Goal: Task Accomplishment & Management: Manage account settings

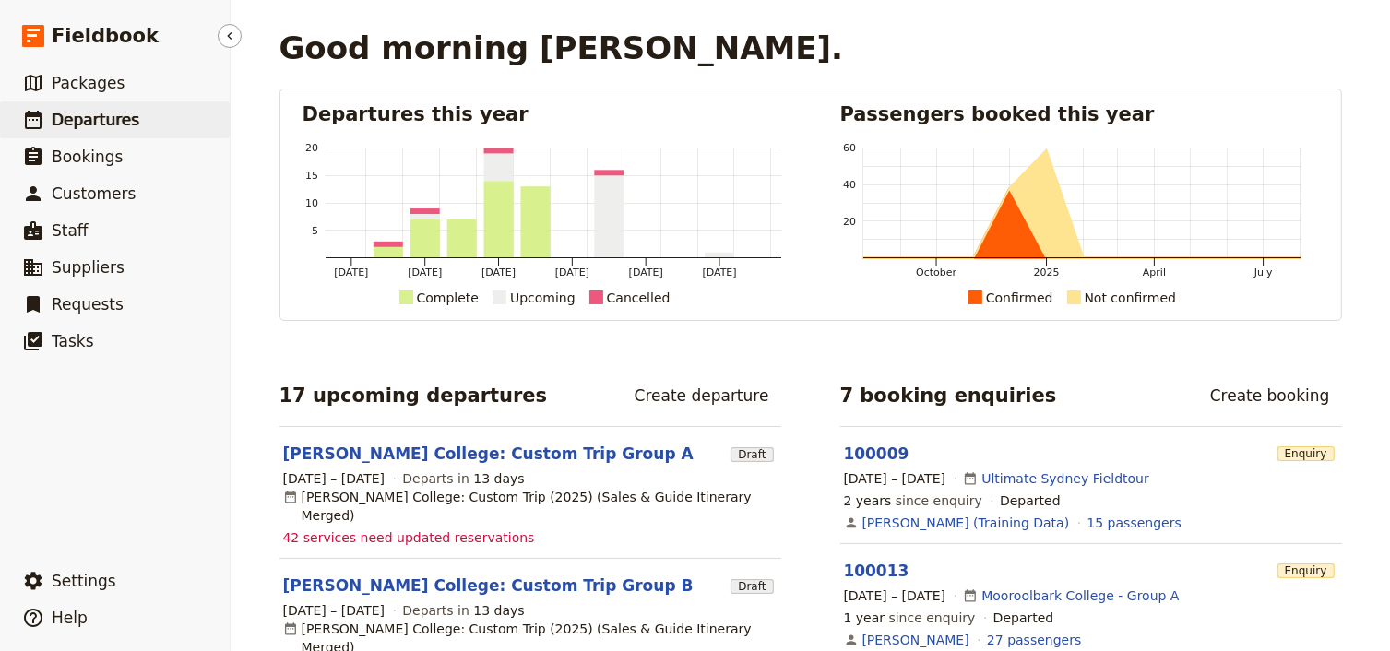
click at [102, 118] on span "Departures" at bounding box center [96, 120] width 88 height 18
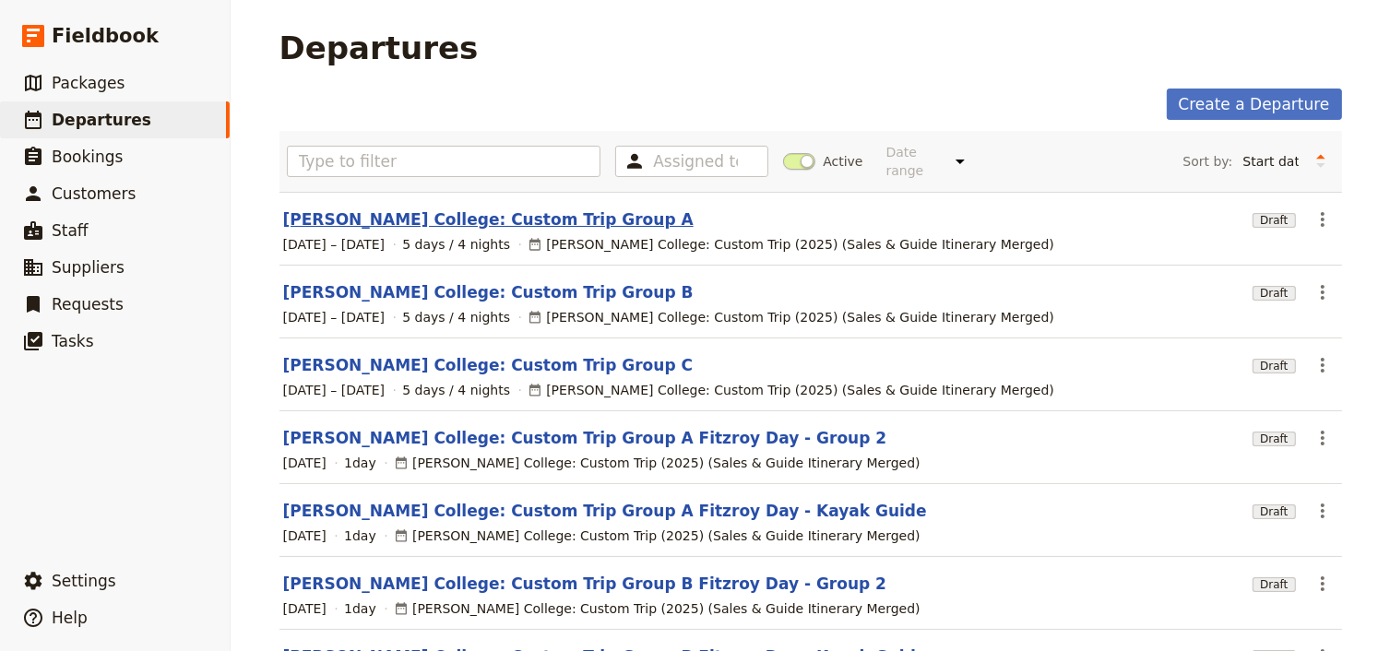
click at [487, 208] on link "Mueller College: Custom Trip Group A" at bounding box center [488, 219] width 410 height 22
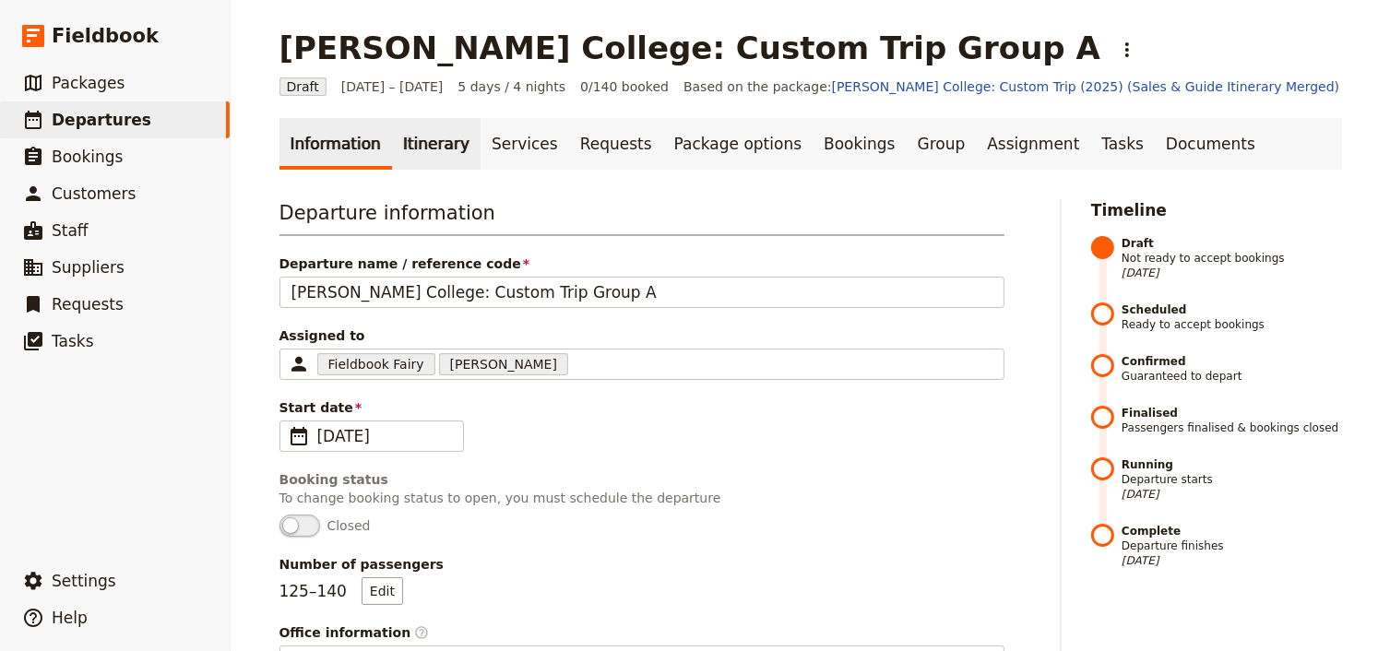
click at [429, 146] on link "Itinerary" at bounding box center [436, 144] width 89 height 52
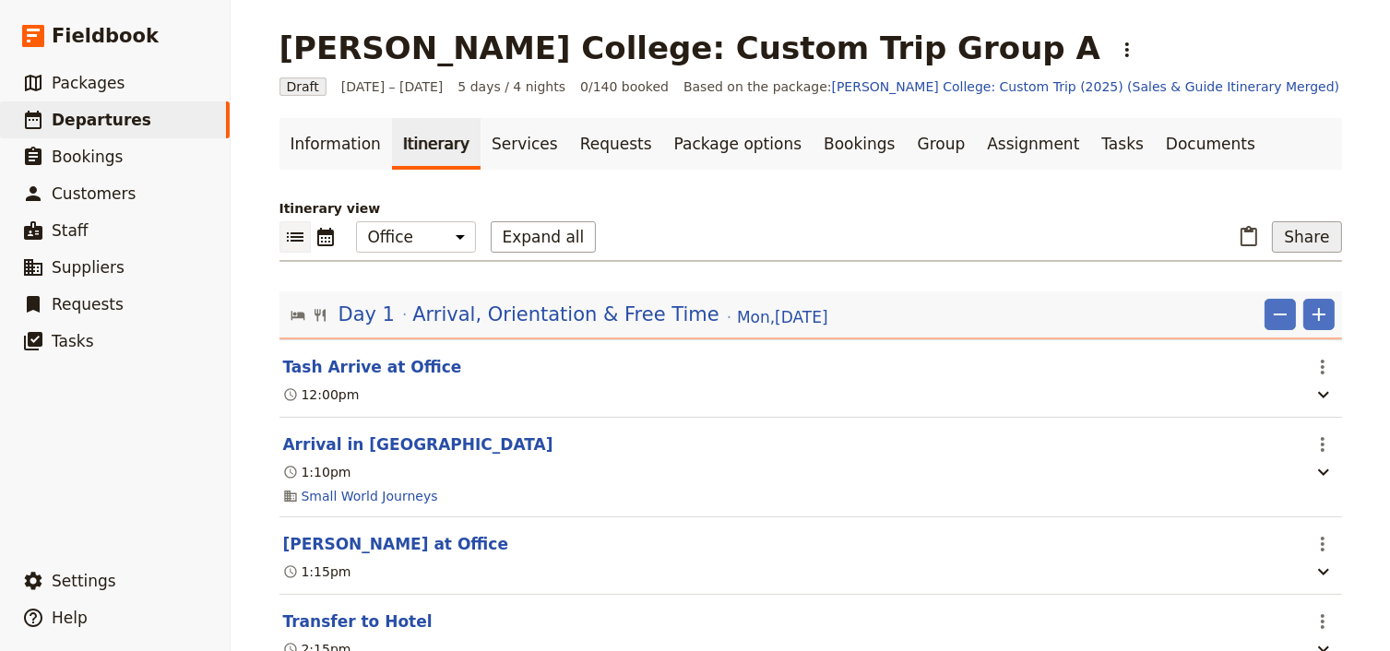
click at [1283, 232] on button "Share" at bounding box center [1306, 236] width 69 height 31
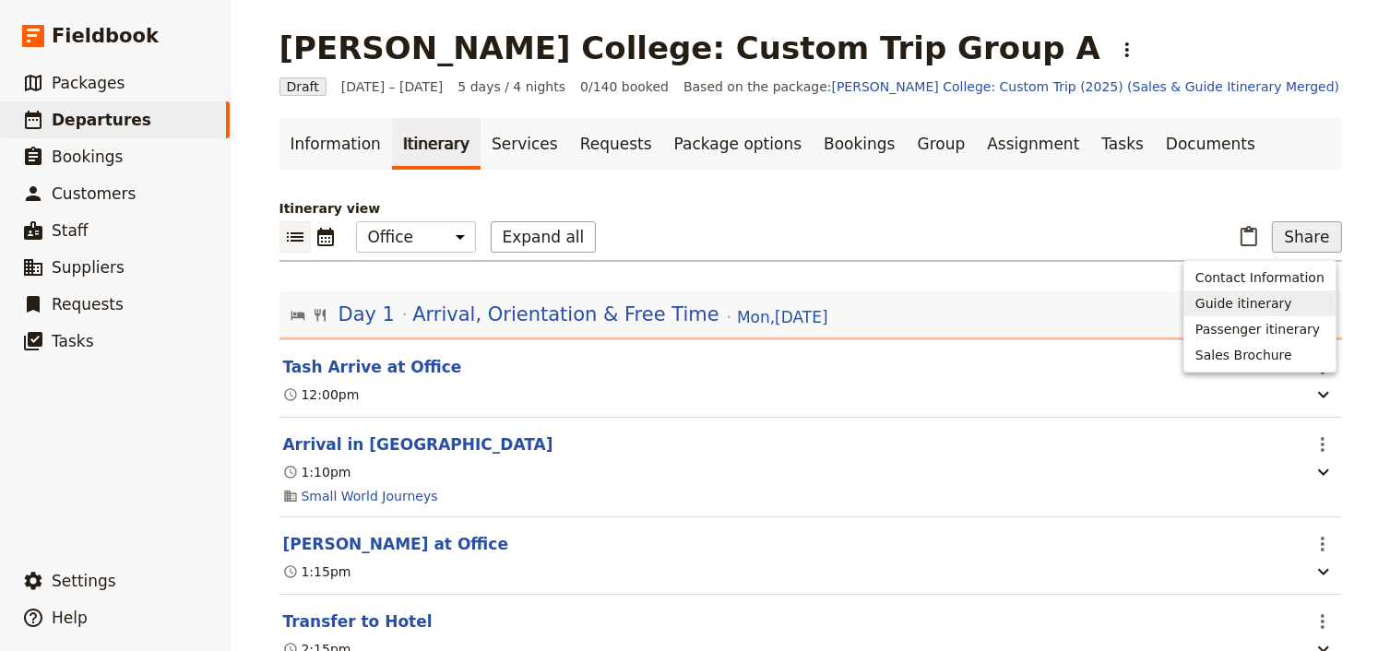
click at [1255, 303] on span "Guide itinerary" at bounding box center [1243, 303] width 97 height 18
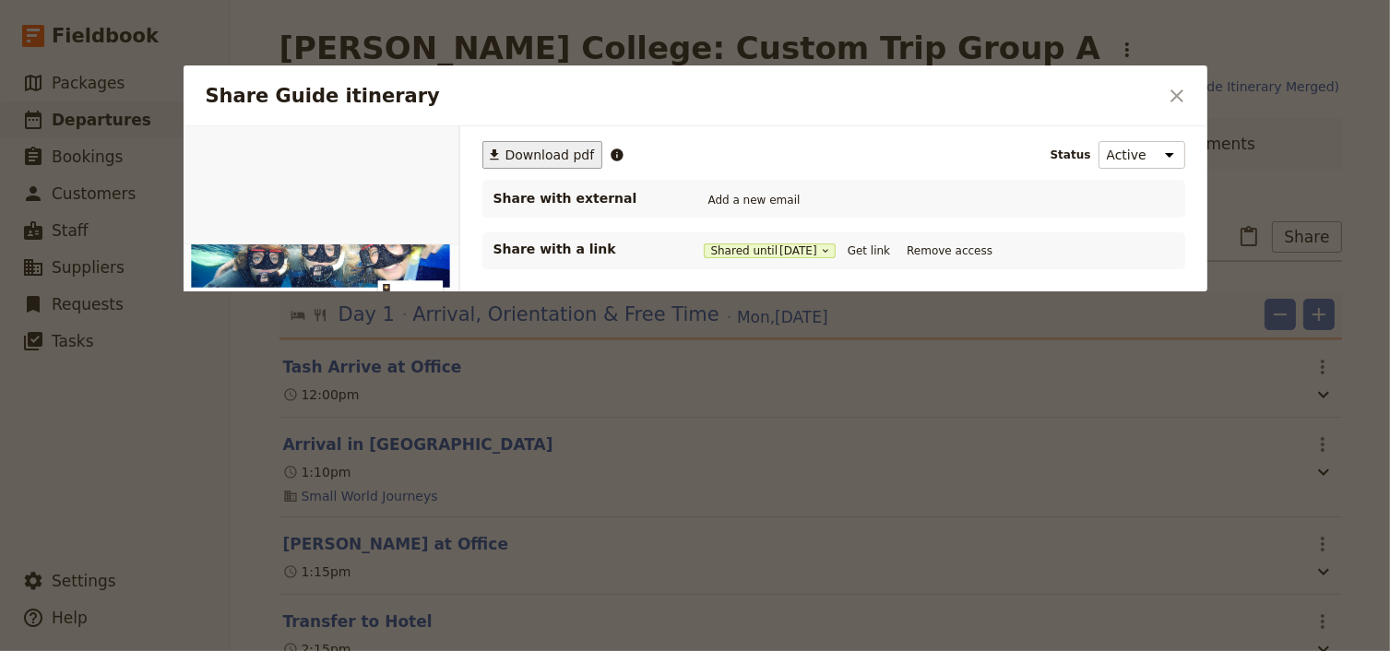
click at [527, 157] on span "Download pdf" at bounding box center [549, 155] width 89 height 18
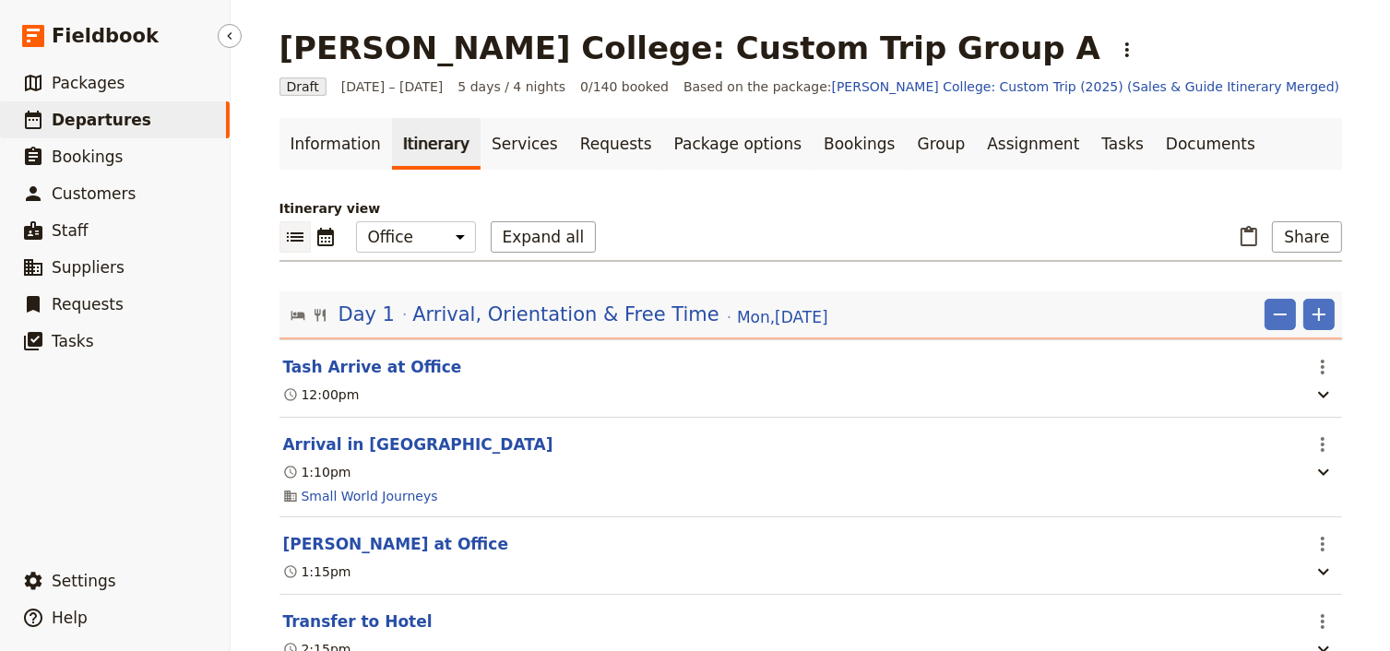
click at [98, 124] on span "Departures" at bounding box center [102, 120] width 100 height 18
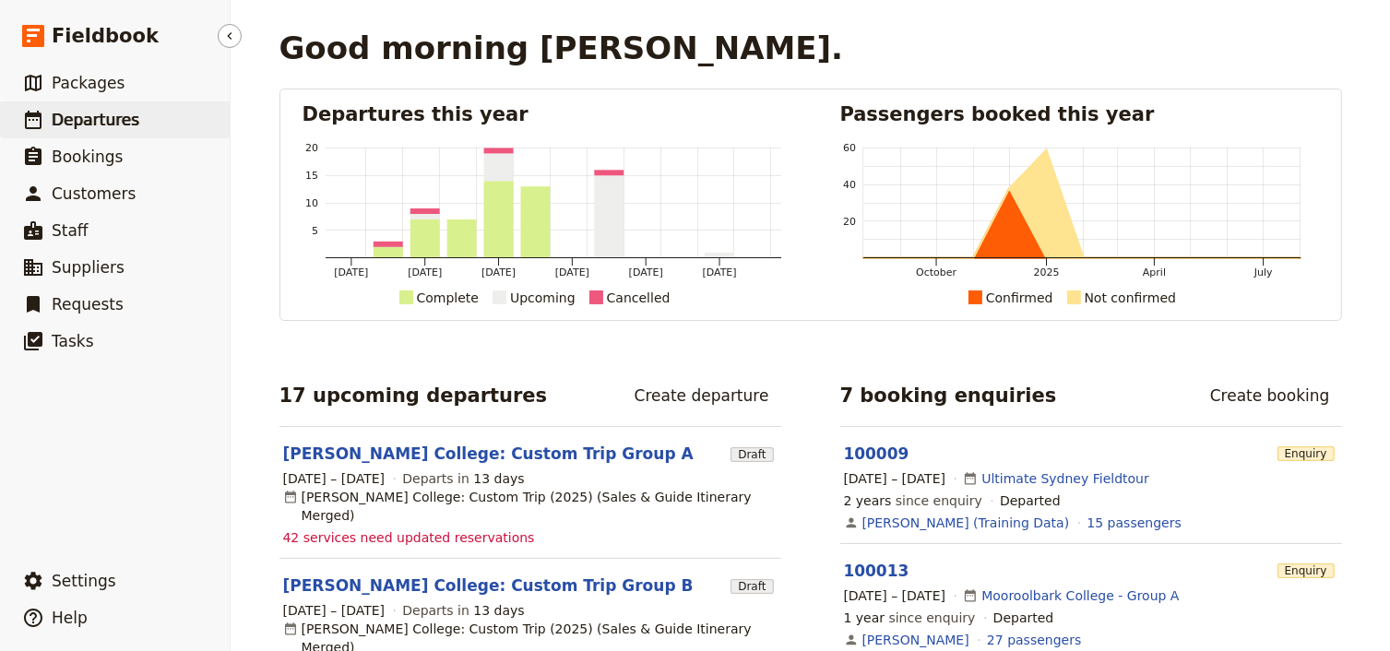
click at [107, 118] on span "Departures" at bounding box center [96, 120] width 88 height 18
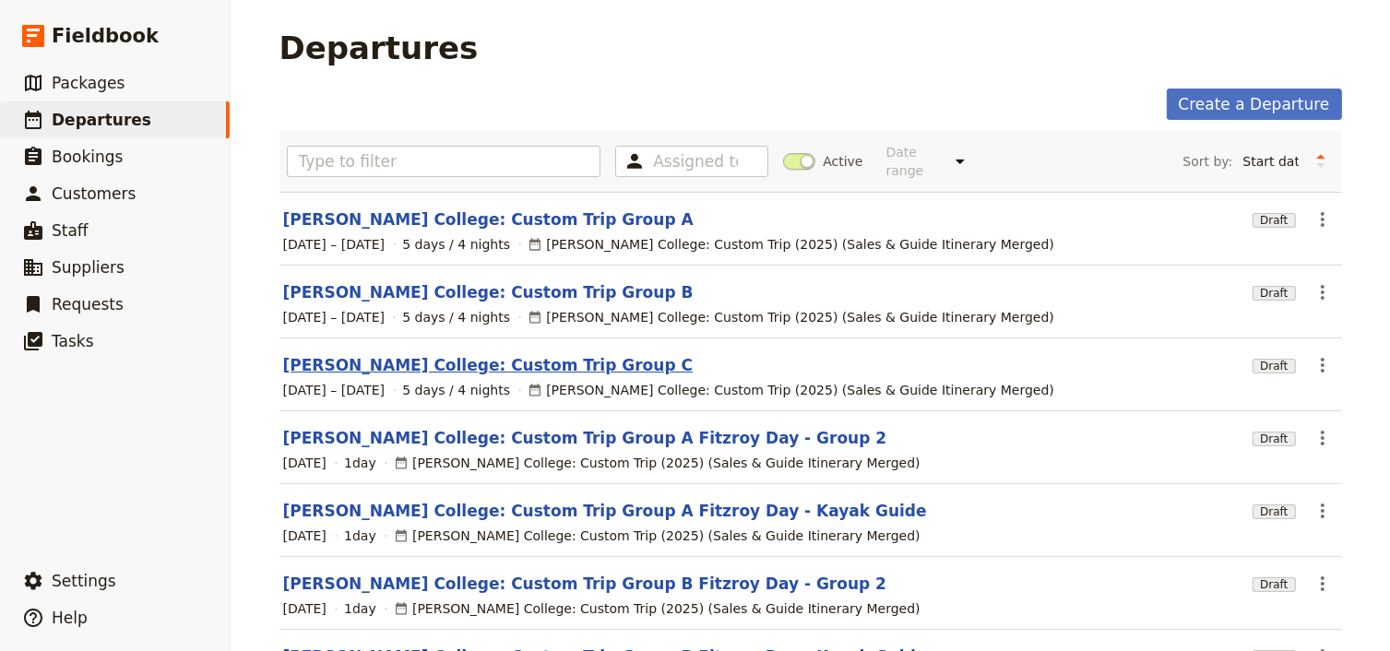
click at [535, 354] on link "[PERSON_NAME] College: Custom Trip Group C" at bounding box center [488, 365] width 410 height 22
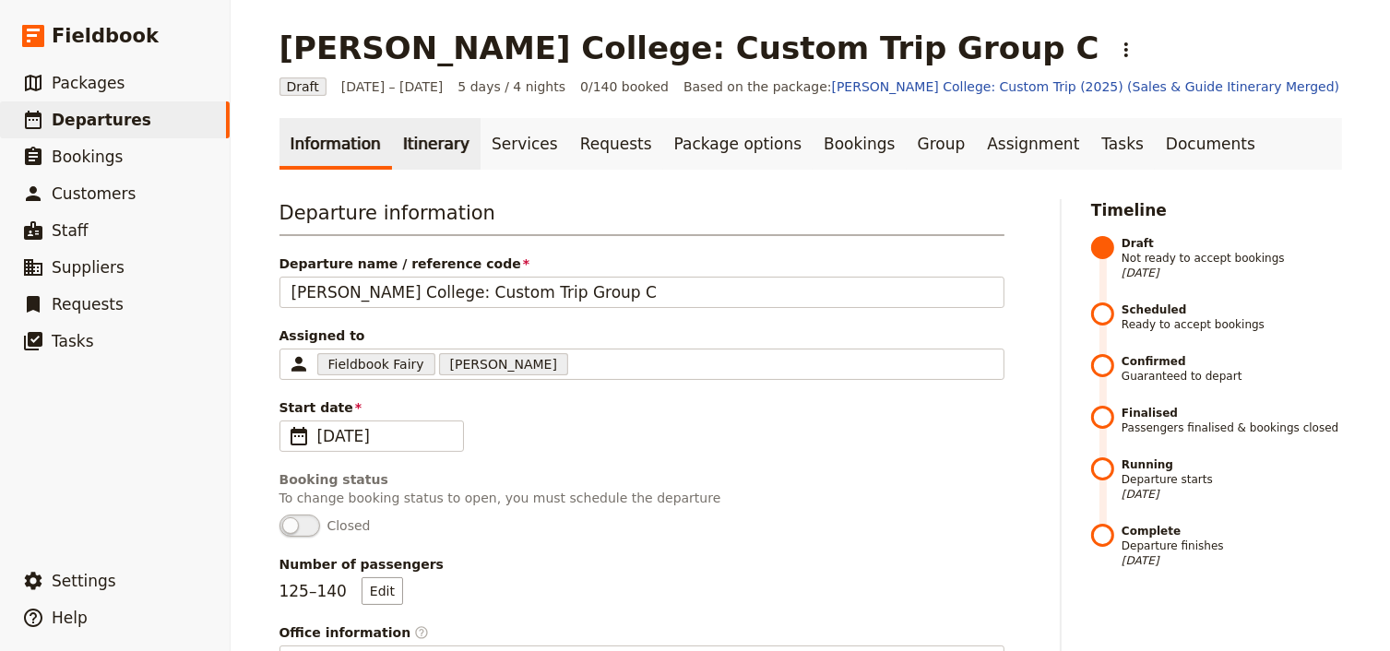
click at [432, 144] on link "Itinerary" at bounding box center [436, 144] width 89 height 52
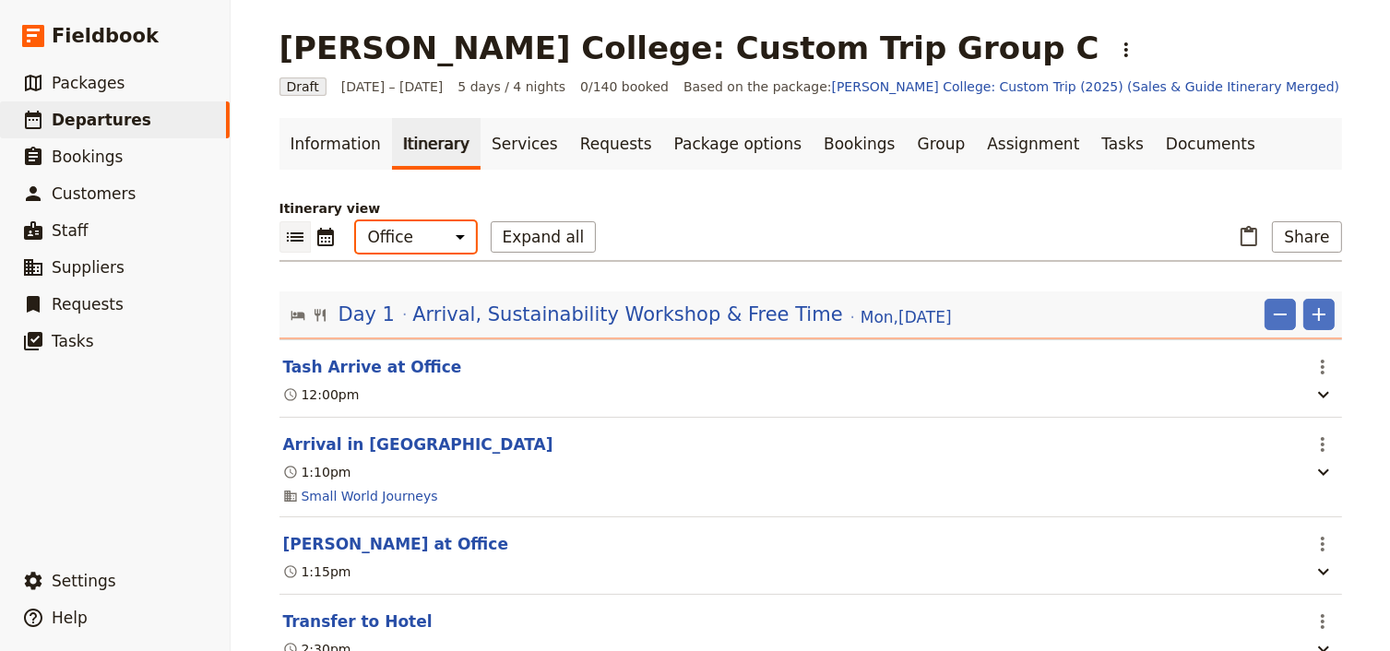
drag, startPoint x: 430, startPoint y: 240, endPoint x: 429, endPoint y: 251, distance: 11.1
click at [430, 240] on select "Office Guide Passenger Sales" at bounding box center [416, 236] width 120 height 31
select select "STAFF"
click at [356, 221] on select "Office Guide Passenger Sales" at bounding box center [416, 236] width 120 height 31
click at [498, 243] on button "Expand all" at bounding box center [544, 236] width 106 height 31
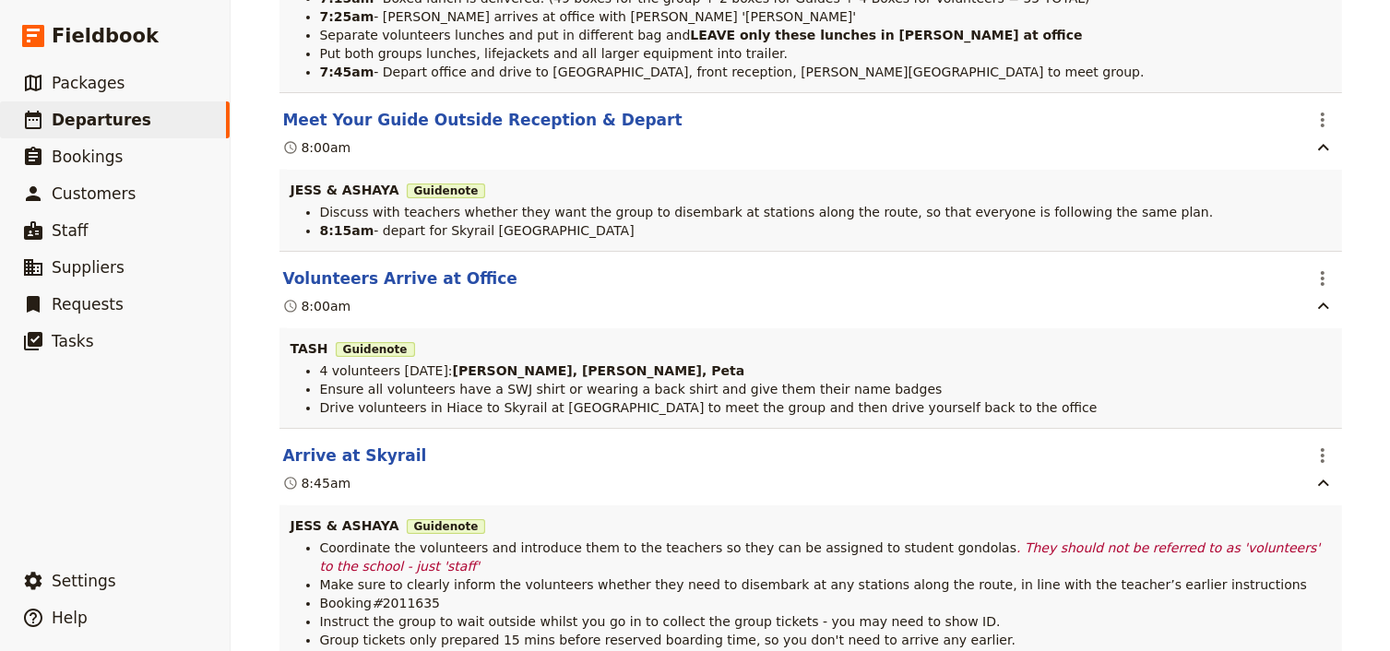
scroll to position [3319, 0]
click at [1320, 285] on icon "Actions" at bounding box center [1322, 277] width 4 height 15
click at [1306, 344] on span "Edit this itinerary item" at bounding box center [1239, 347] width 162 height 18
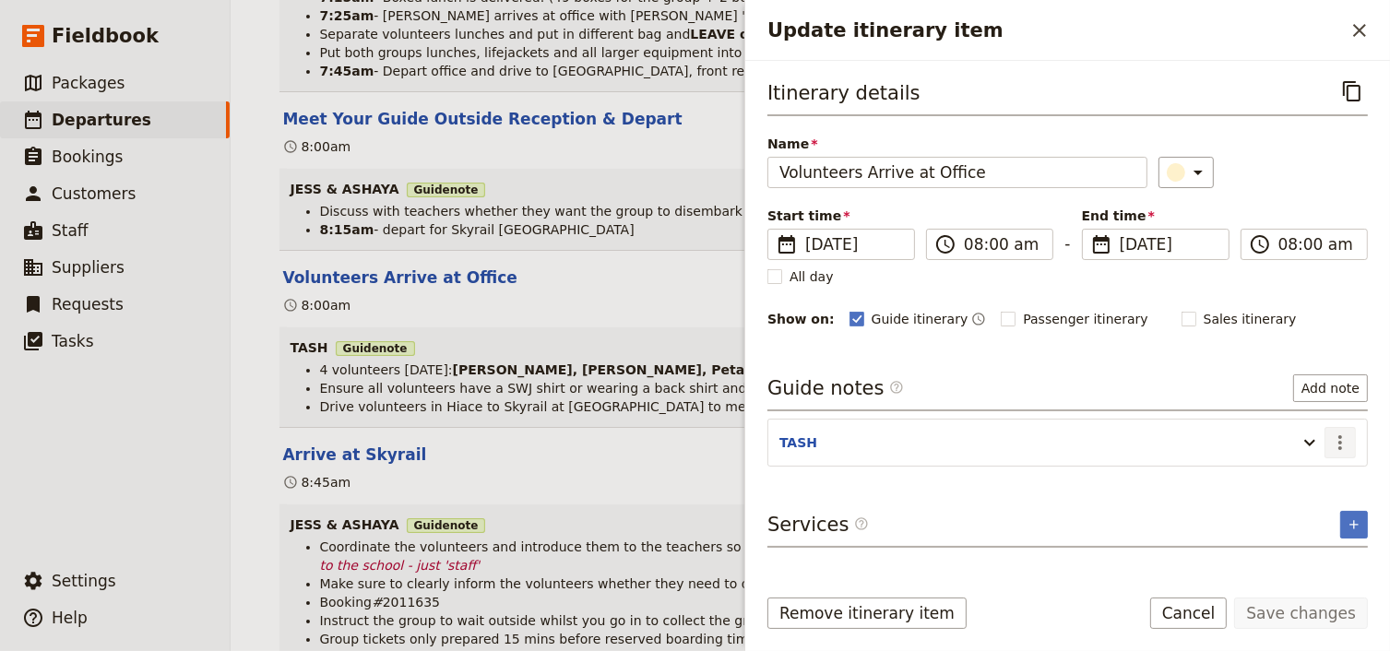
click at [1348, 441] on icon "Actions" at bounding box center [1340, 443] width 22 height 22
click at [1316, 476] on span "Edit note" at bounding box center [1287, 479] width 58 height 18
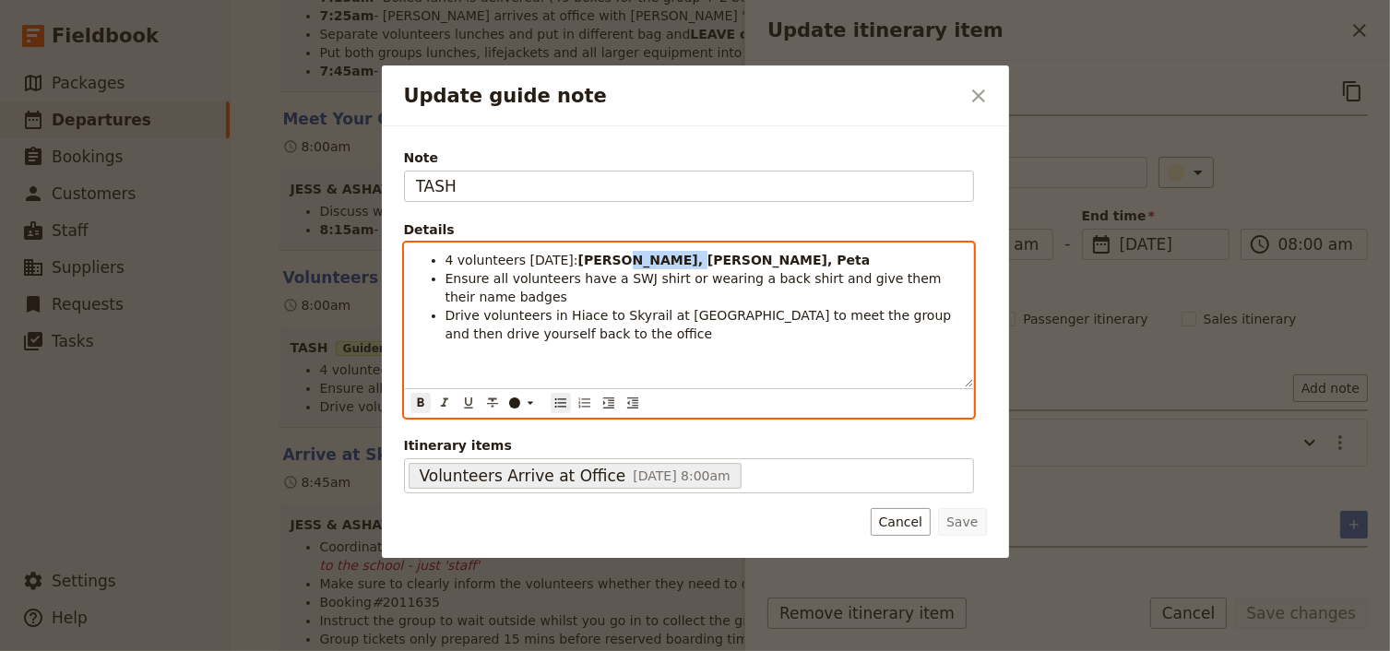
drag, startPoint x: 649, startPoint y: 256, endPoint x: 594, endPoint y: 256, distance: 55.3
click at [594, 256] on strong "Andi, Sebastian, Miki, Peta" at bounding box center [724, 260] width 292 height 15
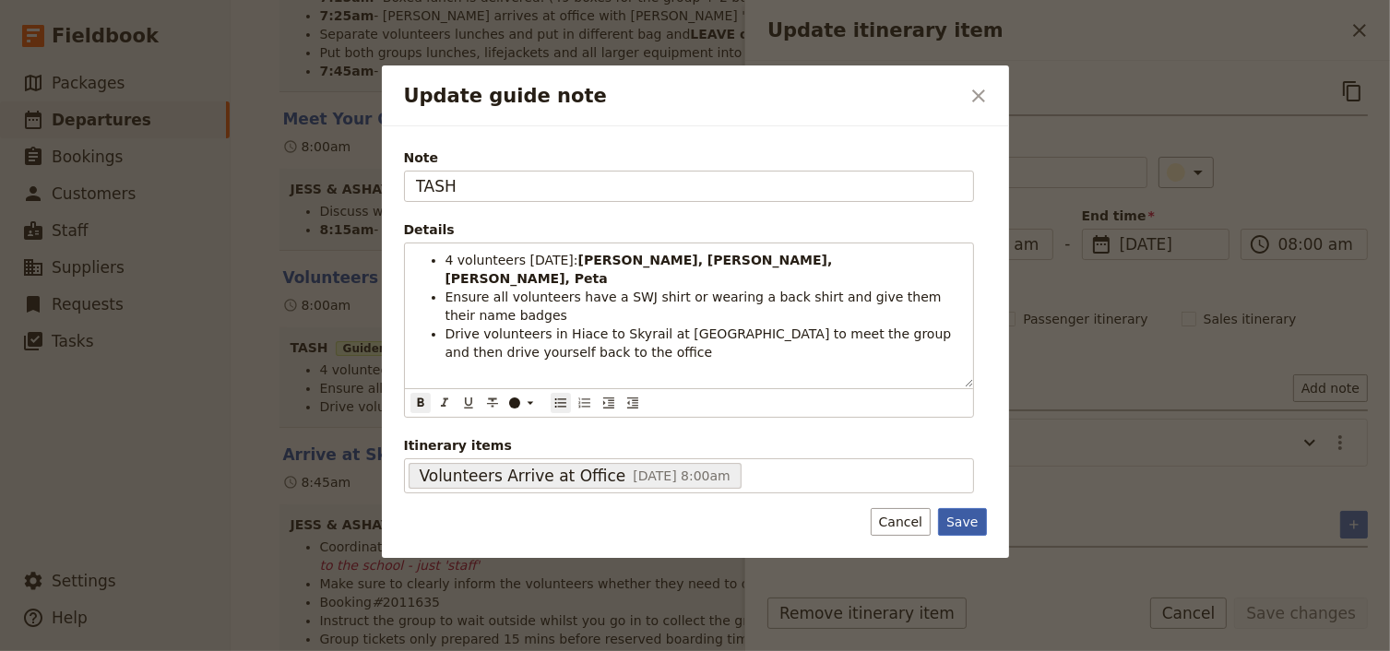
click at [959, 520] on button "Save" at bounding box center [962, 522] width 48 height 28
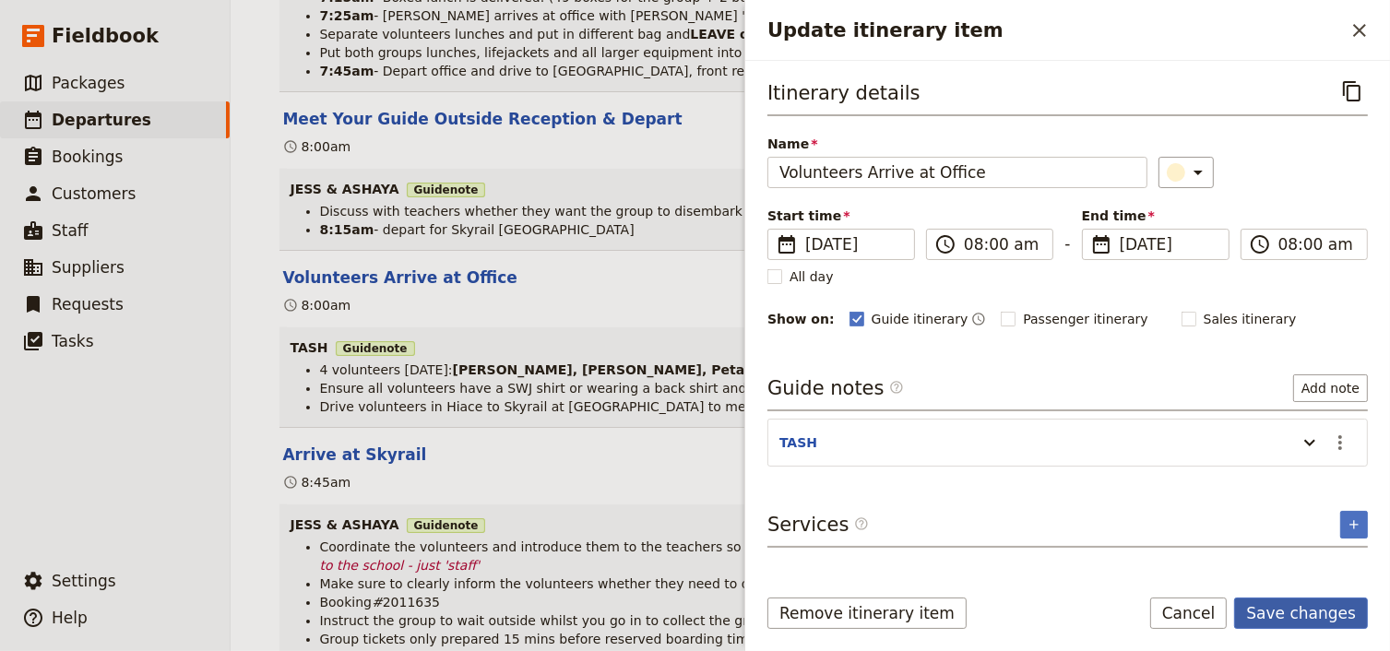
click at [1300, 611] on button "Save changes" at bounding box center [1301, 613] width 134 height 31
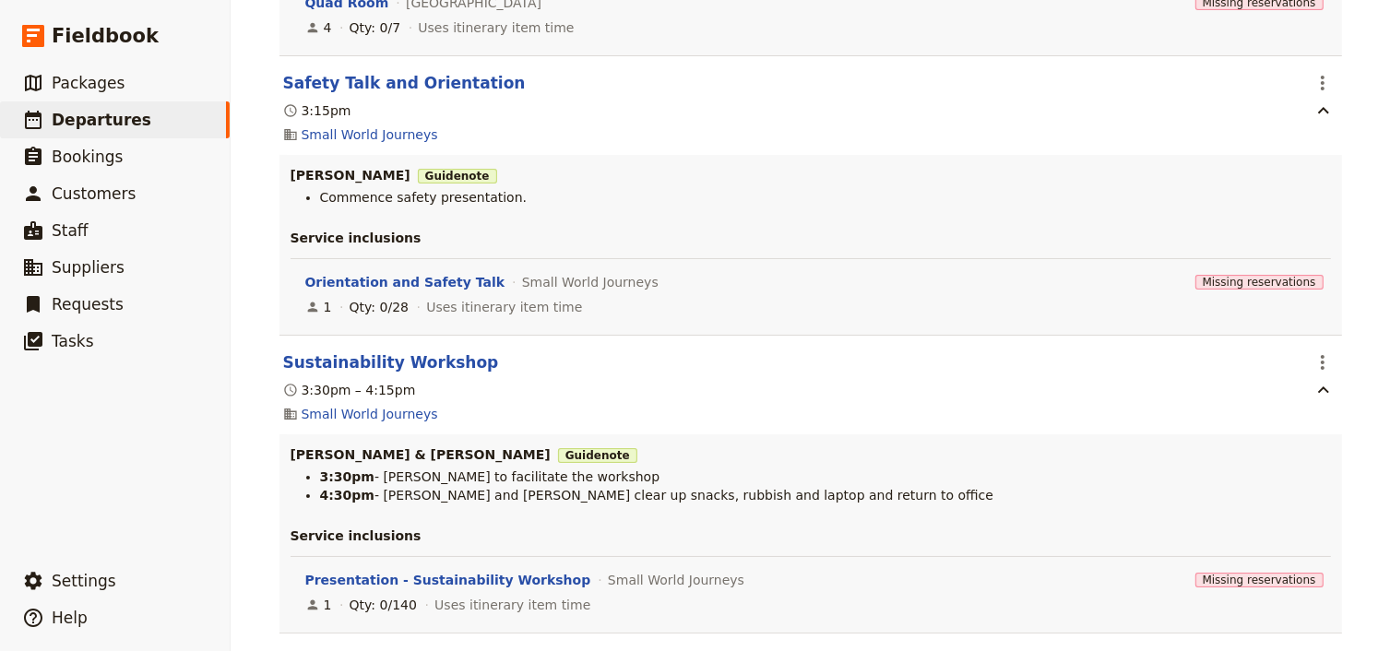
scroll to position [0, 0]
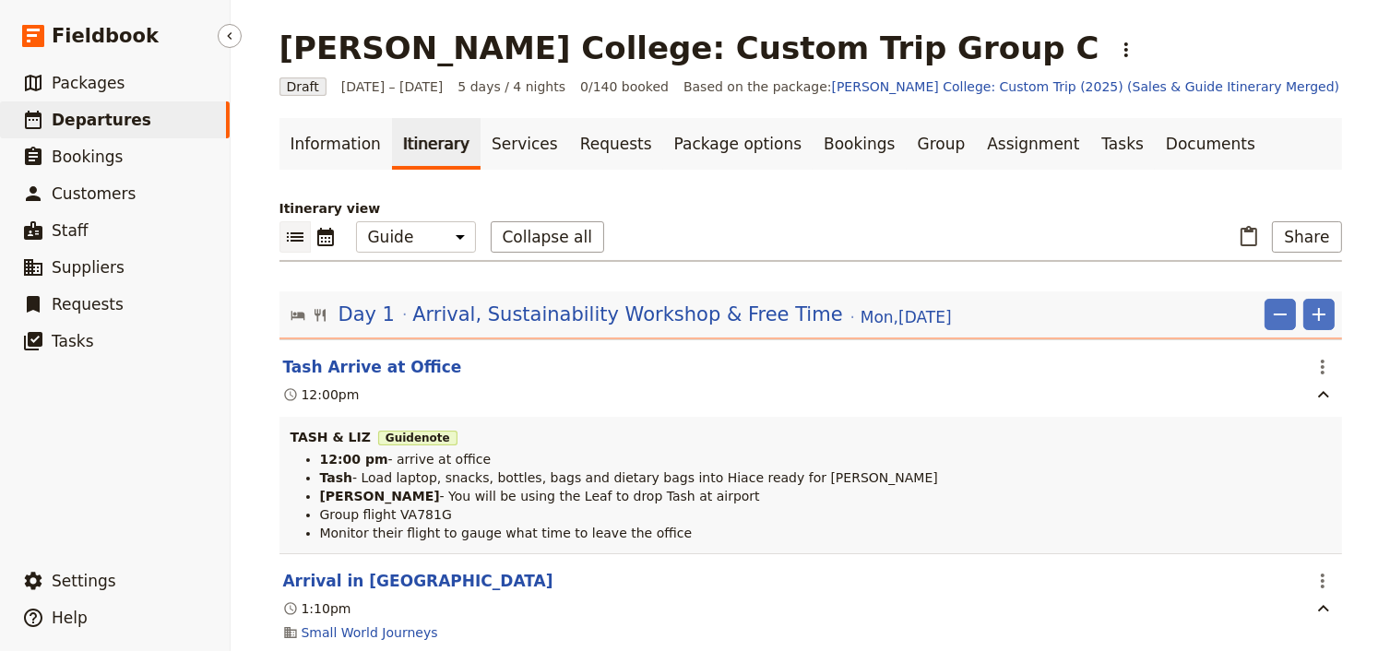
click at [119, 122] on span "Departures" at bounding box center [102, 120] width 100 height 18
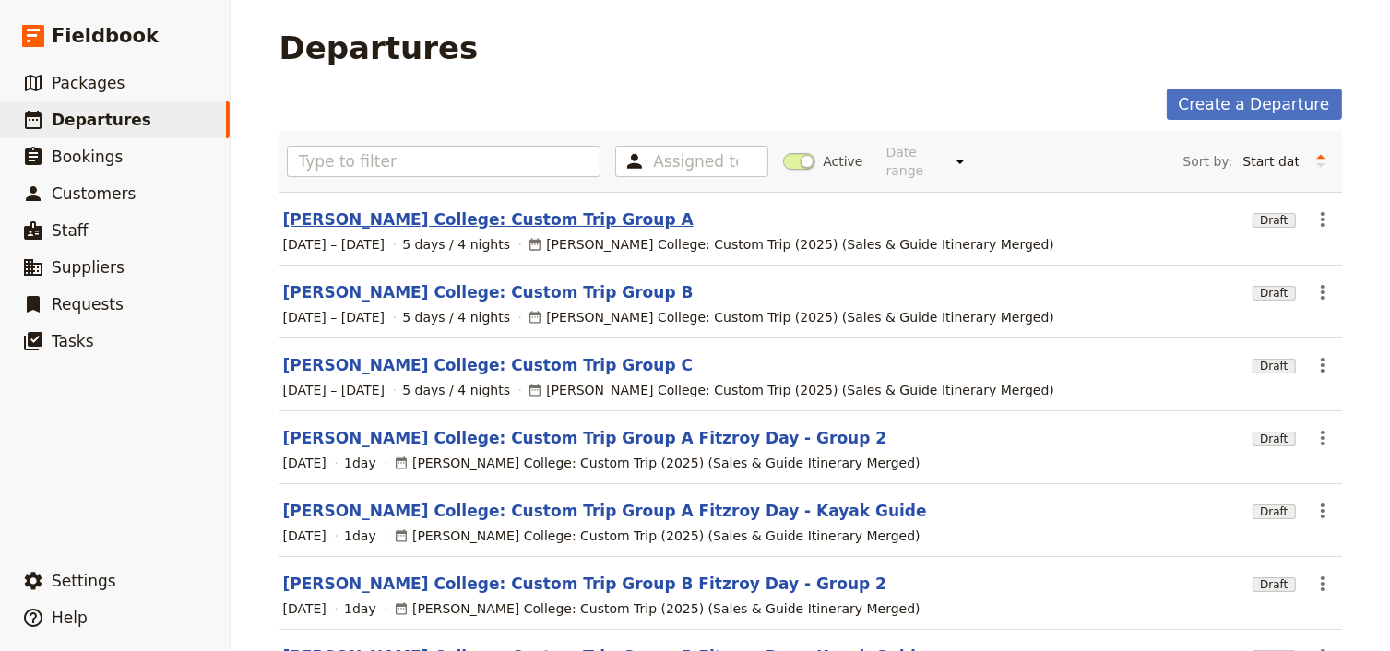
click at [529, 208] on link "[PERSON_NAME] College: Custom Trip Group A" at bounding box center [488, 219] width 410 height 22
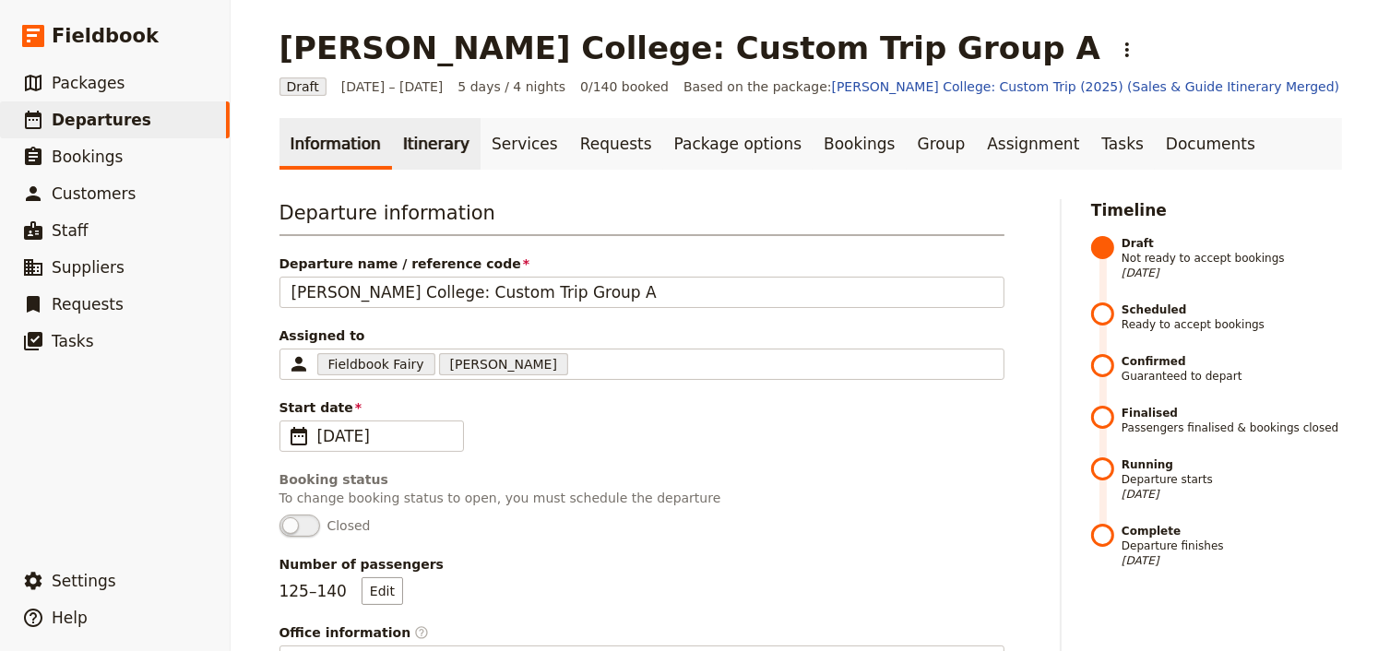
click at [432, 154] on link "Itinerary" at bounding box center [436, 144] width 89 height 52
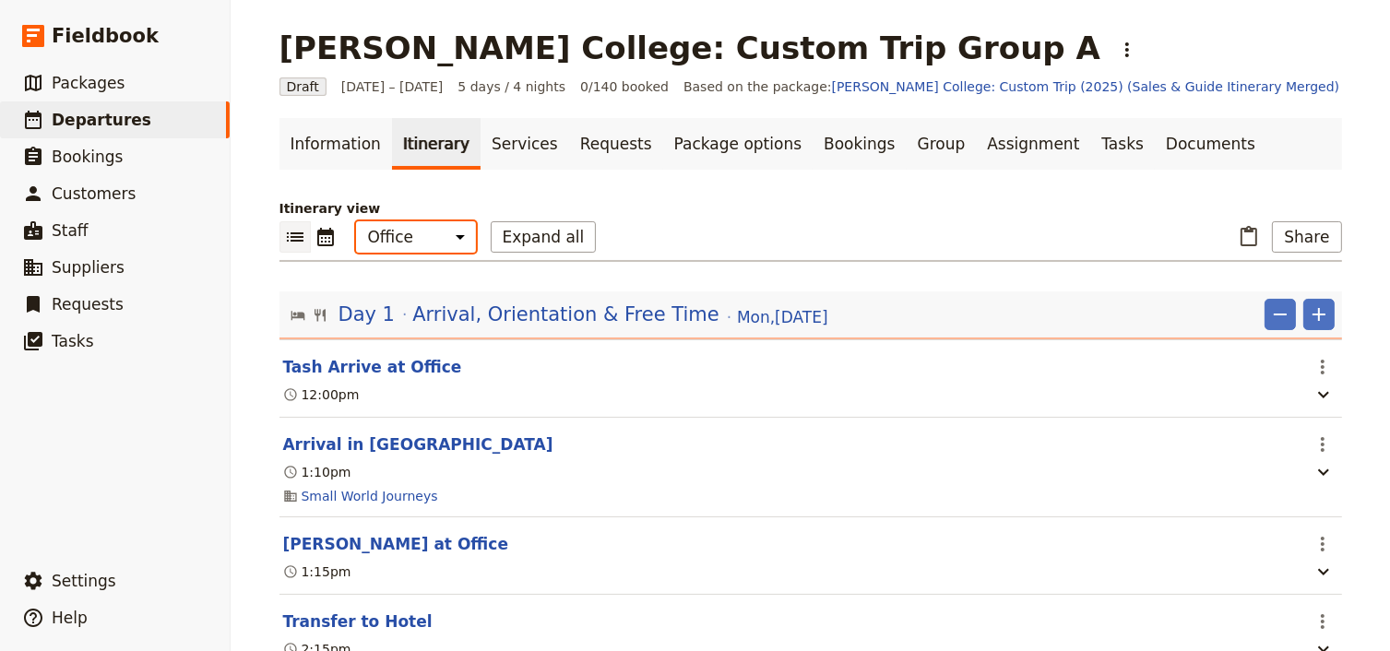
click at [417, 243] on select "Office Guide Passenger Sales" at bounding box center [416, 236] width 120 height 31
select select "STAFF"
click at [356, 221] on select "Office Guide Passenger Sales" at bounding box center [416, 236] width 120 height 31
click at [520, 237] on button "Expand all" at bounding box center [544, 236] width 106 height 31
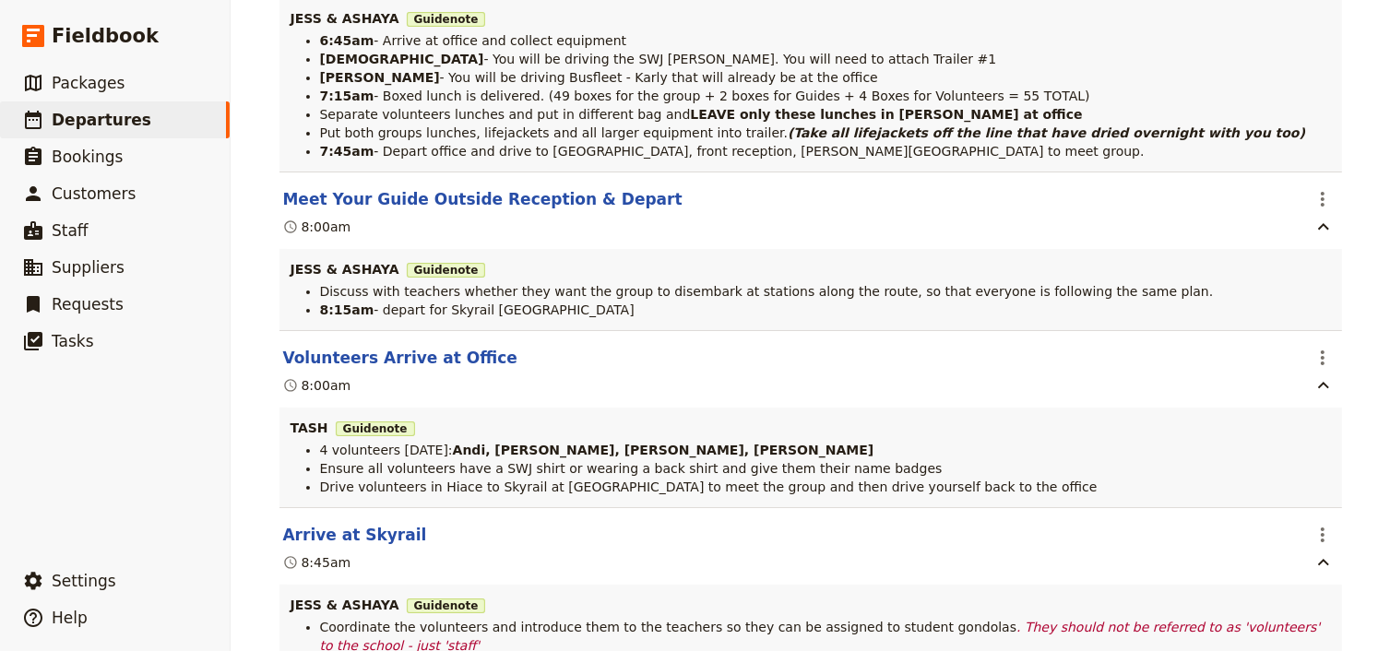
scroll to position [7377, 0]
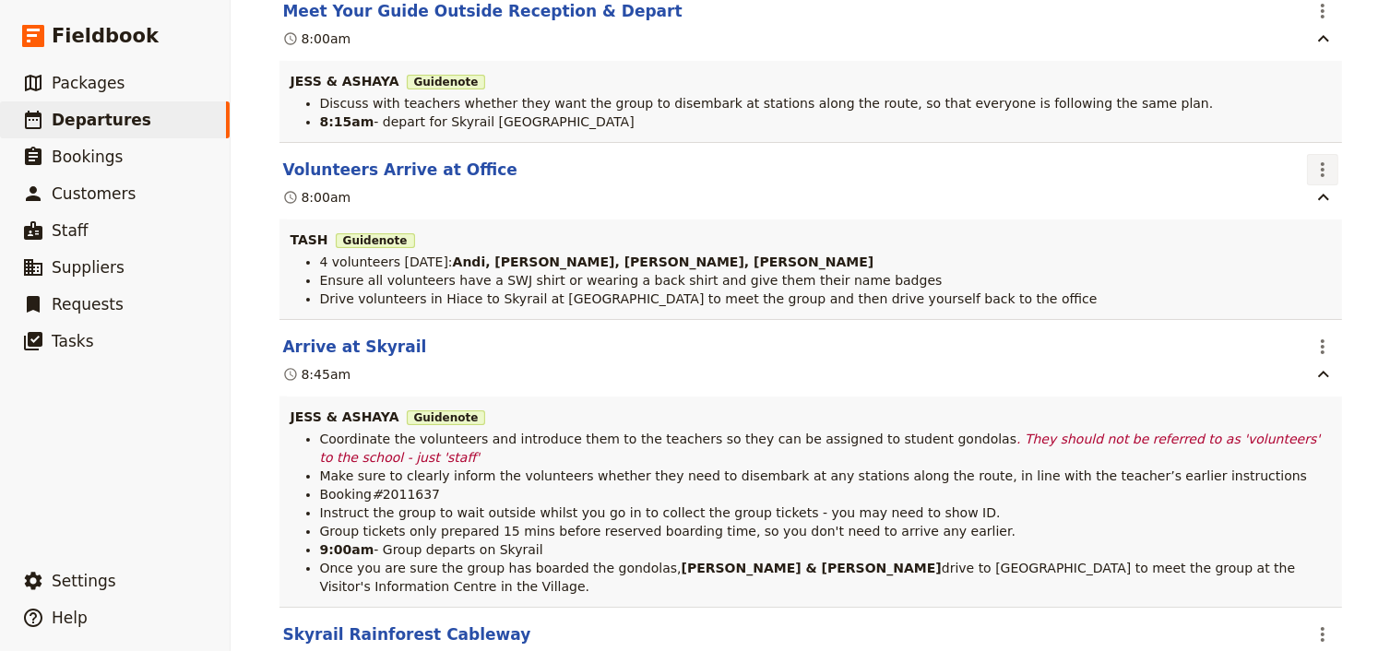
click at [1313, 181] on icon "Actions" at bounding box center [1322, 170] width 22 height 22
click at [1309, 258] on span "Edit this itinerary item" at bounding box center [1239, 252] width 162 height 18
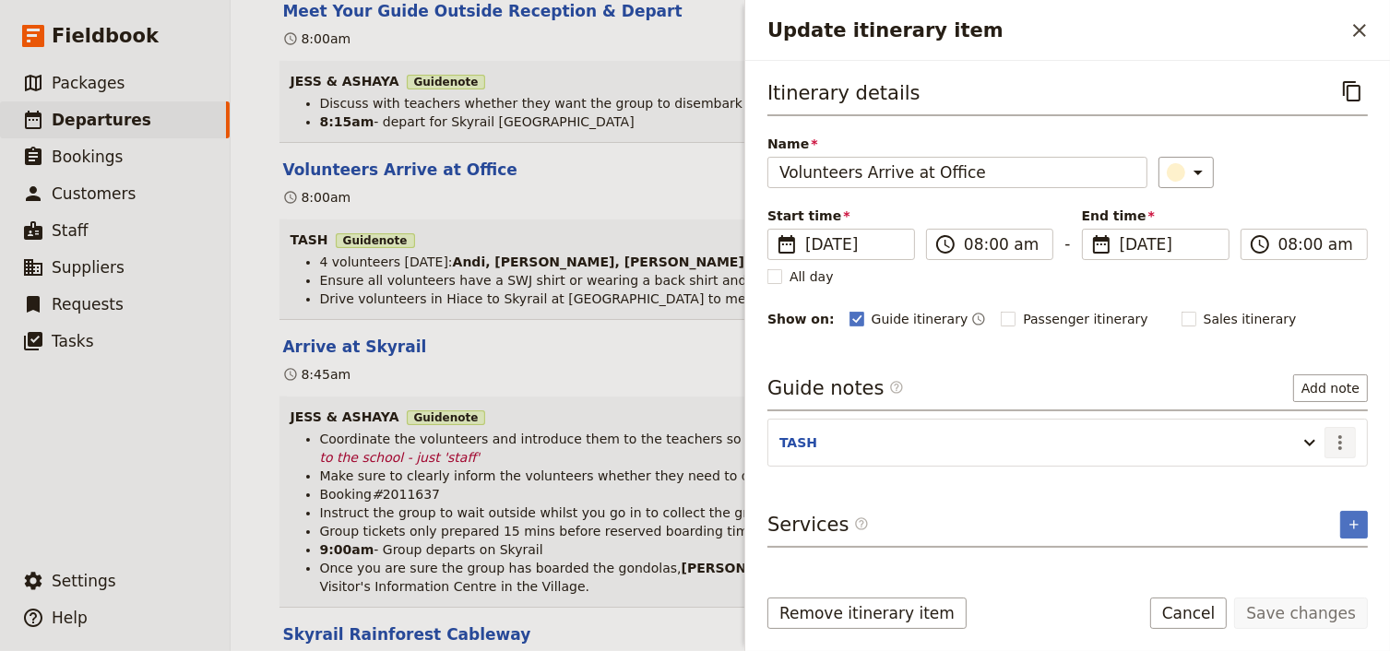
click at [1343, 443] on icon "Actions" at bounding box center [1340, 443] width 22 height 22
click at [1280, 474] on span "Edit note" at bounding box center [1287, 479] width 58 height 18
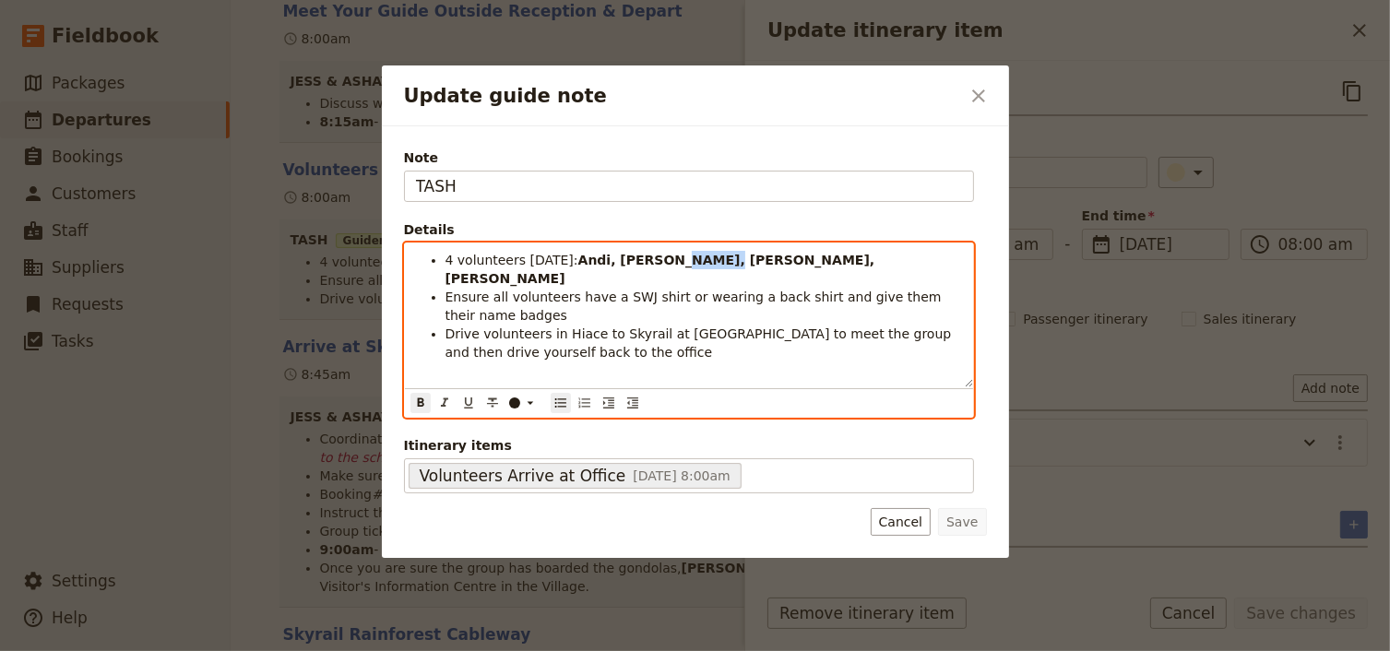
drag, startPoint x: 688, startPoint y: 255, endPoint x: 647, endPoint y: 255, distance: 40.6
click at [647, 255] on strong "Andi, Oceane, Audrey, Rodrigo" at bounding box center [662, 269] width 434 height 33
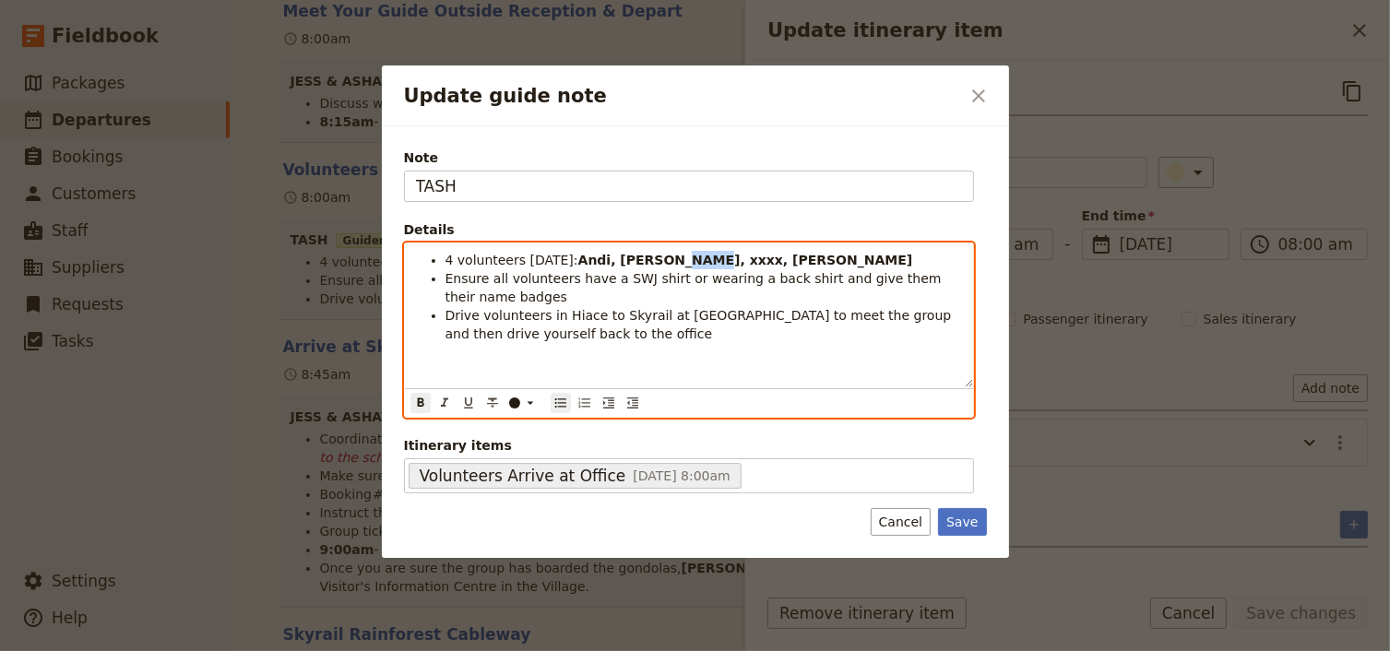
drag, startPoint x: 672, startPoint y: 256, endPoint x: 564, endPoint y: 346, distance: 140.1
click at [642, 256] on strong "Andi, Oceane, xxxx, Rodrigo" at bounding box center [745, 260] width 335 height 15
click at [532, 402] on icon "Update guide note" at bounding box center [530, 403] width 15 height 15
click at [515, 440] on div "button" at bounding box center [514, 445] width 11 height 11
click at [703, 337] on li "Drive volunteers in Hiace to Skyrail at [GEOGRAPHIC_DATA] to meet the group and…" at bounding box center [703, 324] width 516 height 37
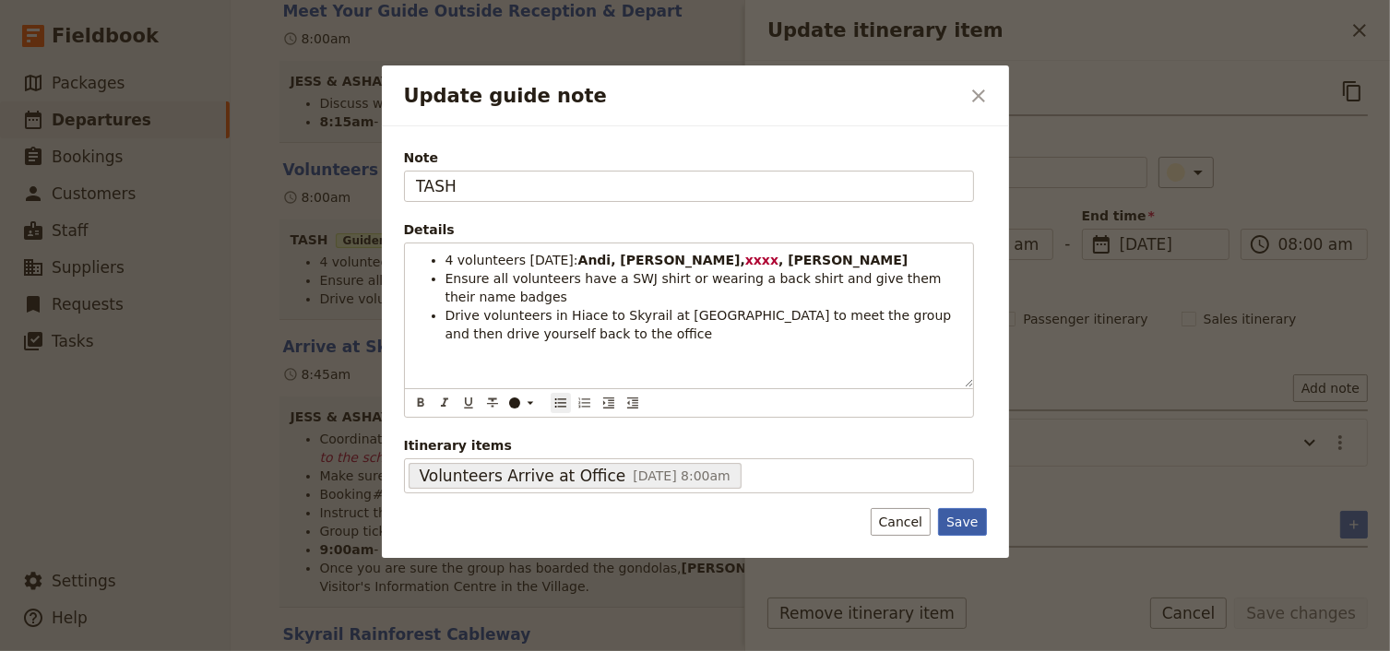
click at [970, 513] on button "Save" at bounding box center [962, 522] width 48 height 28
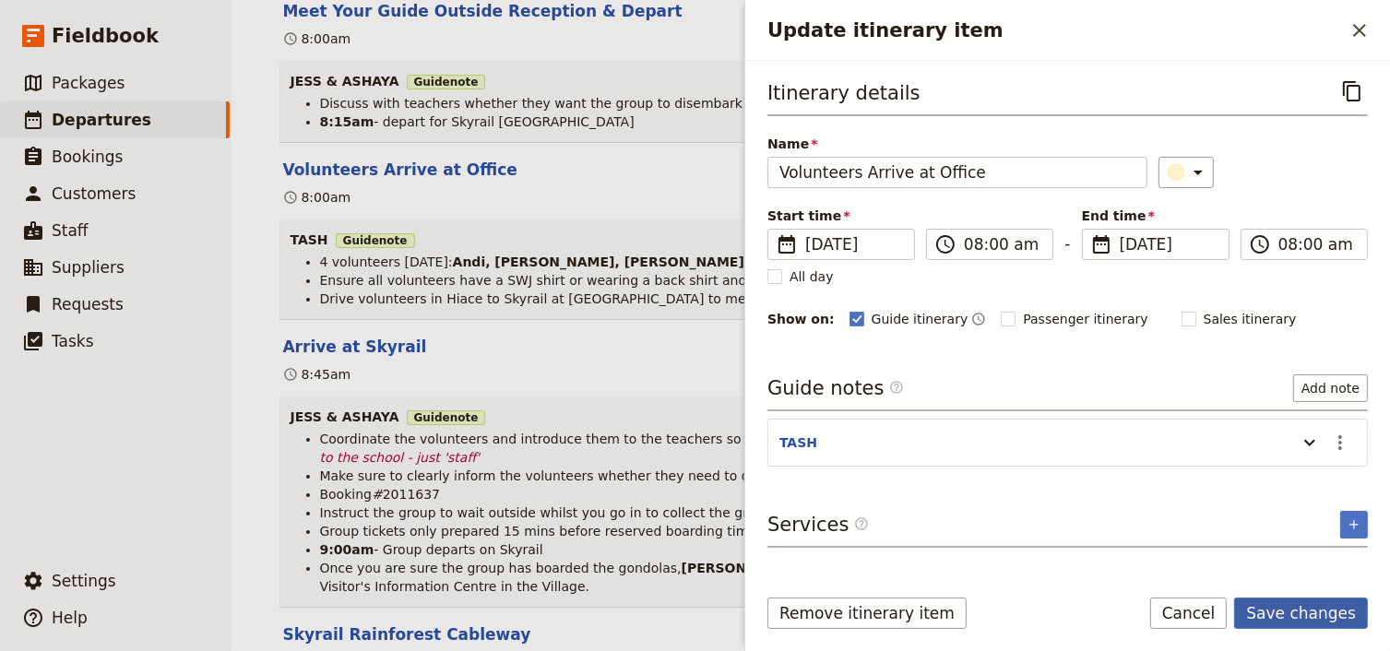
click at [1291, 612] on button "Save changes" at bounding box center [1301, 613] width 134 height 31
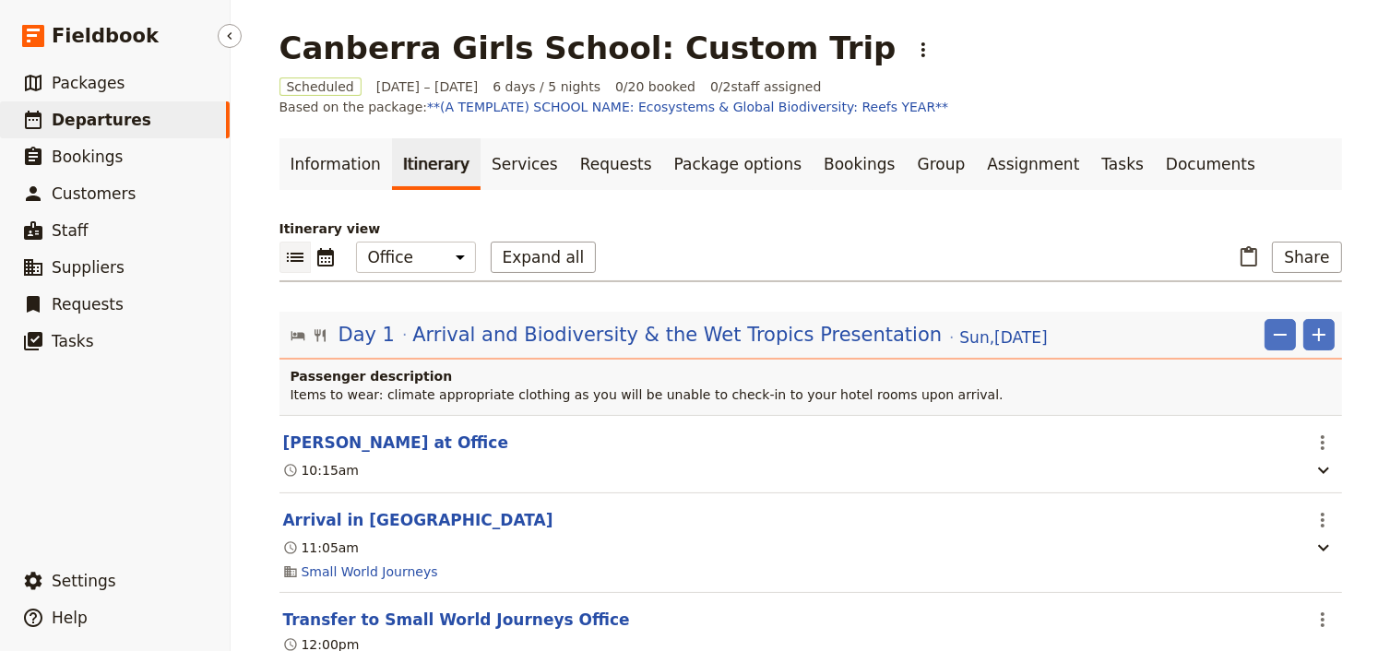
click at [100, 121] on span "Departures" at bounding box center [102, 120] width 100 height 18
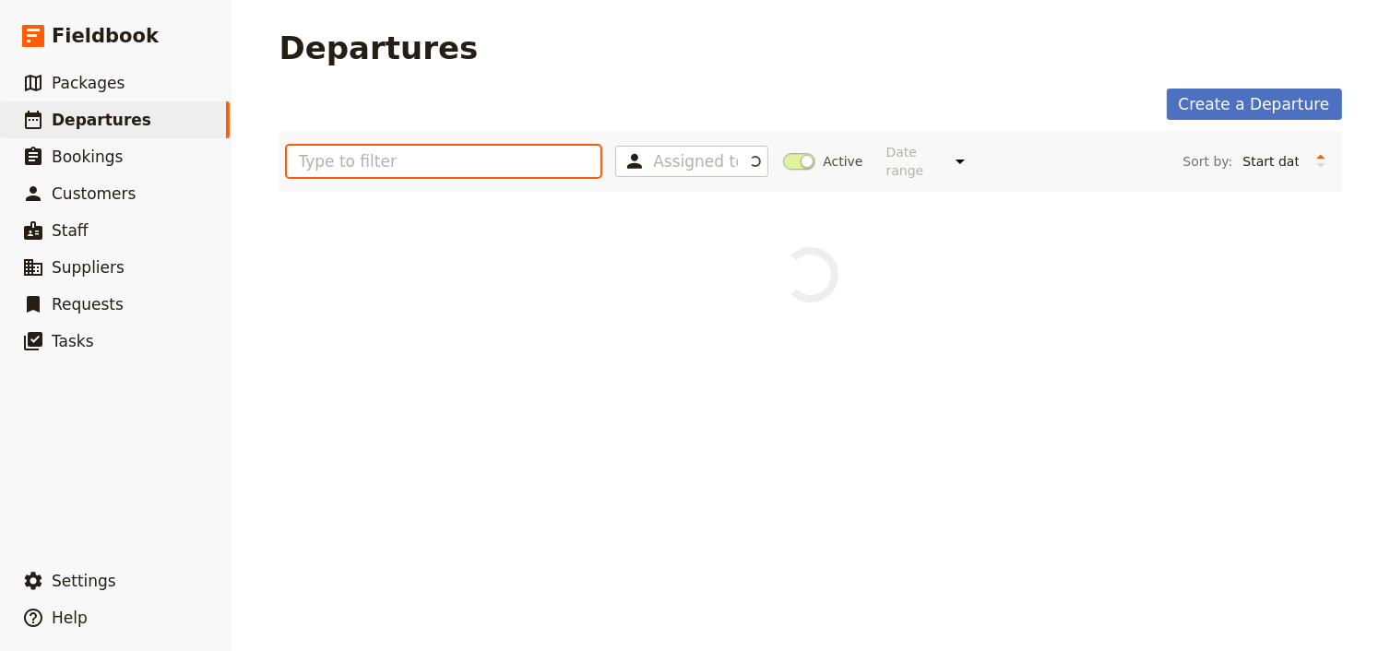
click at [321, 155] on input "text" at bounding box center [444, 161] width 314 height 31
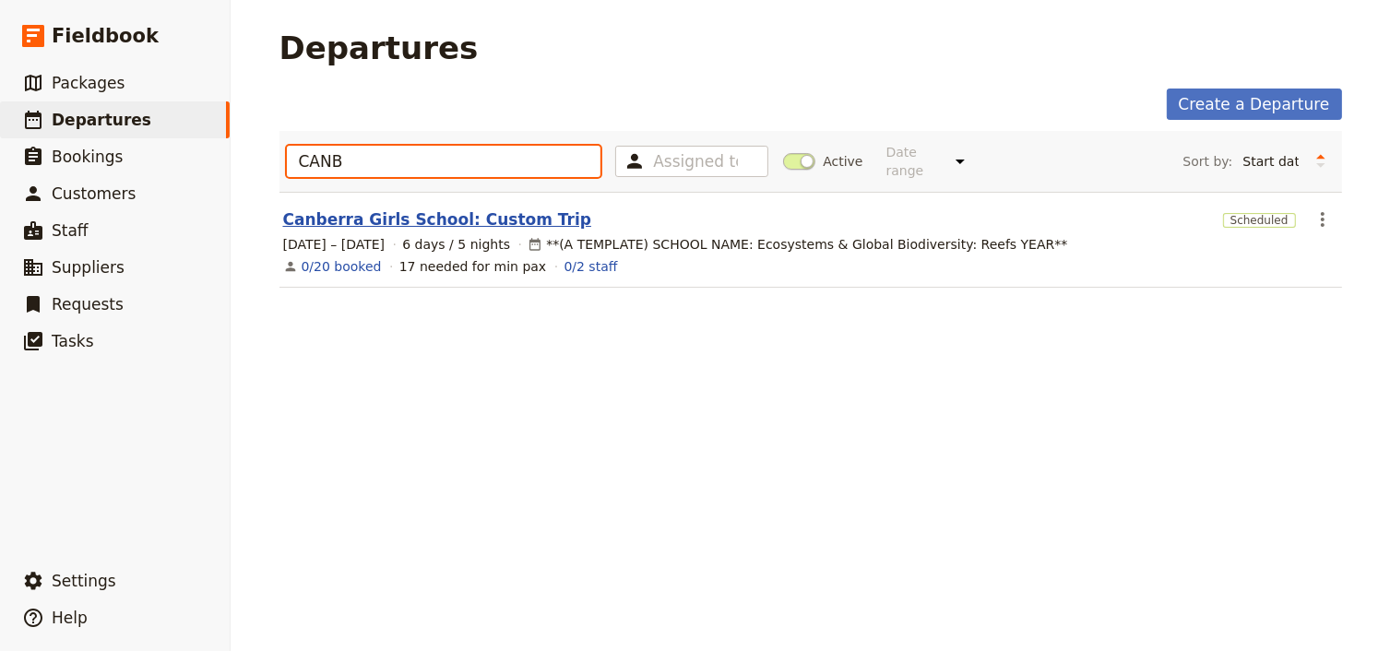
type input "CANB"
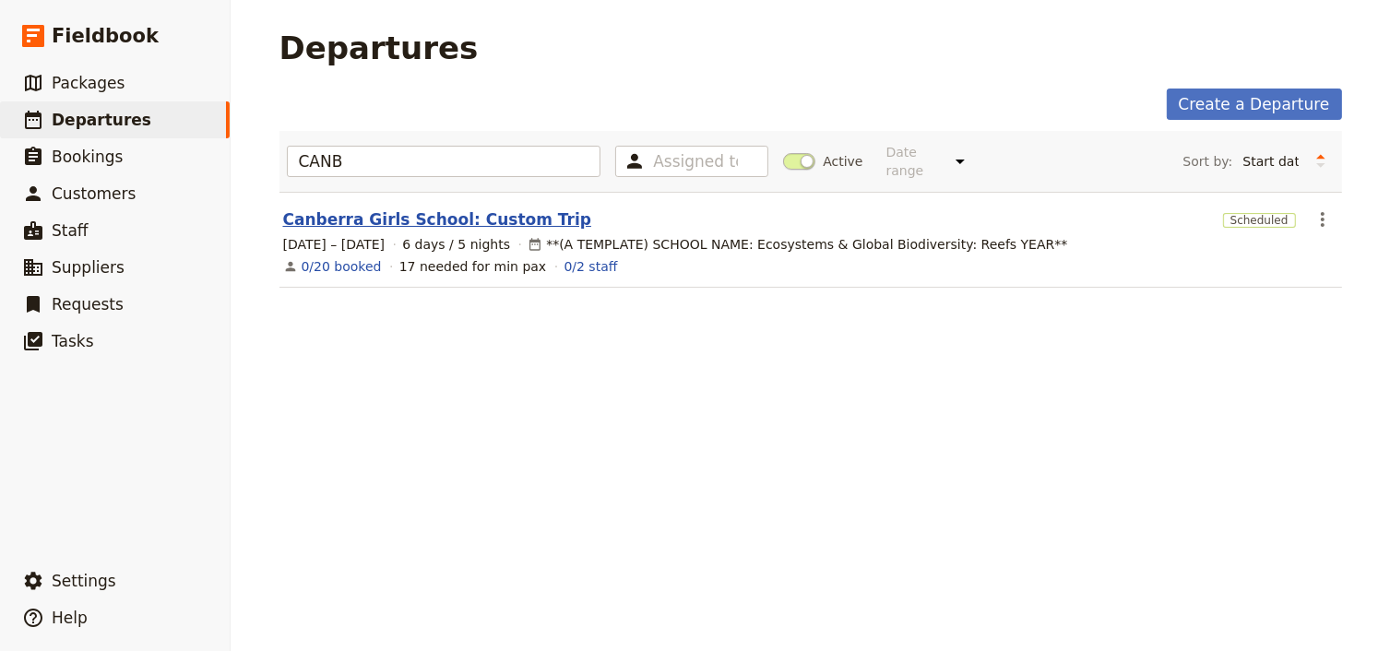
click at [447, 208] on link "Canberra Girls School: Custom Trip" at bounding box center [437, 219] width 309 height 22
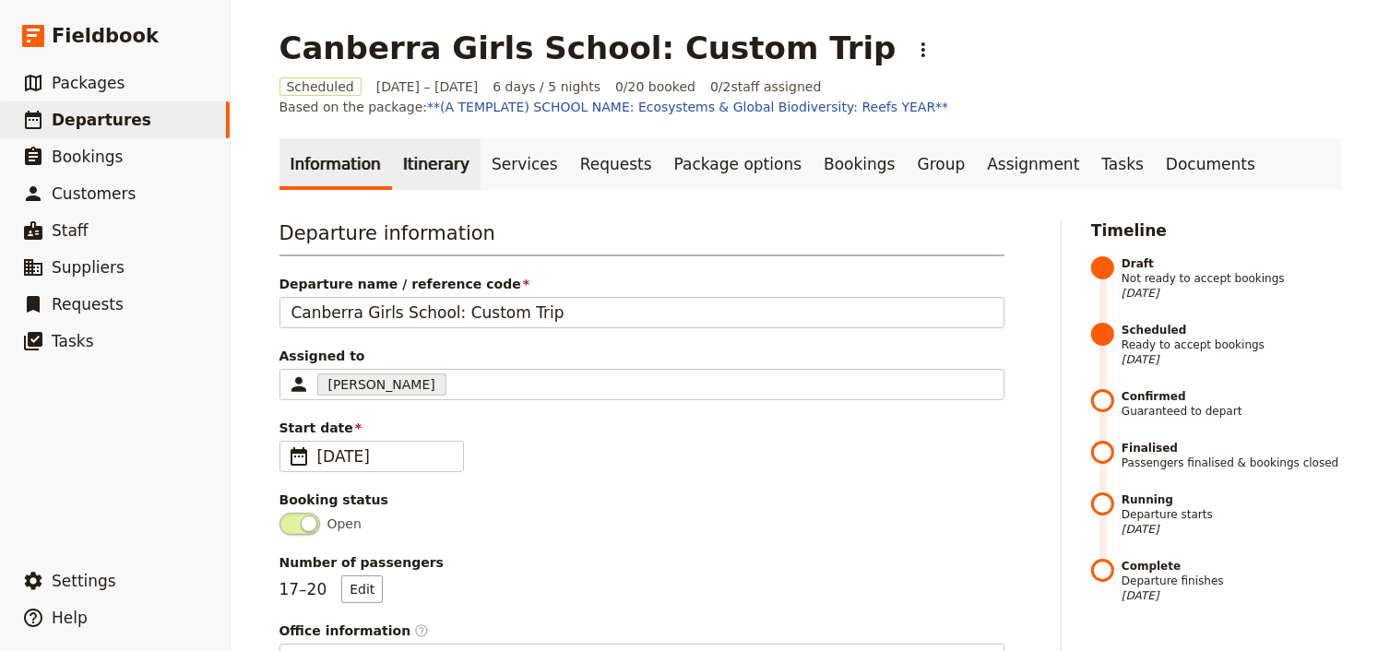
click at [442, 184] on link "Itinerary" at bounding box center [436, 164] width 89 height 52
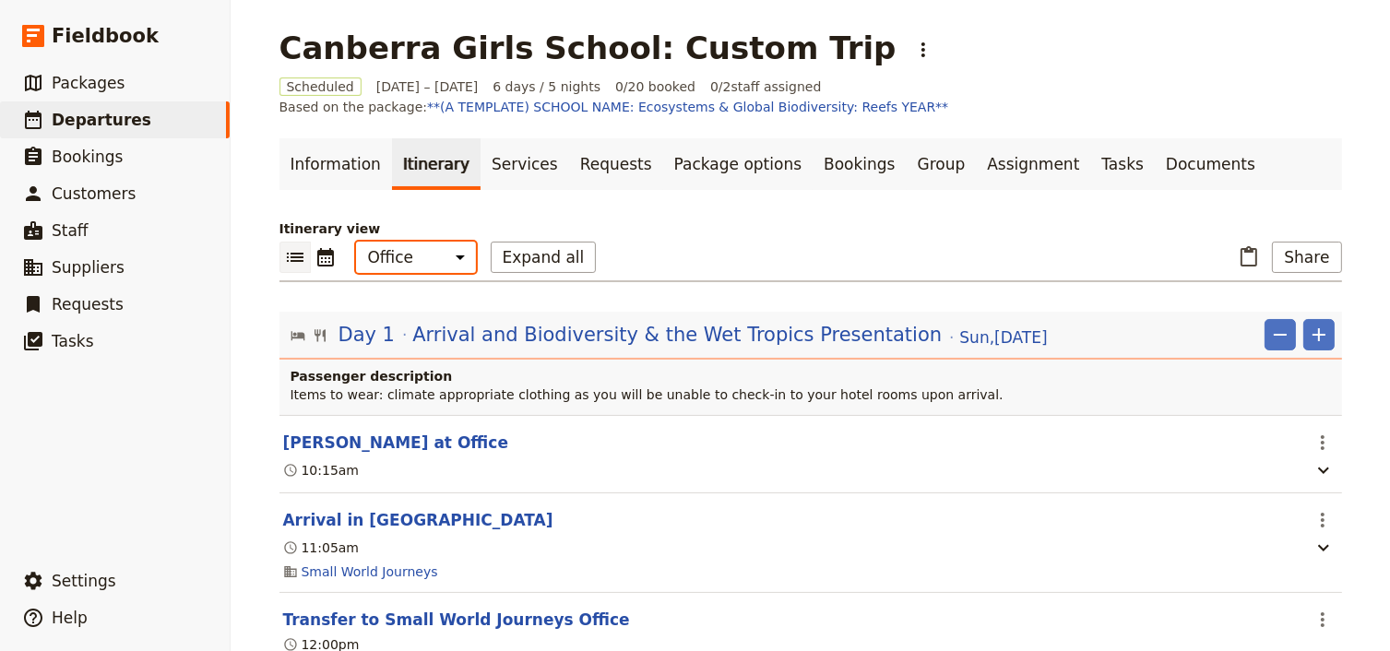
click at [432, 263] on select "Office Guide Passenger Sales" at bounding box center [416, 257] width 120 height 31
select select "PASSENGER"
click at [356, 242] on select "Office Guide Passenger Sales" at bounding box center [416, 257] width 120 height 31
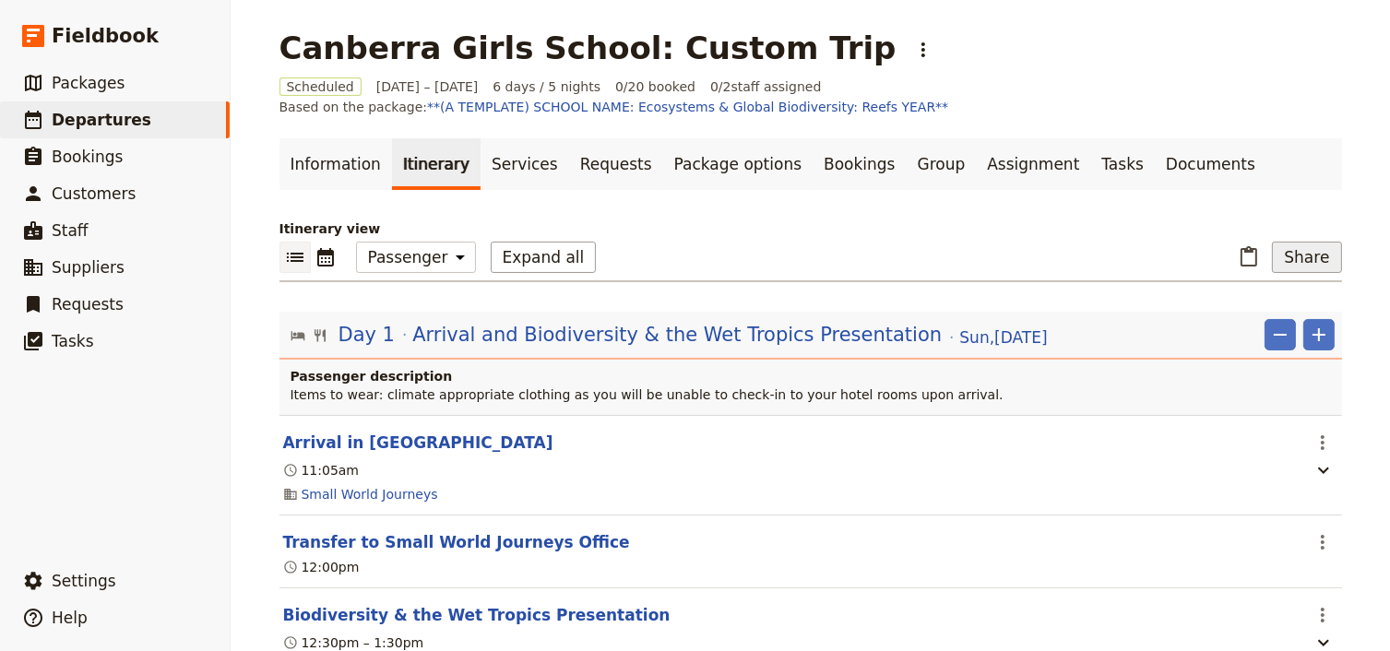
click at [1295, 255] on button "Share" at bounding box center [1306, 257] width 69 height 31
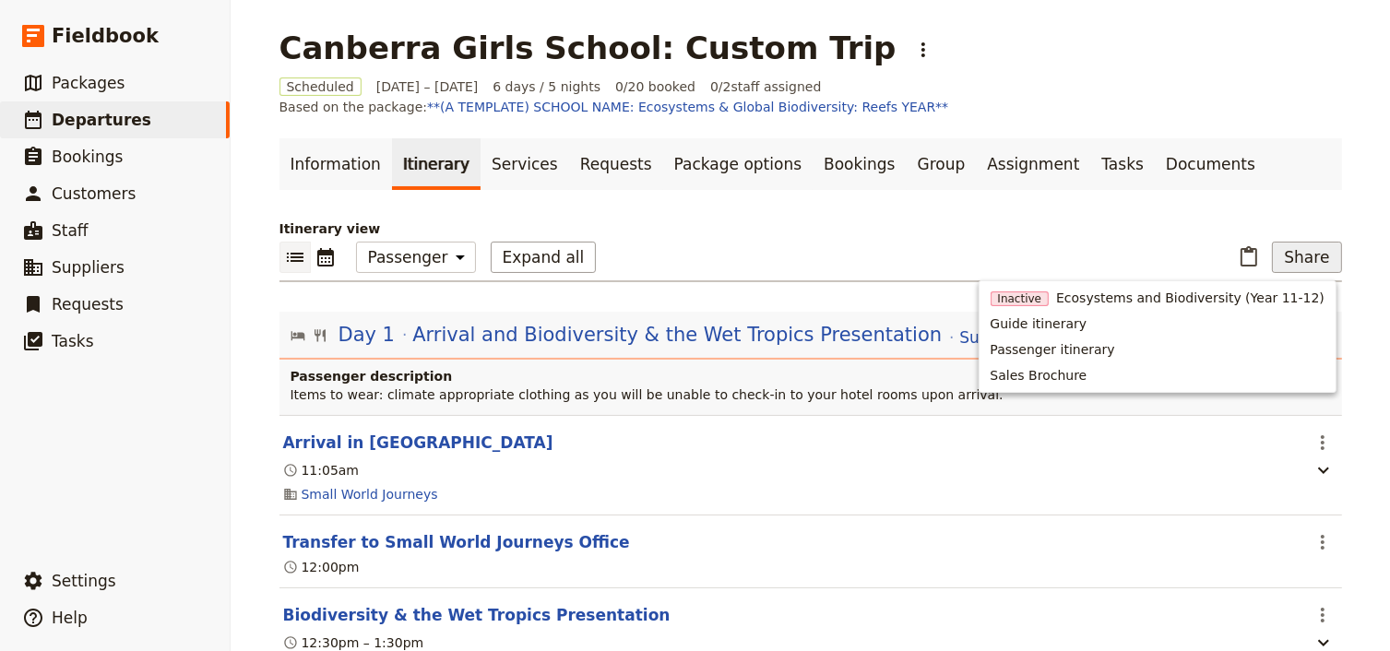
click at [1251, 184] on ul "Information Itinerary Services Requests Package options Bookings Group Assignme…" at bounding box center [810, 164] width 1062 height 52
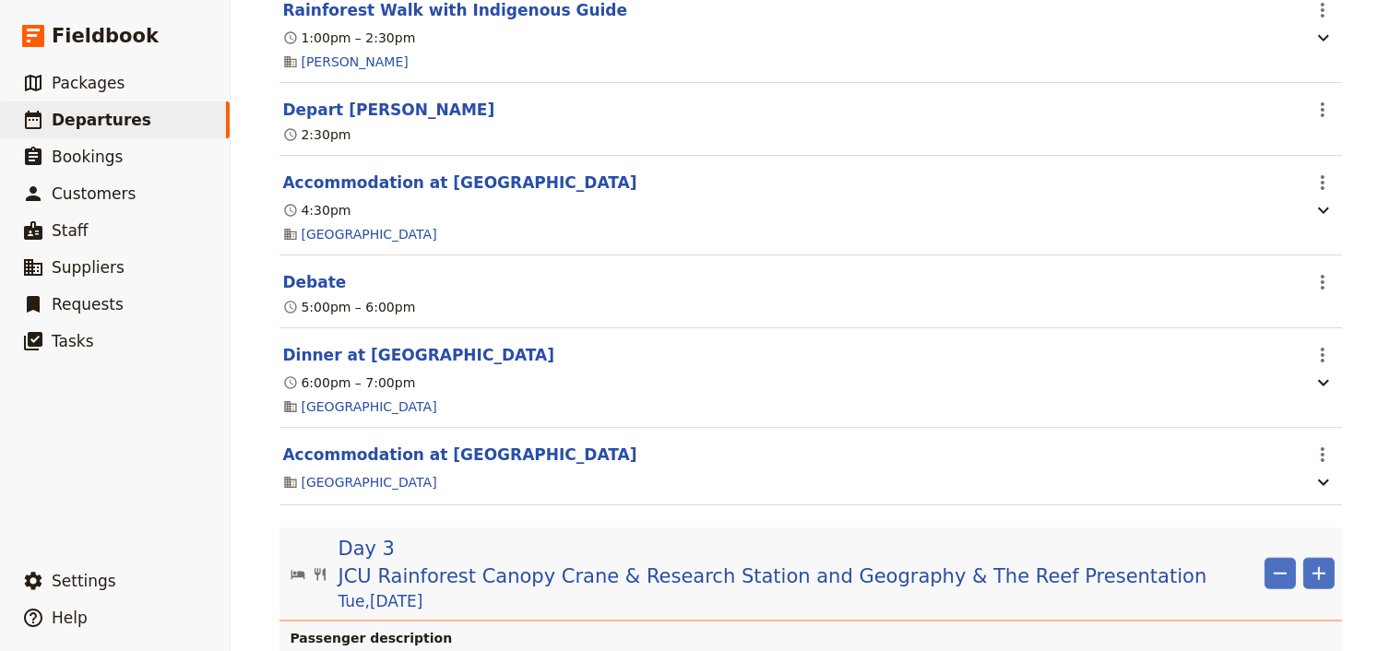
scroll to position [1770, 0]
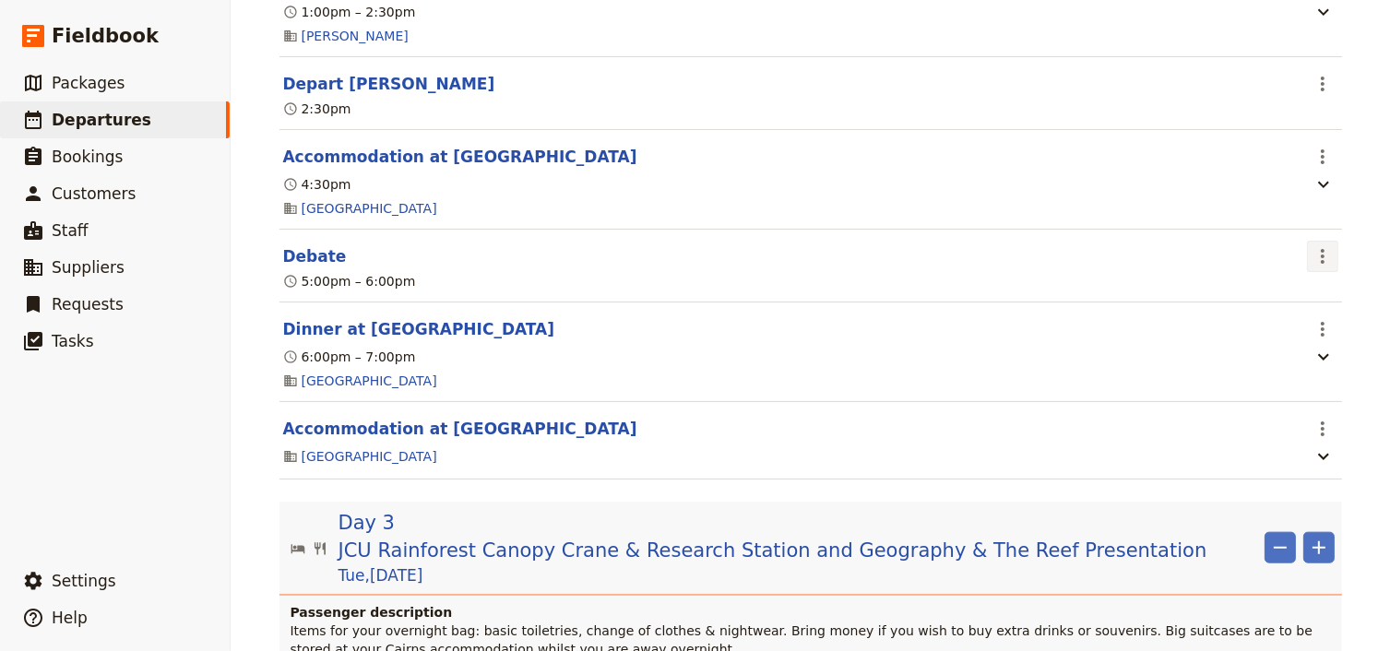
click at [1320, 264] on icon "Actions" at bounding box center [1322, 256] width 4 height 15
click at [1303, 306] on span "Edit this itinerary item" at bounding box center [1230, 309] width 145 height 18
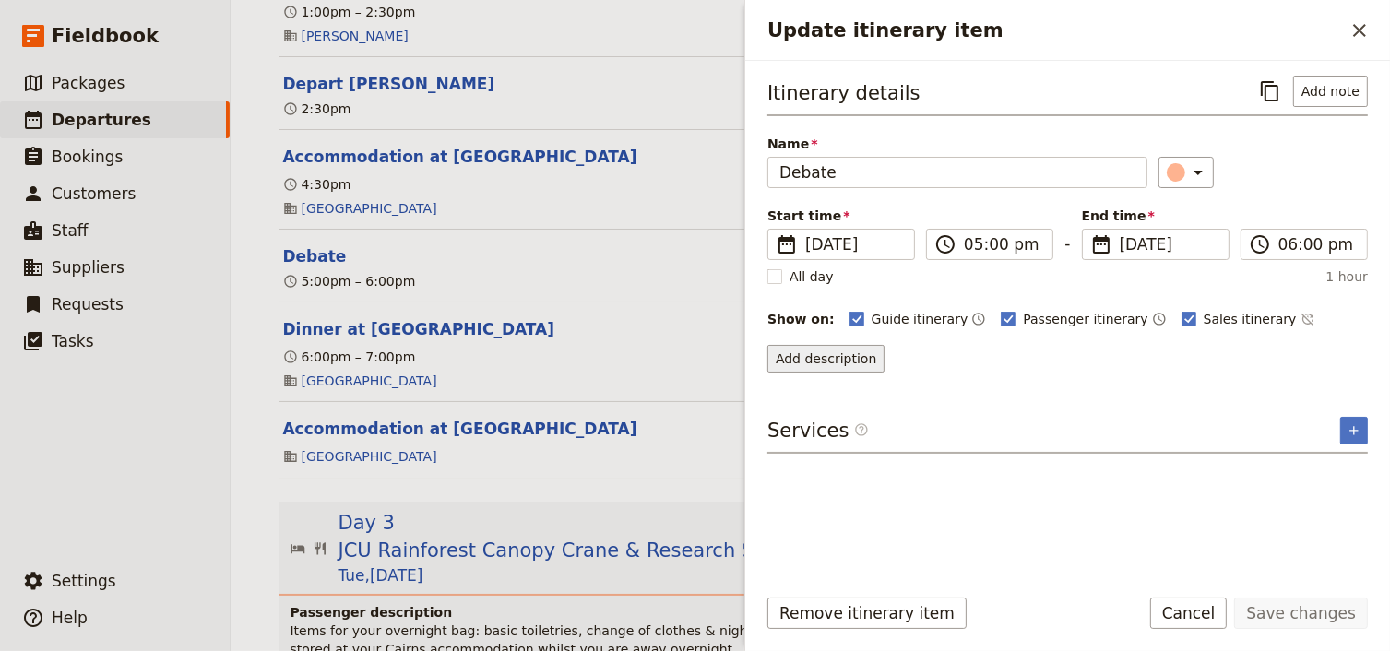
click at [831, 354] on button "Add description" at bounding box center [825, 359] width 117 height 28
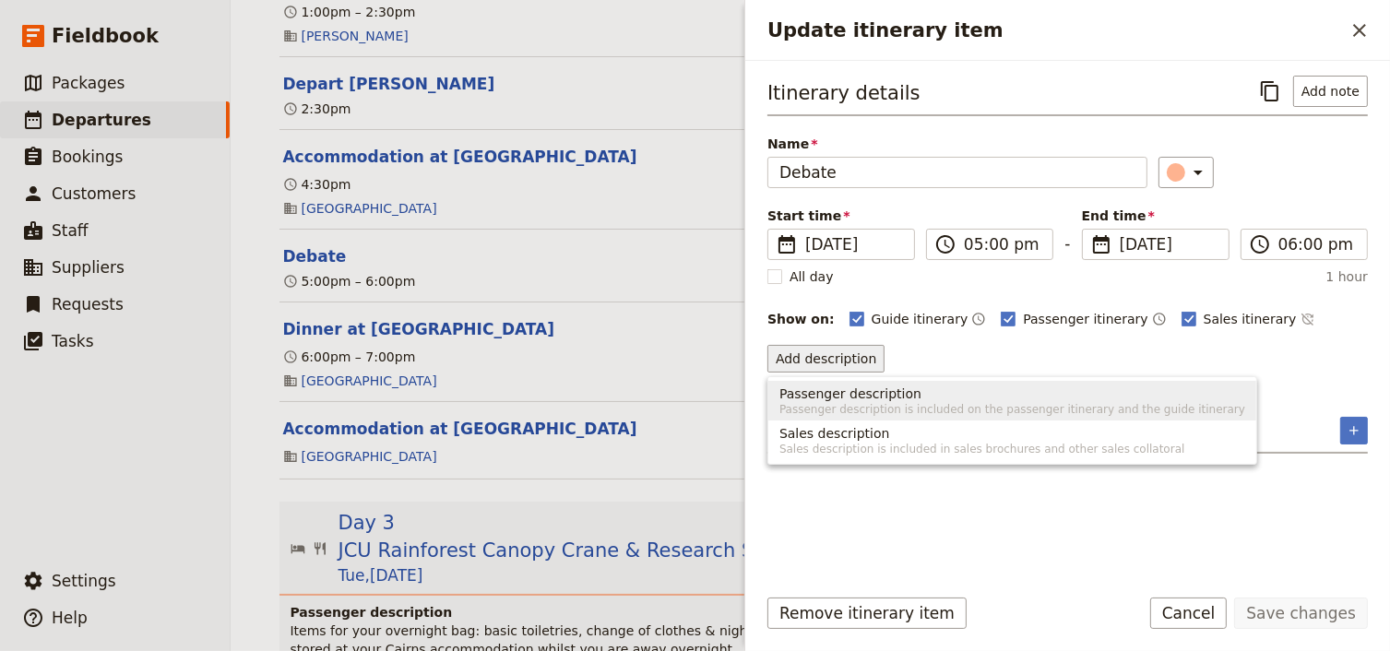
click at [797, 387] on span "Passenger description" at bounding box center [850, 394] width 142 height 18
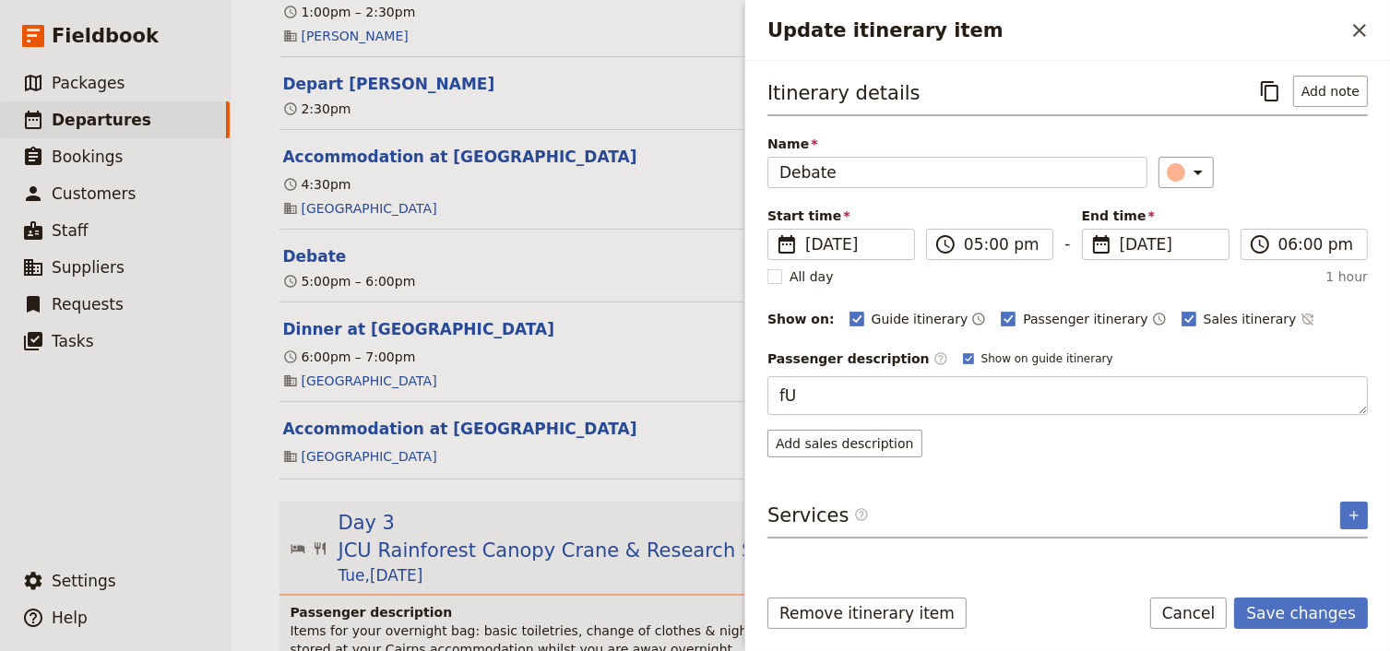
type textarea "f"
type textarea "Find a suitable area to facilitate the debate"
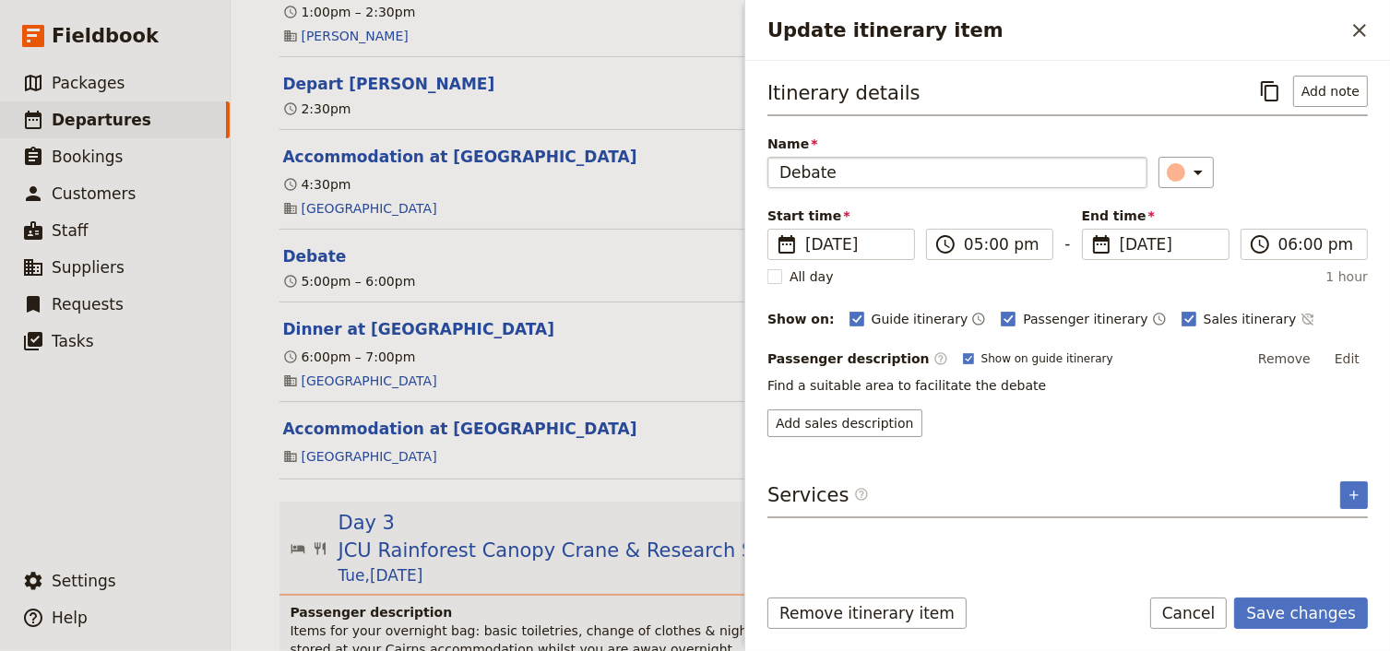
drag, startPoint x: 799, startPoint y: 190, endPoint x: 792, endPoint y: 178, distance: 13.6
click at [799, 190] on div "Itinerary details ​ Add note Name Debate ​ Start time ​ 29 Sep 2025 29/09/2025 …" at bounding box center [1067, 256] width 600 height 361
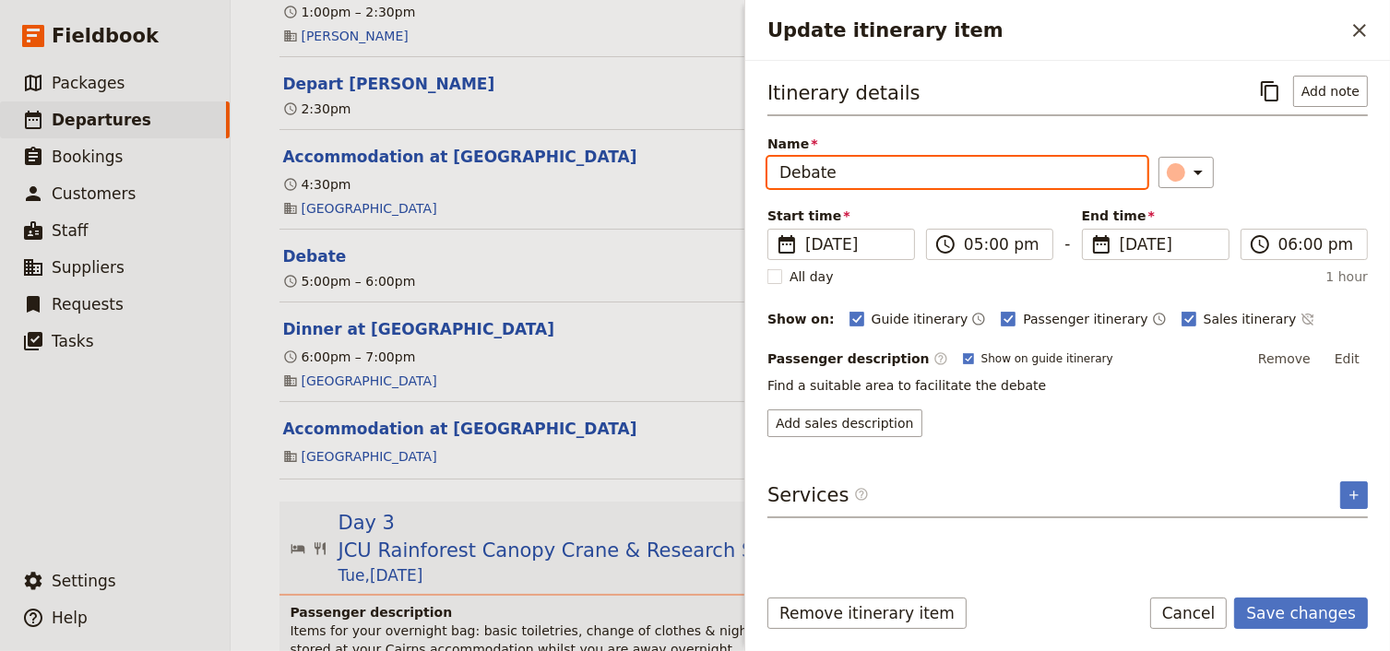
click at [782, 170] on input "Debate" at bounding box center [957, 172] width 380 height 31
type input "Environmental Debate"
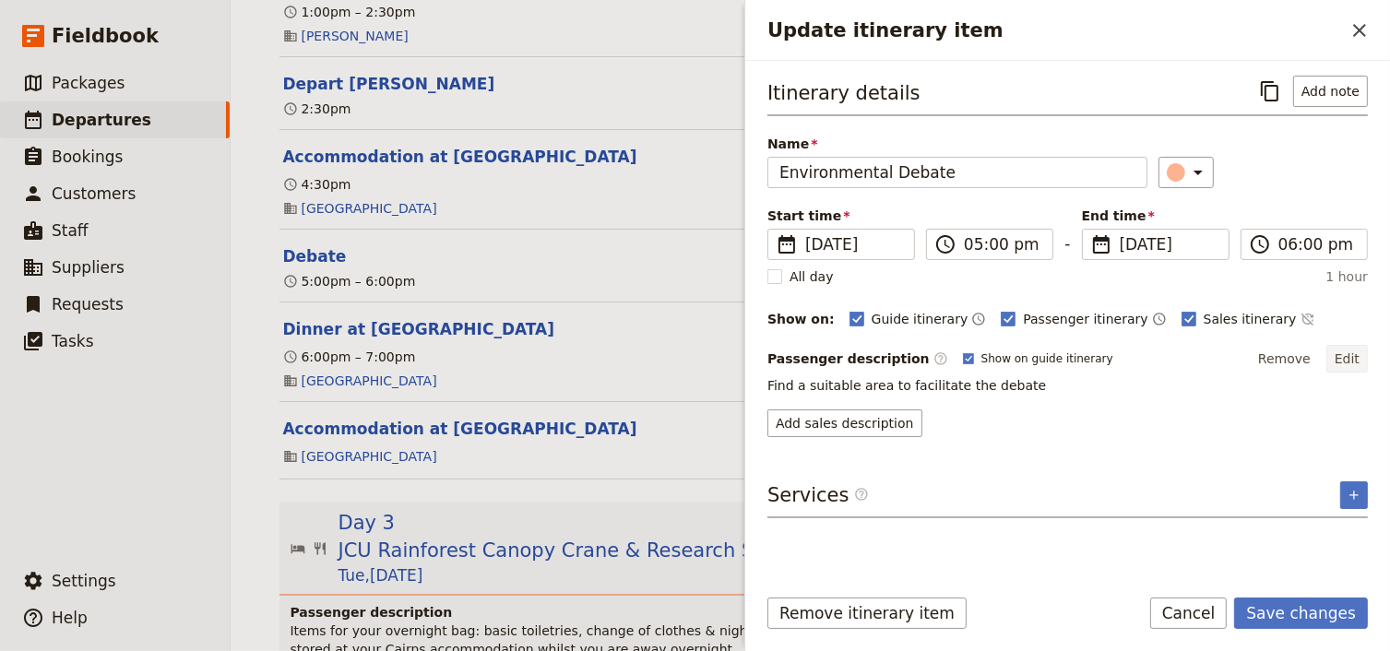
click at [1357, 357] on button "Edit" at bounding box center [1346, 359] width 41 height 28
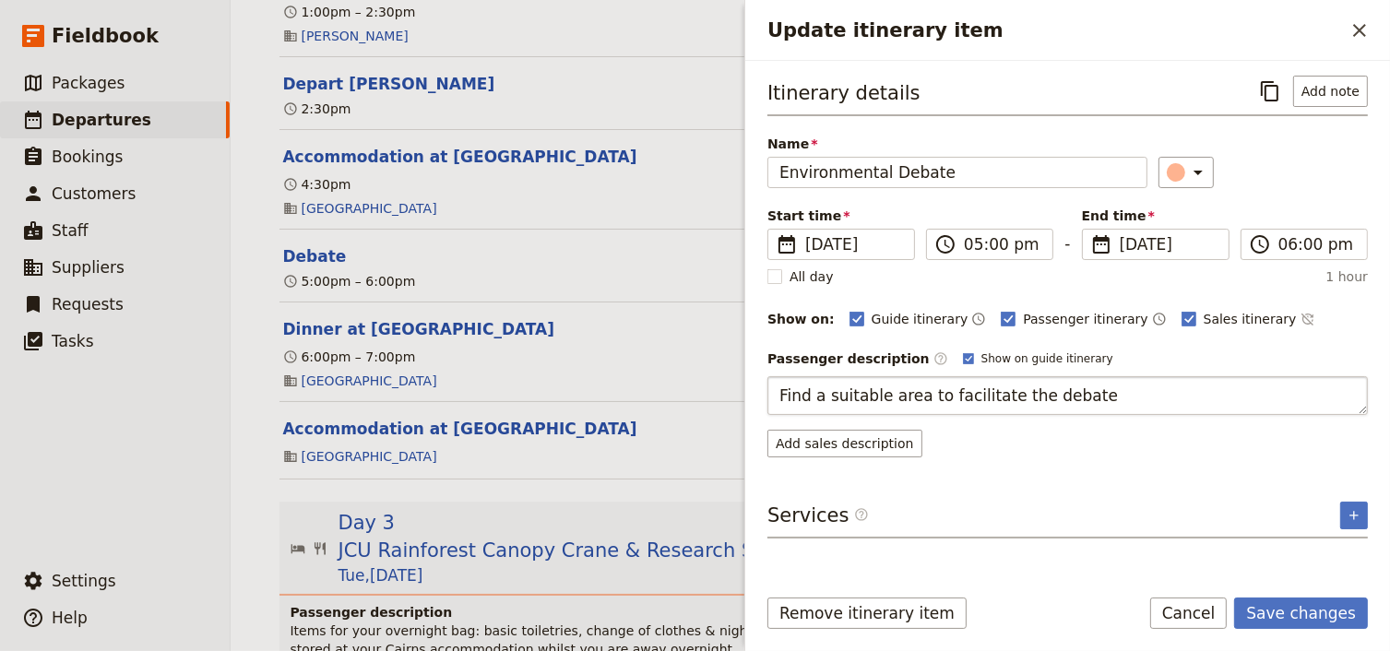
drag, startPoint x: 1102, startPoint y: 394, endPoint x: 767, endPoint y: 400, distance: 334.8
click at [767, 400] on textarea "Find a suitable area to facilitate the debate" at bounding box center [1067, 395] width 600 height 39
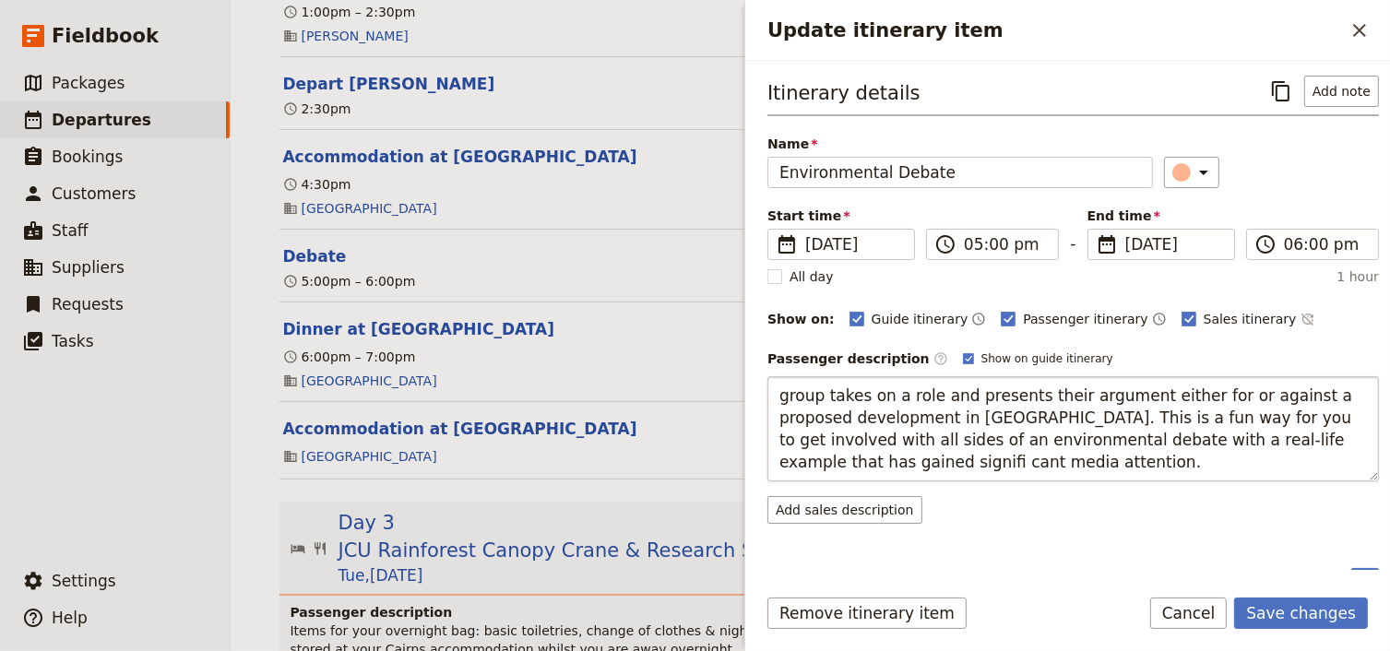
click at [1258, 442] on textarea "group takes on a role and presents their argument either for or against a propo…" at bounding box center [1072, 428] width 611 height 105
type textarea "group takes on a role and presents their argument either for or against a propo…"
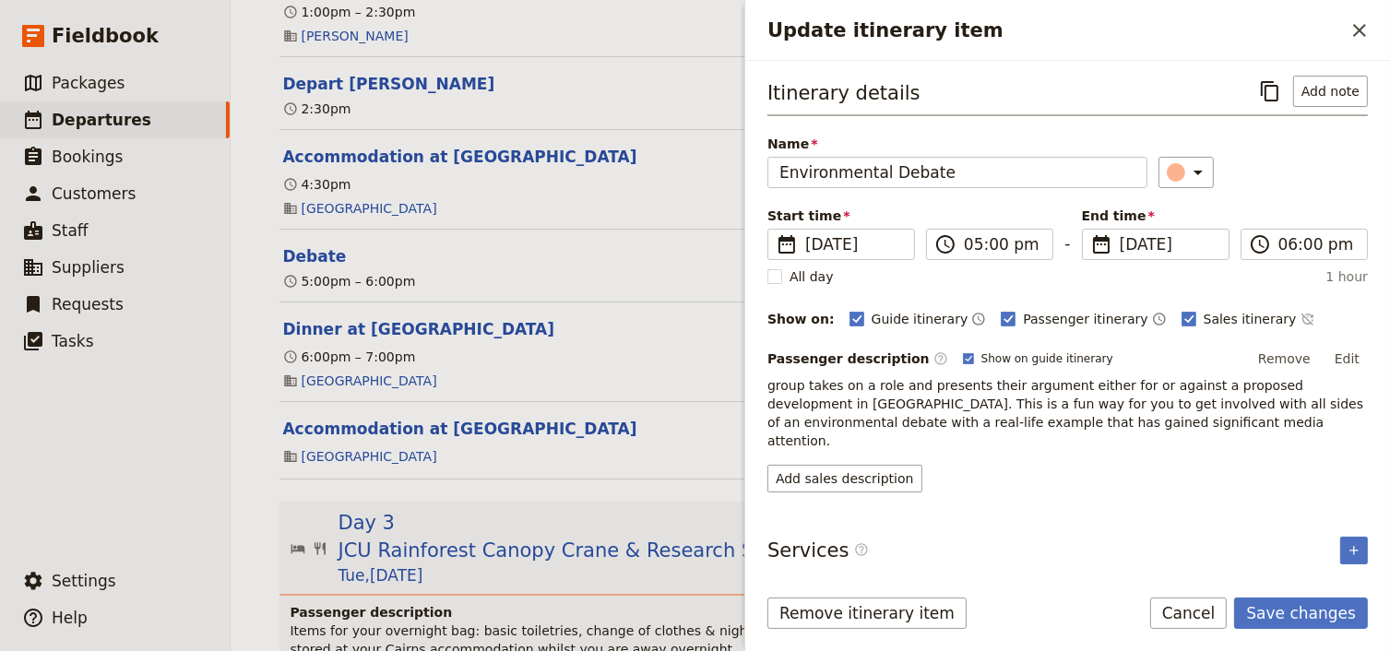
drag, startPoint x: 1346, startPoint y: 352, endPoint x: 1320, endPoint y: 364, distance: 28.5
click at [1346, 352] on button "Edit" at bounding box center [1346, 359] width 41 height 28
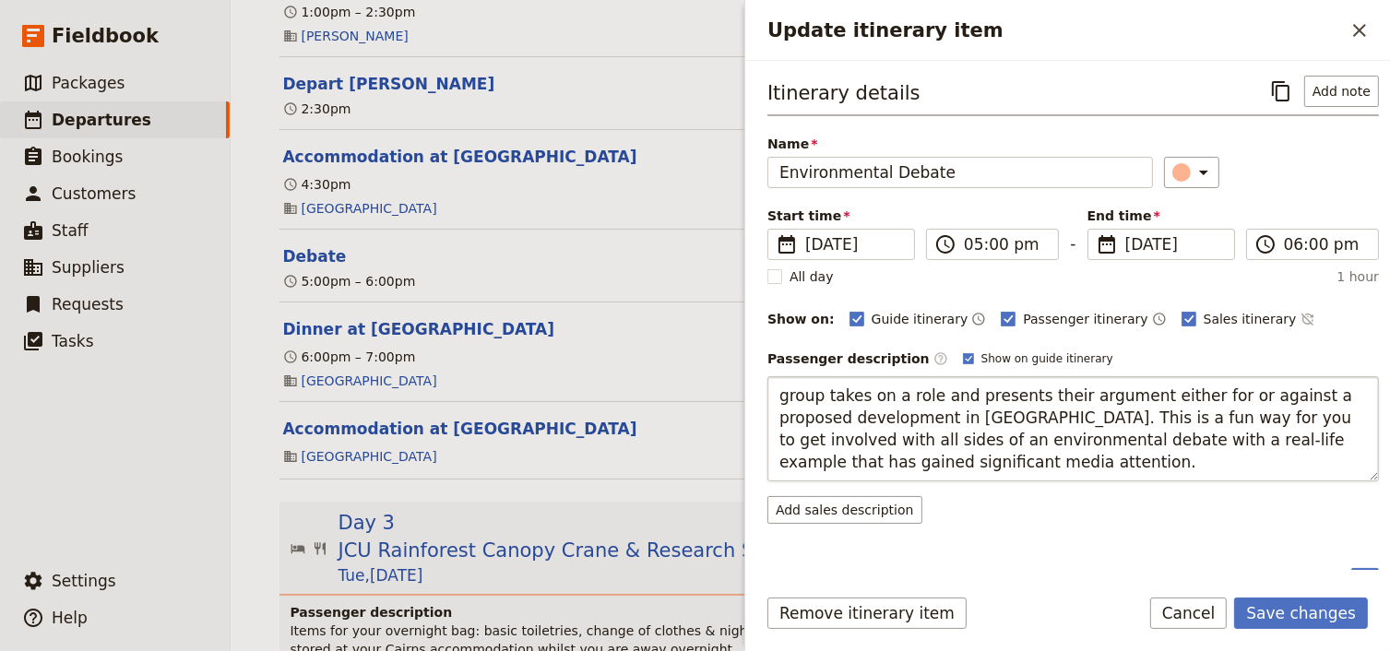
drag, startPoint x: 854, startPoint y: 467, endPoint x: 767, endPoint y: 395, distance: 112.6
click at [767, 395] on textarea "group takes on a role and presents their argument either for or against a propo…" at bounding box center [1072, 428] width 611 height 105
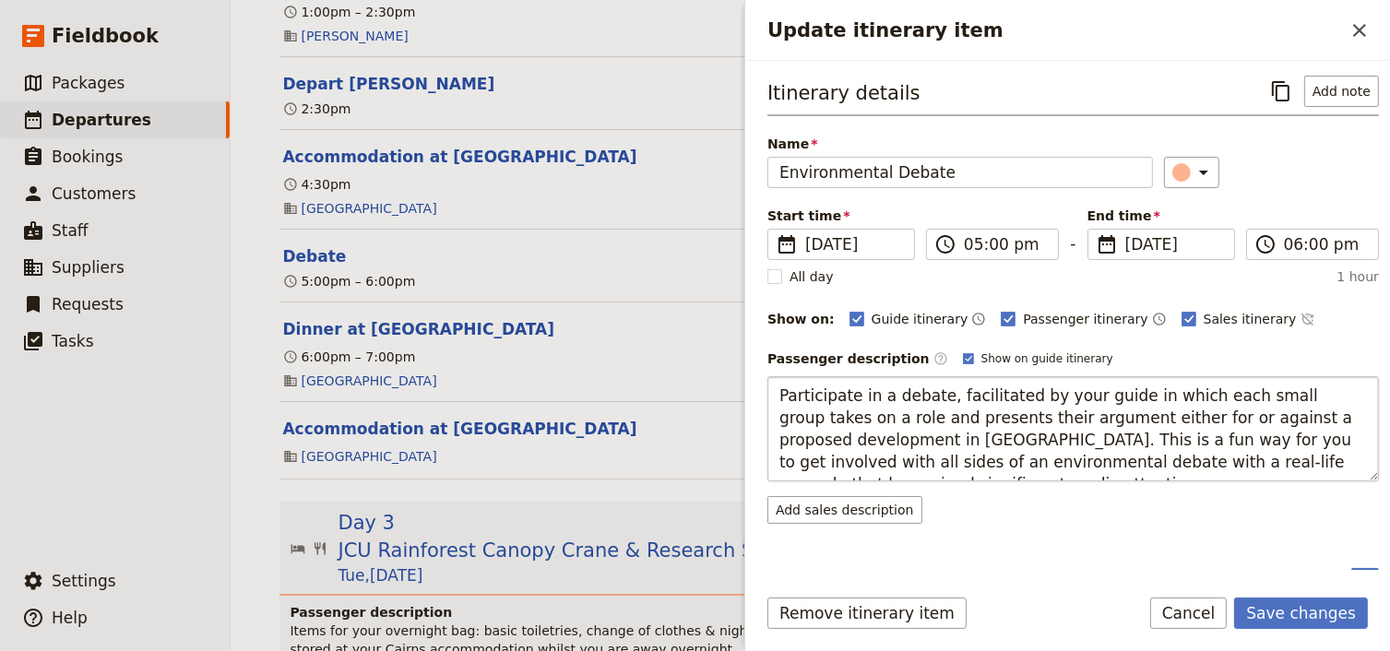
click at [1155, 465] on textarea "Participate in a debate, facilitated by your guide in which each small group ta…" at bounding box center [1072, 428] width 611 height 105
type textarea "Participate in a debate, facilitated by your guide in which each small group ta…"
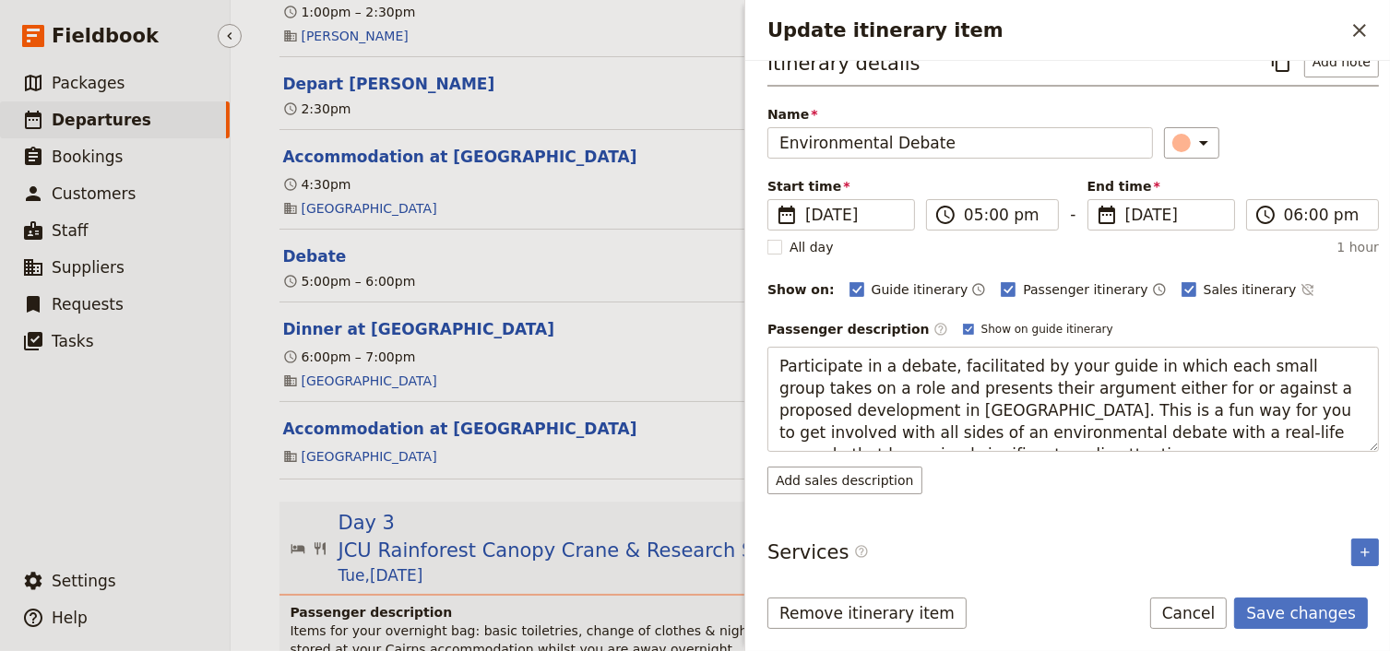
scroll to position [0, 0]
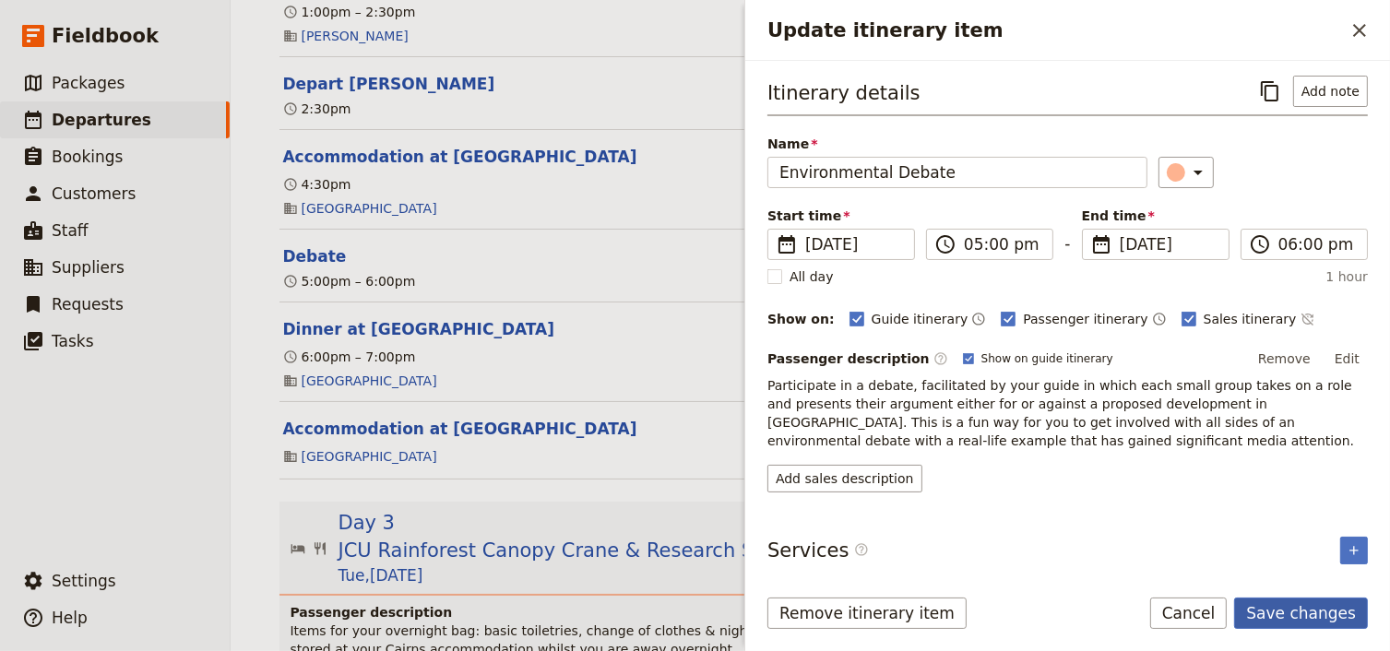
click at [1285, 612] on button "Save changes" at bounding box center [1301, 613] width 134 height 31
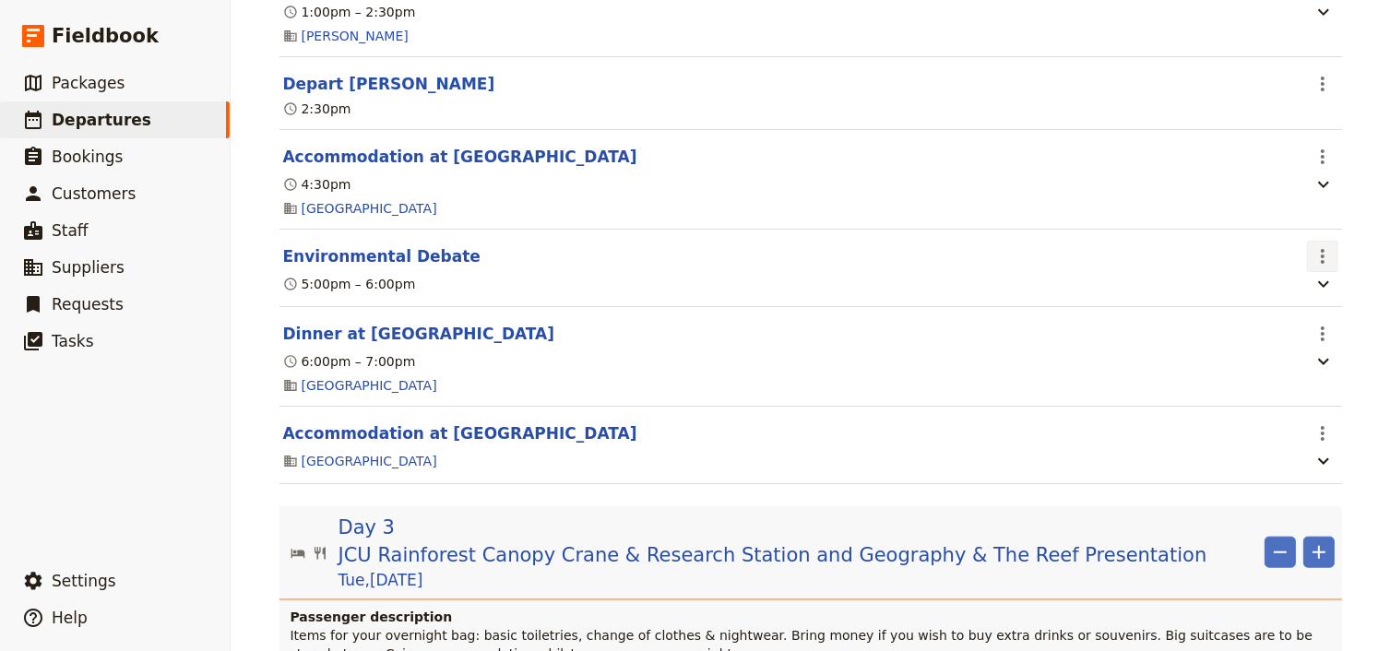
click at [1312, 264] on icon "Actions" at bounding box center [1322, 256] width 22 height 22
click at [1296, 314] on span "Edit this itinerary item" at bounding box center [1230, 309] width 145 height 18
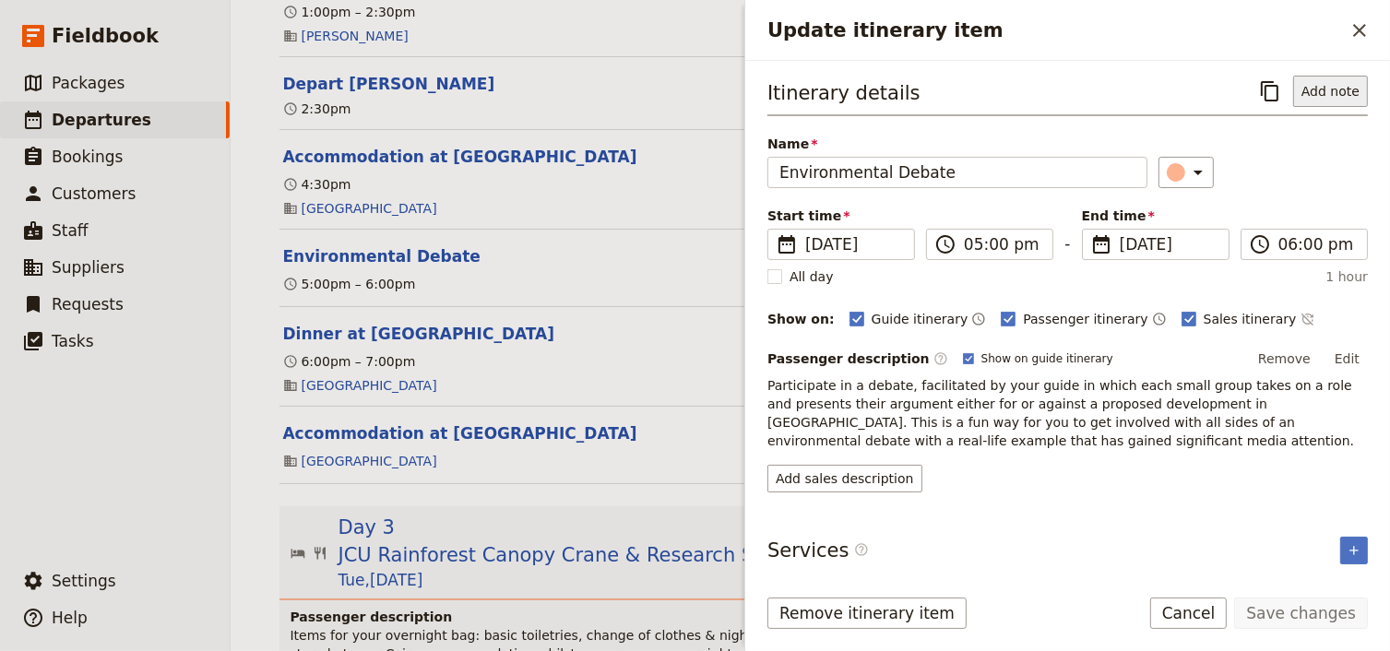
click at [1329, 89] on button "Add note" at bounding box center [1330, 91] width 75 height 31
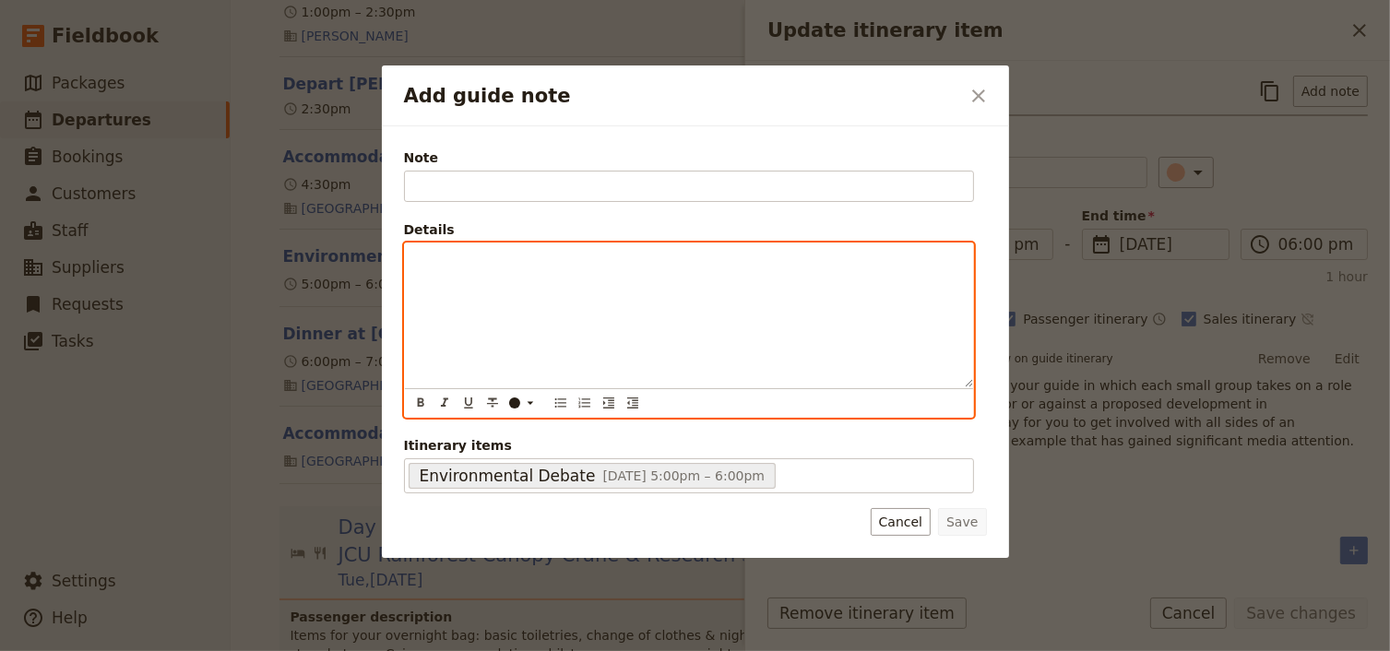
click at [432, 254] on p "Add guide note" at bounding box center [689, 260] width 546 height 18
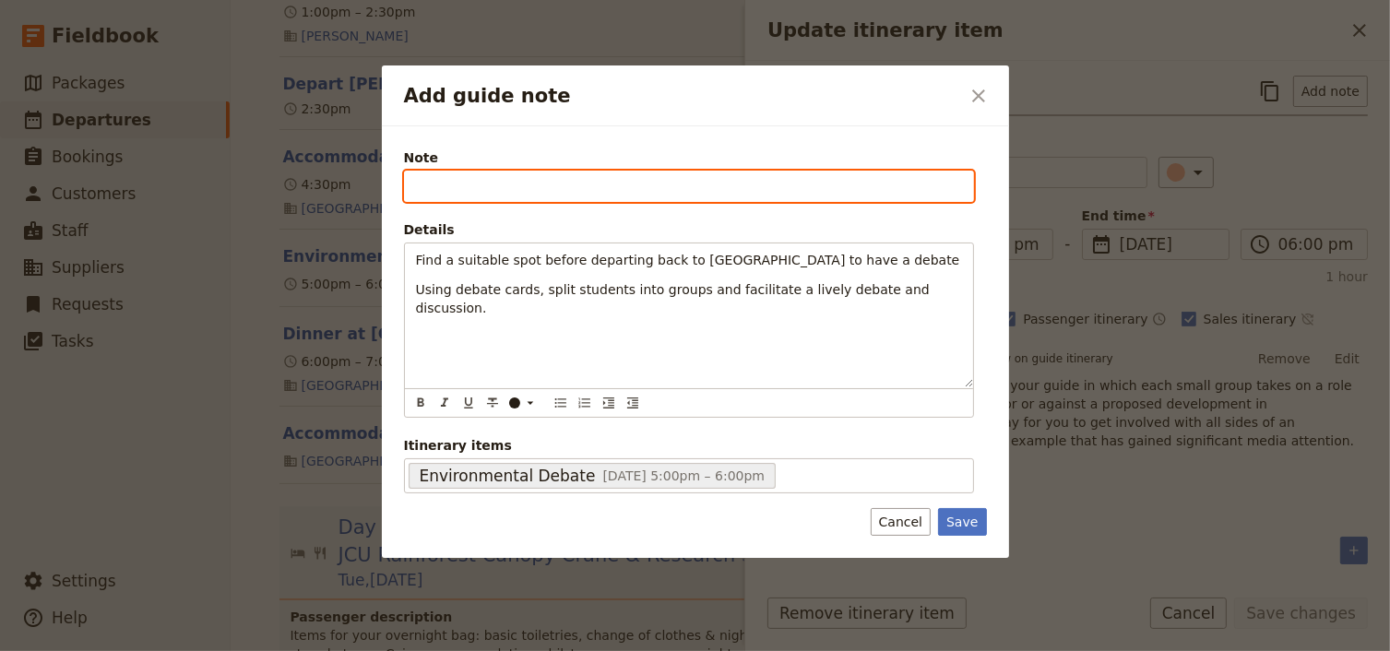
click at [424, 181] on input "Note" at bounding box center [689, 186] width 570 height 31
type input "JESS"
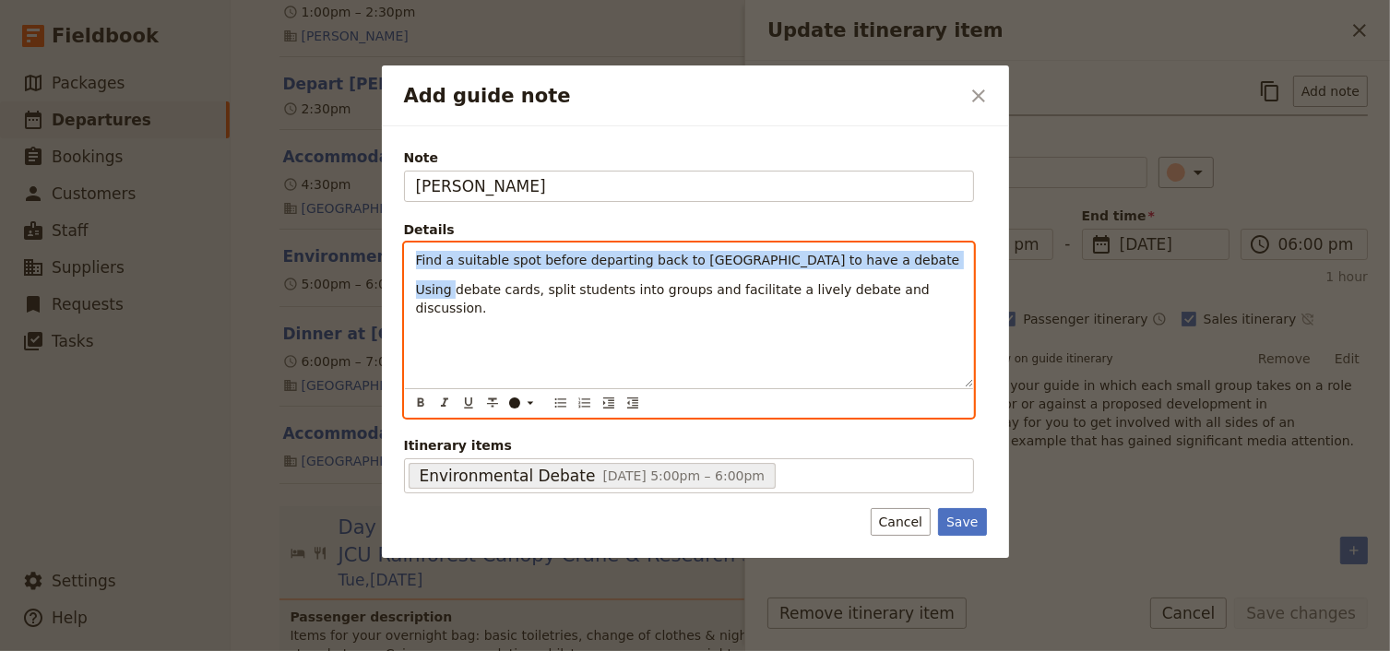
drag, startPoint x: 413, startPoint y: 255, endPoint x: 454, endPoint y: 290, distance: 53.6
click at [454, 290] on div "Find a suitable spot before departing back to Cairns to have a debate Using deb…" at bounding box center [689, 315] width 568 height 144
click at [559, 402] on icon "Bulleted list" at bounding box center [560, 403] width 15 height 15
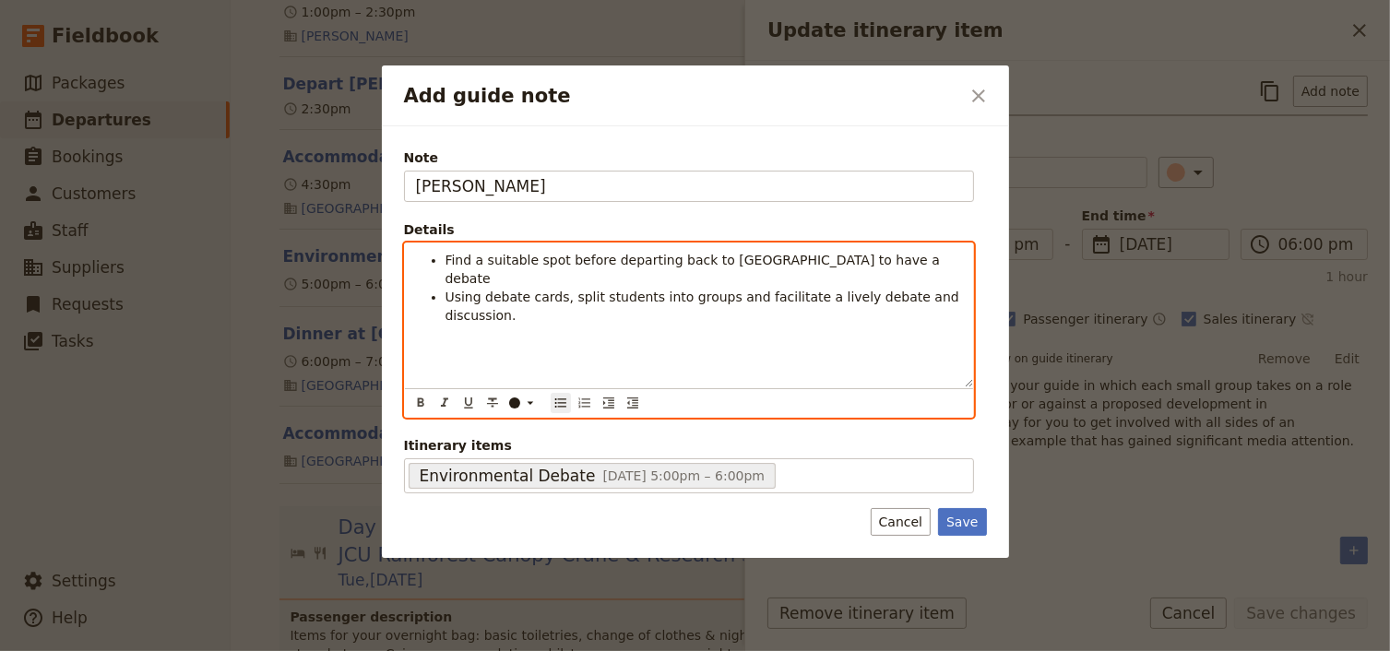
click at [561, 336] on div "Find a suitable spot before departing back to Cairns to have a debate Using deb…" at bounding box center [689, 315] width 568 height 144
drag, startPoint x: 740, startPoint y: 258, endPoint x: 560, endPoint y: 259, distance: 180.7
click at [560, 259] on span "Find a suitable spot before departing back to Cairns to have a debate" at bounding box center [694, 269] width 499 height 33
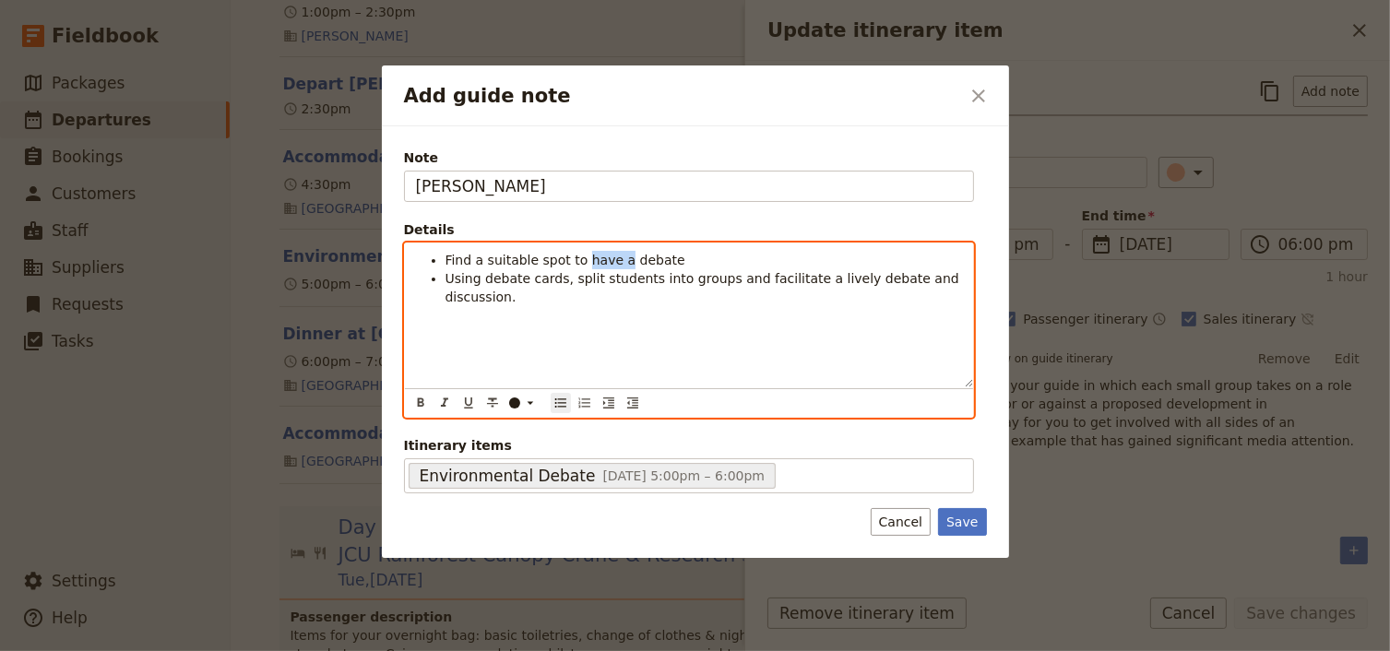
drag, startPoint x: 609, startPoint y: 258, endPoint x: 574, endPoint y: 257, distance: 35.1
click at [574, 257] on span "Find a suitable spot to have a debate" at bounding box center [565, 260] width 240 height 15
drag, startPoint x: 621, startPoint y: 257, endPoint x: 573, endPoint y: 255, distance: 48.9
click at [573, 255] on span "Find a suitable spot to facilitate the debate" at bounding box center [584, 260] width 278 height 15
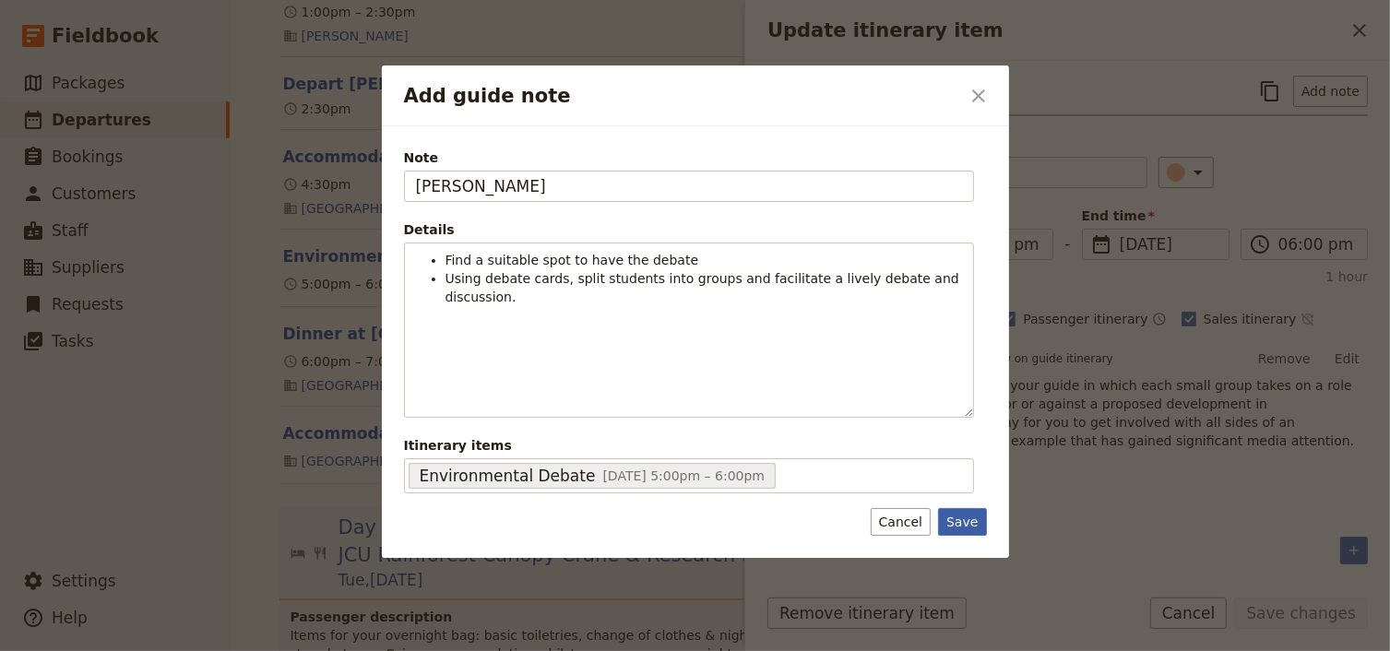
click at [963, 518] on button "Save" at bounding box center [962, 522] width 48 height 28
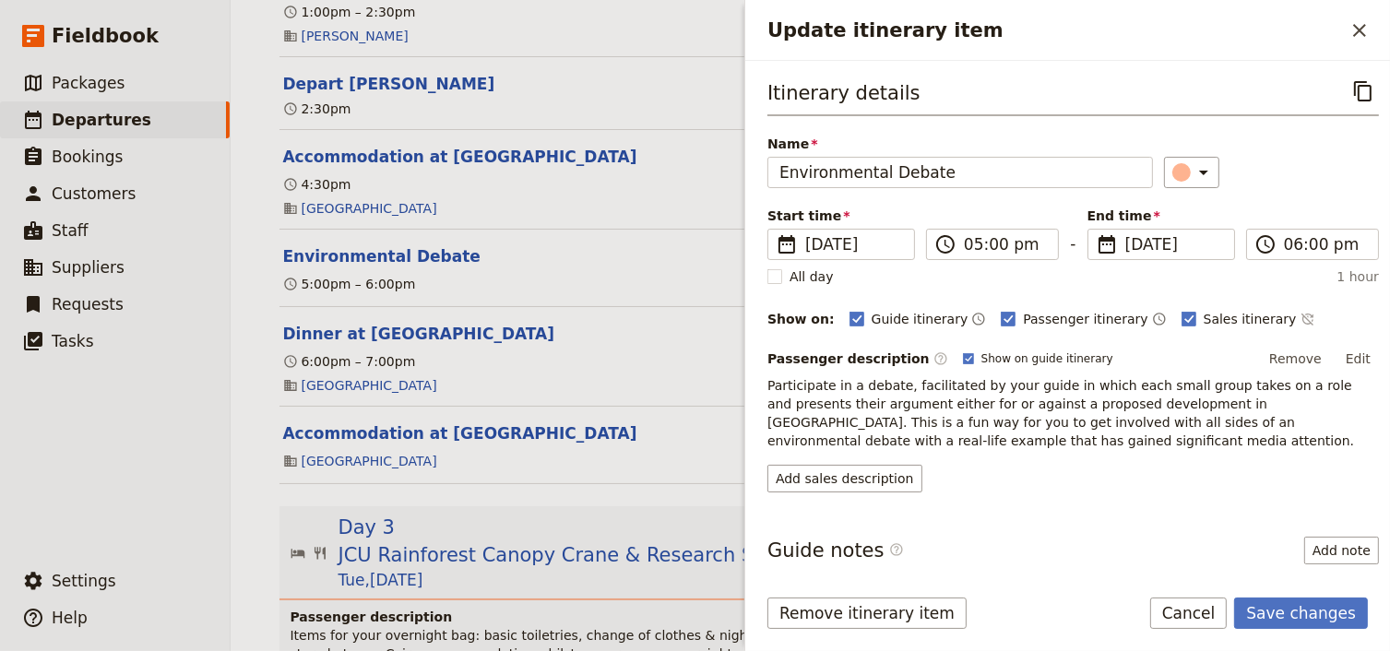
drag, startPoint x: 1299, startPoint y: 614, endPoint x: 1178, endPoint y: 520, distance: 153.1
click at [1178, 520] on form "Itinerary details ​ Name Environmental Debate ​ Start time ​ 29 Sep 2025 29/09/…" at bounding box center [1067, 356] width 645 height 590
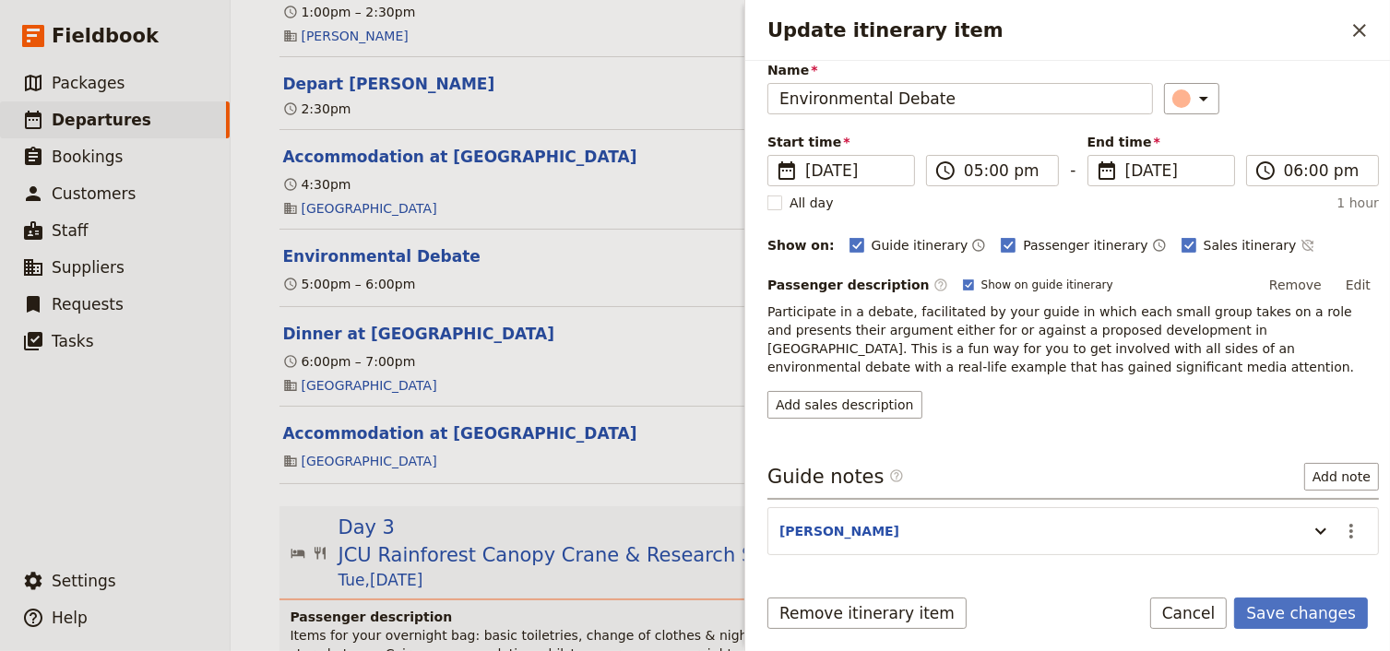
scroll to position [135, 0]
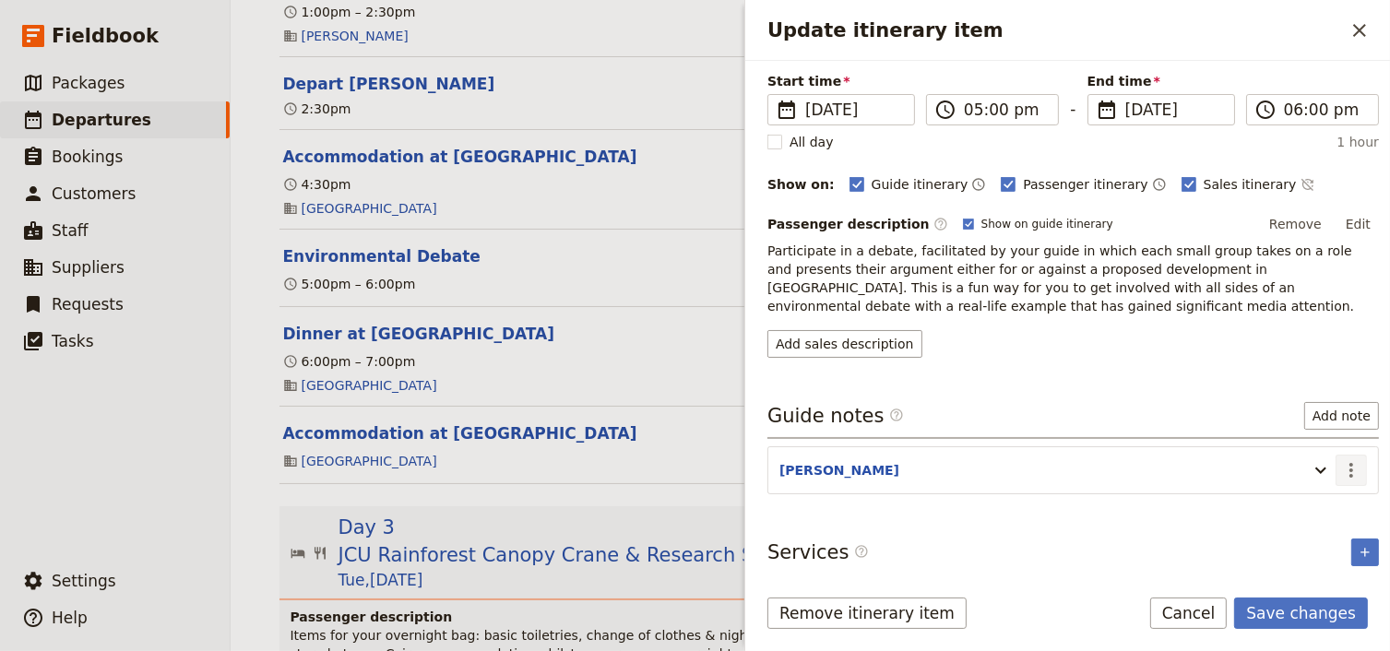
click at [1340, 466] on icon "Actions" at bounding box center [1351, 470] width 22 height 22
click at [1291, 498] on span "Edit note" at bounding box center [1287, 506] width 58 height 18
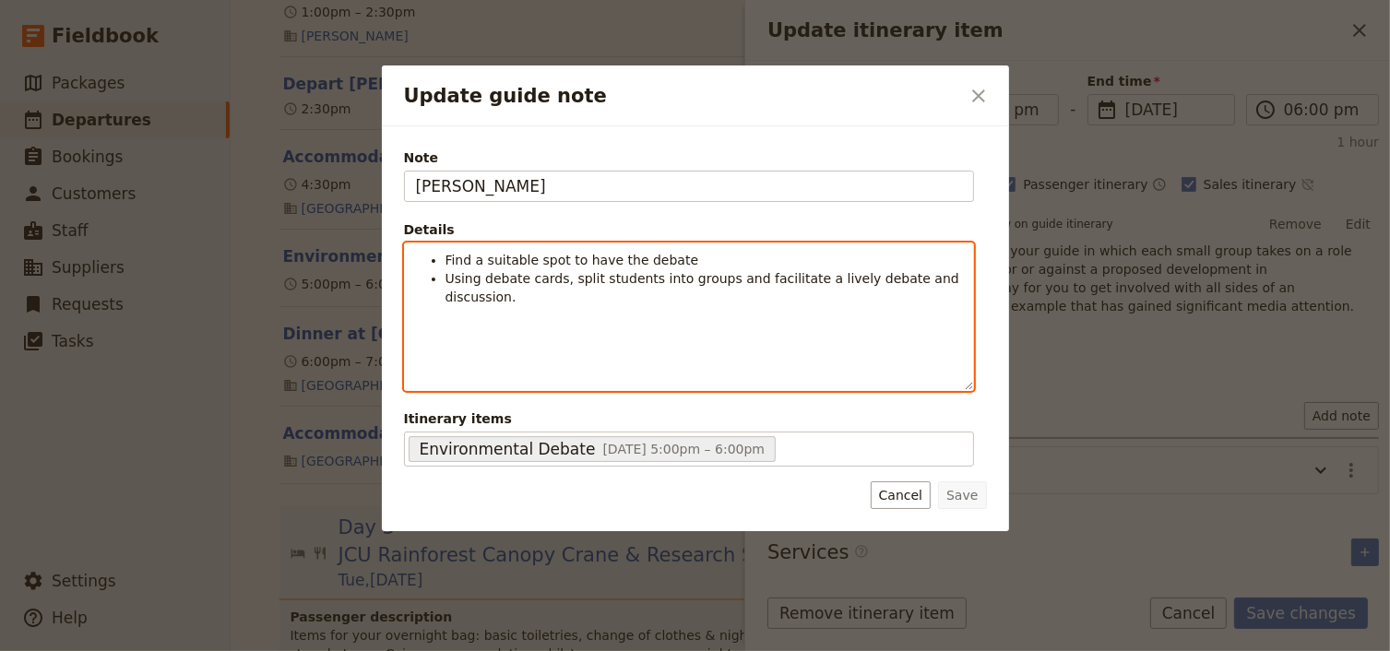
click at [958, 280] on li "Using debate cards, split students into groups and facilitate a lively debate a…" at bounding box center [703, 287] width 516 height 37
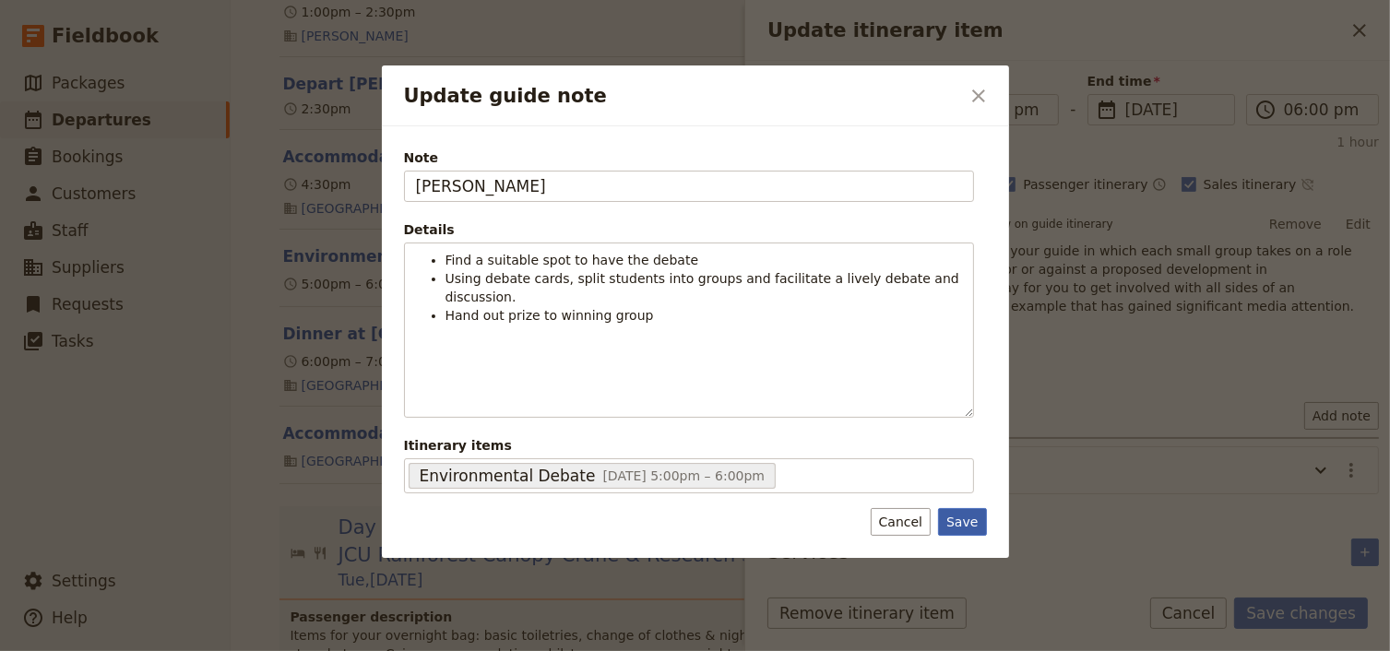
click at [967, 520] on button "Save" at bounding box center [962, 522] width 48 height 28
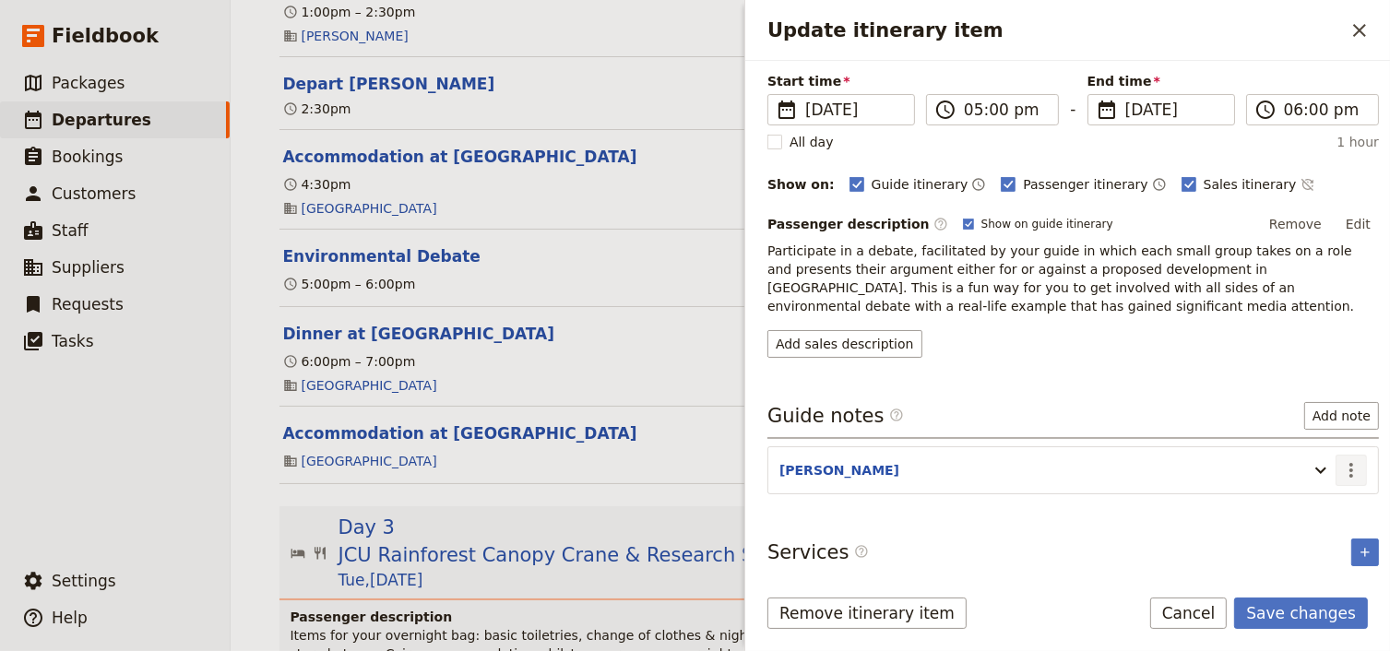
click at [1343, 472] on icon "Actions" at bounding box center [1351, 470] width 22 height 22
click at [1320, 508] on span "Edit note" at bounding box center [1301, 506] width 86 height 18
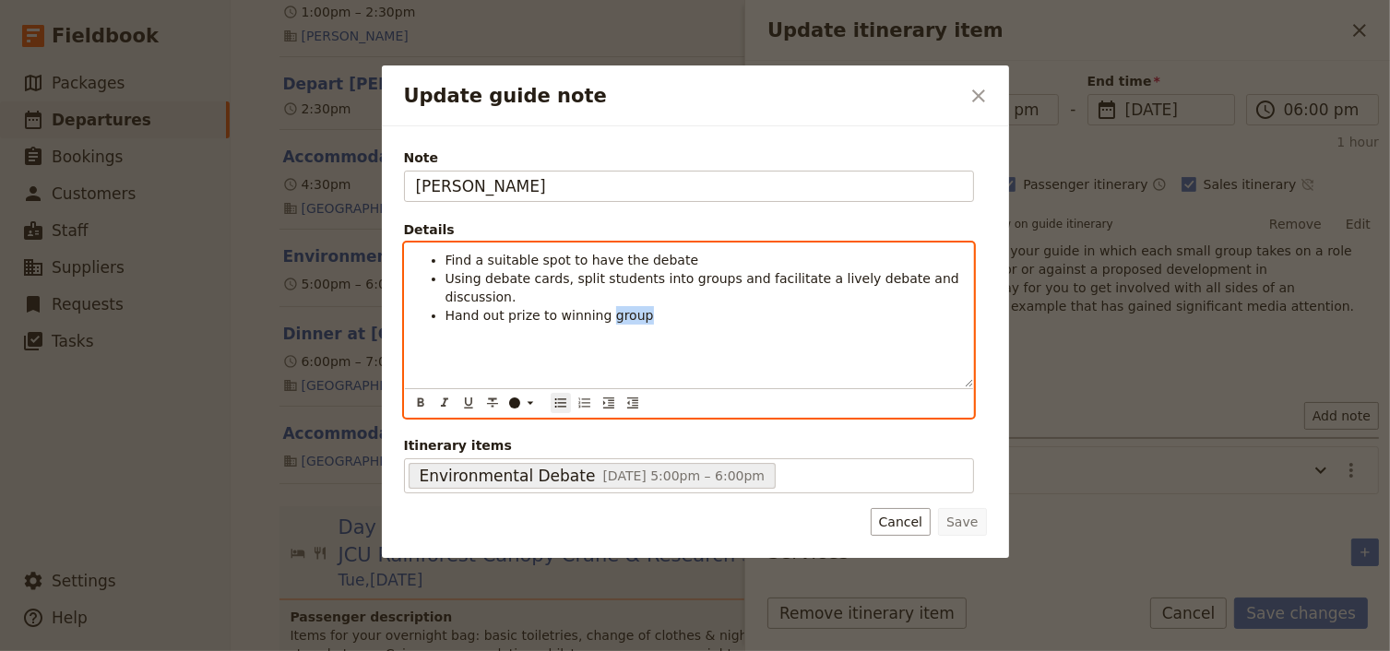
drag, startPoint x: 629, startPoint y: 299, endPoint x: 598, endPoint y: 297, distance: 30.5
click at [598, 306] on li "Hand out prize to winning group" at bounding box center [703, 315] width 516 height 18
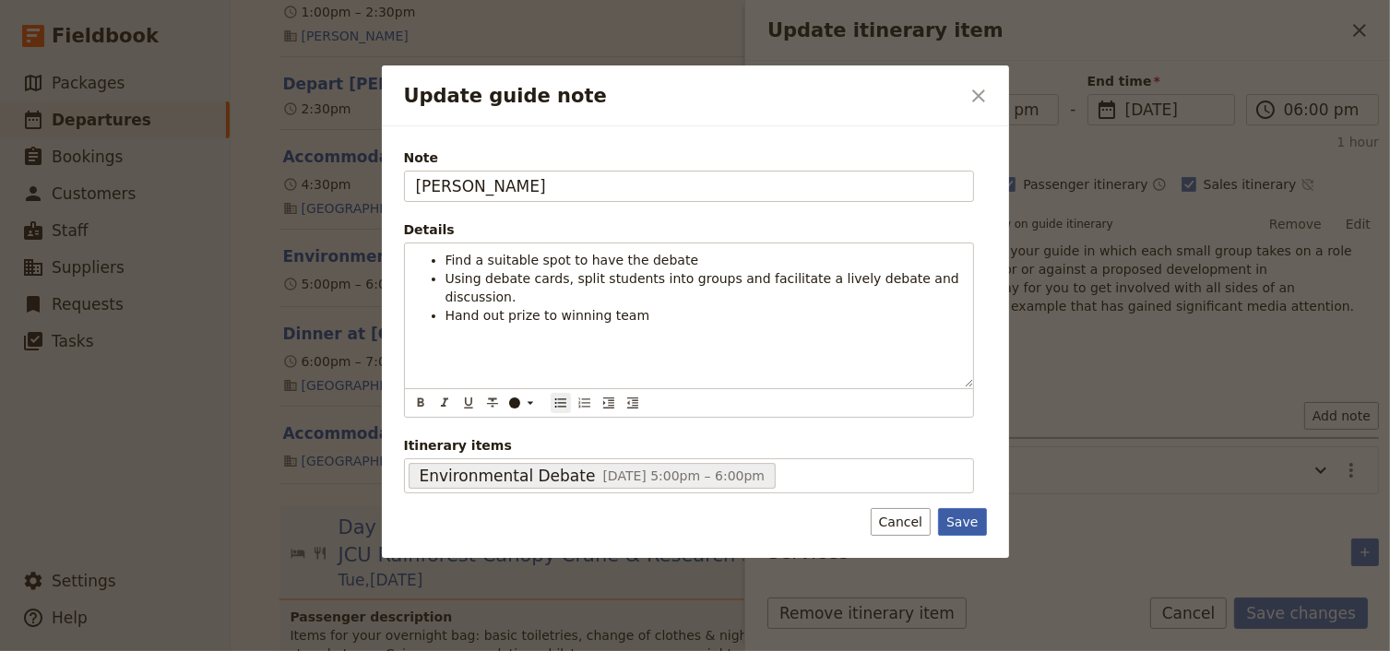
click at [966, 520] on button "Save" at bounding box center [962, 522] width 48 height 28
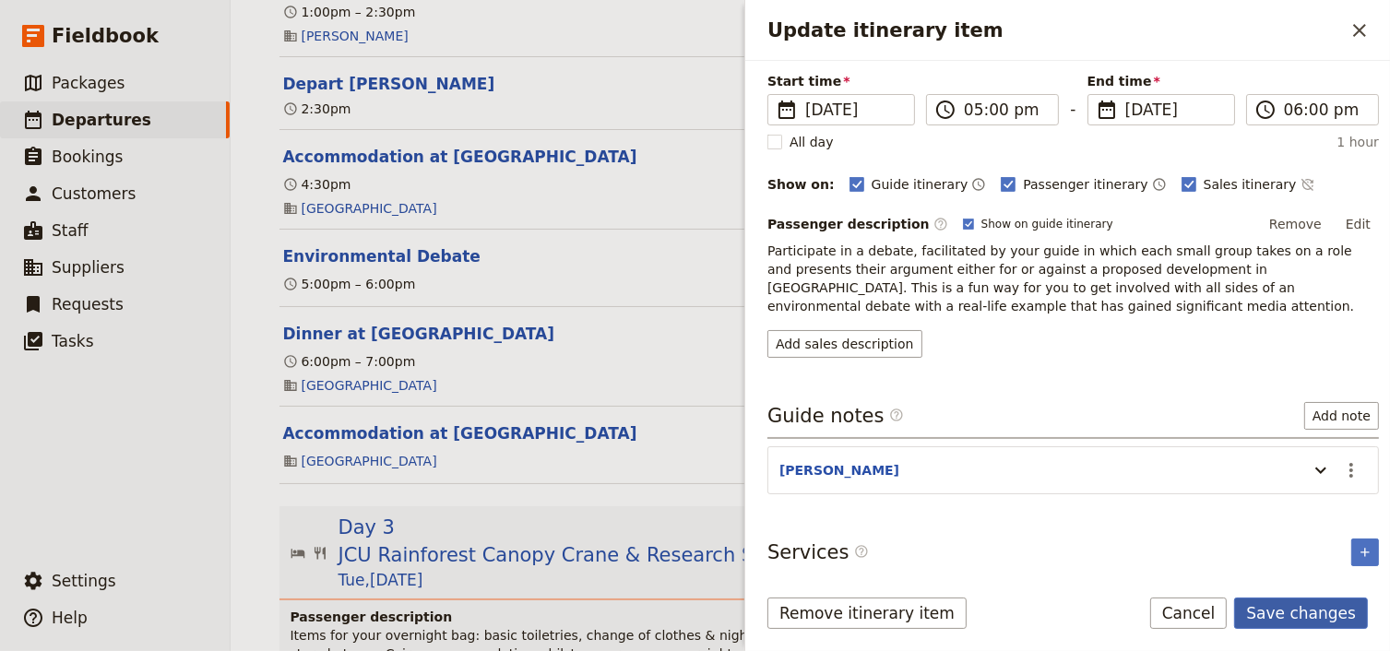
click at [1278, 616] on button "Save changes" at bounding box center [1301, 613] width 134 height 31
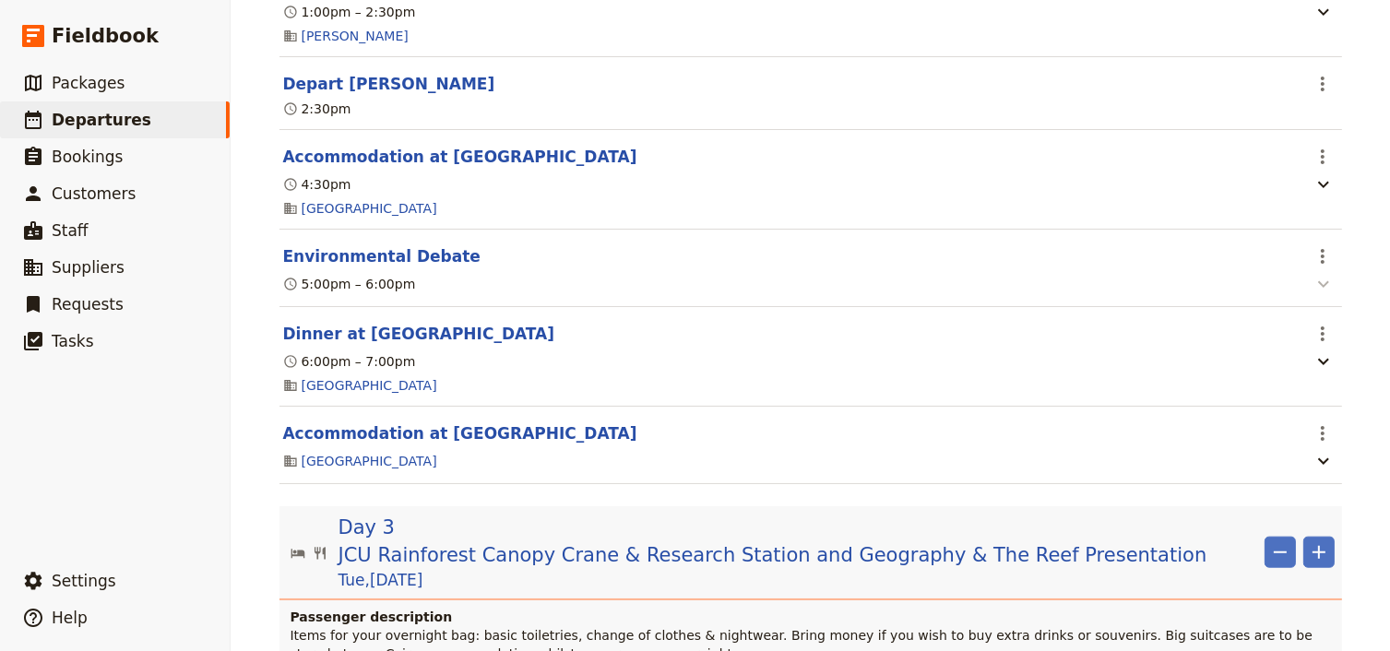
click at [1313, 295] on icon "button" at bounding box center [1323, 284] width 22 height 22
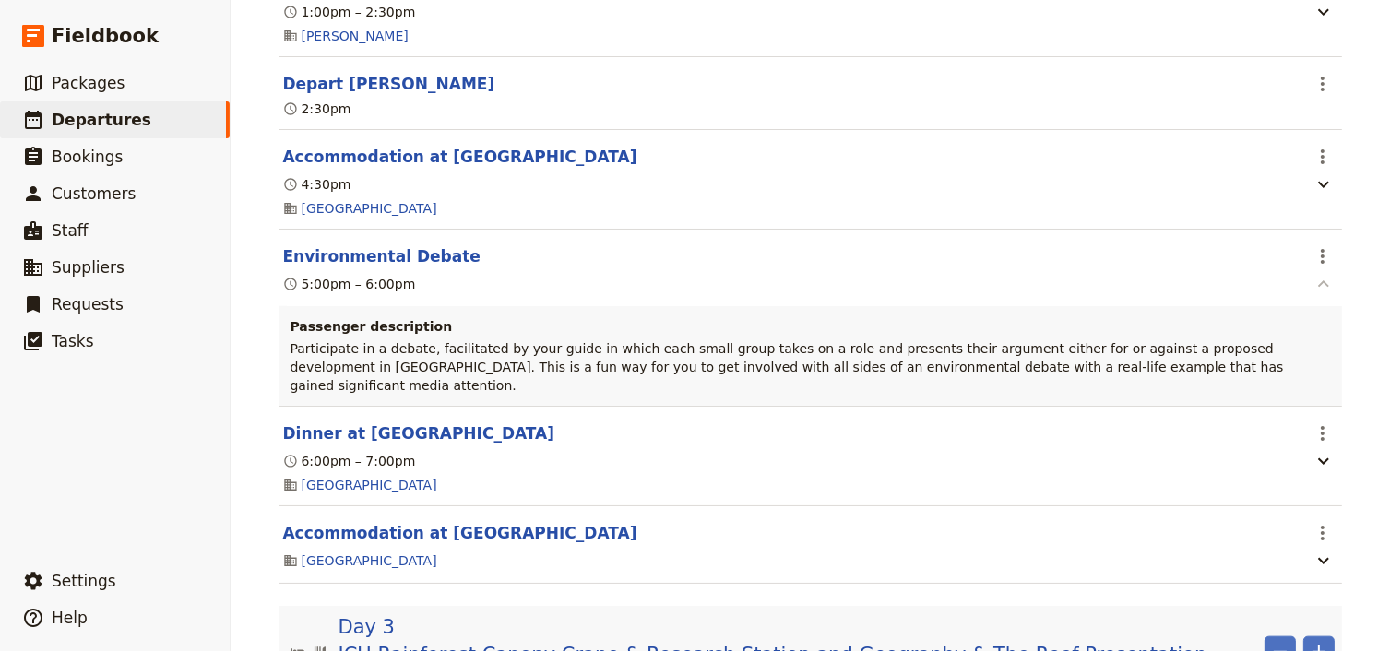
drag, startPoint x: 1314, startPoint y: 269, endPoint x: 1314, endPoint y: 287, distance: 17.5
click at [1314, 267] on icon "Actions" at bounding box center [1322, 256] width 22 height 22
click at [1308, 308] on span "Edit this itinerary item" at bounding box center [1239, 309] width 162 height 18
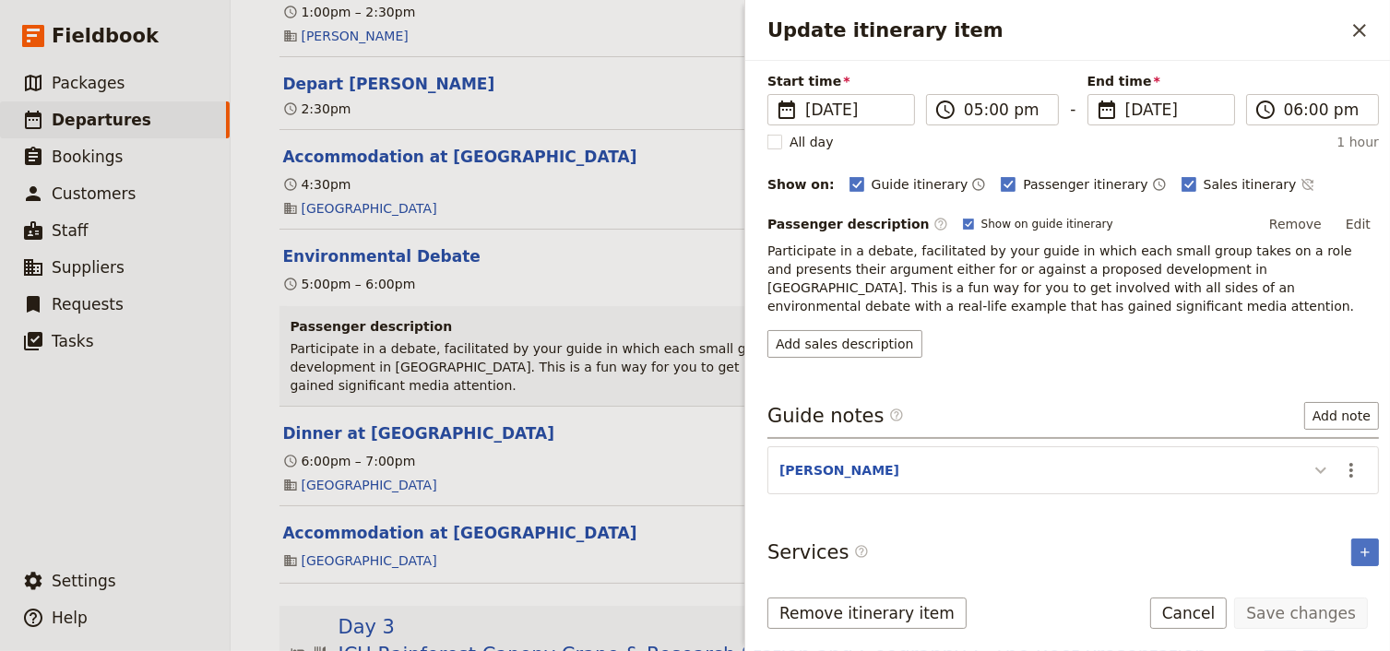
click at [1309, 465] on icon "Update itinerary item" at bounding box center [1320, 470] width 22 height 22
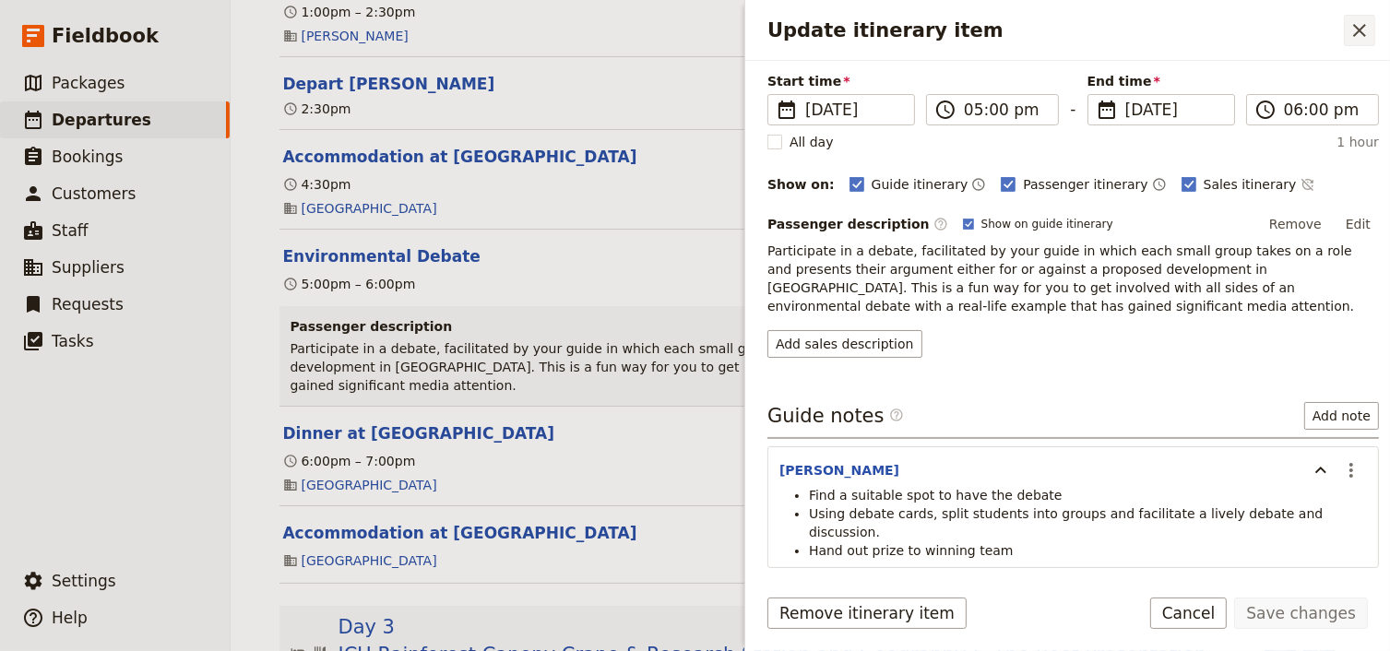
click at [1361, 32] on icon "Close drawer" at bounding box center [1359, 30] width 13 height 13
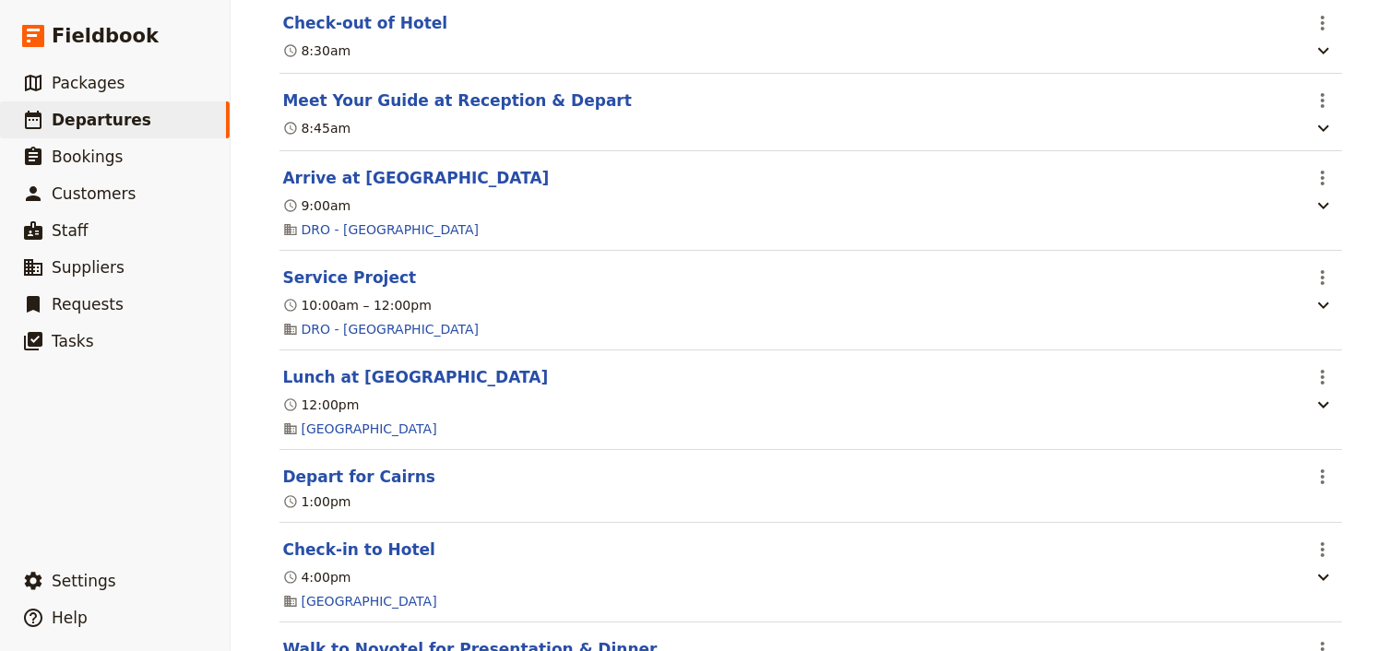
scroll to position [2729, 0]
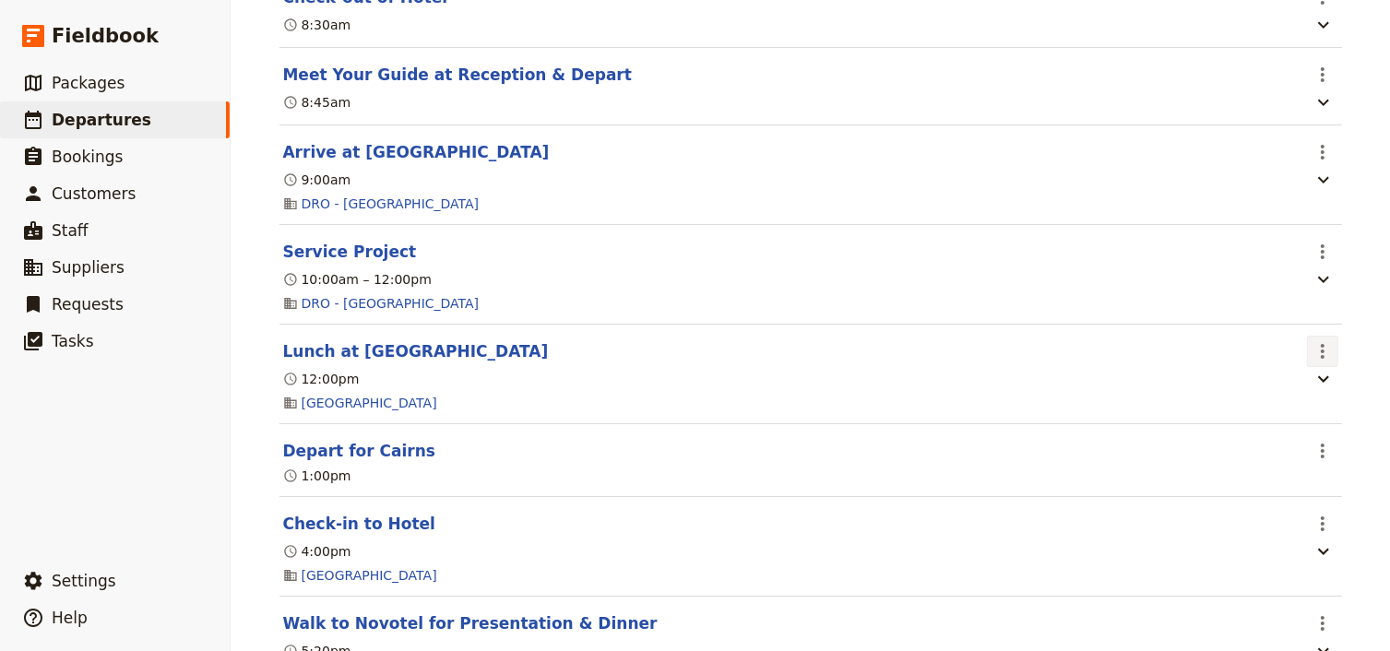
click at [1313, 340] on icon "Actions" at bounding box center [1322, 351] width 22 height 22
click at [1310, 367] on span "Edit this itinerary item" at bounding box center [1239, 367] width 162 height 18
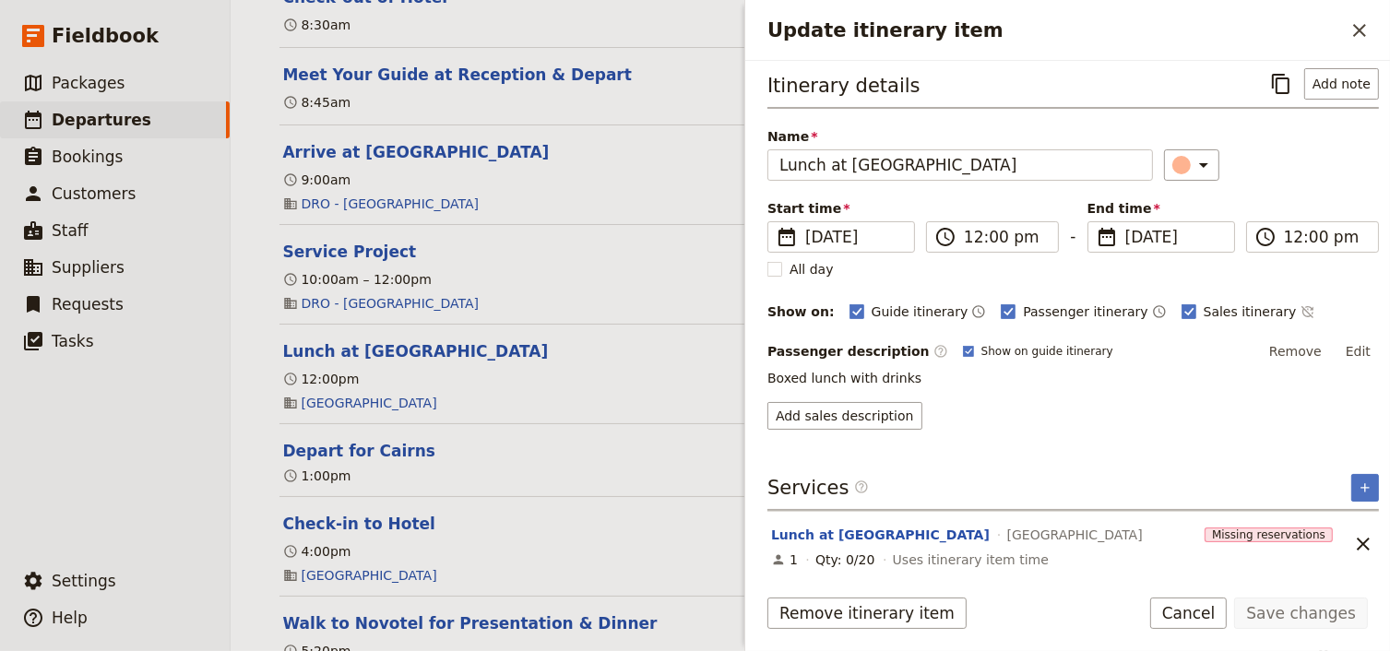
scroll to position [8, 0]
click at [1323, 83] on button "Add note" at bounding box center [1341, 82] width 75 height 31
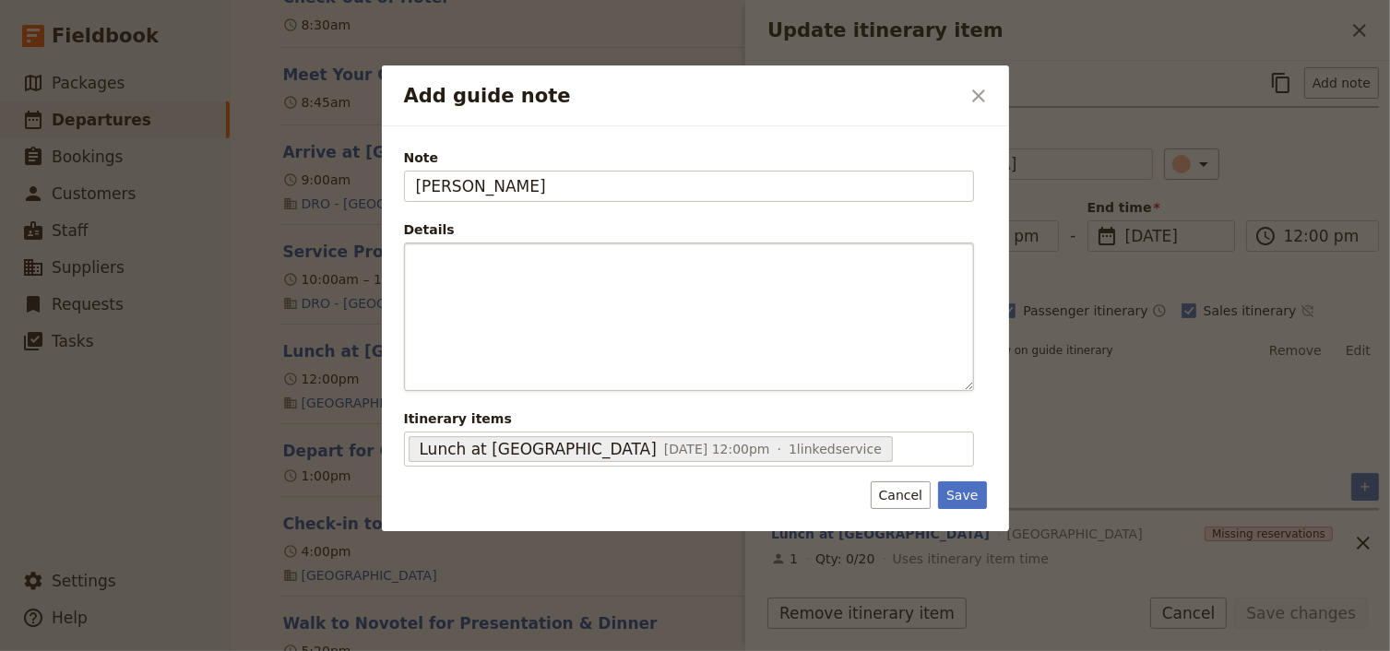
type input "JESS"
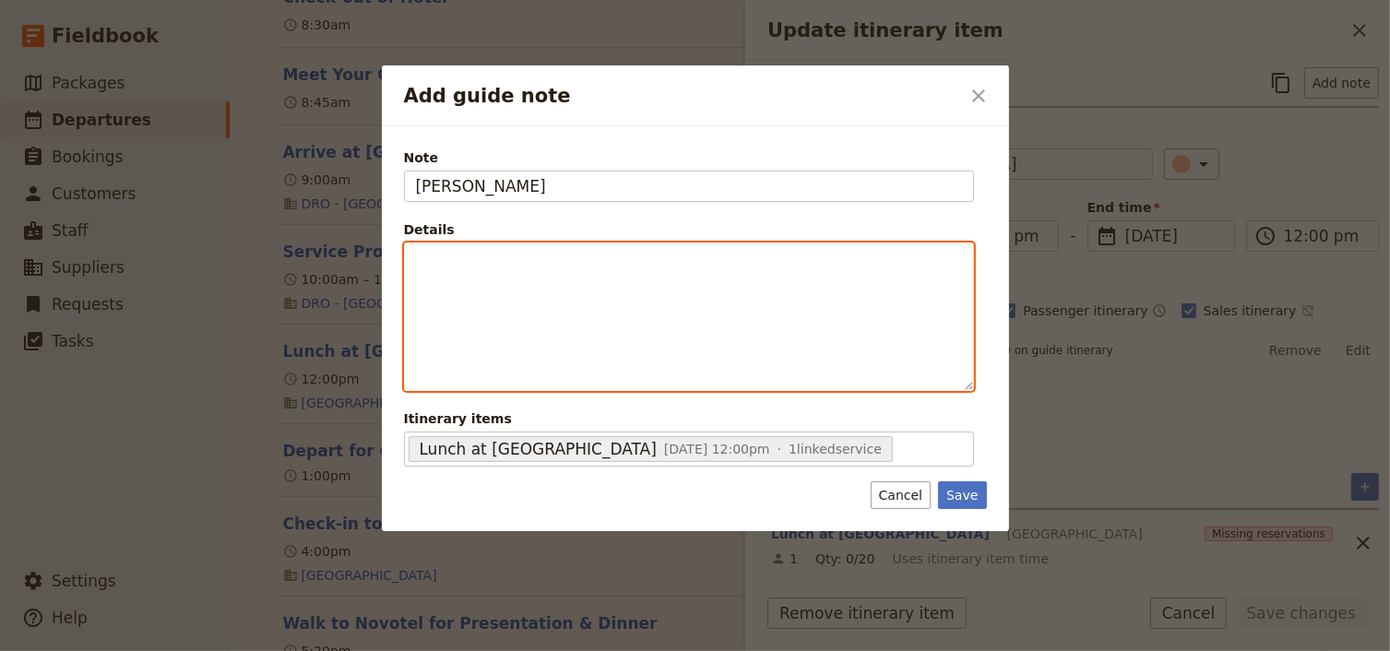
click at [458, 269] on div "Add guide note" at bounding box center [689, 316] width 568 height 147
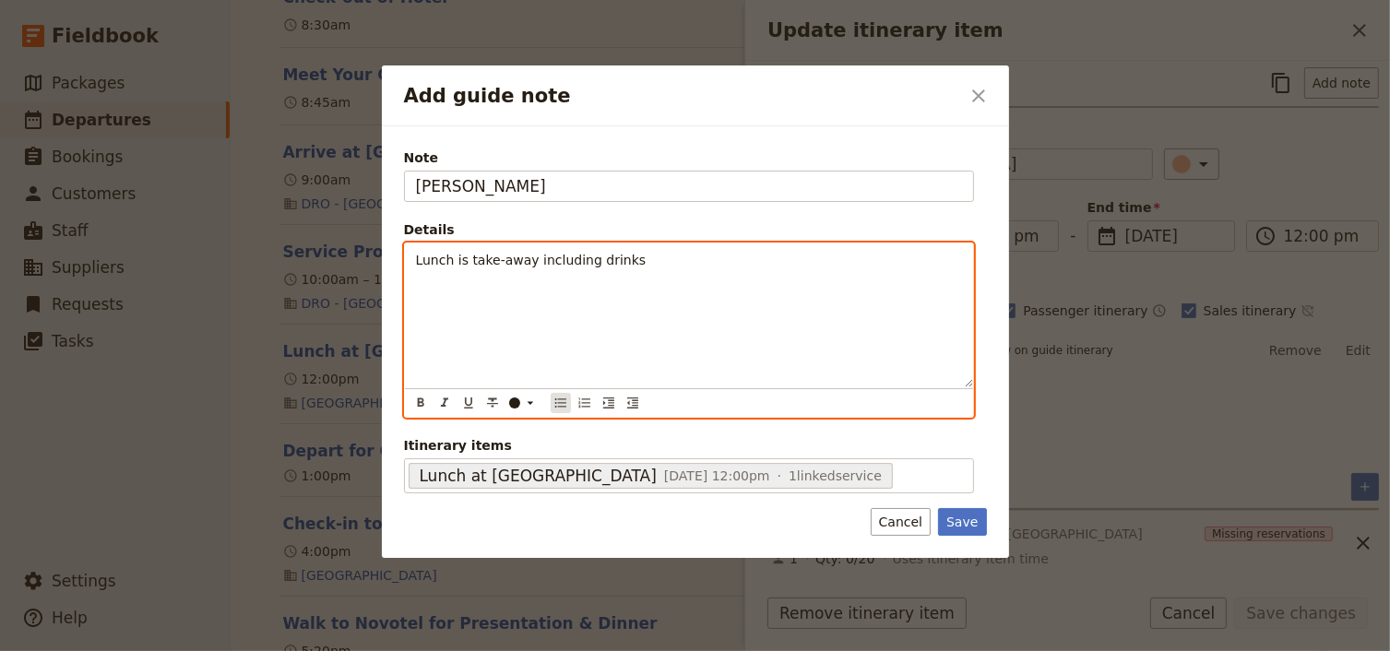
click at [556, 399] on icon "Bulleted list" at bounding box center [560, 403] width 15 height 15
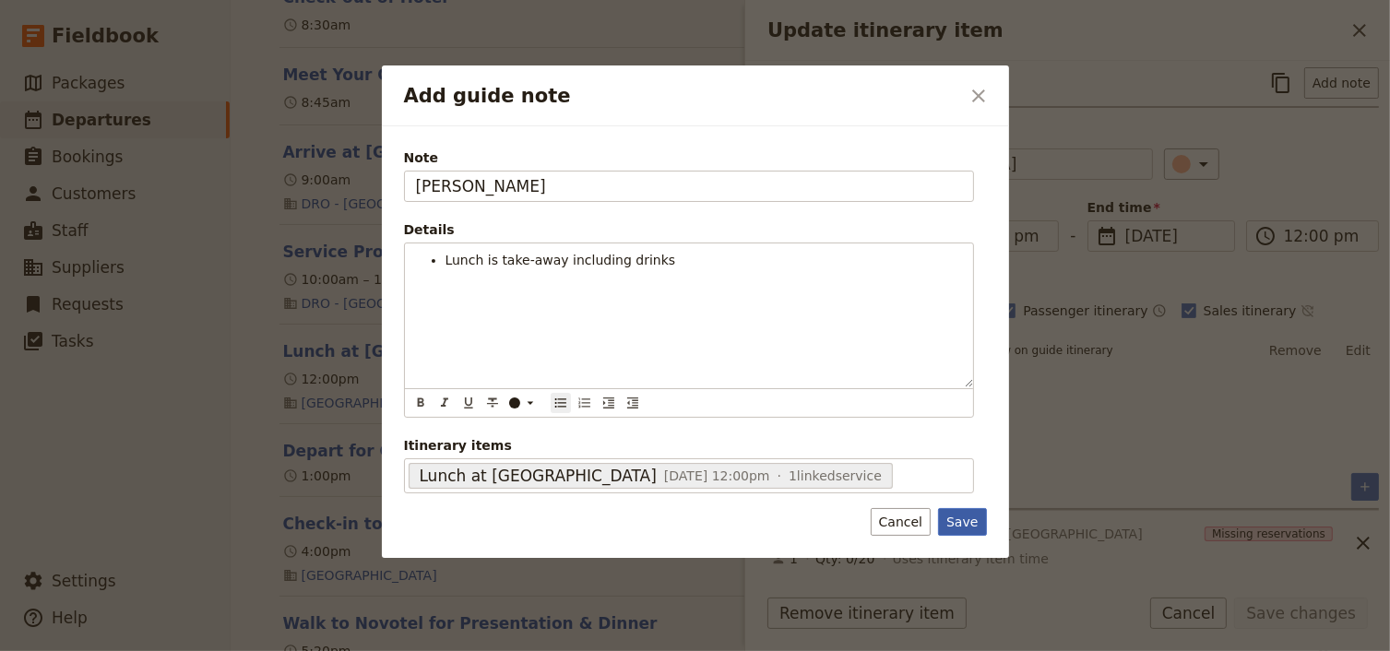
drag, startPoint x: 970, startPoint y: 516, endPoint x: 987, endPoint y: 517, distance: 16.6
click at [970, 516] on button "Save" at bounding box center [962, 522] width 48 height 28
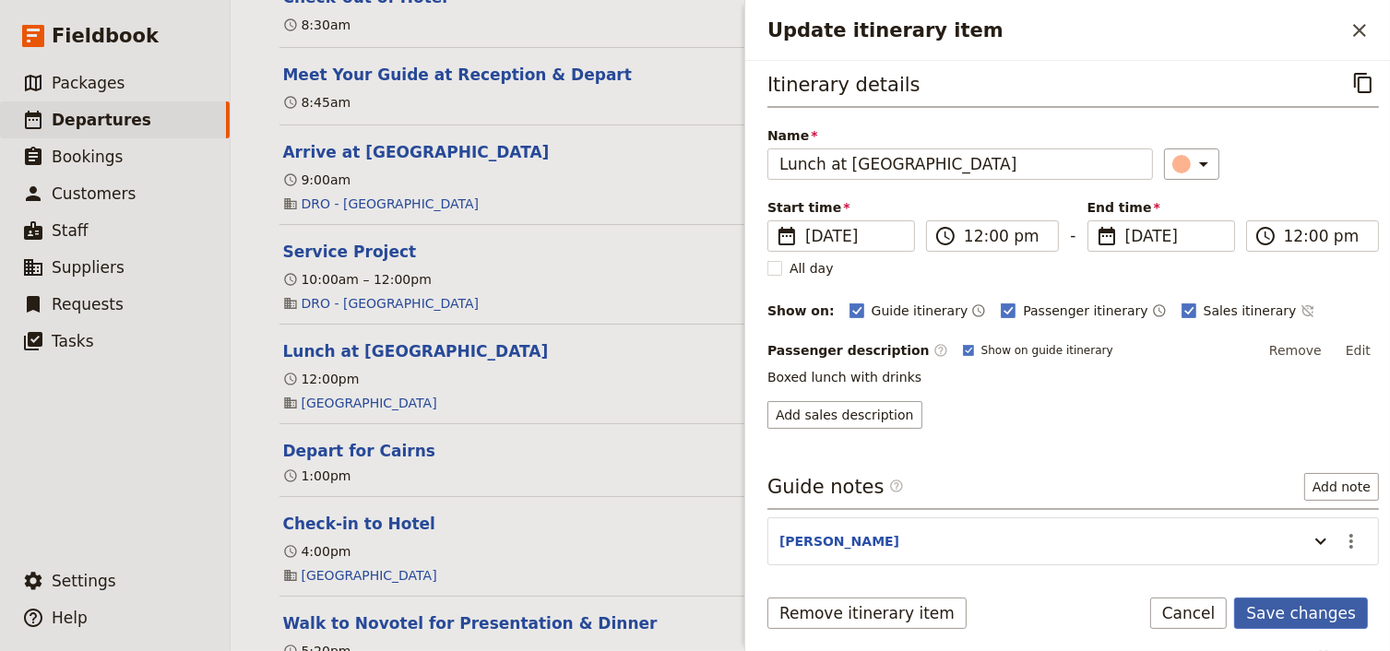
click at [1290, 612] on button "Save changes" at bounding box center [1301, 613] width 134 height 31
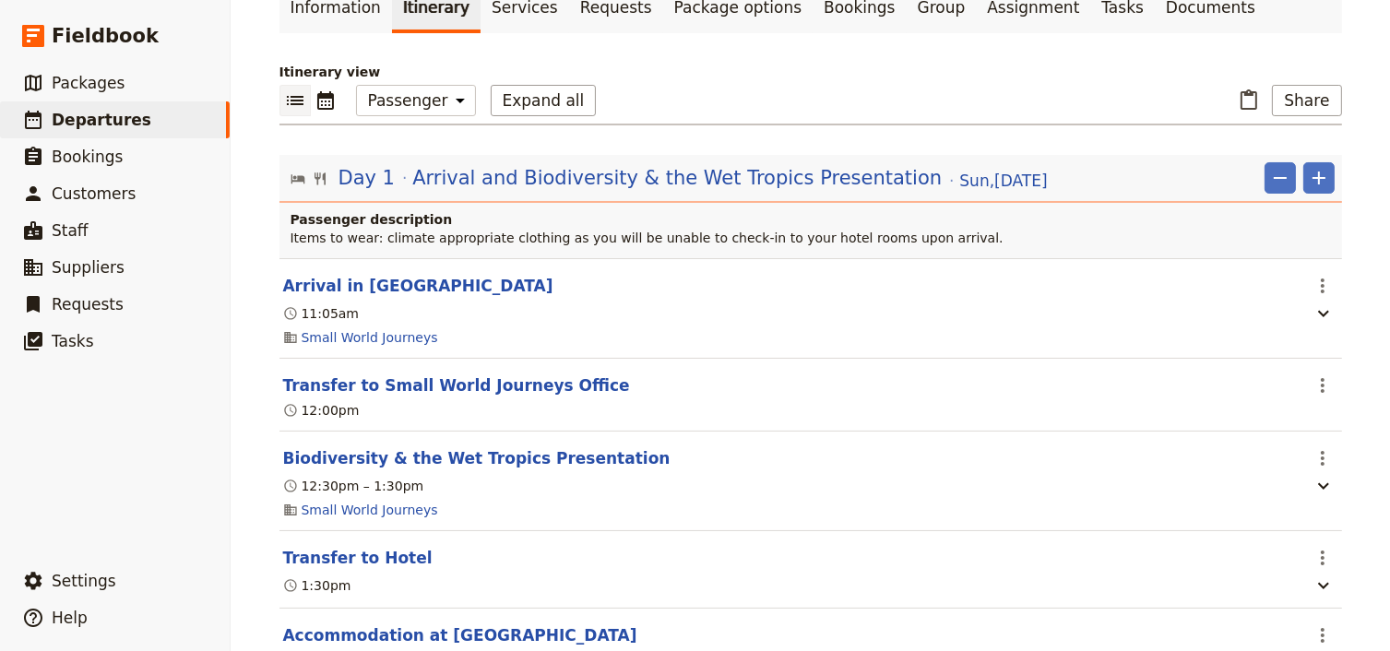
scroll to position [0, 0]
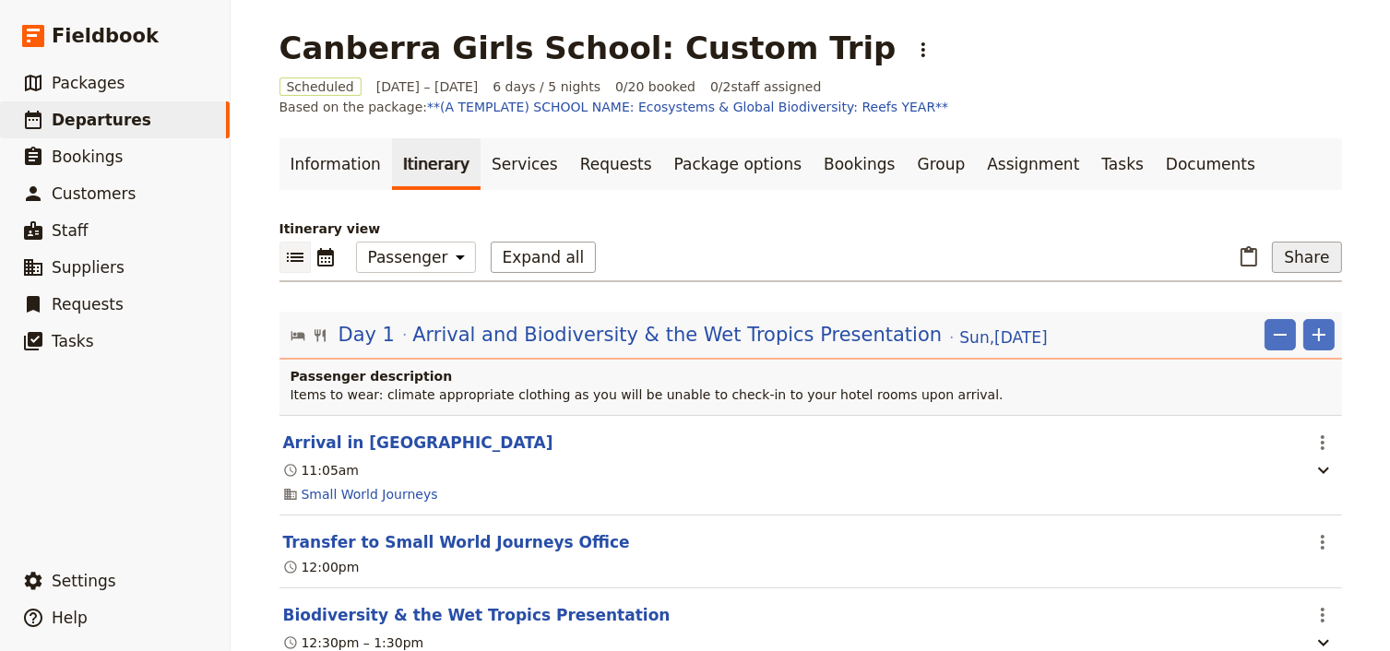
click at [1318, 256] on button "Share" at bounding box center [1306, 257] width 69 height 31
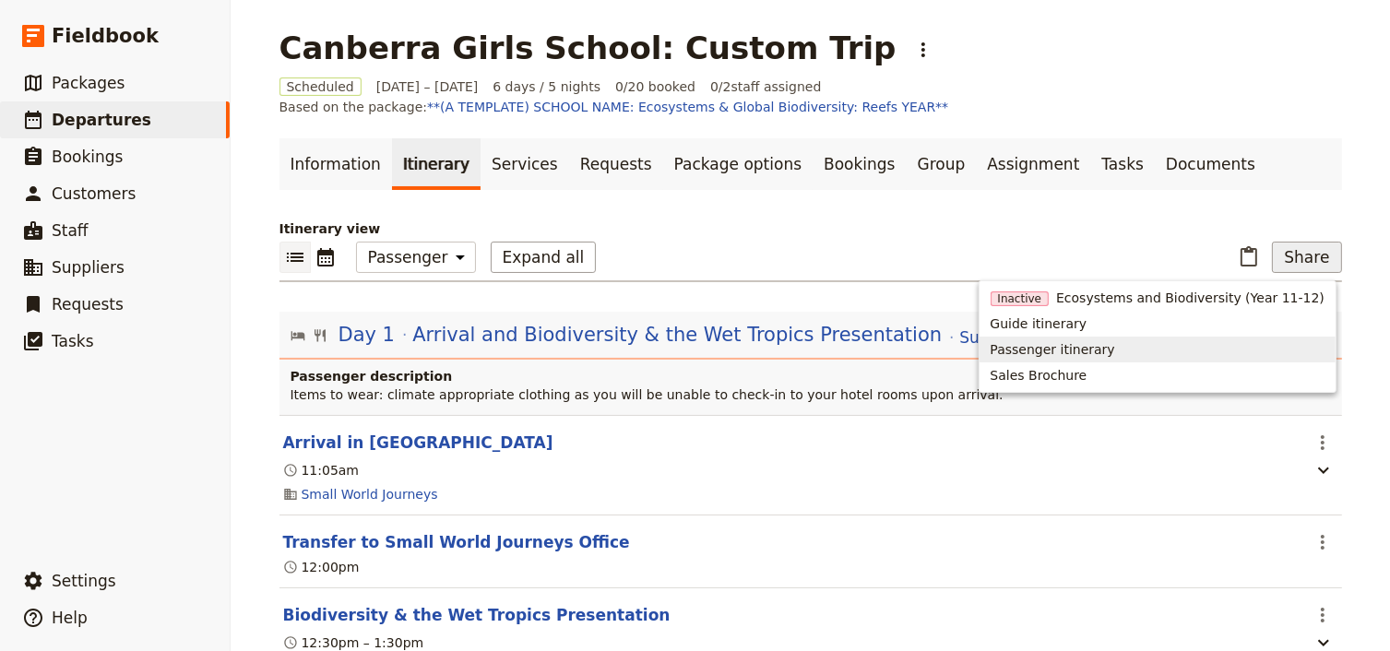
click at [1082, 347] on span "Passenger itinerary" at bounding box center [1052, 349] width 124 height 18
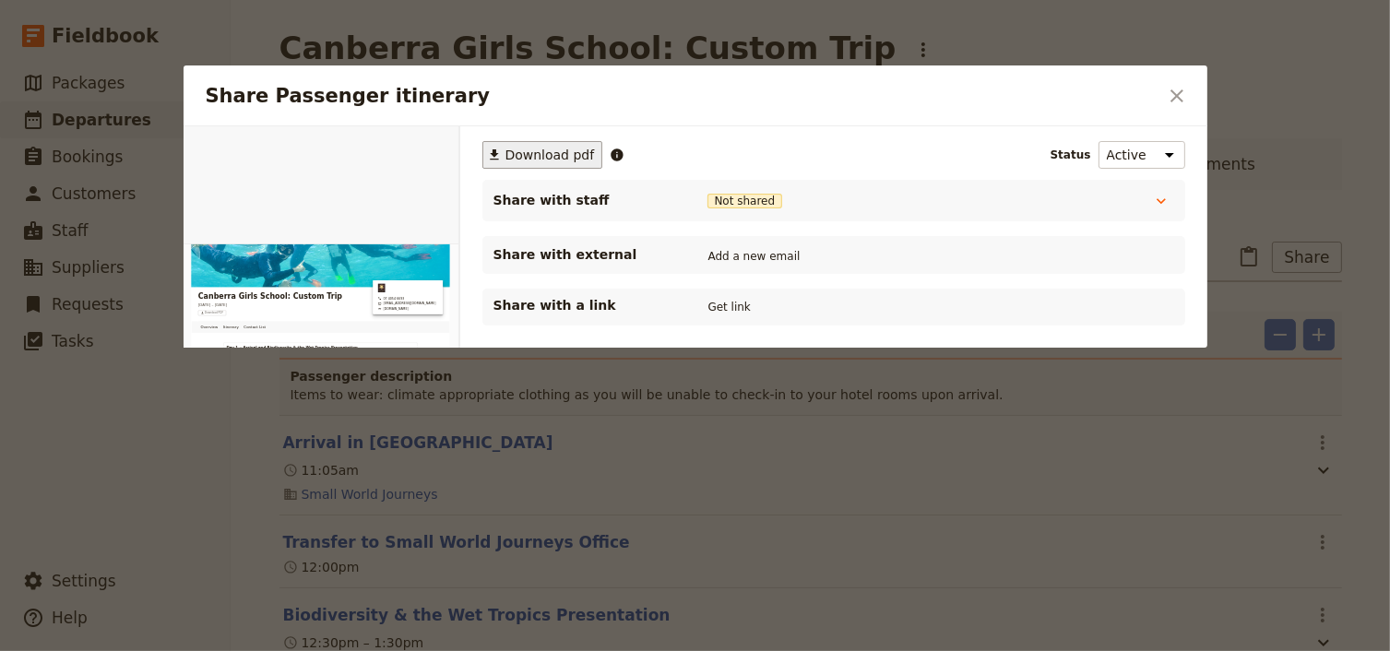
click at [553, 161] on span "Download pdf" at bounding box center [549, 155] width 89 height 18
click at [1177, 95] on icon "Close dialog" at bounding box center [1176, 95] width 13 height 13
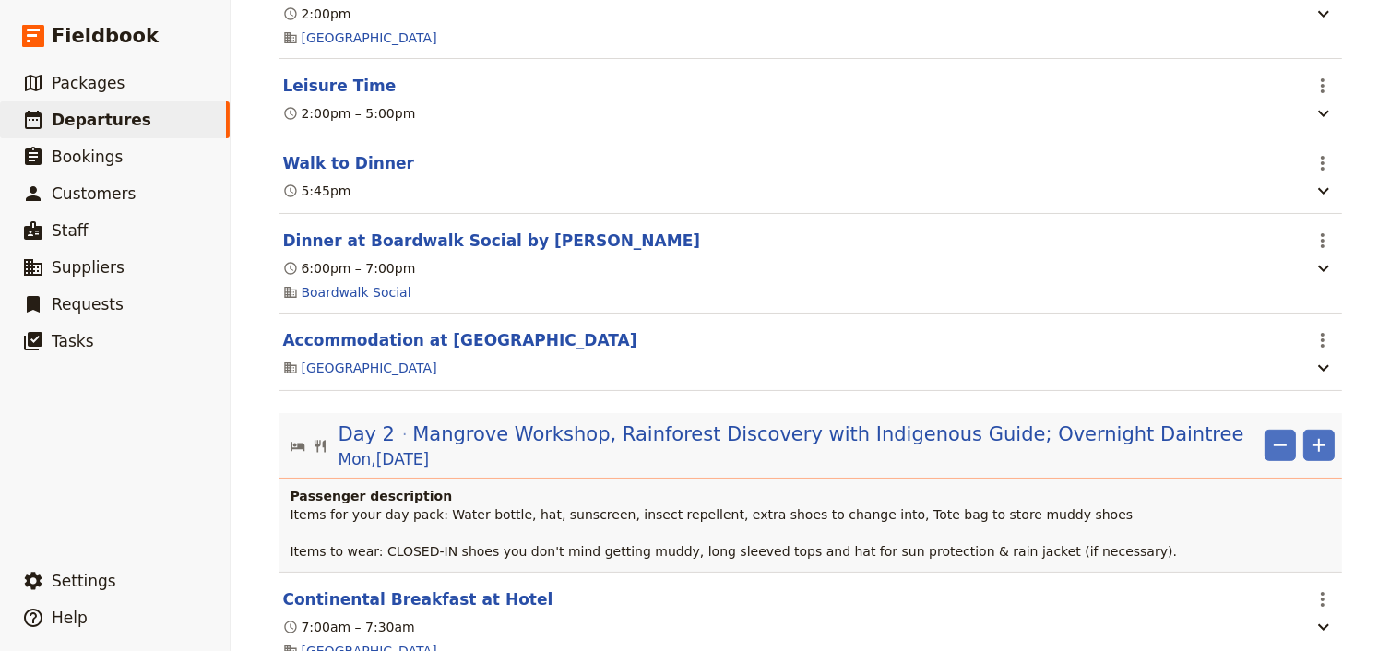
scroll to position [959, 0]
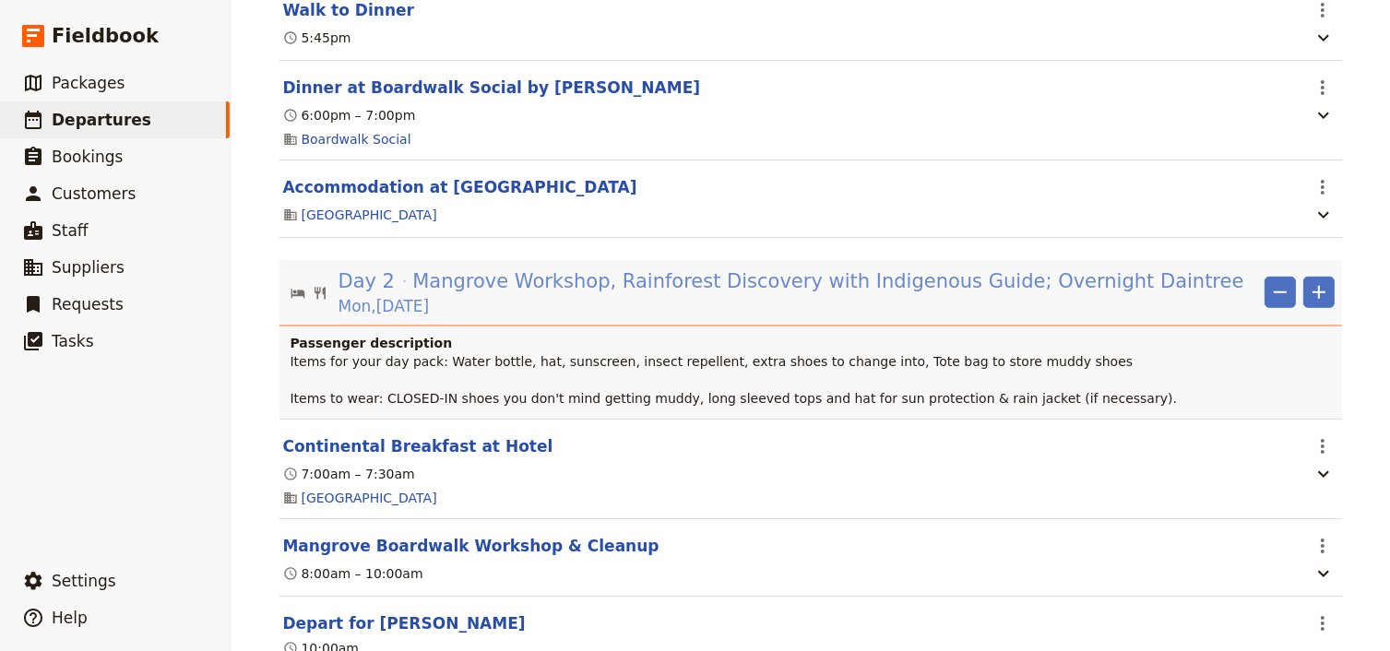
click at [841, 290] on span "Mangrove Workshop, Rainforest Discovery with Indigenous Guide; Overnight Daintr…" at bounding box center [827, 281] width 831 height 28
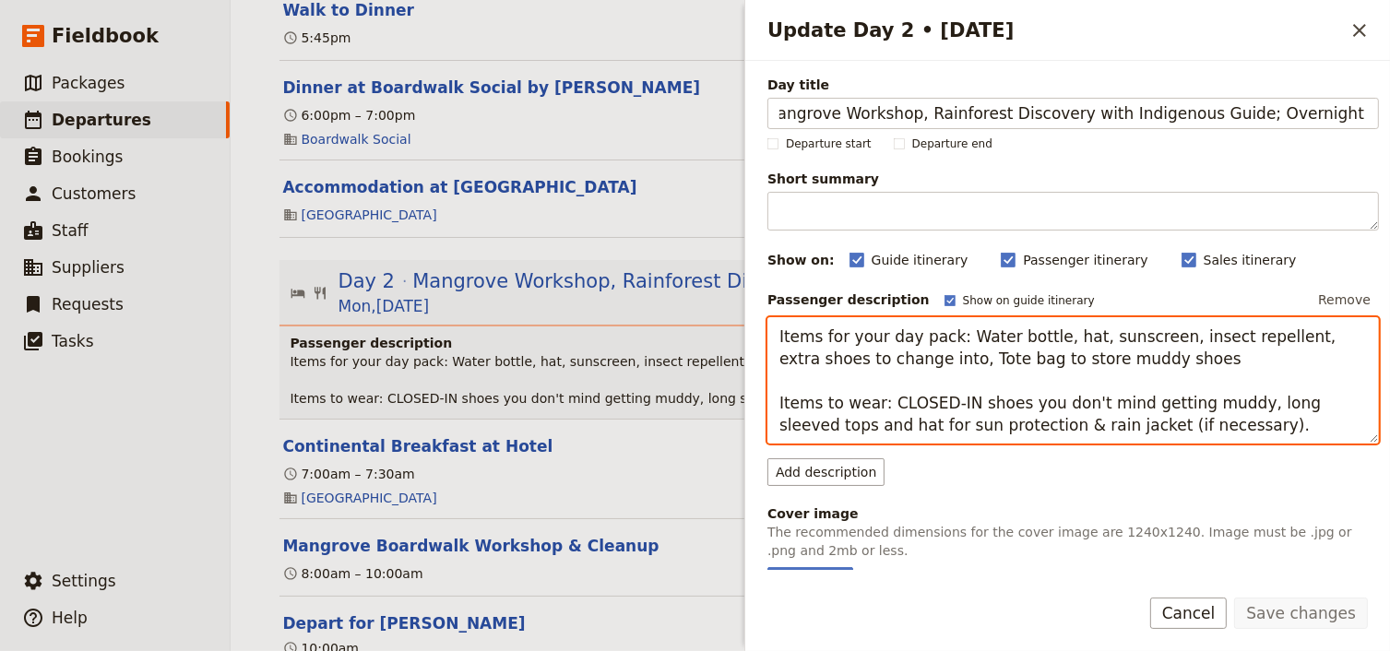
scroll to position [0, 0]
click at [895, 355] on textarea "Items for your day pack: Water bottle, hat, sunscreen, insect repellent, extra …" at bounding box center [1072, 380] width 611 height 127
type textarea "Items for your day pack: Water bottle, hat, sunscreen, insect repellent, extra …"
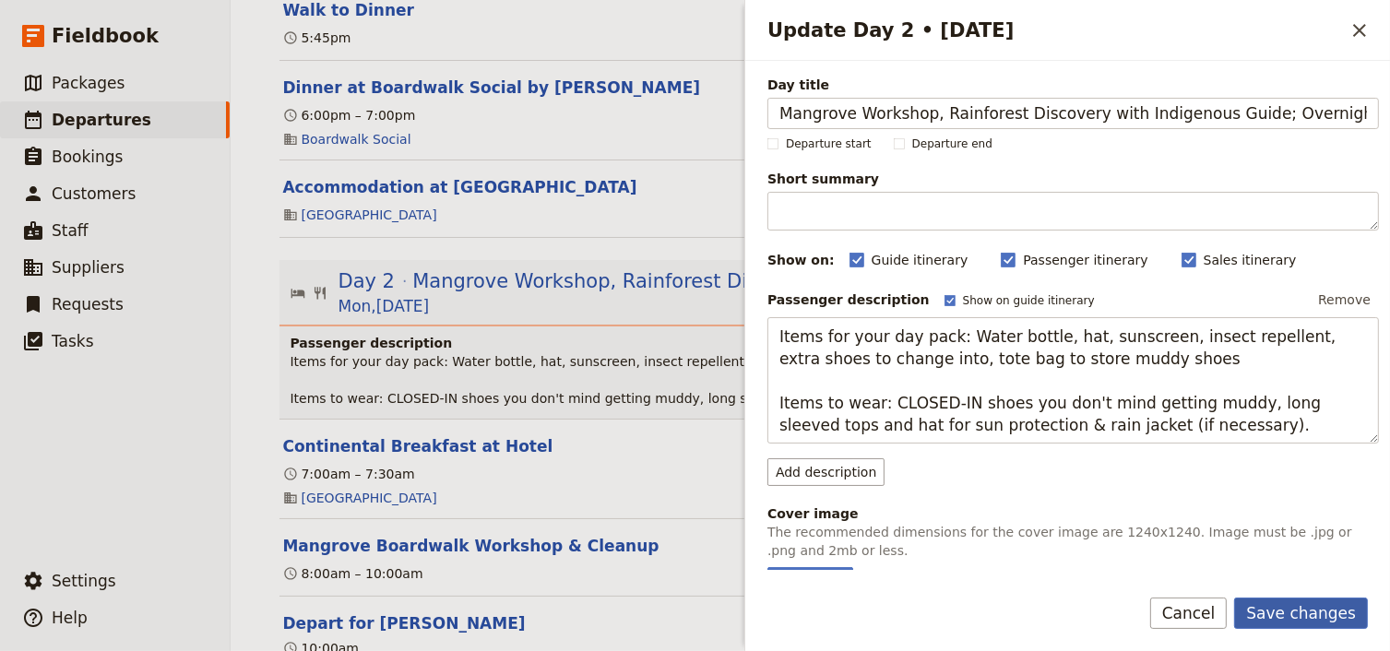
click at [1302, 614] on button "Save changes" at bounding box center [1301, 613] width 134 height 31
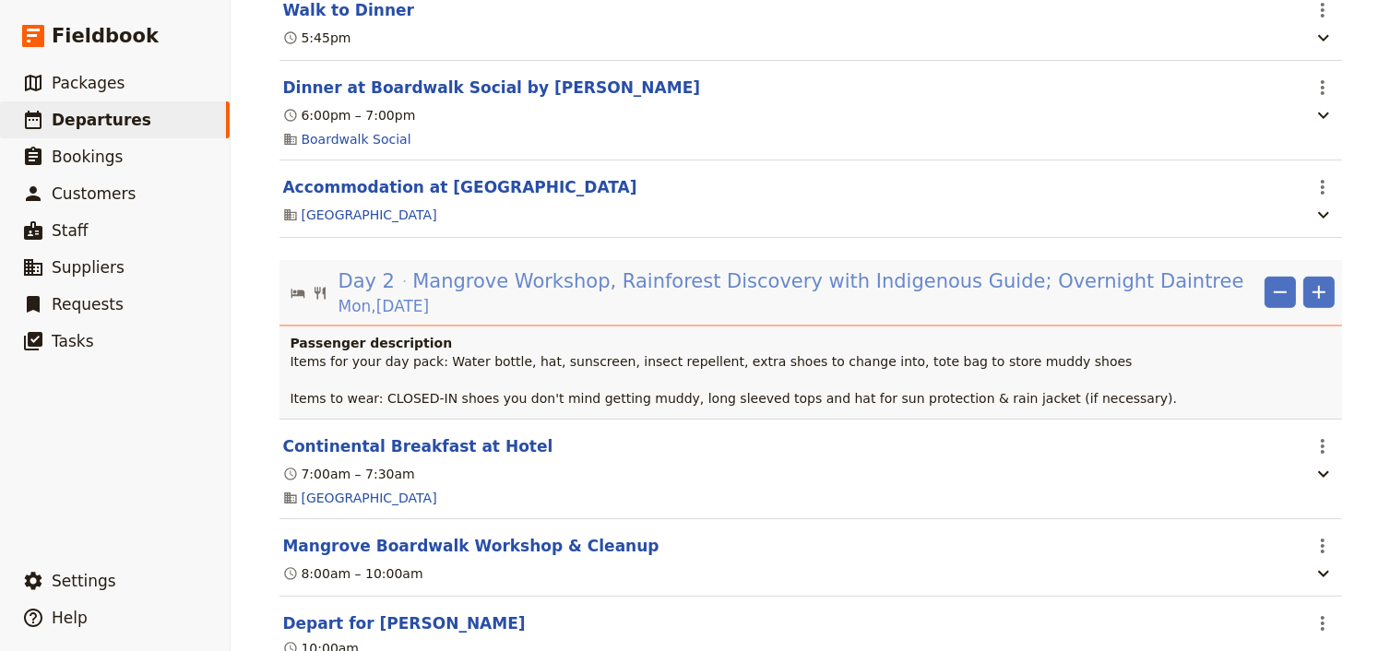
click at [795, 295] on span "Mangrove Workshop, Rainforest Discovery with Indigenous Guide; Overnight Daintr…" at bounding box center [827, 281] width 831 height 28
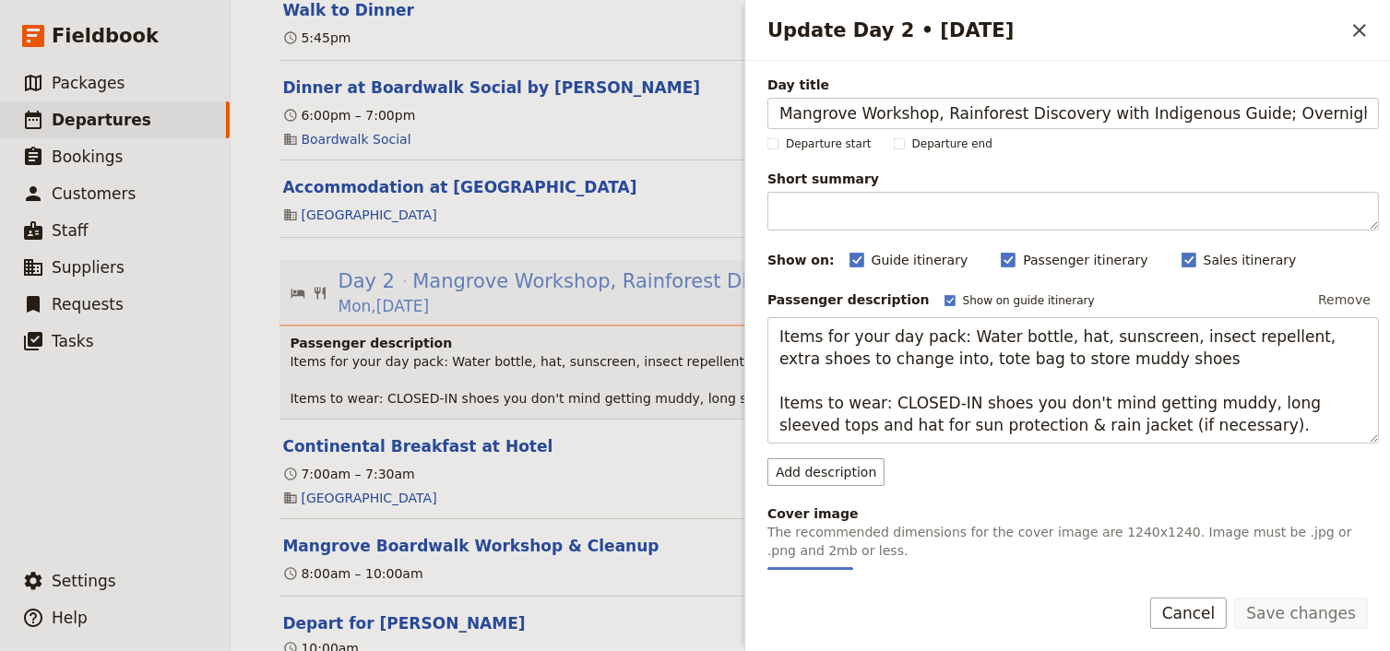
scroll to position [0, 16]
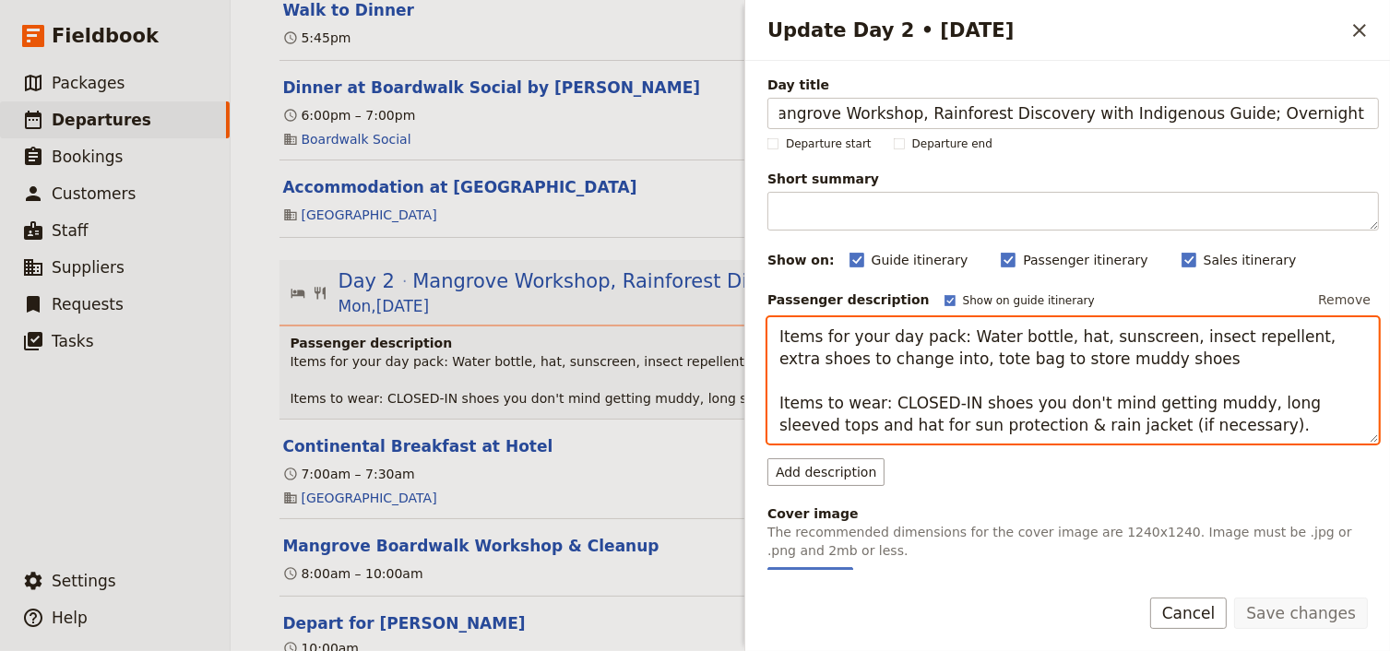
click at [1074, 336] on textarea "Items for your day pack: Water bottle, hat, sunscreen, insect repellent, extra …" at bounding box center [1072, 380] width 611 height 127
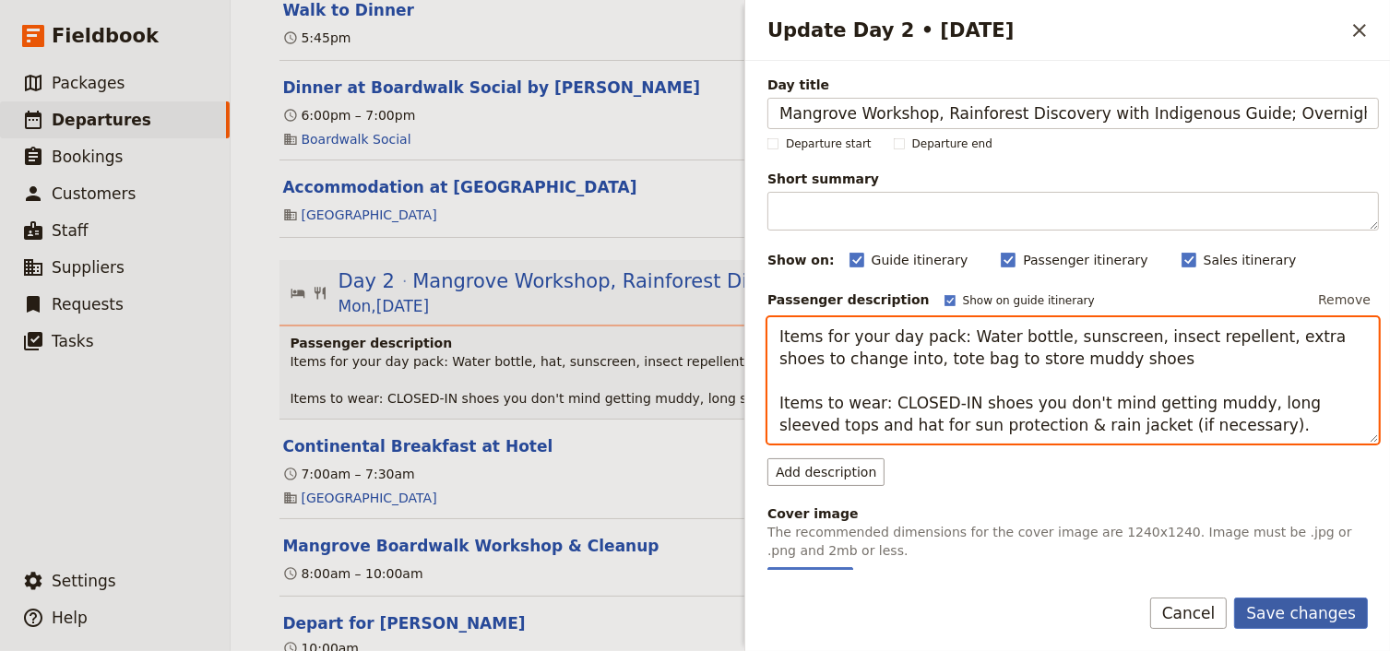
type textarea "Items for your day pack: Water bottle, sunscreen, insect repellent, extra shoes…"
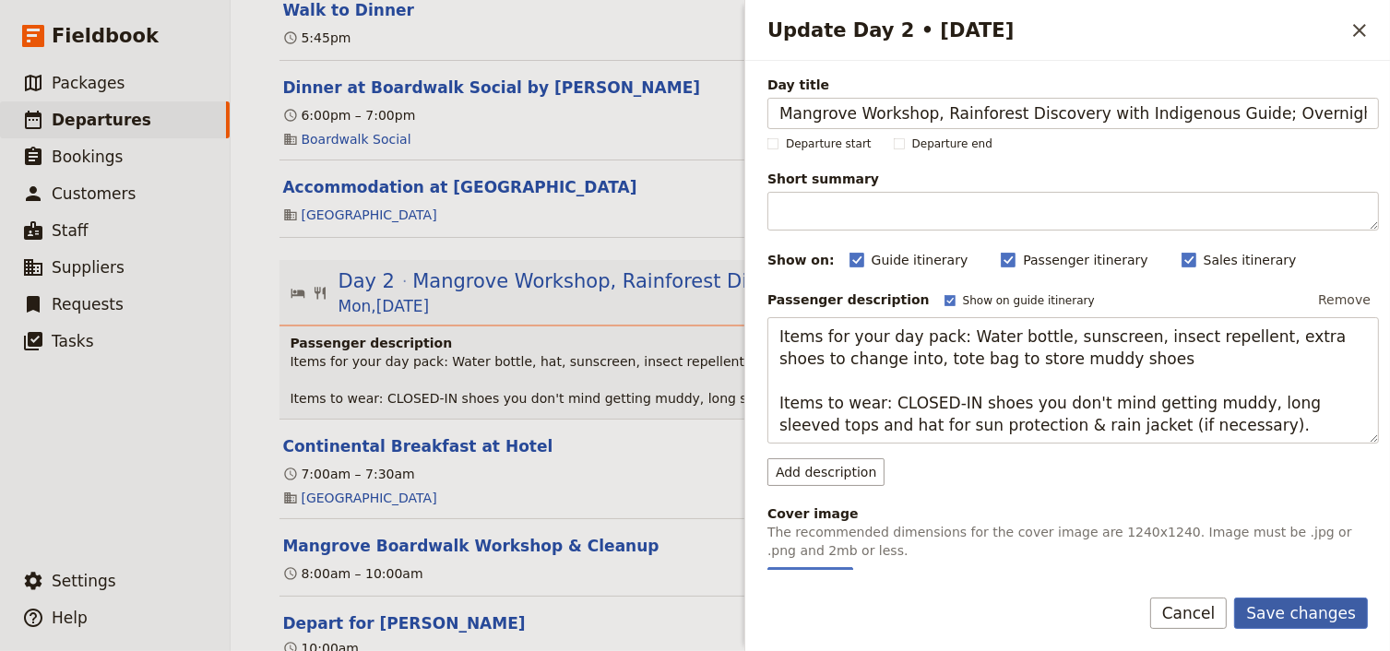
click at [1298, 612] on button "Save changes" at bounding box center [1301, 613] width 134 height 31
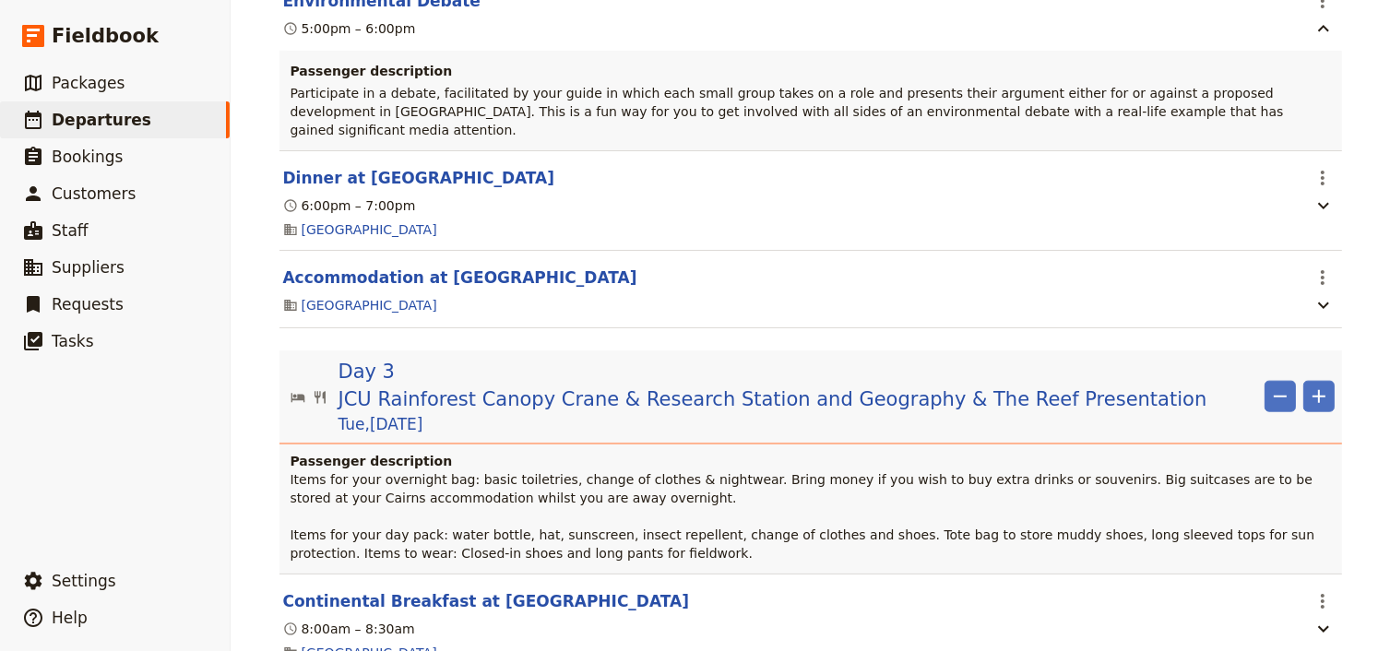
scroll to position [2139, 0]
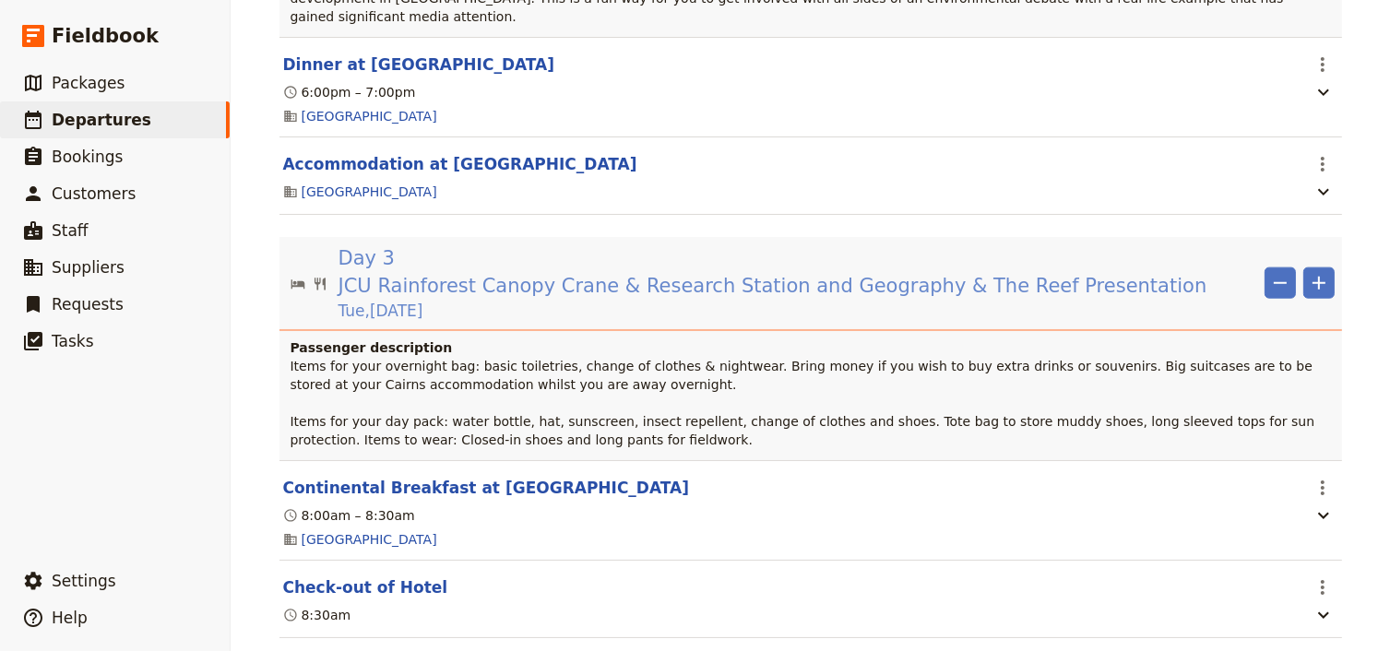
click at [680, 272] on span "JCU Rainforest Canopy Crane & Research Station and Geography & The Reef Present…" at bounding box center [772, 286] width 869 height 28
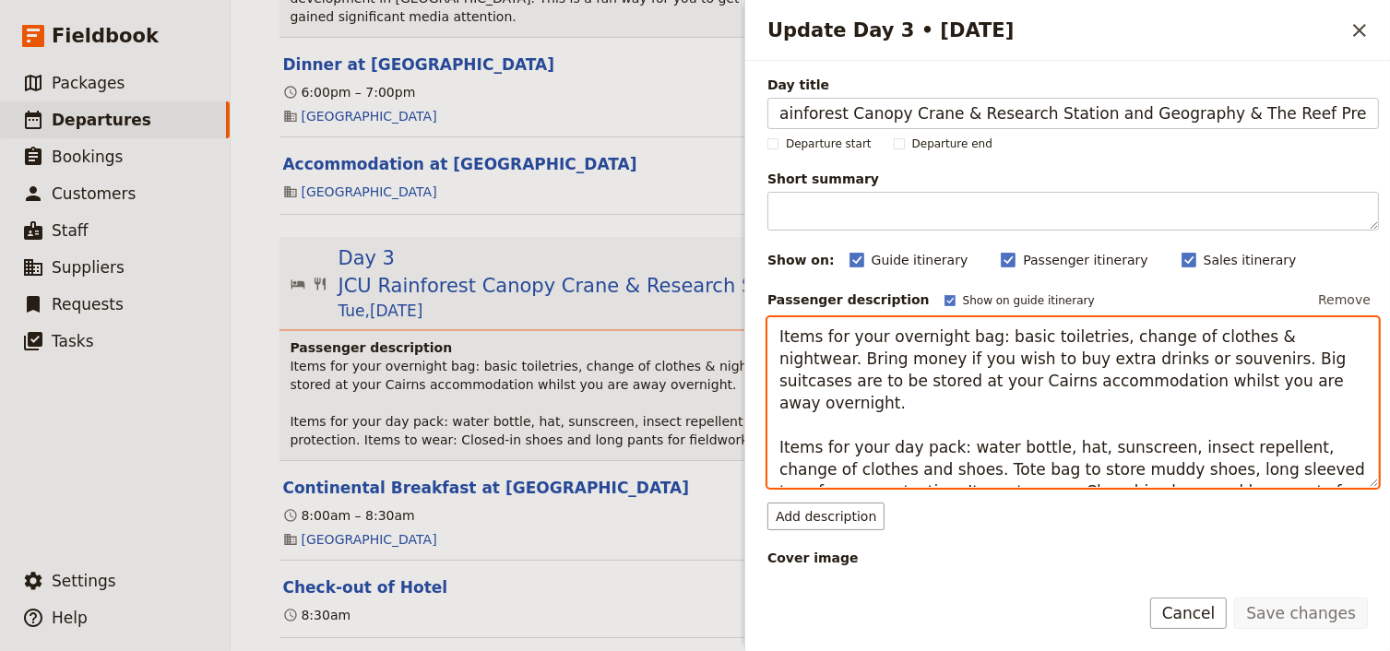
scroll to position [0, 0]
drag, startPoint x: 1203, startPoint y: 389, endPoint x: 774, endPoint y: 332, distance: 433.5
click at [774, 332] on textarea "Items for your overnight bag: basic toiletries, change of clothes & nightwear. …" at bounding box center [1072, 403] width 611 height 172
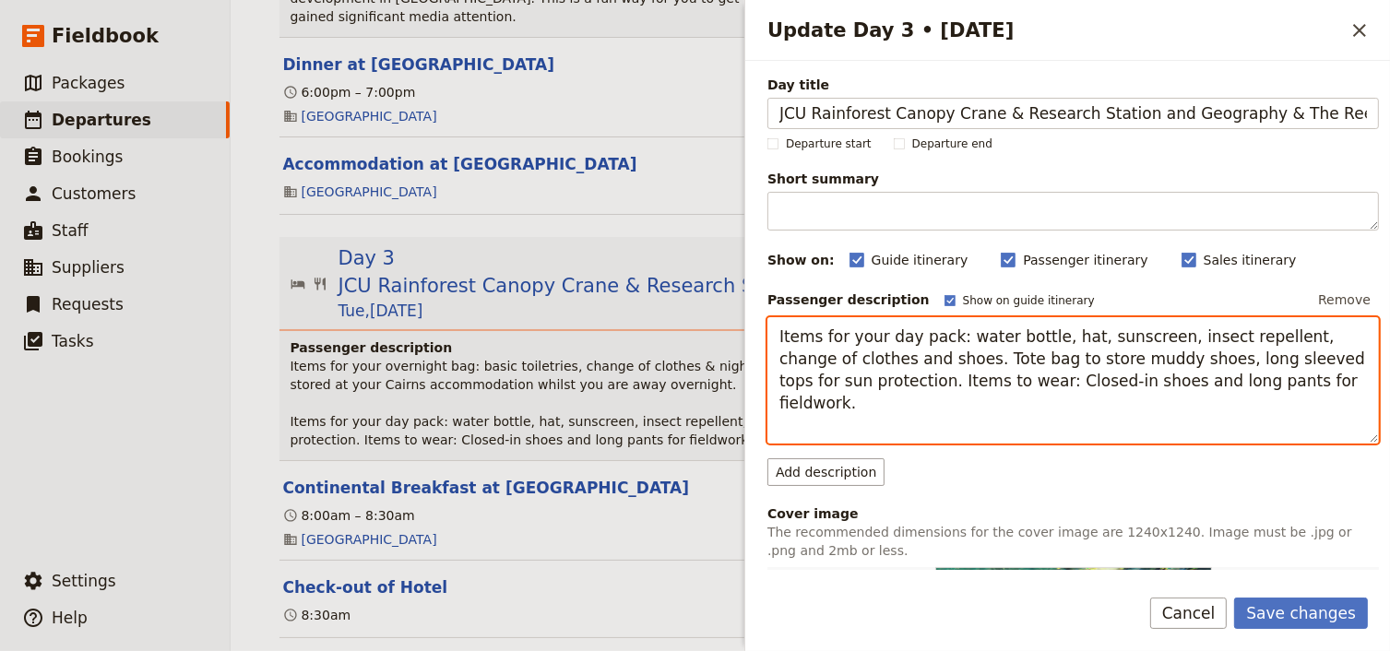
click at [775, 378] on textarea "Items for your day pack: water bottle, hat, sunscreen, insect repellent, change…" at bounding box center [1072, 380] width 611 height 127
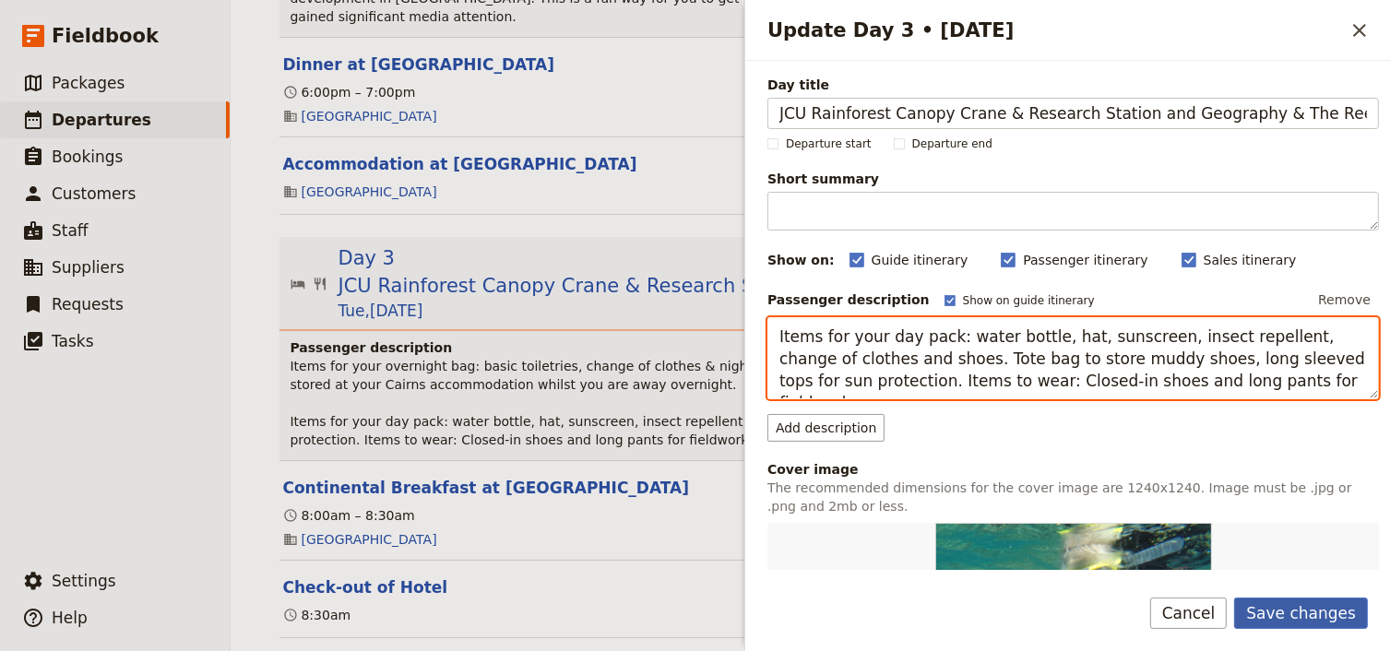
type textarea "Items for your day pack: water bottle, hat, sunscreen, insect repellent, change…"
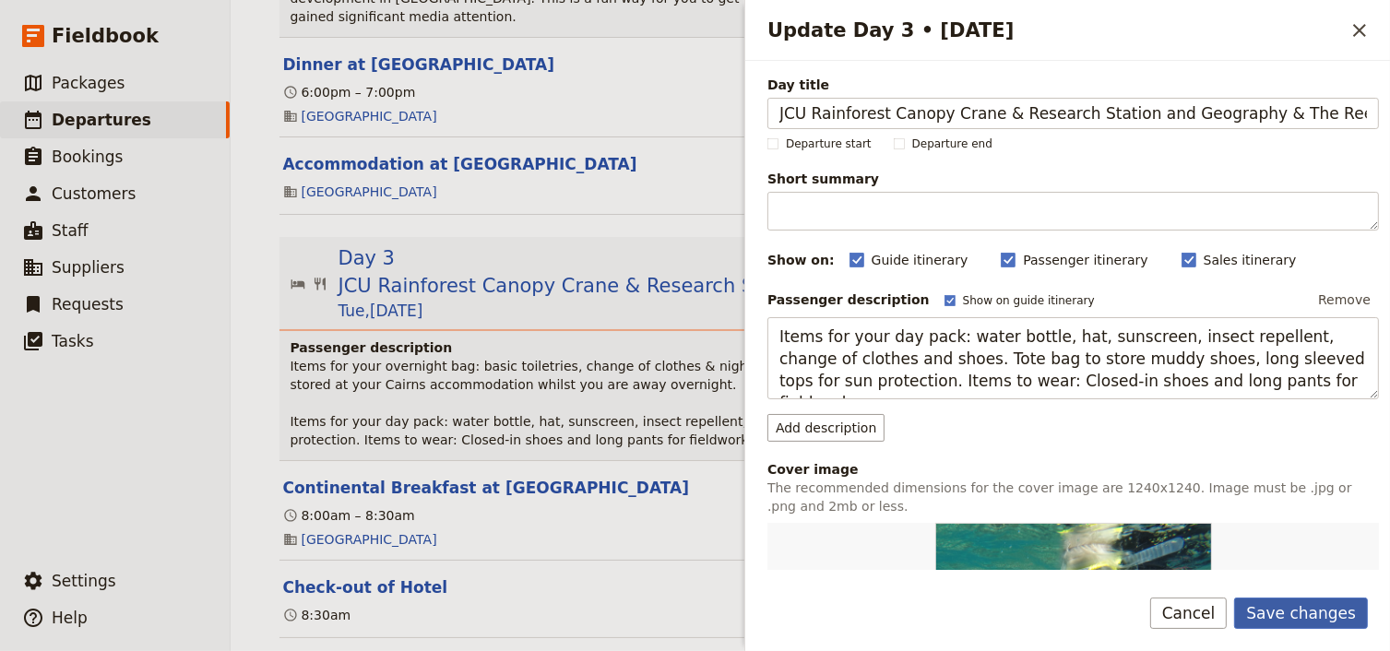
click at [1272, 611] on button "Save changes" at bounding box center [1301, 613] width 134 height 31
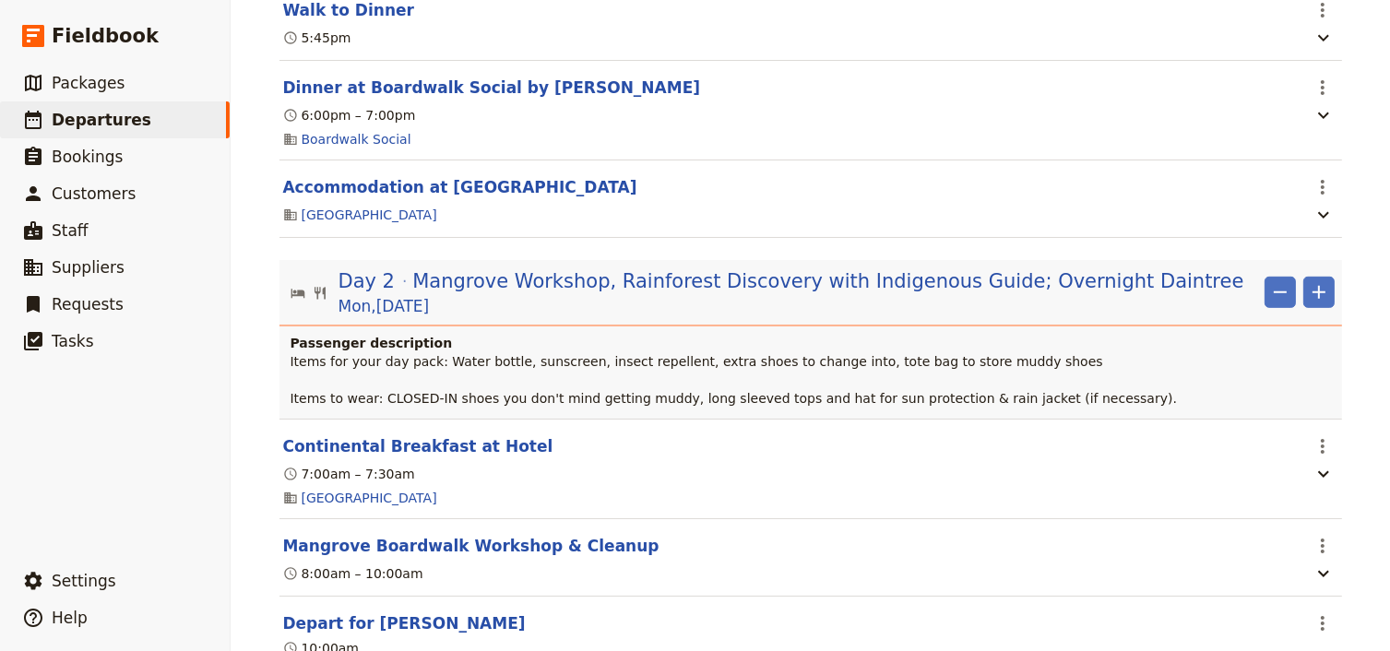
scroll to position [959, 0]
click at [704, 293] on span "Mangrove Workshop, Rainforest Discovery with Indigenous Guide; Overnight Daintr…" at bounding box center [827, 281] width 831 height 28
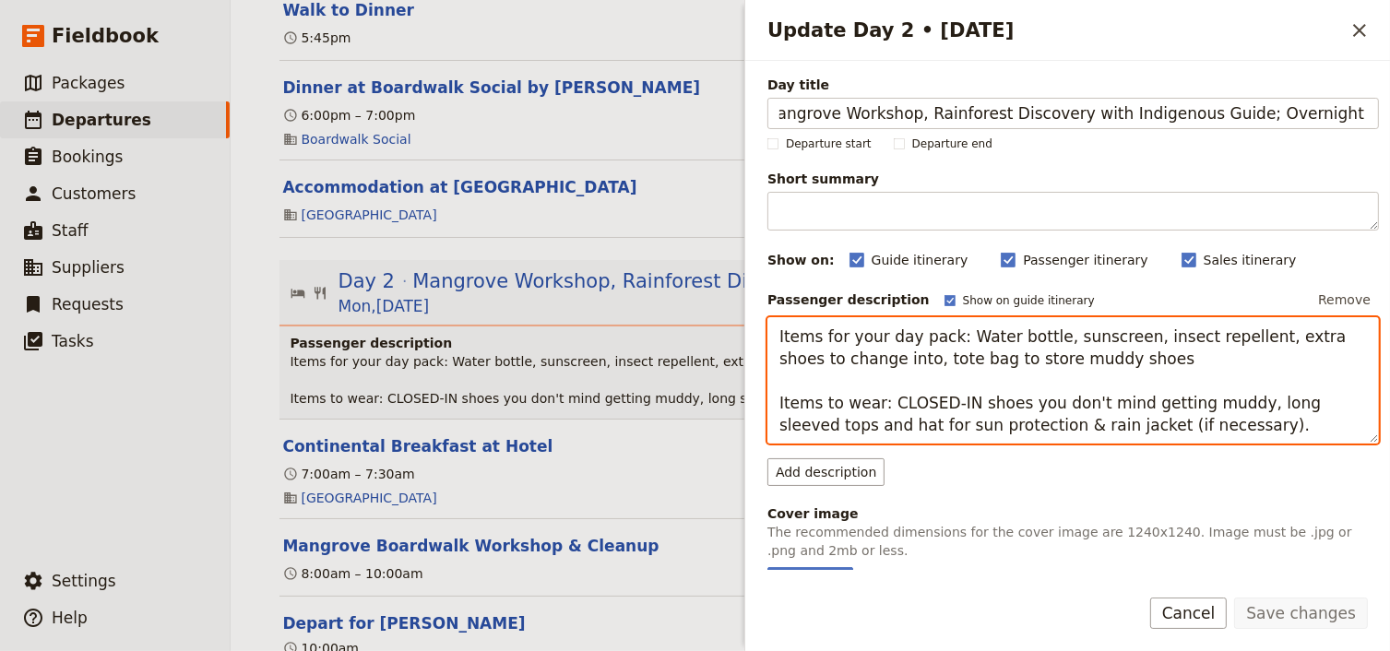
scroll to position [0, 0]
click at [797, 339] on textarea "Items for your day pack: Water bottle, sunscreen, insect repellent, extra shoes…" at bounding box center [1072, 380] width 611 height 127
click at [777, 336] on textarea "Items for your day pack: Water bottle, sunscreen, insect repellent, extra shoes…" at bounding box center [1072, 380] width 611 height 127
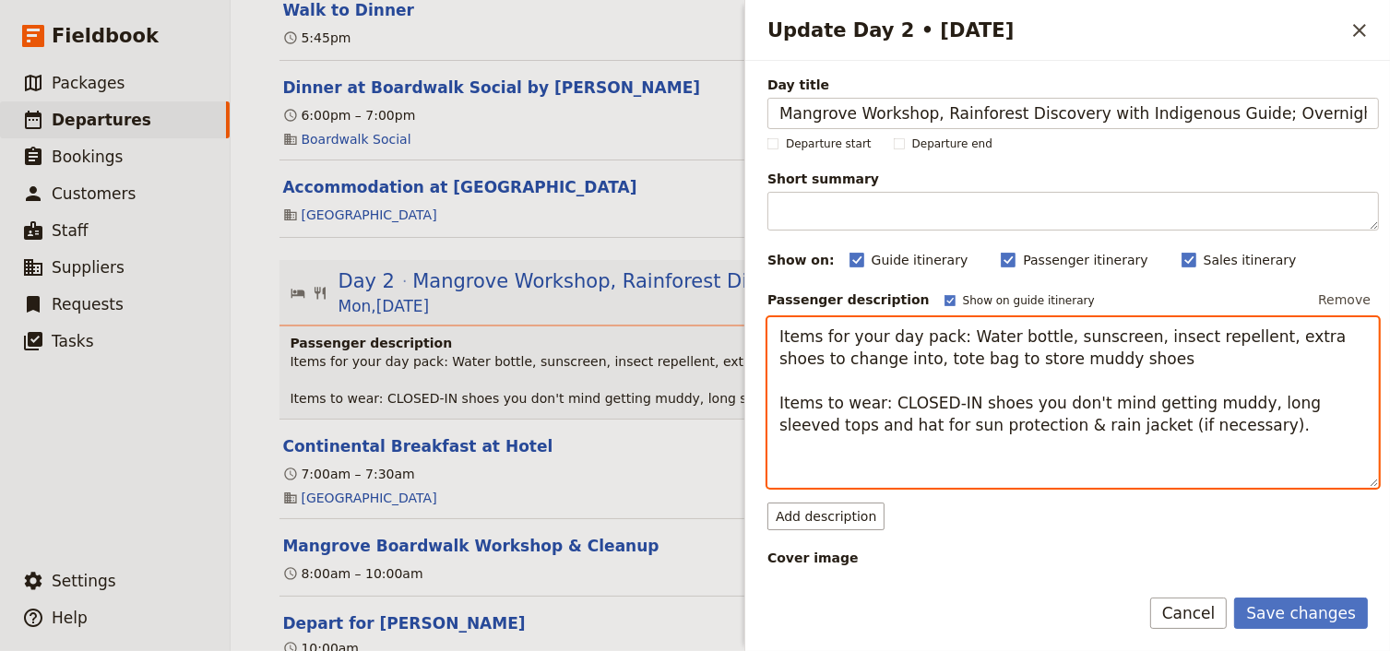
click at [782, 336] on textarea "Items for your day pack: Water bottle, sunscreen, insect repellent, extra shoes…" at bounding box center [1072, 403] width 611 height 172
paste textarea "Items for your overnight bag: basic toiletries, change of clothes & nightwear. …"
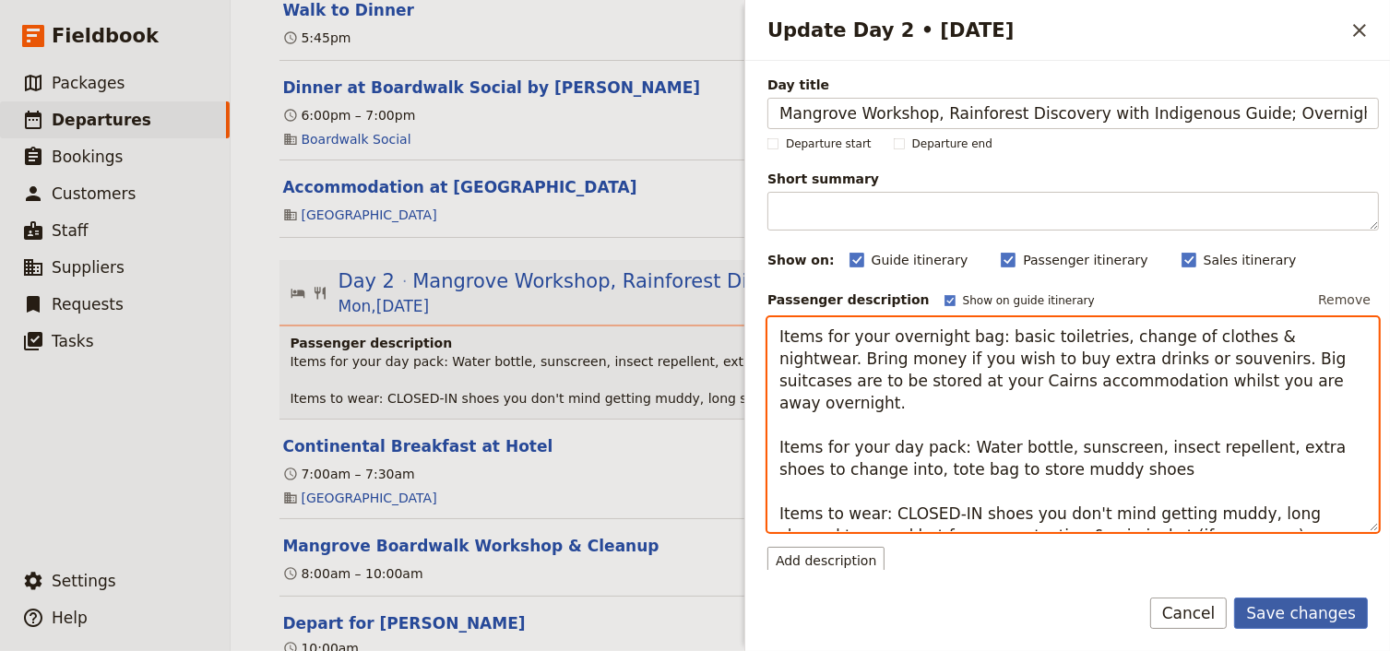
type textarea "Items for your overnight bag: basic toiletries, change of clothes & nightwear. …"
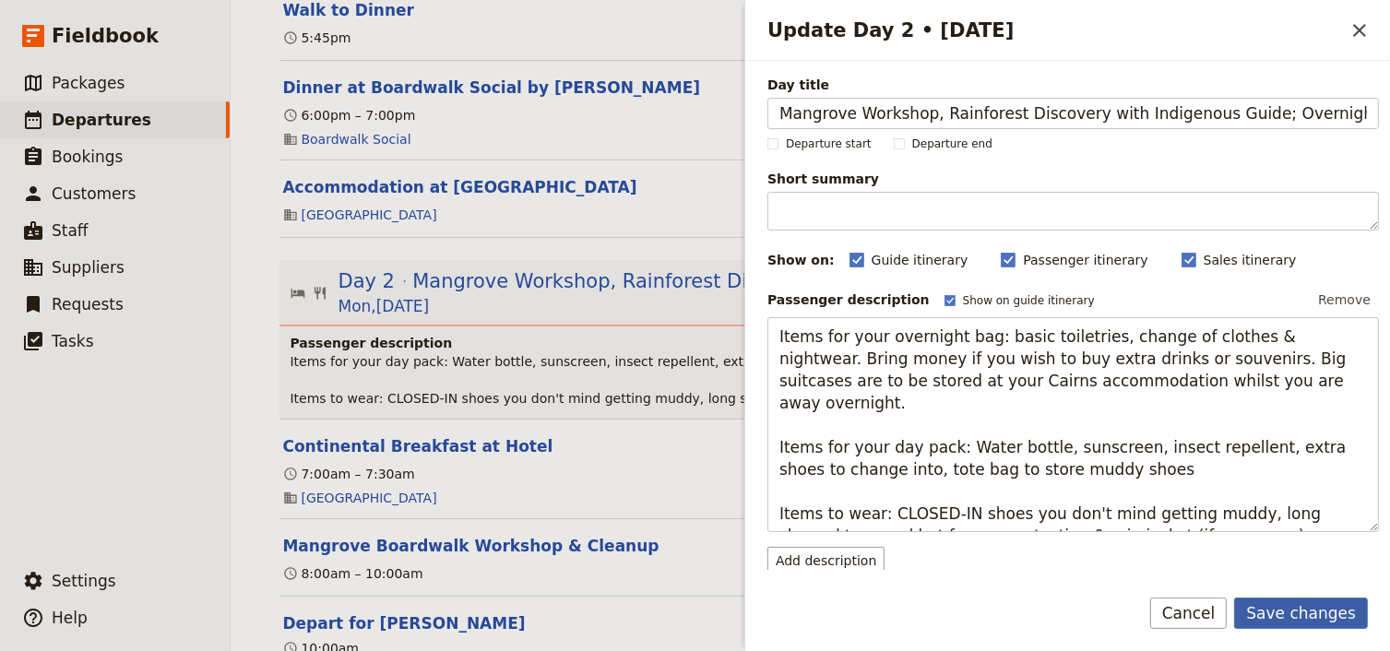
click at [1280, 609] on button "Save changes" at bounding box center [1301, 613] width 134 height 31
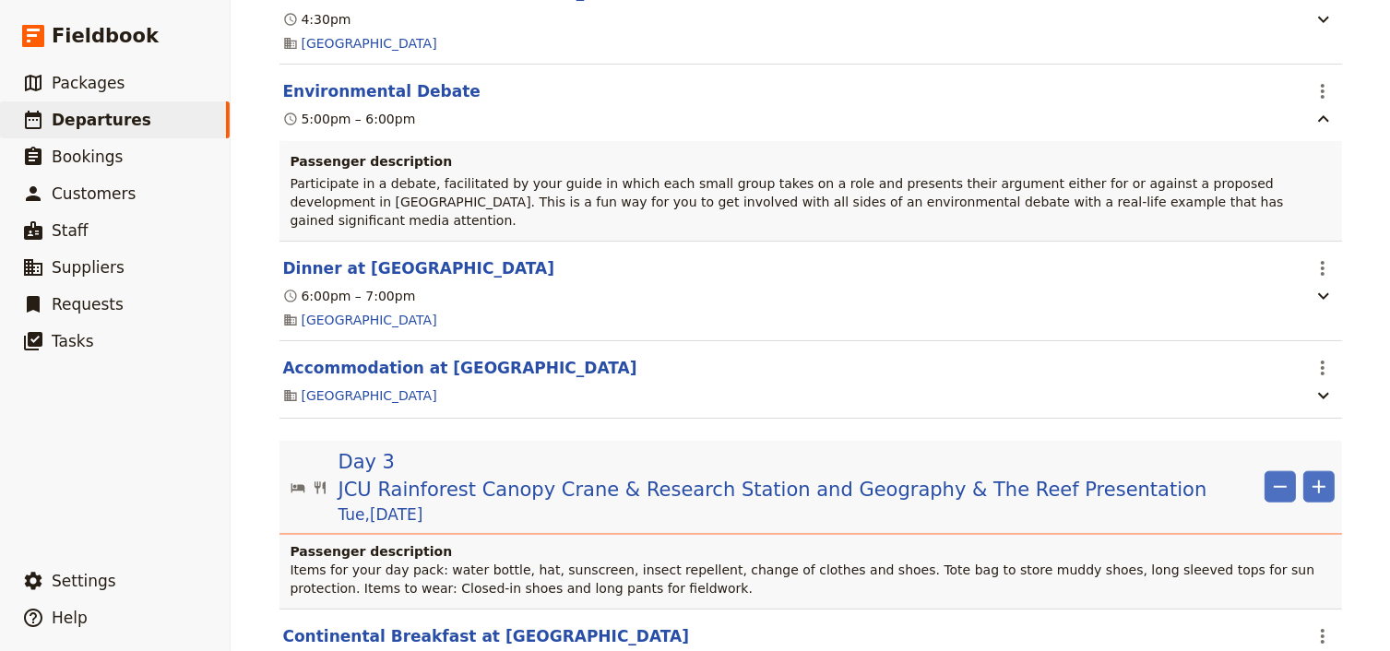
scroll to position [1992, 0]
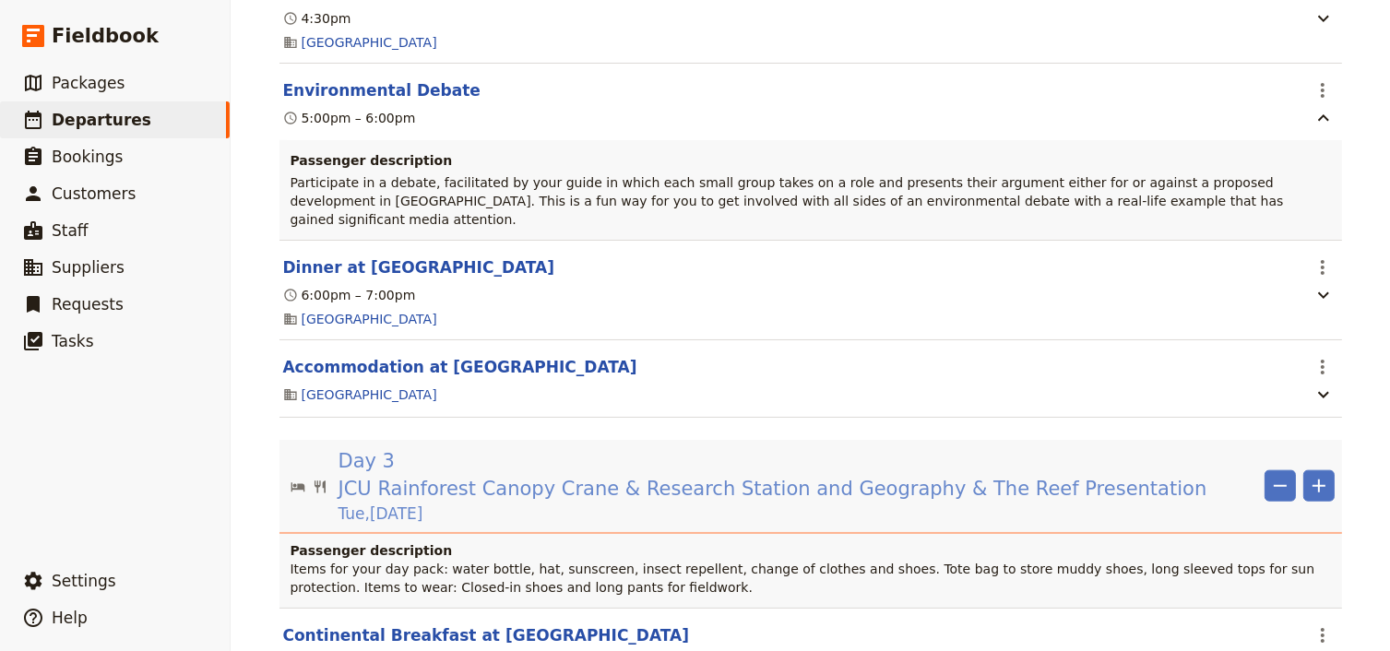
click at [612, 475] on span "JCU Rainforest Canopy Crane & Research Station and Geography & The Reef Present…" at bounding box center [772, 489] width 869 height 28
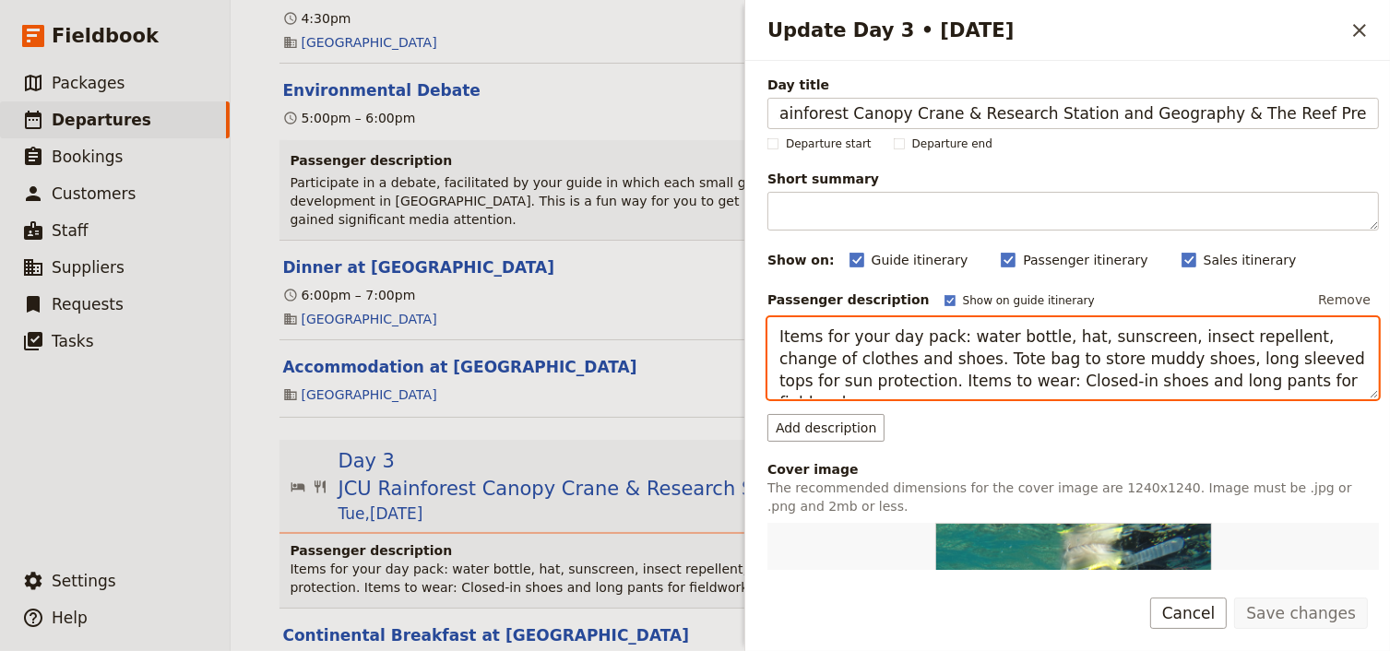
scroll to position [0, 0]
drag, startPoint x: 905, startPoint y: 358, endPoint x: 754, endPoint y: 343, distance: 151.0
click at [767, 352] on textarea "Items for your day pack: water bottle, hat, sunscreen, insect repellent, change…" at bounding box center [1072, 358] width 611 height 83
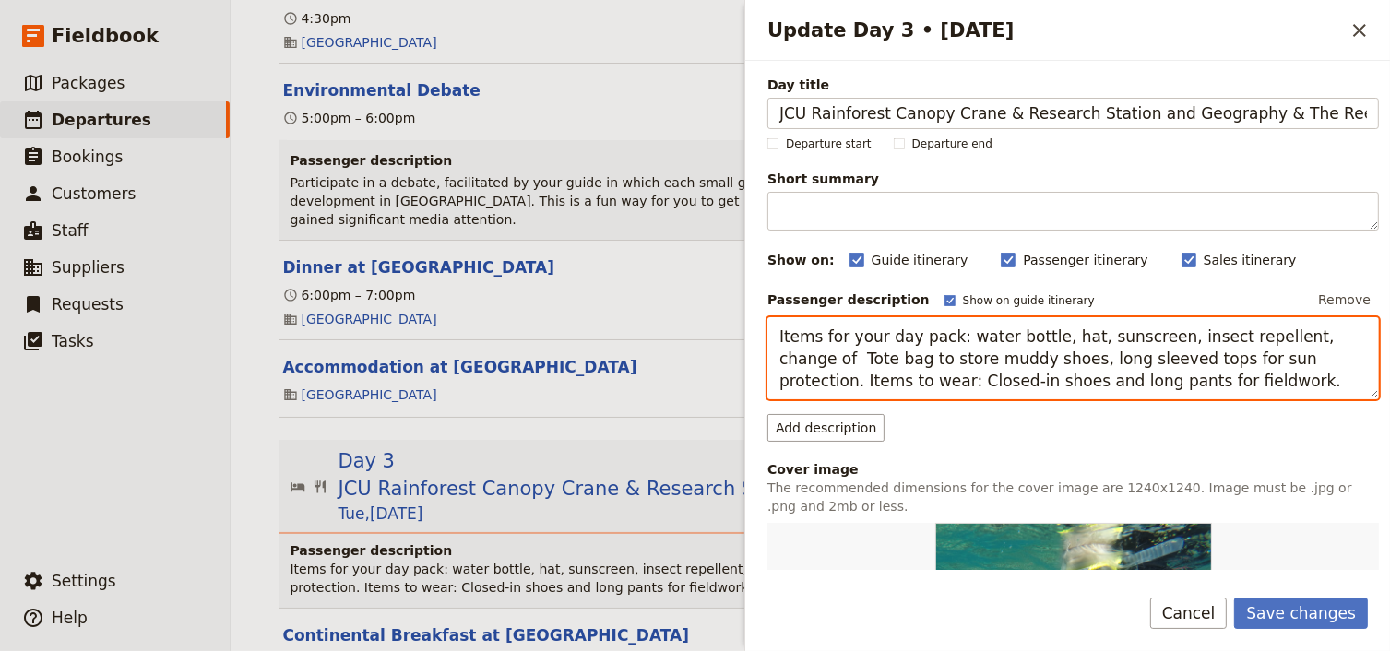
drag, startPoint x: 1336, startPoint y: 337, endPoint x: 1138, endPoint y: 339, distance: 198.3
click at [1138, 339] on textarea "Items for your day pack: water bottle, hat, sunscreen, insect repellent, change…" at bounding box center [1072, 358] width 611 height 83
drag, startPoint x: 1077, startPoint y: 359, endPoint x: 1142, endPoint y: 339, distance: 67.4
click at [1142, 339] on textarea "Items for your day pack: water bottle, hat, sunscreenTote bag to store muddy sh…" at bounding box center [1072, 358] width 611 height 83
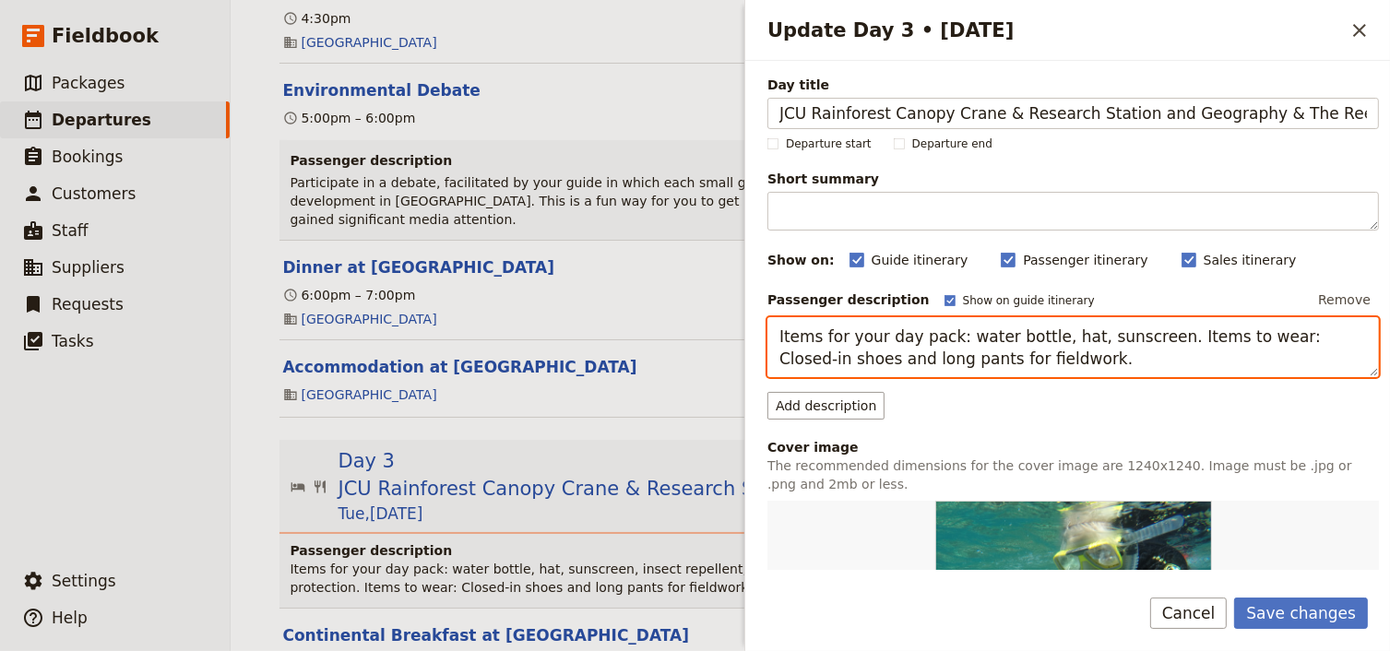
click at [1146, 337] on textarea "Items for your day pack: water bottle, hat, sunscreen. Items to wear: Closed-in…" at bounding box center [1072, 347] width 611 height 61
click at [888, 356] on textarea "Items for your day pack: water bottle, hat, sunscreen. Items to wear: Closed-in…" at bounding box center [1072, 347] width 611 height 61
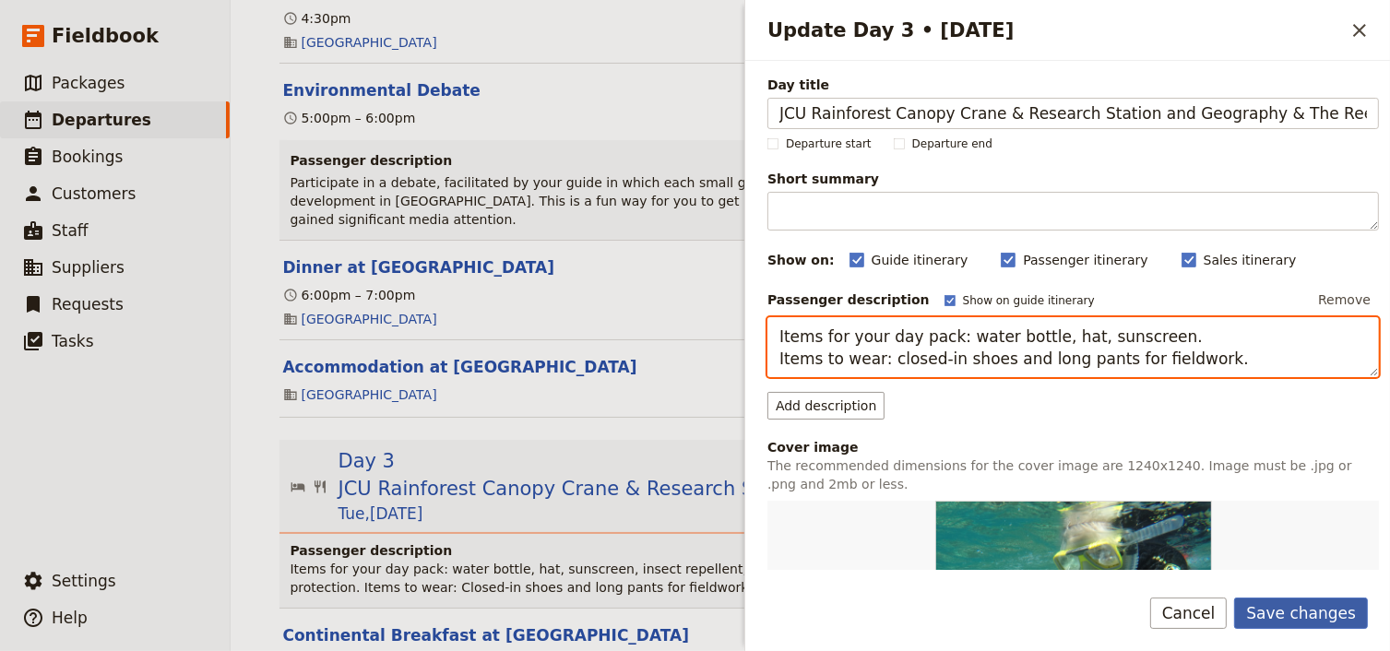
type textarea "Items for your day pack: water bottle, hat, sunscreen. Items to wear: closed-in…"
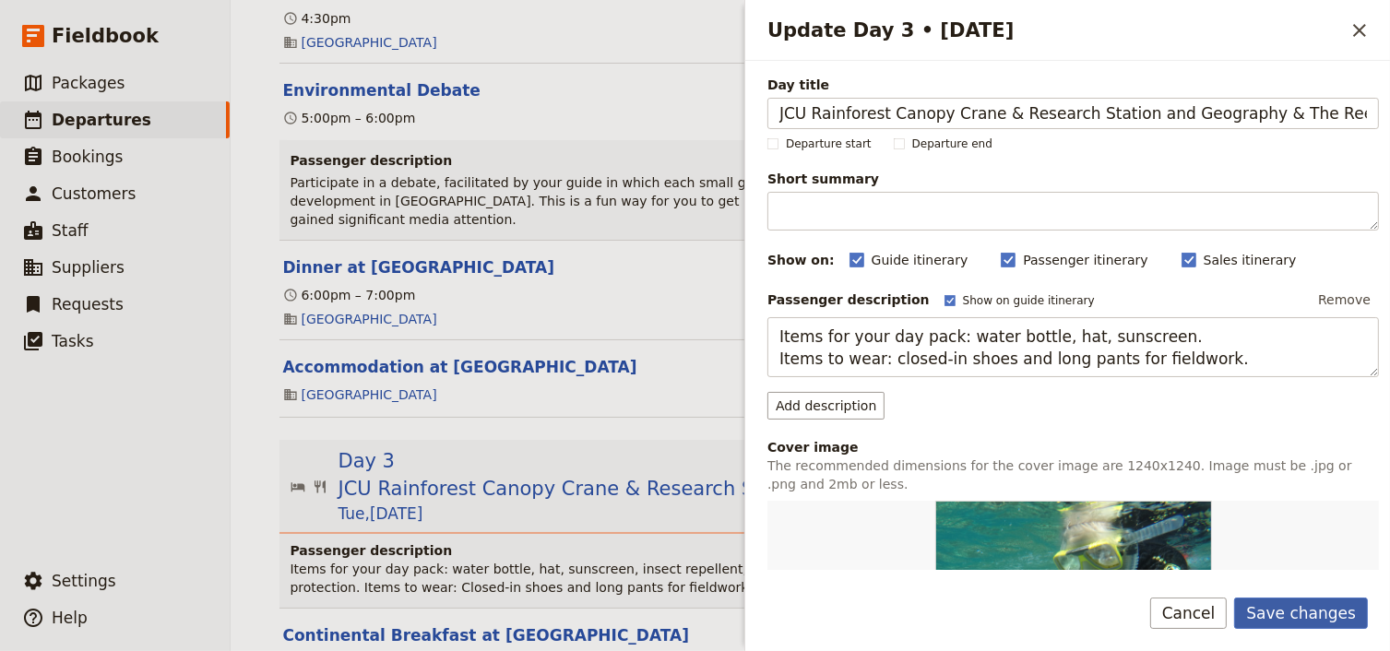
click at [1301, 612] on button "Save changes" at bounding box center [1301, 613] width 134 height 31
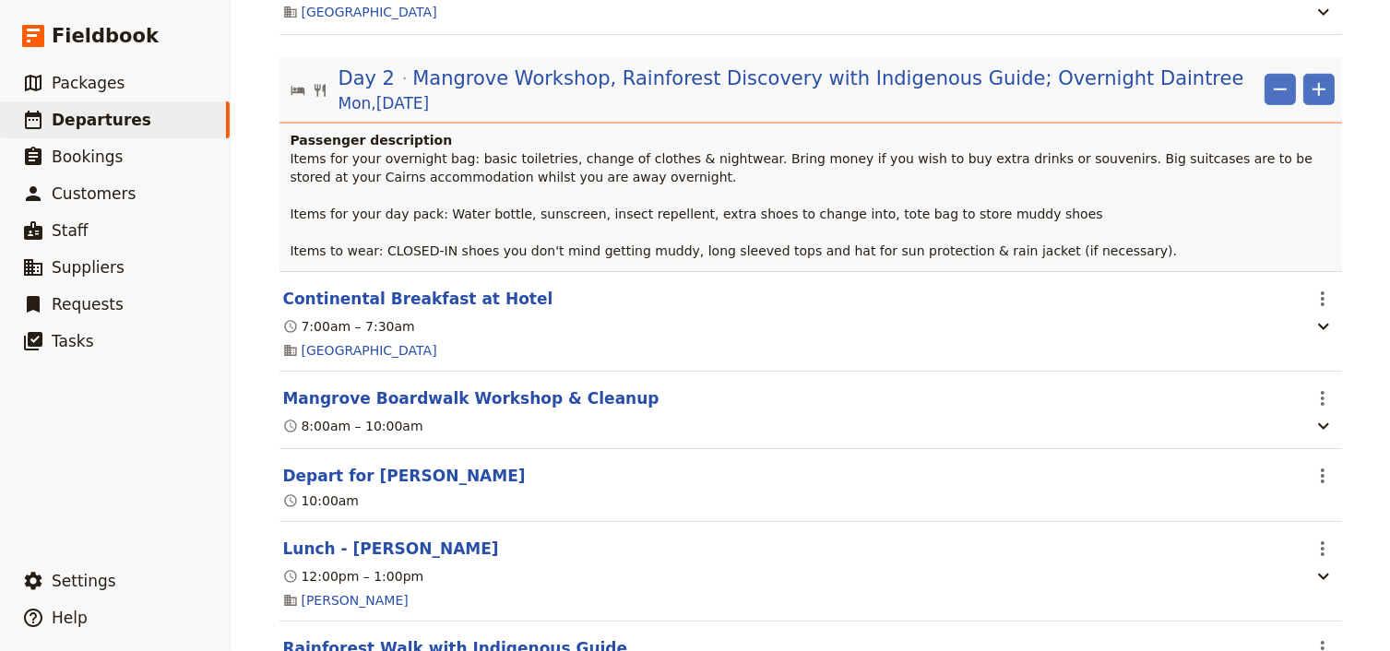
scroll to position [1033, 0]
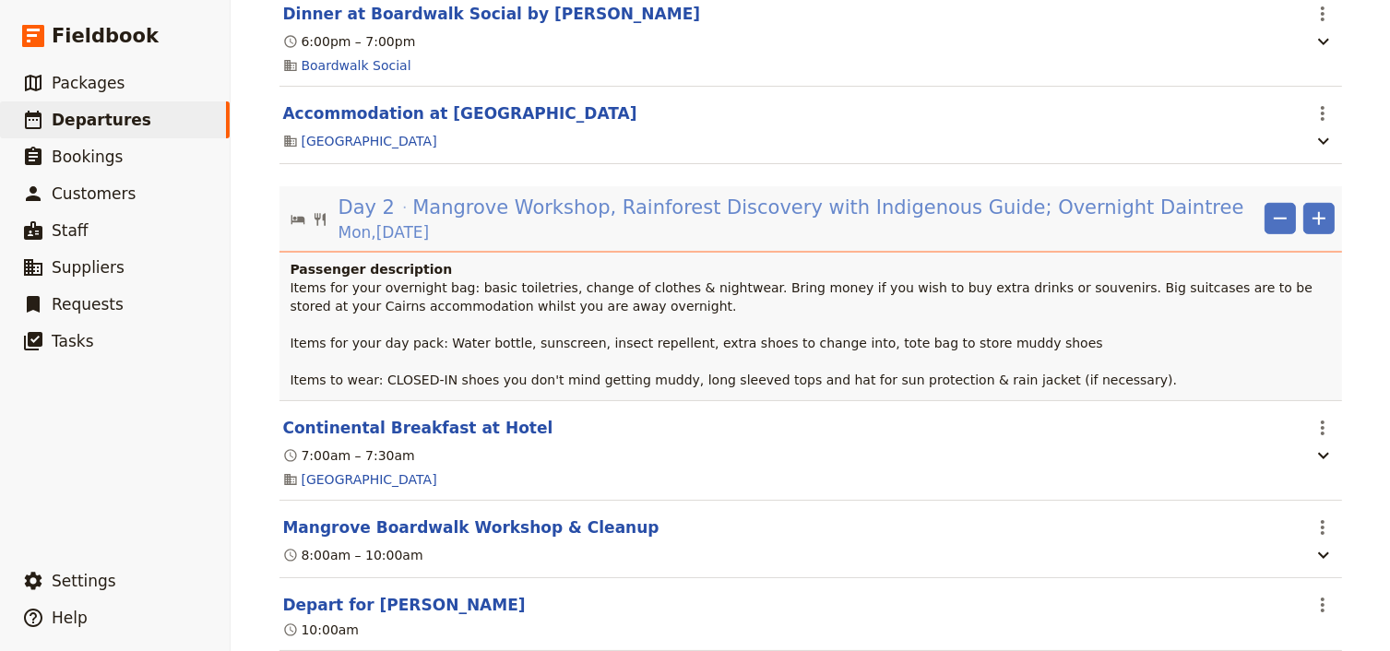
click at [428, 221] on span "Mangrove Workshop, Rainforest Discovery with Indigenous Guide; Overnight Daintr…" at bounding box center [827, 208] width 831 height 28
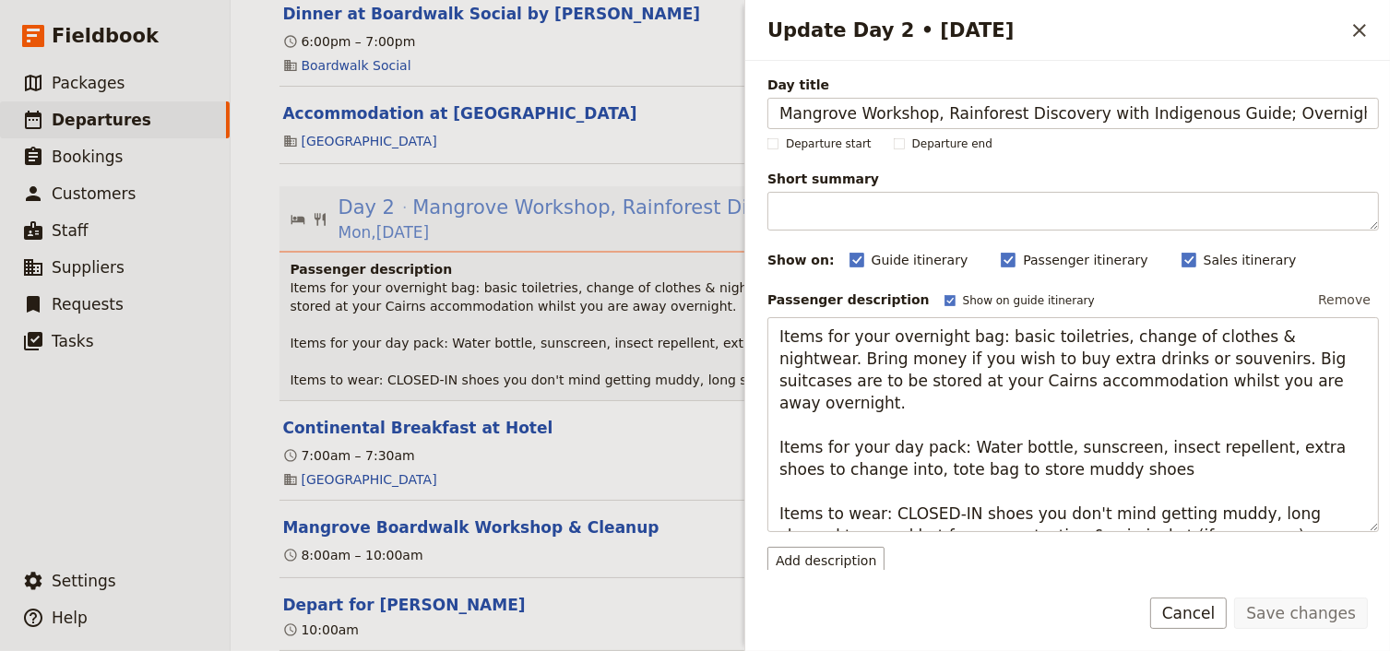
scroll to position [0, 16]
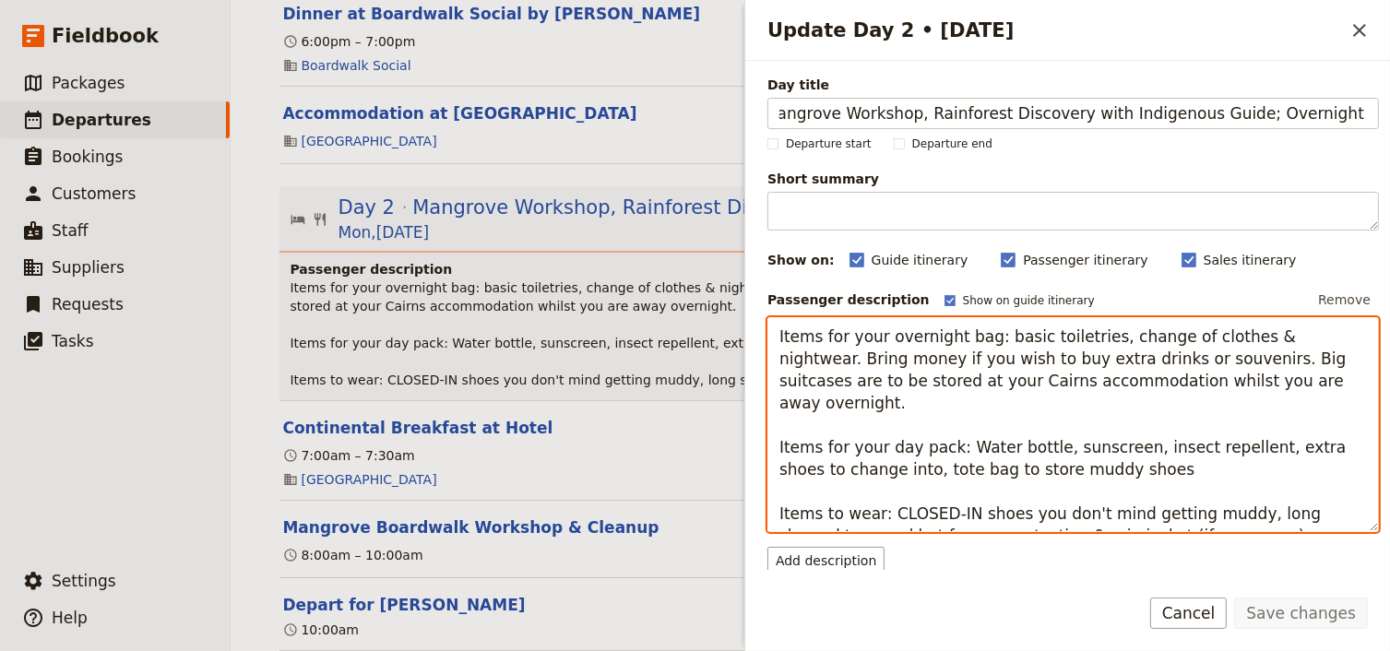
click at [811, 358] on textarea "Items for your overnight bag: basic toiletries, change of clothes & nightwear. …" at bounding box center [1072, 425] width 611 height 216
click at [779, 335] on textarea "Items for your overnight bag: basic toiletries, change of clothes & nightwear. …" at bounding box center [1072, 425] width 611 height 216
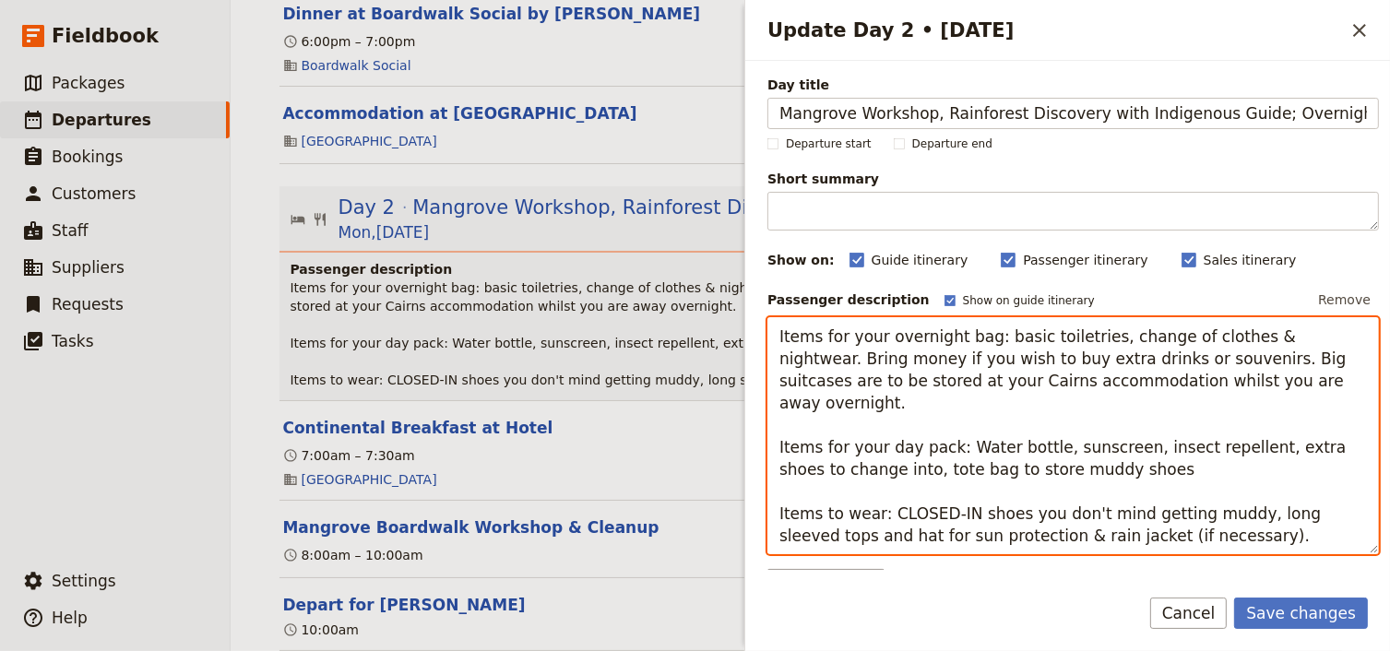
click at [783, 337] on textarea "Items for your overnight bag: basic toiletries, change of clothes & nightwear. …" at bounding box center [1072, 436] width 611 height 238
paste textarea "Pack lightly, as your luggage will need to fi t under your seat on the bus. Big…"
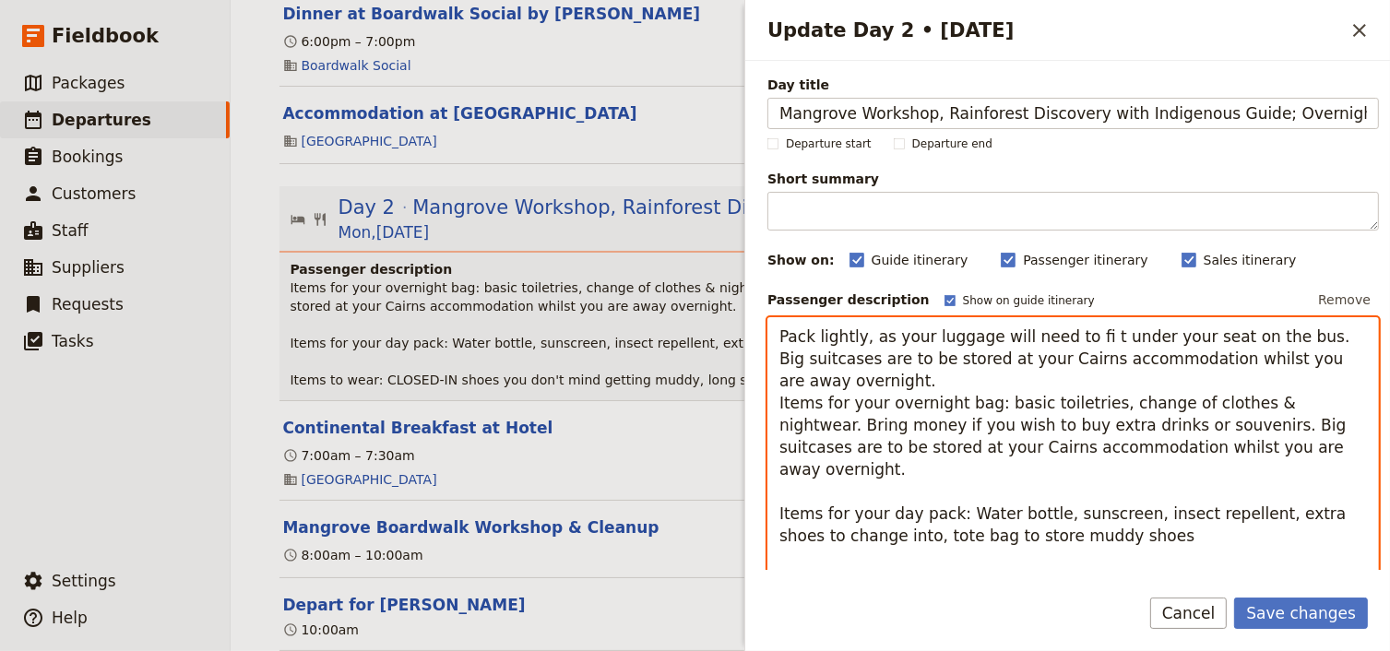
click at [1073, 337] on textarea "Pack lightly, as your luggage will need to fi t under your seat on the bus. Big…" at bounding box center [1072, 458] width 611 height 282
click at [861, 378] on textarea "Pack lightly, as your luggage will need to fit under your seat on the bus. Big …" at bounding box center [1072, 458] width 611 height 282
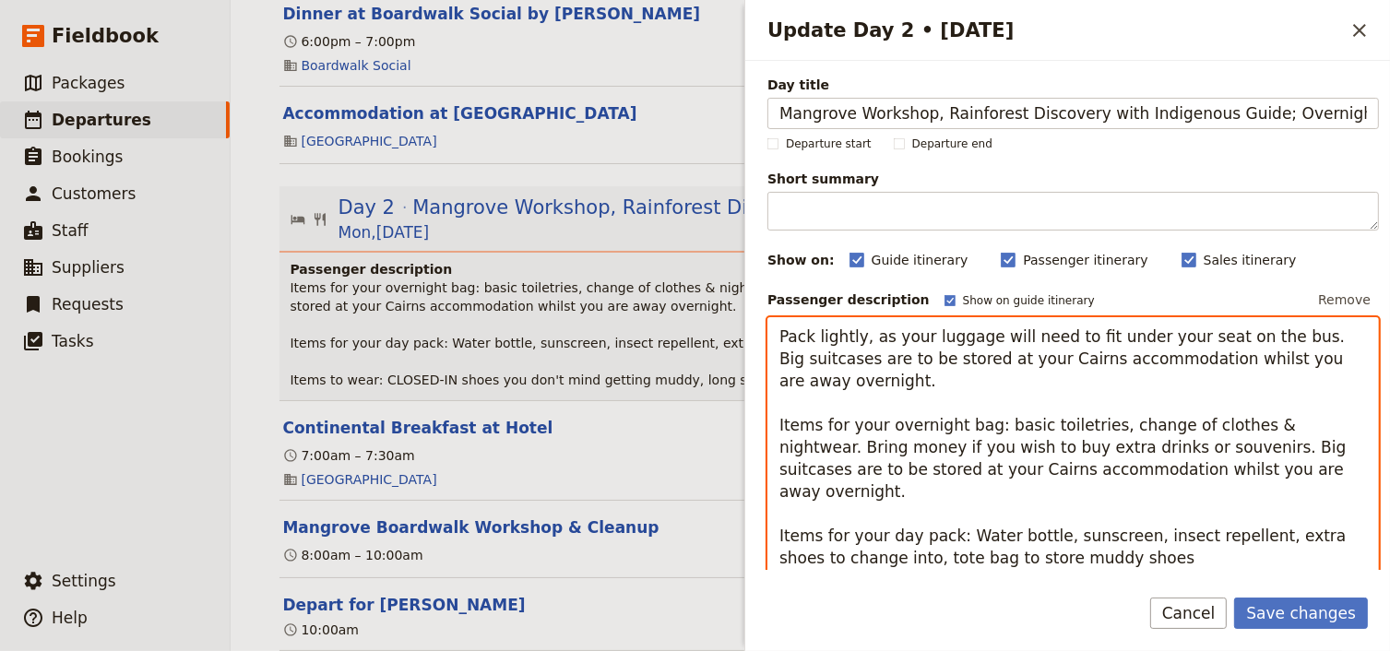
drag, startPoint x: 1135, startPoint y: 446, endPoint x: 1199, endPoint y: 468, distance: 67.4
click at [1199, 468] on textarea "Pack lightly, as your luggage will need to fit under your seat on the bus. Big …" at bounding box center [1072, 469] width 611 height 304
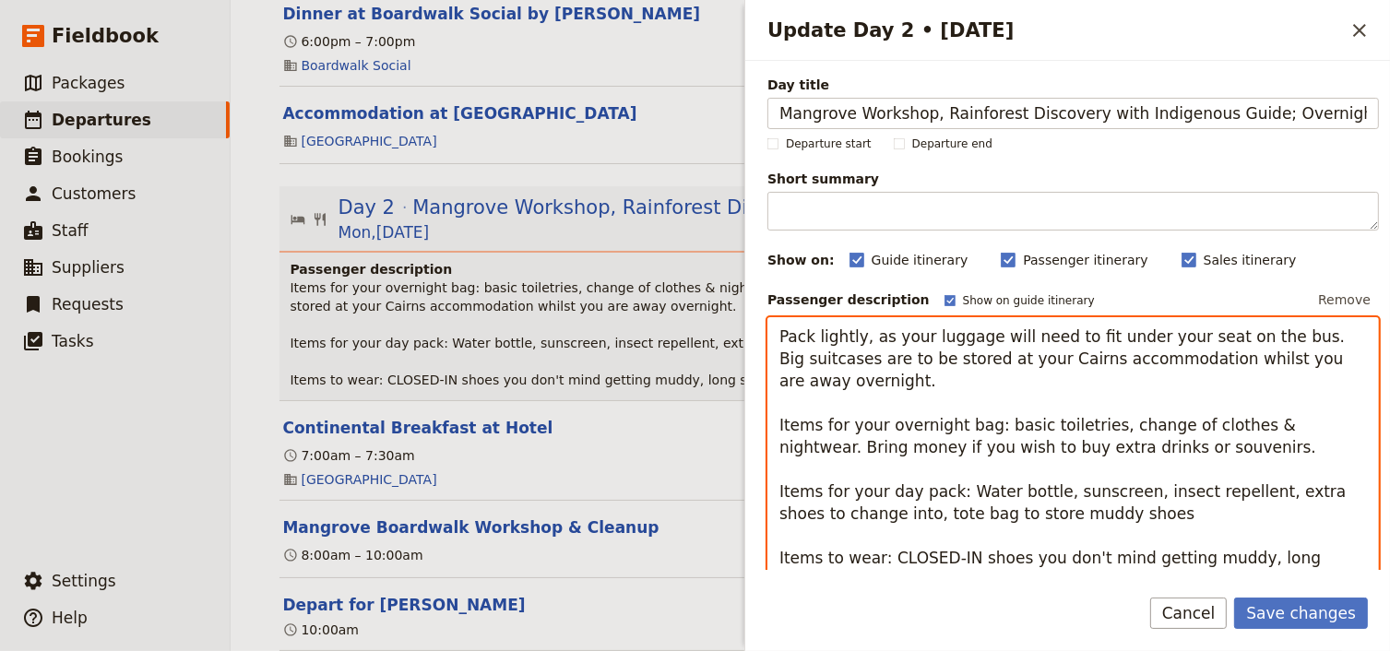
click at [775, 487] on textarea "Pack lightly, as your luggage will need to fit under your seat on the bus. Big …" at bounding box center [1072, 458] width 611 height 282
click at [780, 559] on textarea "Pack lightly, as your luggage will need to fit under your seat on the bus. Big …" at bounding box center [1072, 458] width 611 height 282
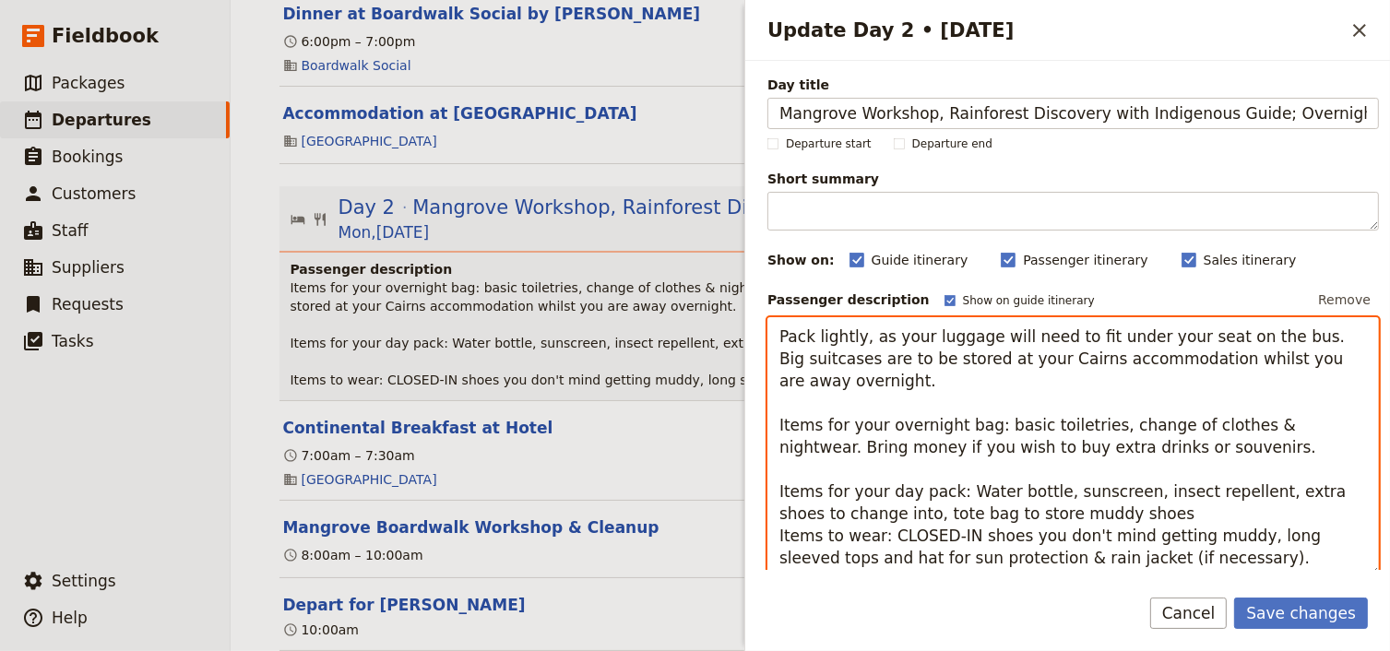
scroll to position [74, 0]
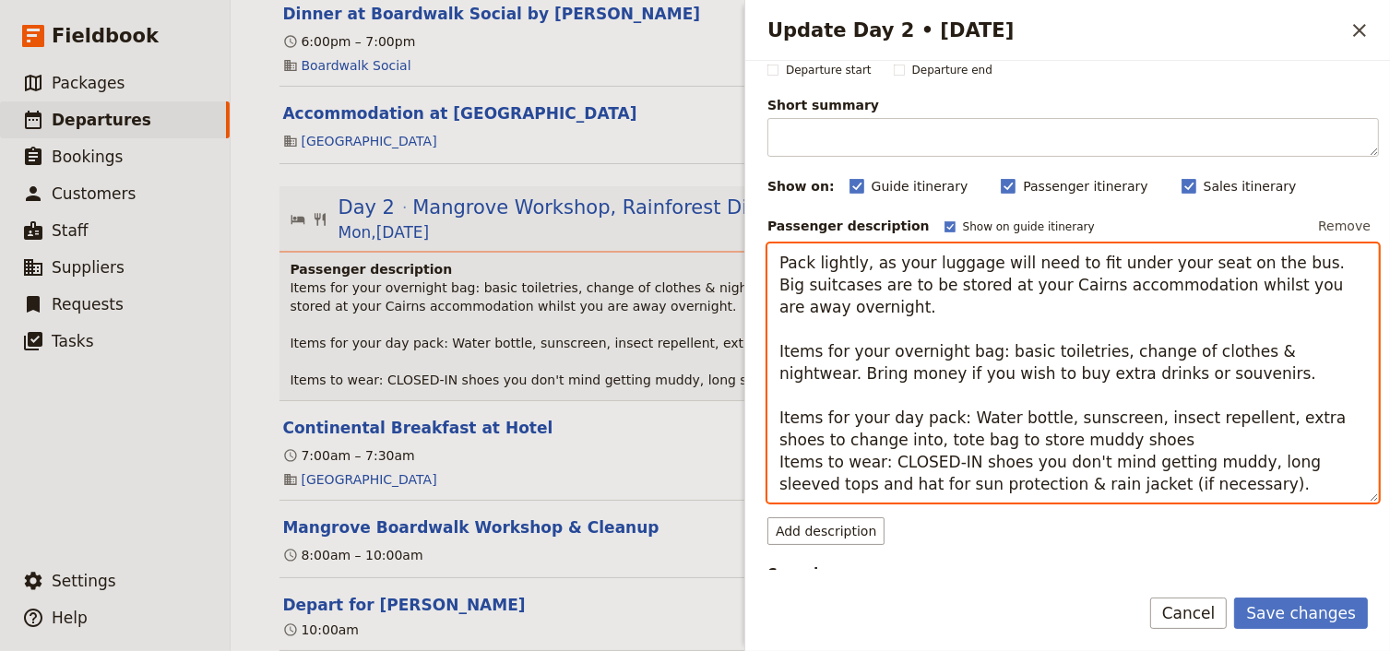
drag, startPoint x: 934, startPoint y: 458, endPoint x: 892, endPoint y: 457, distance: 42.4
click at [892, 457] on textarea "Pack lightly, as your luggage will need to fit under your seat on the bus. Big …" at bounding box center [1072, 373] width 611 height 260
click at [881, 458] on textarea "Pack lightly, as your luggage will need to fit under your seat on the bus. Big …" at bounding box center [1072, 373] width 611 height 260
drag, startPoint x: 973, startPoint y: 461, endPoint x: 882, endPoint y: 458, distance: 90.4
click at [882, 458] on textarea "Pack lightly, as your luggage will need to fit under your seat on the bus. Big …" at bounding box center [1072, 373] width 611 height 260
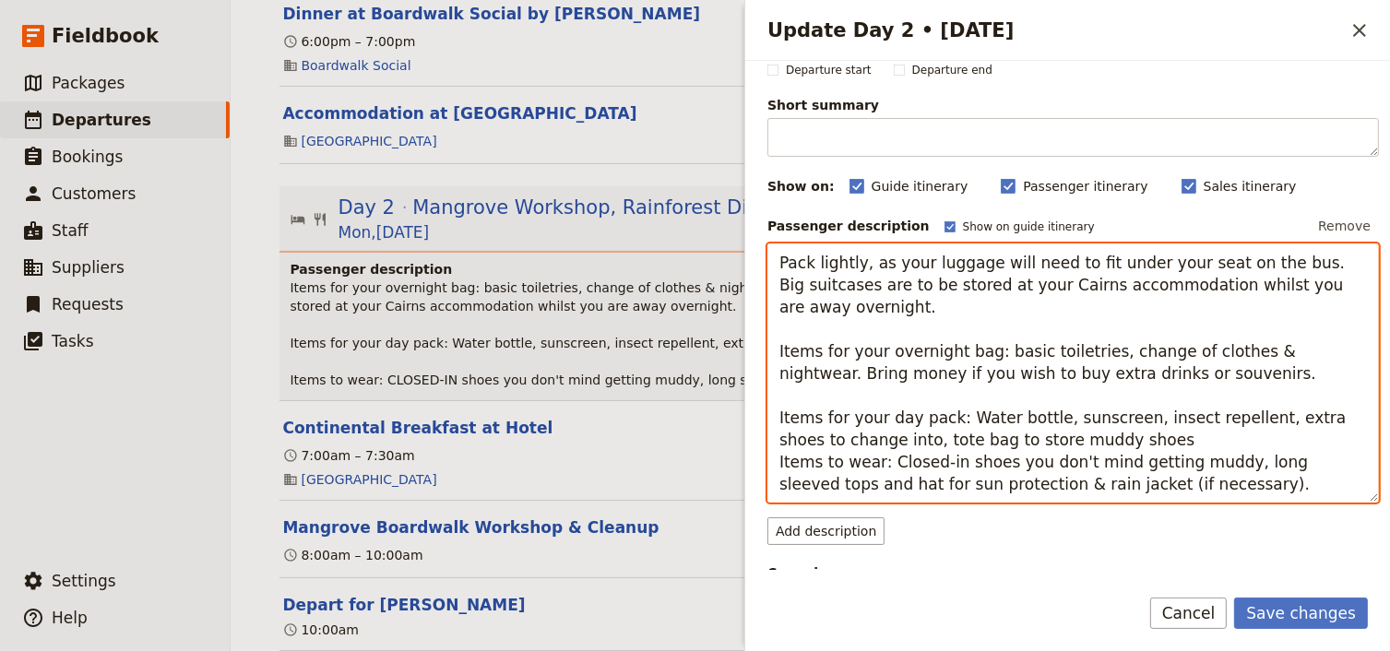
click at [1165, 486] on textarea "Pack lightly, as your luggage will need to fit under your seat on the bus. Big …" at bounding box center [1072, 373] width 611 height 260
click at [1090, 442] on textarea "Pack lightly, as your luggage will need to fit under your seat on the bus. Big …" at bounding box center [1072, 373] width 611 height 260
type textarea "Pack lightly, as your luggage will need to fit under your seat on the bus. Big …"
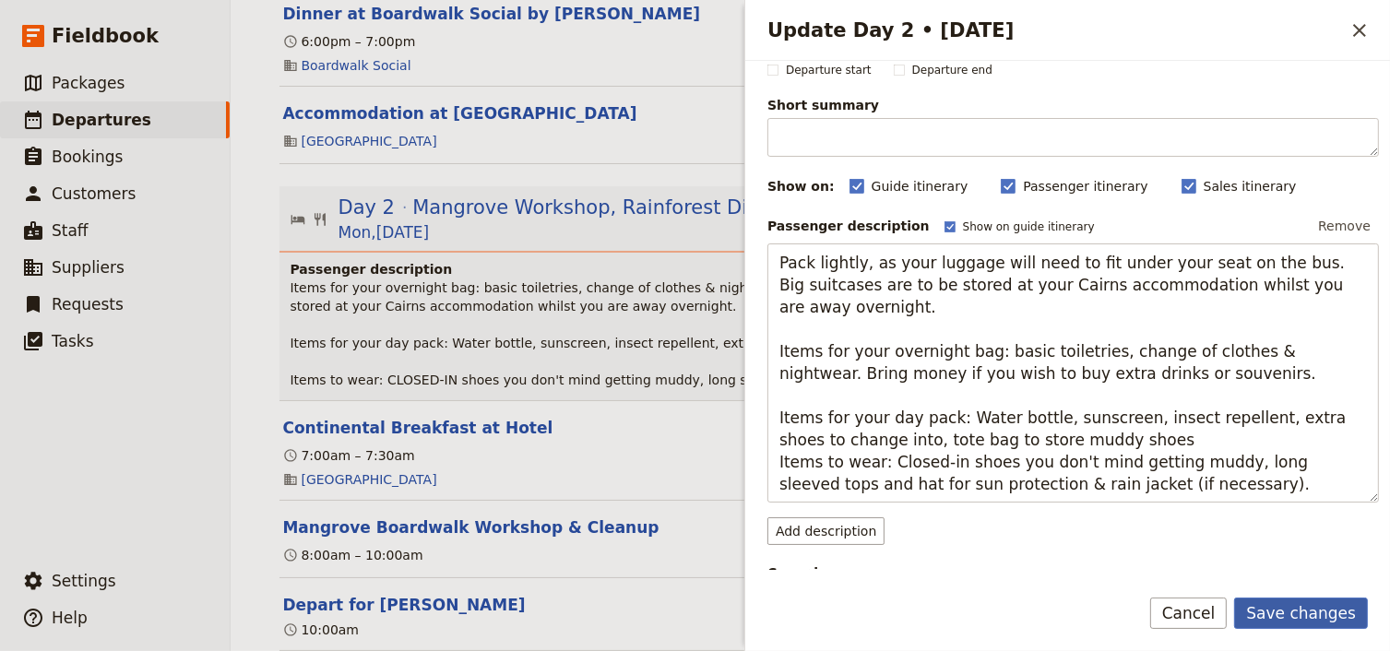
click at [1284, 615] on button "Save changes" at bounding box center [1301, 613] width 134 height 31
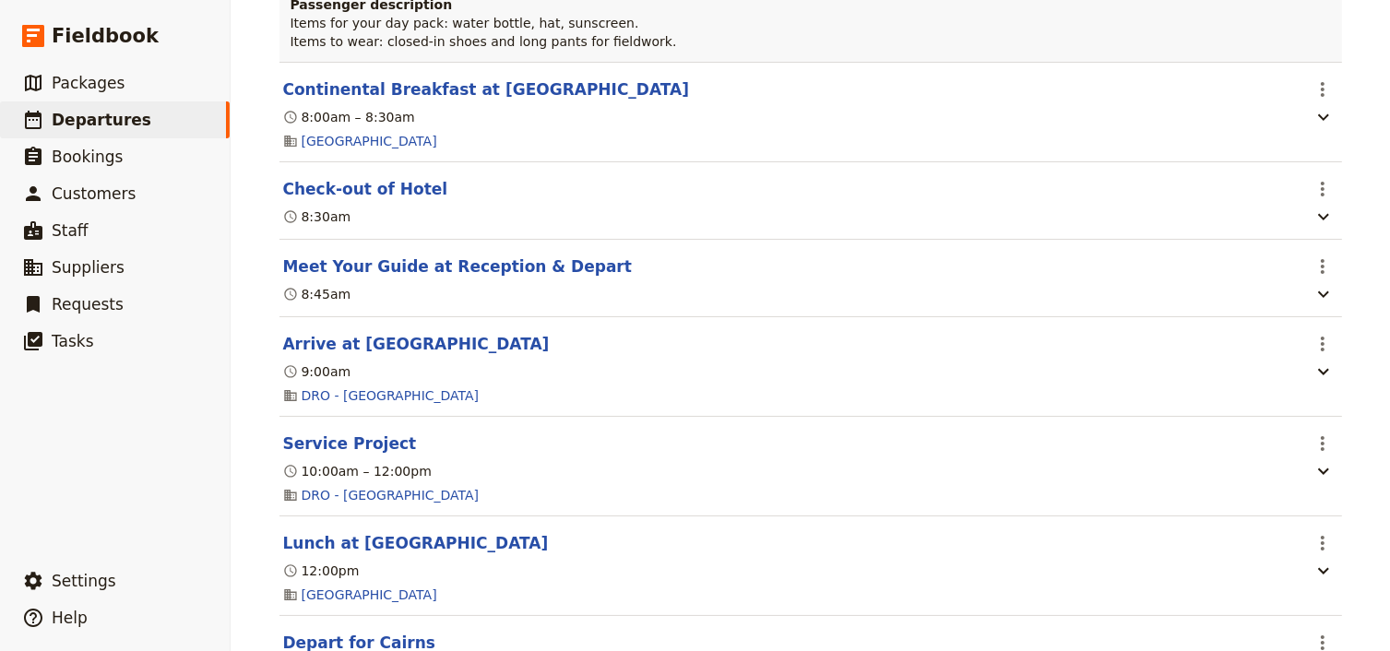
scroll to position [2582, 0]
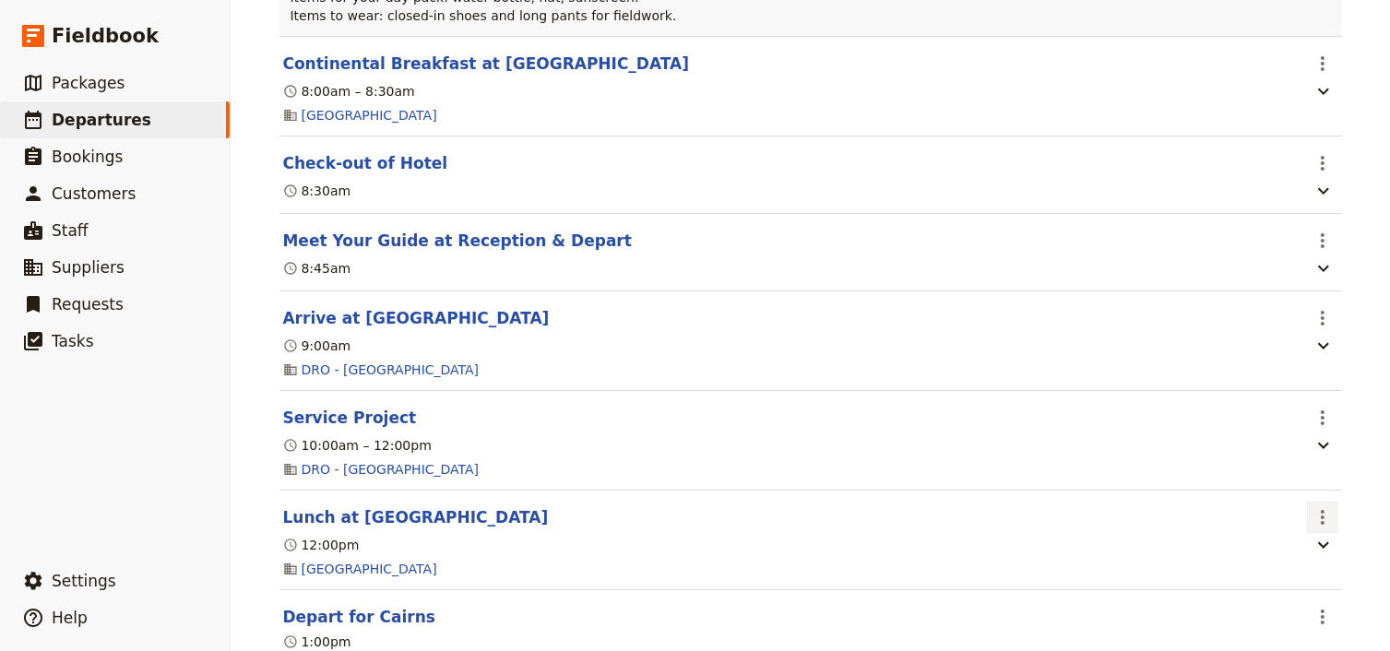
click at [1320, 510] on icon "Actions" at bounding box center [1322, 517] width 4 height 15
click at [1302, 520] on span "Edit this itinerary item" at bounding box center [1230, 514] width 145 height 18
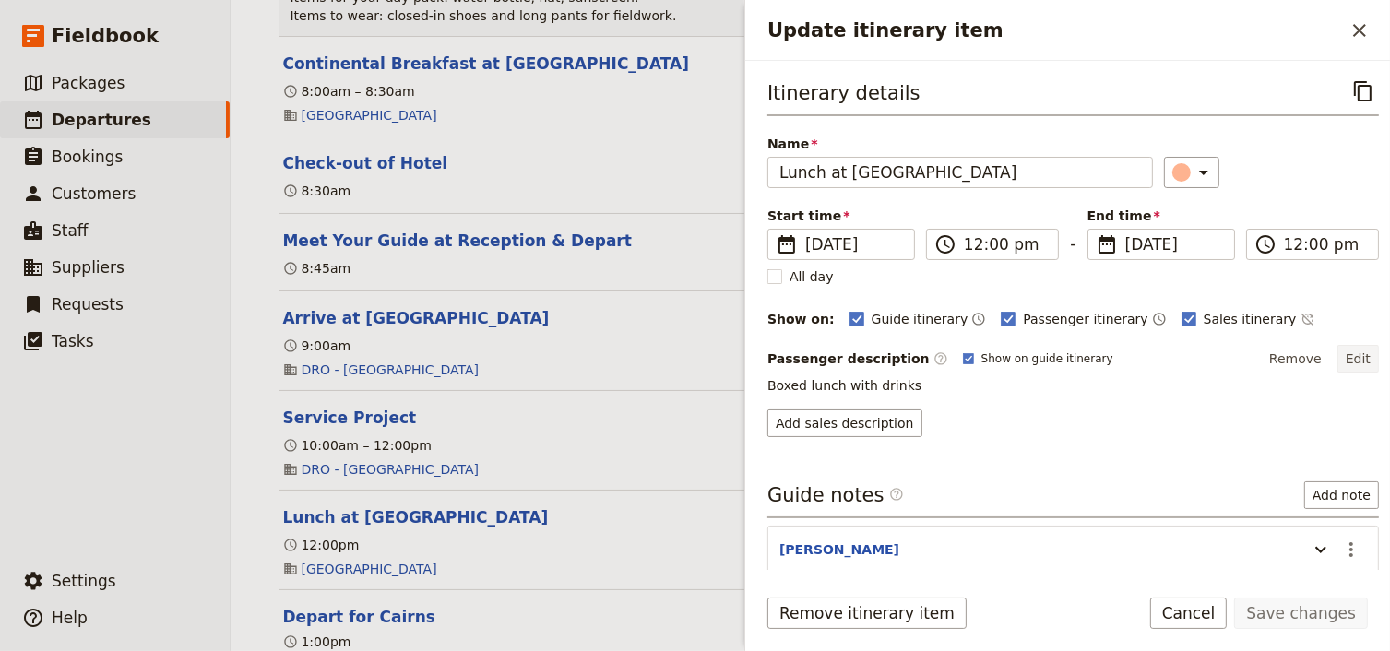
click at [1355, 354] on button "Edit" at bounding box center [1357, 359] width 41 height 28
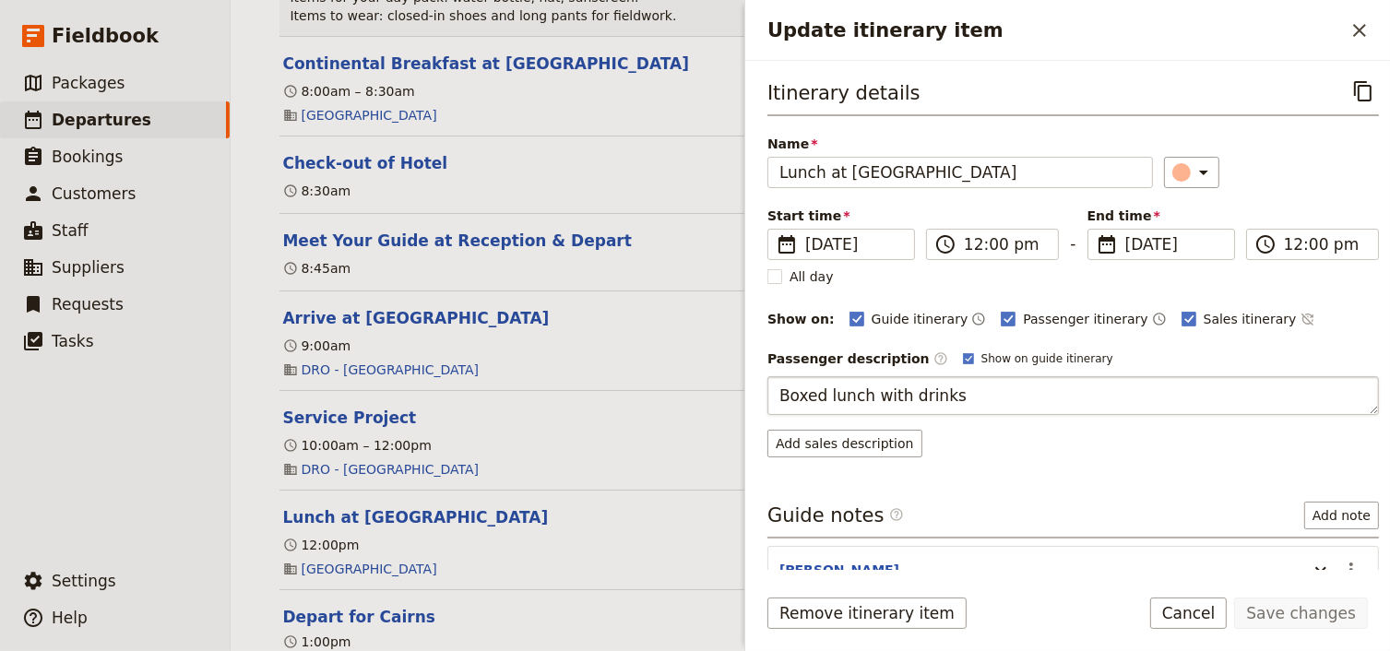
drag, startPoint x: 890, startPoint y: 398, endPoint x: 775, endPoint y: 398, distance: 115.3
click at [775, 398] on textarea "Boxed lunch with drinks" at bounding box center [1072, 395] width 611 height 39
type textarea "Menu: Pre-order of wraps or salad."
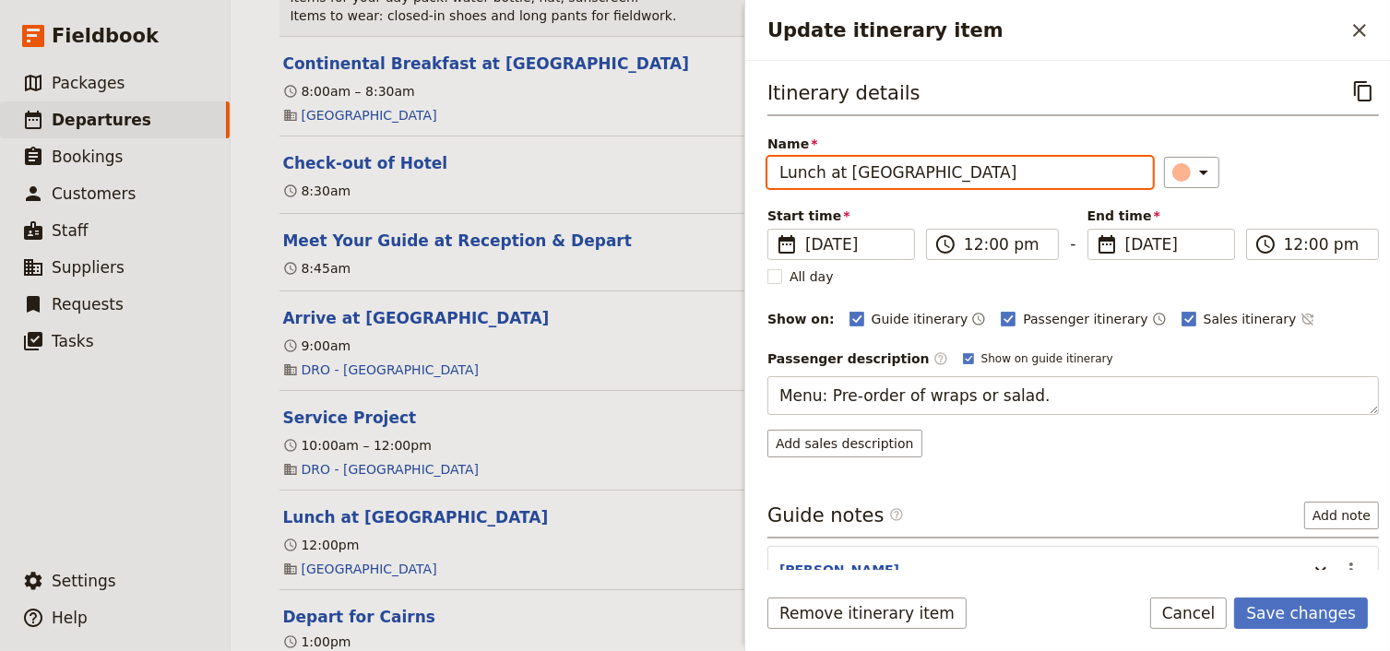
click at [948, 169] on input "Lunch at Turtle Rock" at bounding box center [959, 172] width 385 height 31
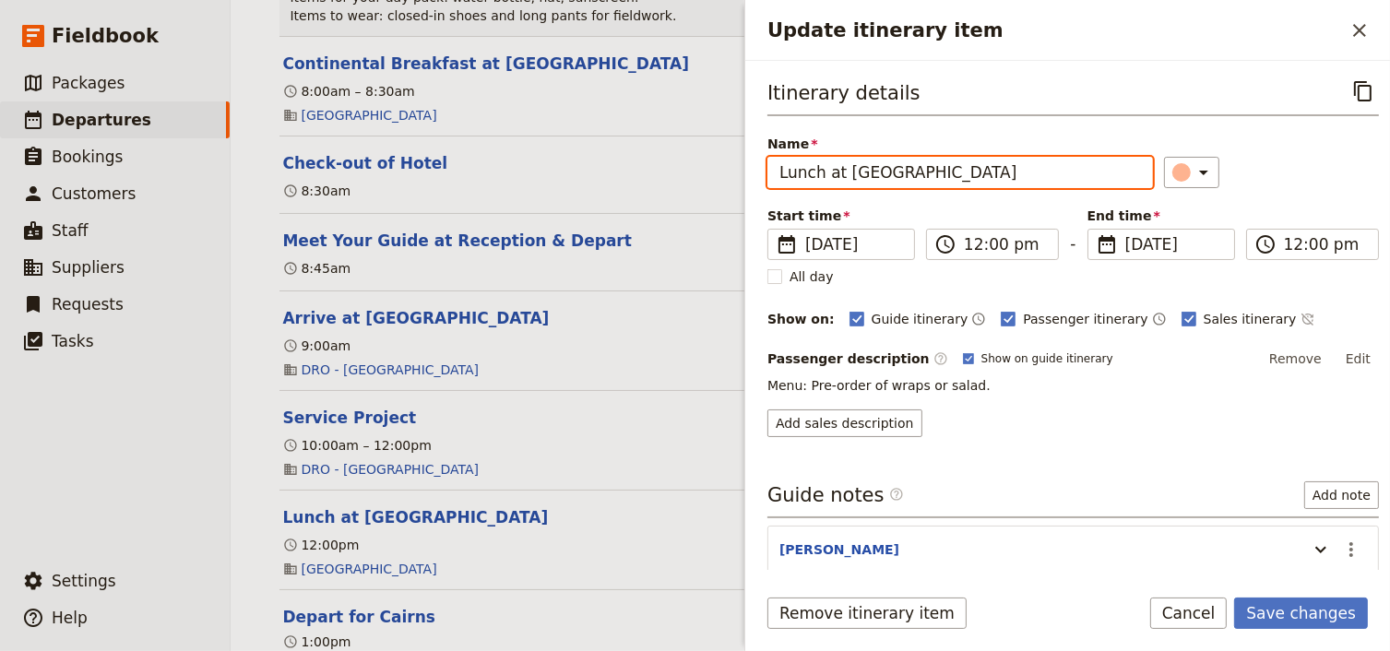
drag, startPoint x: 837, startPoint y: 172, endPoint x: 779, endPoint y: 170, distance: 58.2
click at [779, 170] on input "Lunch at Turtle Rock Cafe" at bounding box center [959, 172] width 385 height 31
type input "Boxed Lunch from Turtle Rock Cafe"
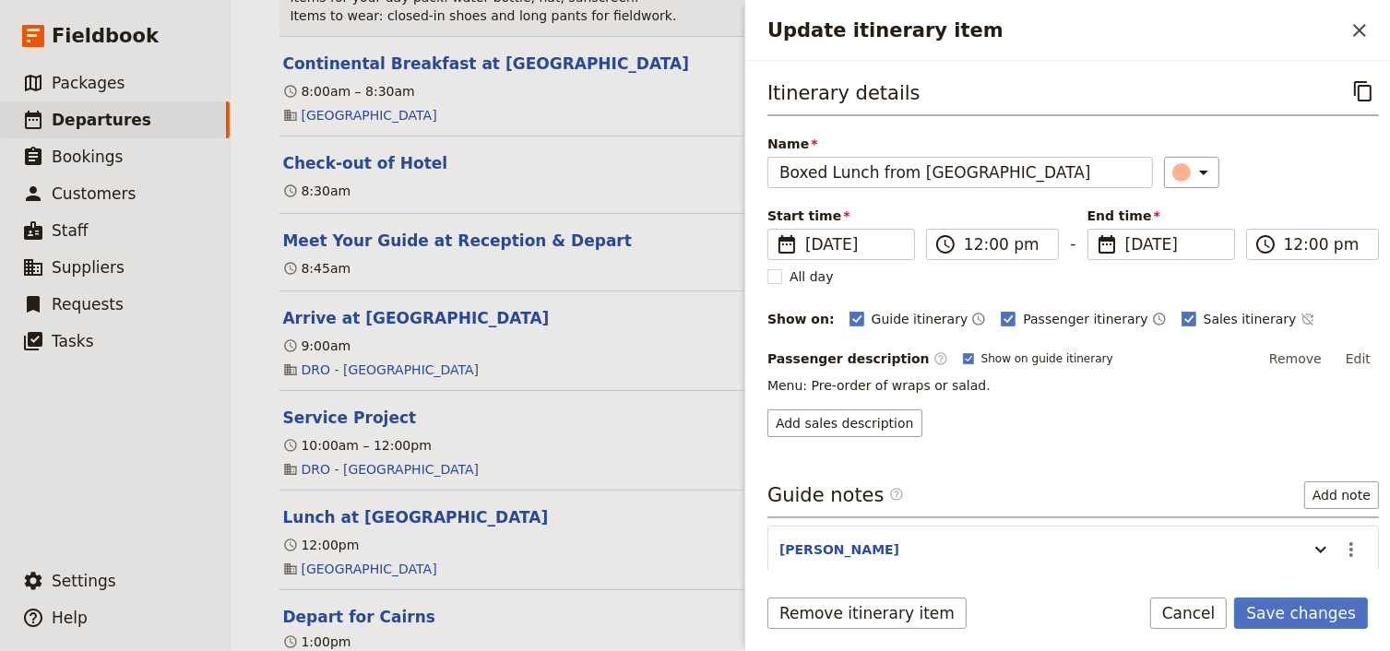
click at [1354, 361] on button "Edit" at bounding box center [1357, 359] width 41 height 28
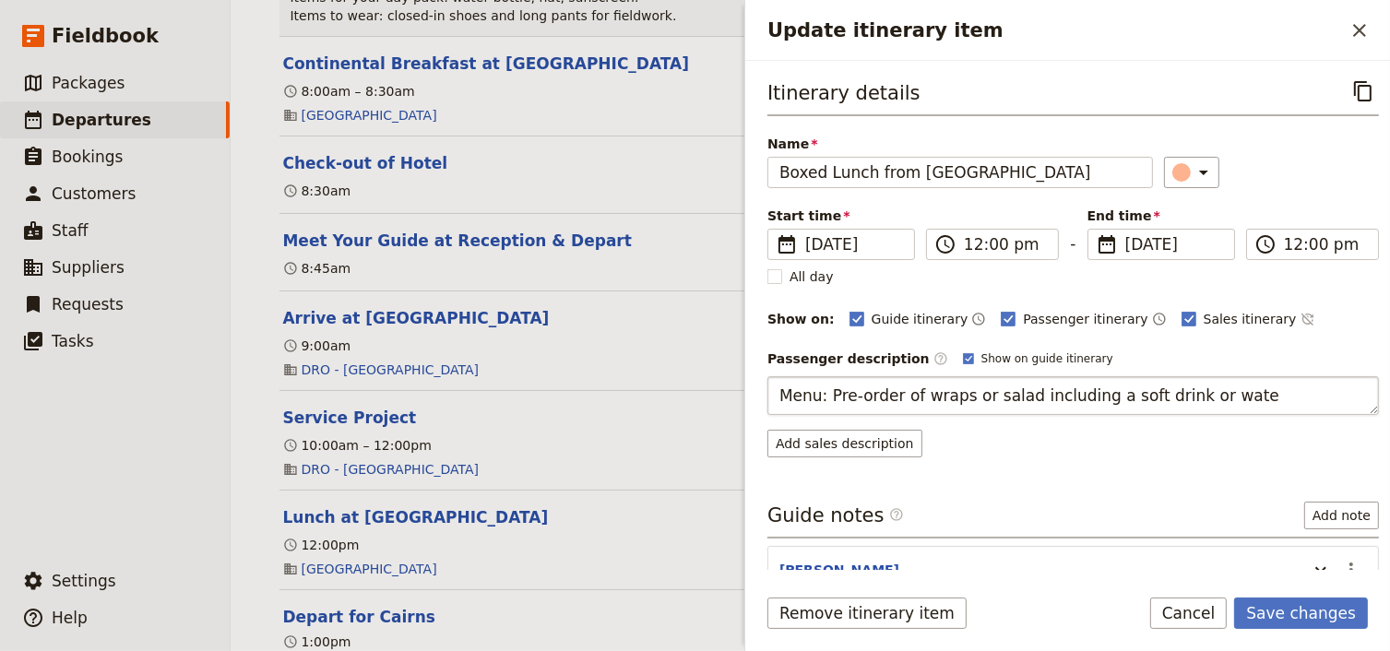
type textarea "Menu: Pre-order of wraps or salad including a soft drink or water"
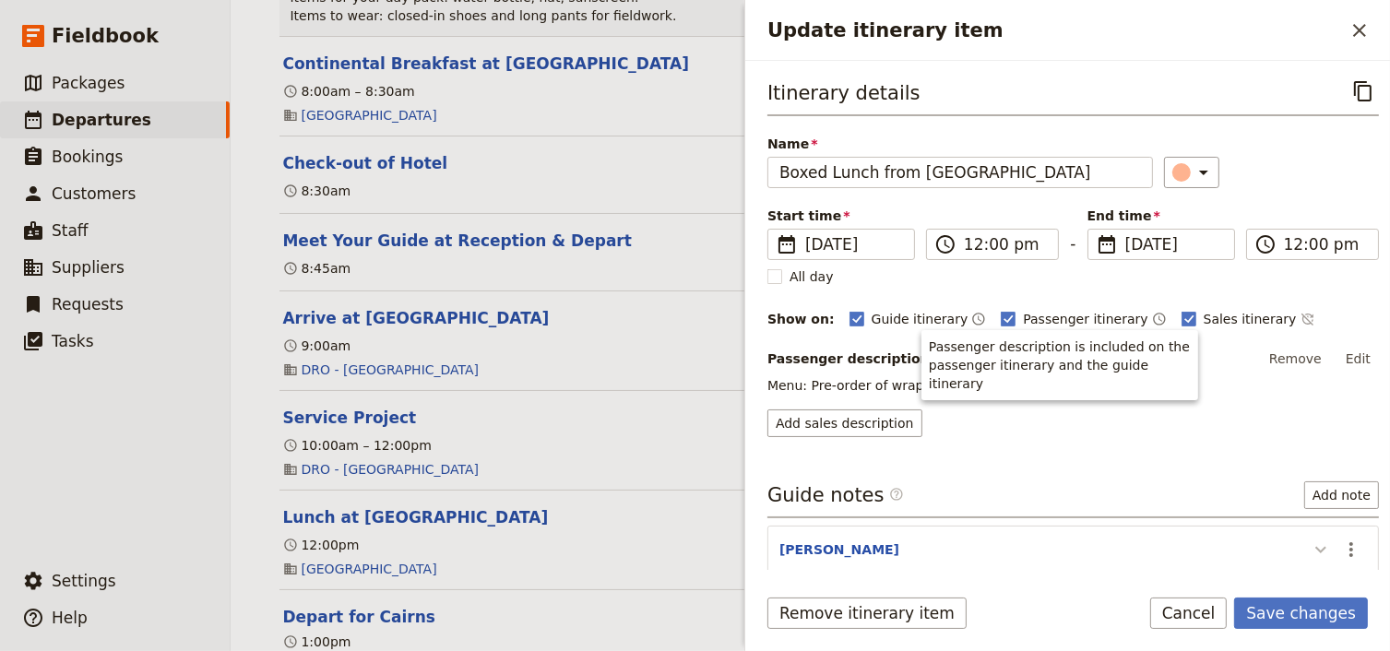
click at [1309, 552] on icon "Update itinerary item" at bounding box center [1320, 549] width 22 height 22
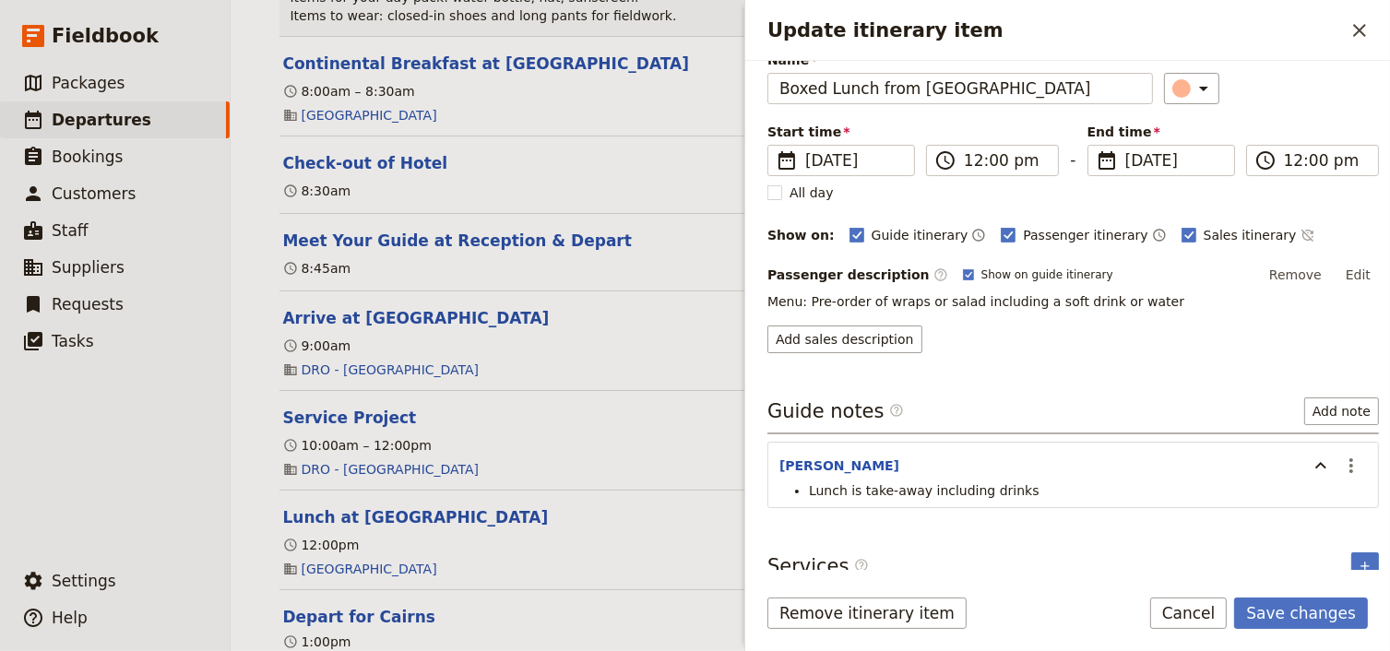
scroll to position [148, 0]
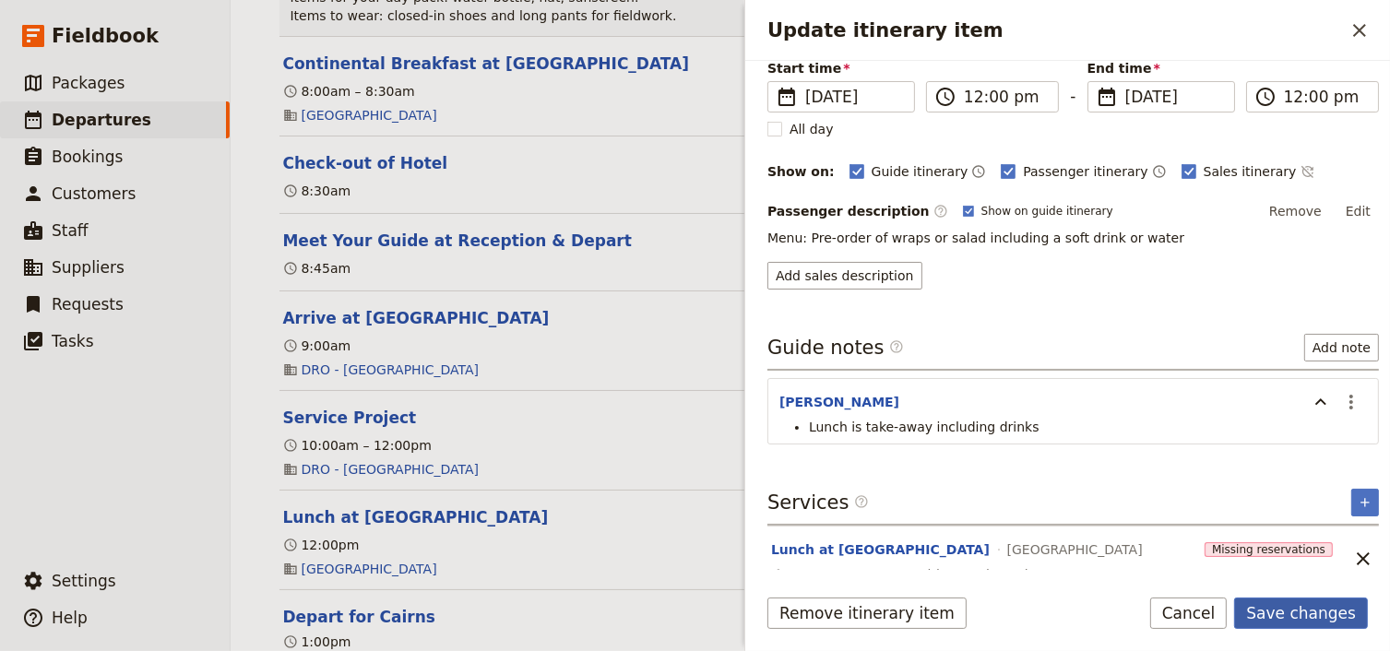
click at [1284, 620] on button "Save changes" at bounding box center [1301, 613] width 134 height 31
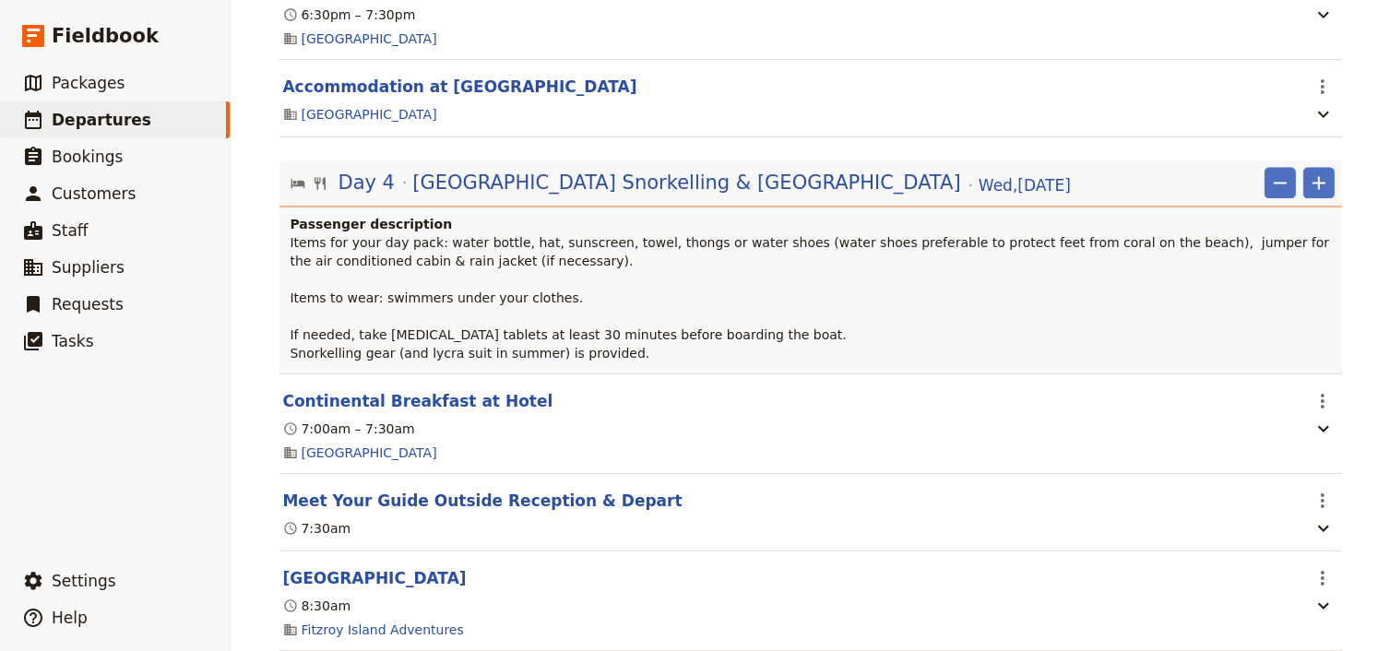
scroll to position [3688, 0]
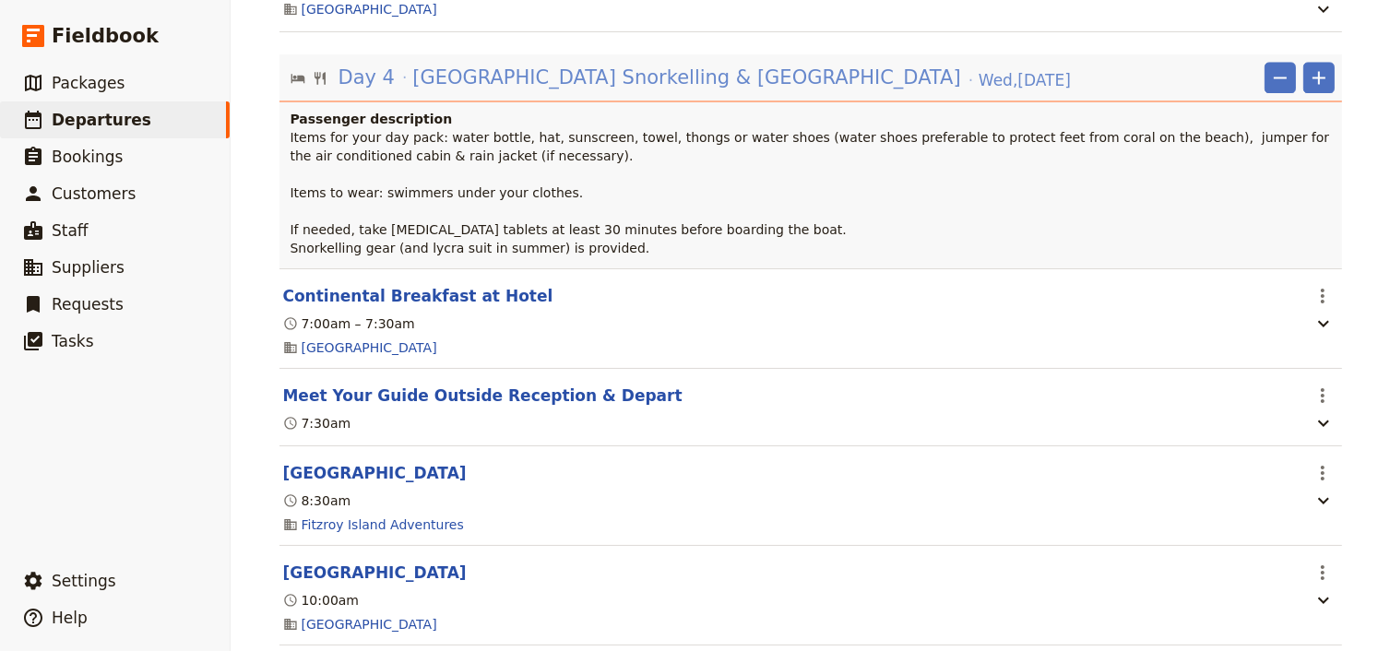
click at [644, 64] on span "[GEOGRAPHIC_DATA] Snorkelling & [GEOGRAPHIC_DATA]" at bounding box center [686, 78] width 549 height 28
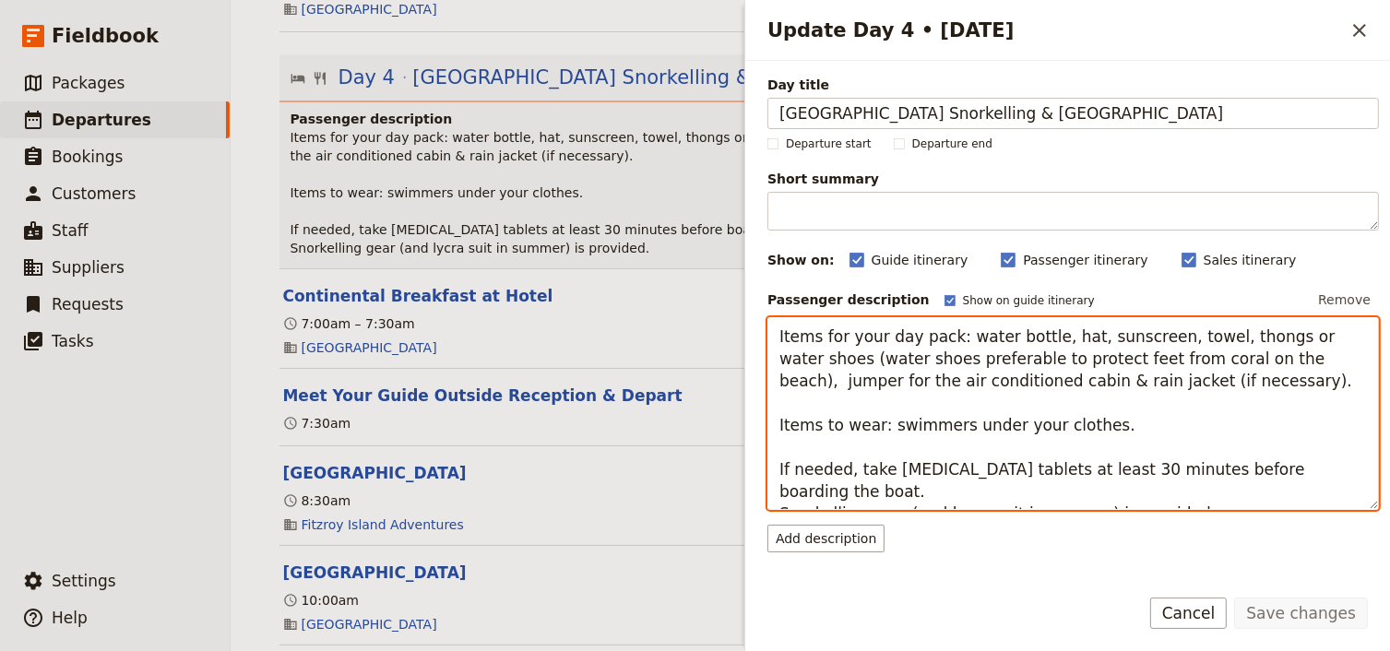
drag, startPoint x: 1073, startPoint y: 489, endPoint x: 899, endPoint y: 490, distance: 174.3
click at [899, 490] on textarea "Items for your day pack: water bottle, hat, sunscreen, towel, thongs or water s…" at bounding box center [1072, 414] width 611 height 194
type textarea "Items for your day pack: water bottle, hat, sunscreen, towel, thongs or water s…"
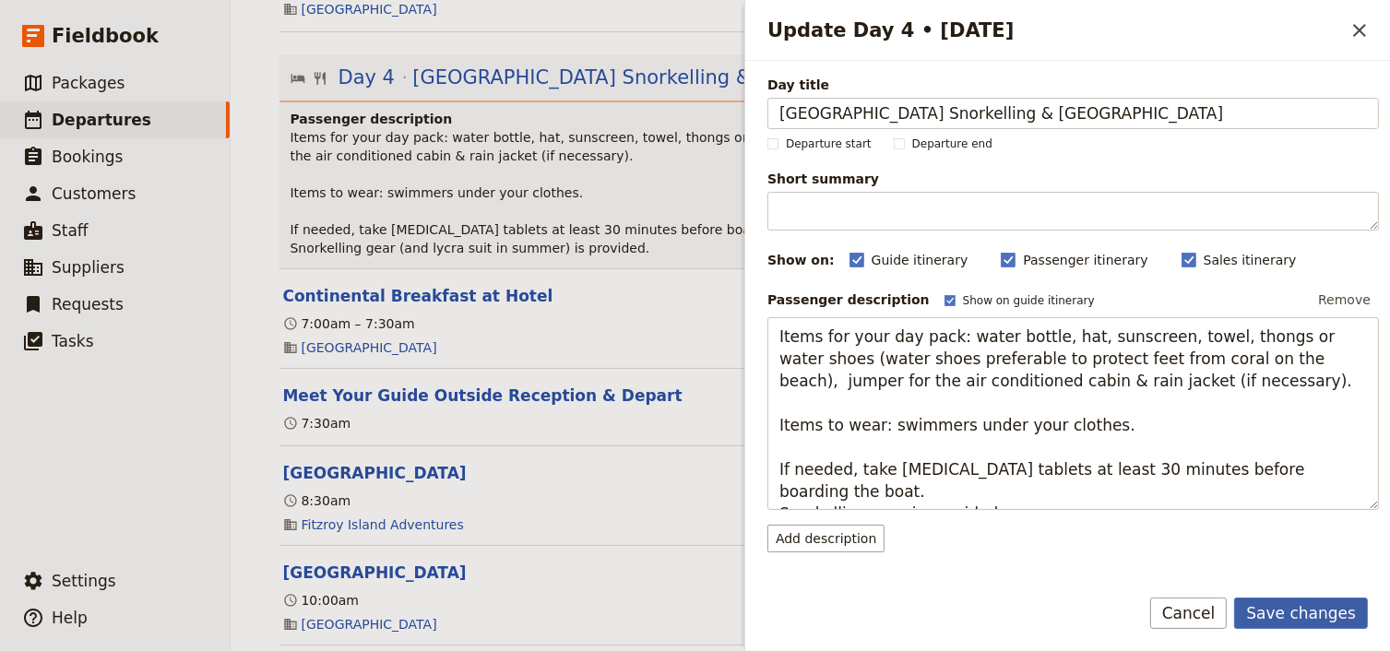
click at [1328, 616] on button "Save changes" at bounding box center [1301, 613] width 134 height 31
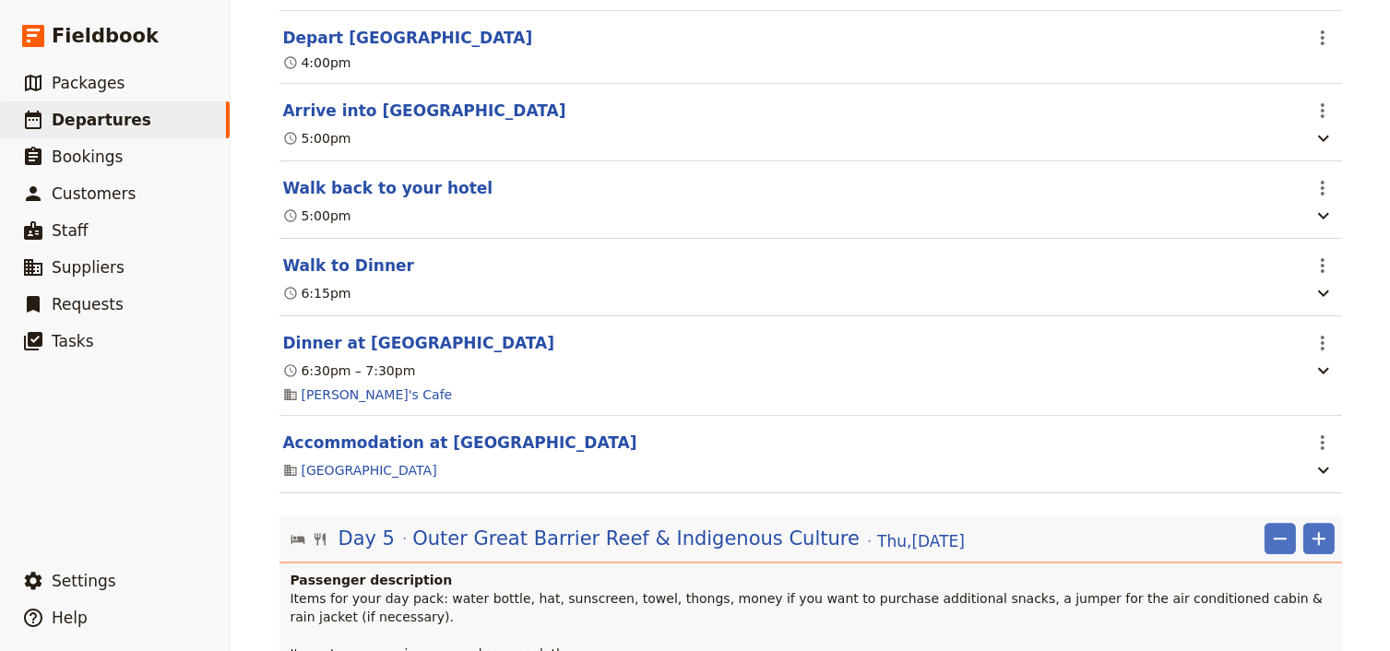
scroll to position [4942, 0]
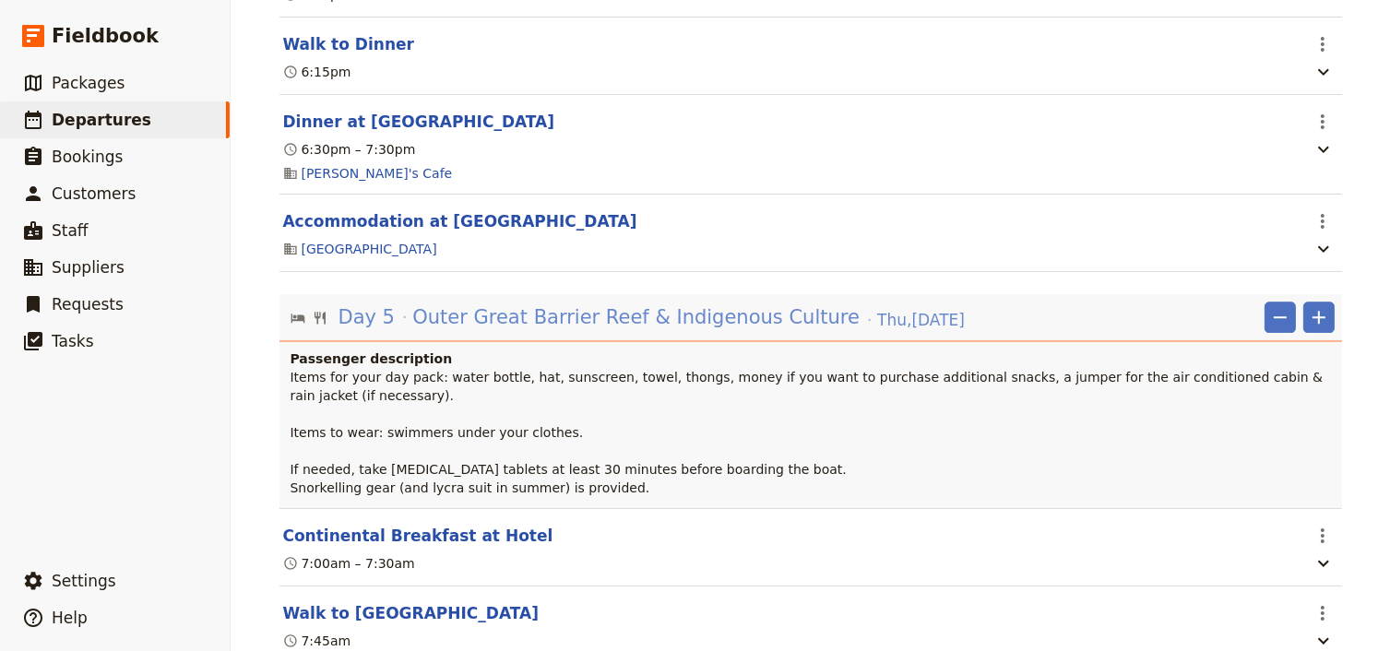
click at [687, 303] on span "Outer Great Barrier Reef & Indigenous Culture" at bounding box center [635, 317] width 447 height 28
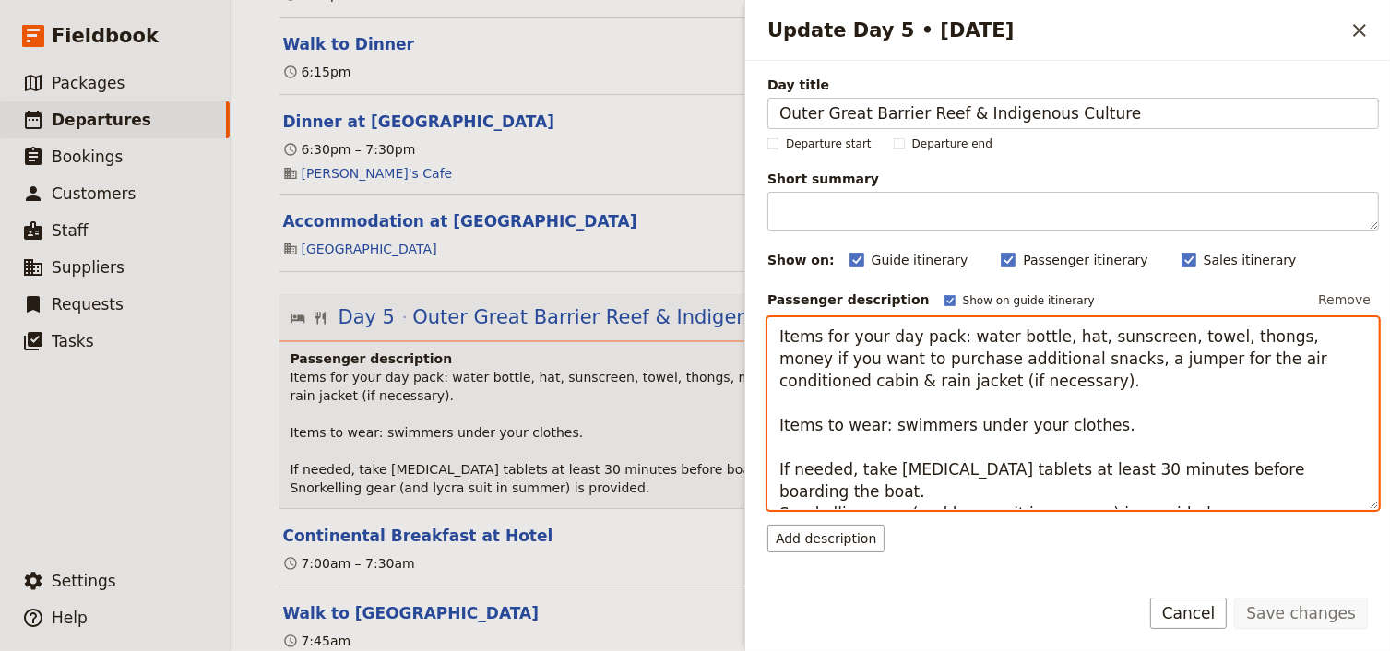
drag, startPoint x: 1076, startPoint y: 493, endPoint x: 893, endPoint y: 491, distance: 182.6
click at [893, 491] on textarea "Items for your day pack: water bottle, hat, sunscreen, towel, thongs, money if …" at bounding box center [1072, 414] width 611 height 194
type textarea "Items for your day pack: water bottle, hat, sunscreen, towel, thongs, money if …"
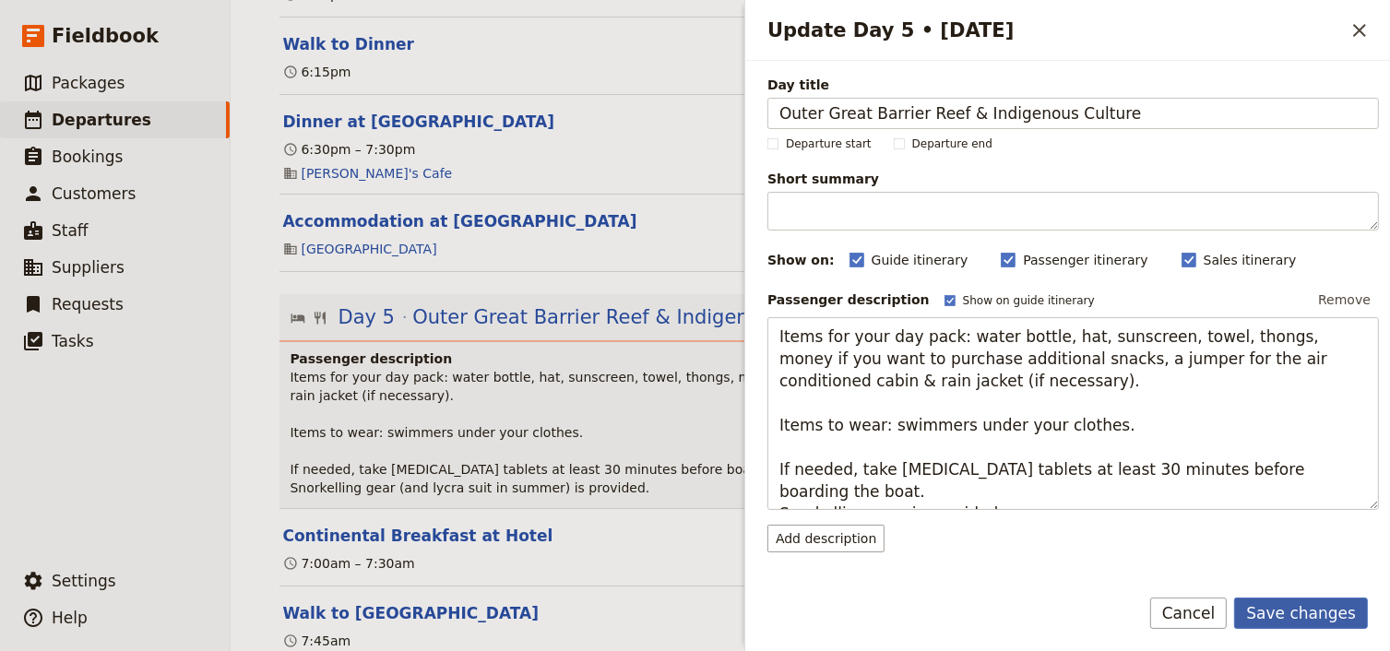
click at [1308, 616] on button "Save changes" at bounding box center [1301, 613] width 134 height 31
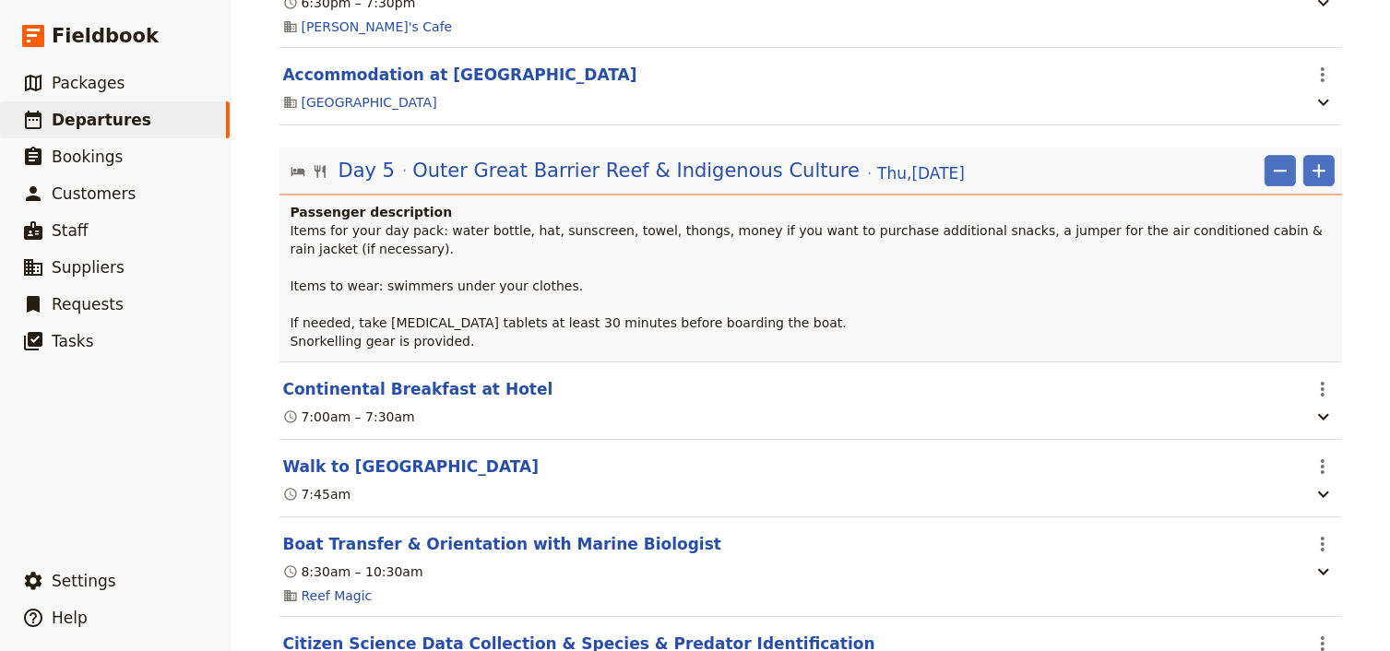
scroll to position [5090, 0]
click at [1311, 377] on icon "Actions" at bounding box center [1322, 388] width 22 height 22
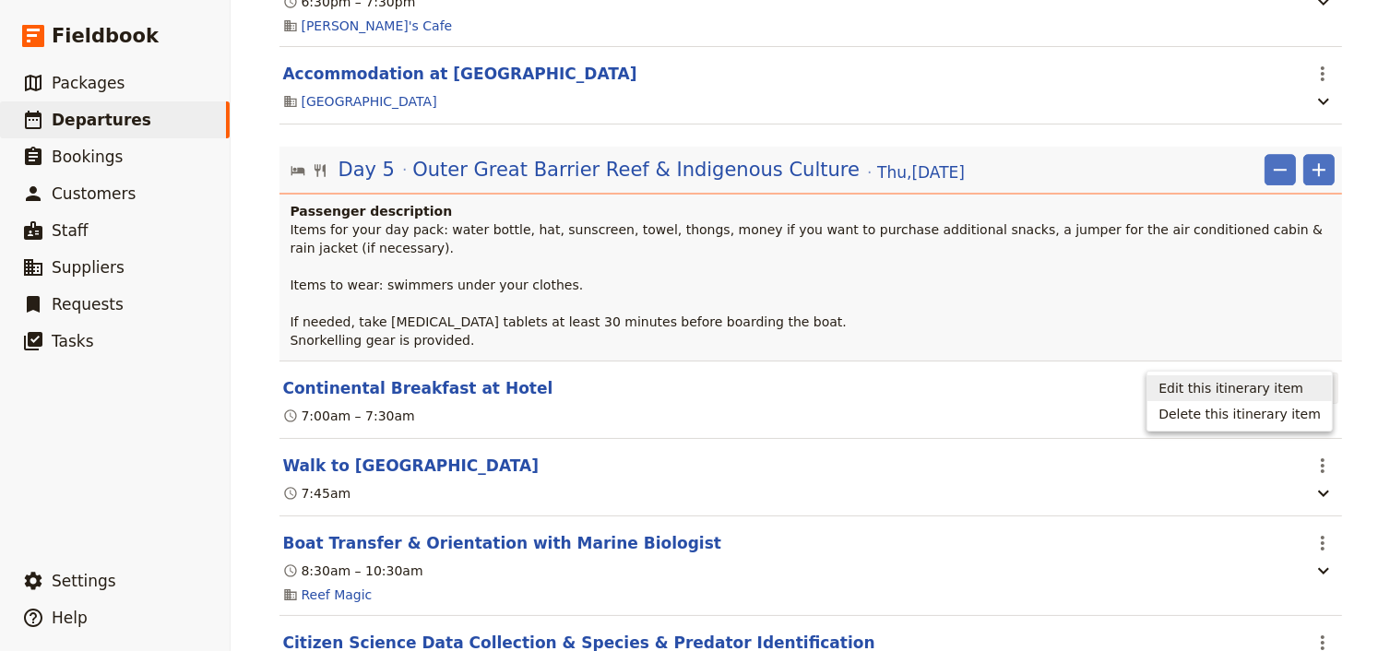
click at [1302, 384] on span "Edit this itinerary item" at bounding box center [1230, 388] width 145 height 18
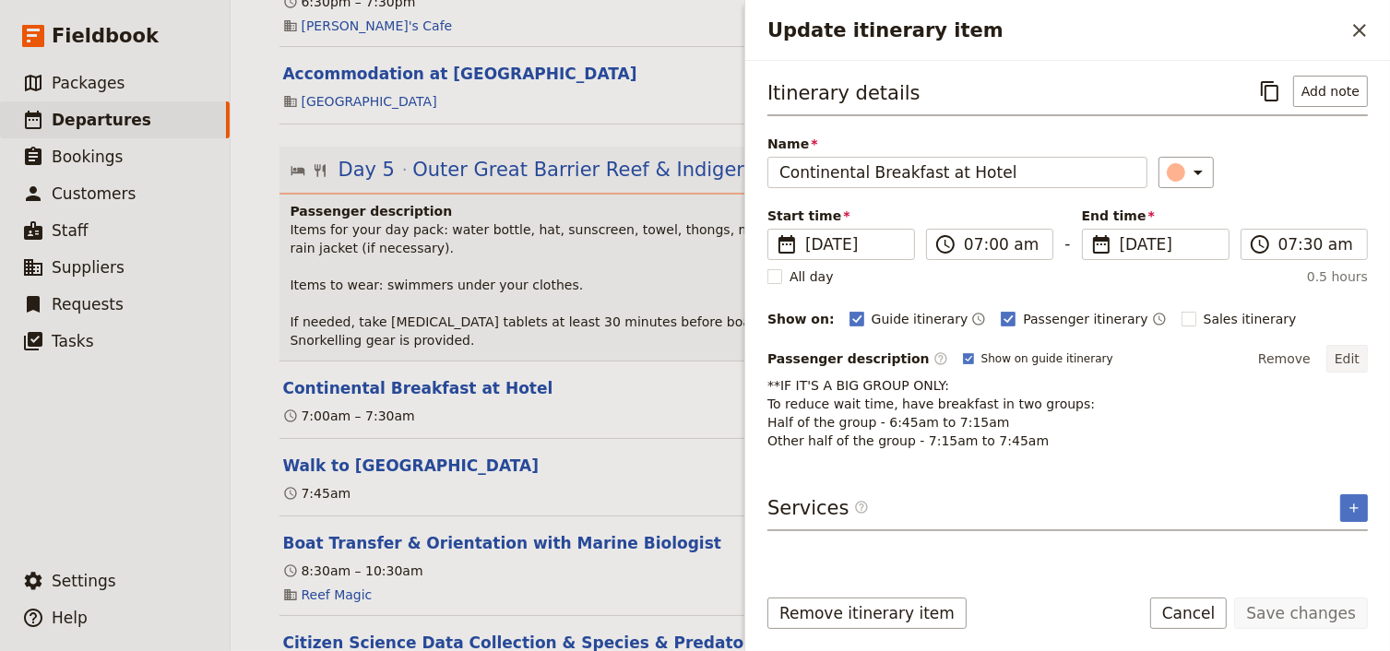
click at [1352, 360] on button "Edit" at bounding box center [1346, 359] width 41 height 28
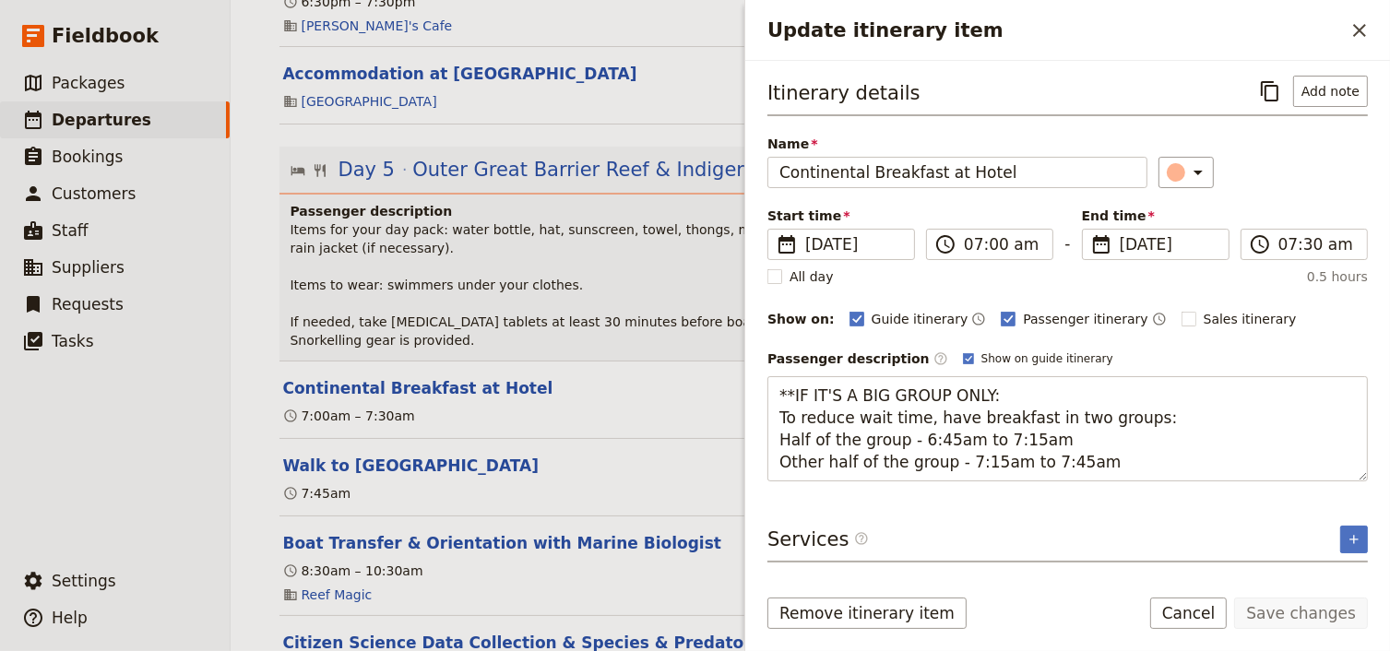
drag, startPoint x: 1090, startPoint y: 470, endPoint x: 730, endPoint y: 374, distance: 372.2
click at [745, 374] on div "Itinerary details ​ Add note Name Continental Breakfast at Hotel ​ Start time ​…" at bounding box center [1067, 315] width 645 height 509
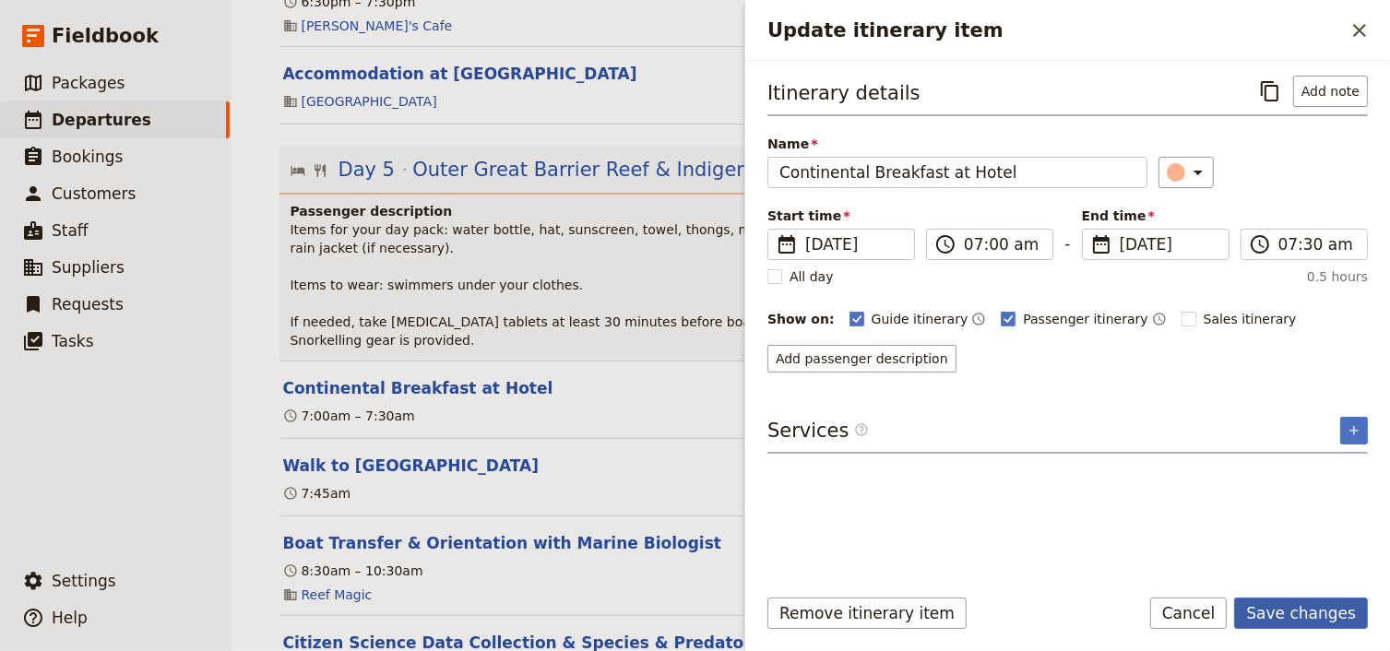
click at [1289, 612] on button "Save changes" at bounding box center [1301, 613] width 134 height 31
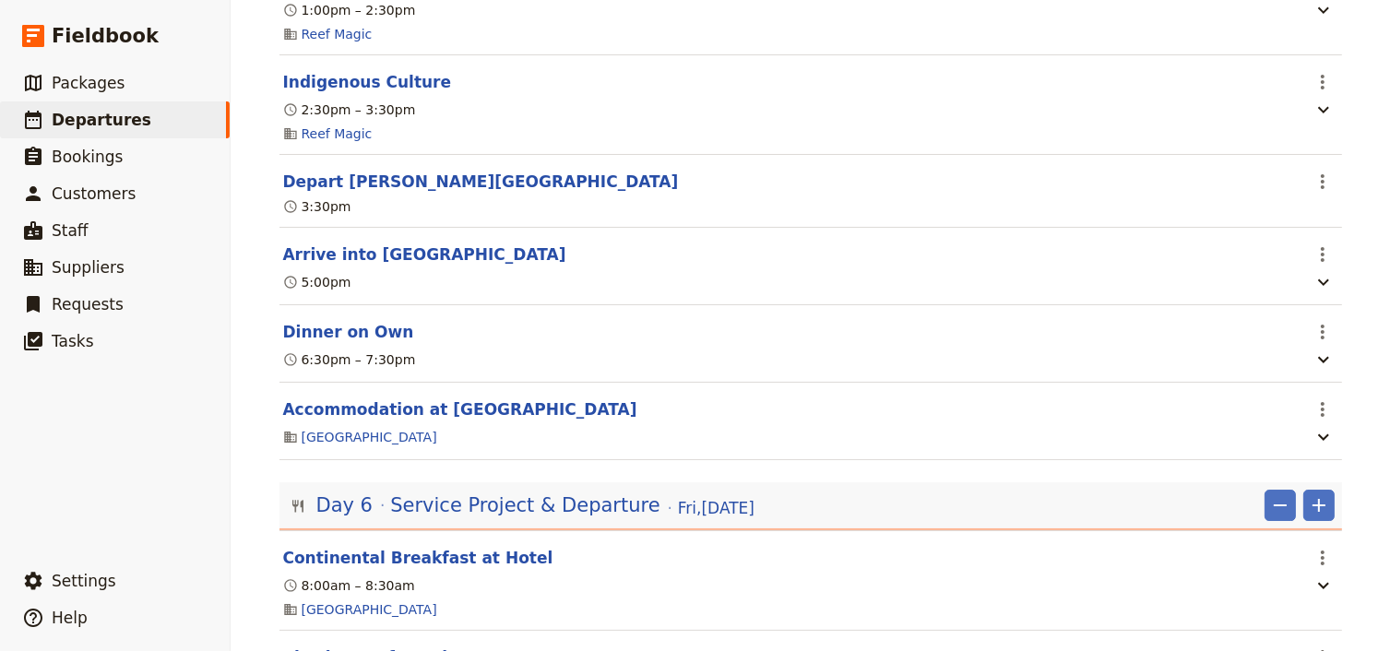
scroll to position [6049, 0]
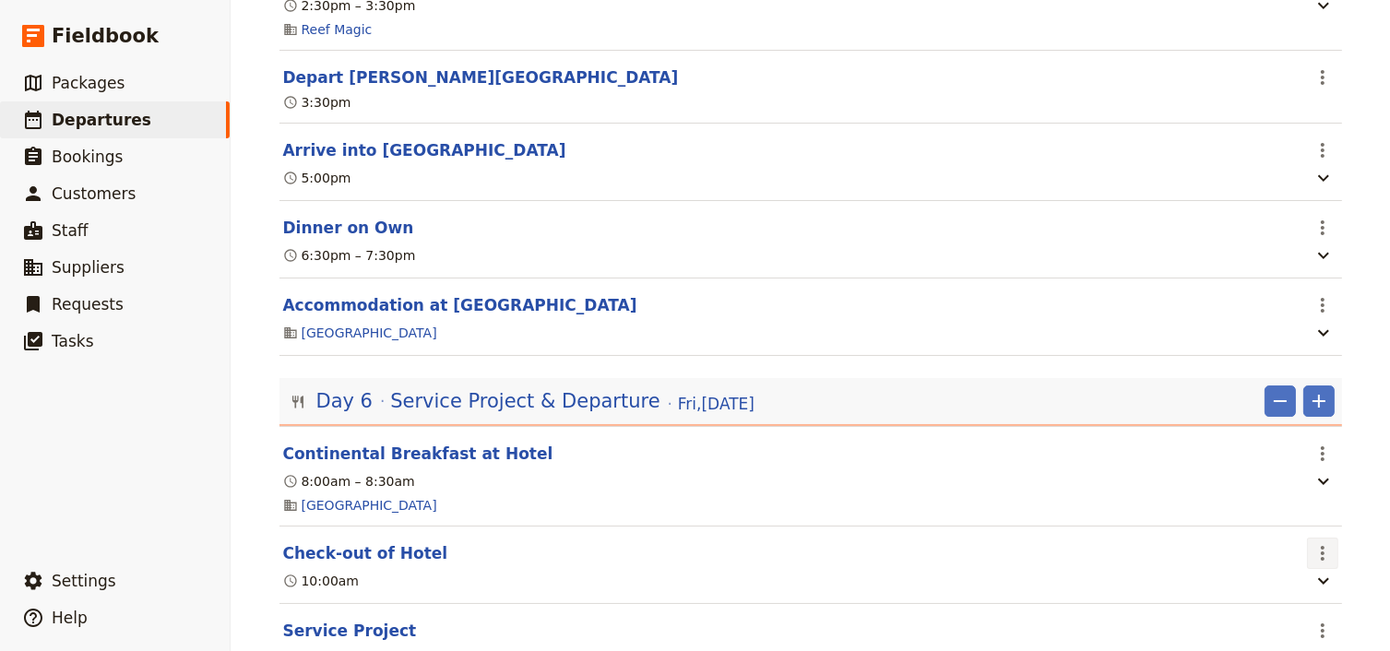
click at [1320, 546] on icon "Actions" at bounding box center [1322, 553] width 4 height 15
click at [1287, 561] on span "Edit this itinerary item" at bounding box center [1230, 563] width 145 height 18
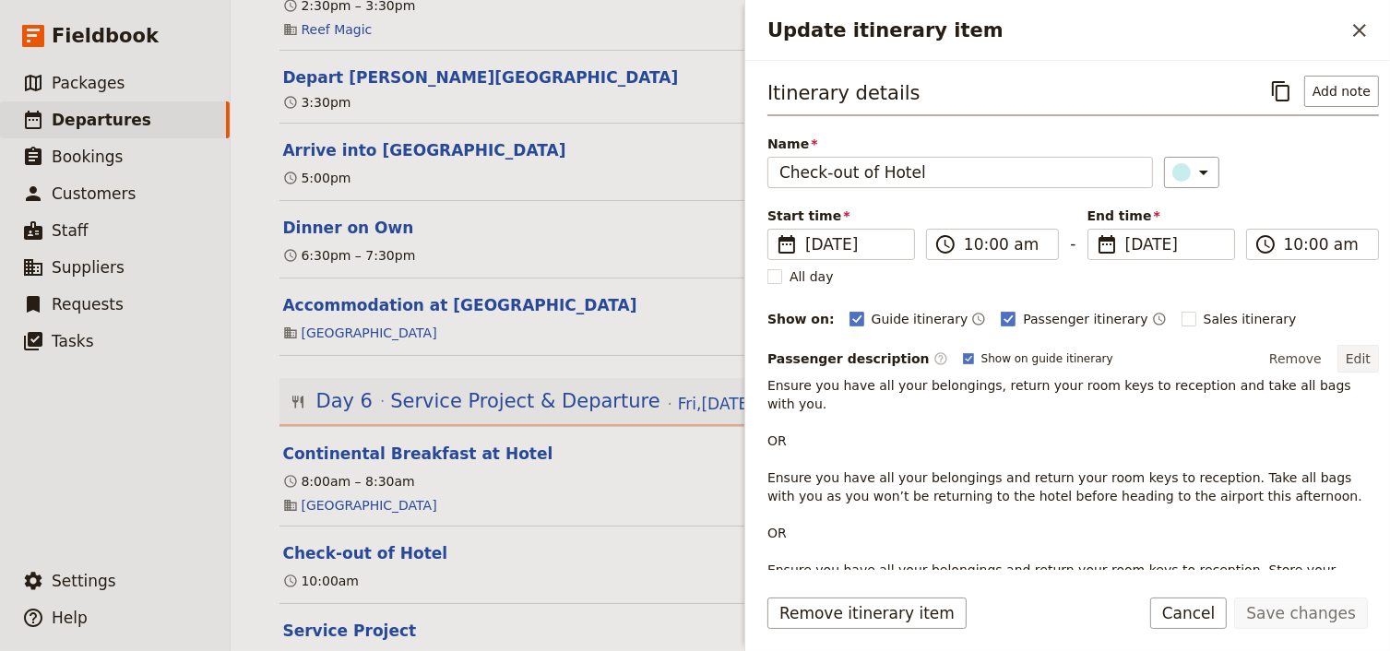
click at [1351, 356] on button "Edit" at bounding box center [1357, 359] width 41 height 28
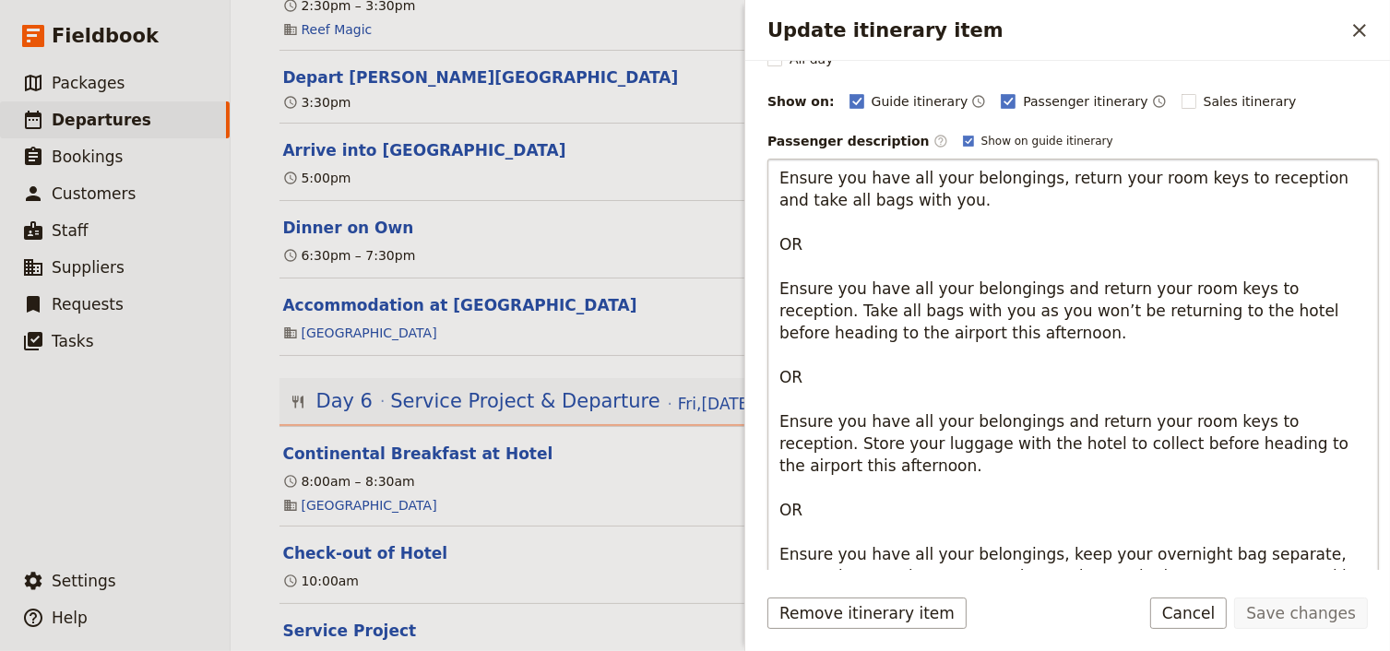
scroll to position [271, 0]
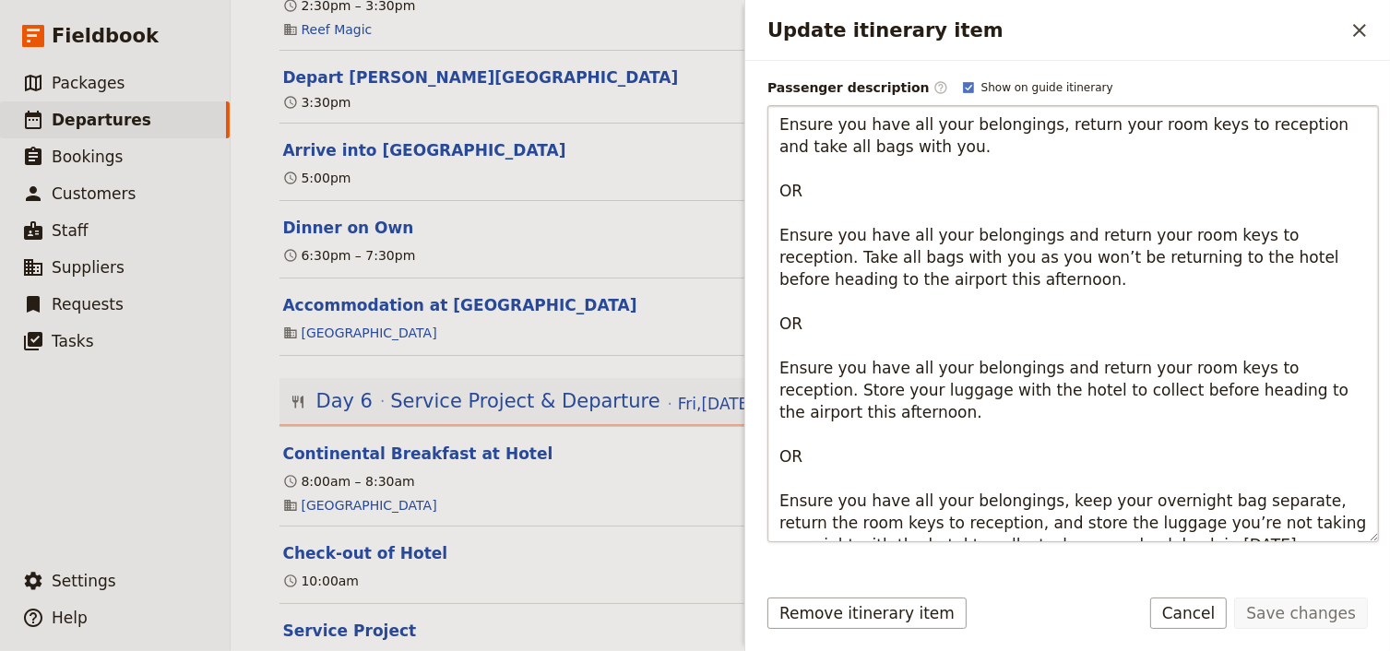
drag, startPoint x: 778, startPoint y: 313, endPoint x: 850, endPoint y: 347, distance: 79.6
click at [867, 373] on textarea "Ensure you have all your belongings, return your room keys to reception and tak…" at bounding box center [1072, 323] width 611 height 437
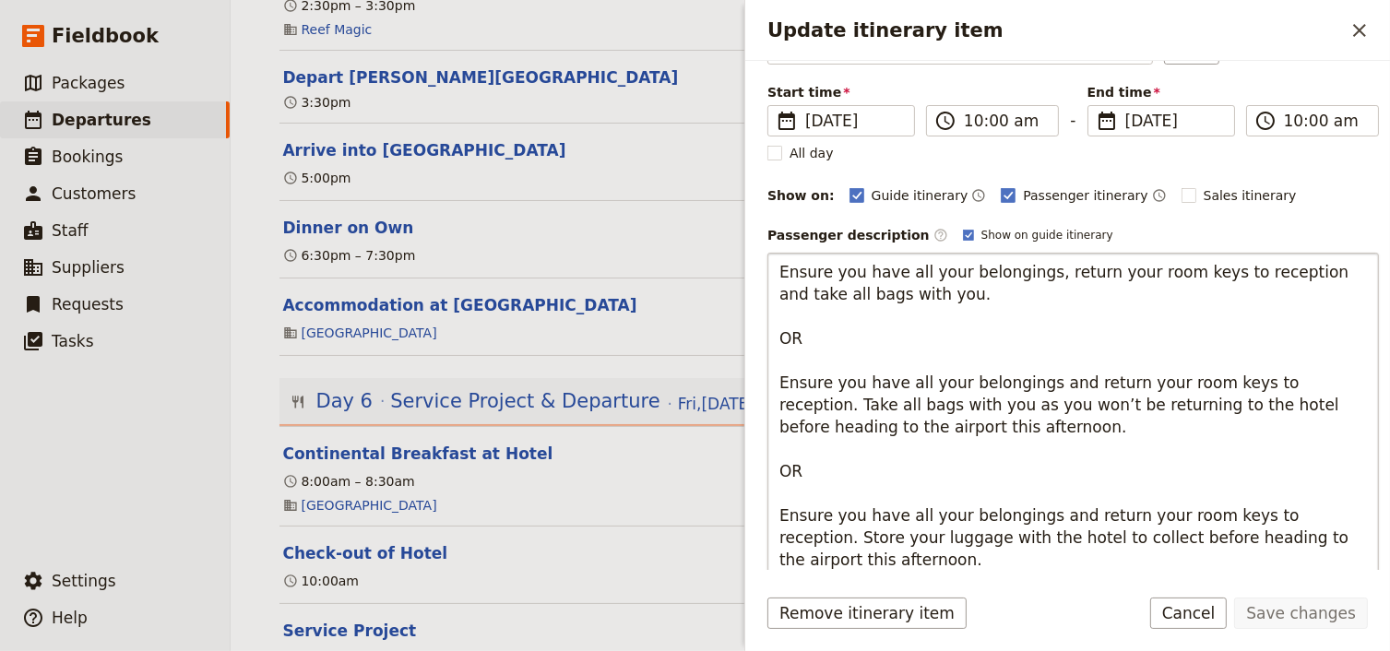
click at [822, 346] on textarea "Ensure you have all your belongings, return your room keys to reception and tak…" at bounding box center [1072, 471] width 611 height 437
drag, startPoint x: 800, startPoint y: 358, endPoint x: 775, endPoint y: 257, distance: 103.8
click at [775, 257] on textarea "Ensure you have all your belongings, return your room keys to reception and tak…" at bounding box center [1072, 471] width 611 height 437
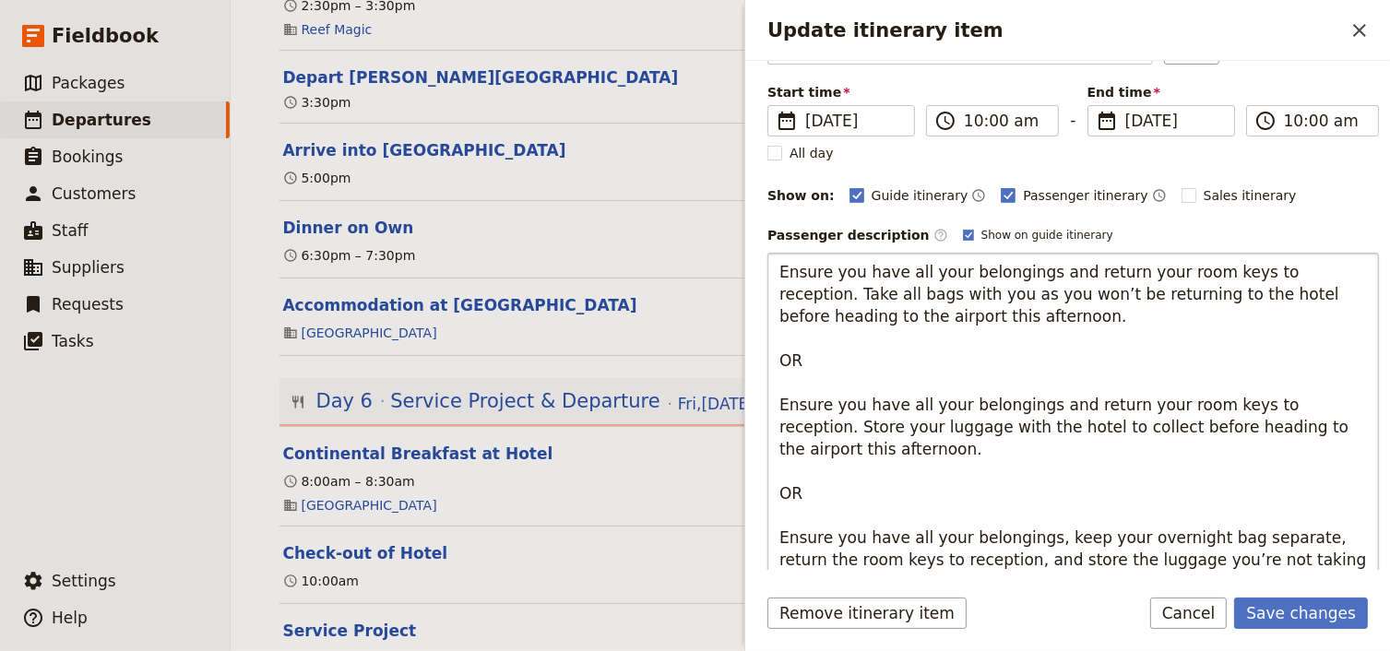
click at [778, 291] on textarea "Ensure you have all your belongings and return your room keys to reception. Tak…" at bounding box center [1072, 427] width 611 height 349
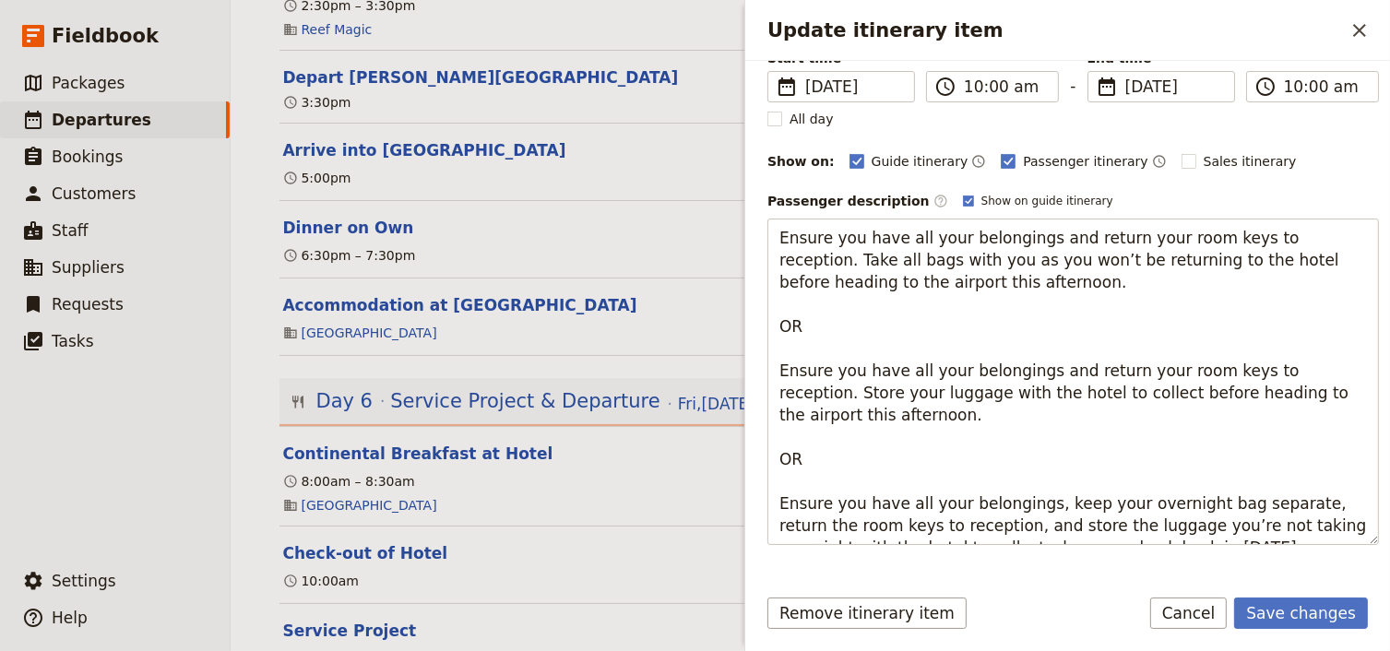
scroll to position [208, 0]
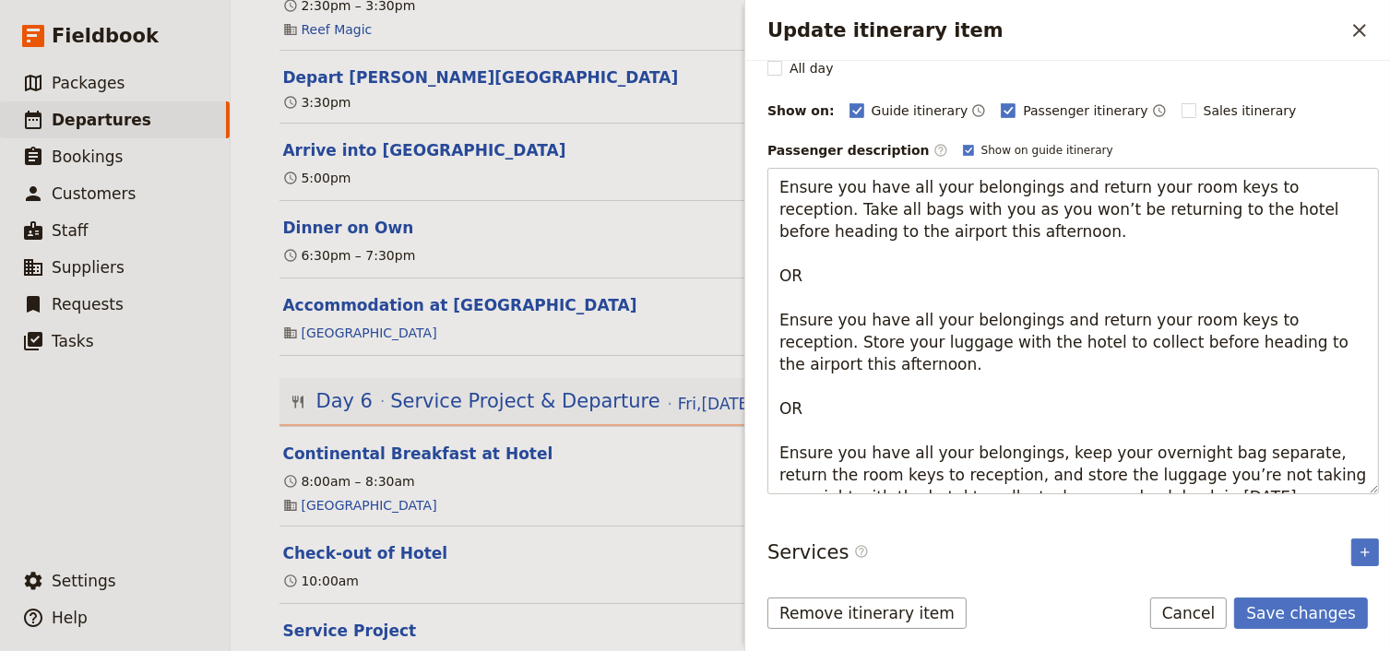
drag, startPoint x: 781, startPoint y: 354, endPoint x: 1188, endPoint y: 513, distance: 436.5
click at [1188, 513] on div "Itinerary details ​ Add note Name Check-out of Hotel ​ Start time ​ 3 Oct 2025 …" at bounding box center [1067, 315] width 645 height 509
click at [1177, 486] on textarea "Ensure you have all your belongings and return your room keys to reception. Tak…" at bounding box center [1072, 331] width 611 height 326
drag, startPoint x: 1154, startPoint y: 479, endPoint x: 776, endPoint y: 428, distance: 380.5
click at [776, 428] on textarea "Ensure you have all your belongings and return your room keys to reception. Tak…" at bounding box center [1072, 331] width 611 height 326
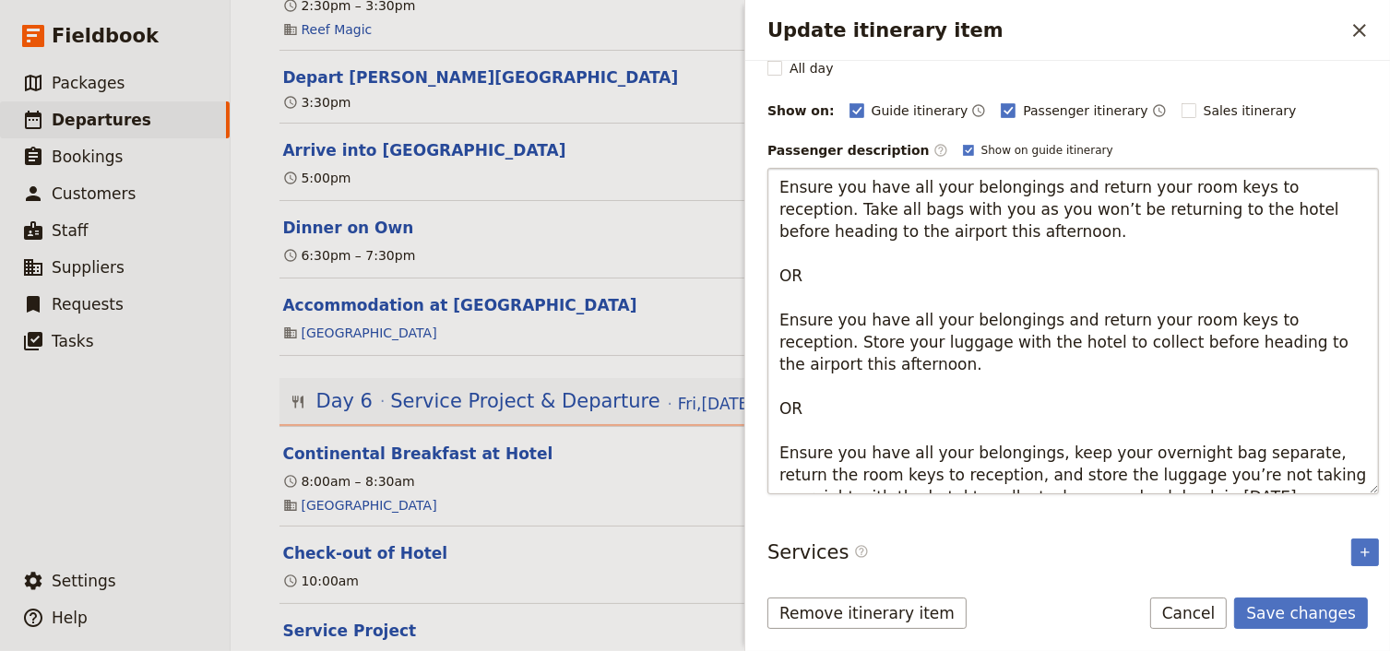
type textarea "Ensure you have all your belongings and return your room keys to reception. Tak…"
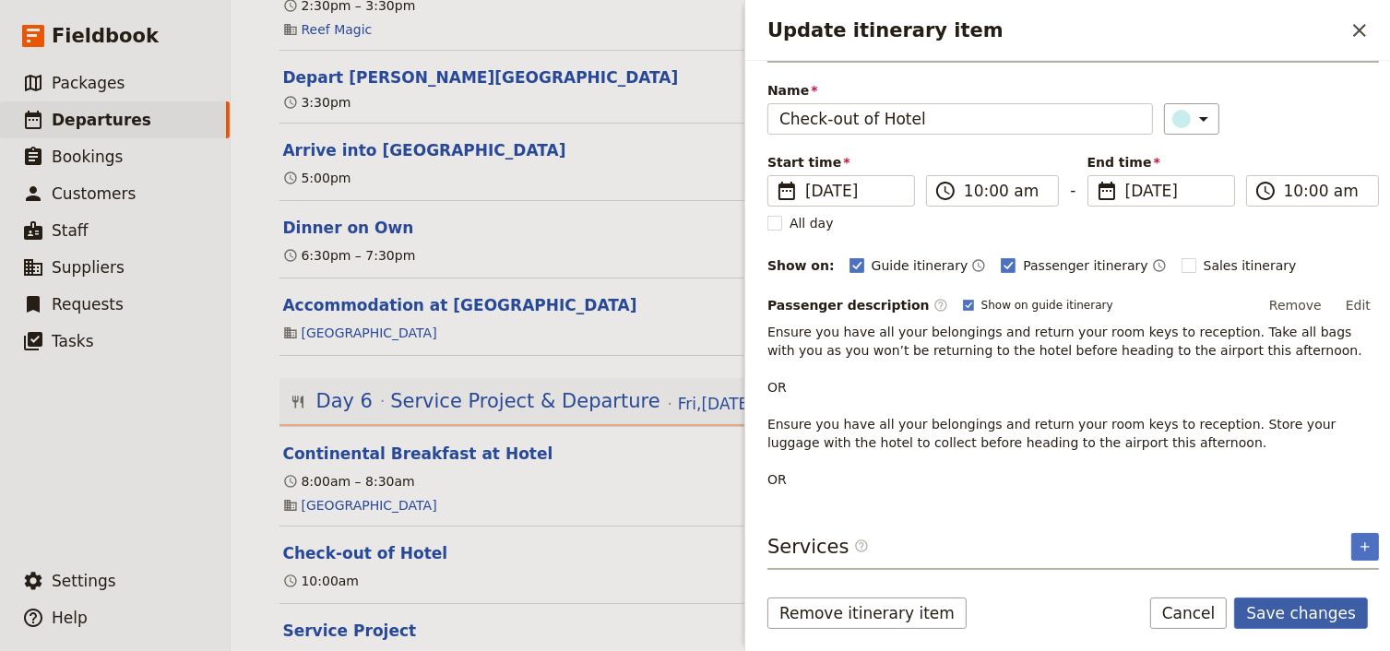
scroll to position [66, 0]
click at [1319, 614] on button "Save changes" at bounding box center [1301, 613] width 134 height 31
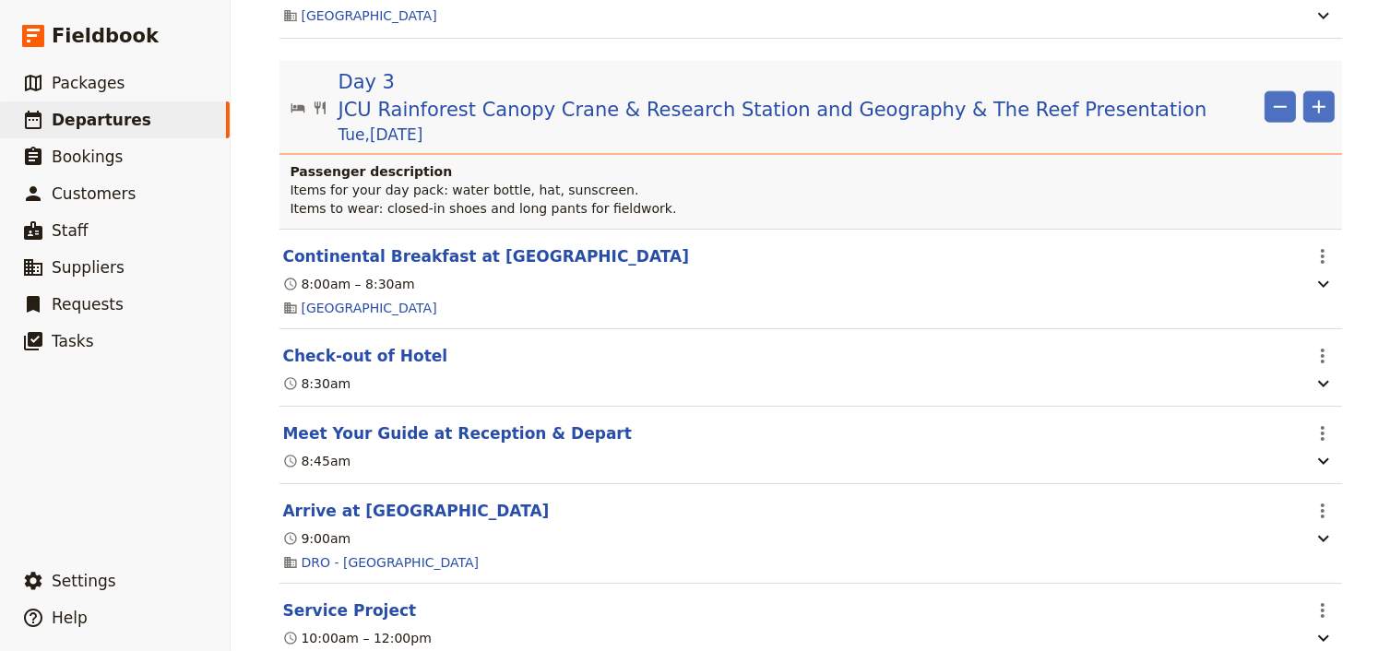
scroll to position [2213, 0]
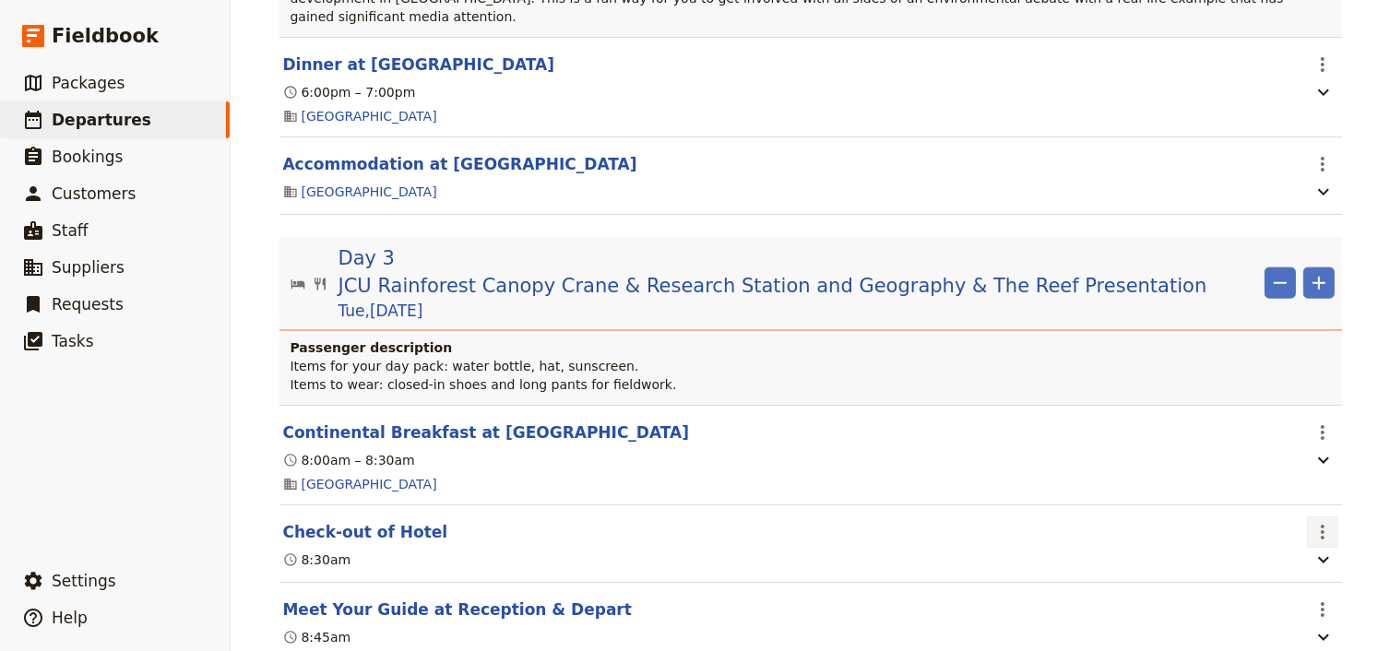
click at [1320, 525] on icon "Actions" at bounding box center [1322, 532] width 4 height 15
click at [1296, 521] on span "Edit this itinerary item" at bounding box center [1230, 524] width 145 height 18
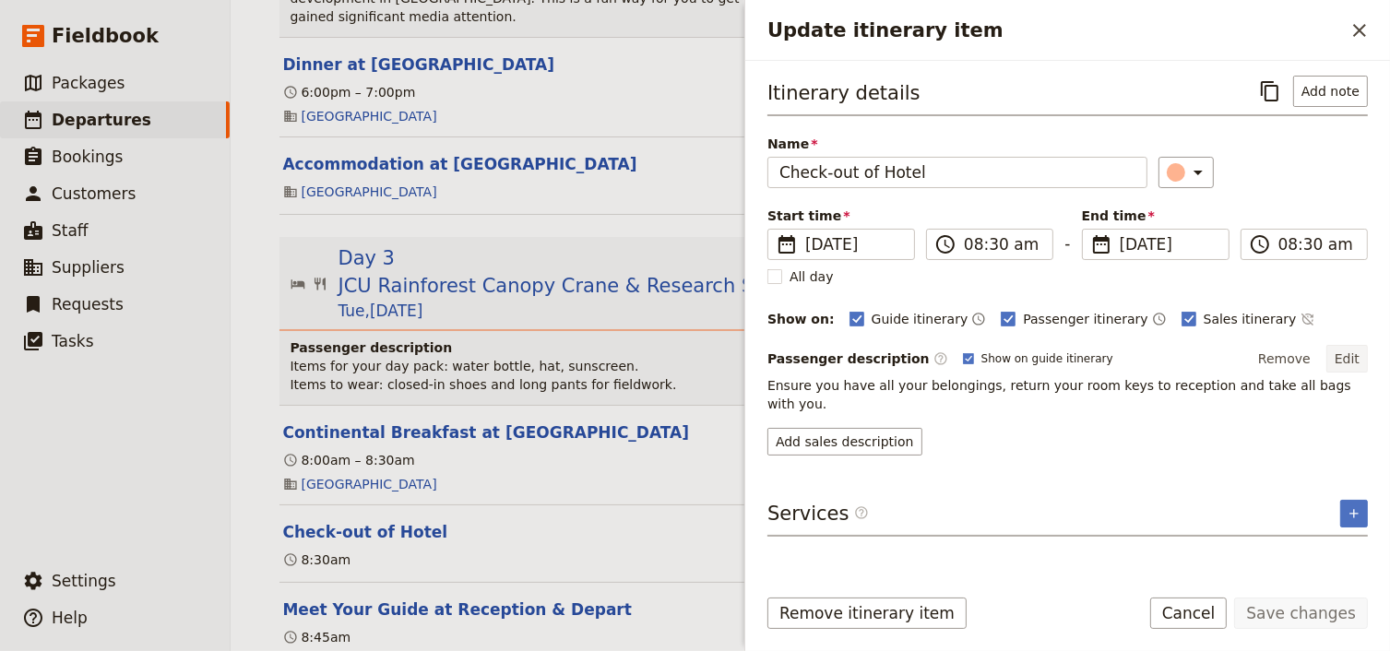
click at [1355, 353] on button "Edit" at bounding box center [1346, 359] width 41 height 28
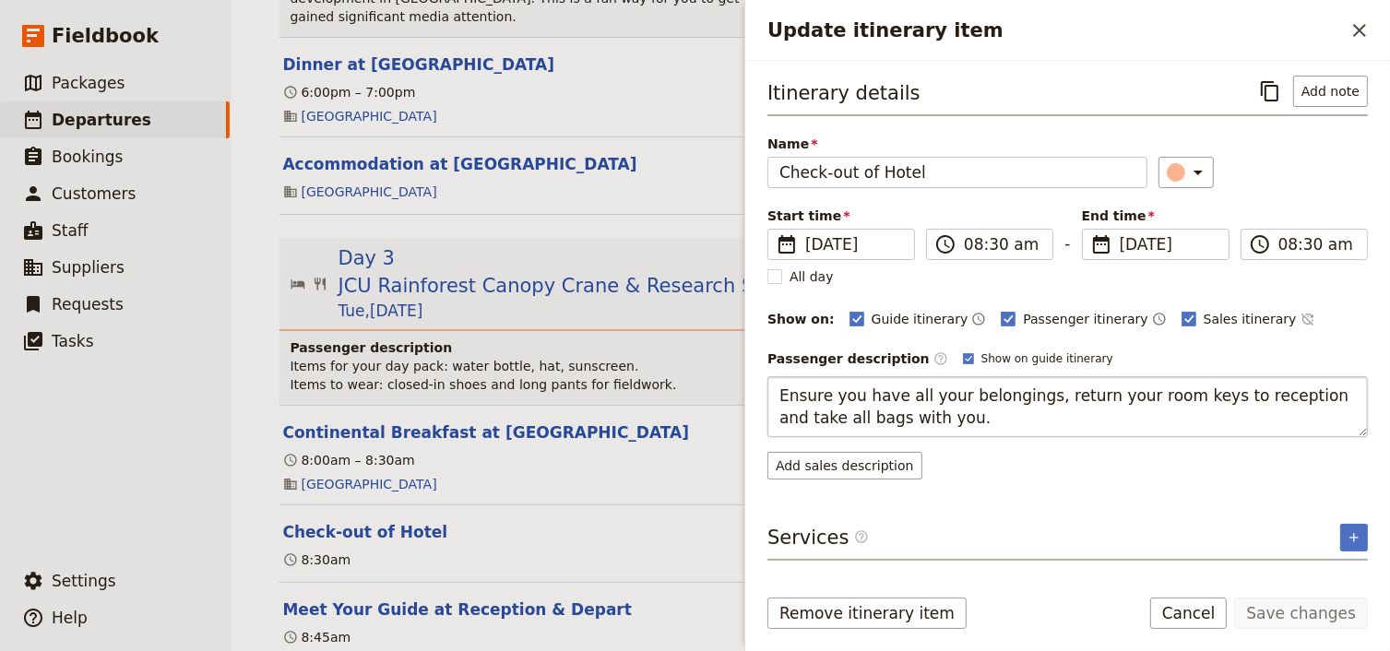
drag, startPoint x: 902, startPoint y: 421, endPoint x: 779, endPoint y: 391, distance: 126.4
click at [779, 391] on textarea "Ensure you have all your belongings, return your room keys to reception and tak…" at bounding box center [1067, 406] width 600 height 61
type textarea "Ensure you have all your belongings, keep your overnight bag separate, return t…"
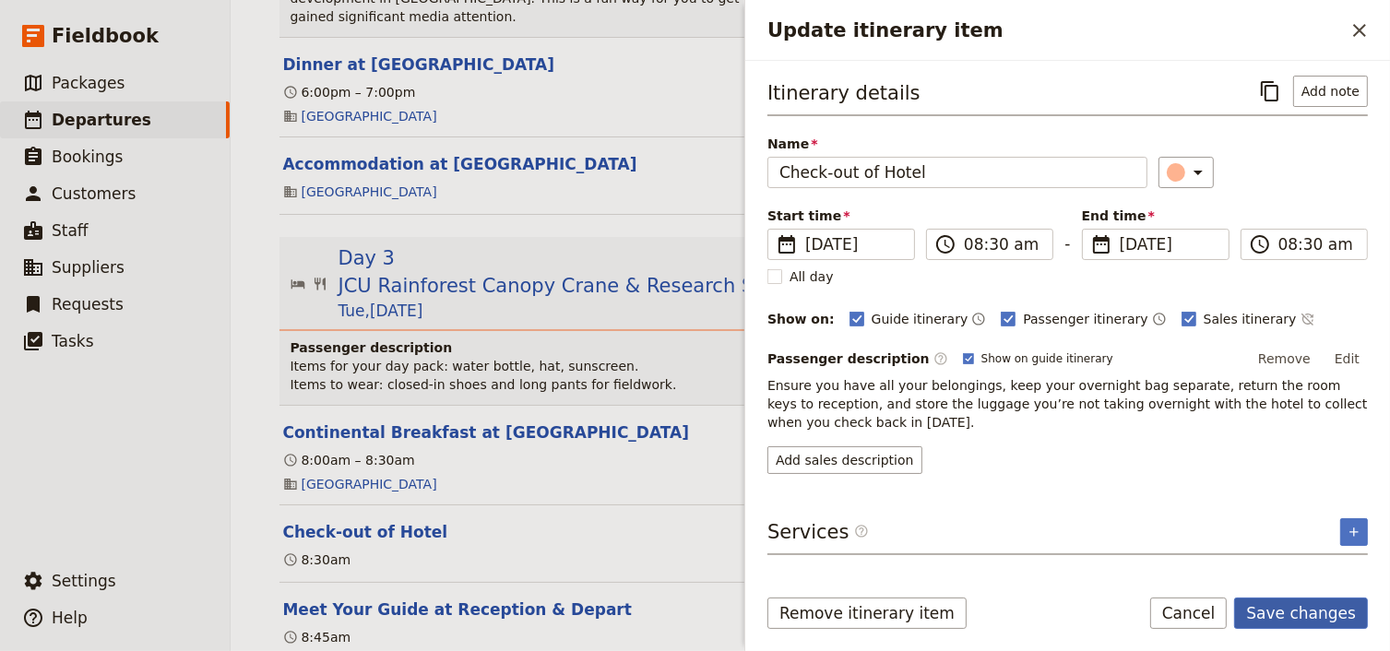
click at [1279, 612] on button "Save changes" at bounding box center [1301, 613] width 134 height 31
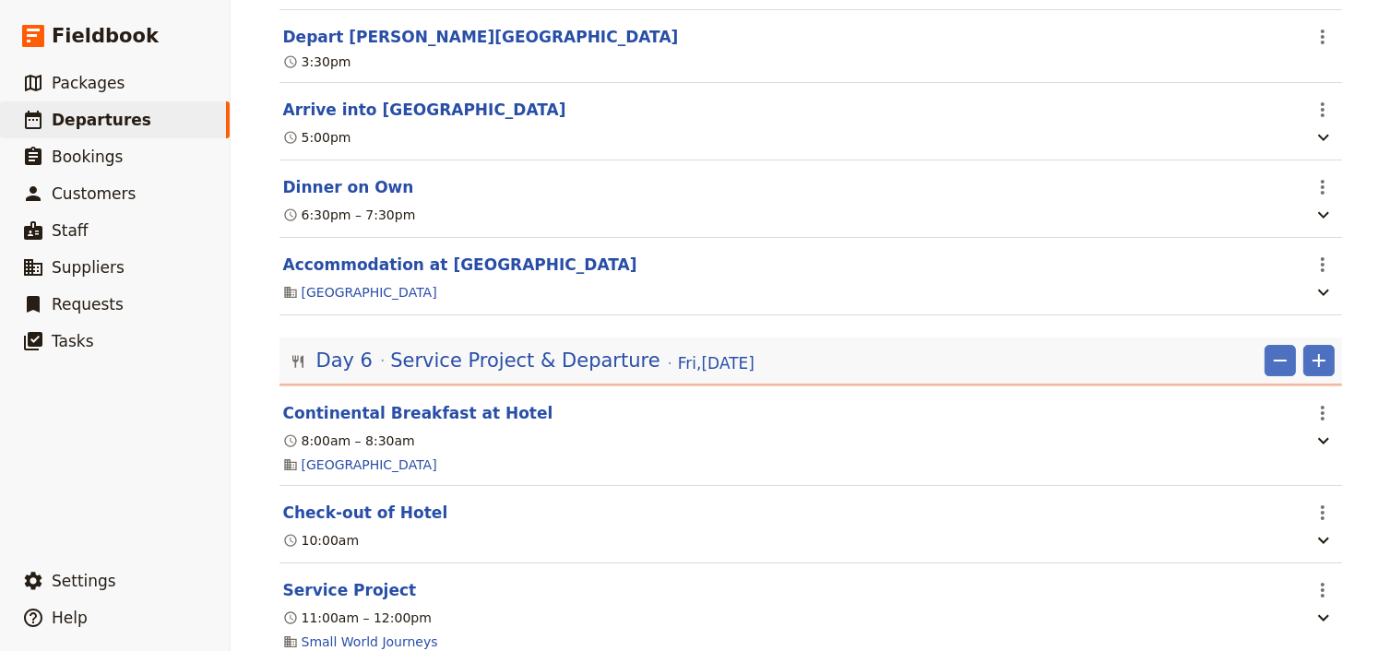
scroll to position [6304, 0]
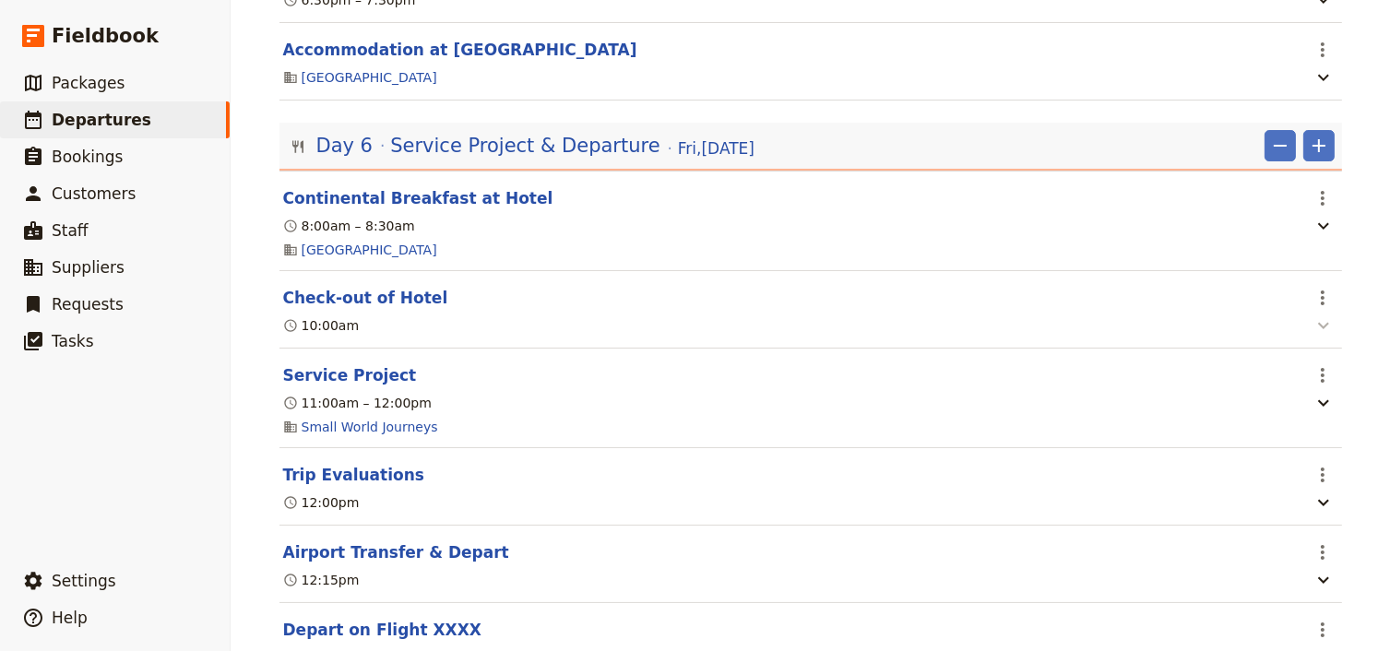
click at [1319, 314] on icon "button" at bounding box center [1323, 325] width 22 height 22
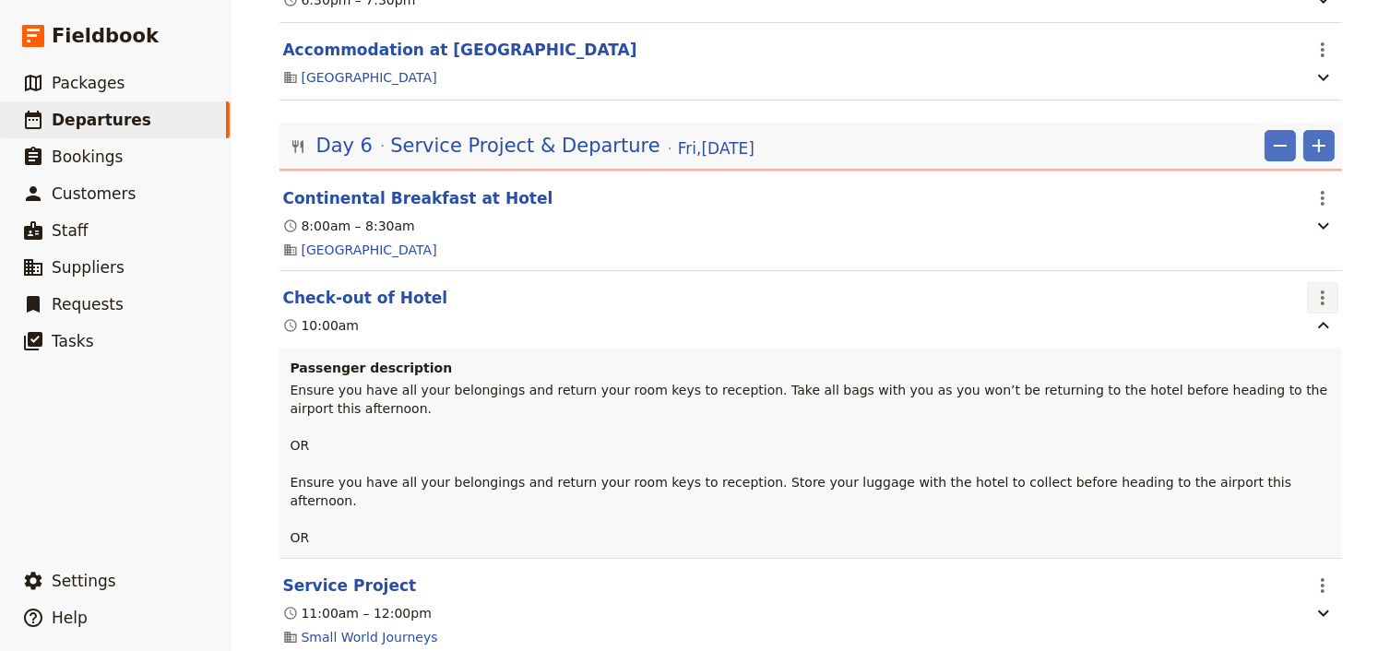
click at [1312, 287] on icon "Actions" at bounding box center [1322, 298] width 22 height 22
click at [1298, 309] on span "Edit this itinerary item" at bounding box center [1230, 307] width 145 height 18
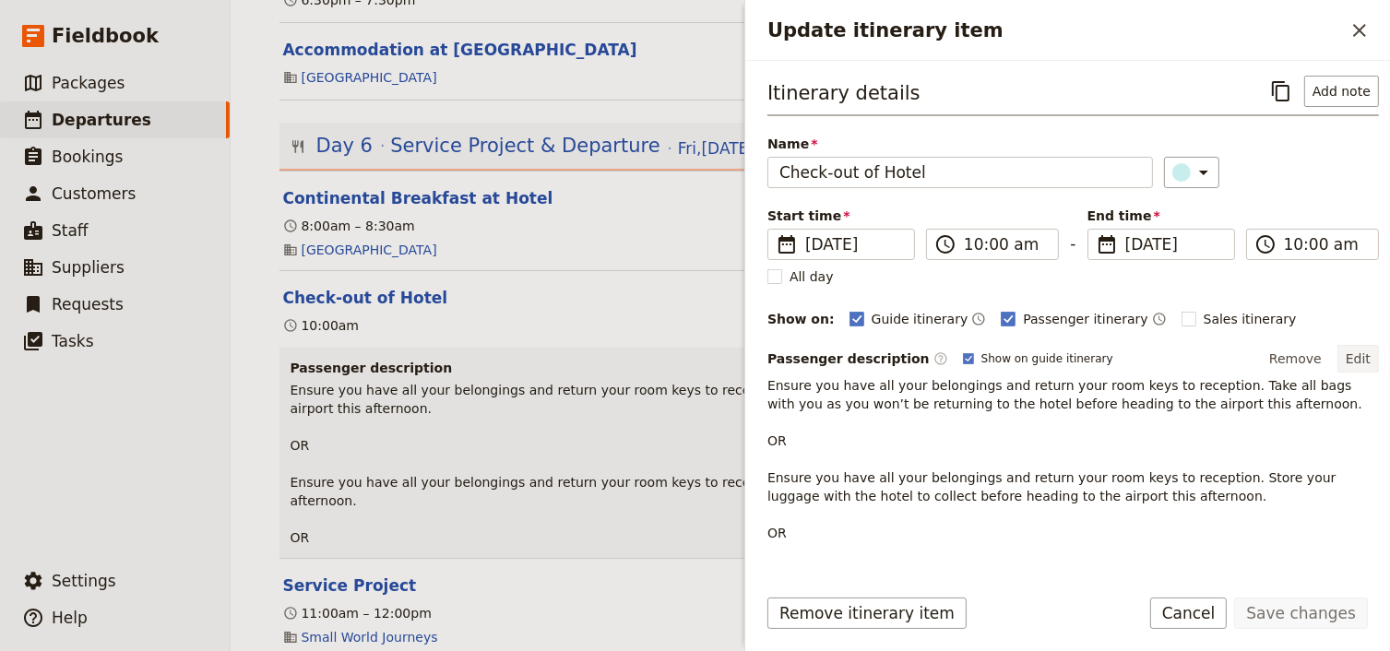
click at [1349, 347] on button "Edit" at bounding box center [1357, 359] width 41 height 28
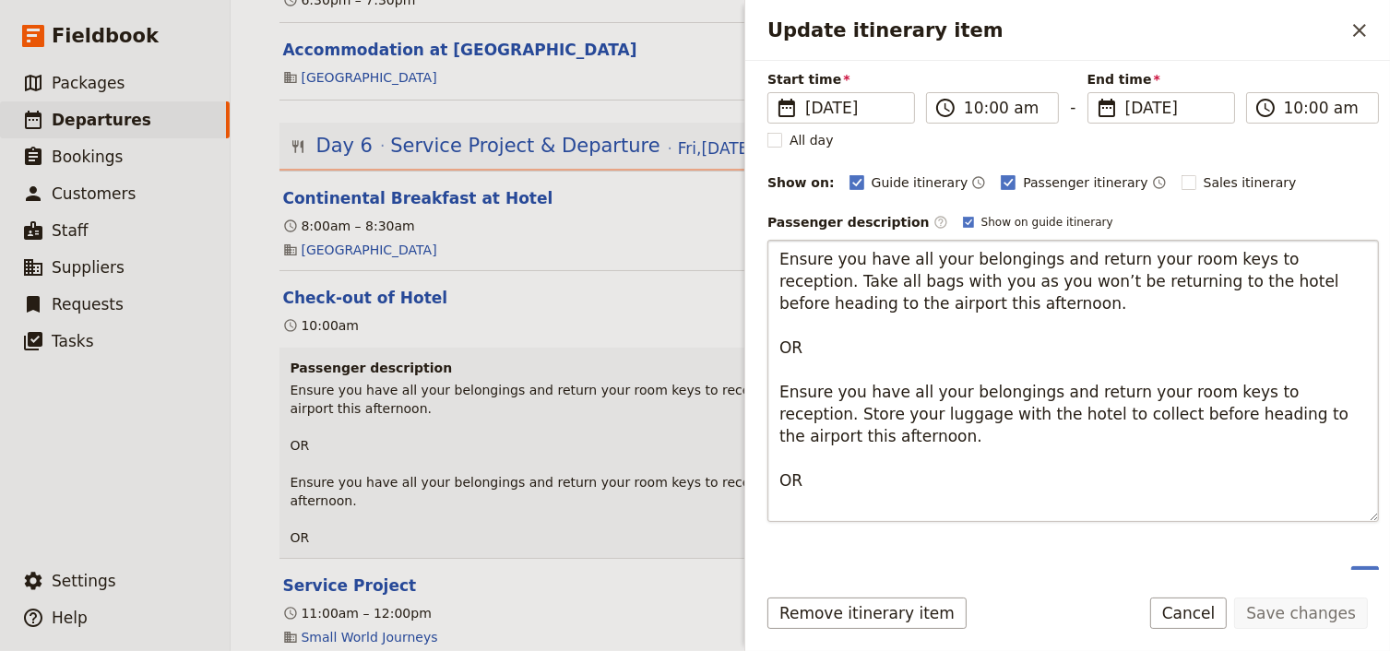
scroll to position [148, 0]
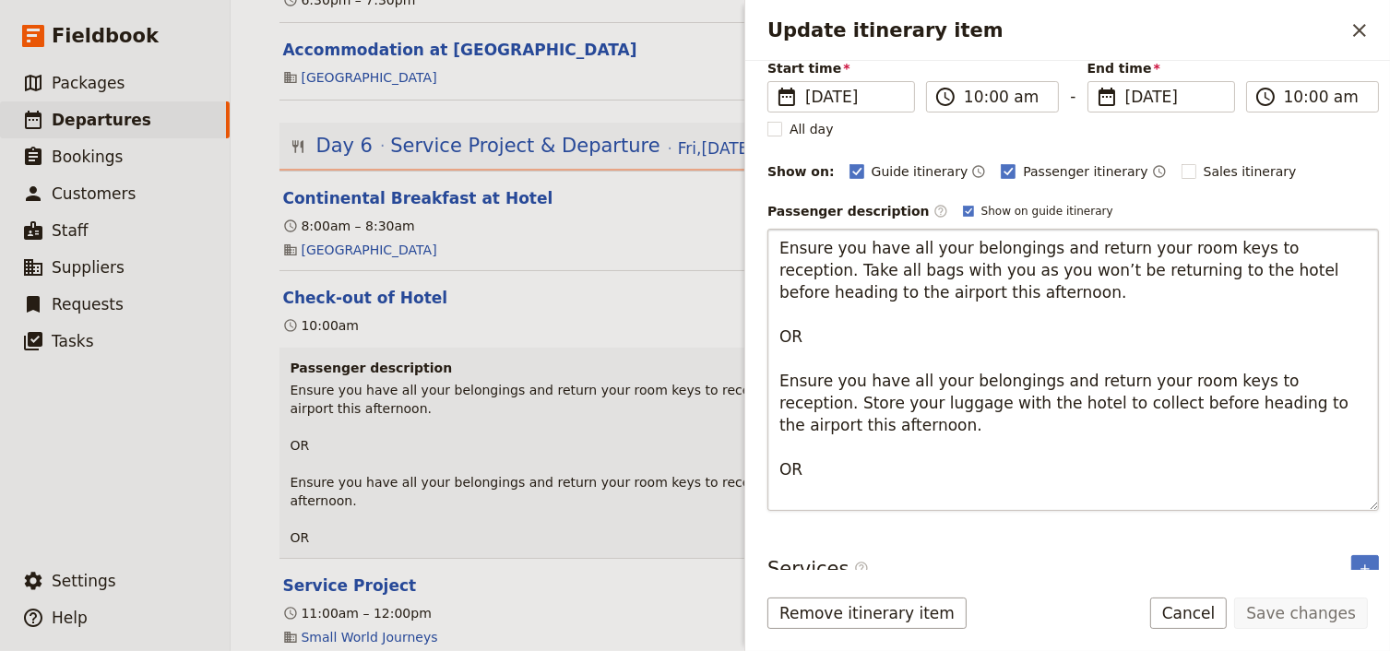
drag, startPoint x: 789, startPoint y: 483, endPoint x: 779, endPoint y: 314, distance: 170.0
click at [779, 314] on textarea "Ensure you have all your belongings and return your room keys to reception. Tak…" at bounding box center [1072, 370] width 611 height 282
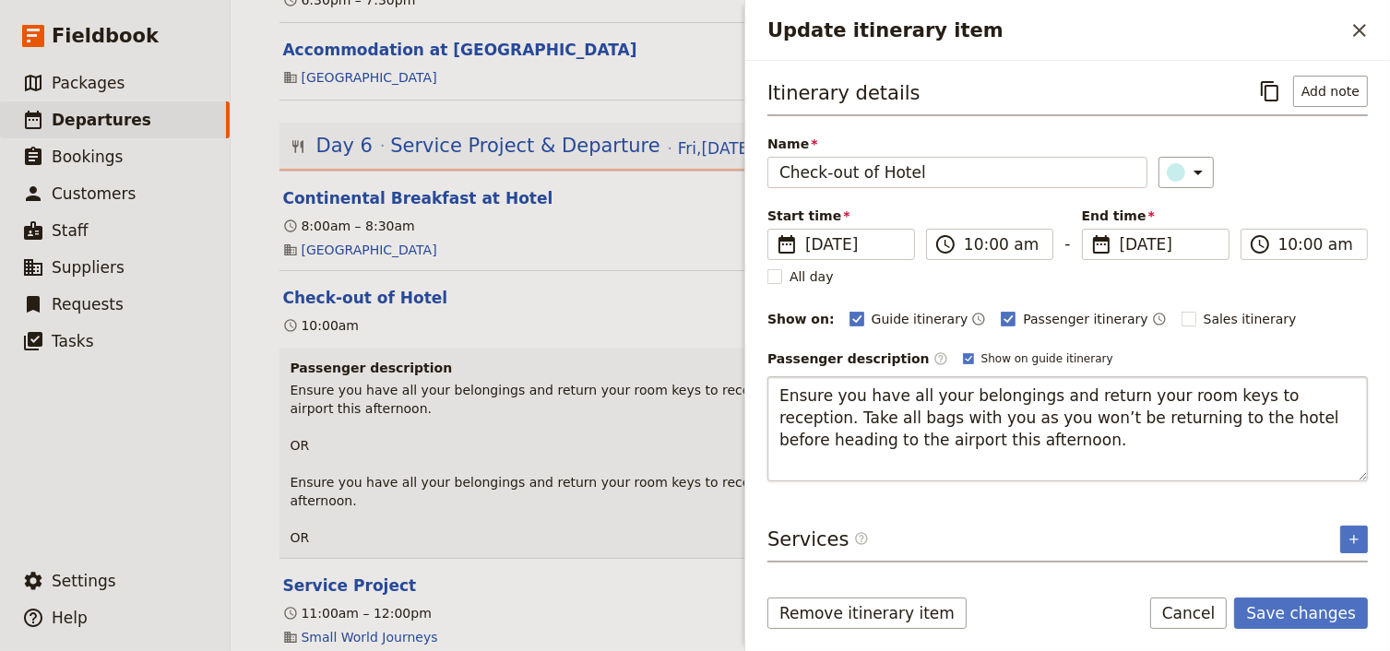
scroll to position [0, 0]
click at [787, 468] on textarea "Ensure you have all your belongings and return your room keys to reception. Tak…" at bounding box center [1067, 428] width 600 height 105
type textarea "Ensure you have all your belongings and return your room keys to reception. Tak…"
click at [1298, 615] on button "Save changes" at bounding box center [1301, 613] width 134 height 31
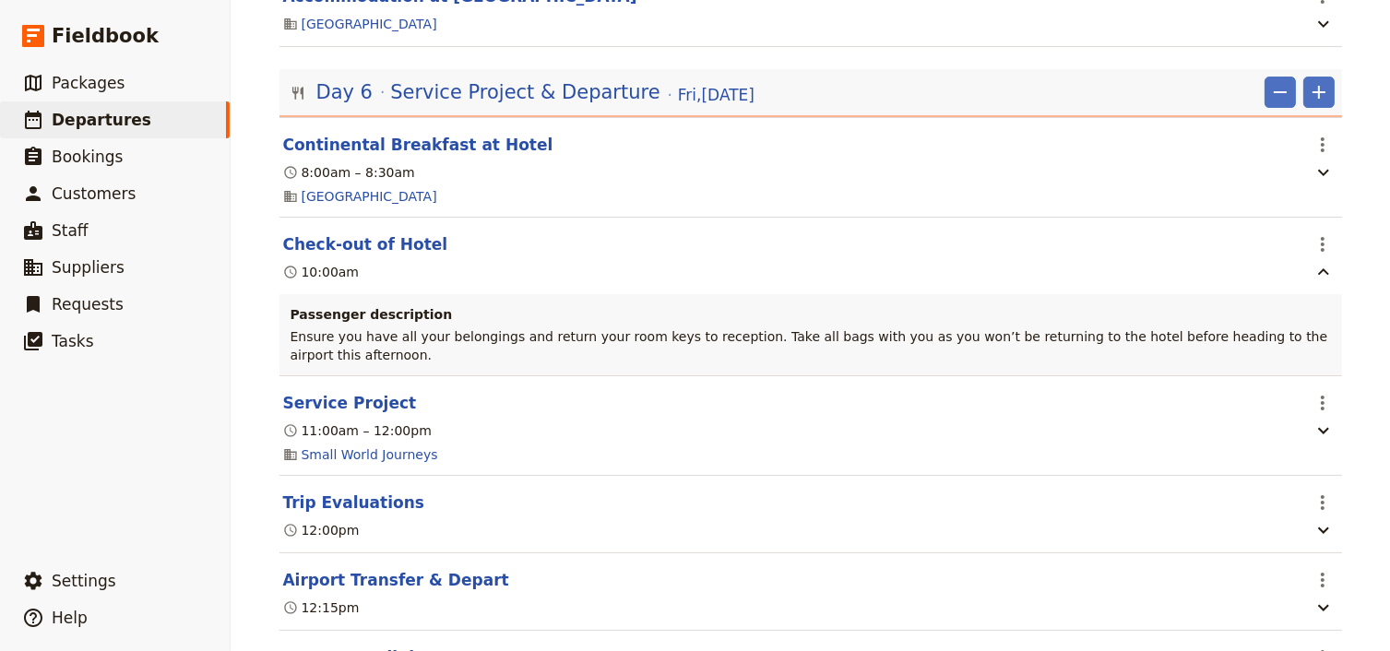
scroll to position [6276, 0]
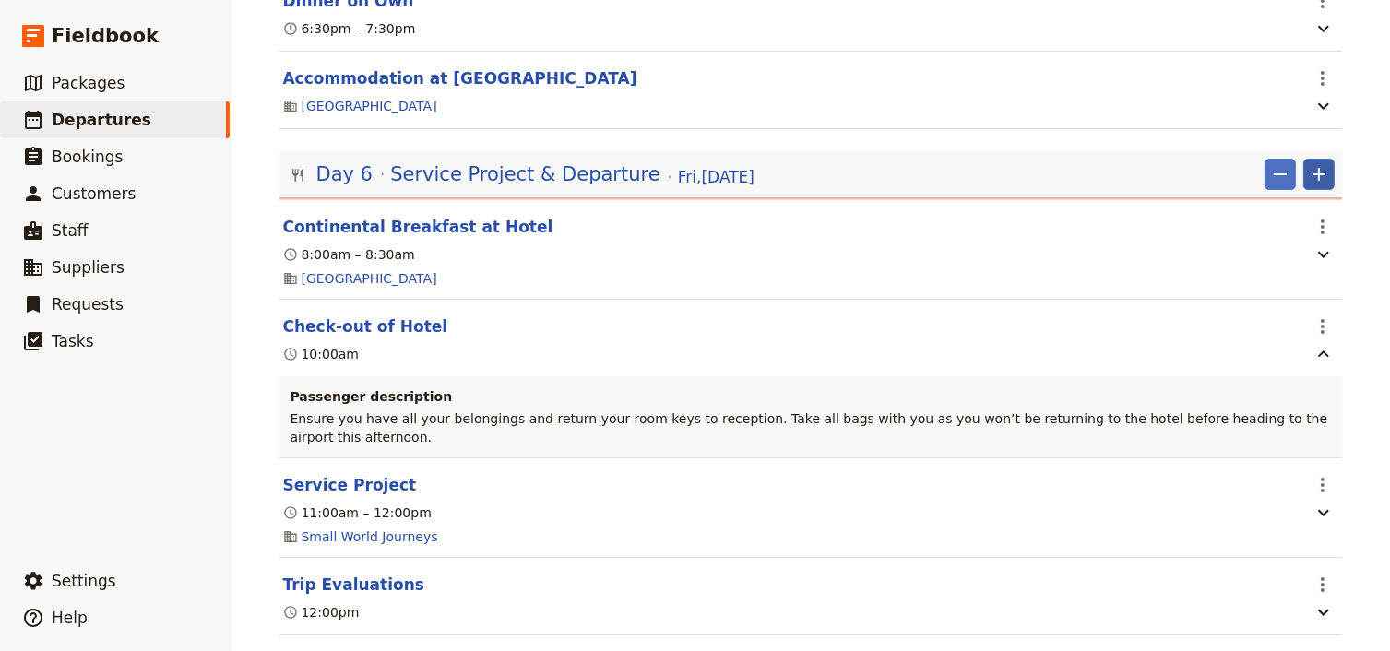
click at [1308, 163] on icon "Add" at bounding box center [1319, 174] width 22 height 22
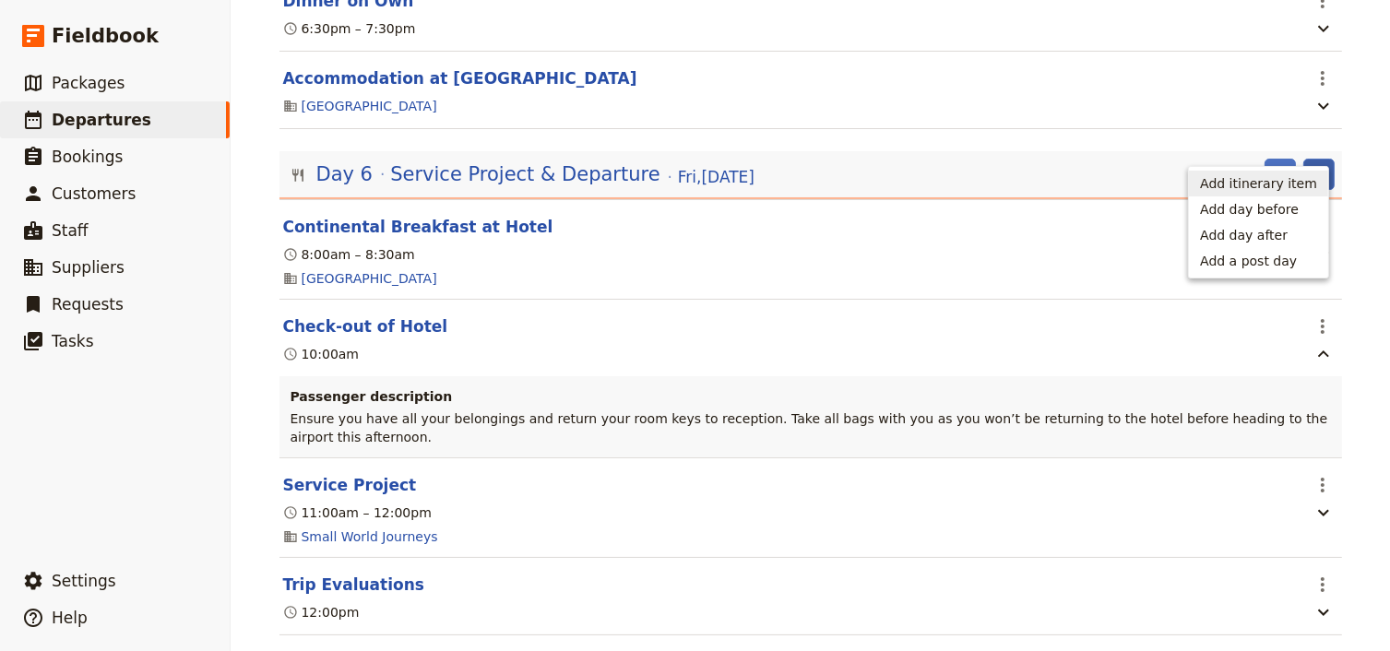
click at [1270, 188] on span "Add itinerary item" at bounding box center [1258, 183] width 117 height 18
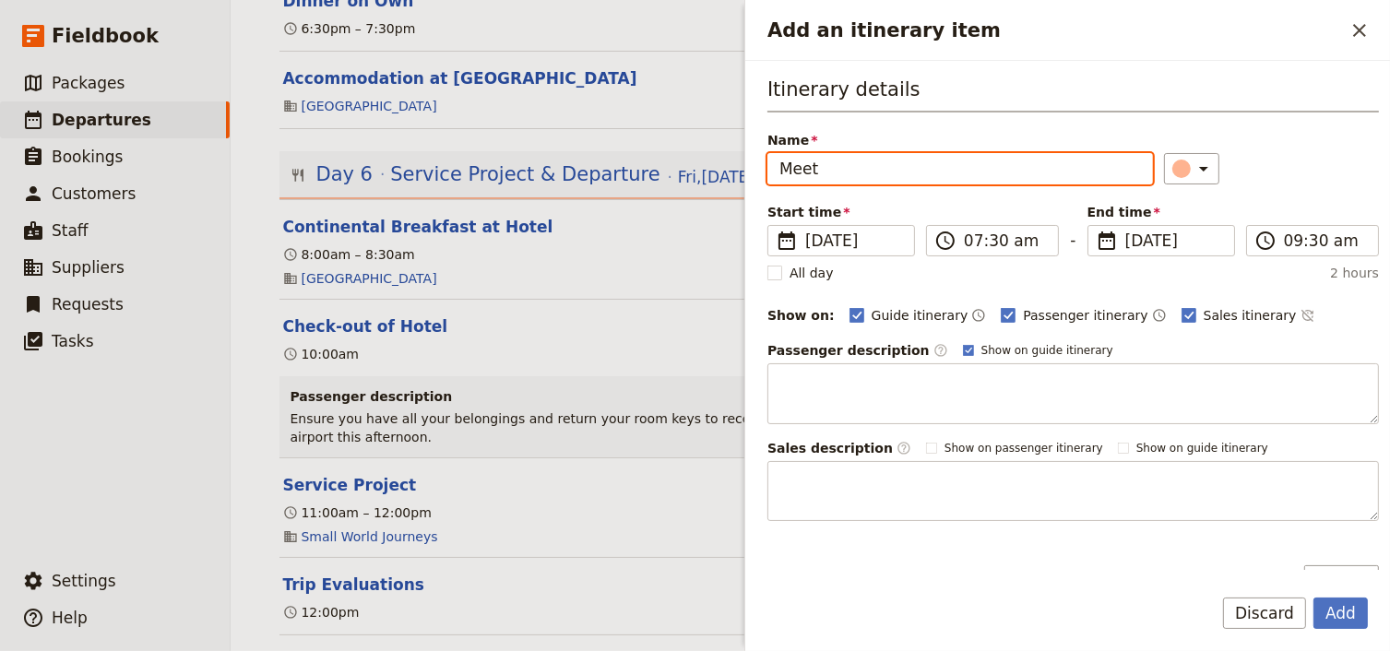
click at [860, 167] on input "Meet" at bounding box center [959, 168] width 385 height 31
type input "Meet Your Guide in Reception & Depart"
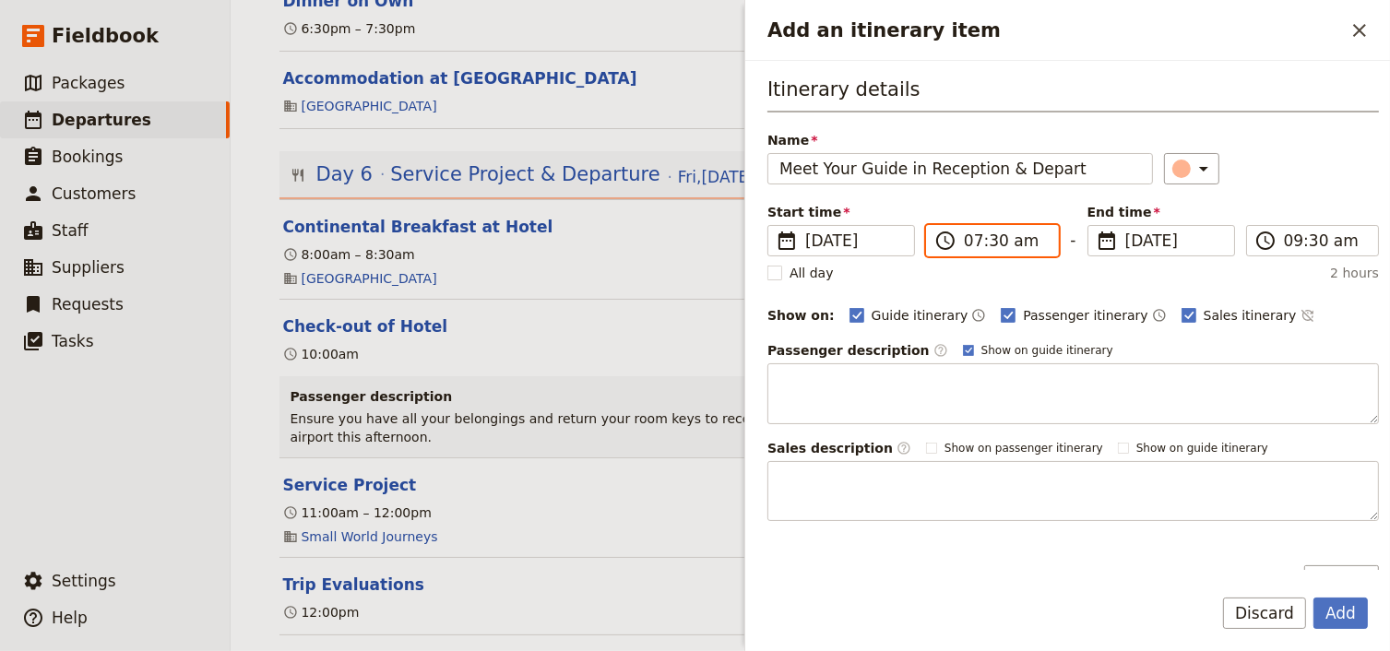
click at [971, 243] on input "07:30 am" at bounding box center [1005, 241] width 83 height 22
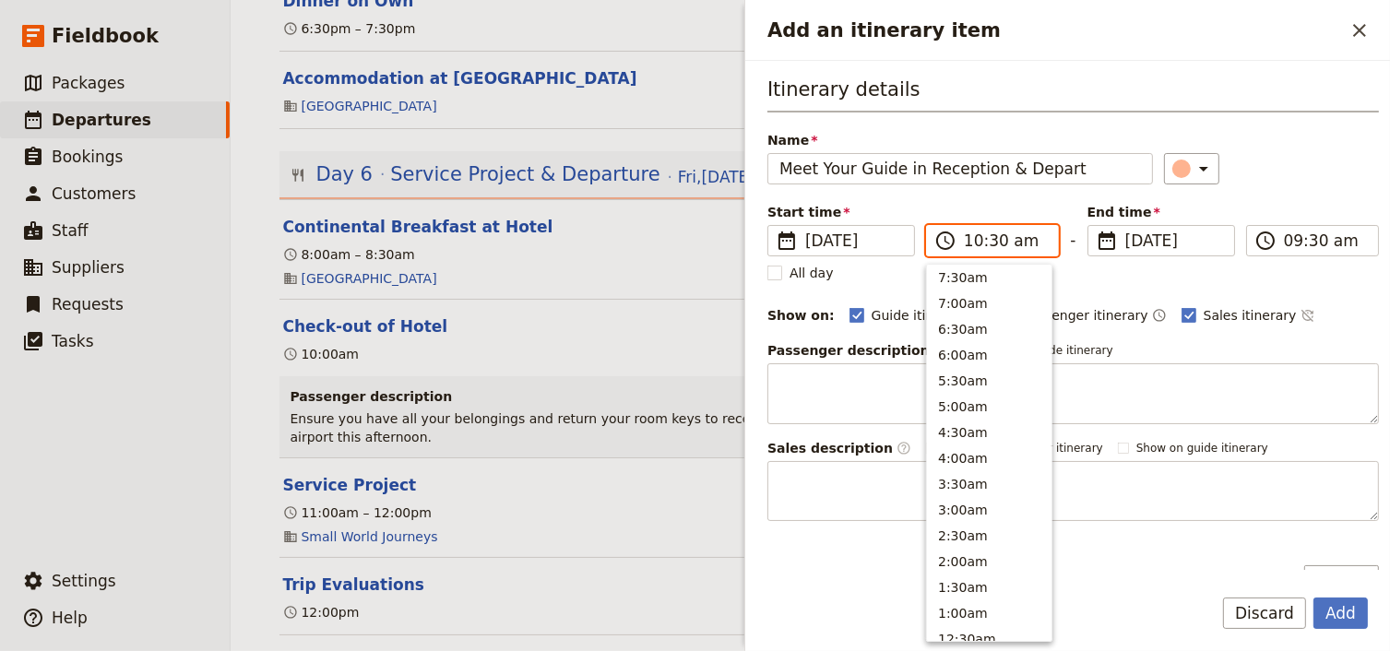
scroll to position [675, 0]
type input "10:45 am"
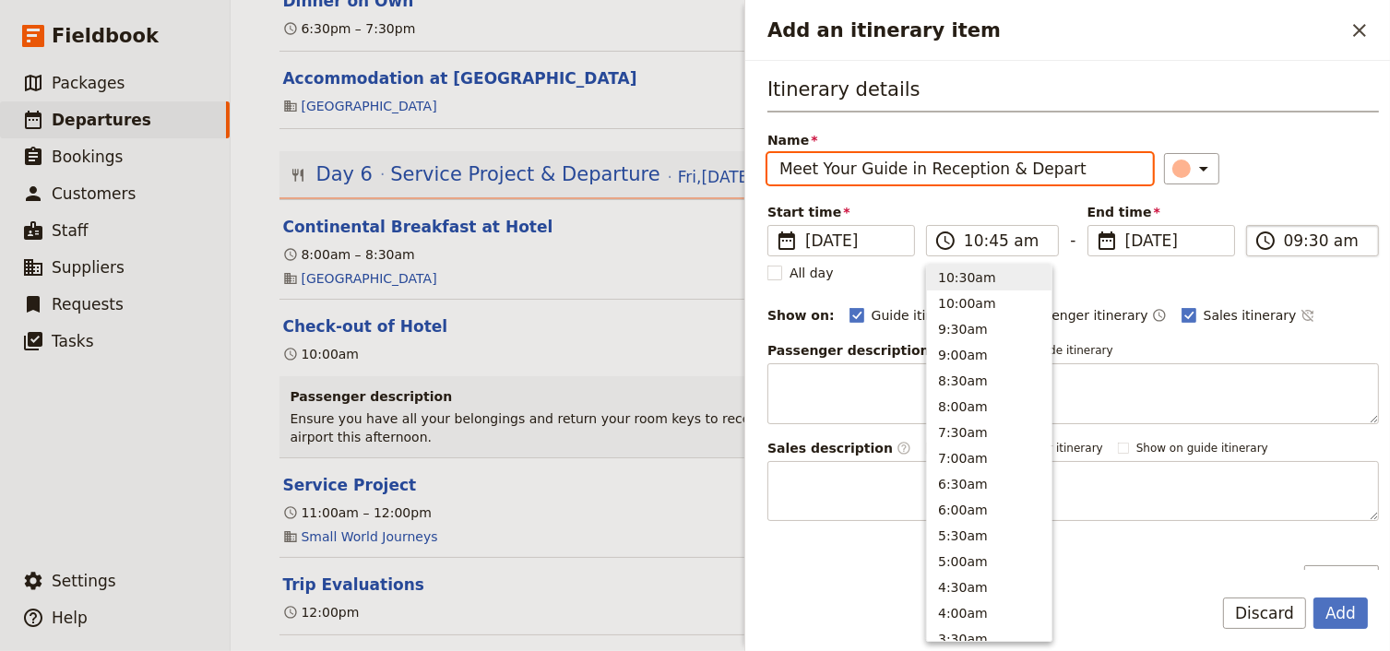
type input "10:45 am"
click at [1284, 243] on input "10:45 am" at bounding box center [1325, 241] width 83 height 22
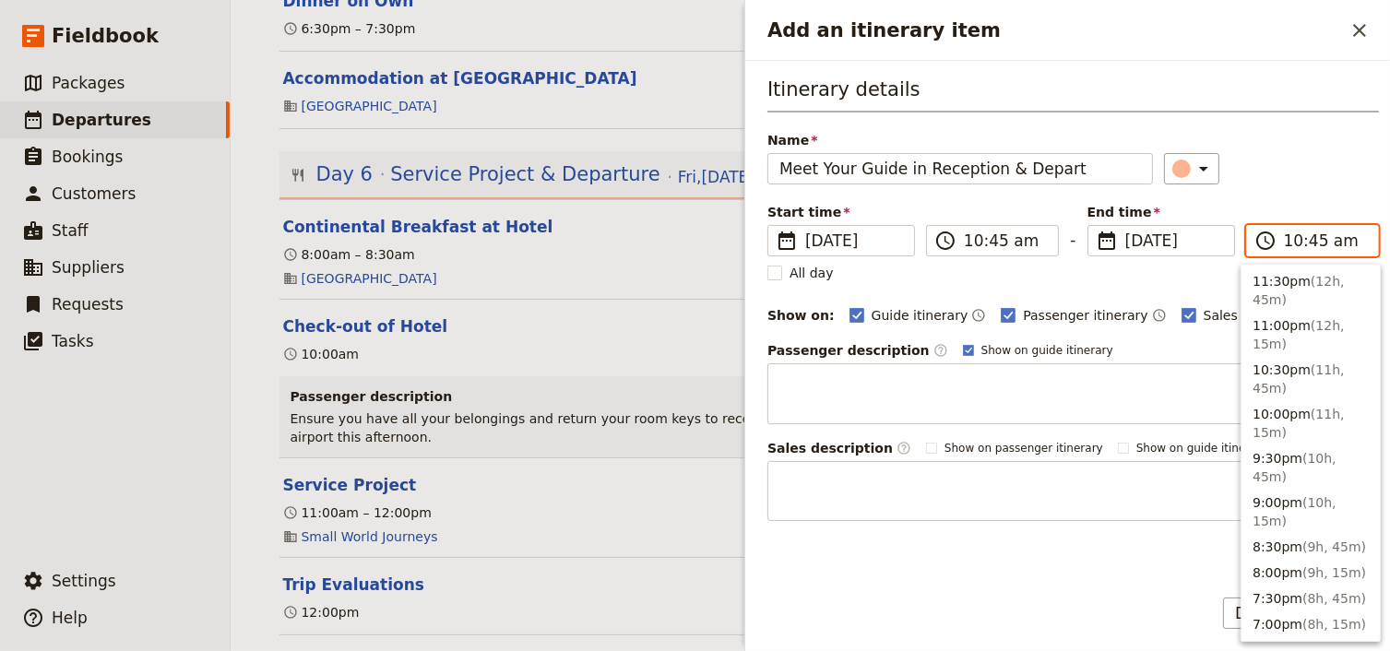
scroll to position [749, 0]
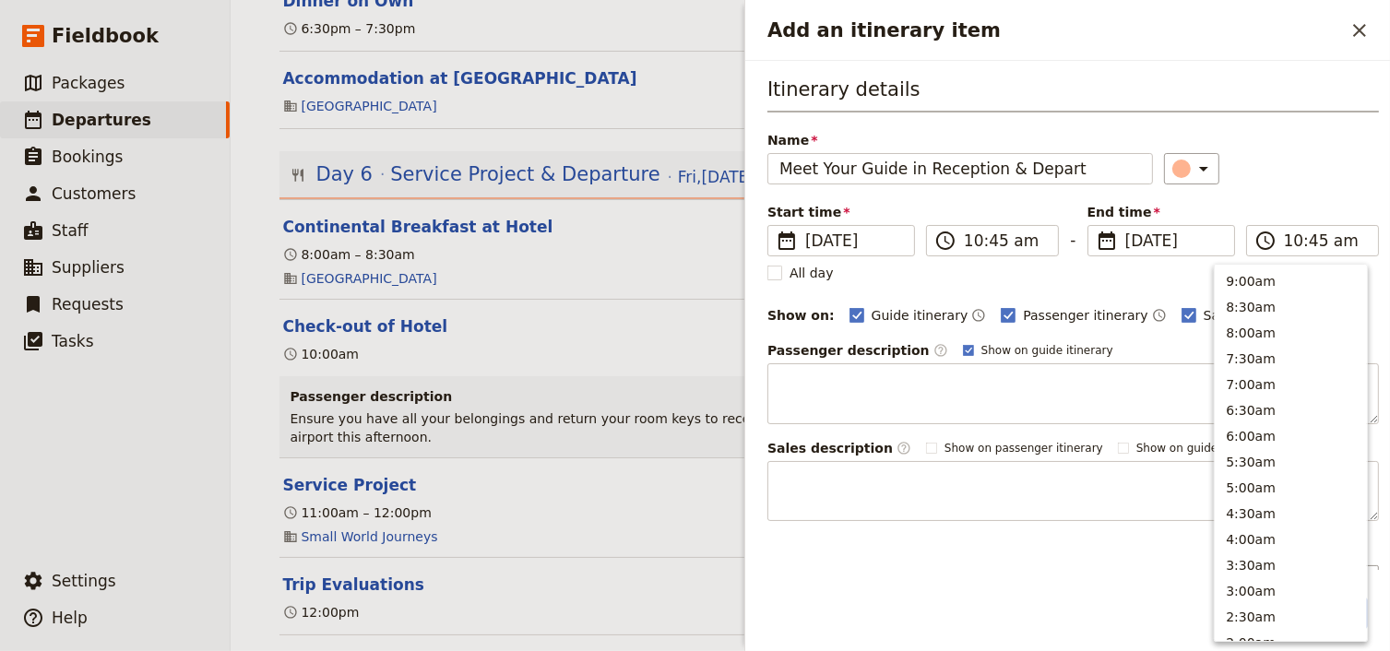
click at [1303, 195] on div "Itinerary details Name Meet Your Guide in Reception & Depart ​ Start time ​ 3 O…" at bounding box center [1072, 298] width 611 height 445
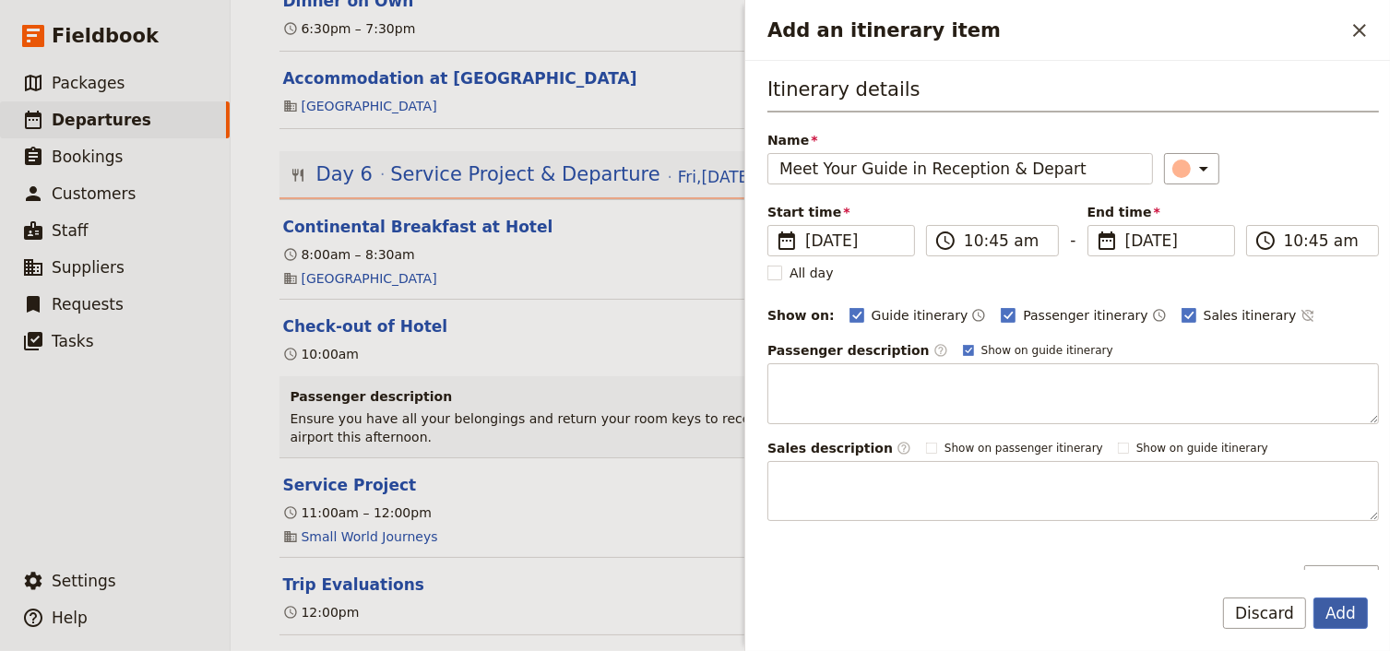
click at [1322, 615] on button "Add" at bounding box center [1340, 613] width 54 height 31
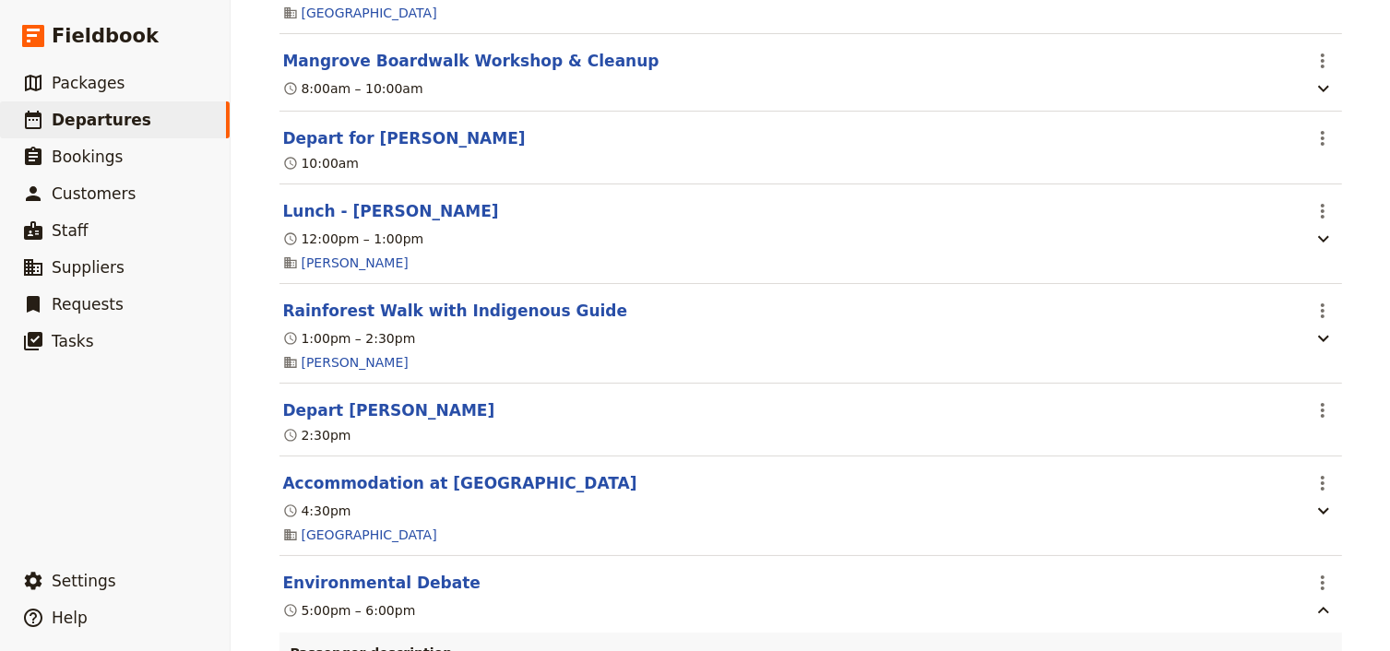
scroll to position [0, 0]
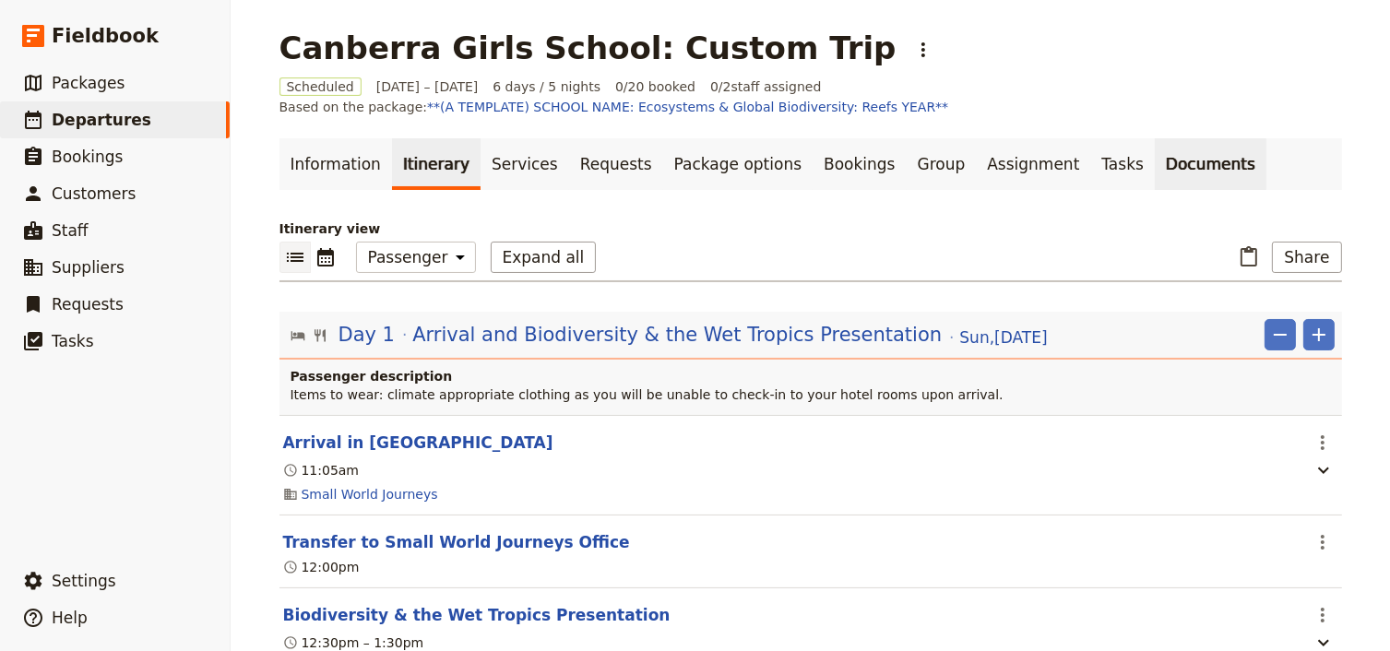
click at [1154, 170] on link "Documents" at bounding box center [1210, 164] width 112 height 52
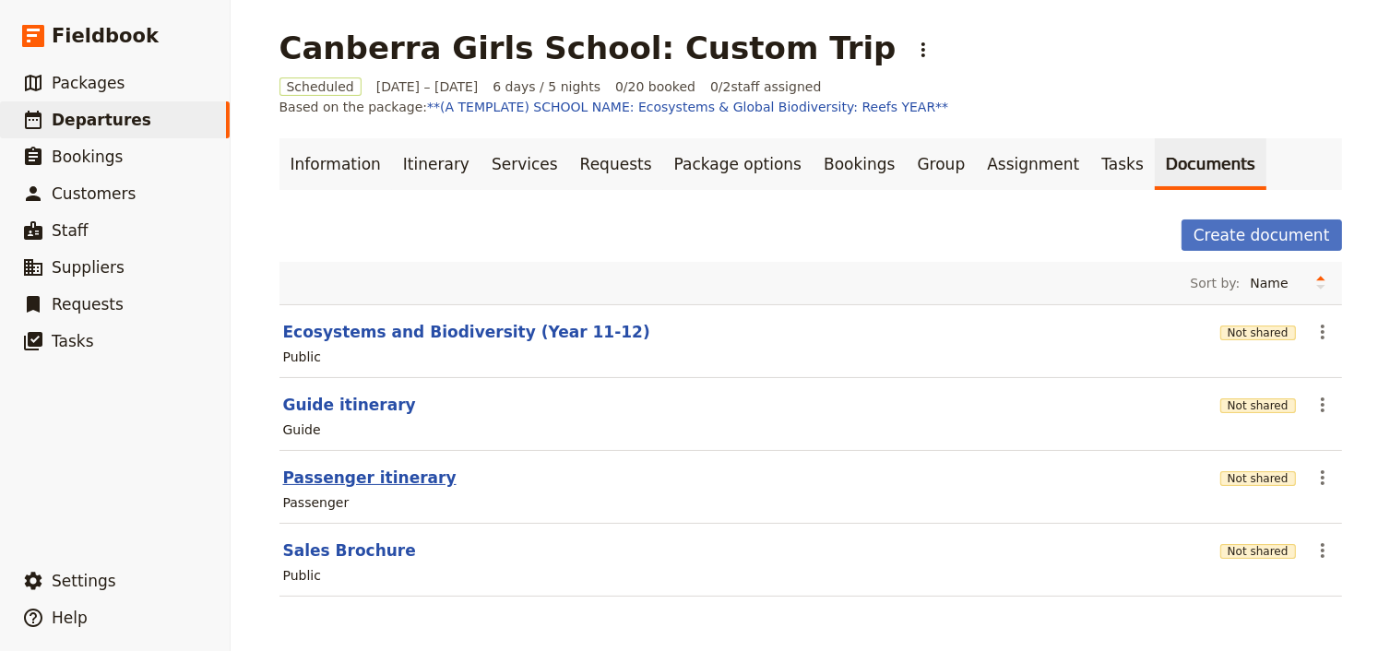
click at [361, 481] on button "Passenger itinerary" at bounding box center [369, 478] width 173 height 22
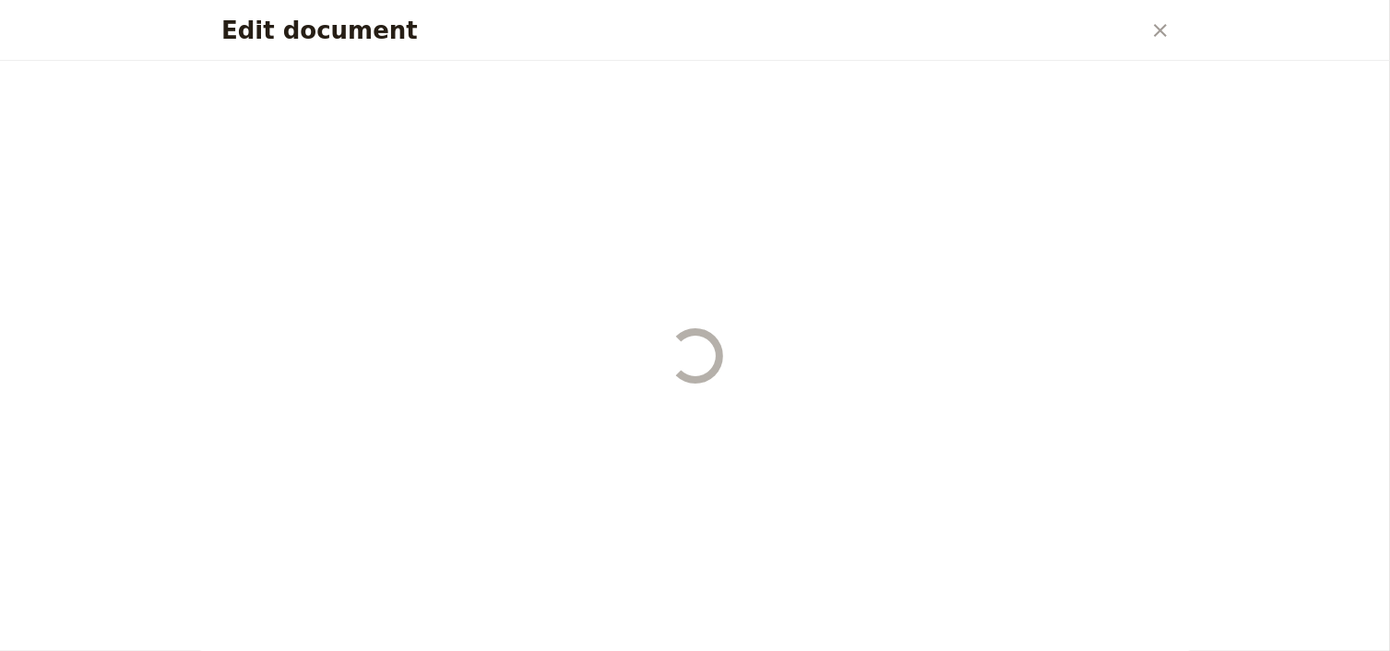
select select "PASSENGER"
select select "RUN_SHEET"
select select "DEFAULT"
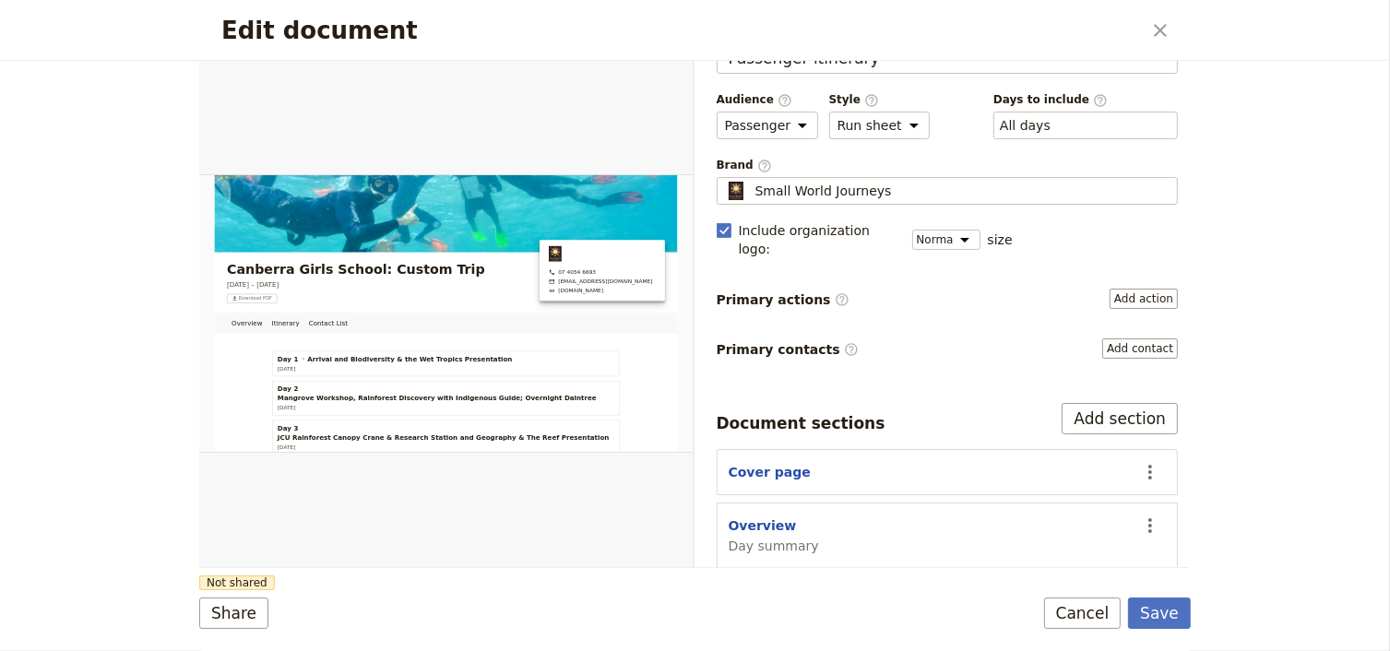
scroll to position [167, 0]
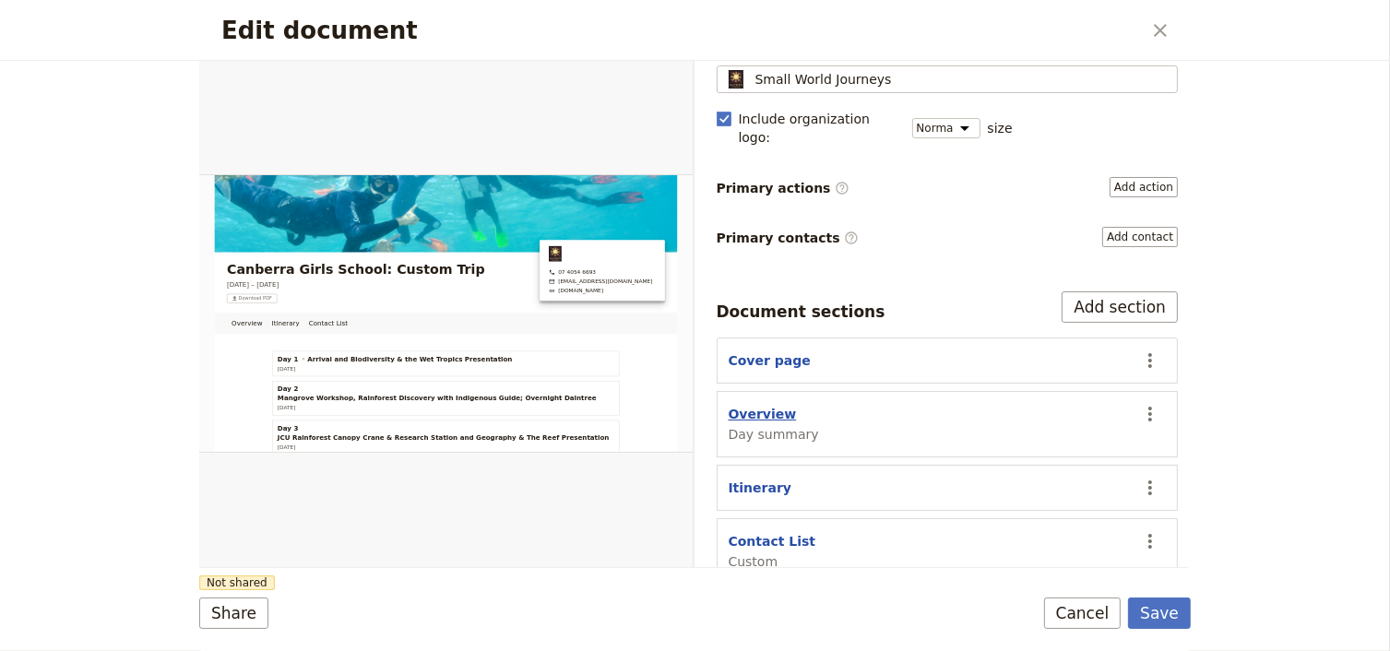
click at [765, 405] on button "Overview" at bounding box center [762, 414] width 68 height 18
select select "DAY_SUMMARY"
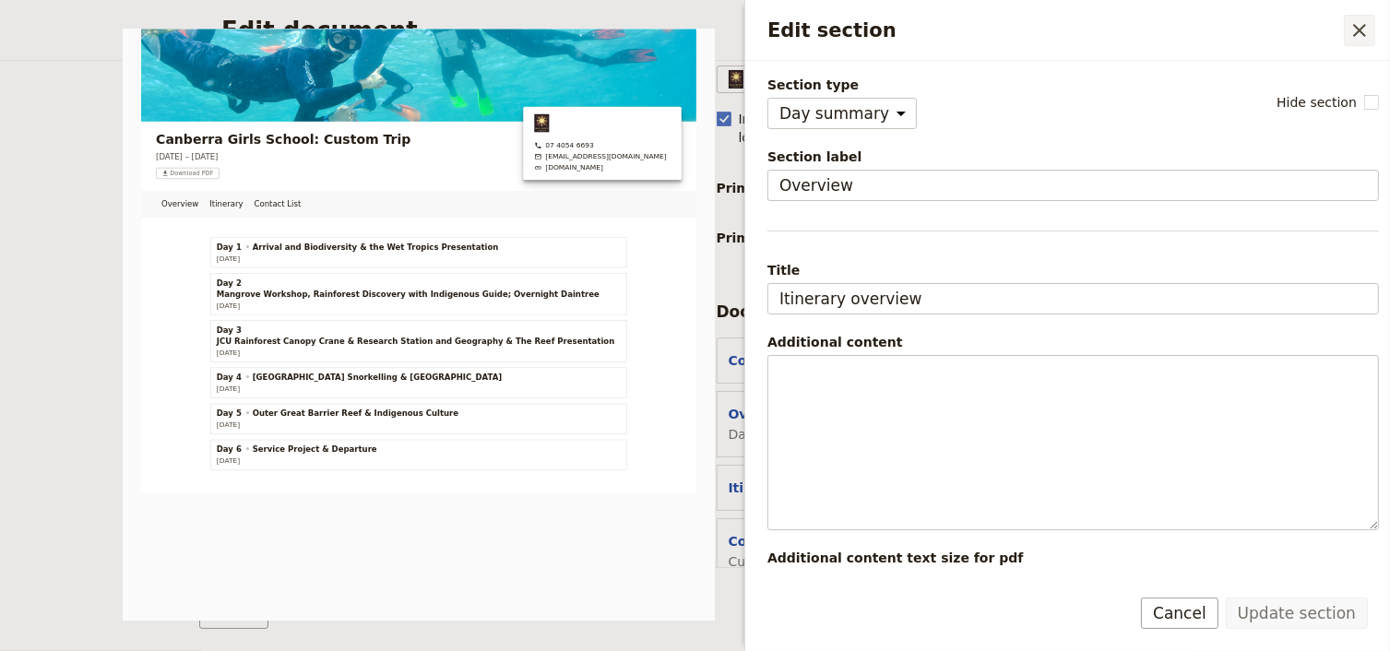
click at [1359, 27] on icon "Close drawer" at bounding box center [1359, 30] width 22 height 22
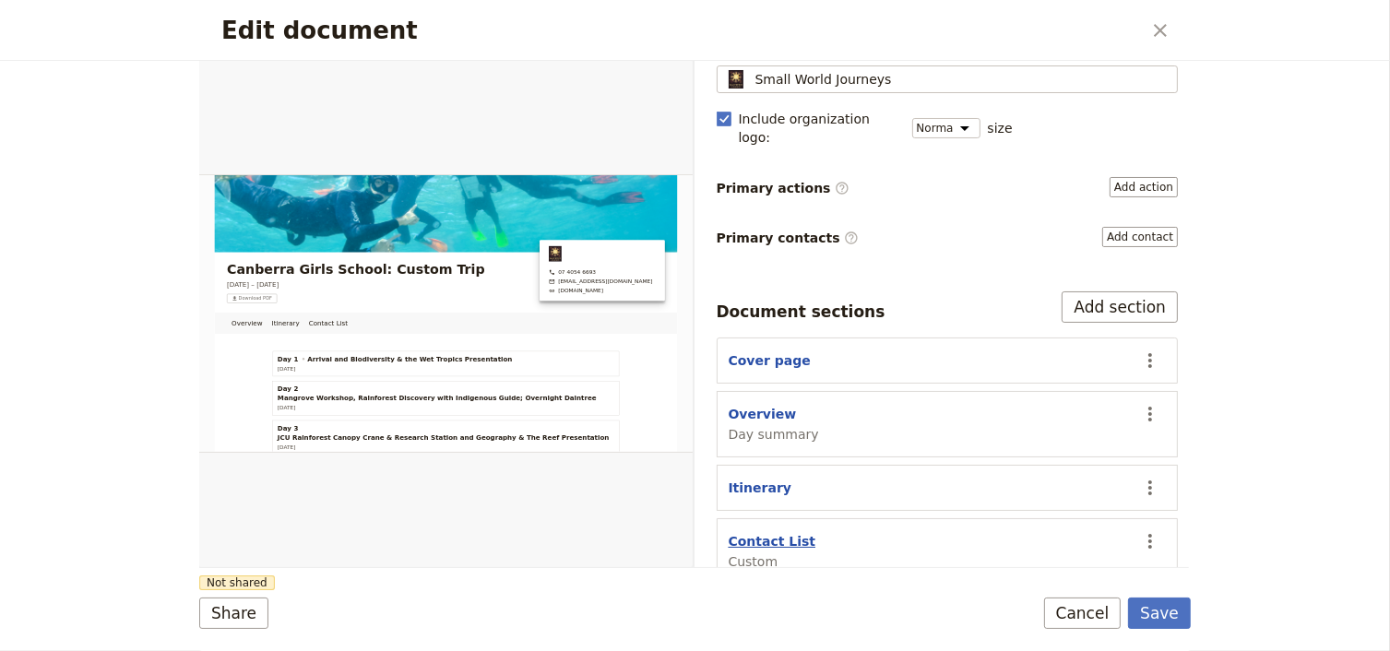
click at [750, 532] on button "Contact List" at bounding box center [772, 541] width 88 height 18
select select "CUSTOM"
select select "default"
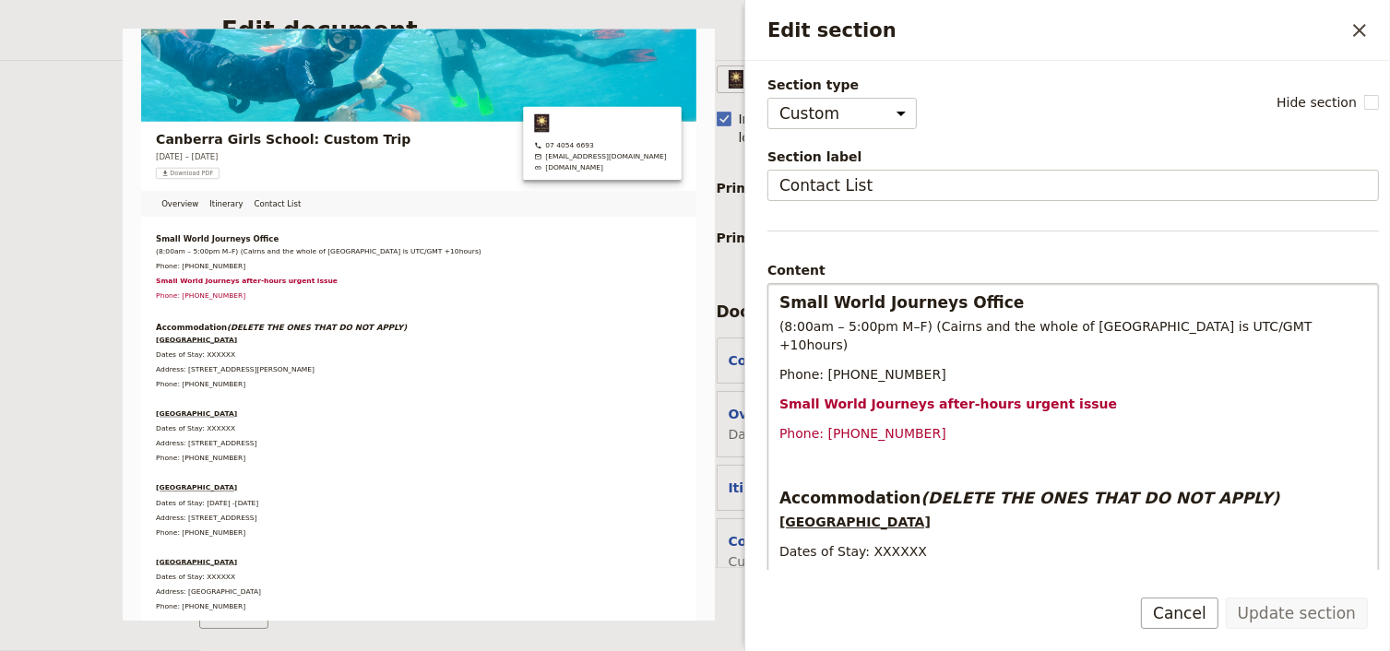
scroll to position [74, 0]
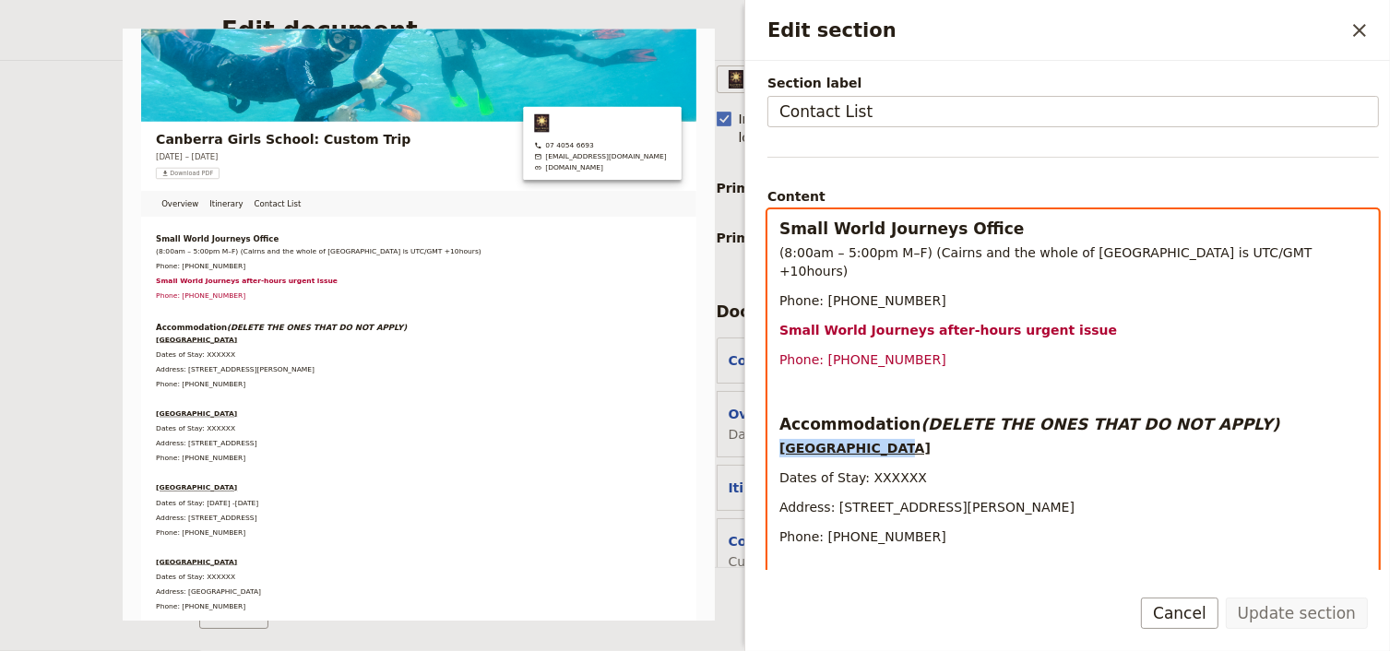
drag, startPoint x: 872, startPoint y: 431, endPoint x: 781, endPoint y: 432, distance: 91.3
click at [781, 441] on strong "Heritage Cairns Hotel" at bounding box center [854, 448] width 151 height 15
click at [908, 439] on p "Coral Tree Inn Hotel" at bounding box center [1072, 448] width 587 height 18
drag, startPoint x: 908, startPoint y: 460, endPoint x: 860, endPoint y: 458, distance: 48.0
click at [860, 468] on p "Dates of Stay: XXXXXX" at bounding box center [1072, 477] width 587 height 18
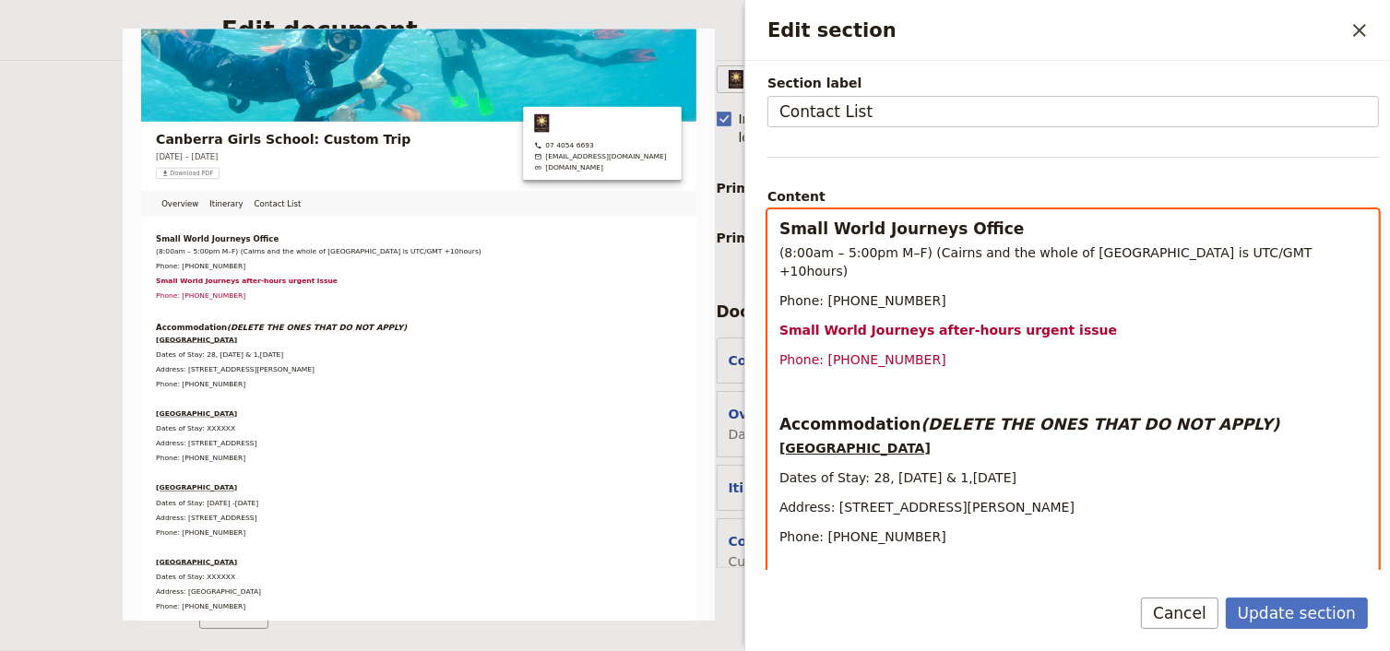
click at [988, 470] on span "Dates of Stay: 28, 30 September & 1,2 October 2025" at bounding box center [897, 477] width 237 height 15
drag, startPoint x: 1040, startPoint y: 494, endPoint x: 834, endPoint y: 491, distance: 206.6
click at [834, 498] on p "Address: 8 Minnie St, Cairns City QLD 4870" at bounding box center [1072, 507] width 587 height 18
drag, startPoint x: 917, startPoint y: 487, endPoint x: 830, endPoint y: 487, distance: 86.7
click at [830, 500] on span "Address: Coral Tree Inn, 166-172 Grafton St, Cairns City QLD 4870" at bounding box center [945, 507] width 332 height 15
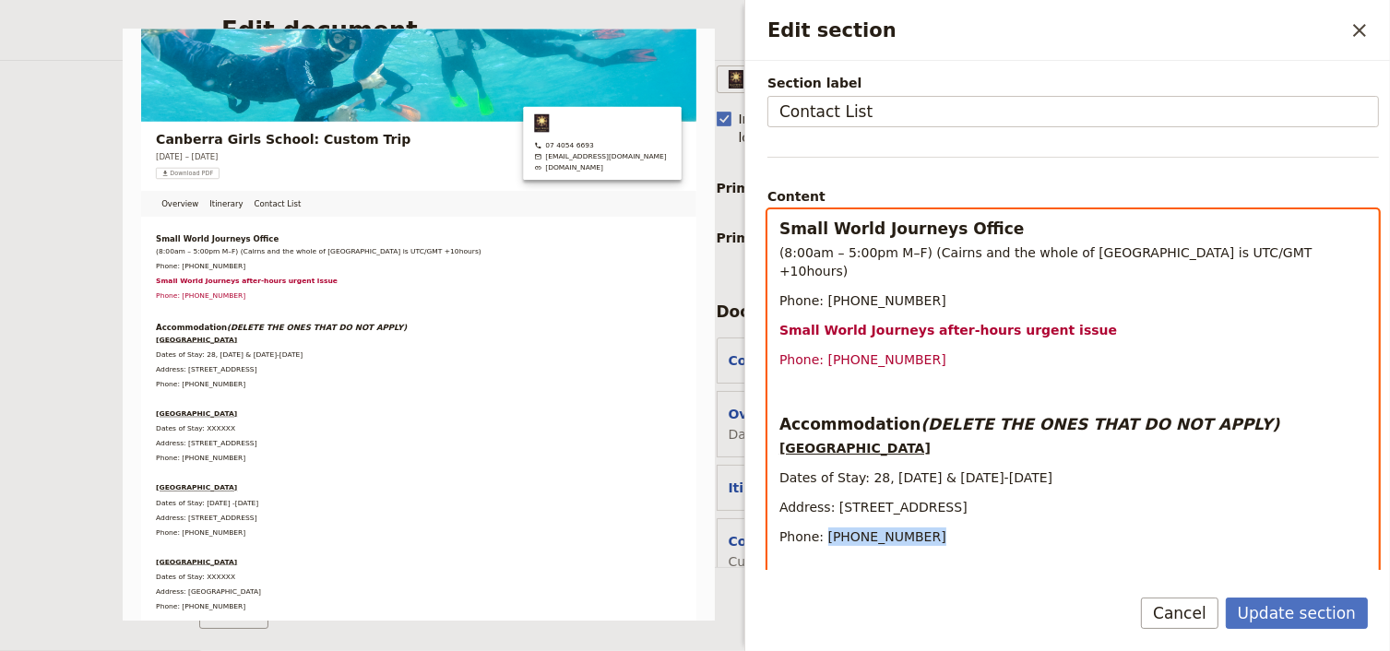
drag, startPoint x: 909, startPoint y: 518, endPoint x: 821, endPoint y: 517, distance: 88.5
click at [821, 527] on p "Phone: (07) 4051 1211" at bounding box center [1072, 536] width 587 height 18
click at [1207, 468] on p "Dates of Stay: 28, 30 September & 1-2 October 2025" at bounding box center [1072, 477] width 587 height 18
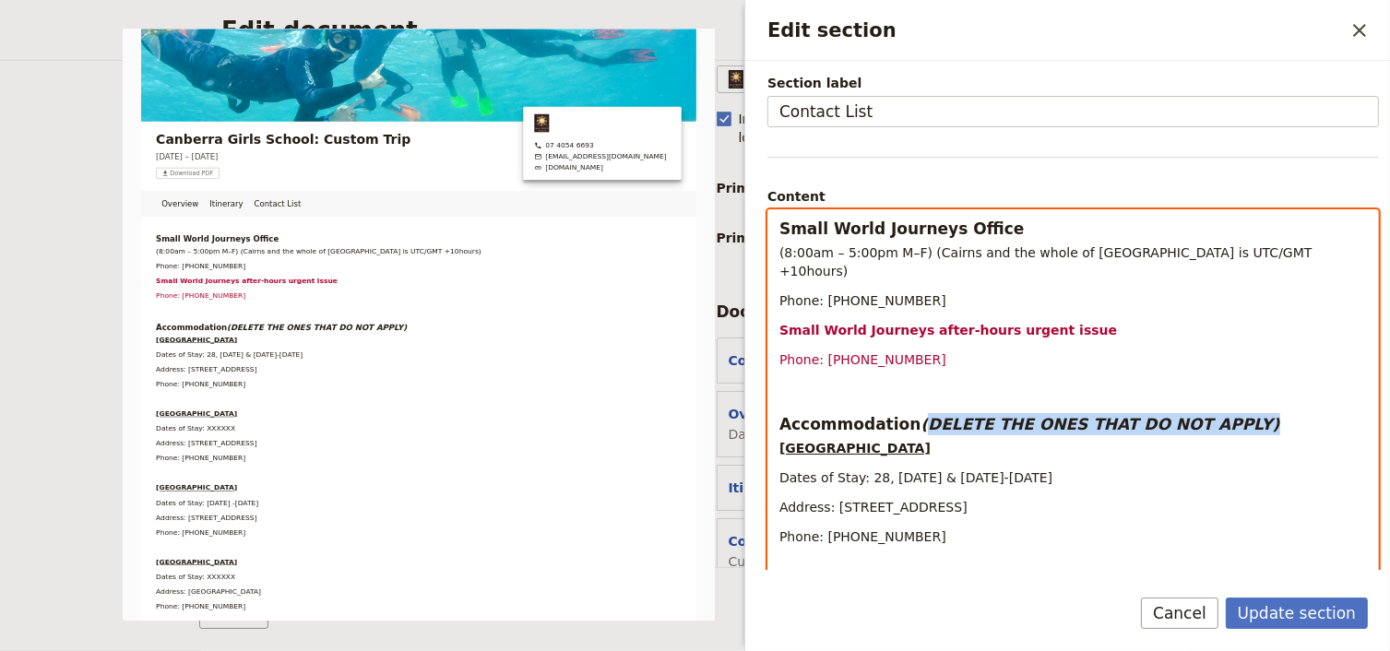
drag, startPoint x: 1218, startPoint y: 403, endPoint x: 904, endPoint y: 409, distance: 314.5
click at [904, 413] on h3 "Accommodation (DELETE THE ONES THAT DO NOT APPLY)" at bounding box center [1072, 424] width 587 height 22
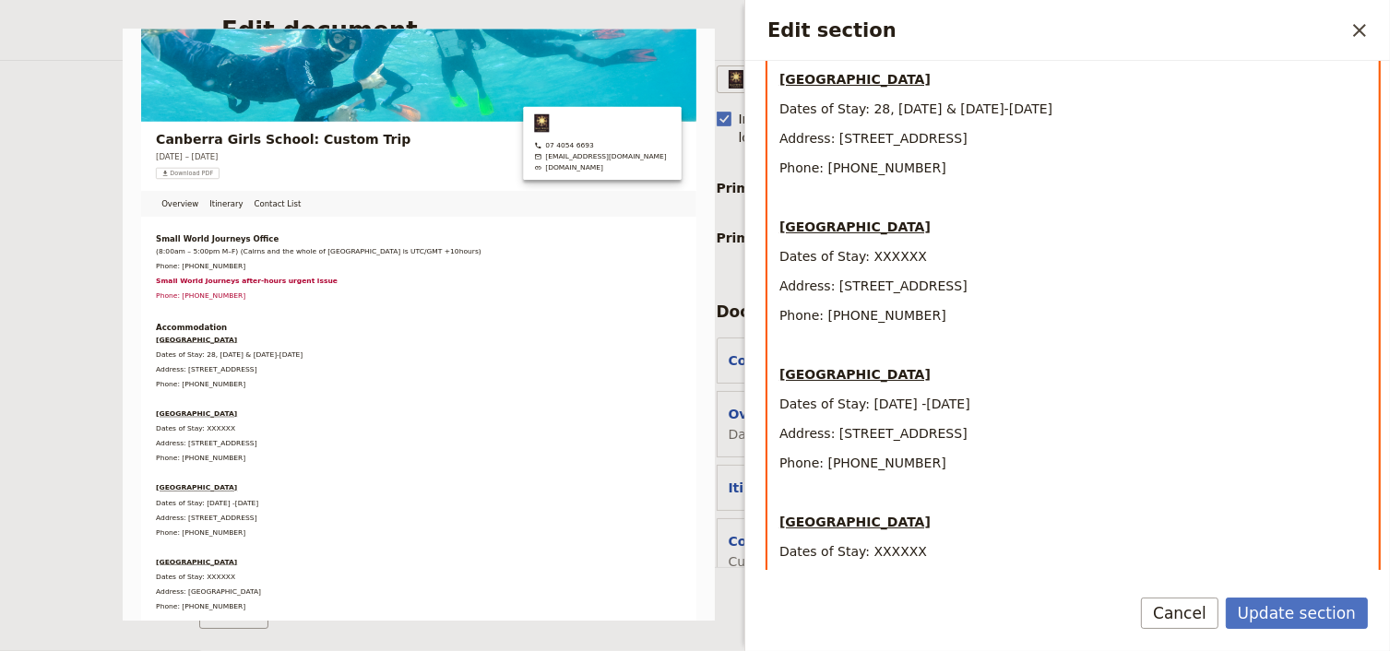
scroll to position [369, 0]
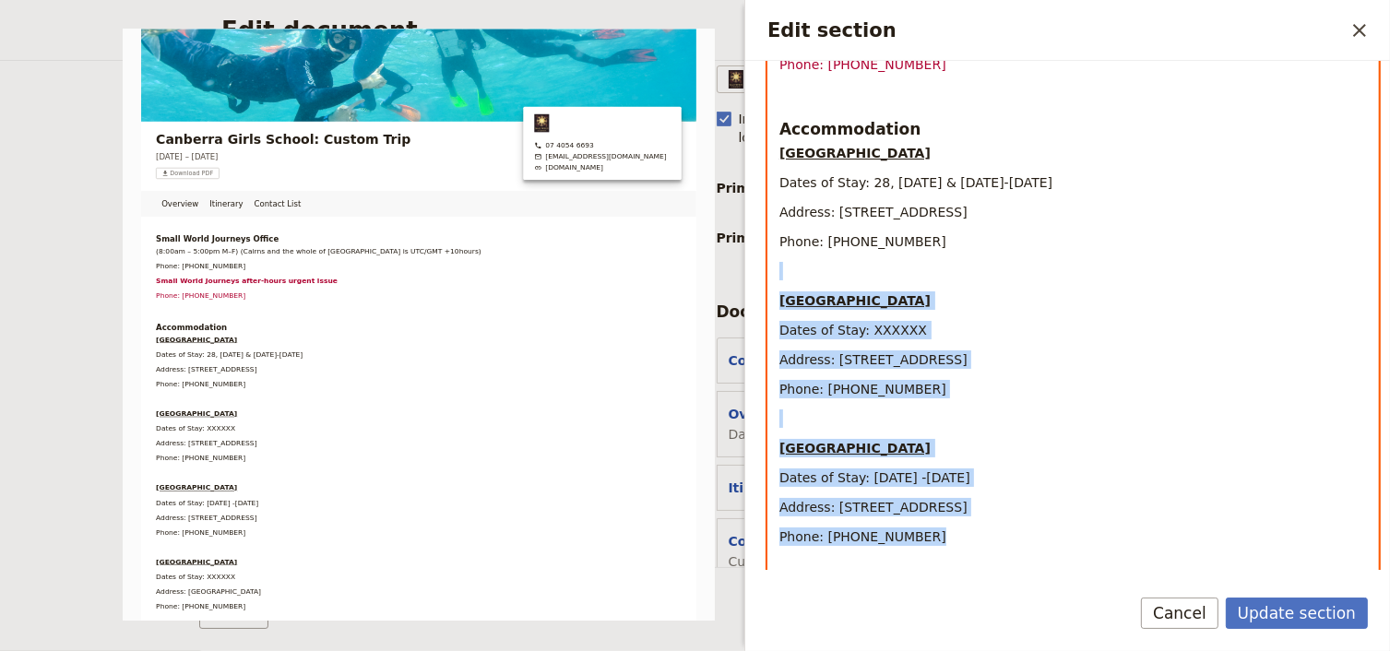
drag, startPoint x: 910, startPoint y: 520, endPoint x: 780, endPoint y: 258, distance: 292.4
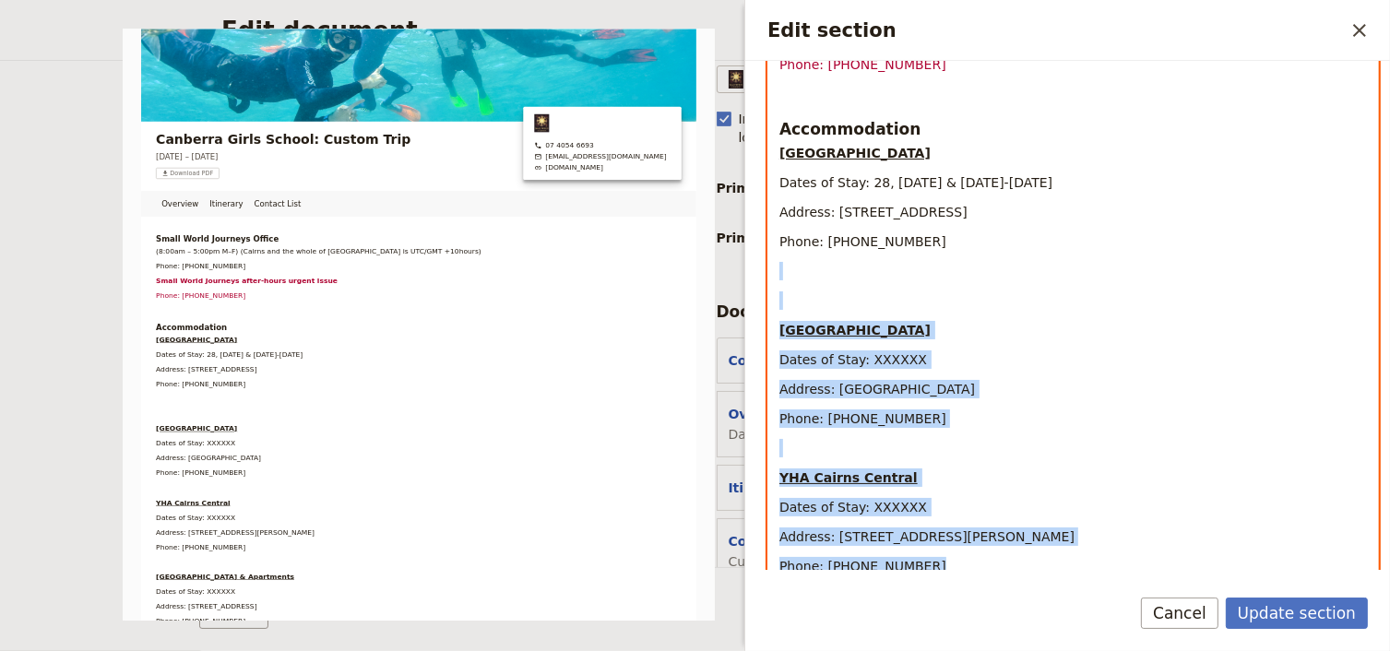
drag, startPoint x: 908, startPoint y: 550, endPoint x: 775, endPoint y: 254, distance: 324.8
drag, startPoint x: 911, startPoint y: 550, endPoint x: 788, endPoint y: 259, distance: 315.3
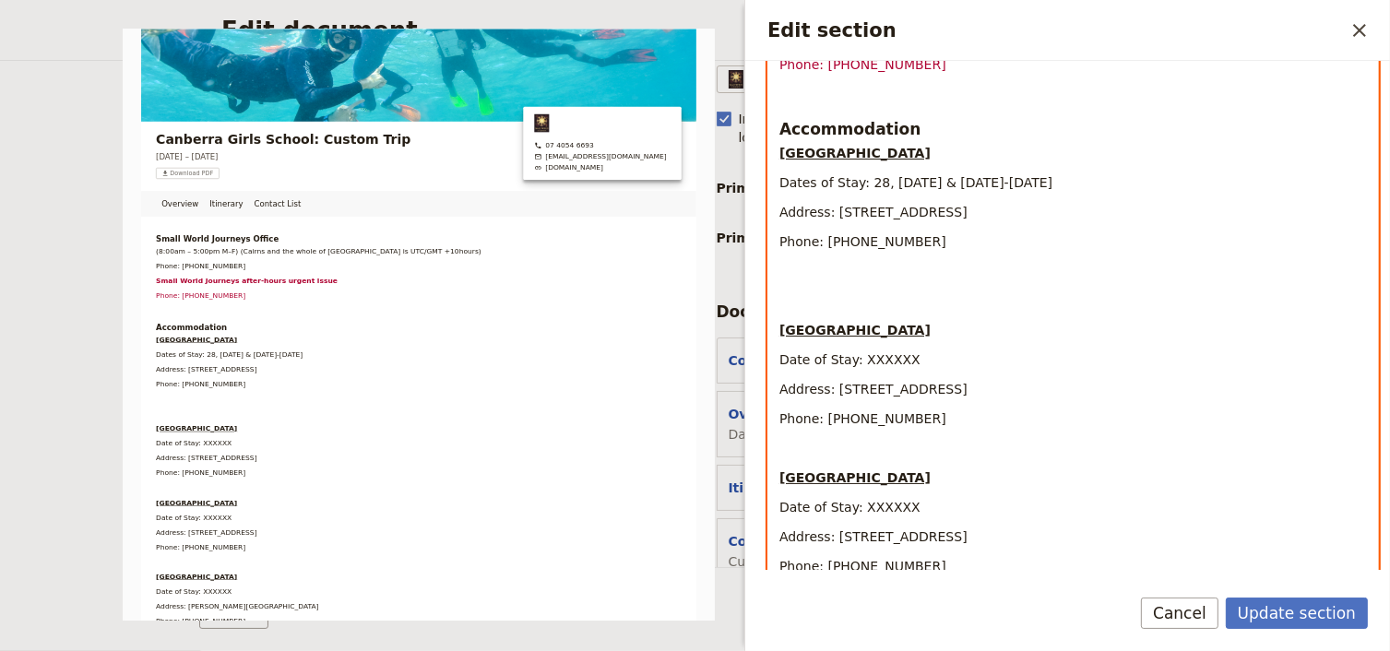
click at [776, 308] on div "Small World Journeys Office (8:00am – 5:00pm M–F) (Cairns and the whole of Quee…" at bounding box center [1072, 638] width 609 height 1446
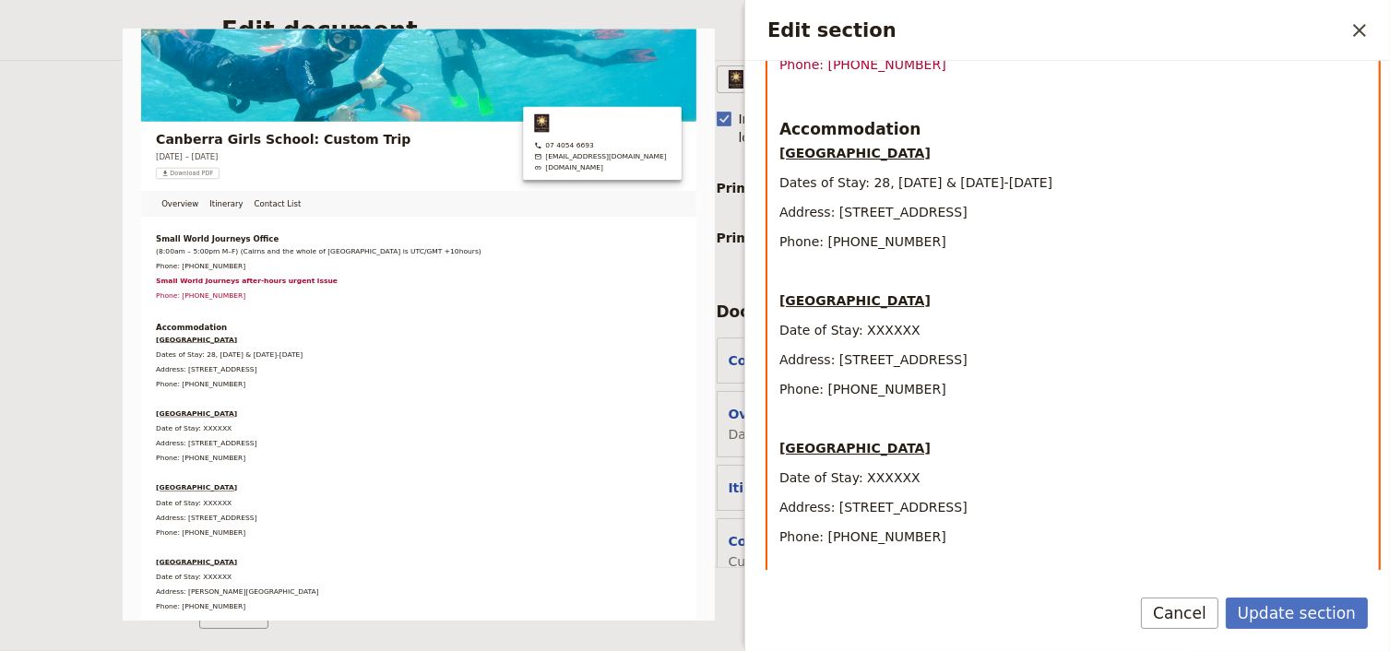
click at [889, 323] on span "Date of Stay: XXXXXX" at bounding box center [849, 330] width 141 height 15
drag, startPoint x: 911, startPoint y: 312, endPoint x: 855, endPoint y: 312, distance: 56.2
click at [855, 321] on p "Date of Stay: XXXXXX" at bounding box center [1072, 330] width 587 height 18
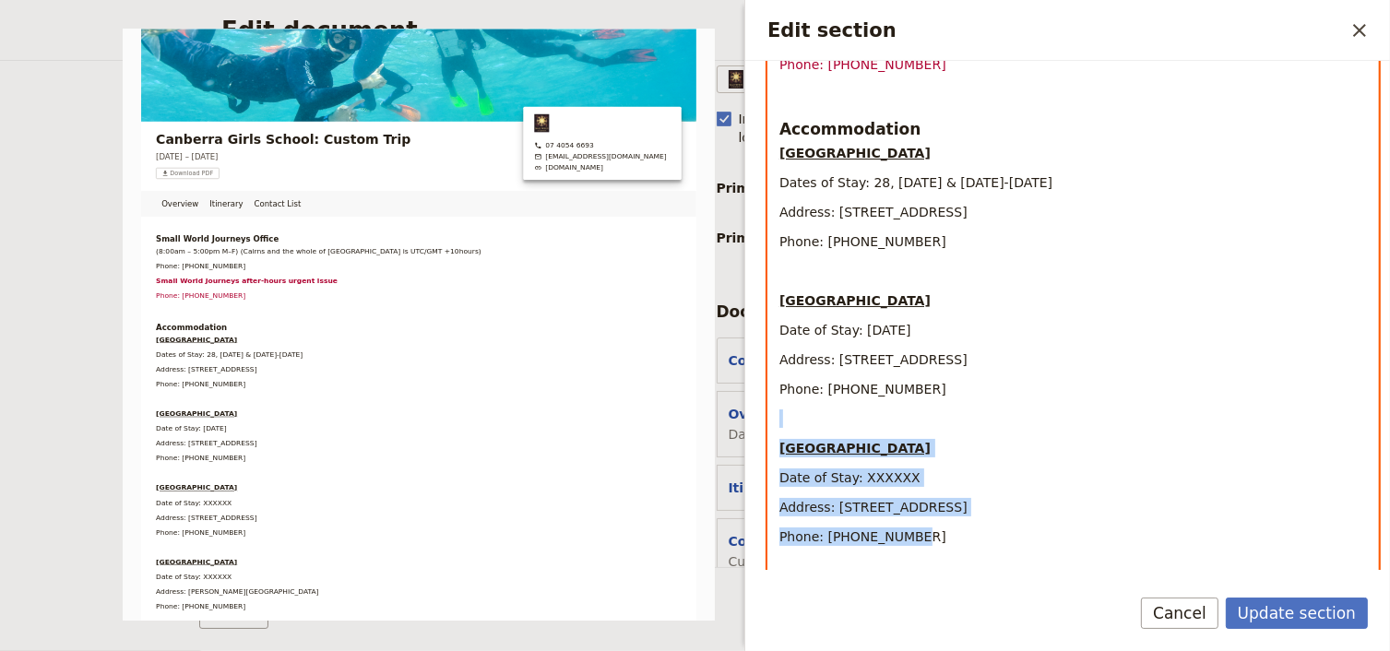
drag, startPoint x: 780, startPoint y: 402, endPoint x: 939, endPoint y: 520, distance: 197.7
click at [939, 520] on div "Small World Journeys Office (8:00am – 5:00pm M–F) (Cairns and the whole of Quee…" at bounding box center [1072, 608] width 609 height 1387
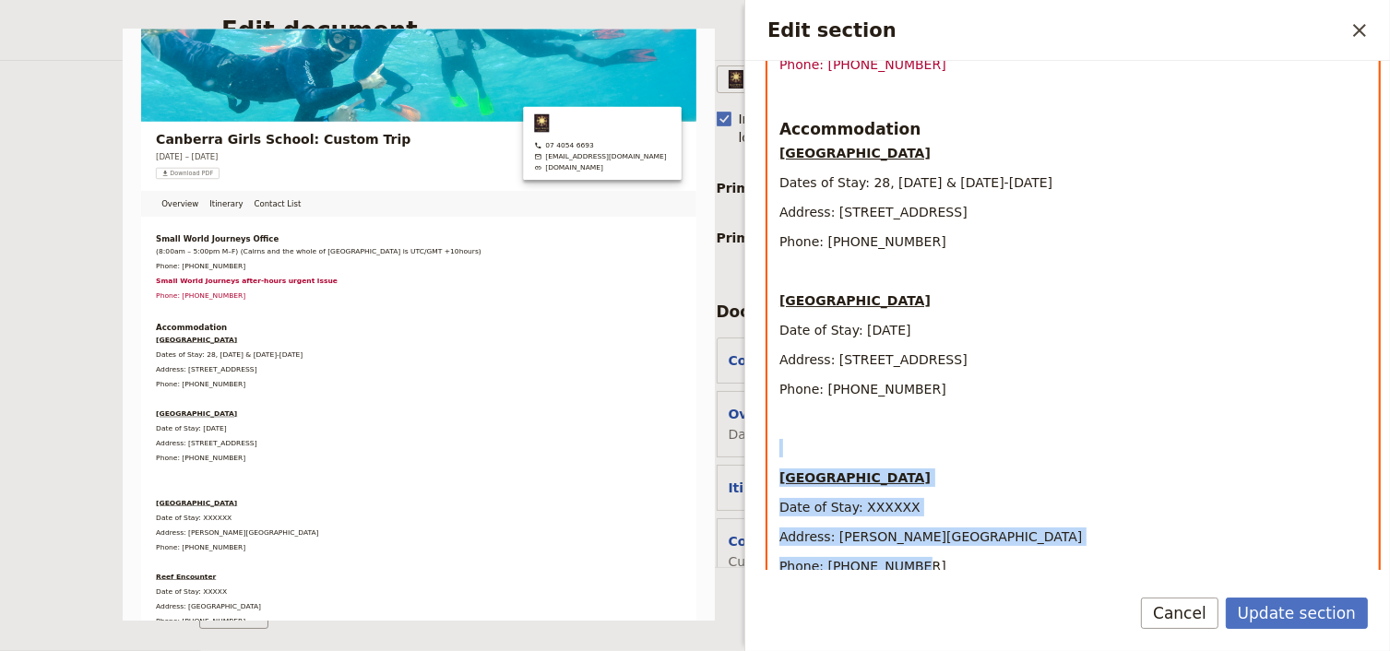
drag, startPoint x: 841, startPoint y: 503, endPoint x: 778, endPoint y: 424, distance: 101.1
click at [778, 424] on div "Small World Journeys Office (8:00am – 5:00pm M–F) (Cairns and the whole of Quee…" at bounding box center [1072, 549] width 609 height 1269
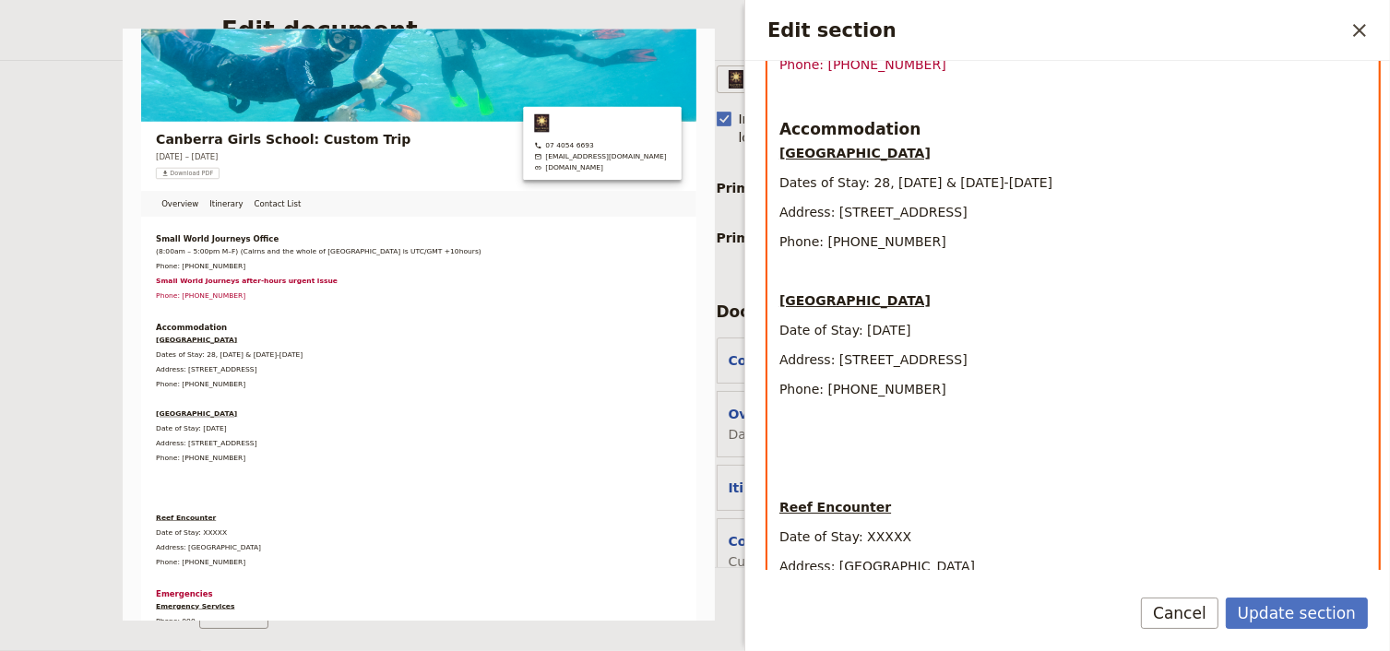
drag, startPoint x: 933, startPoint y: 544, endPoint x: 782, endPoint y: 413, distance: 200.0
click at [782, 413] on div "Small World Journeys Office (8:00am – 5:00pm M–F) (Cairns and the whole of Quee…" at bounding box center [1072, 490] width 609 height 1151
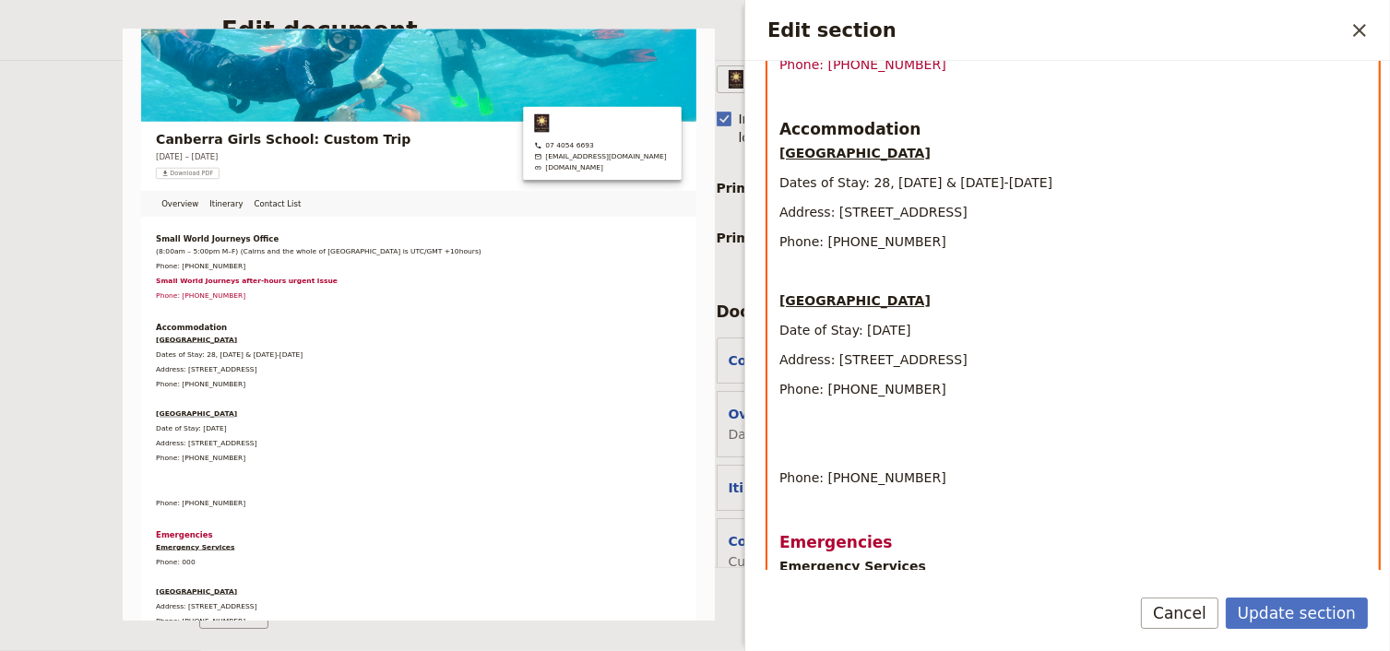
drag, startPoint x: 920, startPoint y: 460, endPoint x: 765, endPoint y: 410, distance: 162.7
click at [765, 410] on div "Section type Cover page Day summary Itinerary Custom Hide section Section label…" at bounding box center [1067, 315] width 645 height 509
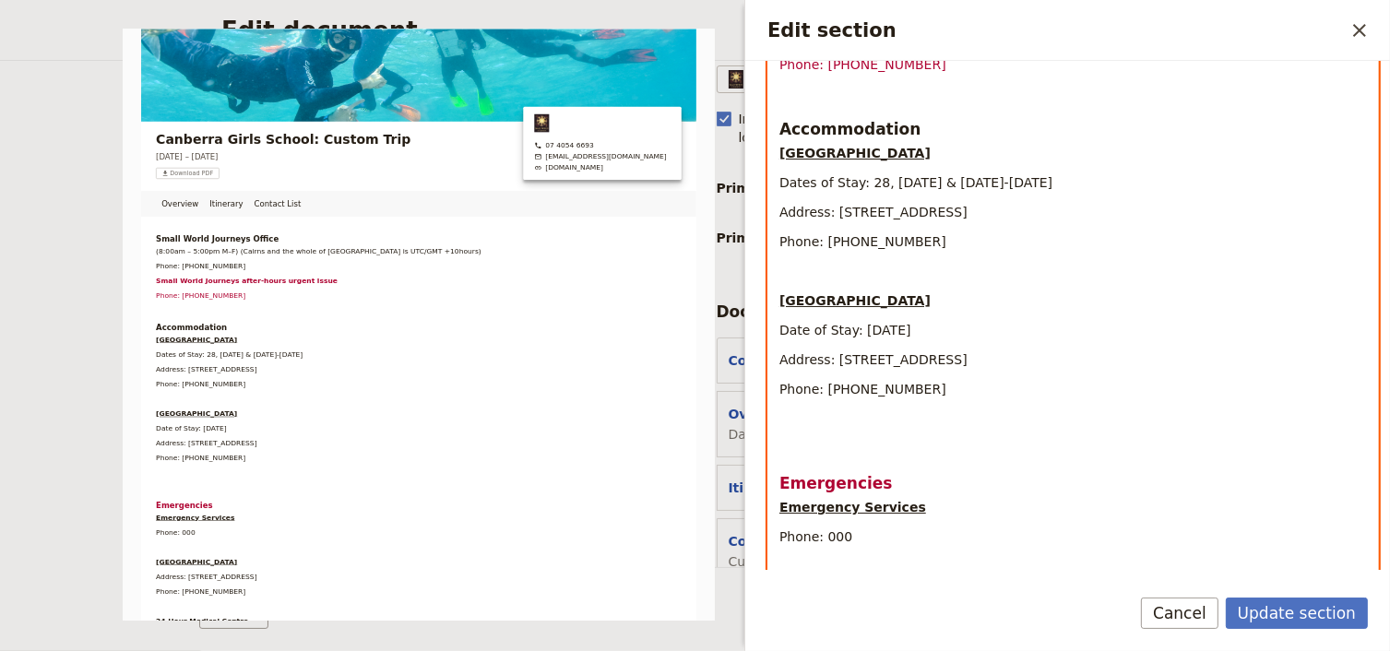
click at [793, 412] on div "Small World Journeys Office (8:00am – 5:00pm M–F) (Cairns and the whole of Quee…" at bounding box center [1072, 402] width 609 height 974
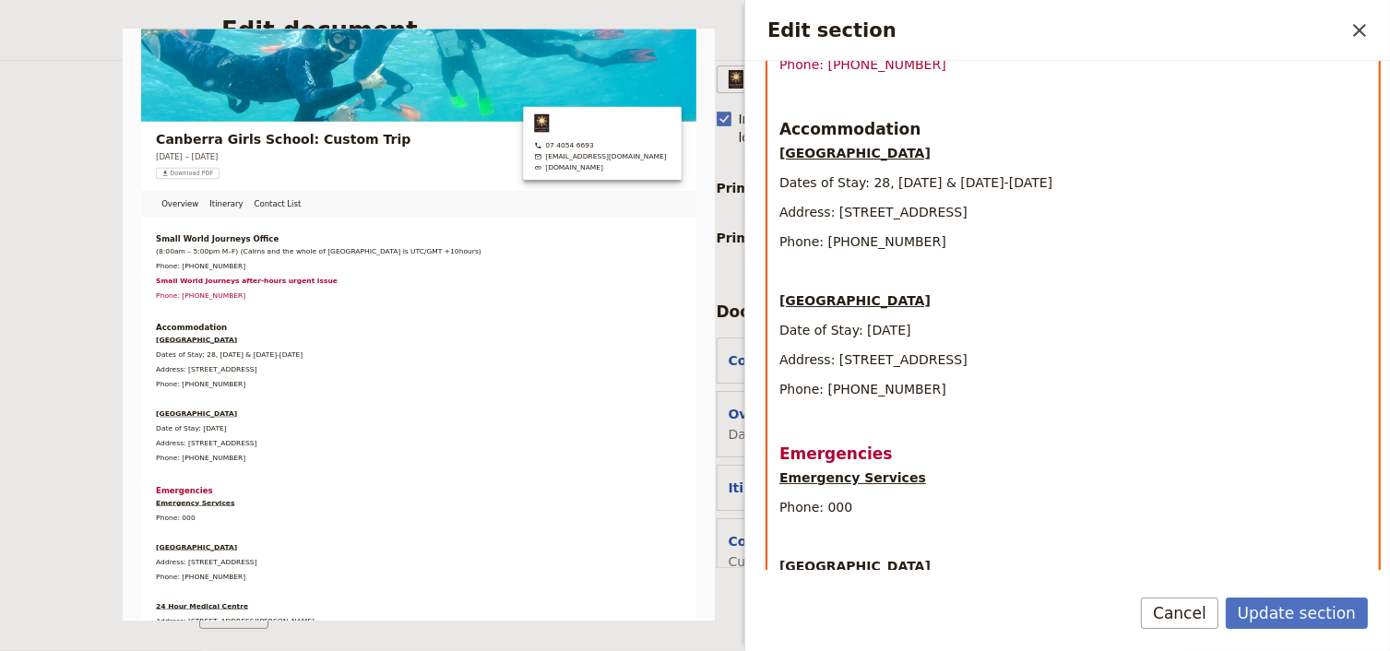
click at [782, 409] on p "Edit section" at bounding box center [1072, 418] width 587 height 18
select select "h3"
click at [1025, 443] on h3 "Emergencies" at bounding box center [1072, 454] width 587 height 22
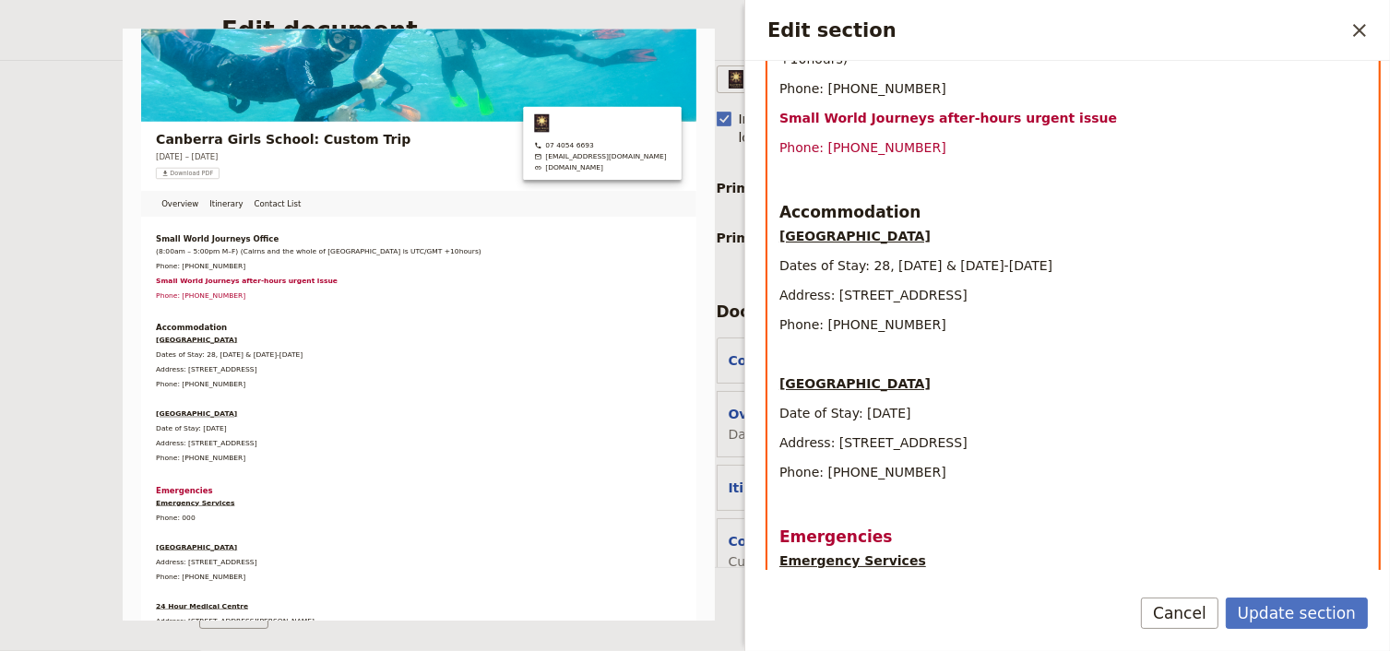
scroll to position [65, 0]
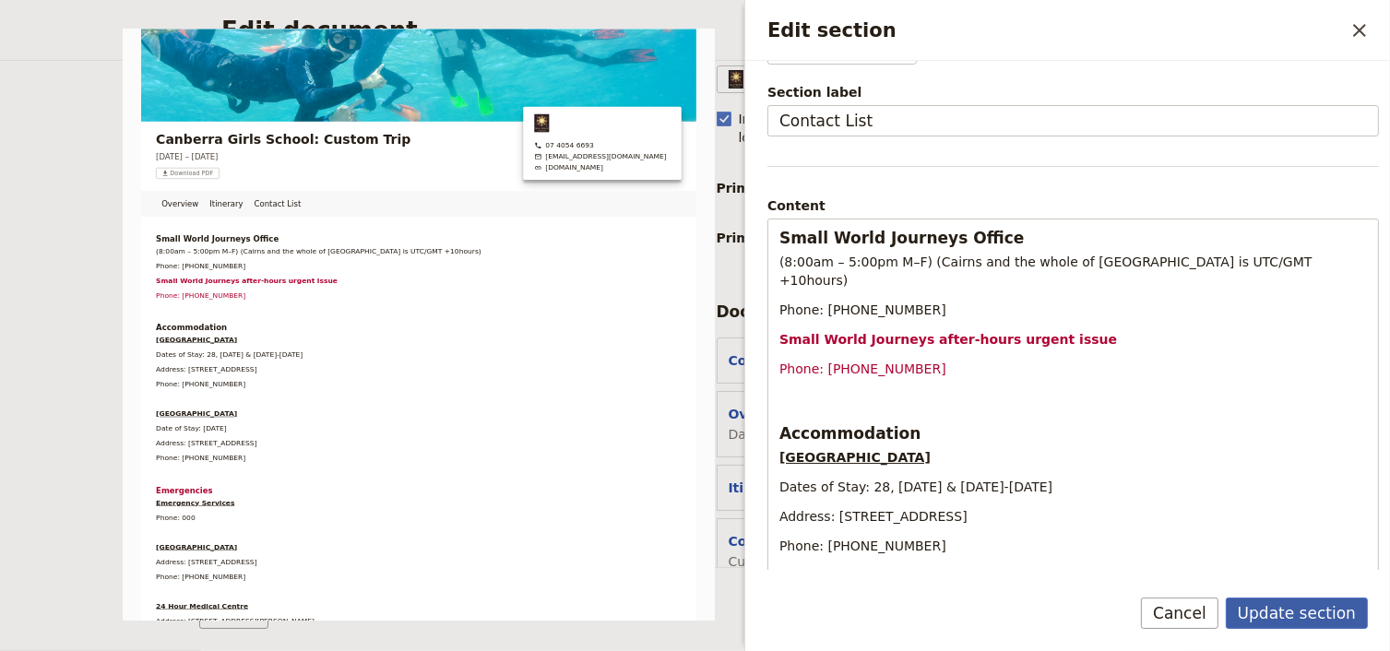
click at [1307, 616] on button "Update section" at bounding box center [1296, 613] width 142 height 31
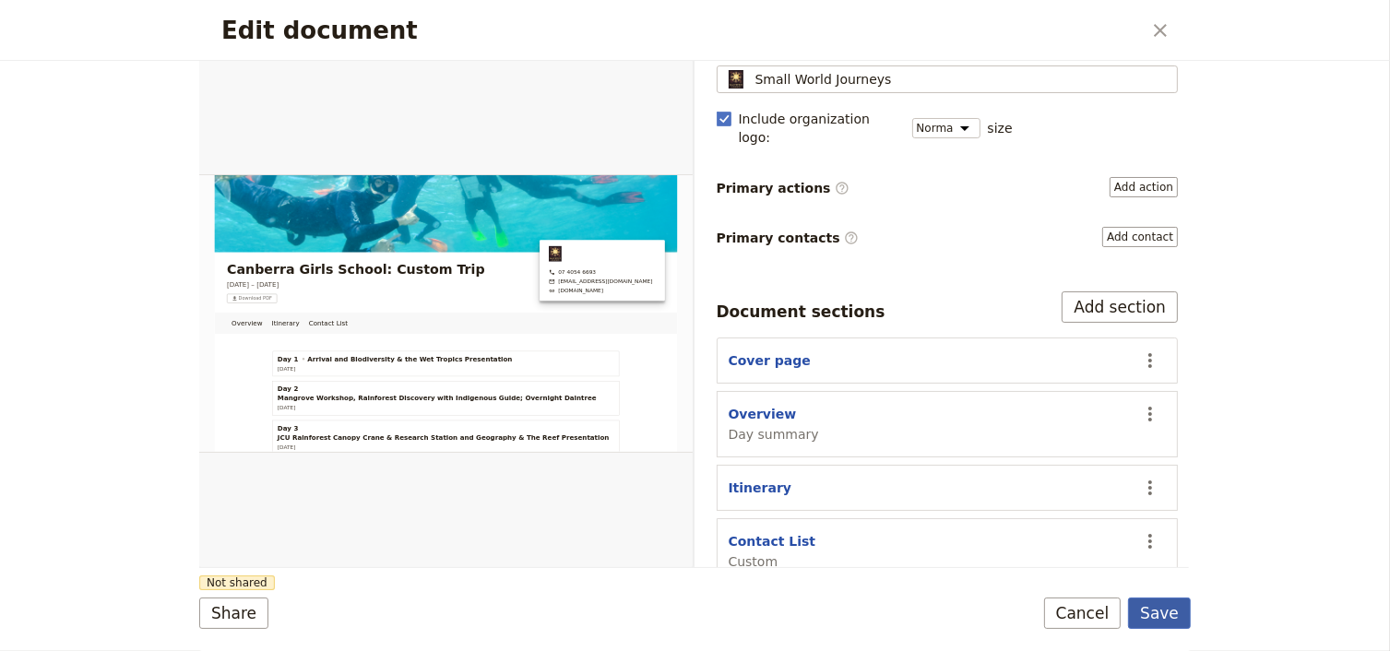
click at [1163, 614] on button "Save" at bounding box center [1159, 613] width 63 height 31
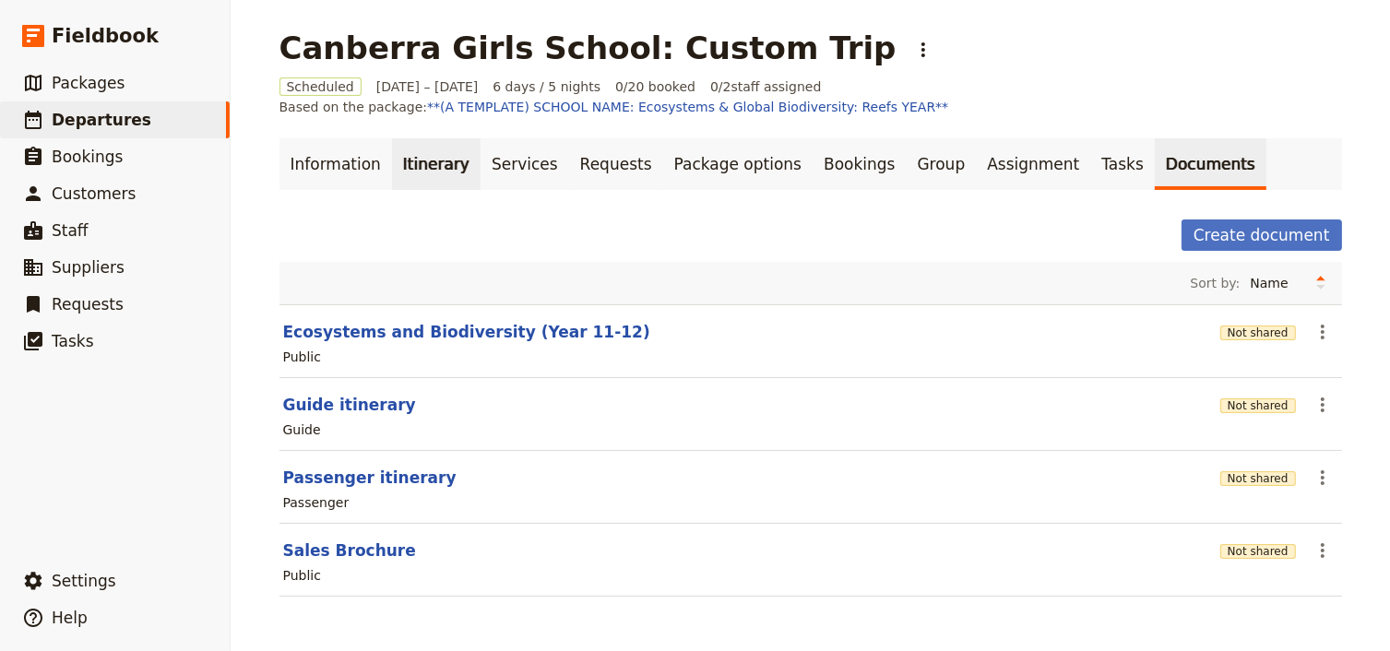
click at [404, 166] on link "Itinerary" at bounding box center [436, 164] width 89 height 52
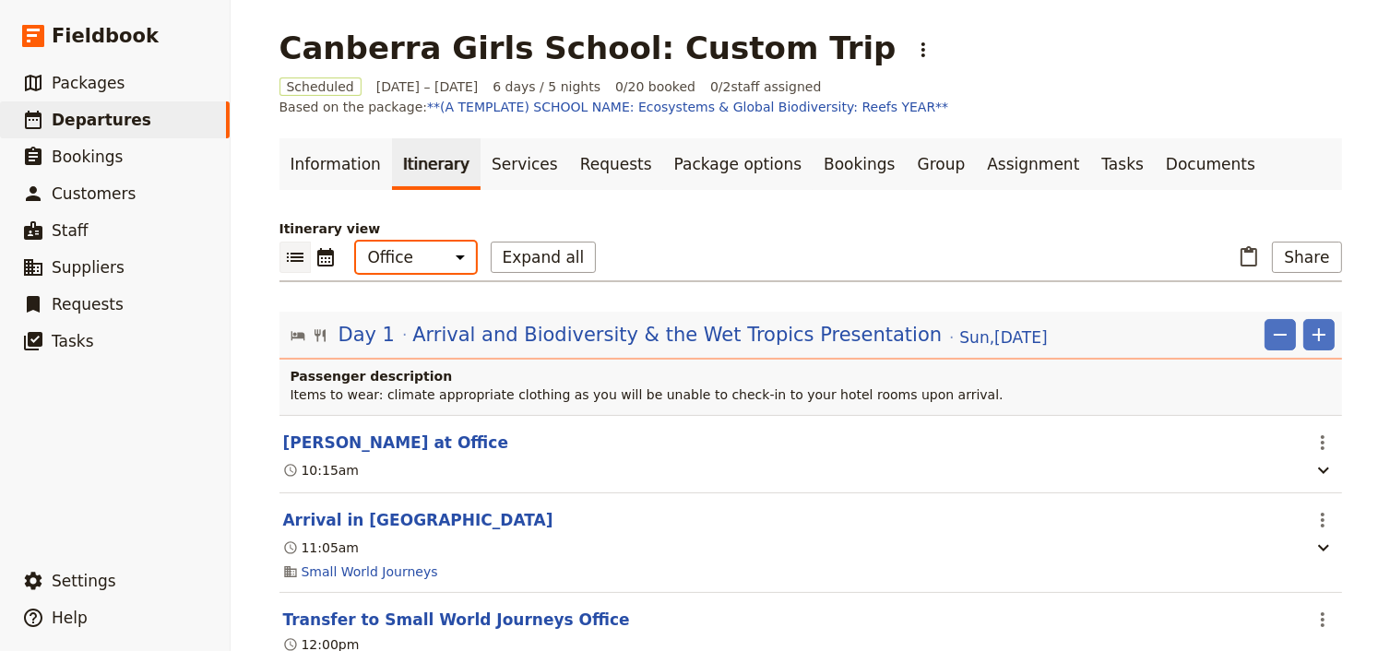
drag, startPoint x: 406, startPoint y: 257, endPoint x: 402, endPoint y: 270, distance: 13.4
click at [406, 257] on select "Office Guide Passenger Sales" at bounding box center [416, 257] width 120 height 31
select select "PASSENGER"
click at [356, 242] on select "Office Guide Passenger Sales" at bounding box center [416, 257] width 120 height 31
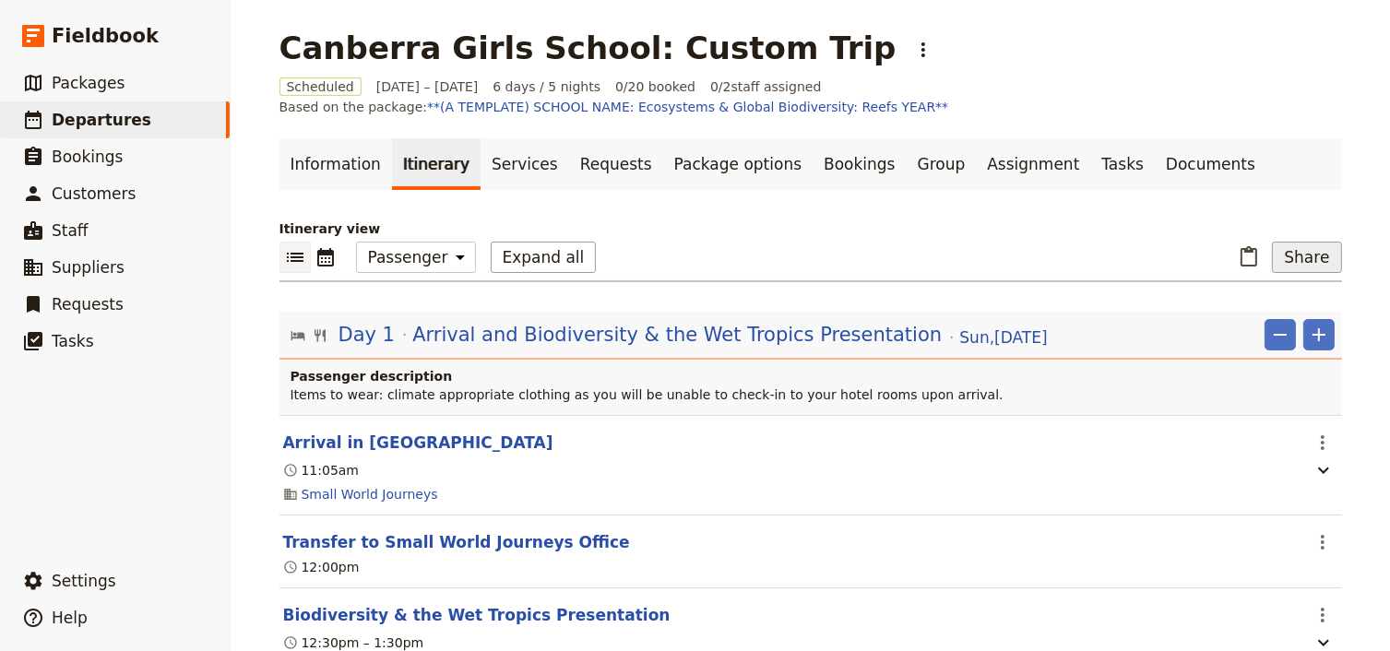
click at [1304, 266] on button "Share" at bounding box center [1306, 257] width 69 height 31
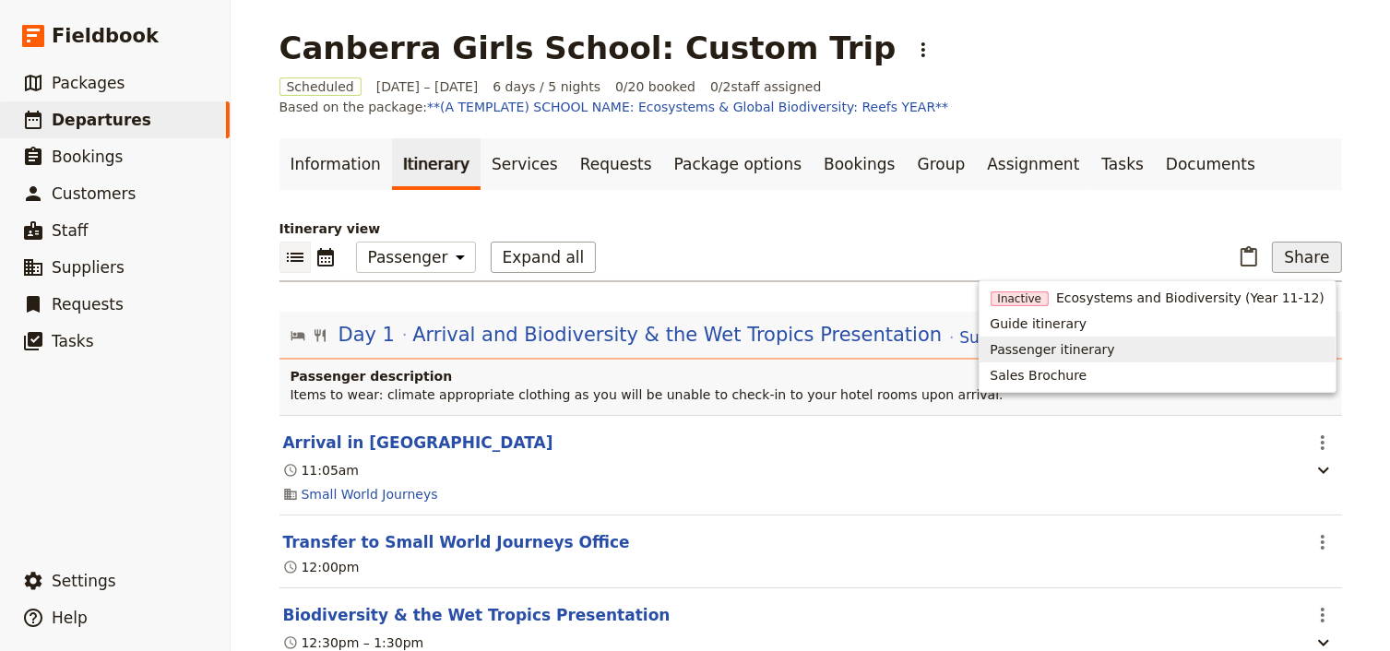
click at [1054, 350] on span "Passenger itinerary" at bounding box center [1052, 349] width 124 height 18
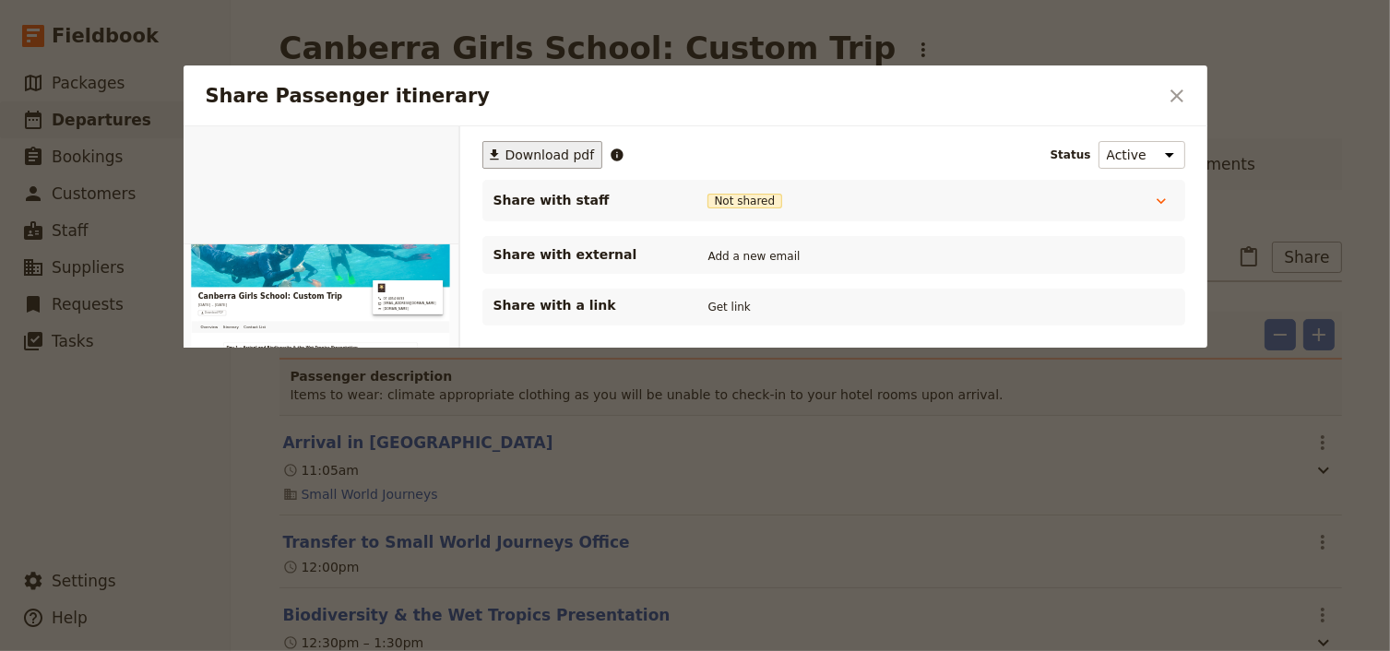
click at [551, 150] on span "Download pdf" at bounding box center [549, 155] width 89 height 18
drag, startPoint x: 929, startPoint y: 93, endPoint x: 1007, endPoint y: 93, distance: 77.5
click at [929, 93] on h2 "Share Passenger itinerary" at bounding box center [682, 96] width 952 height 28
click at [1177, 97] on icon "Close dialog" at bounding box center [1177, 96] width 22 height 22
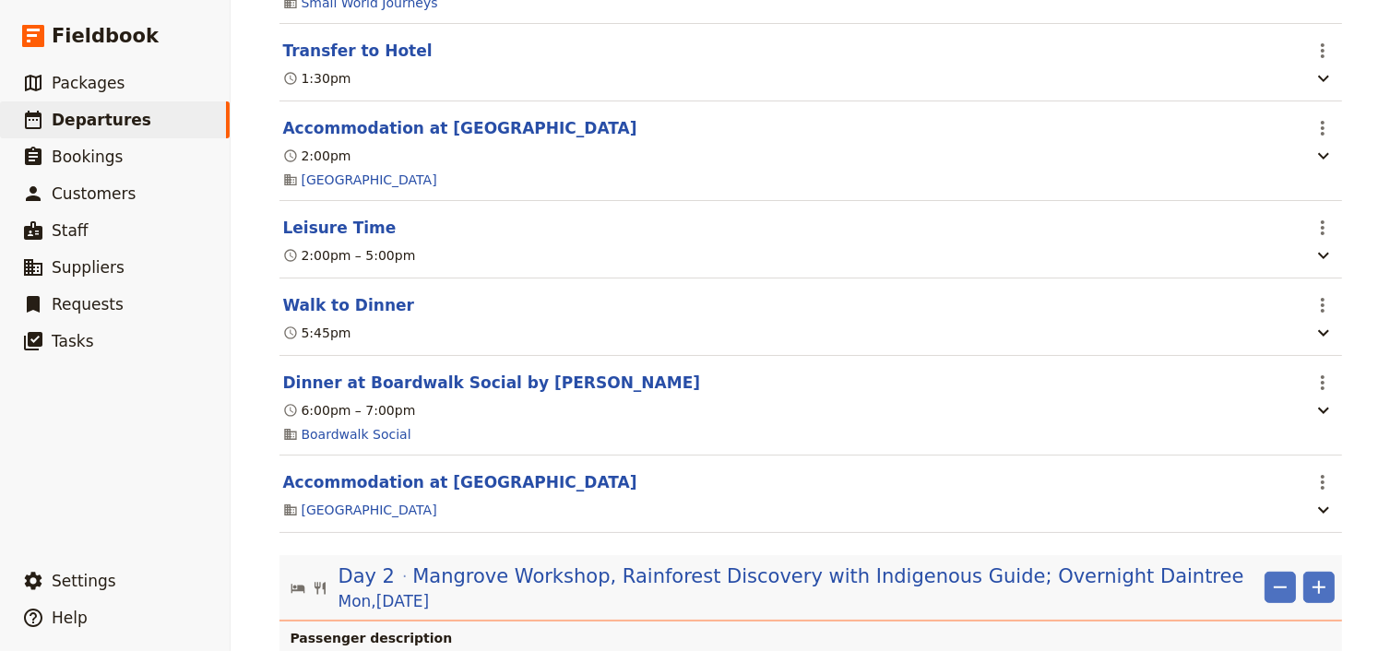
scroll to position [959, 0]
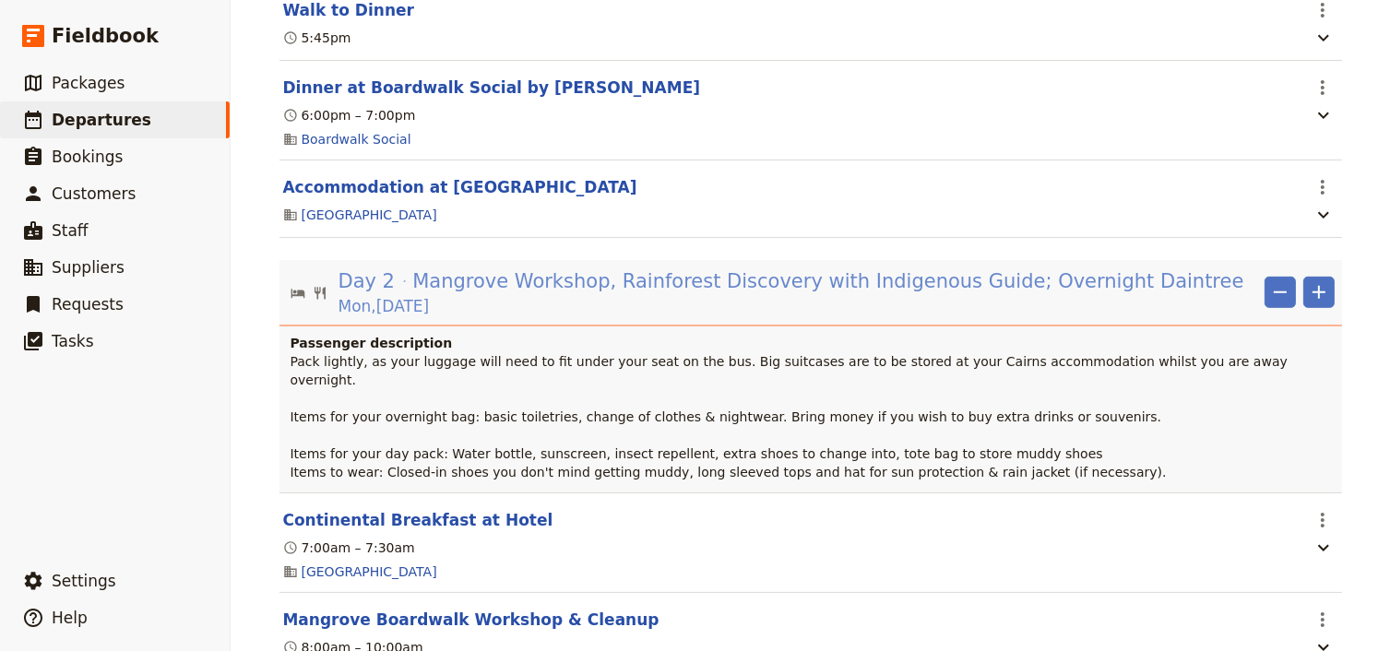
click at [657, 287] on span "Mangrove Workshop, Rainforest Discovery with Indigenous Guide; Overnight Daintr…" at bounding box center [827, 281] width 831 height 28
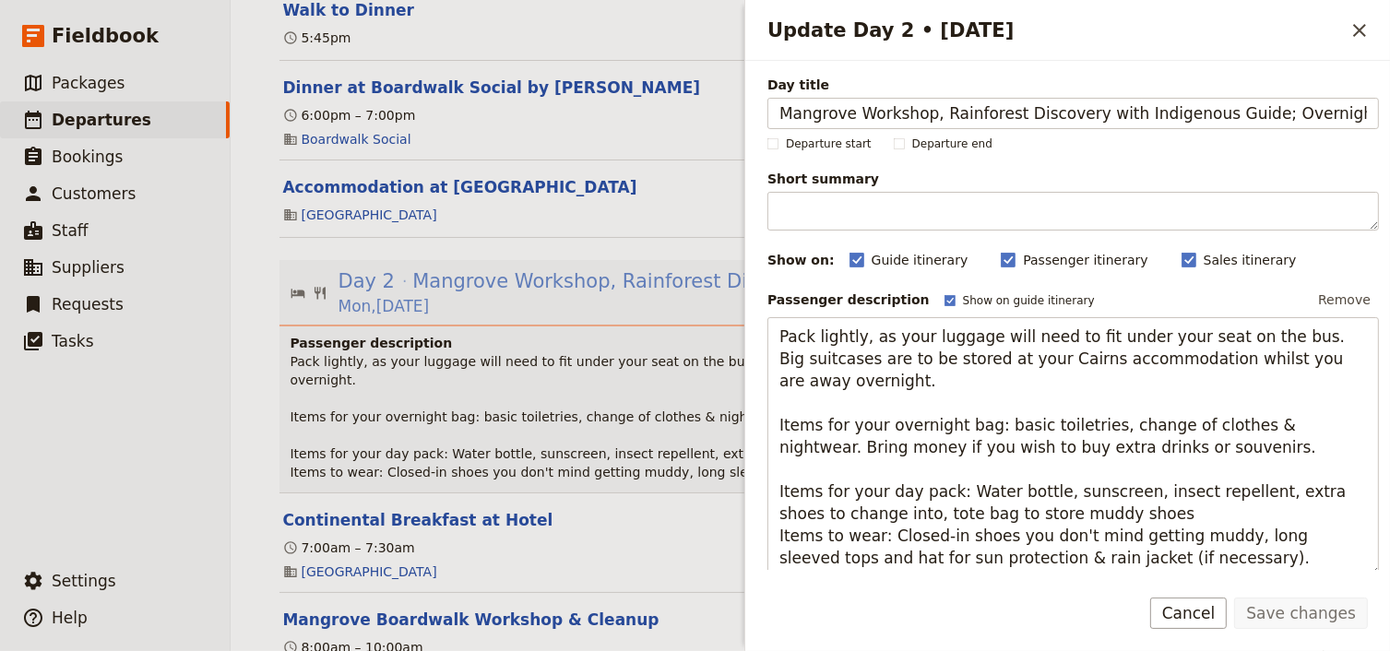
scroll to position [0, 16]
drag, startPoint x: 1214, startPoint y: 112, endPoint x: 1361, endPoint y: 121, distance: 146.9
click at [1361, 121] on input "Mangrove Workshop, Rainforest Discovery with Indigenous Guide; Overnight Daintr…" at bounding box center [1072, 113] width 611 height 31
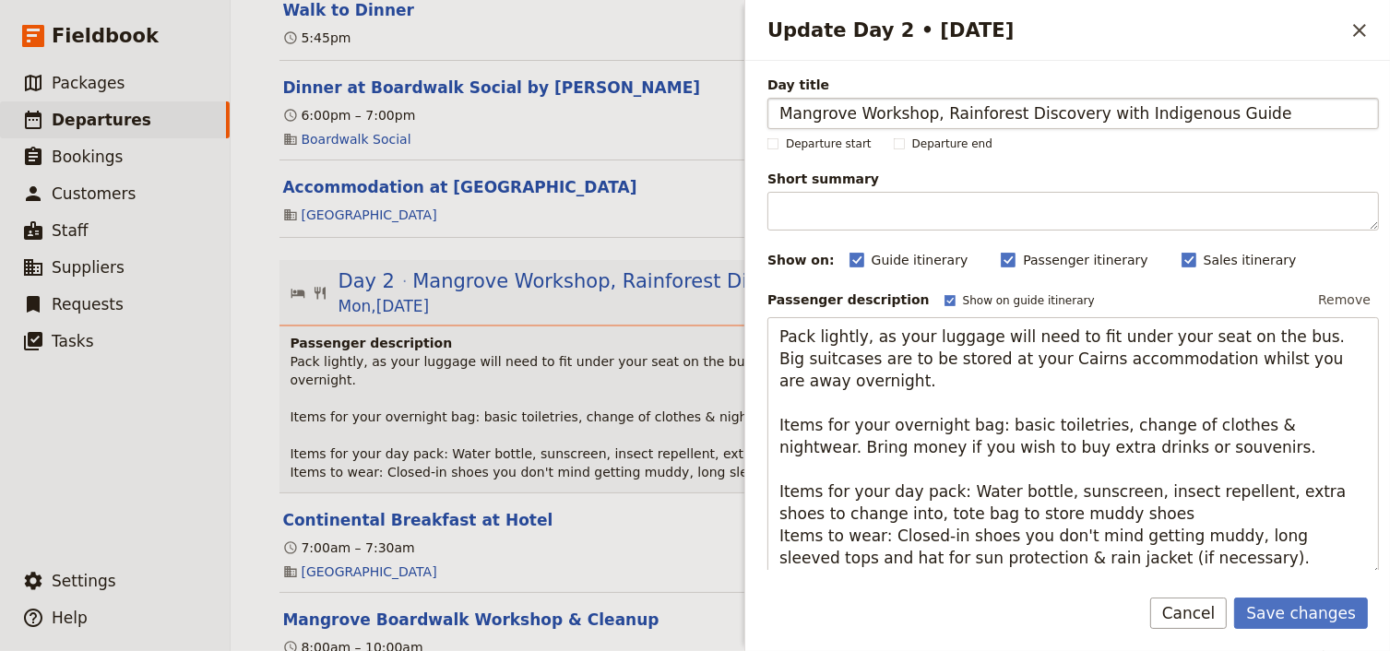
click at [926, 117] on input "Mangrove Workshop, Rainforest Discovery with Indigenous Guide" at bounding box center [1072, 113] width 611 height 31
type input "Mangrove Workshop and Rainforest Discovery with Indigenous Guide"
click at [1272, 609] on button "Save changes" at bounding box center [1301, 613] width 134 height 31
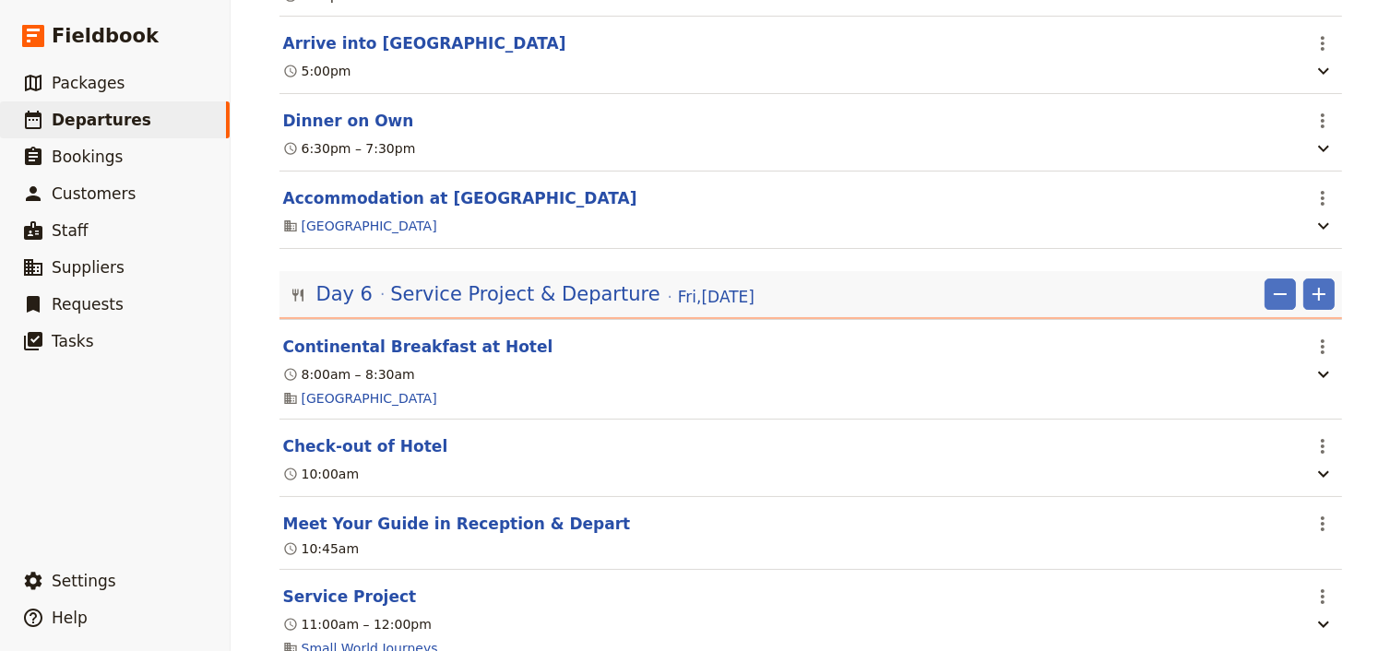
scroll to position [6112, 0]
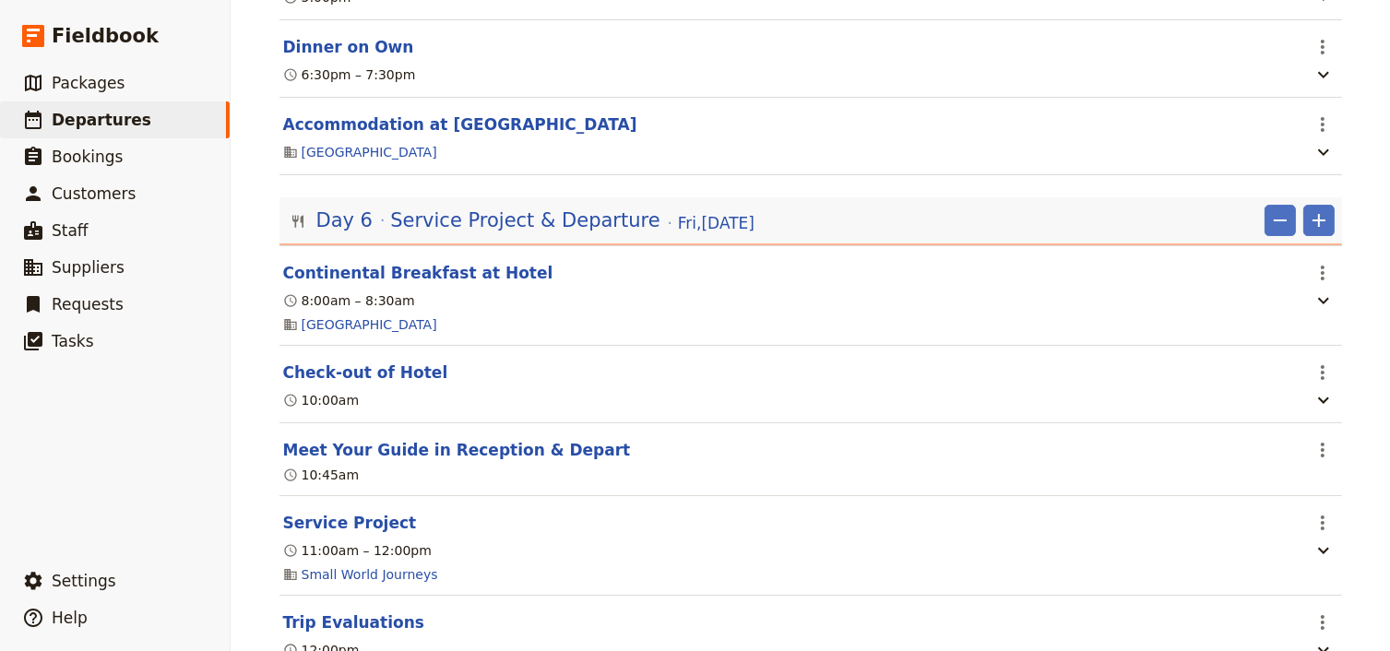
drag, startPoint x: 1318, startPoint y: 439, endPoint x: 1308, endPoint y: 454, distance: 17.4
click at [1320, 443] on icon "Actions" at bounding box center [1322, 450] width 4 height 15
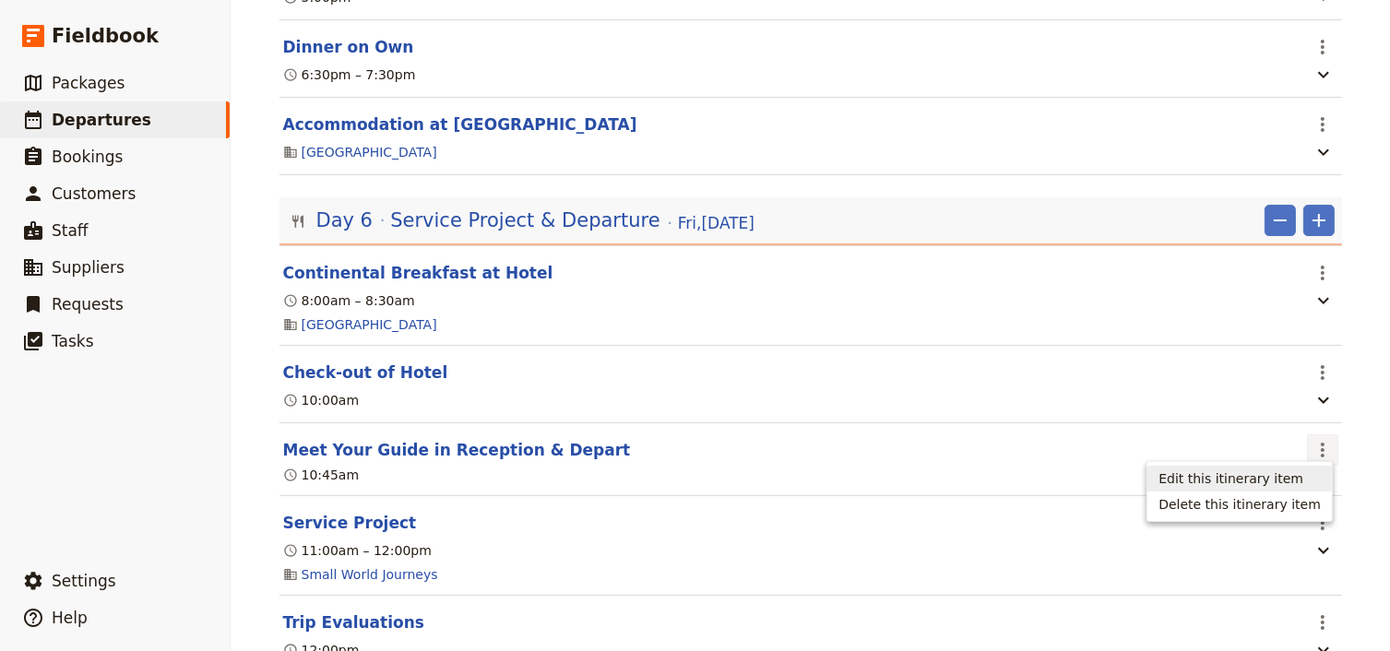
click at [1271, 475] on span "Edit this itinerary item" at bounding box center [1230, 478] width 145 height 18
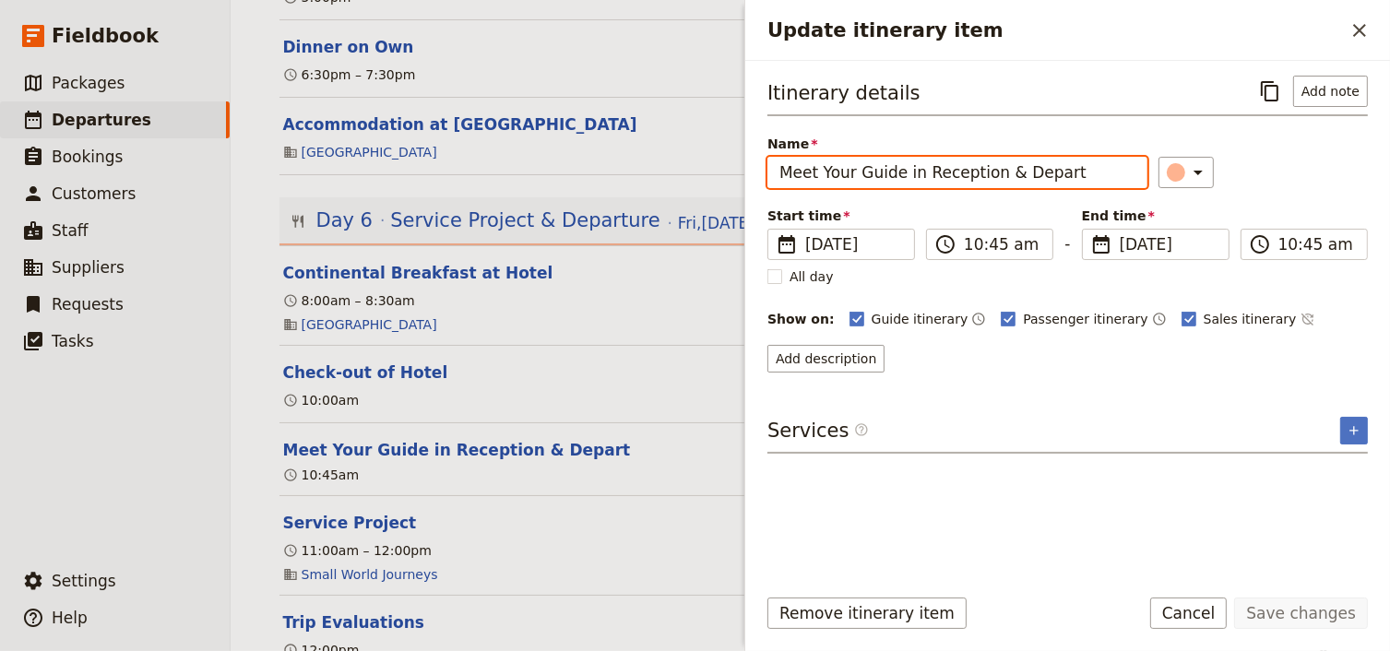
drag, startPoint x: 1083, startPoint y: 172, endPoint x: 798, endPoint y: 167, distance: 285.9
click at [775, 166] on input "Meet Your Guide in Reception & Depart" at bounding box center [957, 172] width 380 height 31
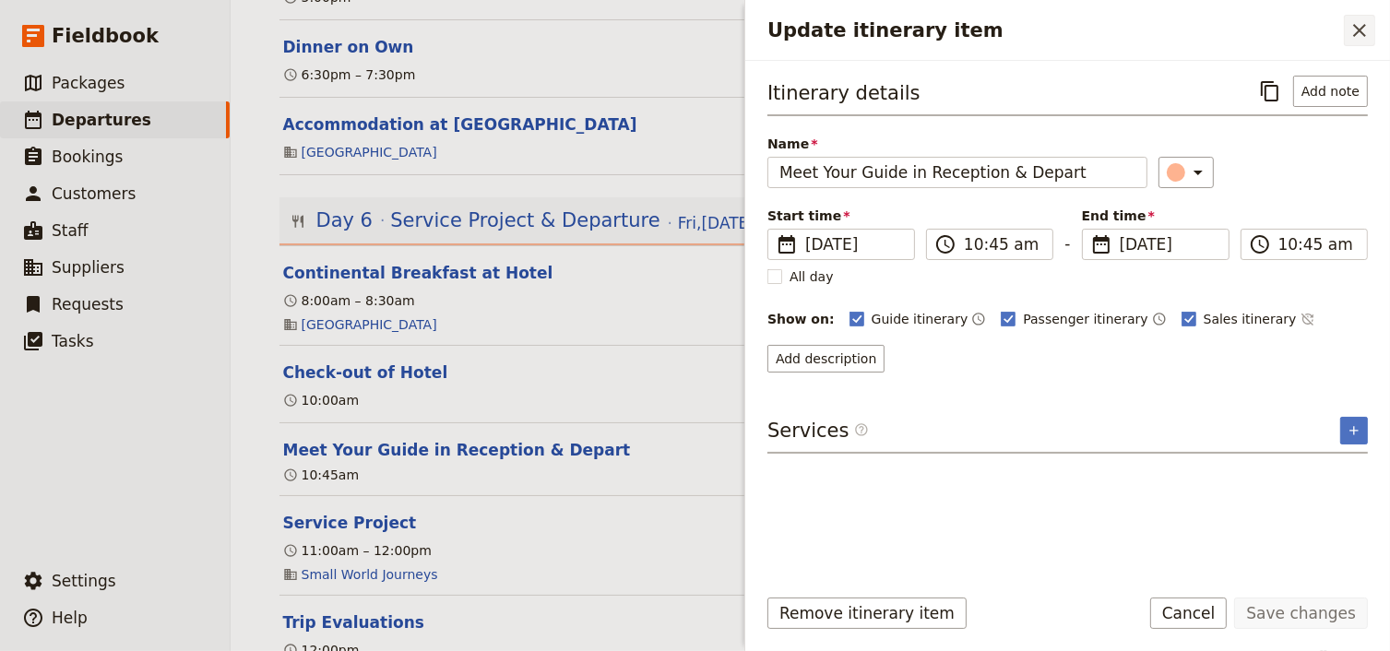
click at [1357, 43] on button "​" at bounding box center [1358, 30] width 31 height 31
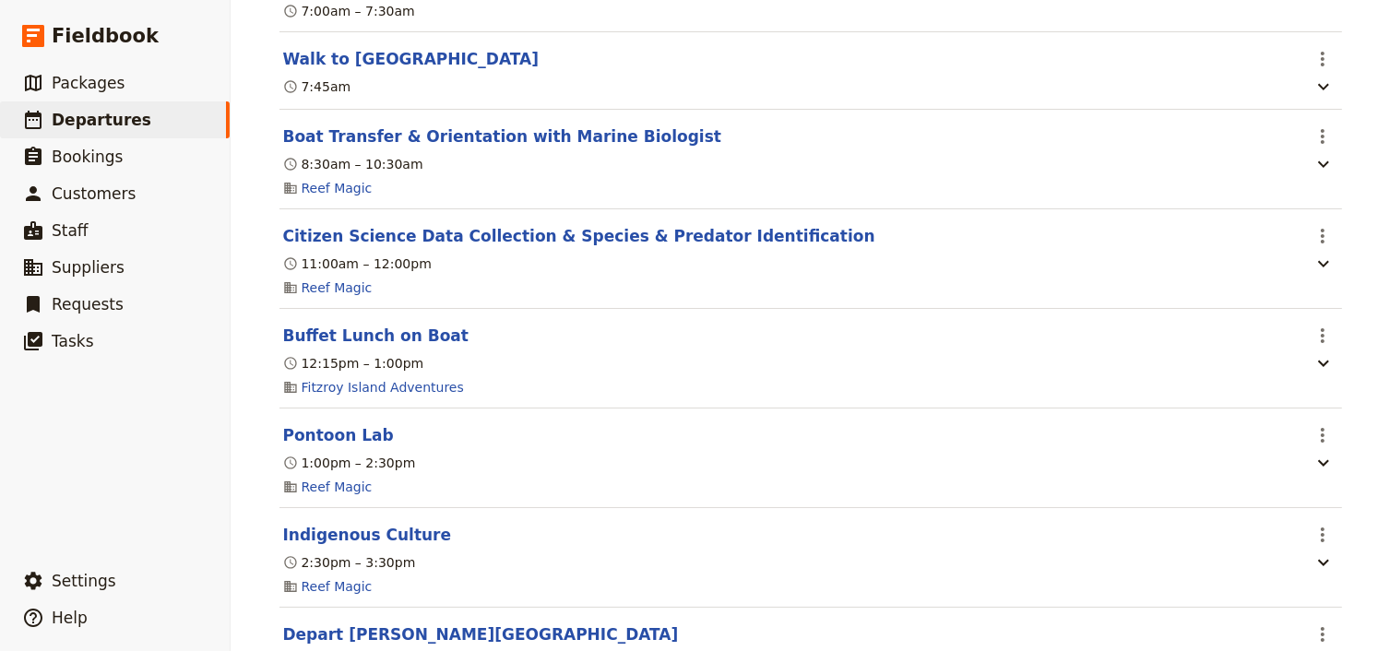
drag, startPoint x: 1044, startPoint y: 330, endPoint x: 1372, endPoint y: 324, distance: 328.3
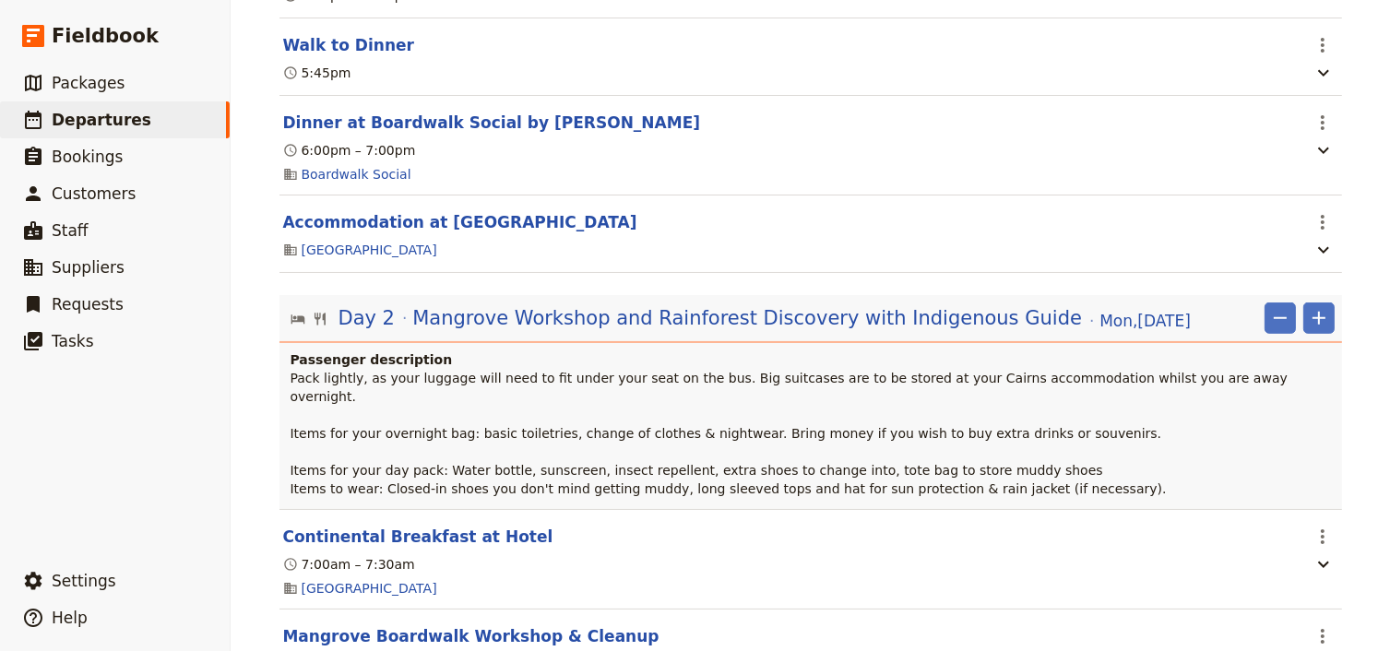
scroll to position [1023, 0]
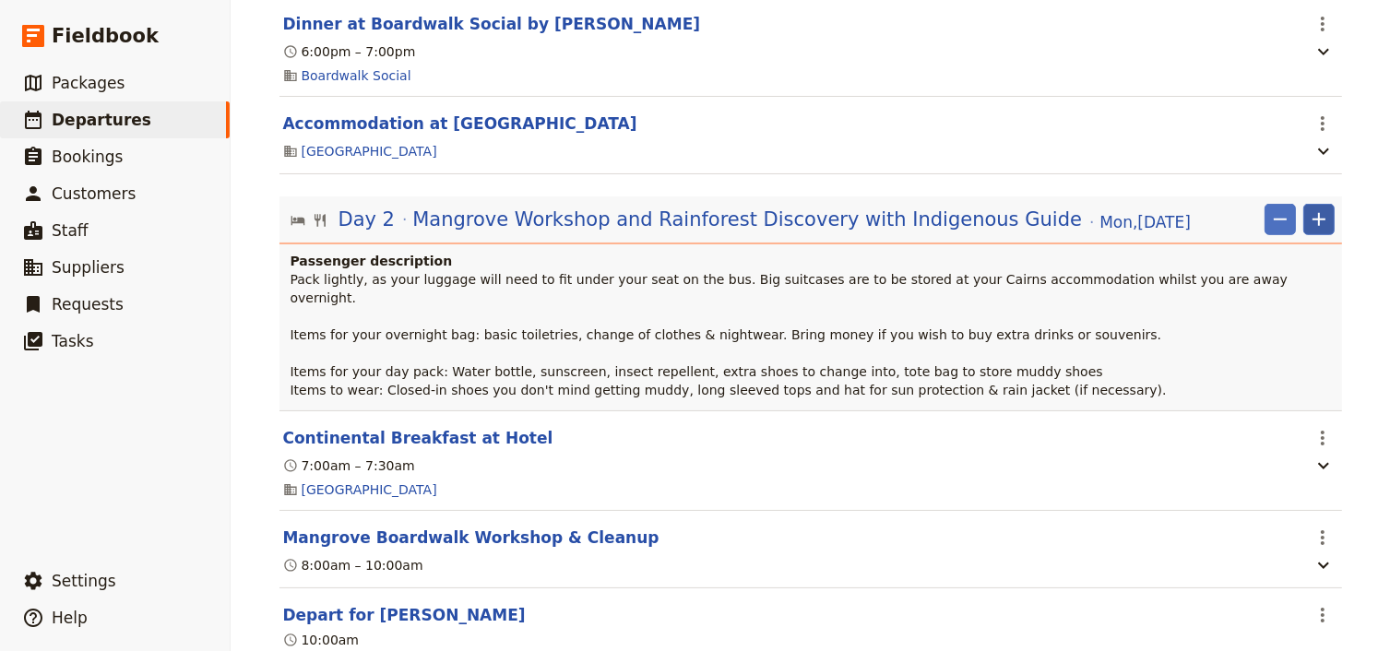
click at [1319, 225] on icon "Add" at bounding box center [1319, 219] width 22 height 22
click at [1269, 266] on span "Add itinerary item" at bounding box center [1258, 266] width 117 height 18
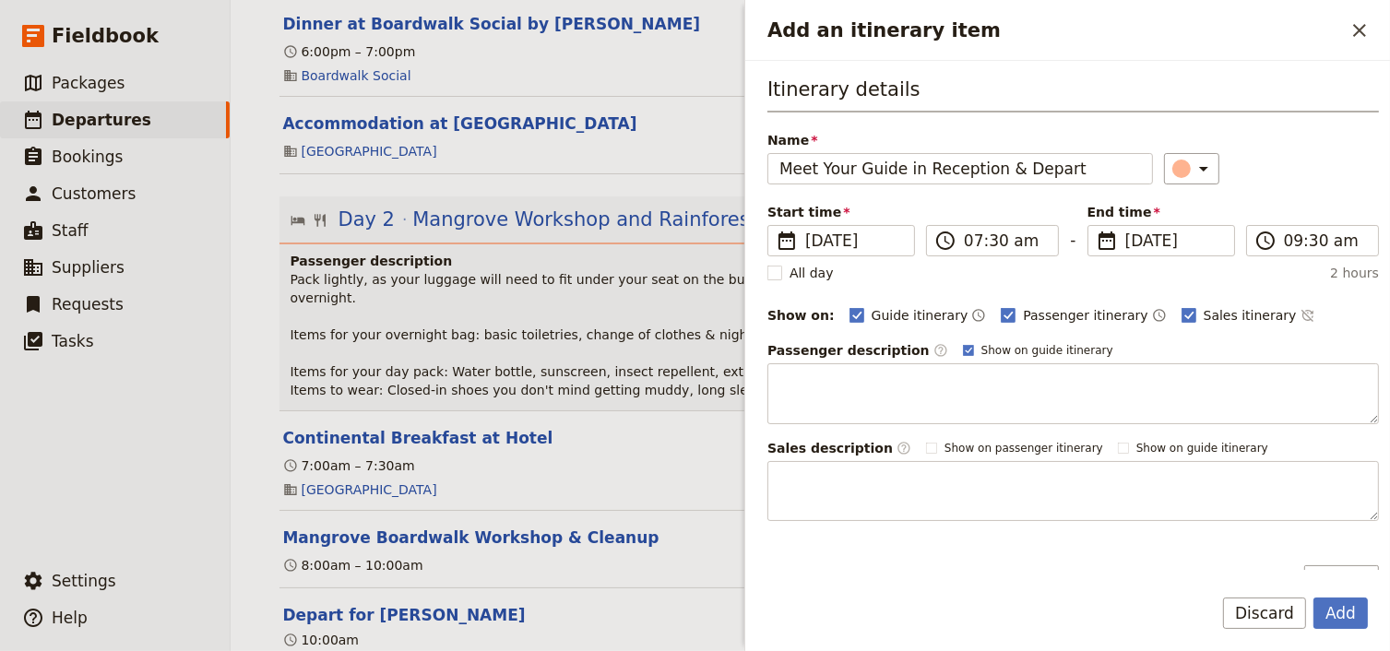
type input "Meet Your Guide in Reception & Depart"
click at [986, 241] on input "07:30 am" at bounding box center [1005, 241] width 83 height 22
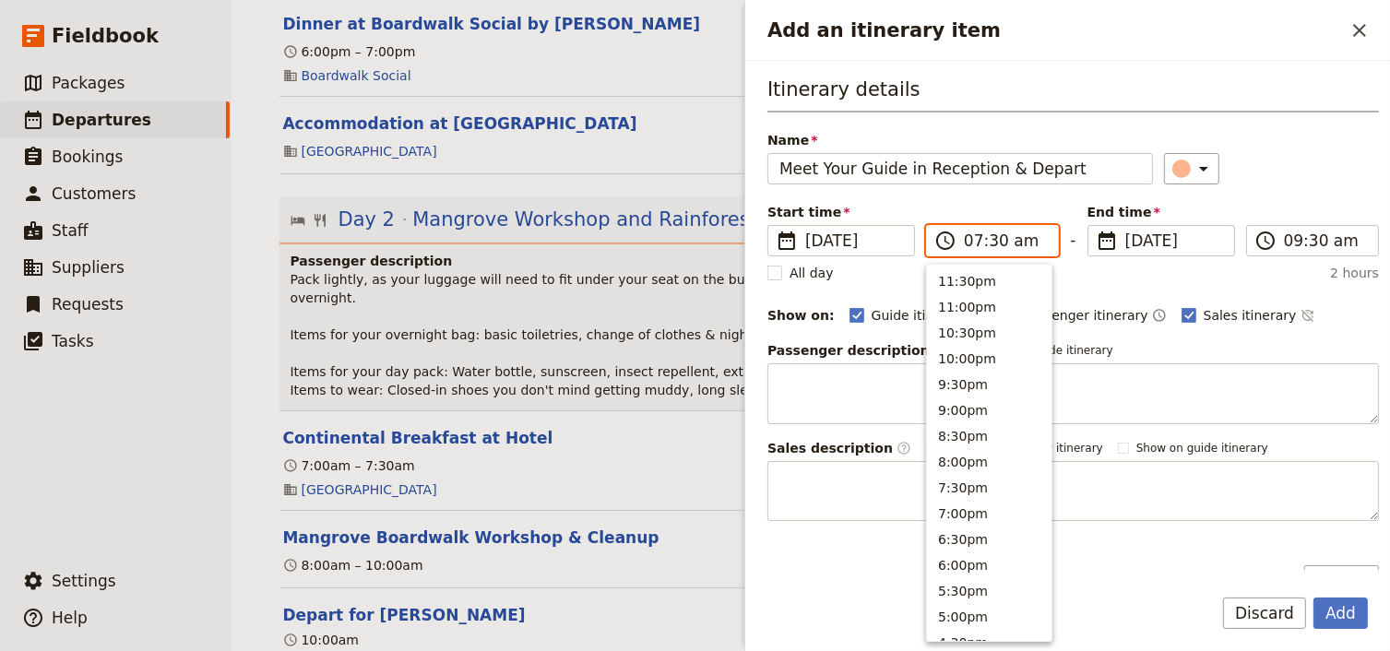
scroll to position [830, 0]
click at [989, 243] on input "07:30 am" at bounding box center [1005, 241] width 83 height 22
type input "07:45 am"
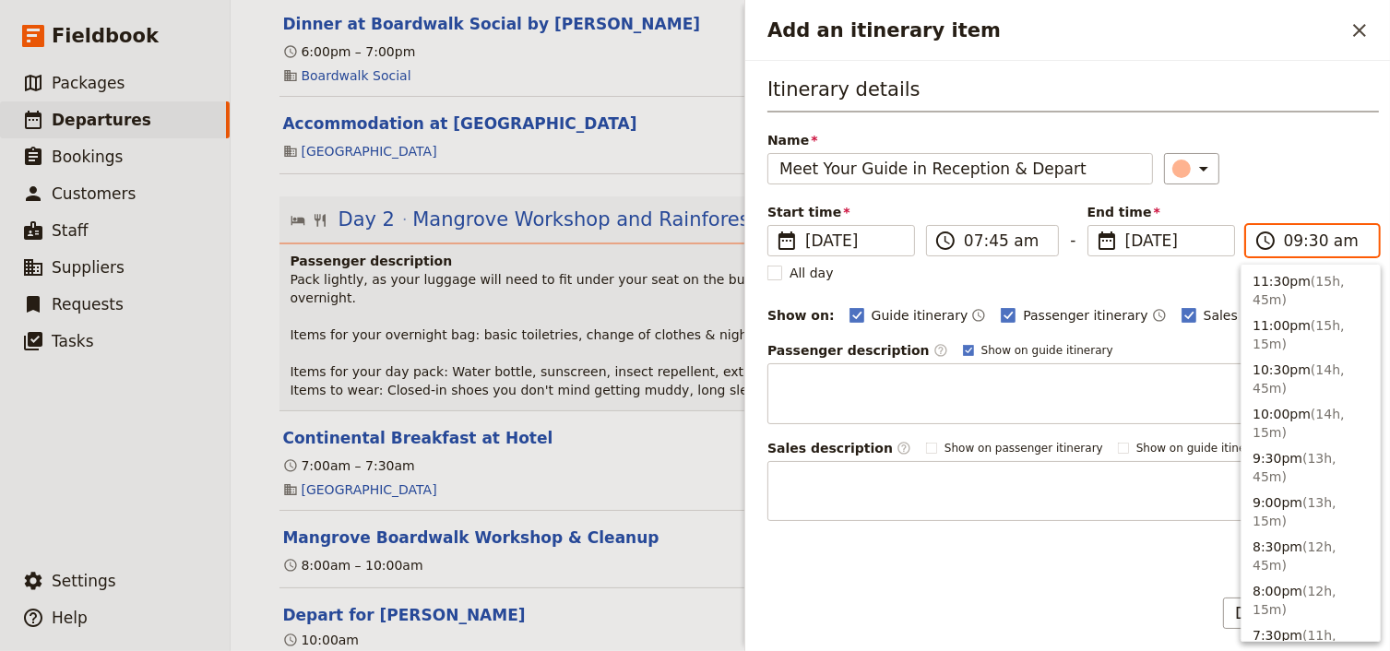
click at [1285, 243] on input "09:30 am" at bounding box center [1325, 241] width 83 height 22
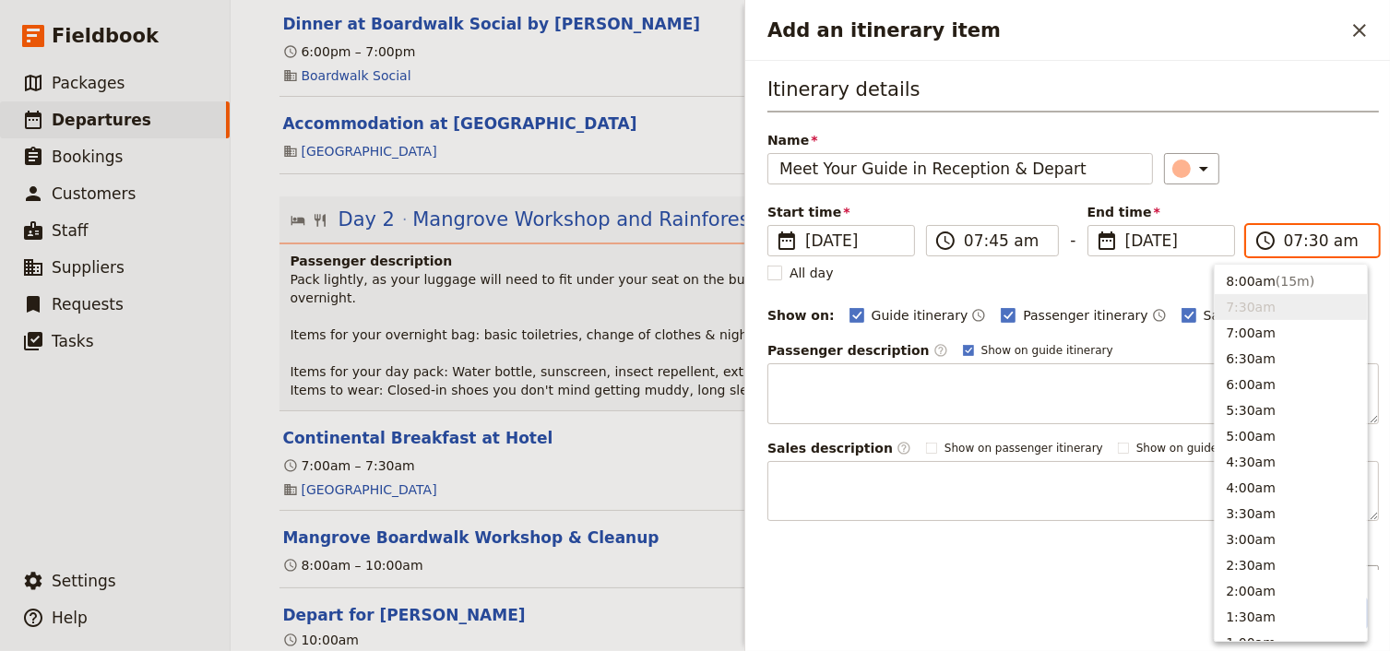
click at [1304, 240] on input "07:30 am" at bounding box center [1325, 241] width 83 height 22
type input "07:45 am"
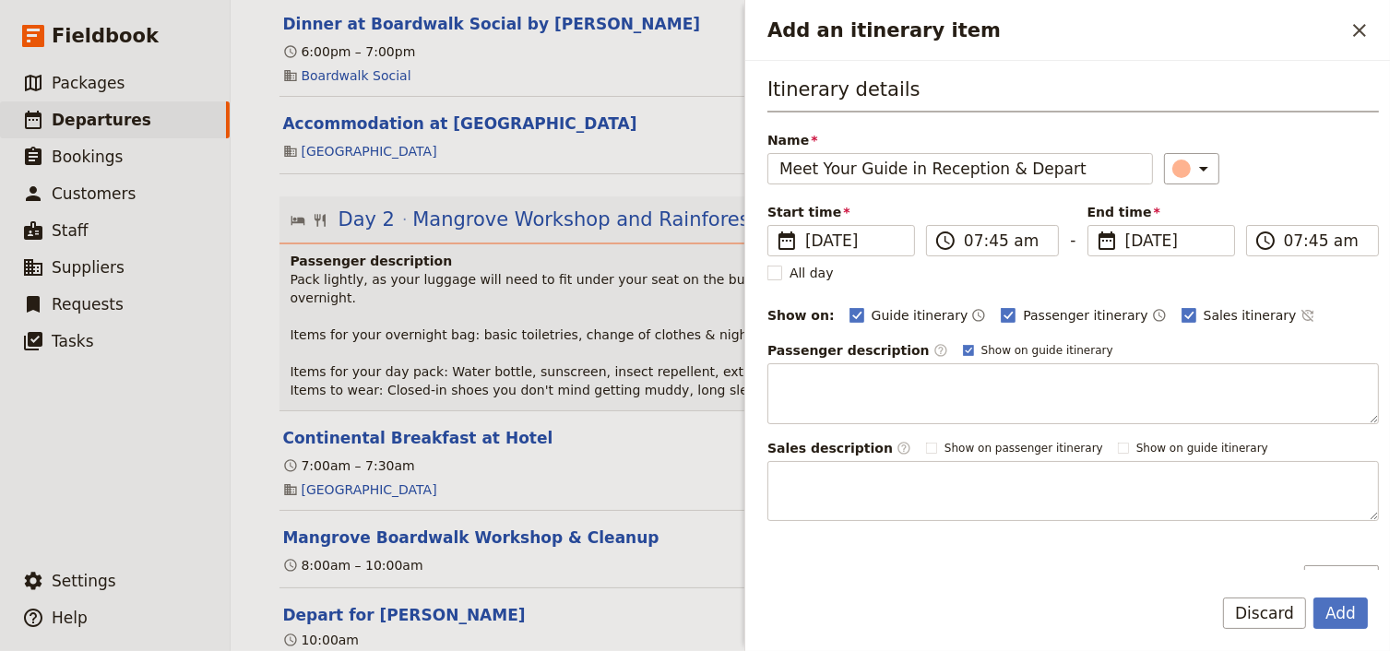
click at [1309, 204] on div "Start time ​ 29 Sep 2025 29/09/2025 2025-09-29 07:45 ​ 07:45 am - End time ​ 29…" at bounding box center [1072, 229] width 611 height 53
click at [1340, 612] on button "Add" at bounding box center [1340, 613] width 54 height 31
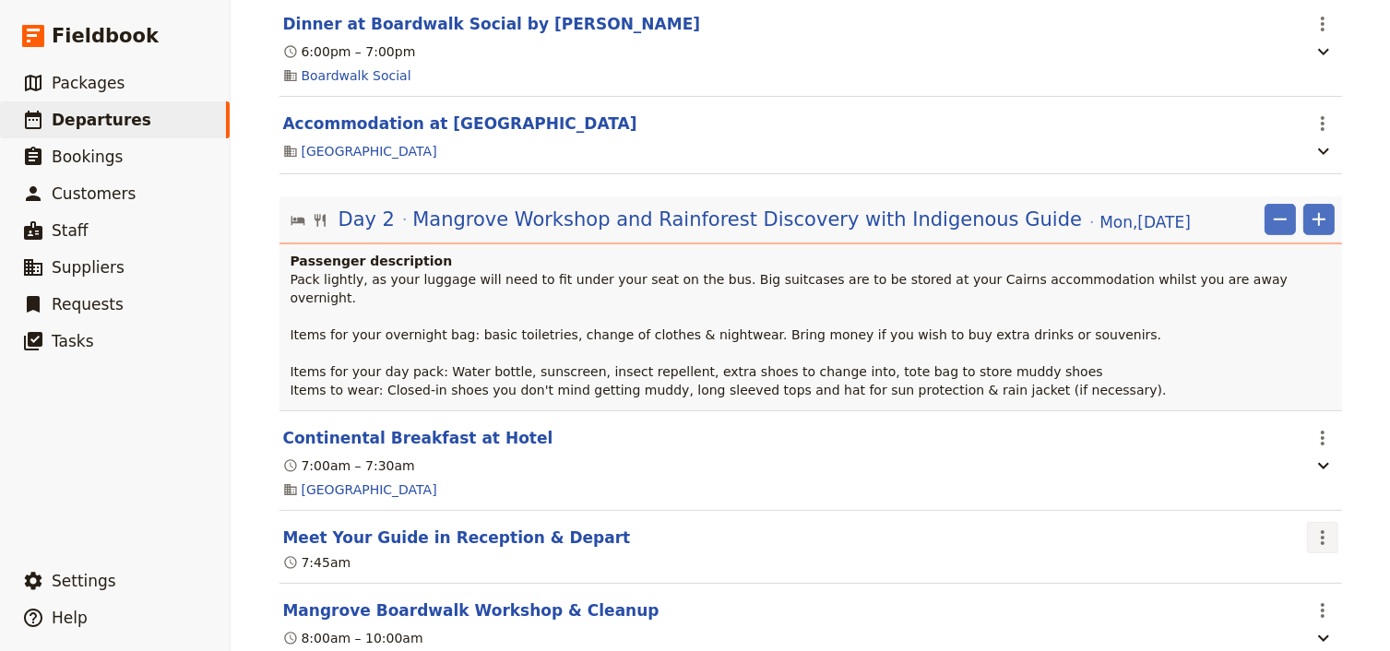
click at [1313, 527] on icon "Actions" at bounding box center [1322, 538] width 22 height 22
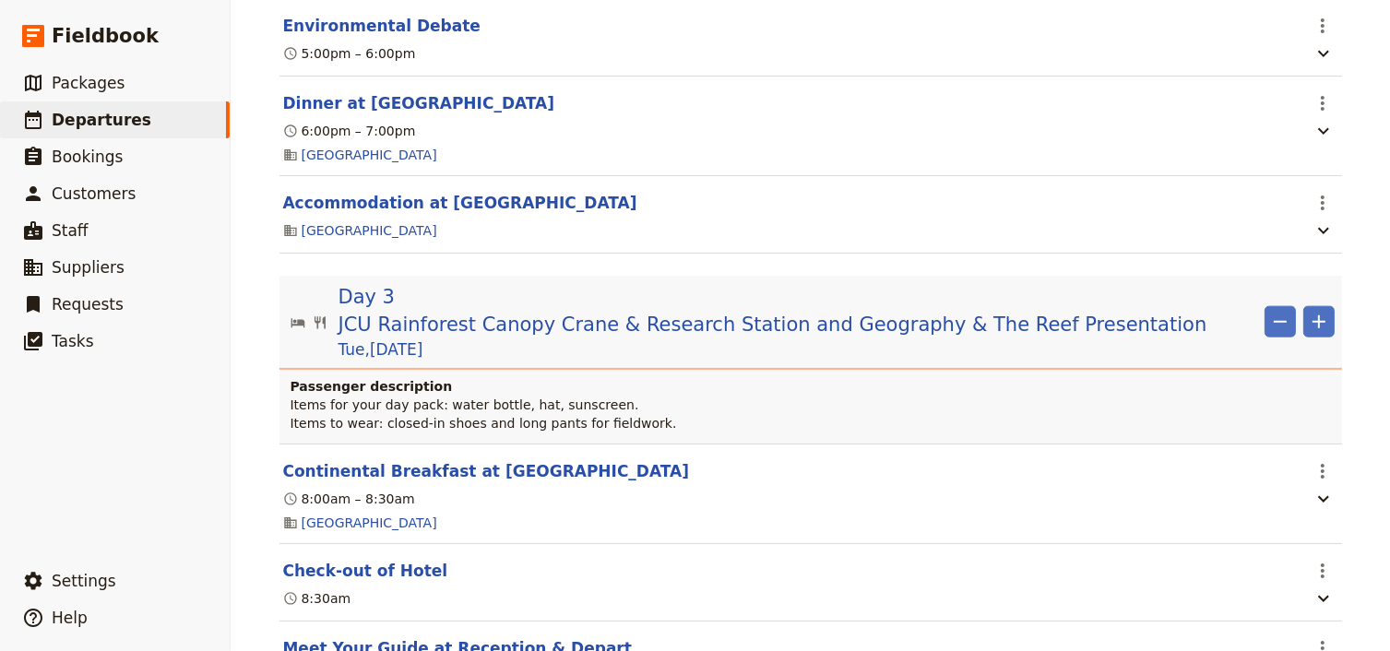
scroll to position [2277, 0]
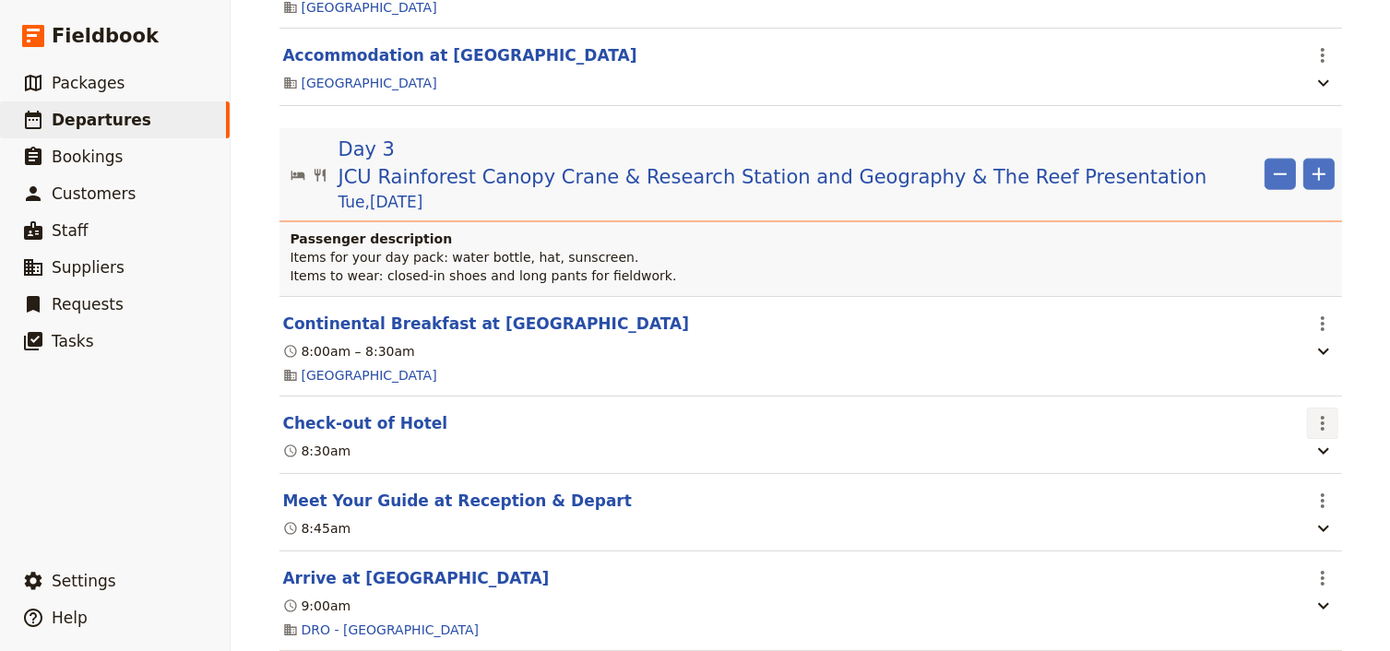
click at [1320, 416] on icon "Actions" at bounding box center [1322, 423] width 4 height 15
click at [1299, 427] on span "Edit this itinerary item" at bounding box center [1230, 432] width 145 height 18
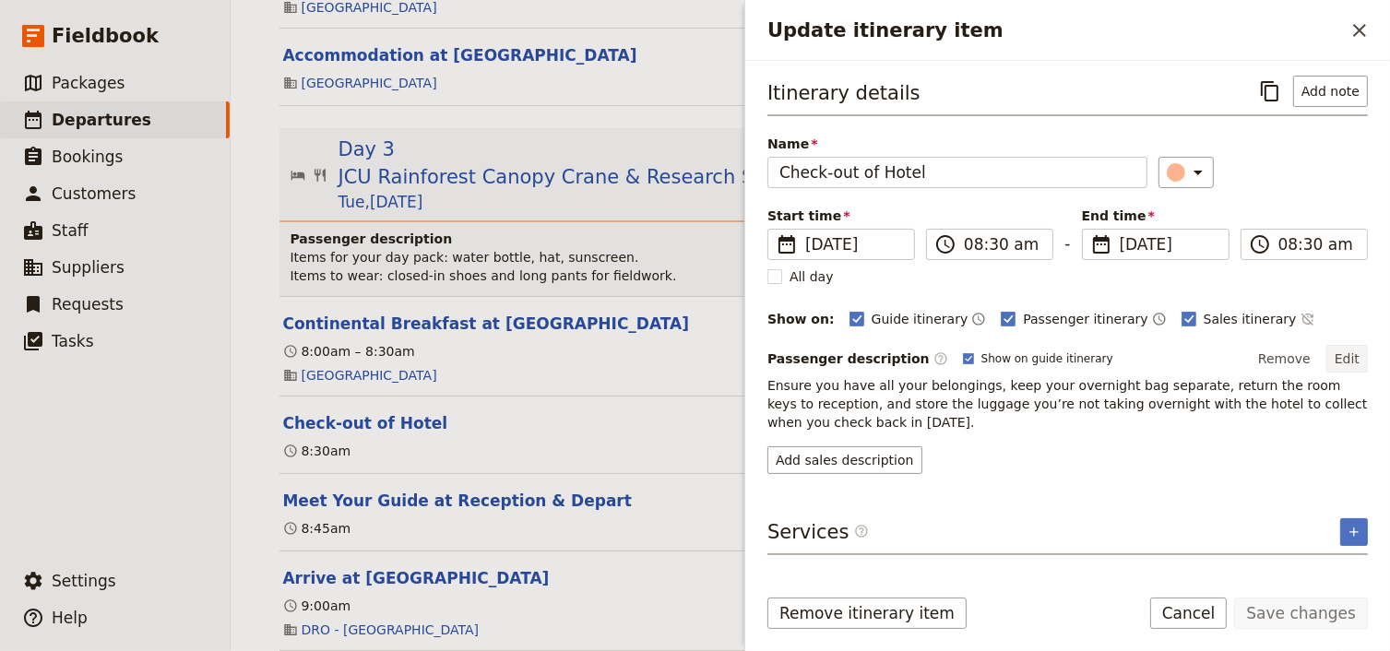
click at [1346, 361] on button "Edit" at bounding box center [1346, 359] width 41 height 28
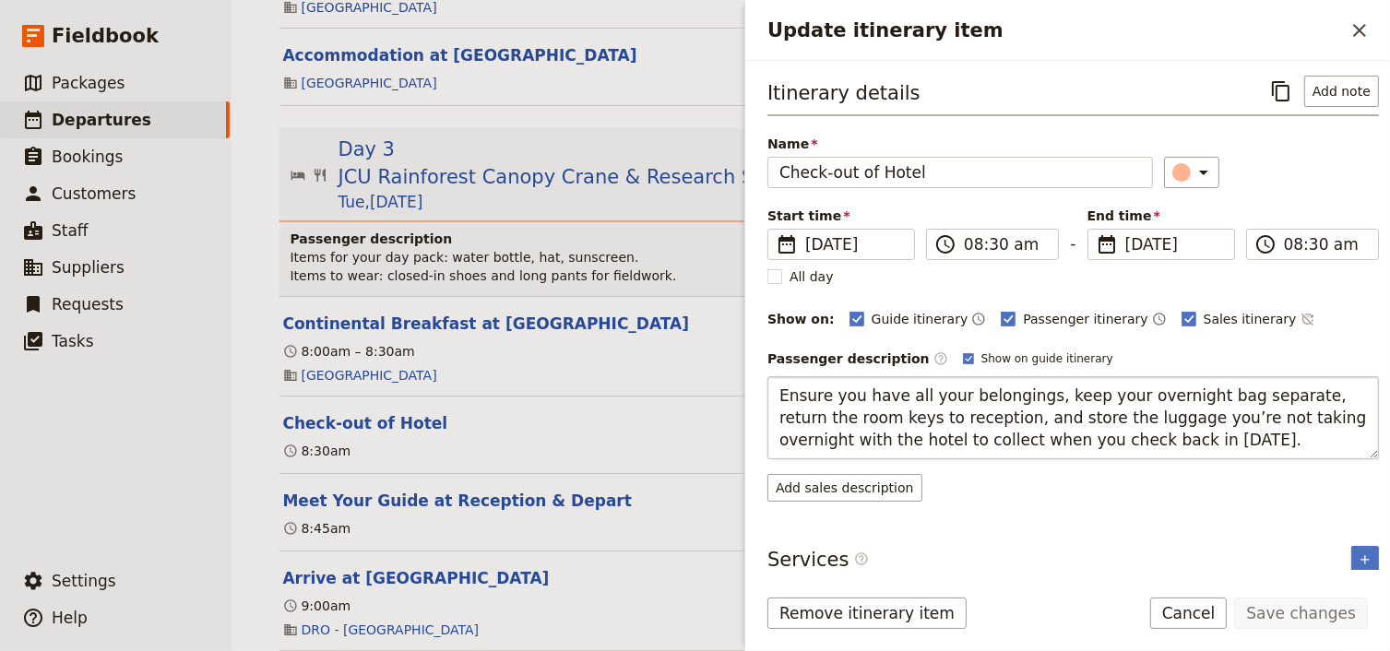
drag, startPoint x: 1136, startPoint y: 436, endPoint x: 778, endPoint y: 391, distance: 360.6
click at [778, 391] on textarea "Ensure you have all your belongings, keep your overnight bag separate, return t…" at bounding box center [1072, 417] width 611 height 83
click at [1363, 24] on icon "Close drawer" at bounding box center [1359, 30] width 22 height 22
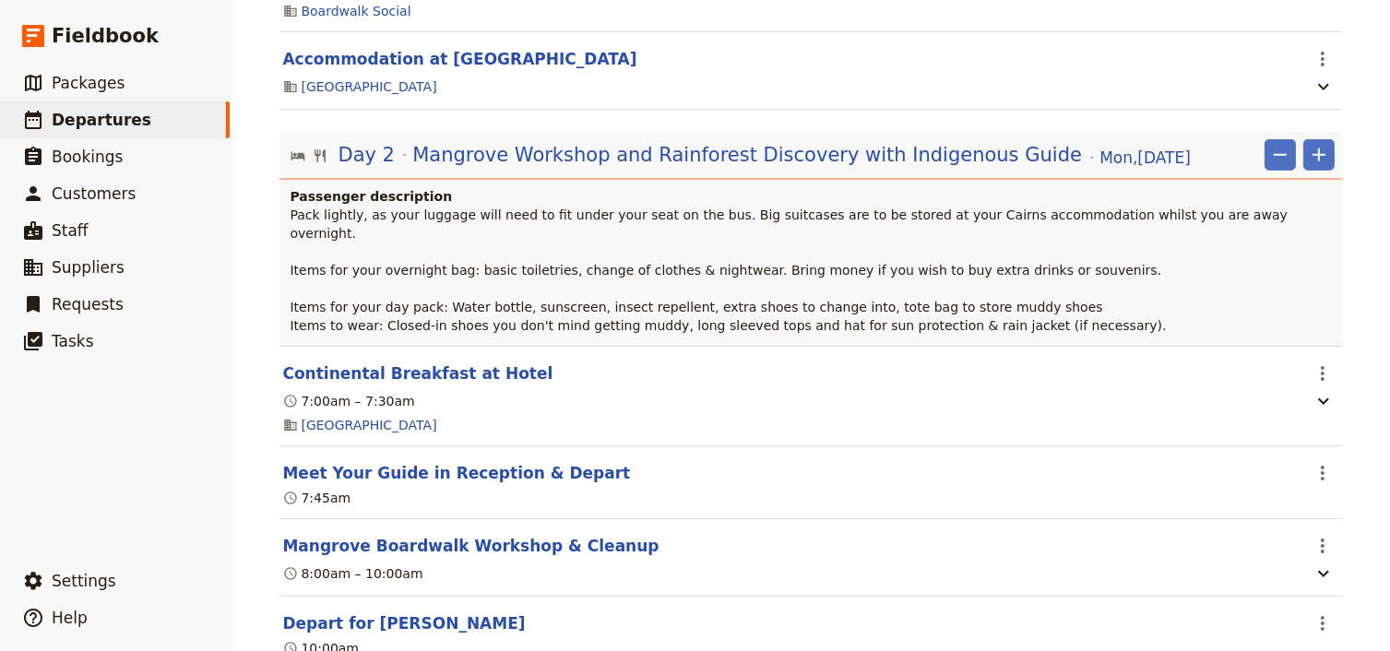
scroll to position [1170, 0]
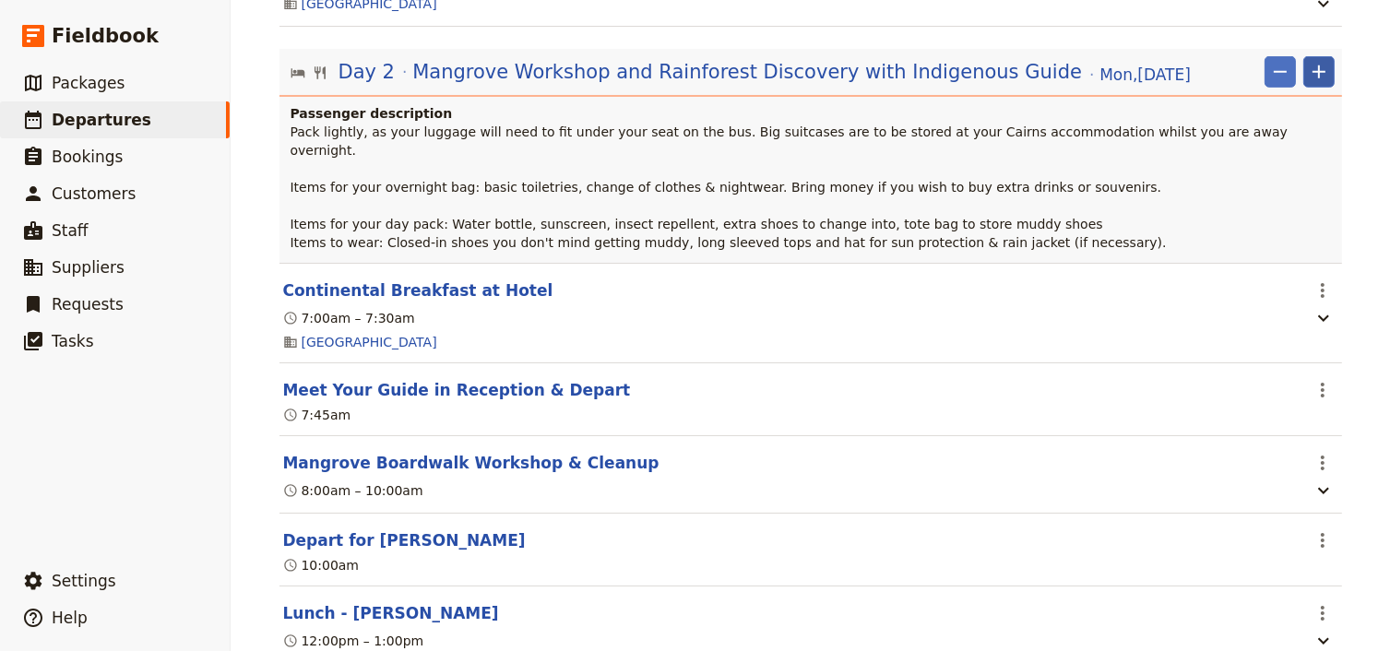
click at [1321, 77] on icon "Add" at bounding box center [1319, 72] width 22 height 22
click at [1284, 126] on span "Add itinerary item" at bounding box center [1258, 119] width 117 height 18
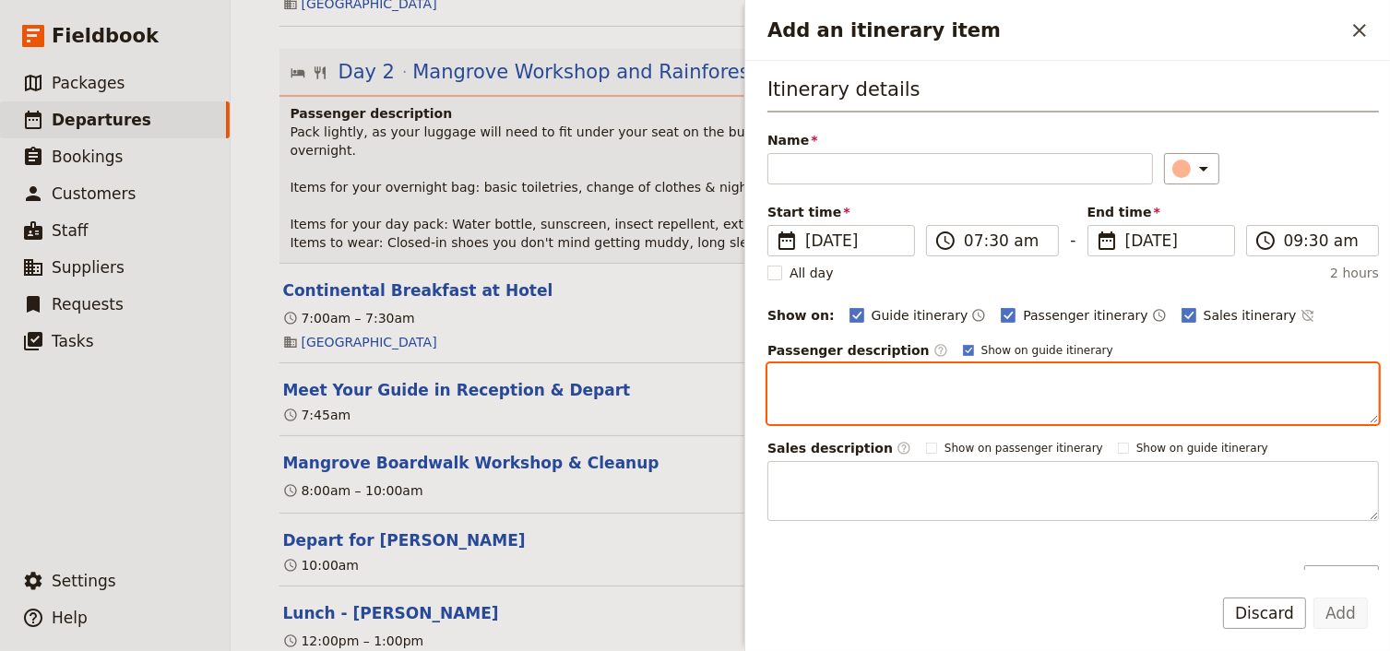
click at [792, 378] on textarea "Add an itinerary item" at bounding box center [1072, 393] width 611 height 61
paste textarea "Ensure you have all your belongings, keep your overnight bag separate, return t…"
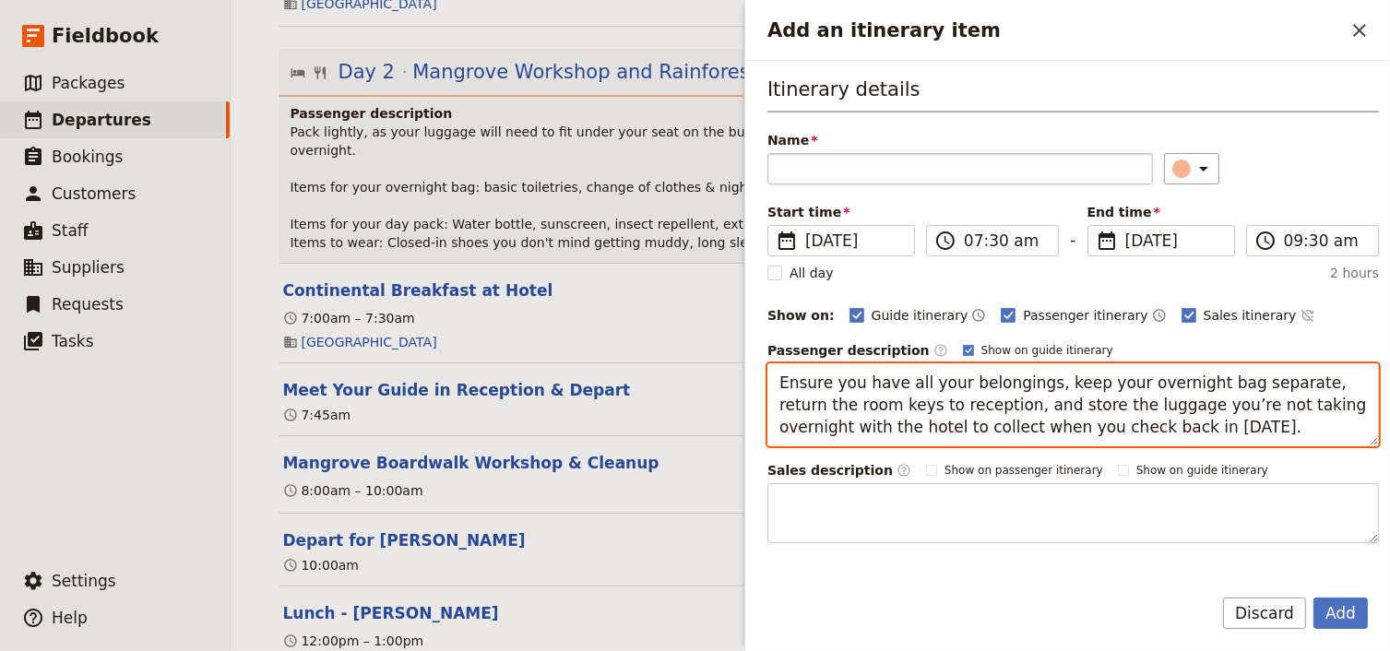
type textarea "Ensure you have all your belongings, keep your overnight bag separate, return t…"
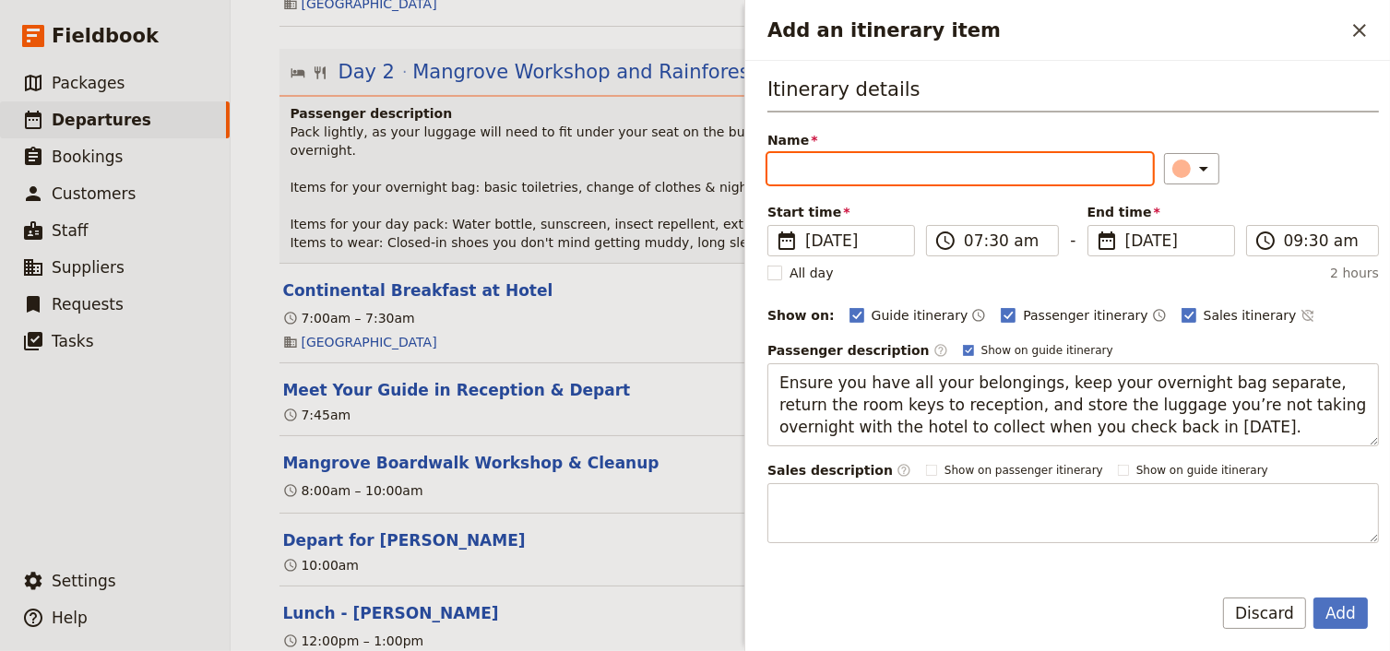
click at [790, 170] on input "Name" at bounding box center [959, 168] width 385 height 31
type input "Check-out of Hotel"
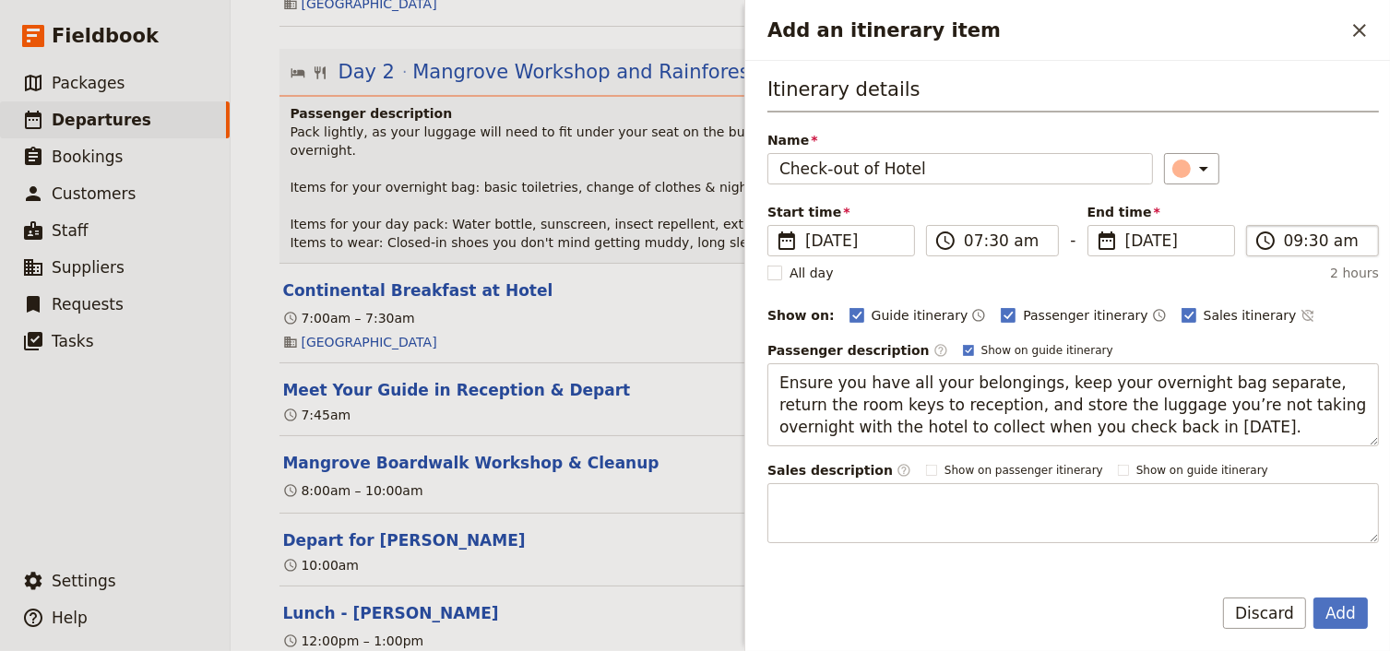
click at [1289, 251] on label "​ 09:30 am" at bounding box center [1312, 240] width 133 height 31
click at [1289, 251] on input "09:30 am" at bounding box center [1325, 241] width 83 height 22
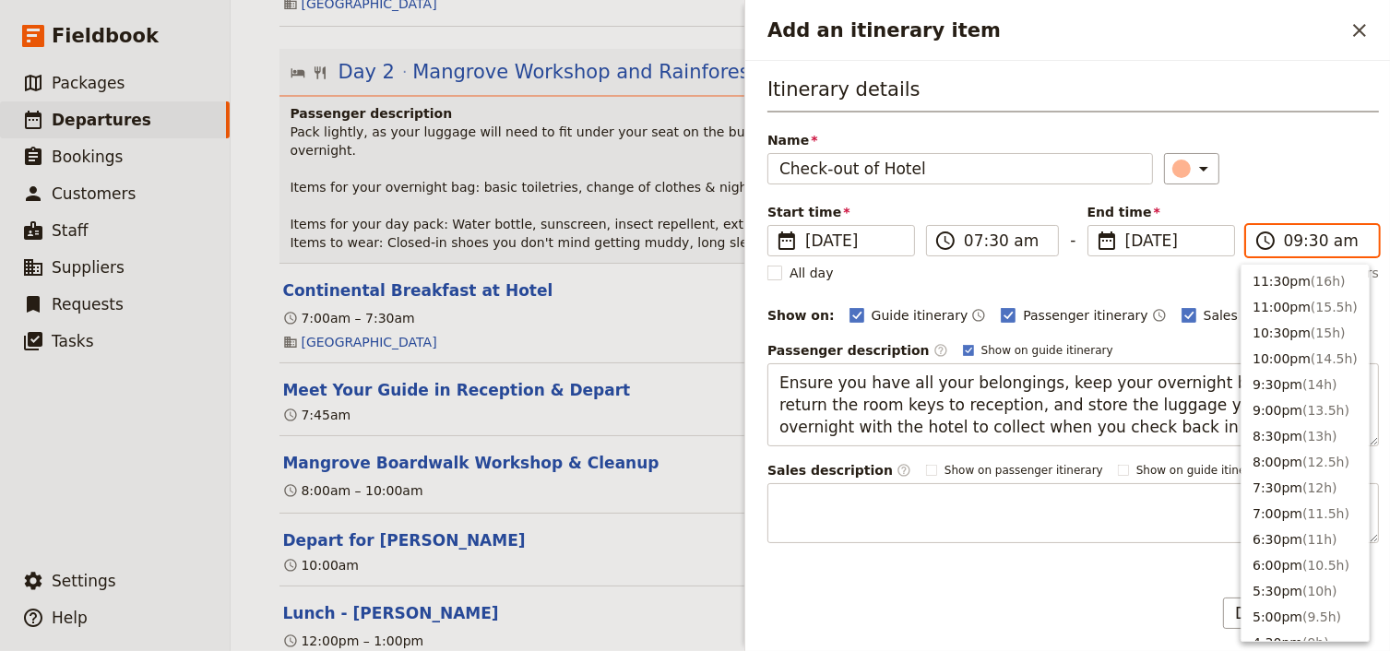
scroll to position [727, 0]
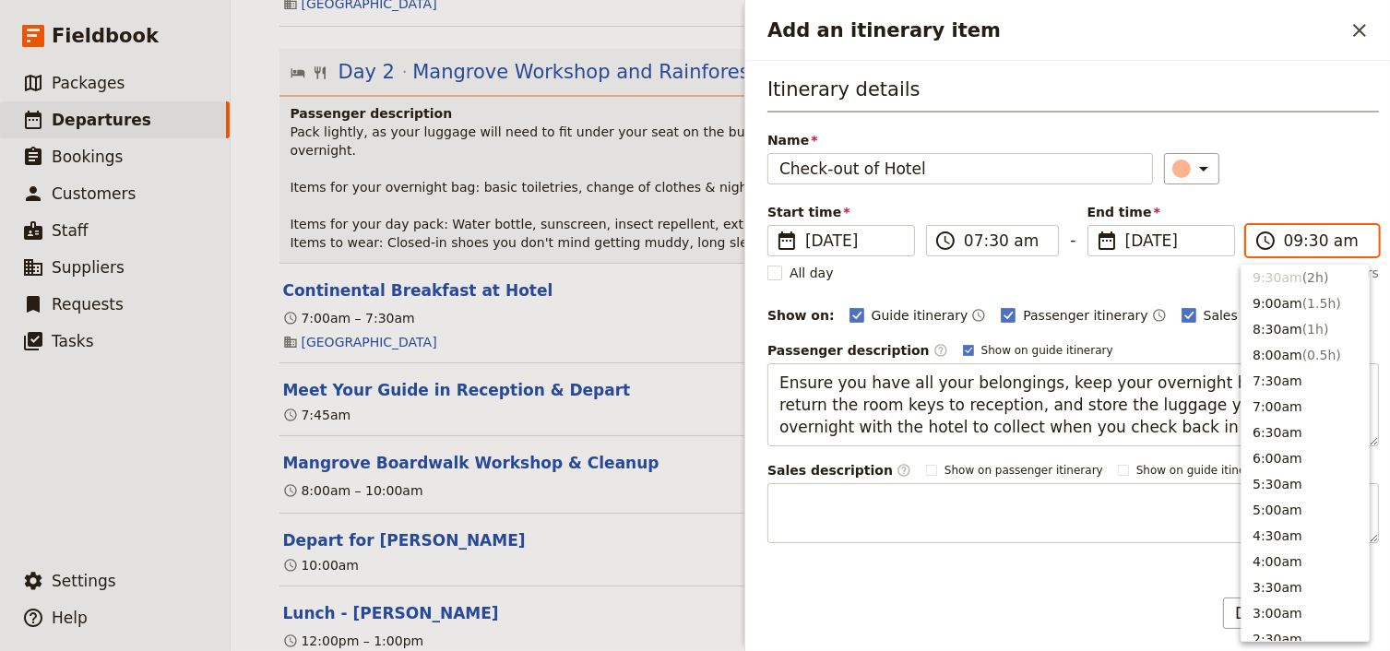
type input "07:30 am"
click at [1312, 203] on div "Start time ​ 29 Sep 2025 29/09/2025 2025-09-29 07:30 ​ 07:30 am - End time ​ 29…" at bounding box center [1072, 229] width 611 height 53
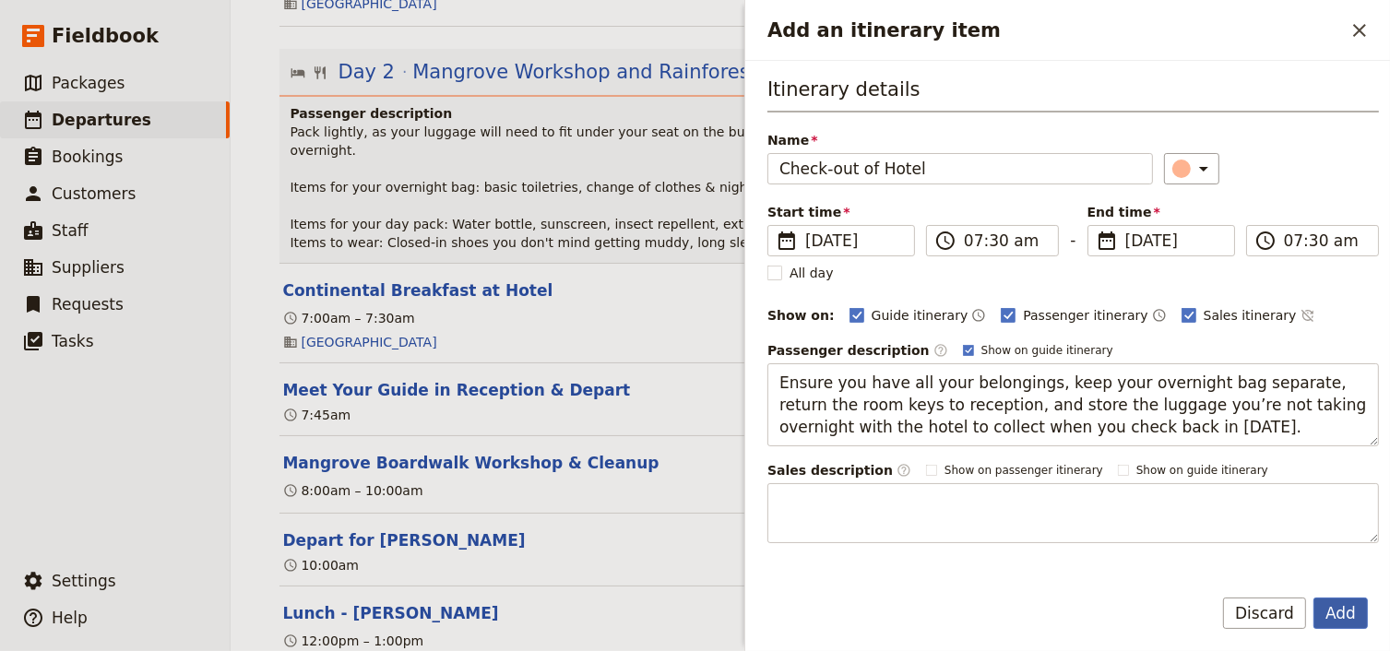
click at [1336, 610] on button "Add" at bounding box center [1340, 613] width 54 height 31
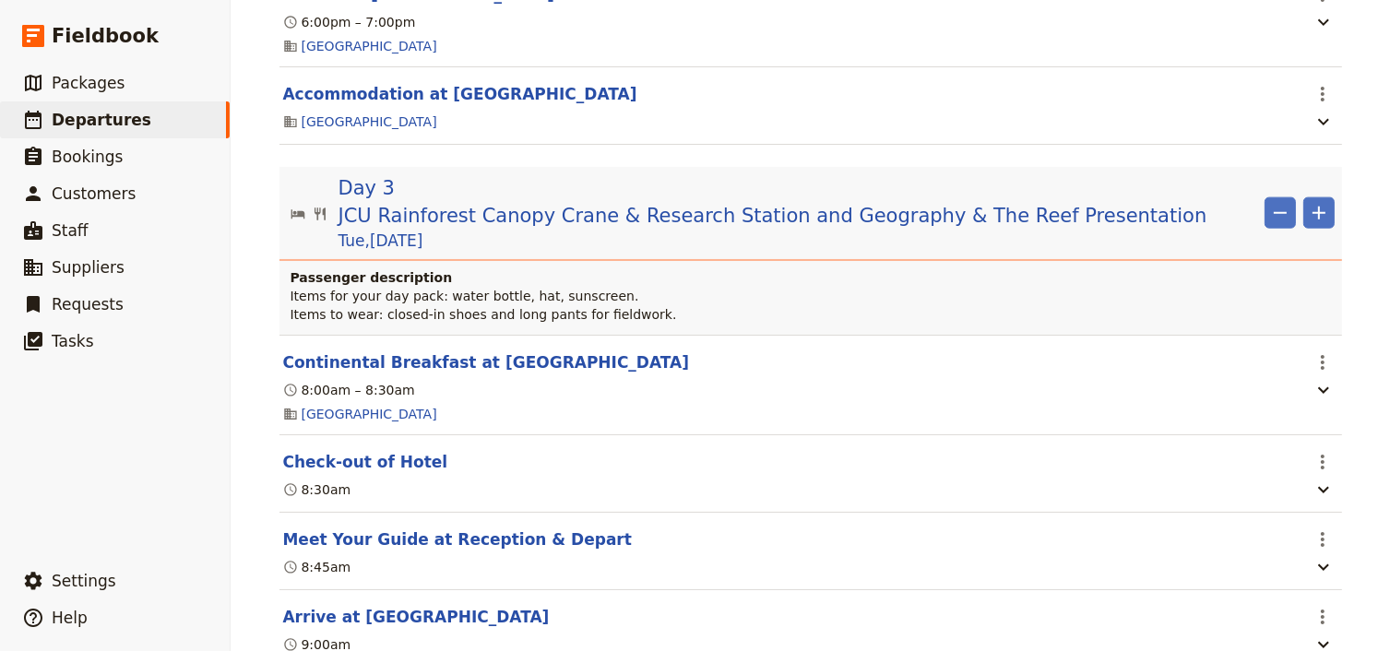
scroll to position [2350, 0]
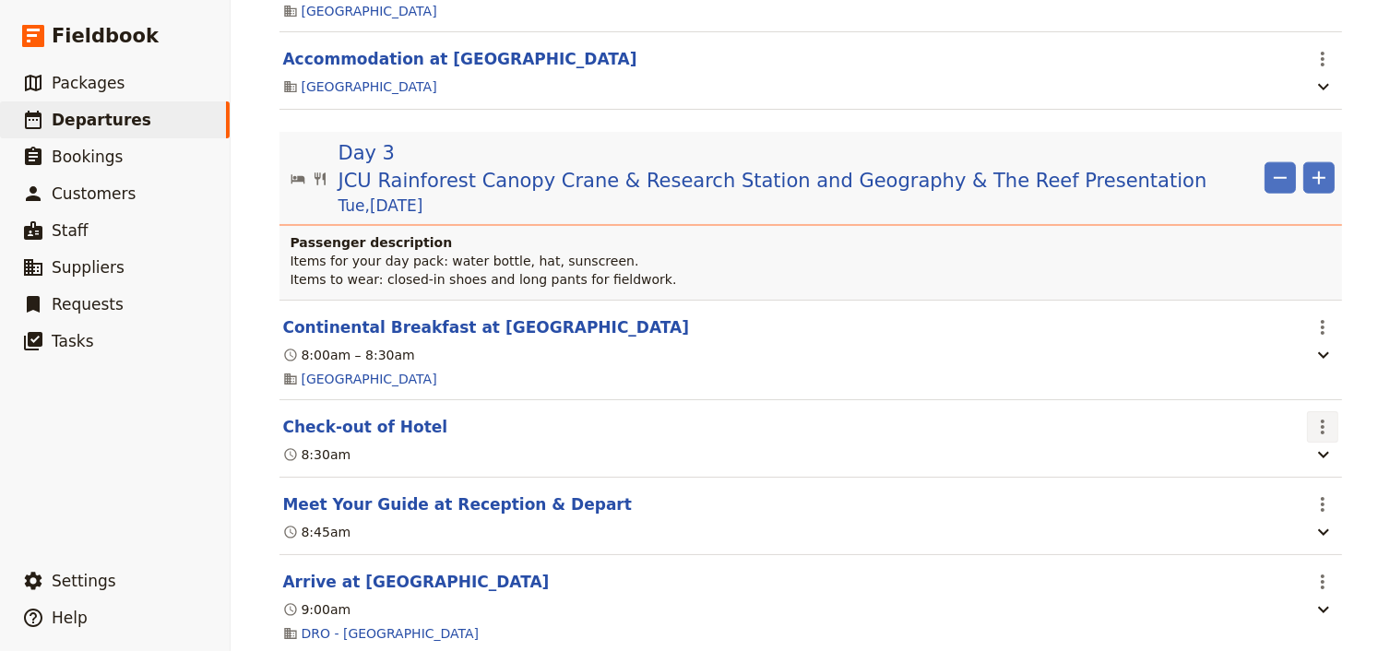
click at [1313, 416] on icon "Actions" at bounding box center [1322, 427] width 22 height 22
click at [1298, 432] on span "Edit this itinerary item" at bounding box center [1230, 437] width 145 height 18
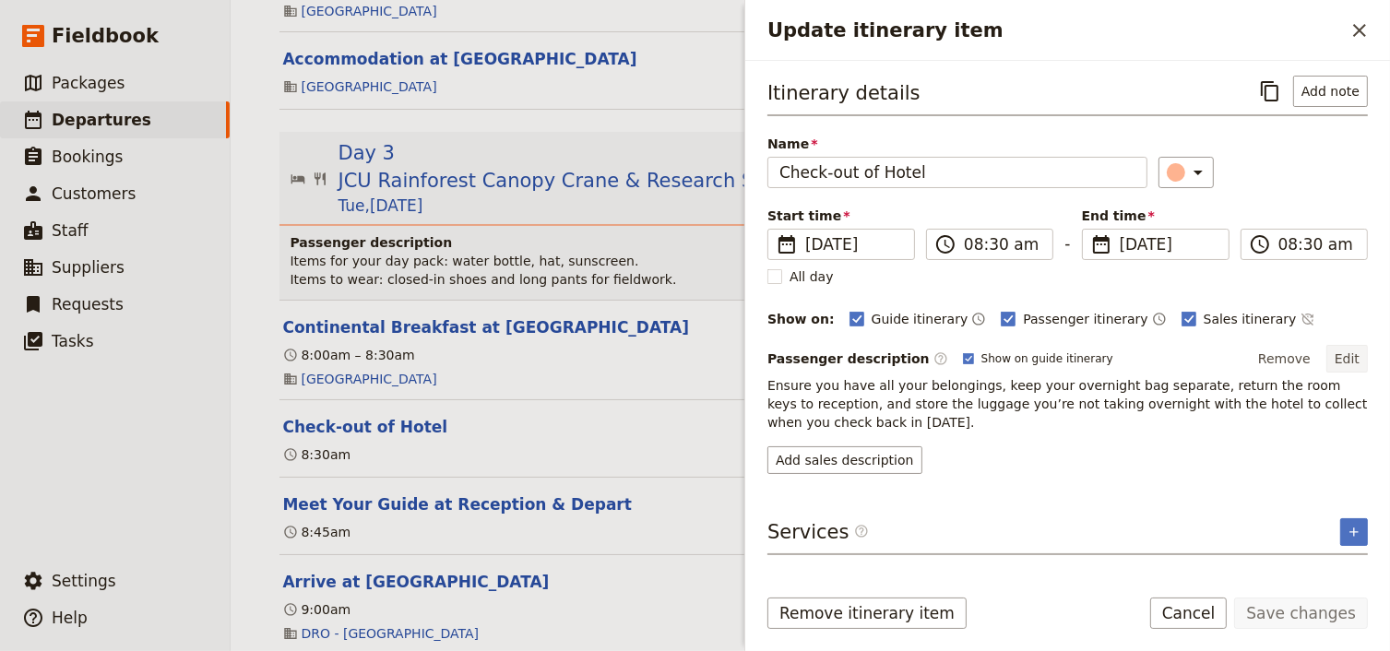
click at [1345, 353] on button "Edit" at bounding box center [1346, 359] width 41 height 28
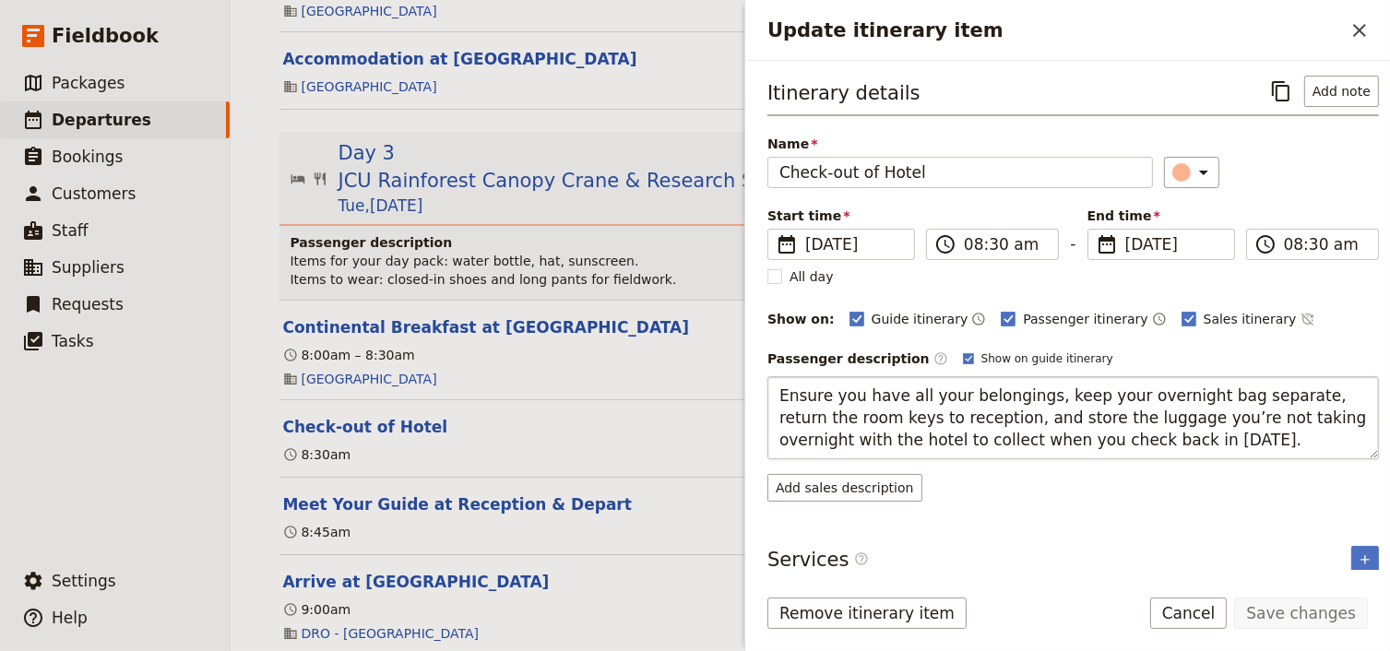
drag, startPoint x: 1274, startPoint y: 393, endPoint x: 1033, endPoint y: 391, distance: 241.6
click at [1033, 391] on textarea "Ensure you have all your belongings, keep your overnight bag separate, return t…" at bounding box center [1072, 417] width 611 height 83
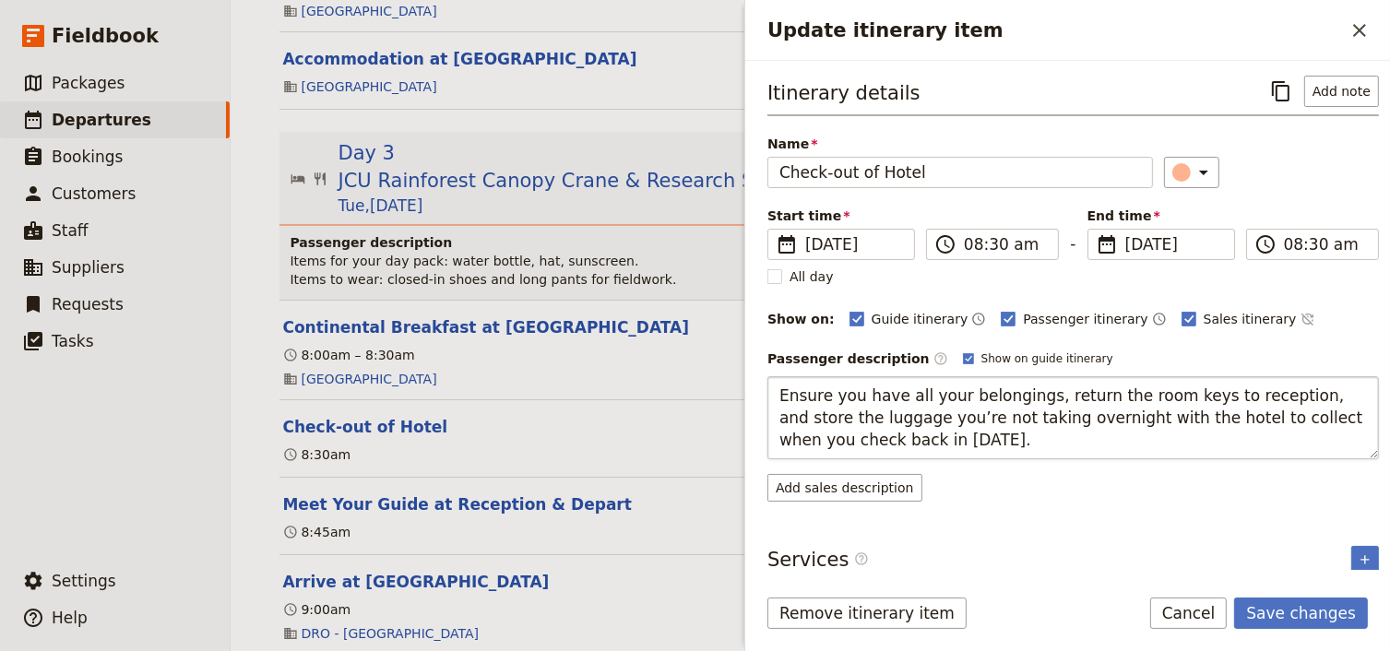
drag, startPoint x: 1269, startPoint y: 393, endPoint x: 1284, endPoint y: 435, distance: 44.9
click at [1284, 435] on textarea "Ensure you have all your belongings, return the room keys to reception, and sto…" at bounding box center [1072, 417] width 611 height 83
type textarea "Ensure you have all your belongings, return the room keys to reception"
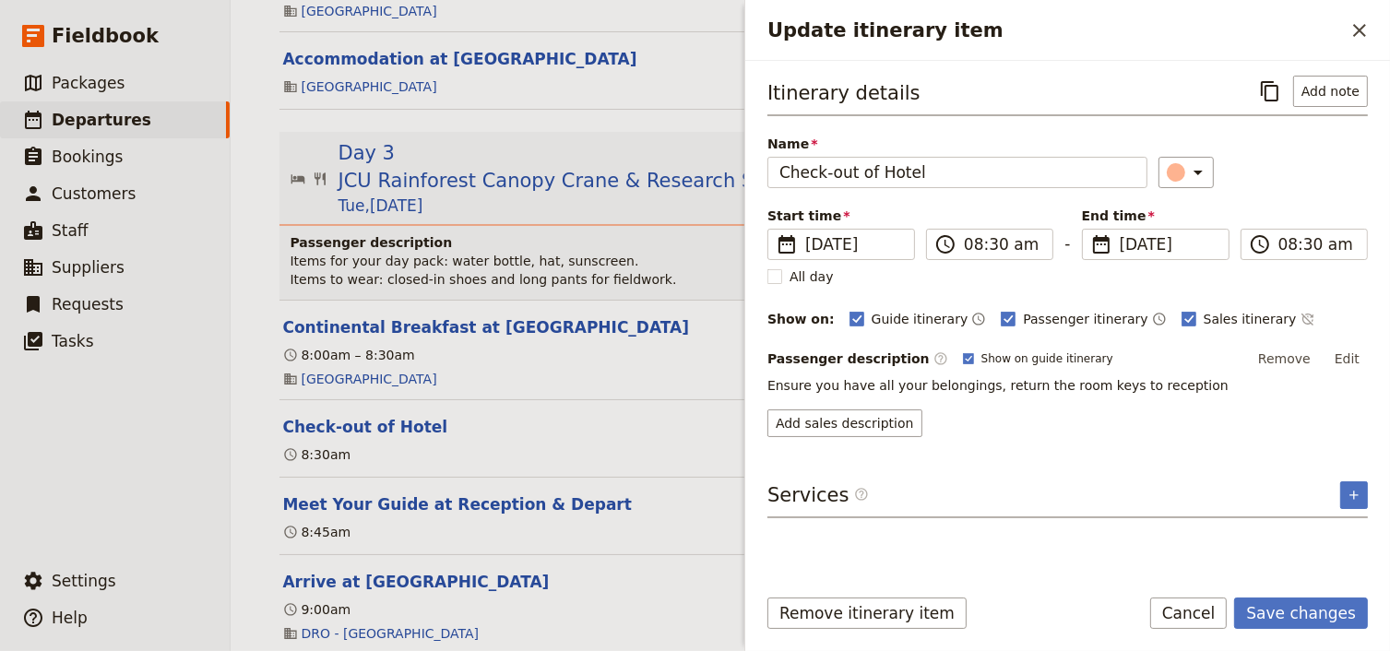
click at [1038, 439] on div "Itinerary details ​ Add note Name Check-out of Hotel ​ Start time ​ 30 Sep 2025…" at bounding box center [1067, 322] width 600 height 492
click at [1344, 357] on button "Edit" at bounding box center [1346, 359] width 41 height 28
click at [1350, 356] on button "Edit" at bounding box center [1346, 359] width 41 height 28
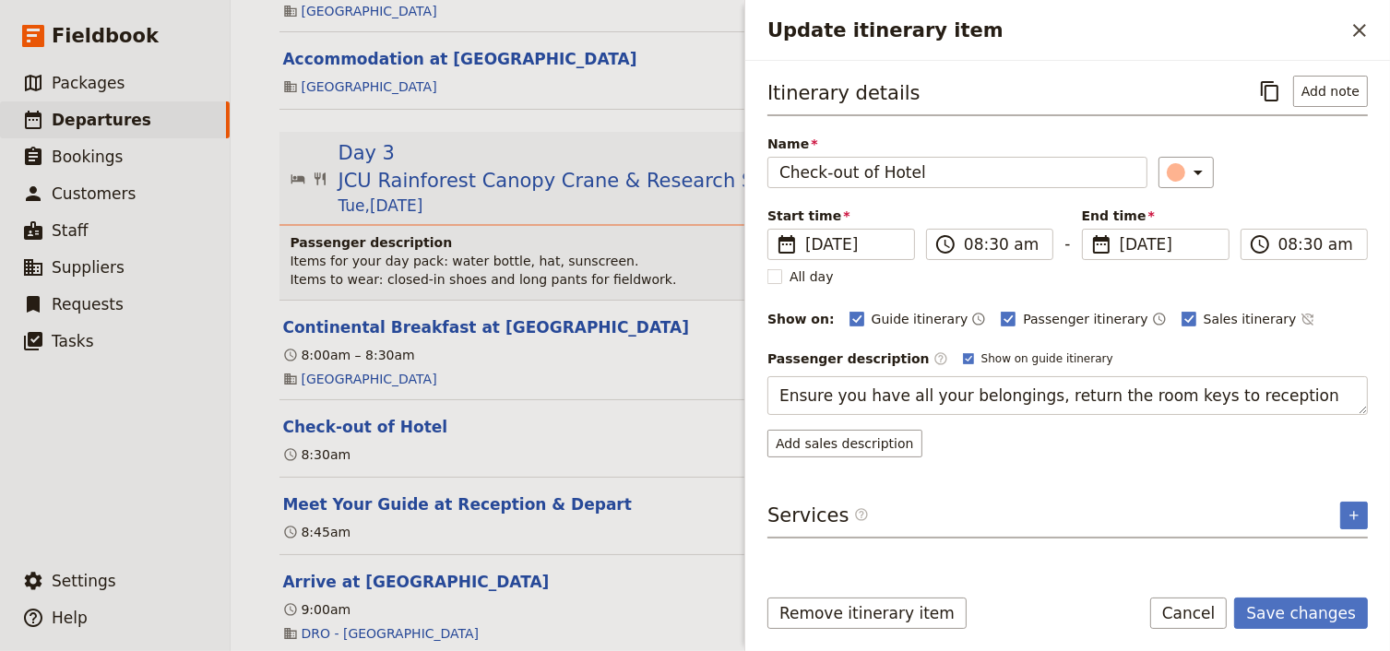
drag, startPoint x: 1275, startPoint y: 394, endPoint x: 751, endPoint y: 395, distance: 524.7
click at [751, 395] on div "Itinerary details ​ Add note Name Check-out of Hotel ​ Start time ​ 30 Sep 2025…" at bounding box center [1067, 315] width 645 height 509
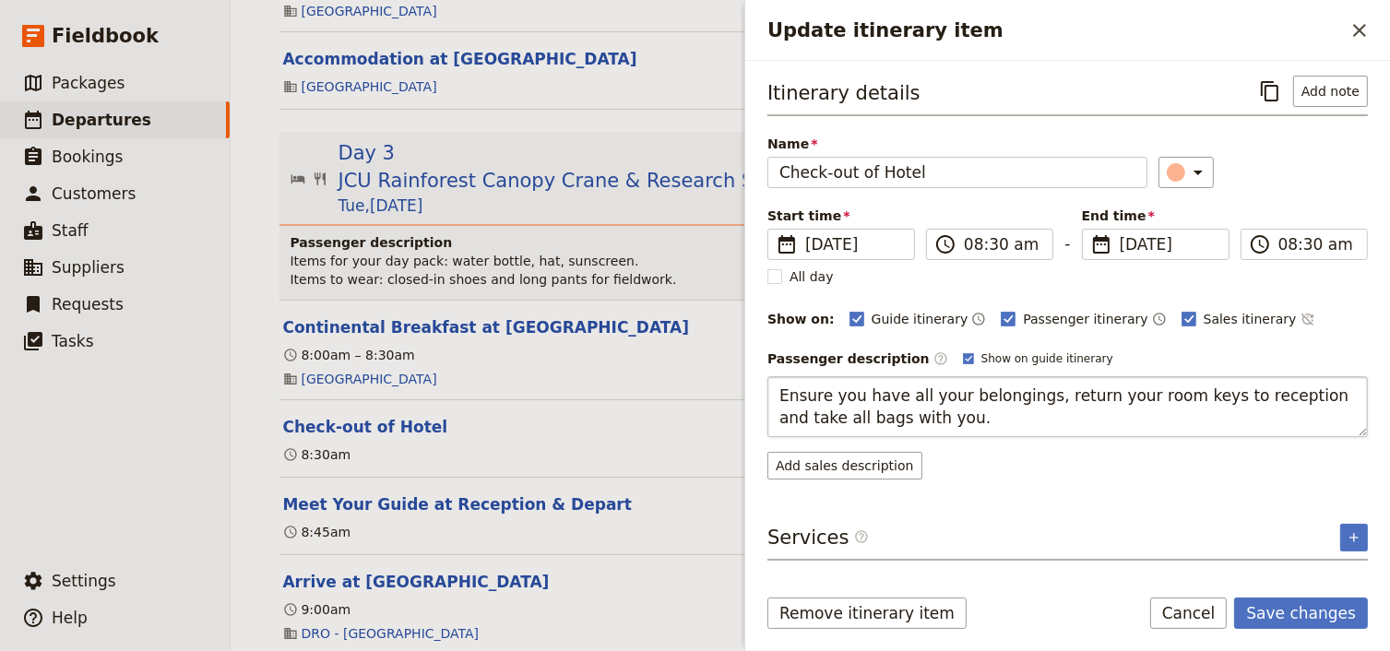
click at [778, 415] on textarea "Ensure you have all your belongings, return your room keys to reception and tak…" at bounding box center [1067, 406] width 600 height 61
type textarea "Ensure you have all your belongings, return your room keys to reception and tak…"
click at [1297, 612] on button "Save changes" at bounding box center [1301, 613] width 134 height 31
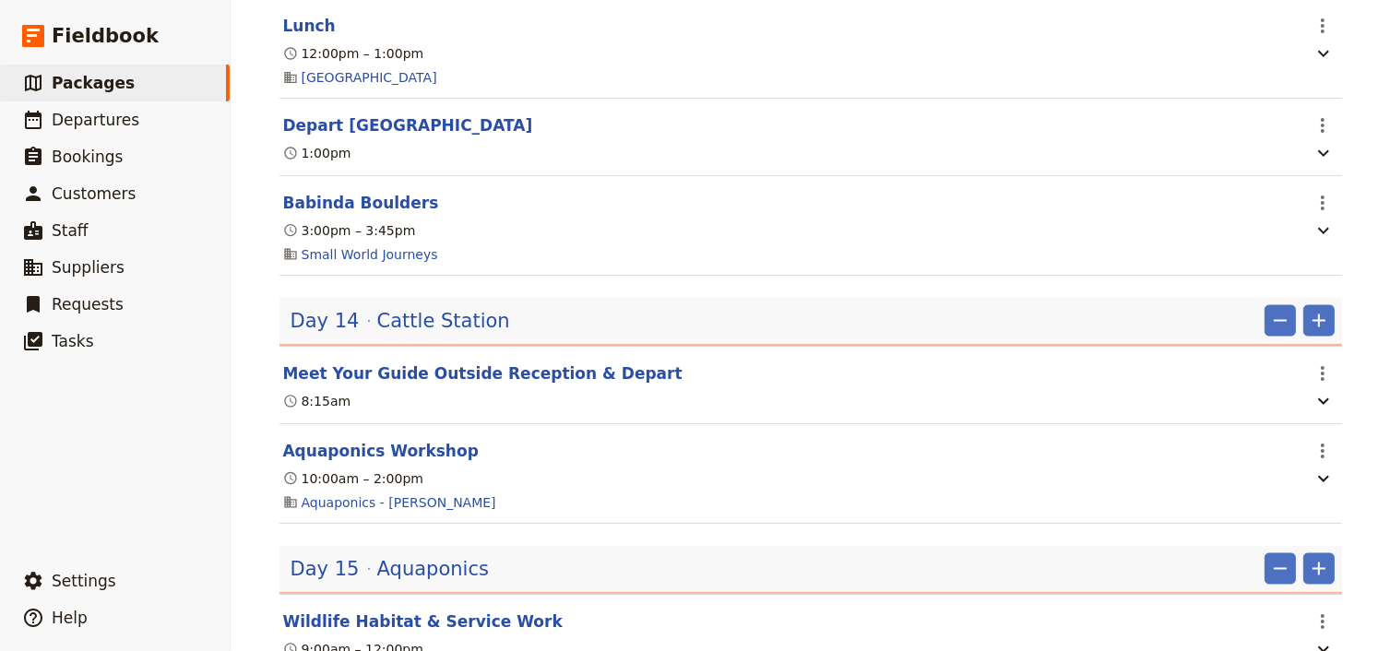
scroll to position [9824, 0]
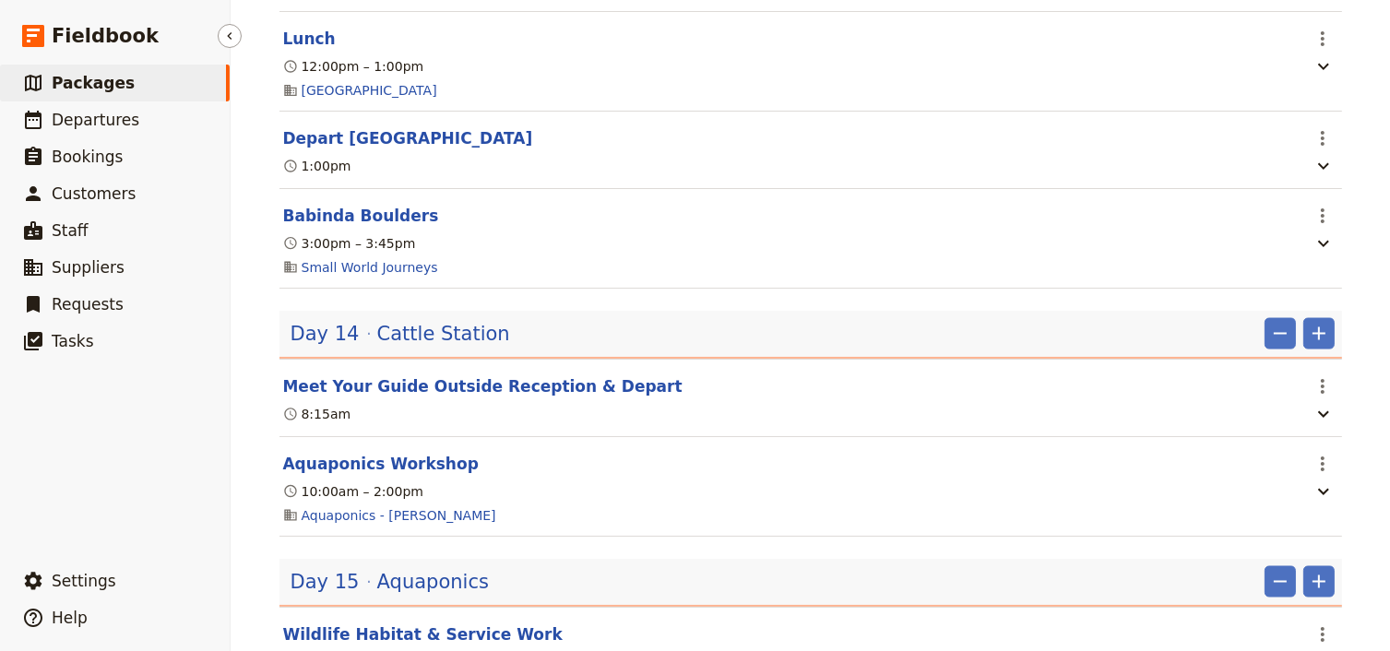
drag, startPoint x: 99, startPoint y: 80, endPoint x: 110, endPoint y: 80, distance: 11.1
click at [99, 80] on span "Packages" at bounding box center [93, 83] width 83 height 18
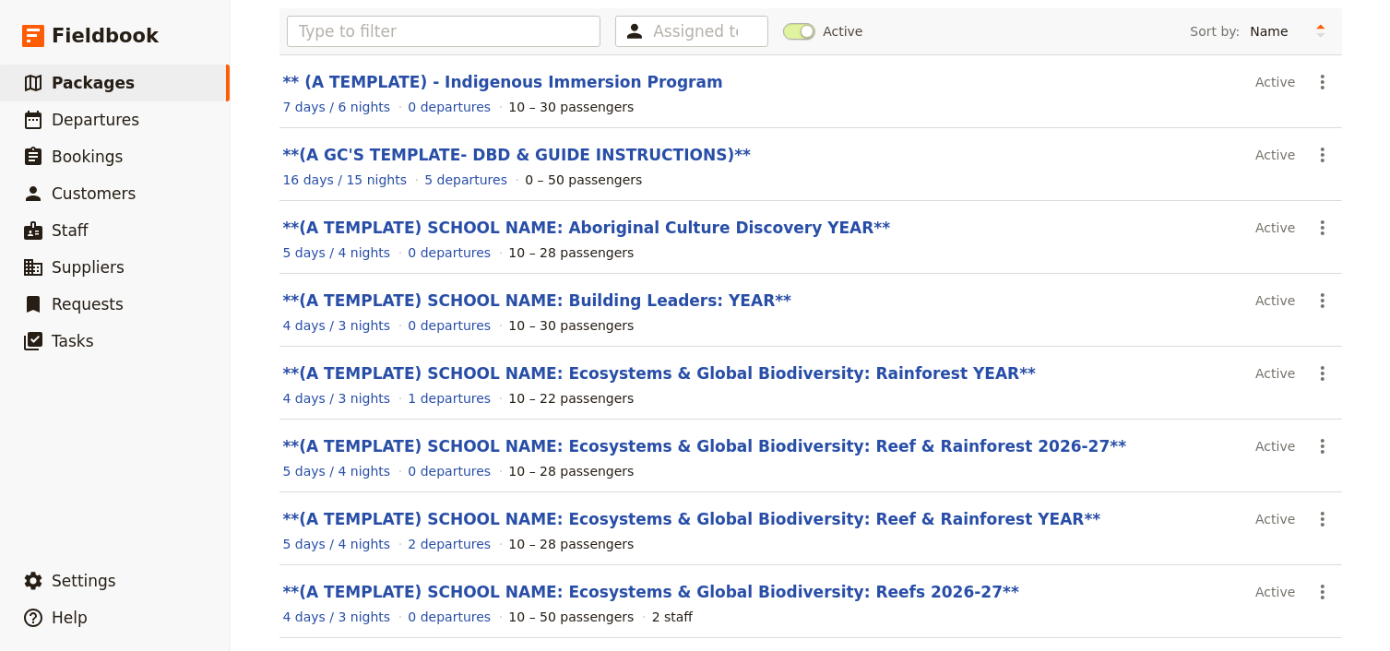
scroll to position [148, 0]
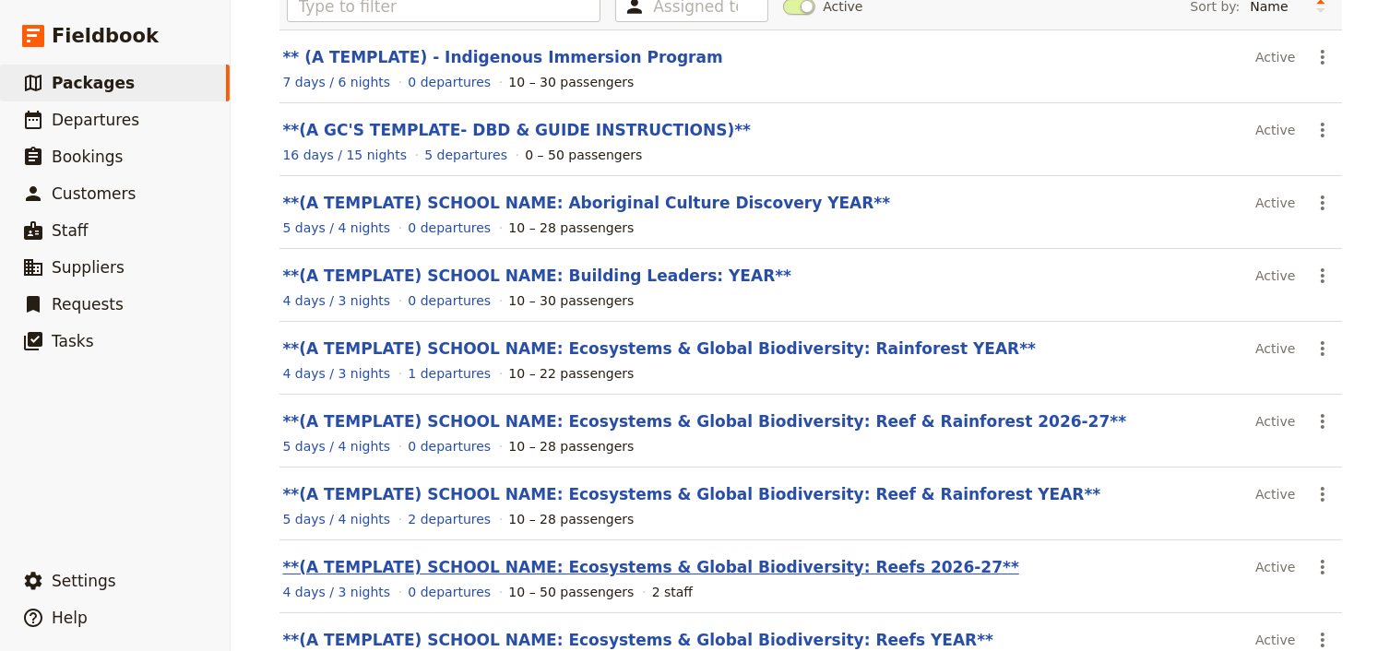
click at [612, 563] on link "**(A TEMPLATE) SCHOOL NAME: Ecosystems & Global Biodiversity: Reefs 2026-27**" at bounding box center [651, 567] width 736 height 18
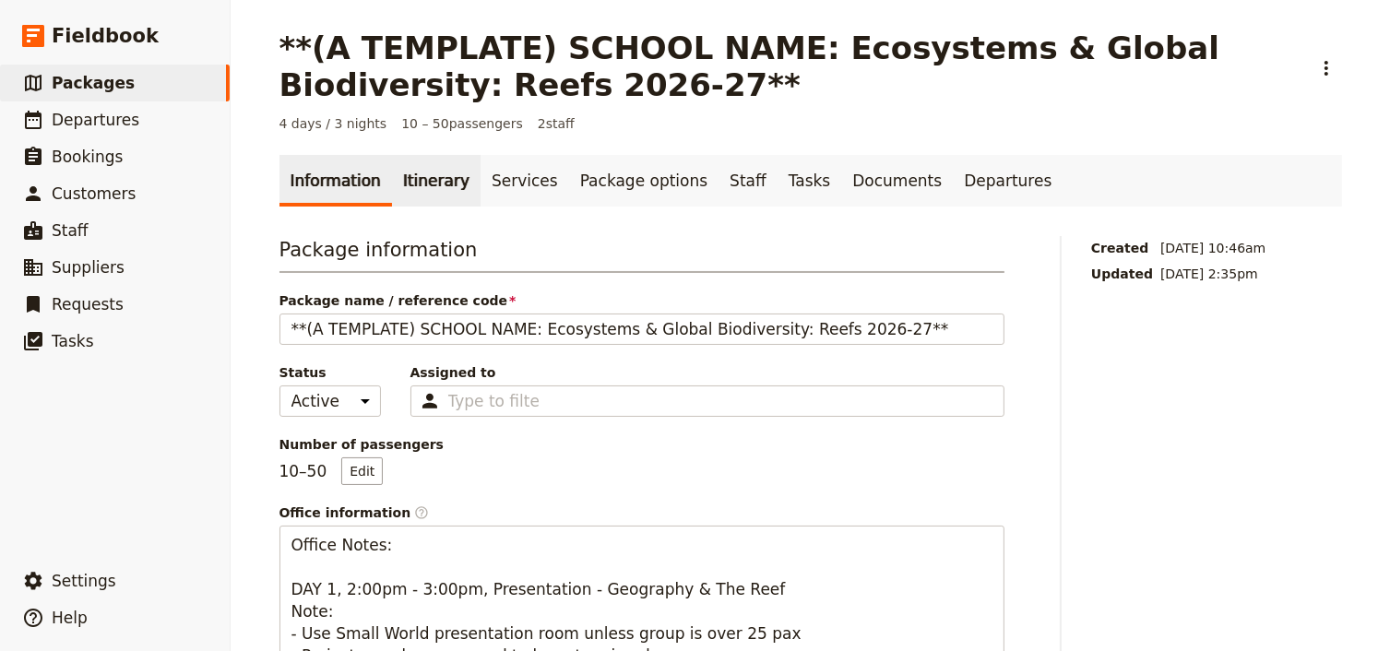
click at [418, 188] on link "Itinerary" at bounding box center [436, 181] width 89 height 52
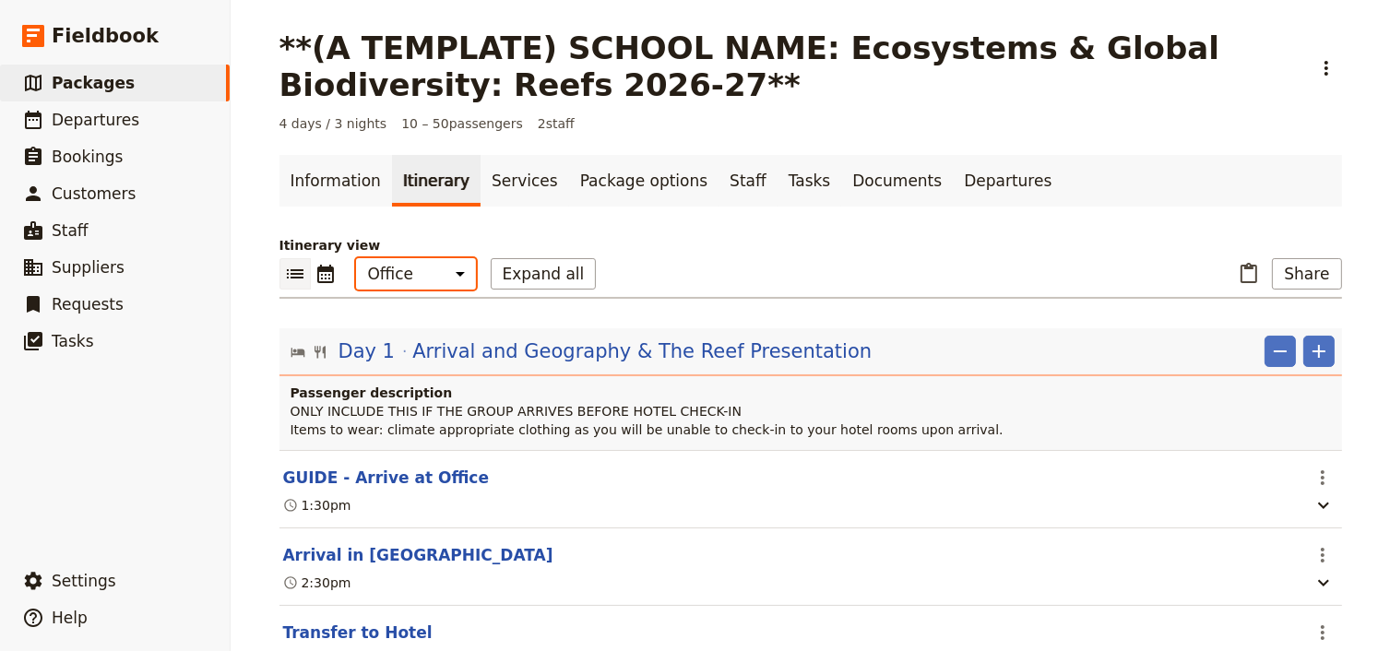
click at [417, 269] on select "Office Guide Passenger Sales" at bounding box center [416, 273] width 120 height 31
select select "PASSENGER"
click at [356, 258] on select "Office Guide Passenger Sales" at bounding box center [416, 273] width 120 height 31
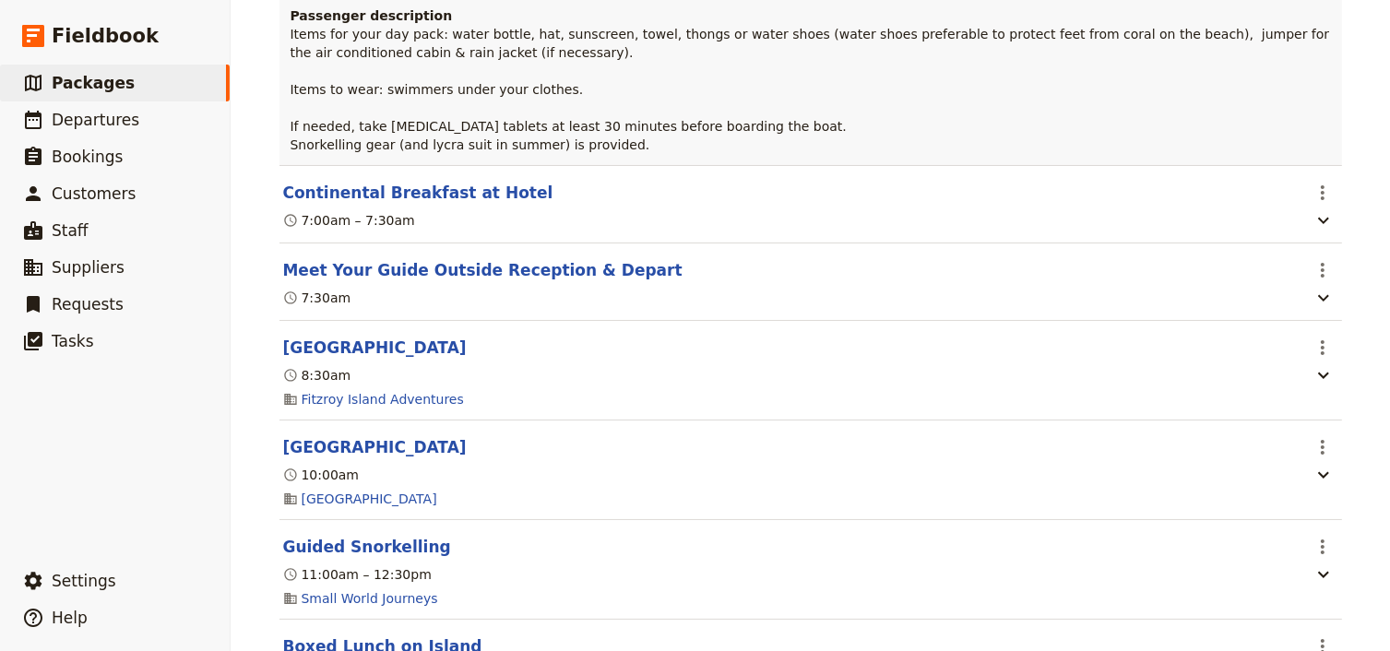
scroll to position [981, 0]
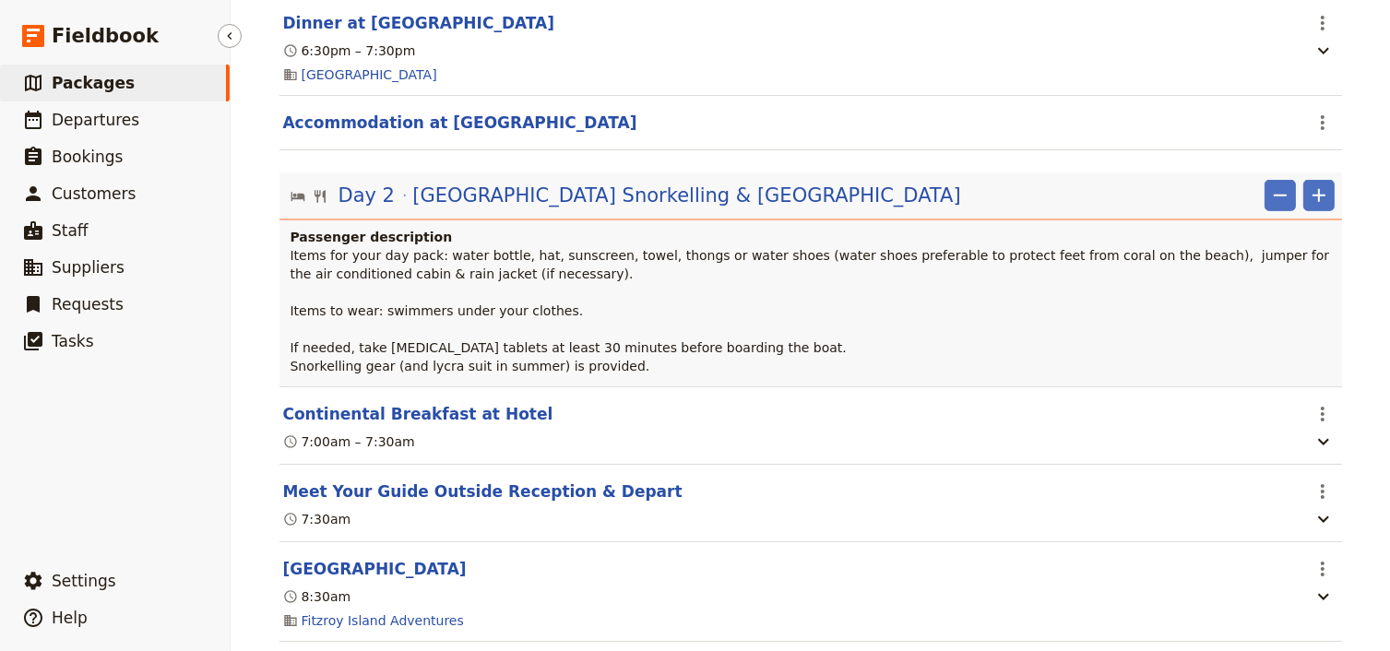
click at [82, 89] on span "Packages" at bounding box center [93, 83] width 83 height 18
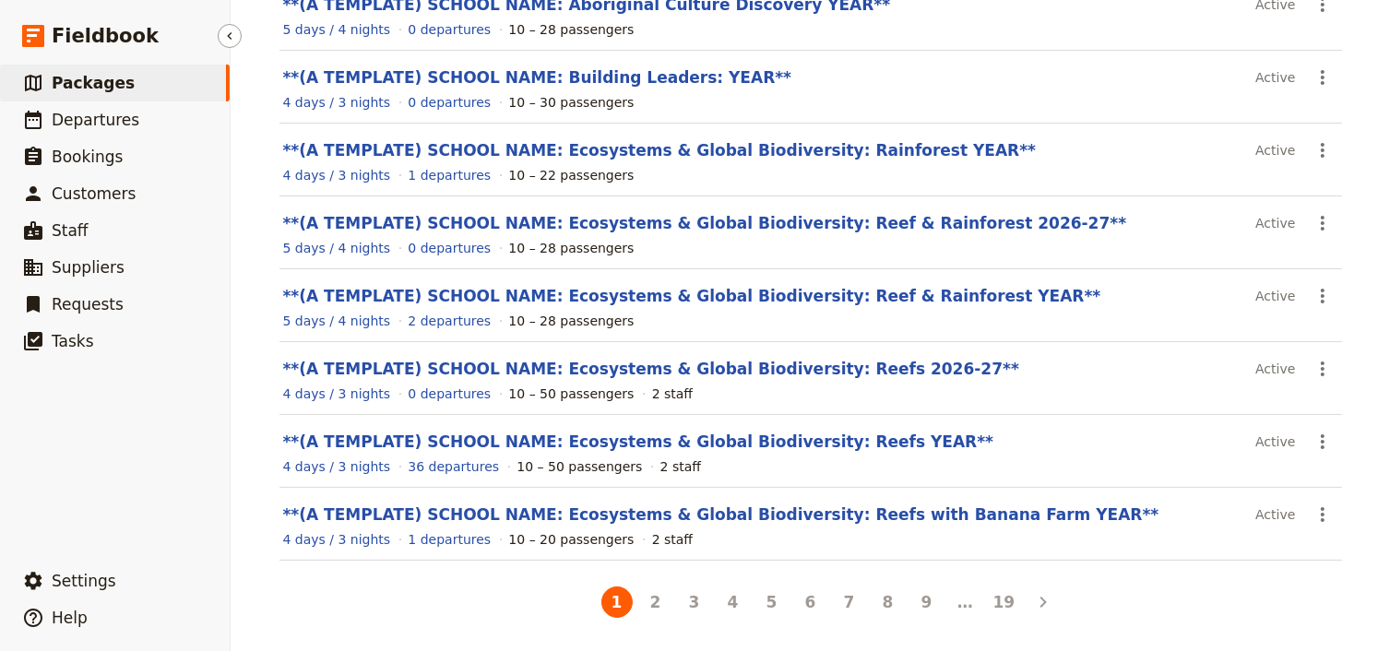
scroll to position [343, 0]
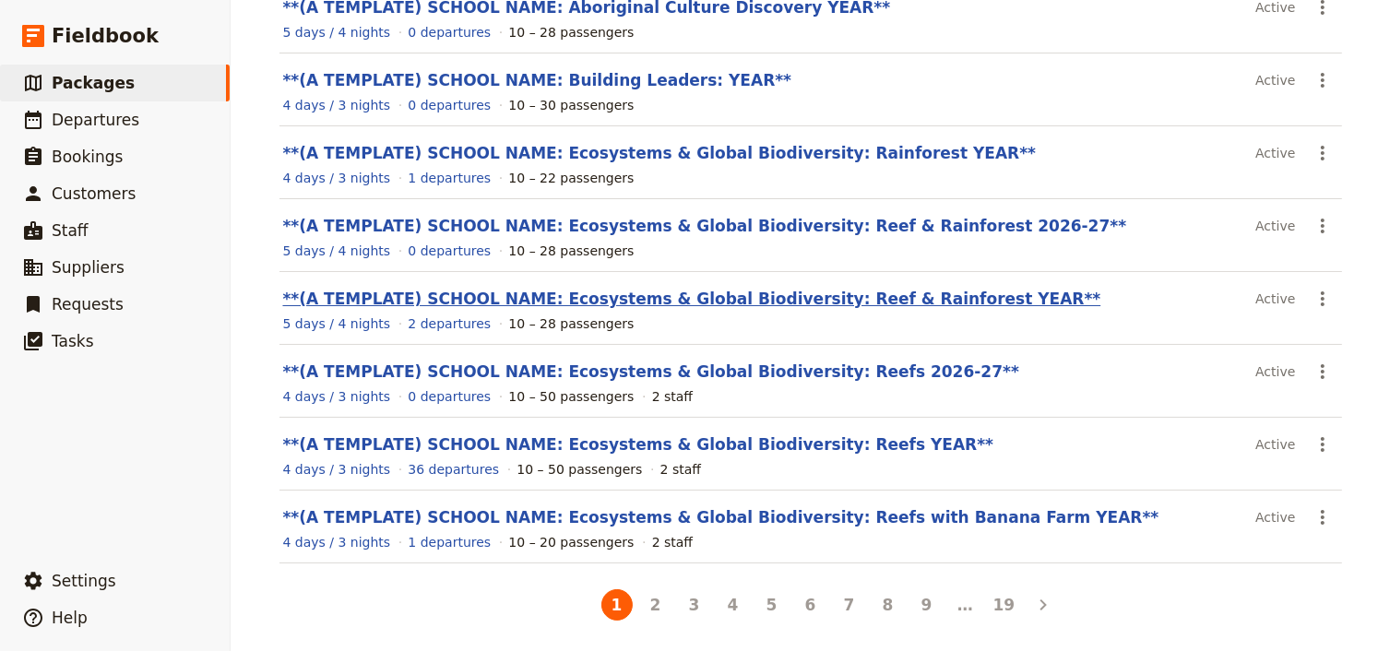
click at [756, 293] on link "**(A TEMPLATE) SCHOOL NAME: Ecosystems & Global Biodiversity: Reef & Rainforest…" at bounding box center [692, 299] width 818 height 18
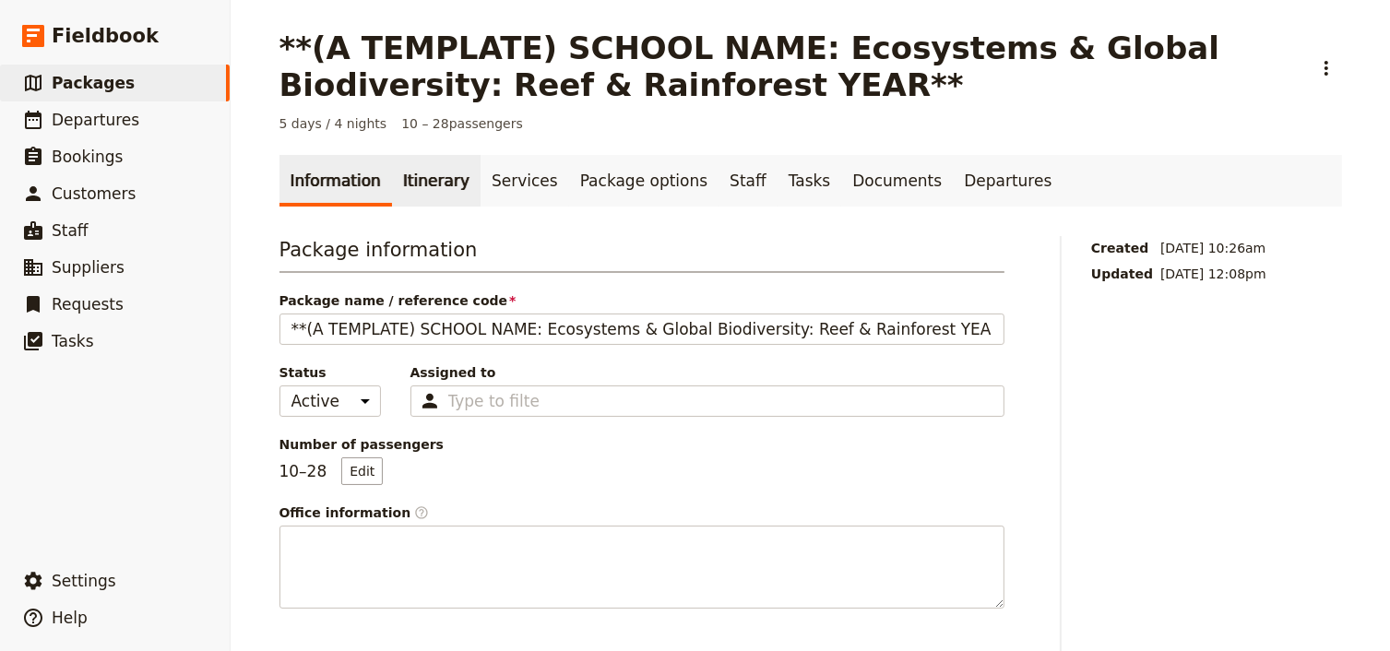
click at [419, 183] on link "Itinerary" at bounding box center [436, 181] width 89 height 52
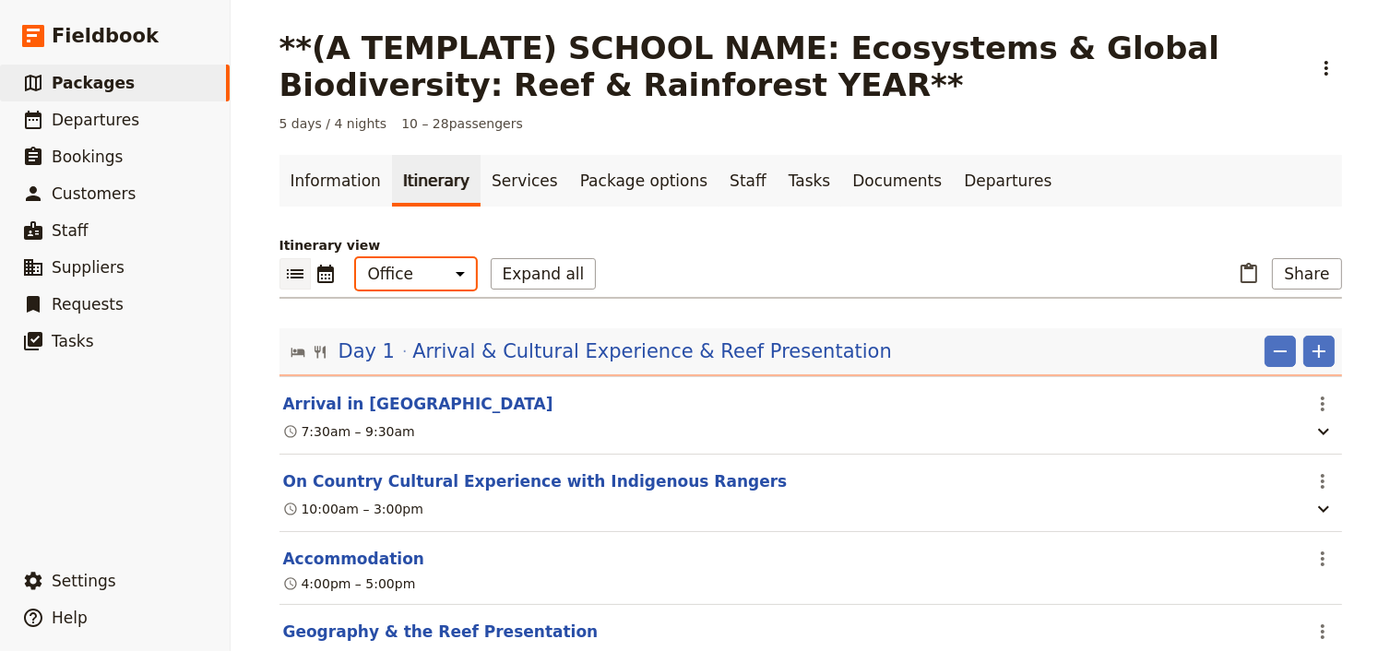
drag, startPoint x: 417, startPoint y: 266, endPoint x: 414, endPoint y: 276, distance: 10.5
click at [417, 266] on select "Office Guide Passenger Sales" at bounding box center [416, 273] width 120 height 31
select select "PASSENGER"
click at [356, 258] on select "Office Guide Passenger Sales" at bounding box center [416, 273] width 120 height 31
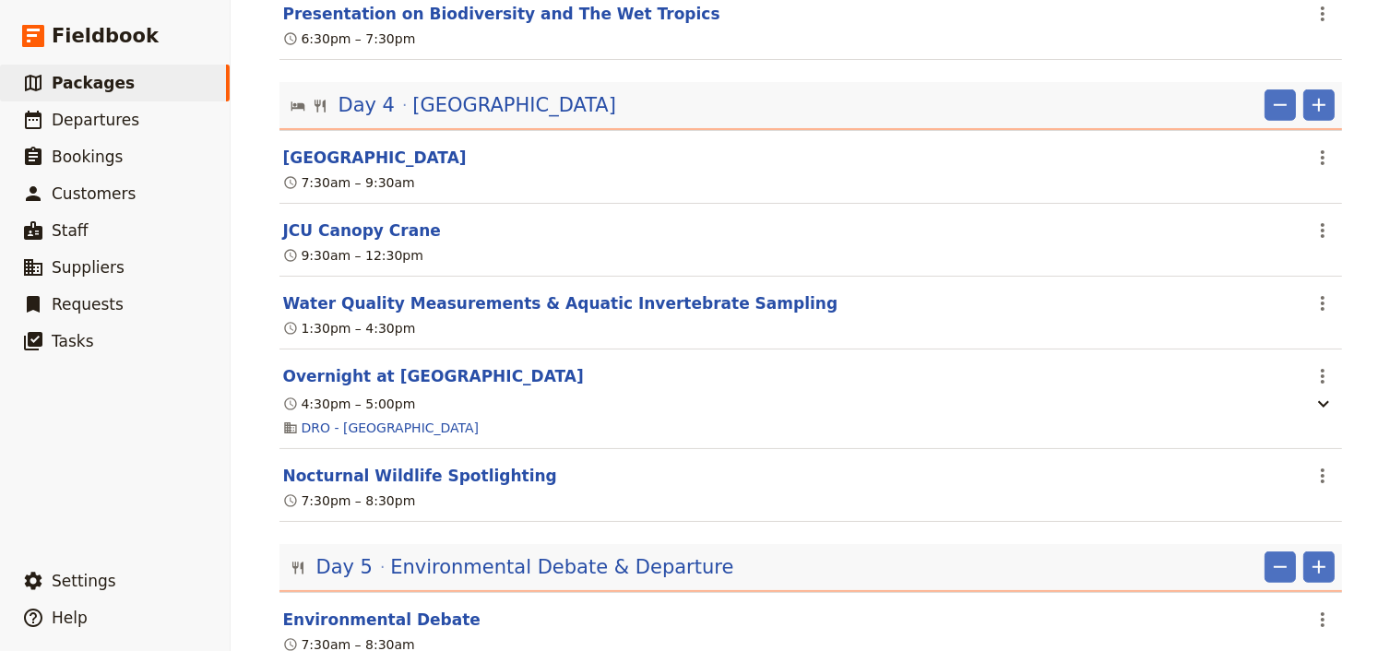
scroll to position [1687, 0]
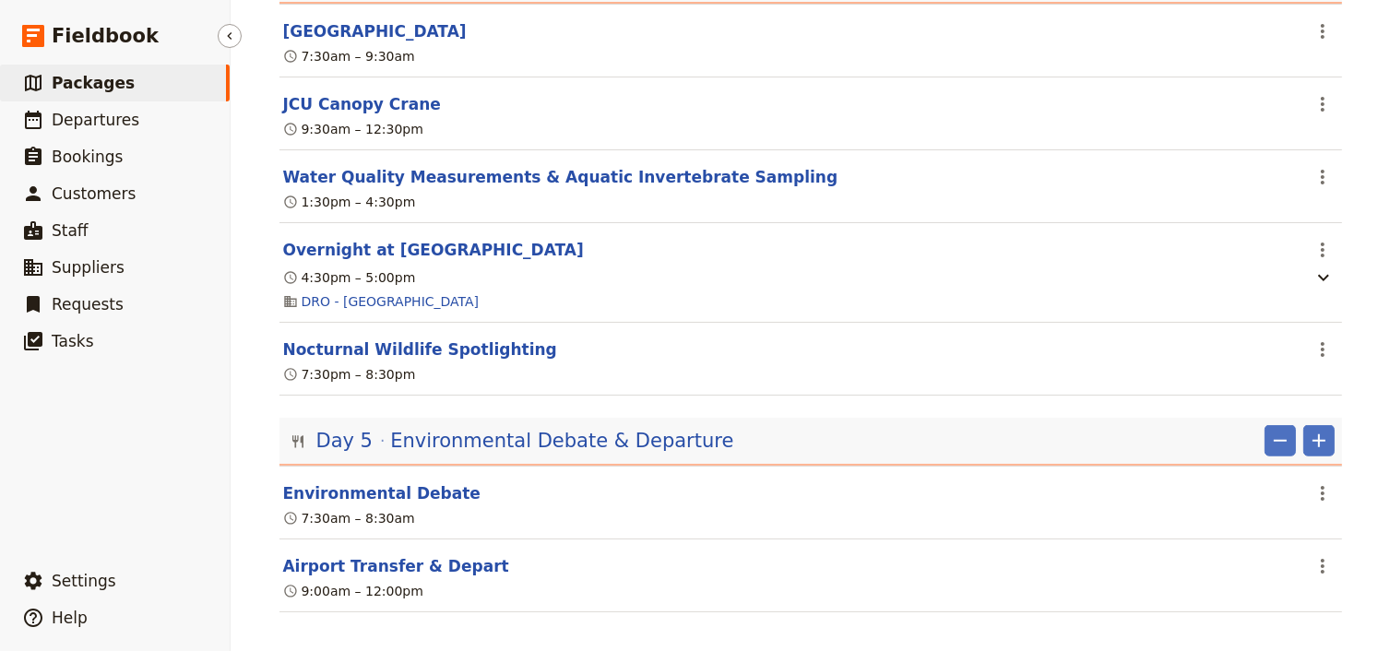
click at [77, 82] on span "Packages" at bounding box center [93, 83] width 83 height 18
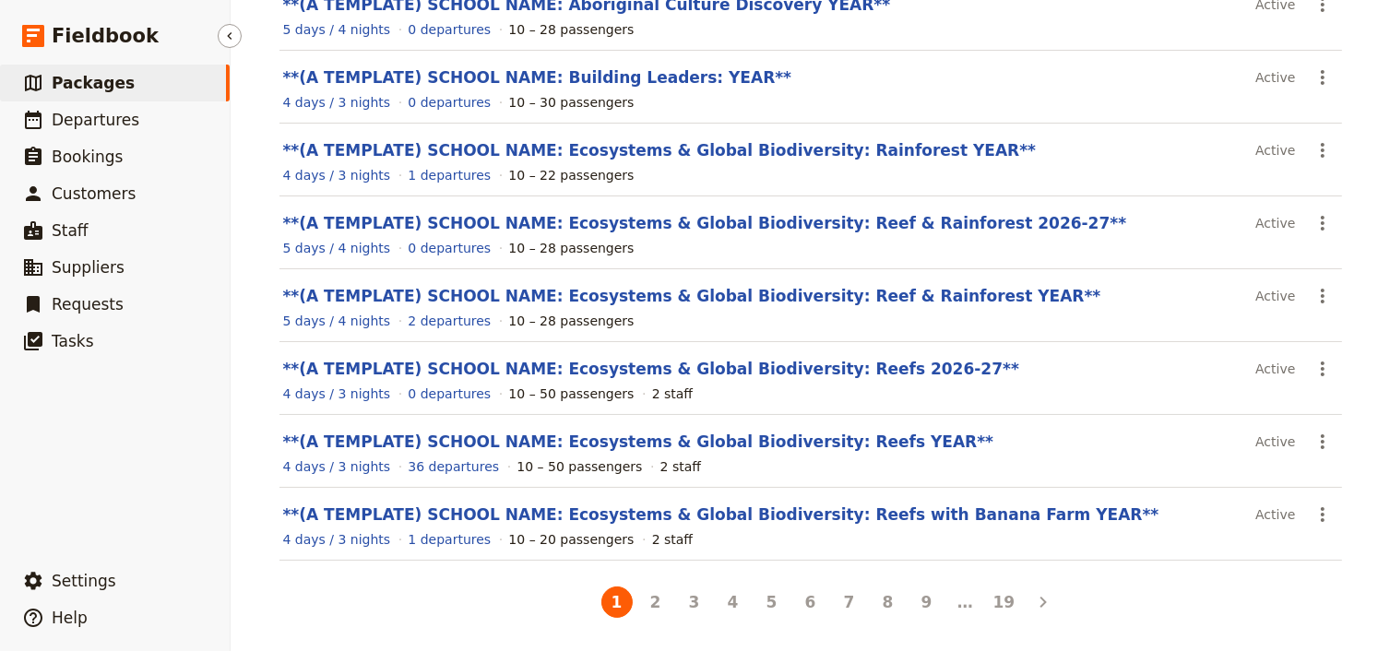
scroll to position [343, 0]
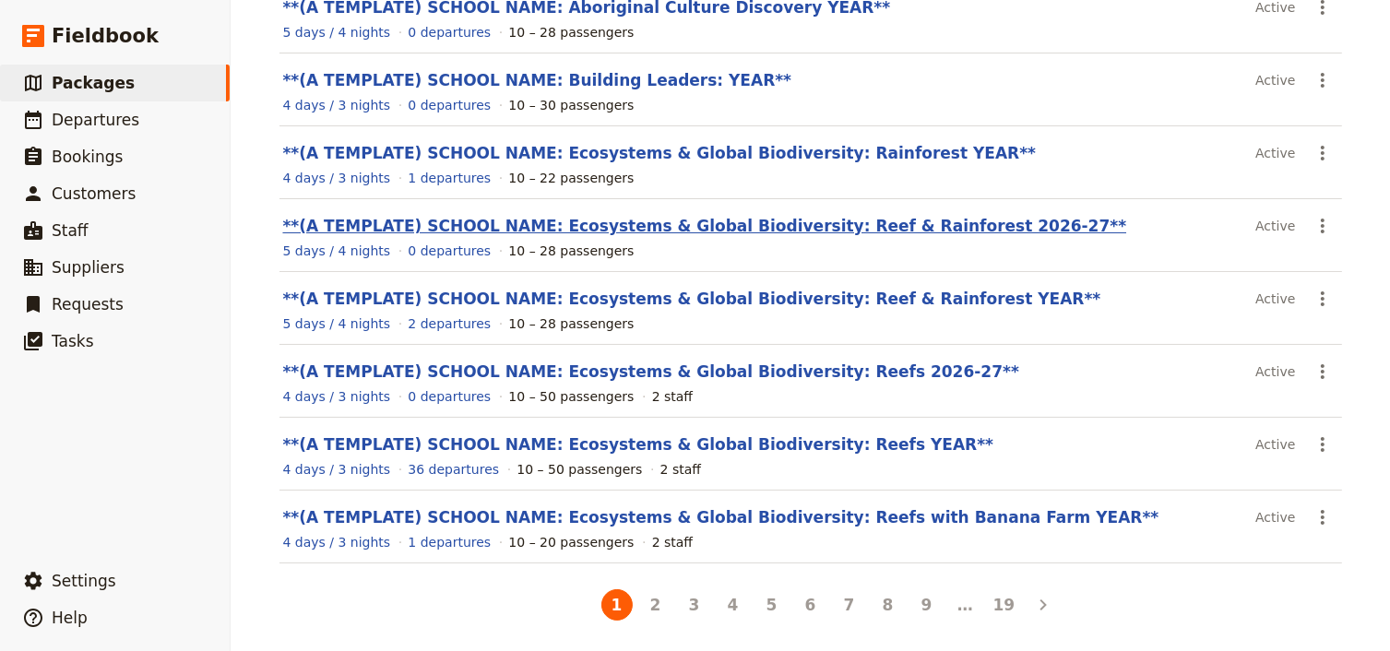
click at [710, 226] on link "**(A TEMPLATE) SCHOOL NAME: Ecosystems & Global Biodiversity: Reef & Rainforest…" at bounding box center [705, 226] width 844 height 18
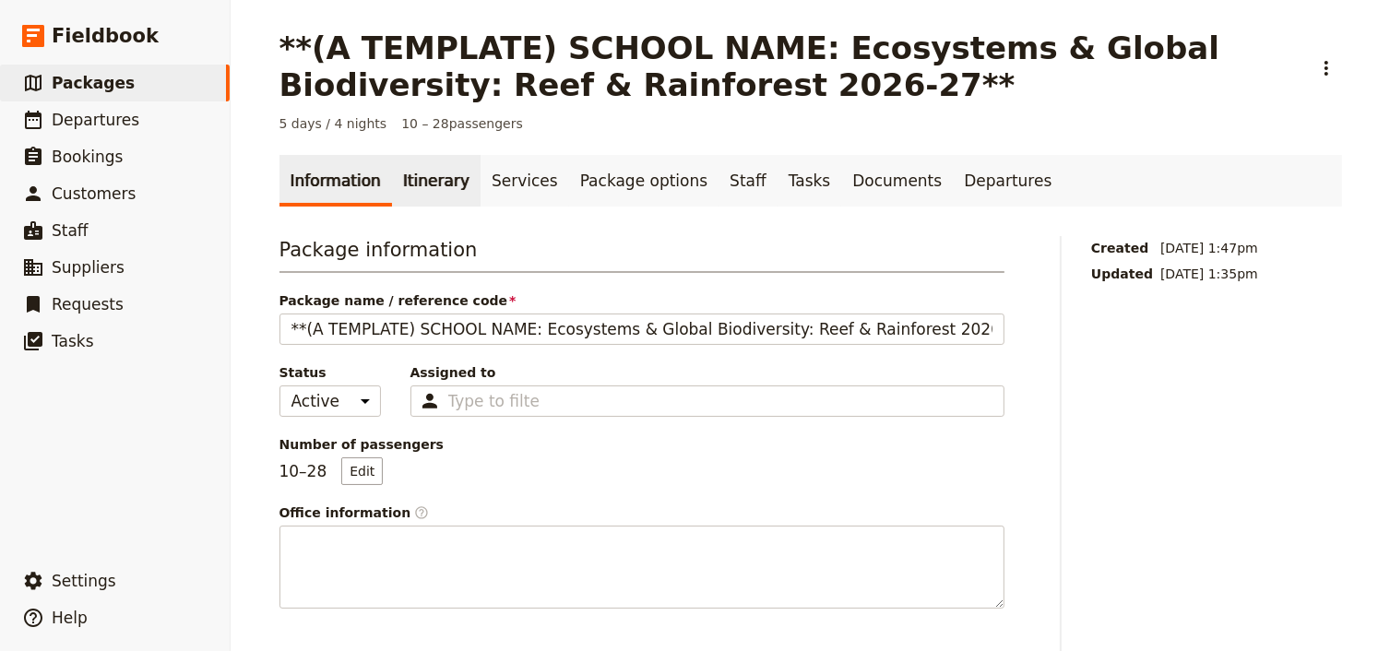
click at [421, 182] on link "Itinerary" at bounding box center [436, 181] width 89 height 52
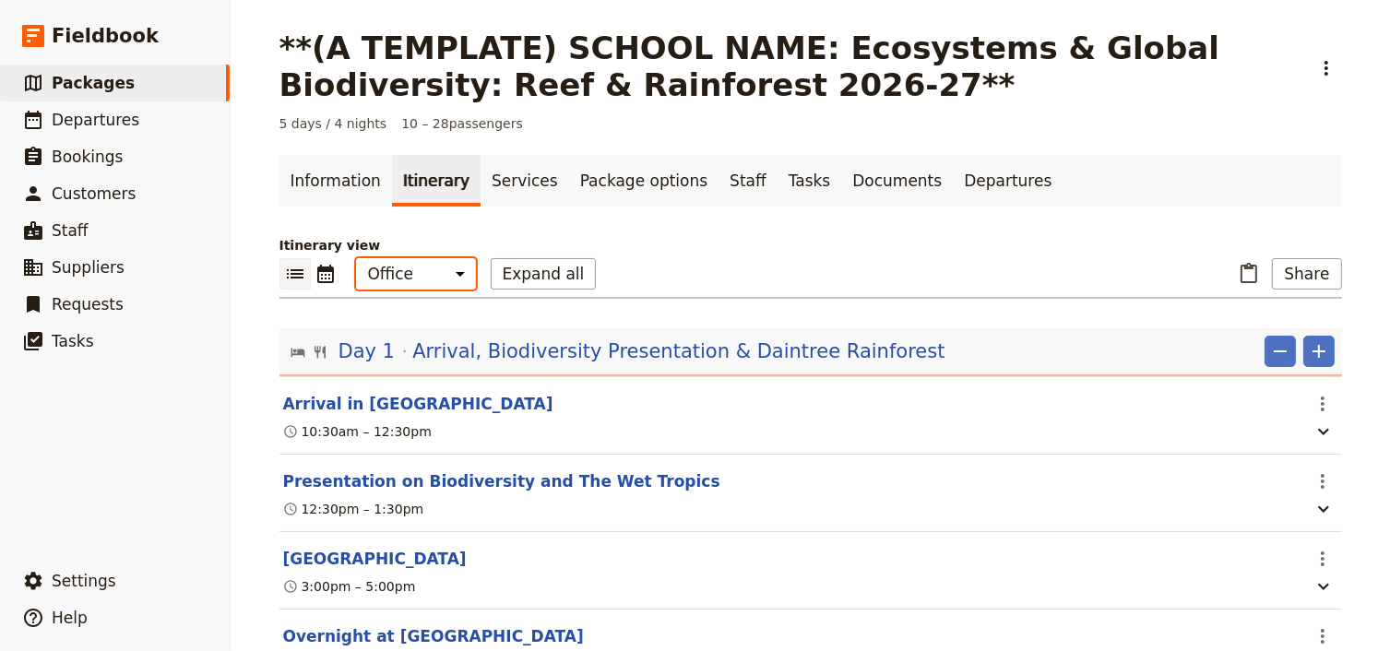
click at [419, 277] on select "Office Guide Passenger Sales" at bounding box center [416, 273] width 120 height 31
select select "PASSENGER"
click at [356, 258] on select "Office Guide Passenger Sales" at bounding box center [416, 273] width 120 height 31
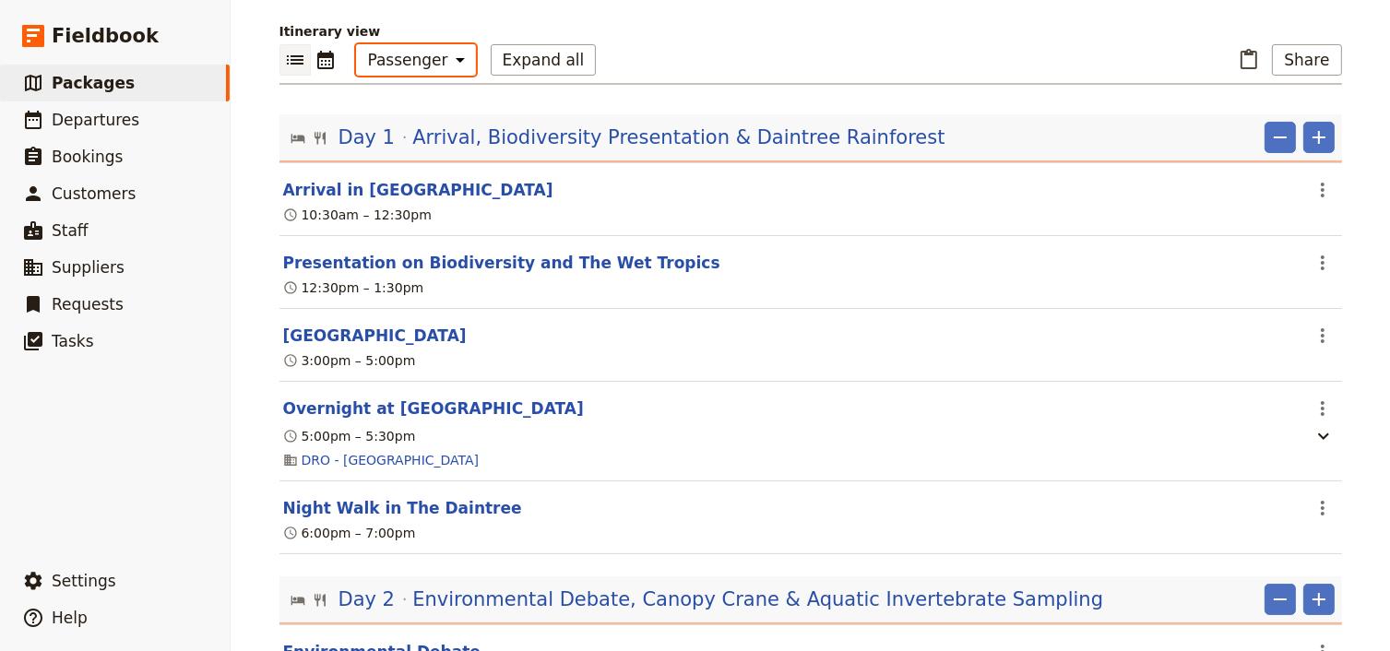
scroll to position [206, 0]
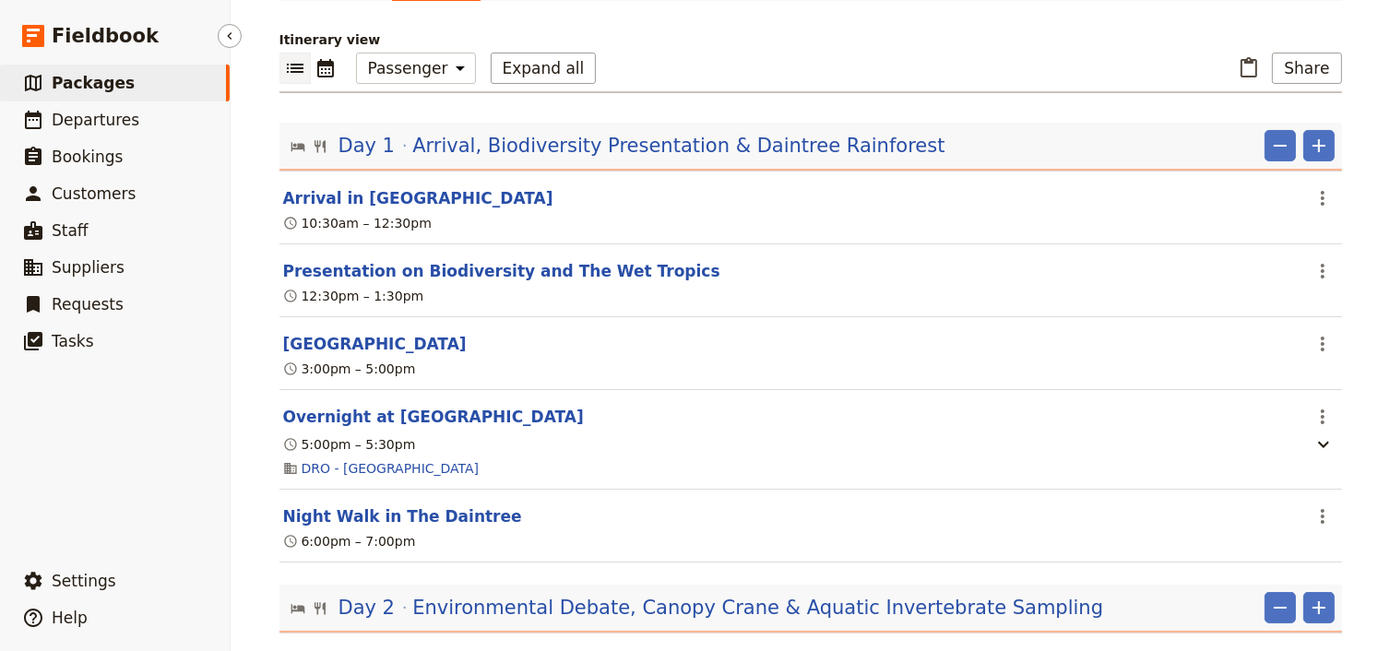
click at [133, 78] on link "​ Packages" at bounding box center [115, 83] width 230 height 37
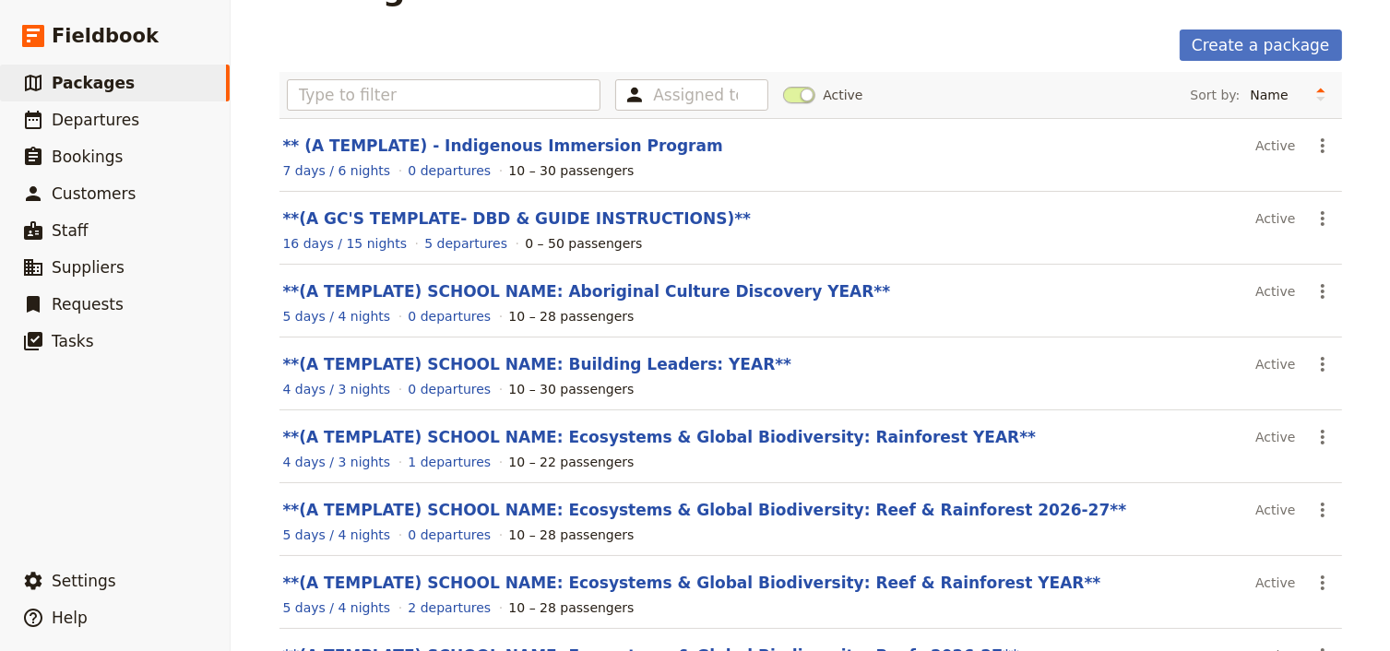
scroll to position [58, 0]
click at [552, 217] on link "**(A GC'S TEMPLATE- DBD & GUIDE INSTRUCTIONS)**" at bounding box center [517, 219] width 468 height 18
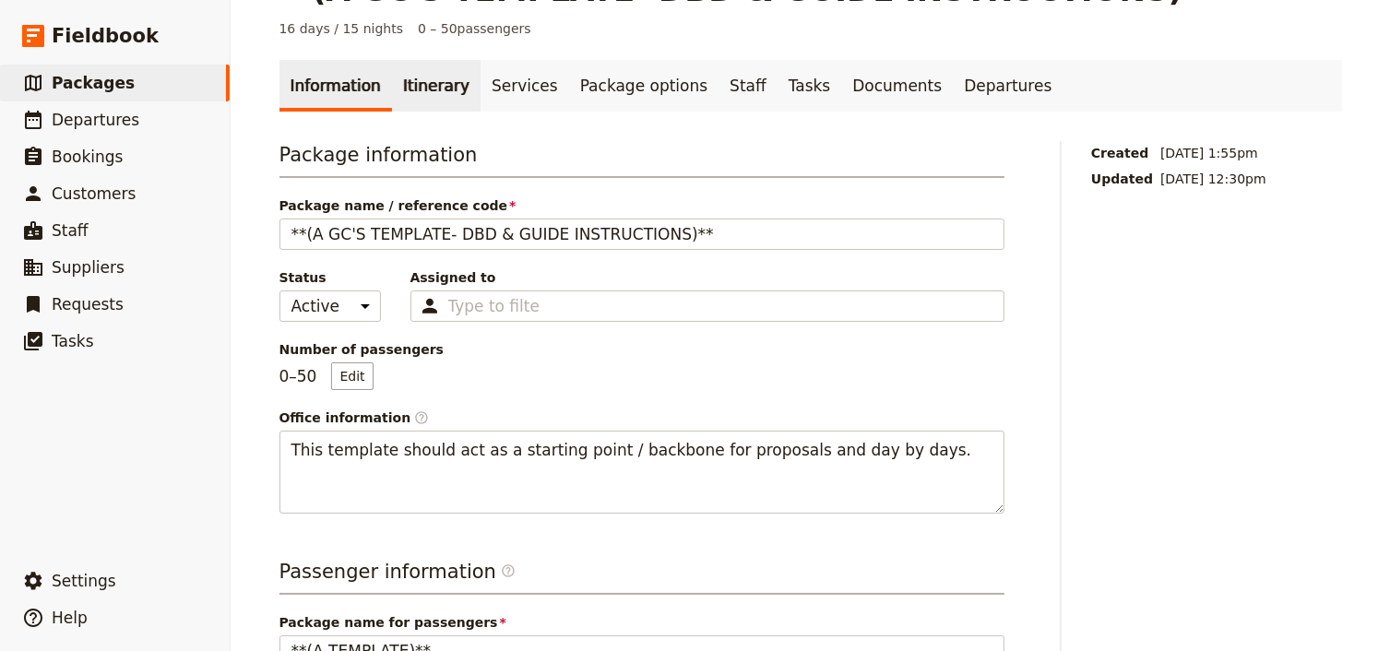
click at [412, 87] on link "Itinerary" at bounding box center [436, 86] width 89 height 52
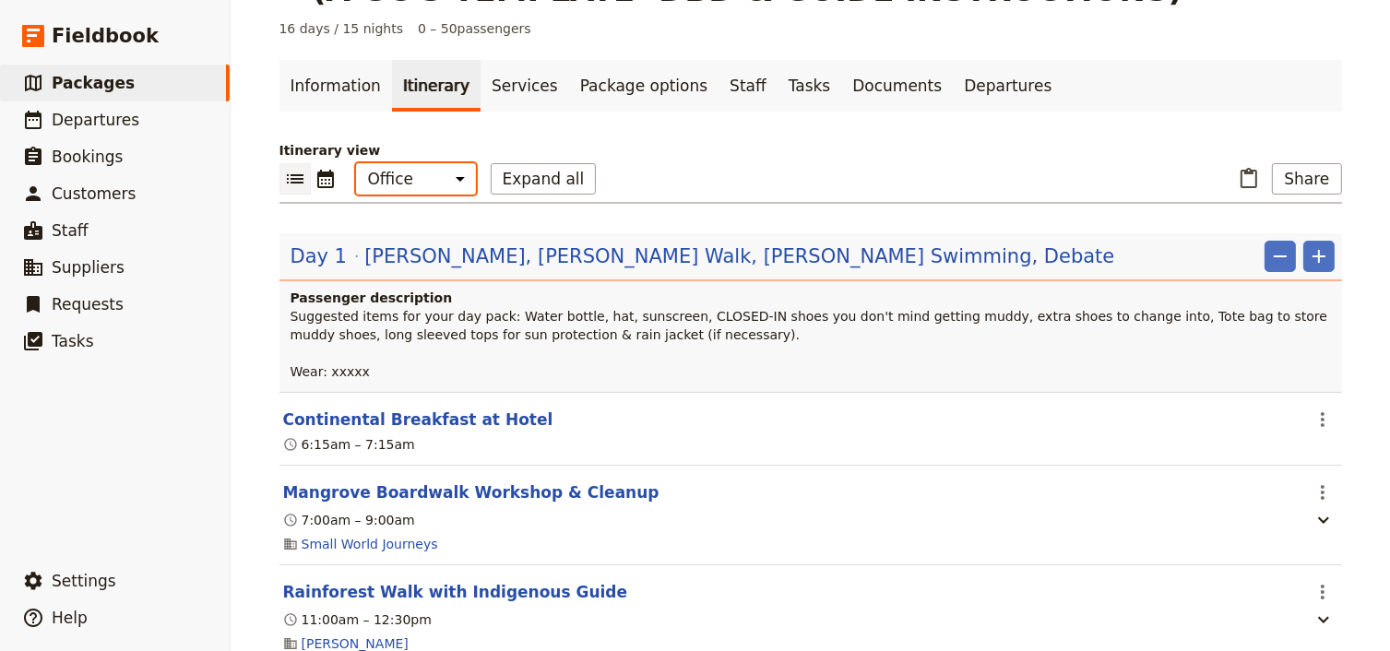
click at [409, 186] on select "Office Guide Passenger Sales" at bounding box center [416, 178] width 120 height 31
select select "PASSENGER"
click at [356, 163] on select "Office Guide Passenger Sales" at bounding box center [416, 178] width 120 height 31
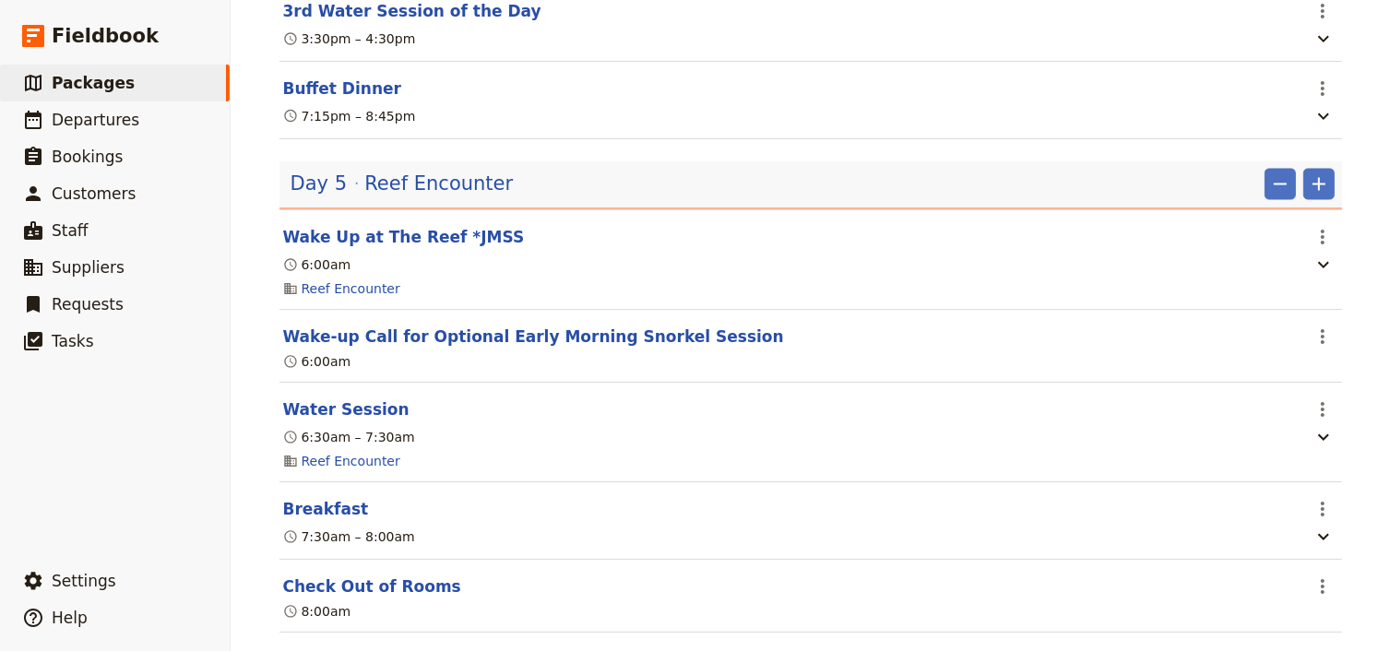
scroll to position [3438, 0]
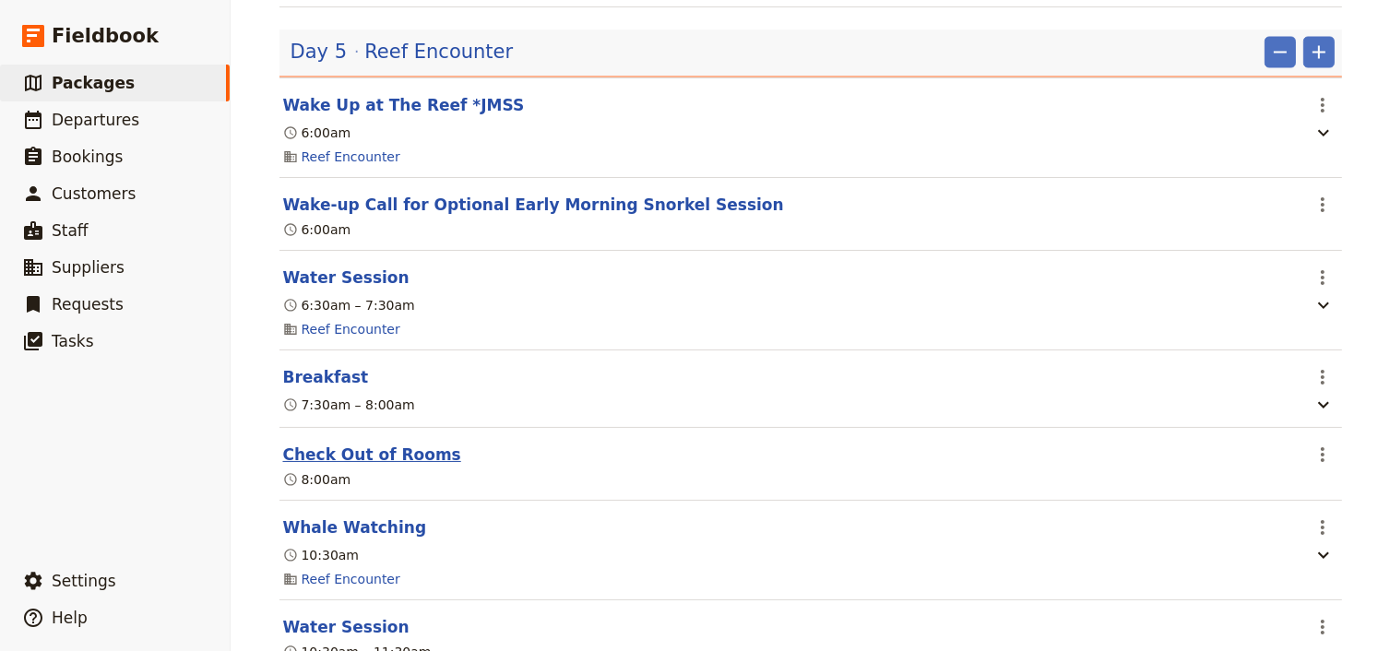
click at [375, 466] on button "Check Out of Rooms" at bounding box center [372, 455] width 178 height 22
select select "5"
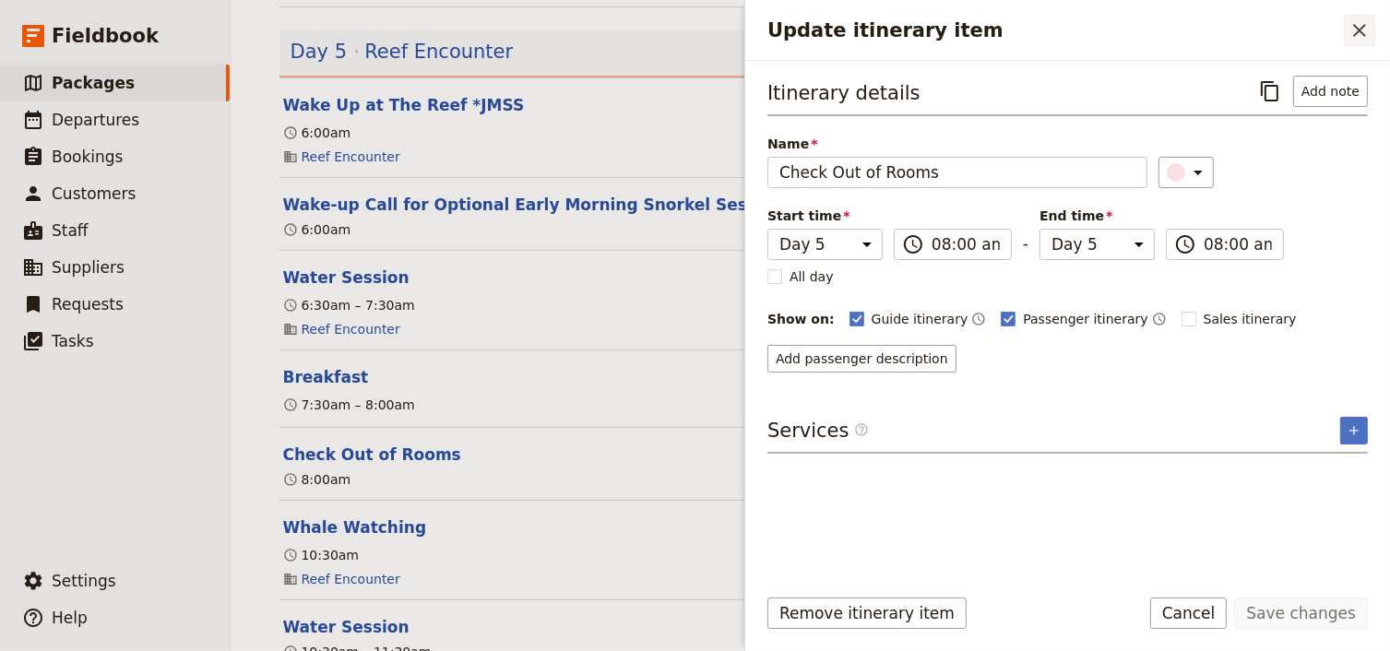
click at [1361, 26] on icon "Close drawer" at bounding box center [1359, 30] width 22 height 22
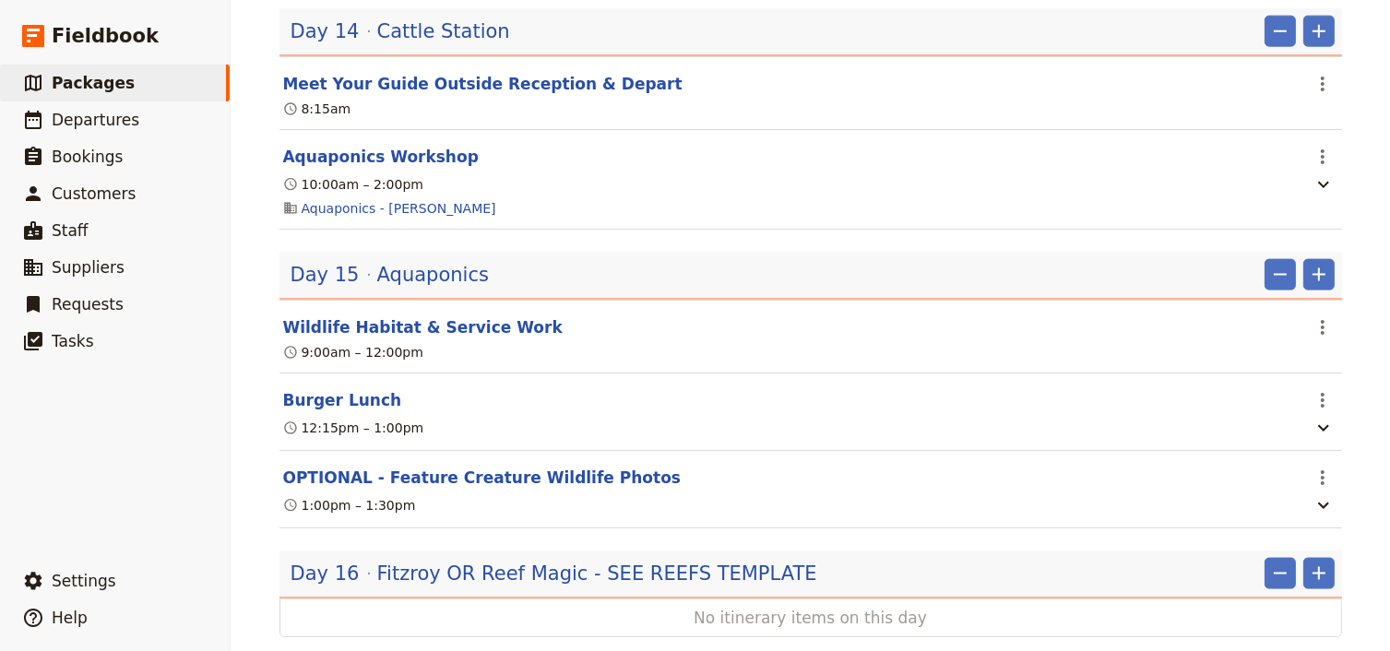
scroll to position [9284, 0]
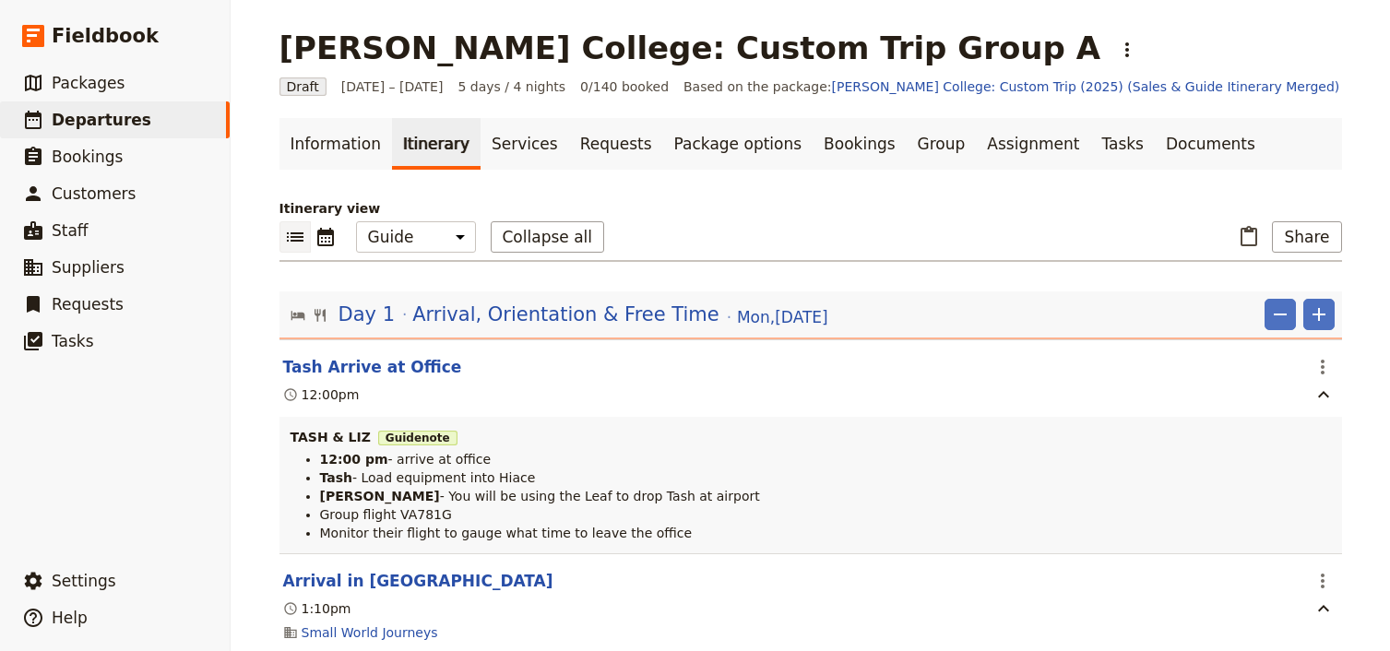
select select "STAFF"
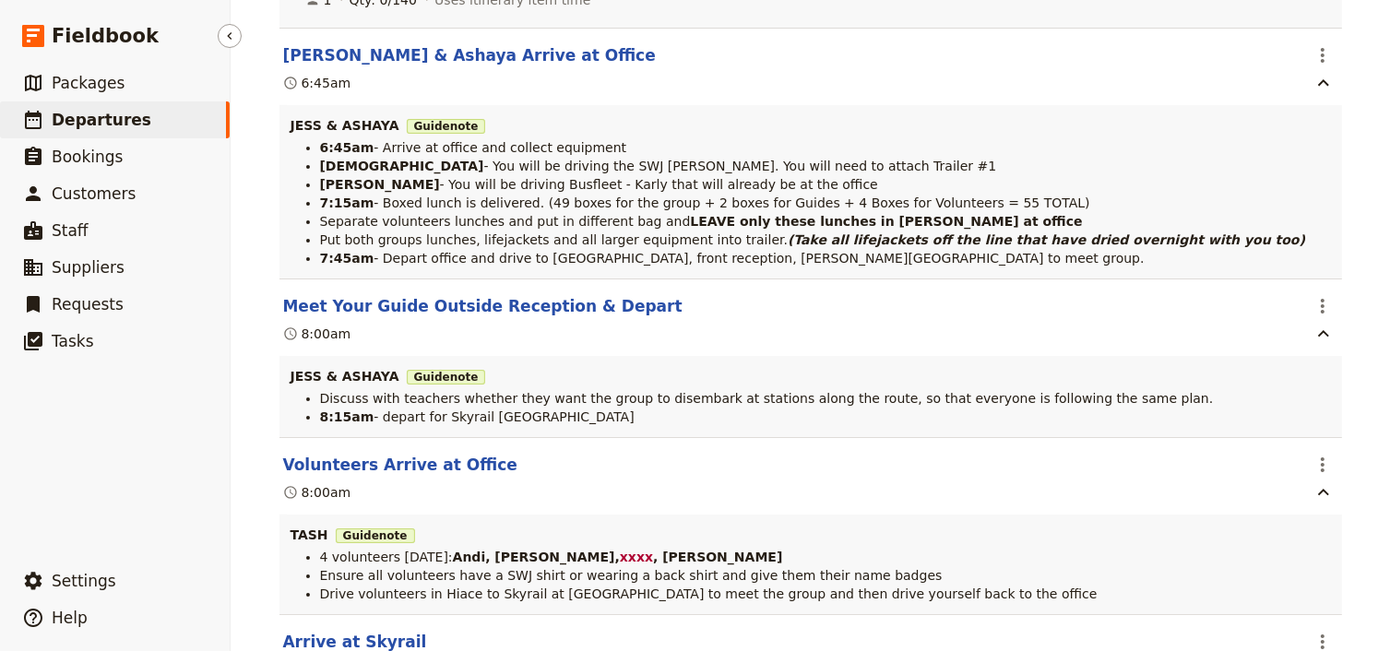
click at [120, 122] on span "Departures" at bounding box center [102, 120] width 100 height 18
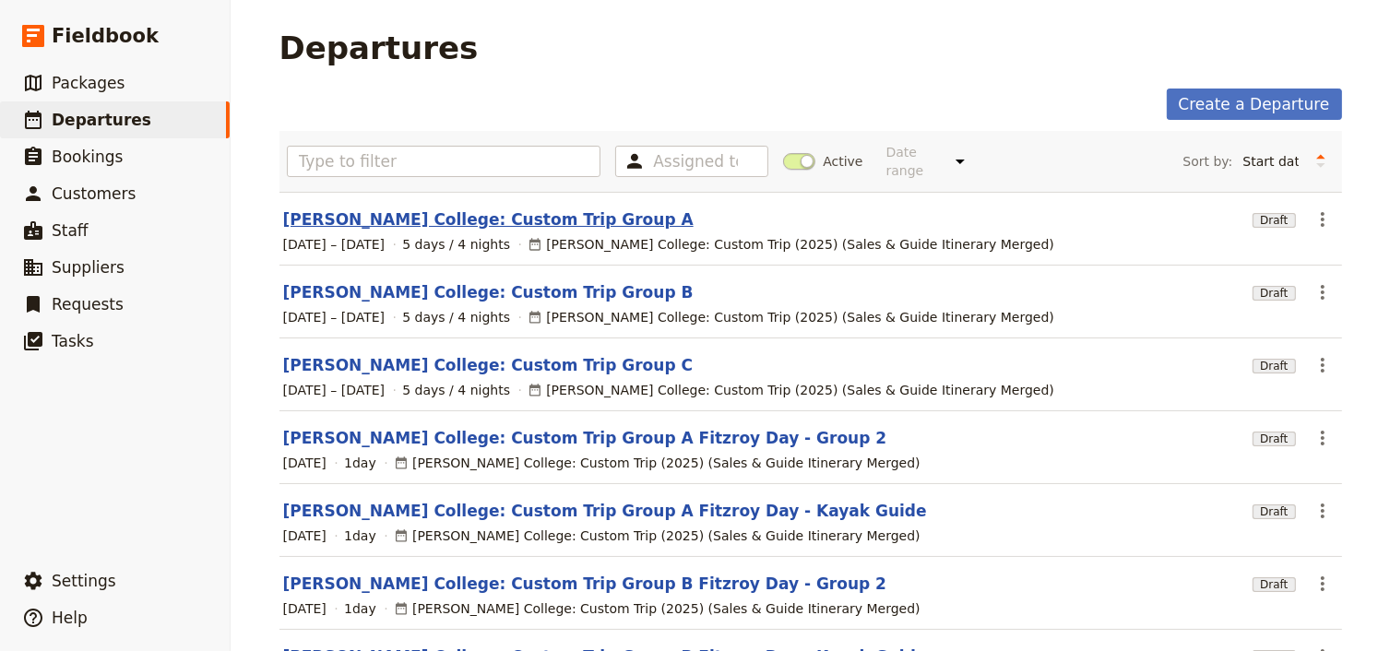
click at [461, 208] on link "[PERSON_NAME] College: Custom Trip Group A" at bounding box center [488, 219] width 410 height 22
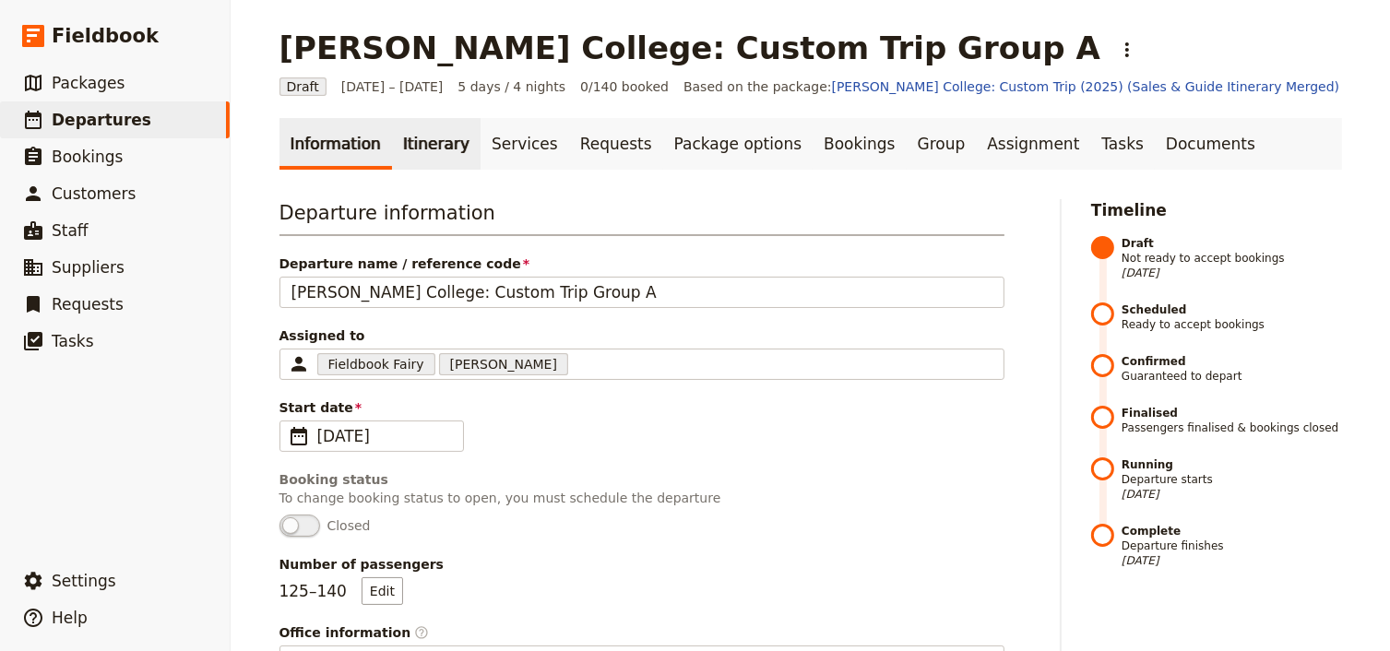
click at [410, 141] on link "Itinerary" at bounding box center [436, 144] width 89 height 52
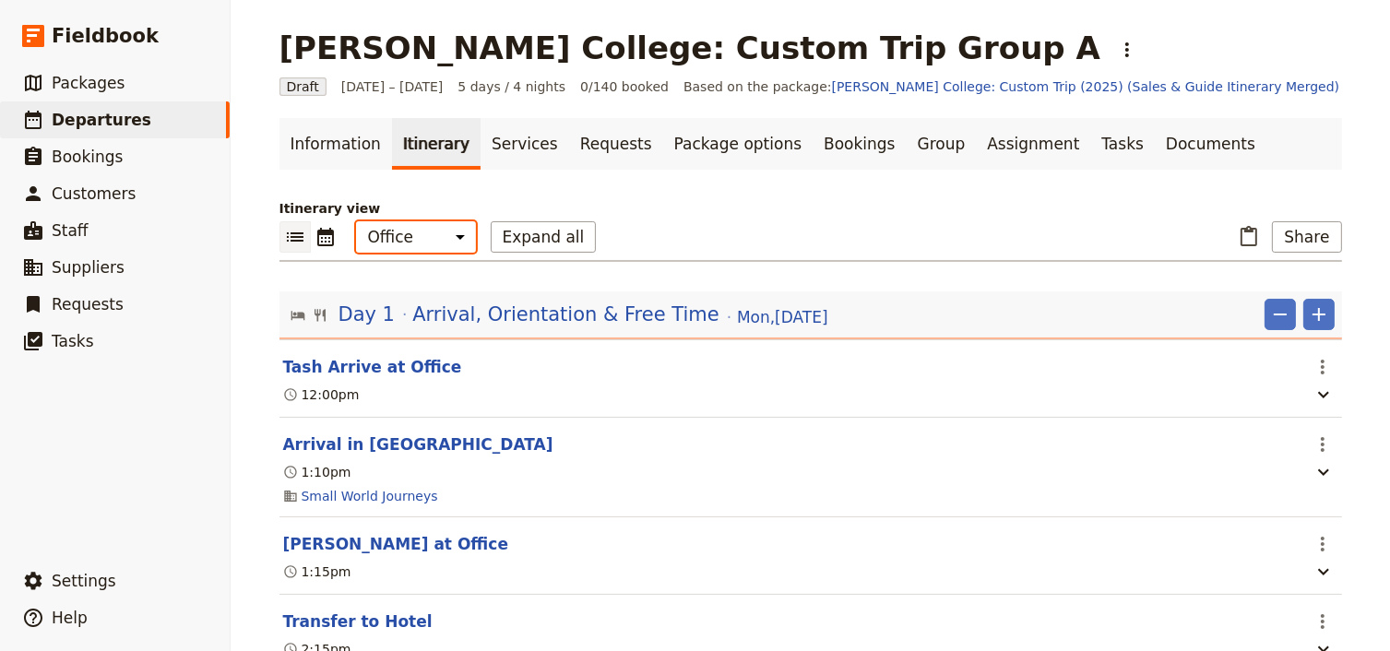
drag, startPoint x: 413, startPoint y: 240, endPoint x: 409, endPoint y: 251, distance: 11.7
click at [413, 240] on select "Office Guide Passenger Sales" at bounding box center [416, 236] width 120 height 31
select select "STAFF"
click at [356, 221] on select "Office Guide Passenger Sales" at bounding box center [416, 236] width 120 height 31
click at [503, 240] on button "Expand all" at bounding box center [544, 236] width 106 height 31
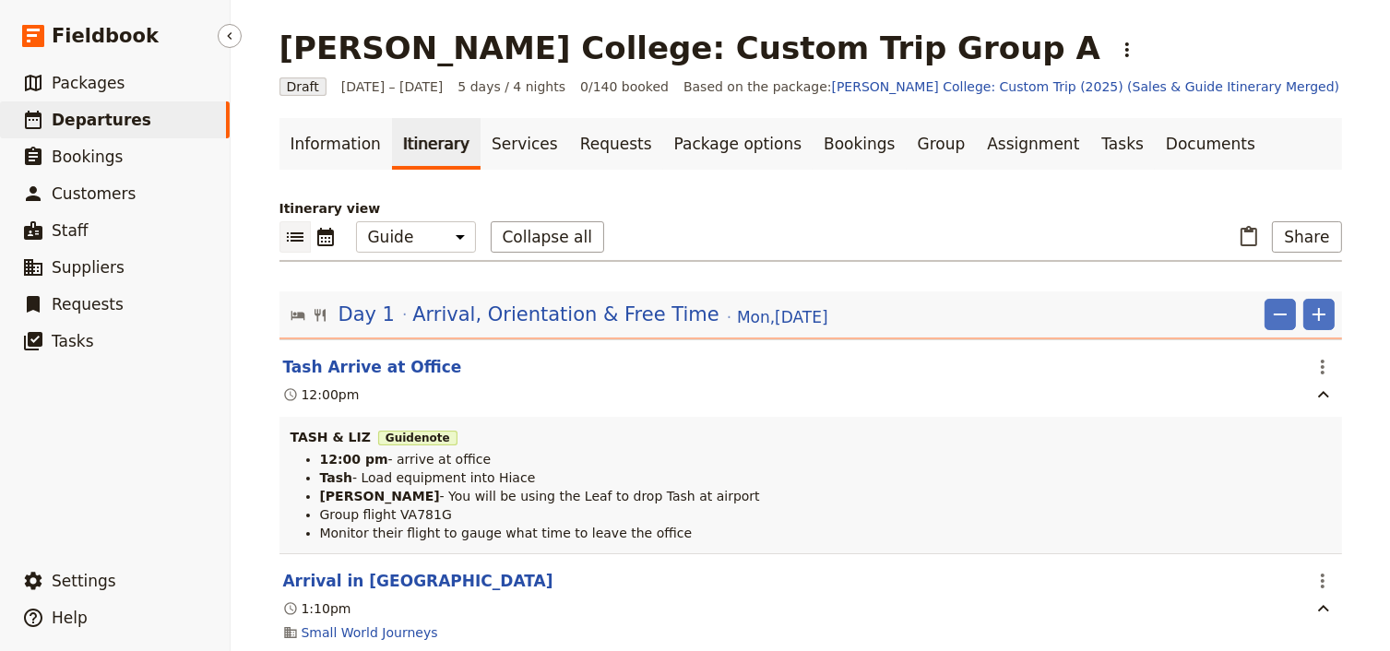
drag, startPoint x: 123, startPoint y: 121, endPoint x: 172, endPoint y: 124, distance: 49.0
click at [123, 121] on span "Departures" at bounding box center [102, 120] width 100 height 18
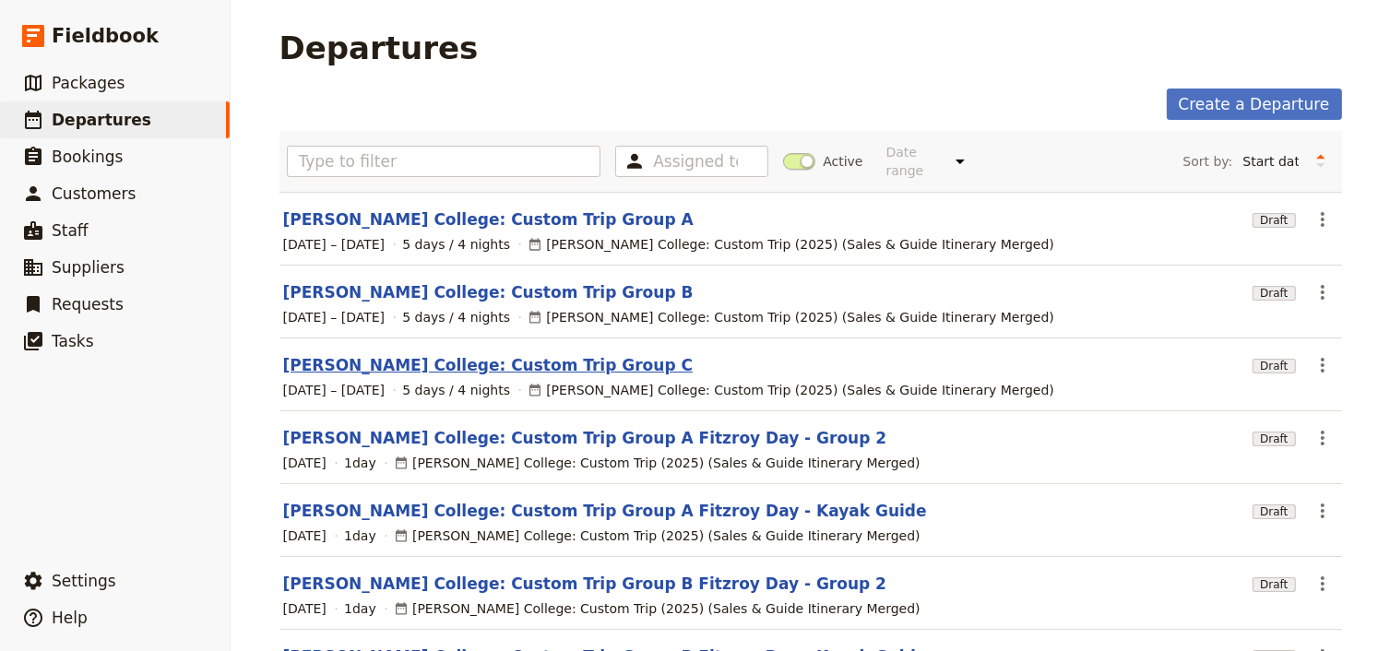
click at [531, 354] on link "[PERSON_NAME] College: Custom Trip Group C" at bounding box center [488, 365] width 410 height 22
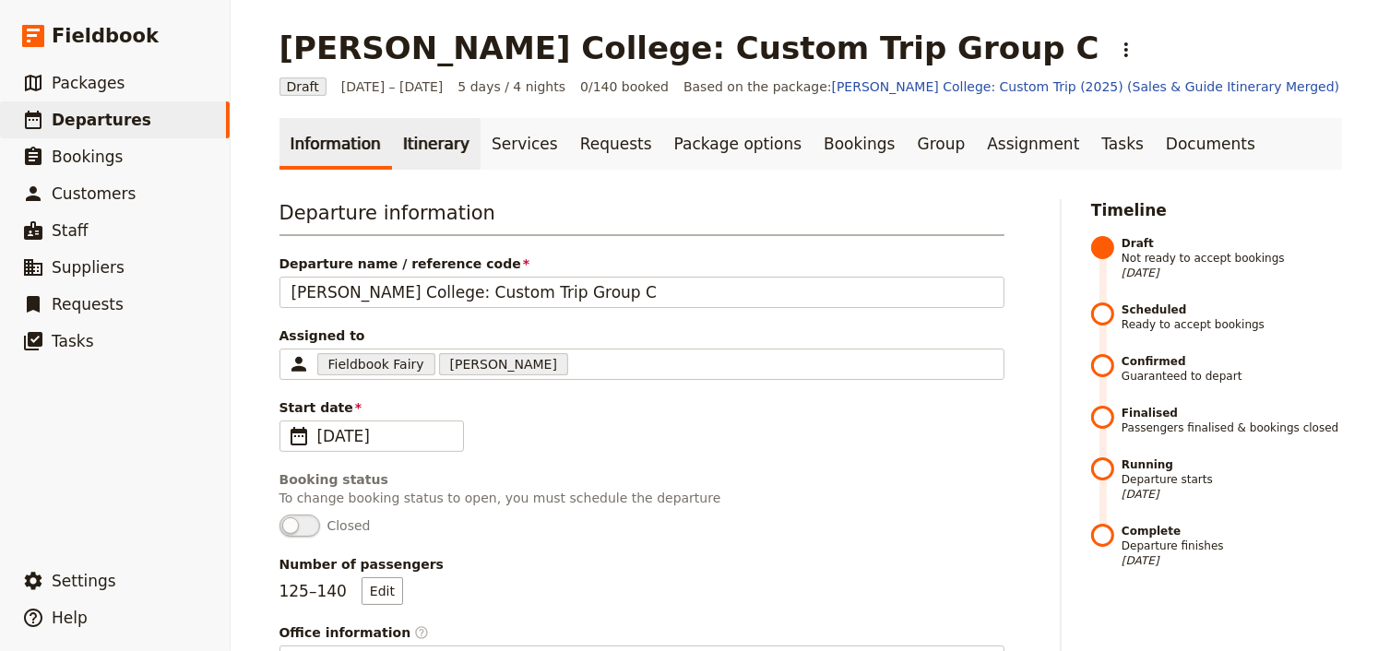
click at [421, 148] on link "Itinerary" at bounding box center [436, 144] width 89 height 52
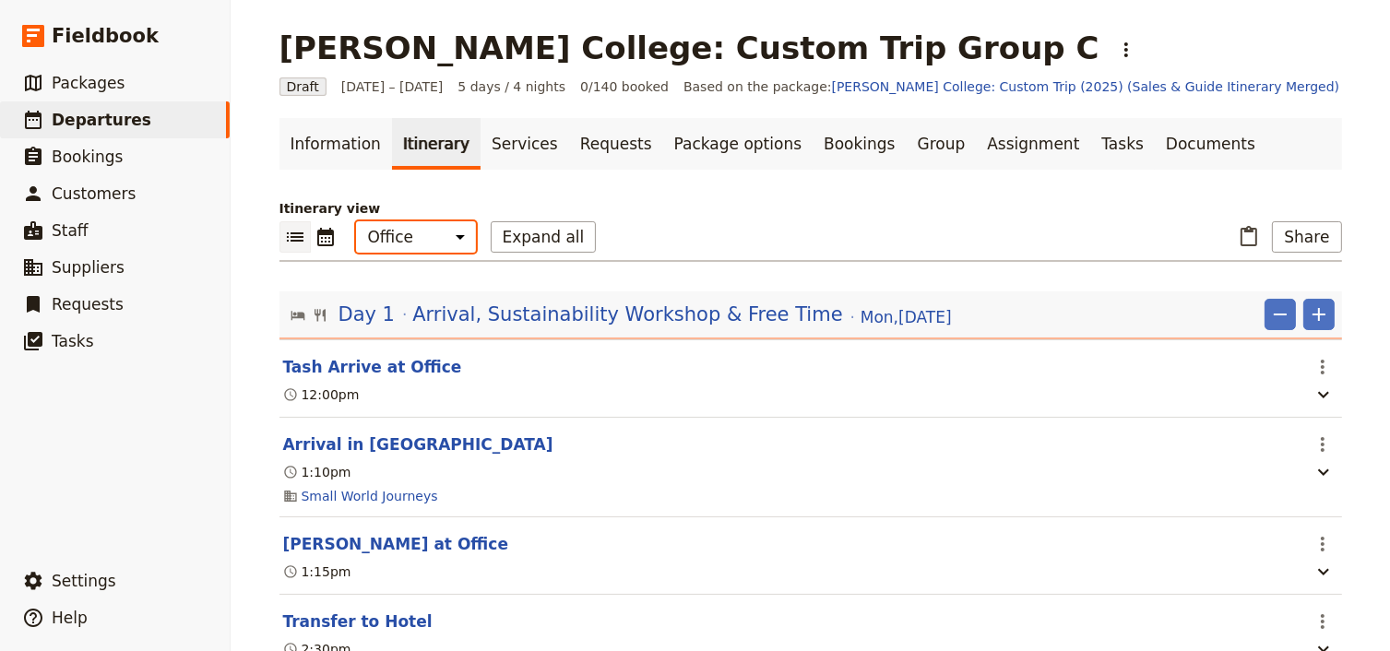
drag, startPoint x: 421, startPoint y: 234, endPoint x: 421, endPoint y: 251, distance: 16.6
click at [421, 234] on select "Office Guide Passenger Sales" at bounding box center [416, 236] width 120 height 31
select select "STAFF"
click at [356, 221] on select "Office Guide Passenger Sales" at bounding box center [416, 236] width 120 height 31
click at [1154, 140] on link "Documents" at bounding box center [1210, 144] width 112 height 52
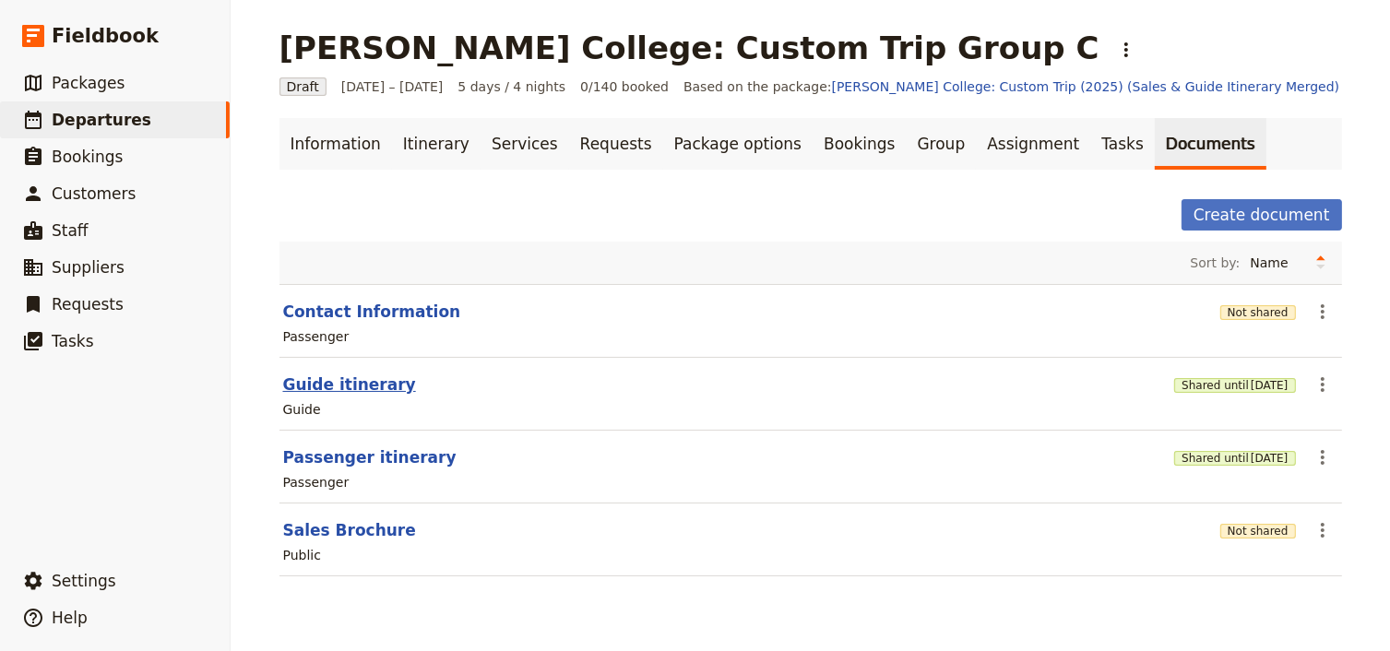
click at [336, 383] on button "Guide itinerary" at bounding box center [349, 384] width 133 height 22
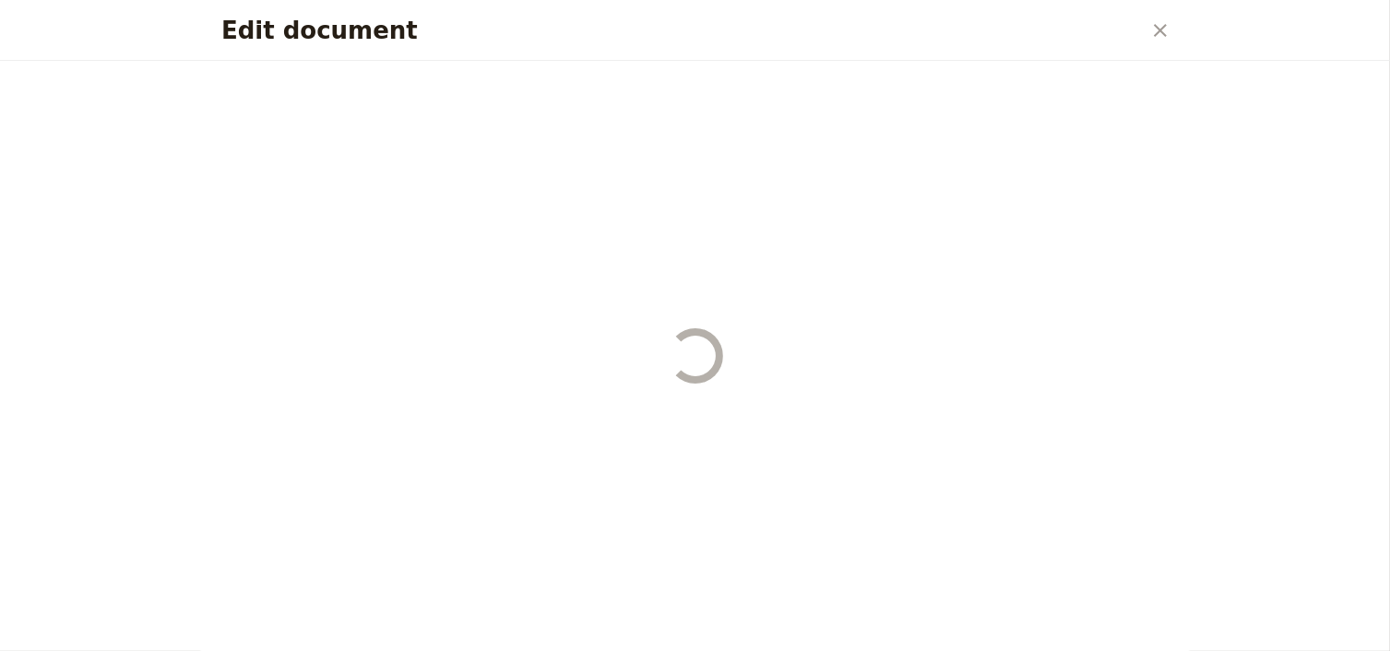
select select "STAFF"
select select "RUN_SHEET"
select select "DEFAULT"
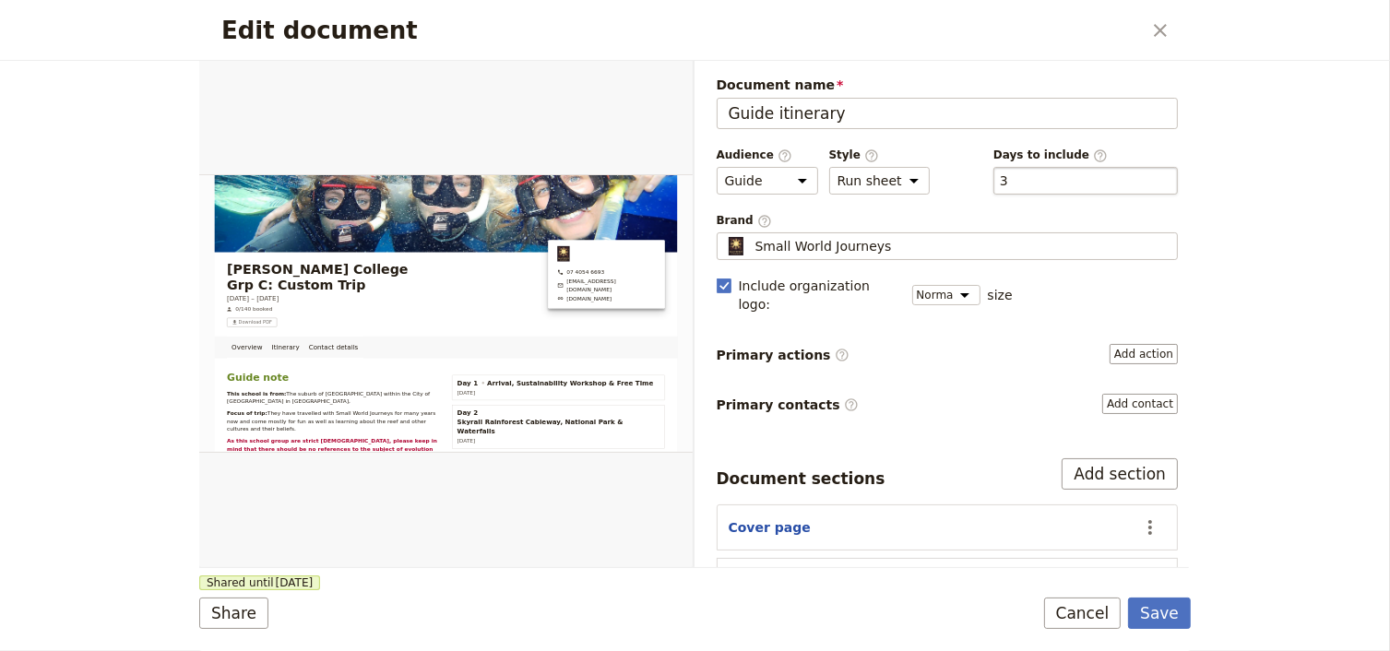
click at [1057, 183] on div "​ 3 3" at bounding box center [1085, 181] width 184 height 28
click at [1008, 183] on button "​ 3" at bounding box center [1004, 181] width 8 height 18
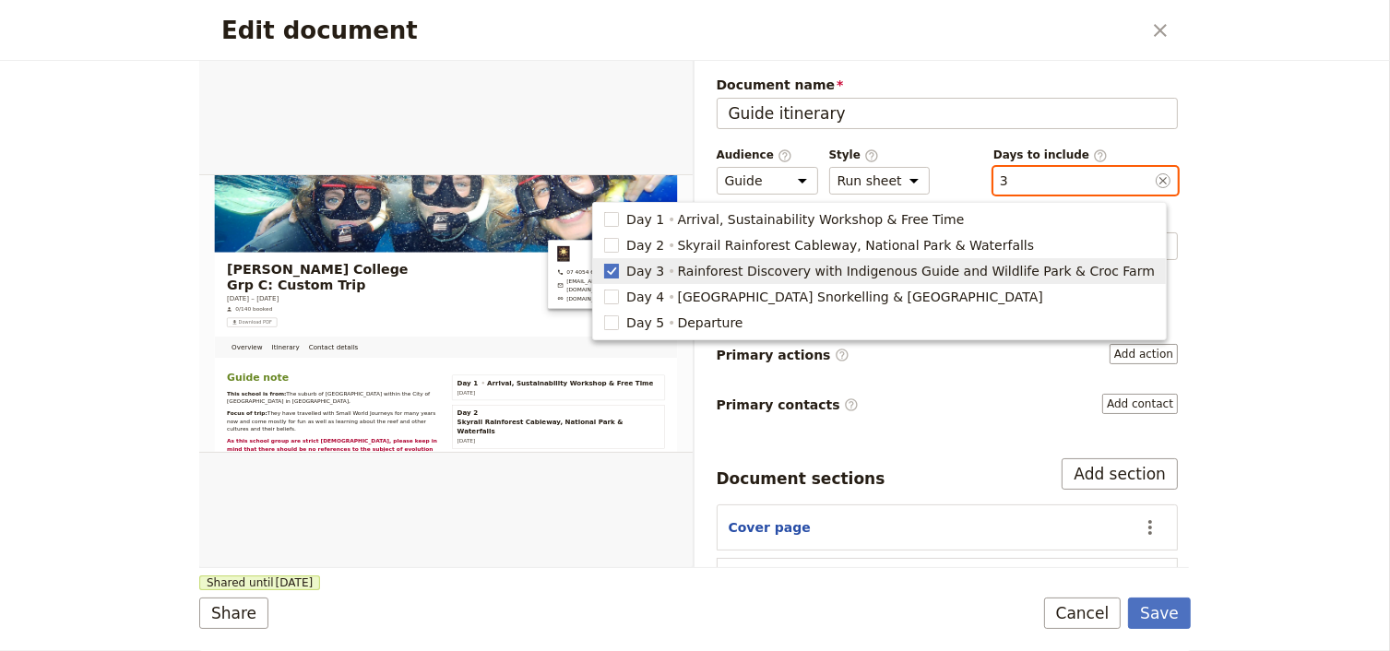
click at [619, 273] on rect "button" at bounding box center [612, 271] width 14 height 14
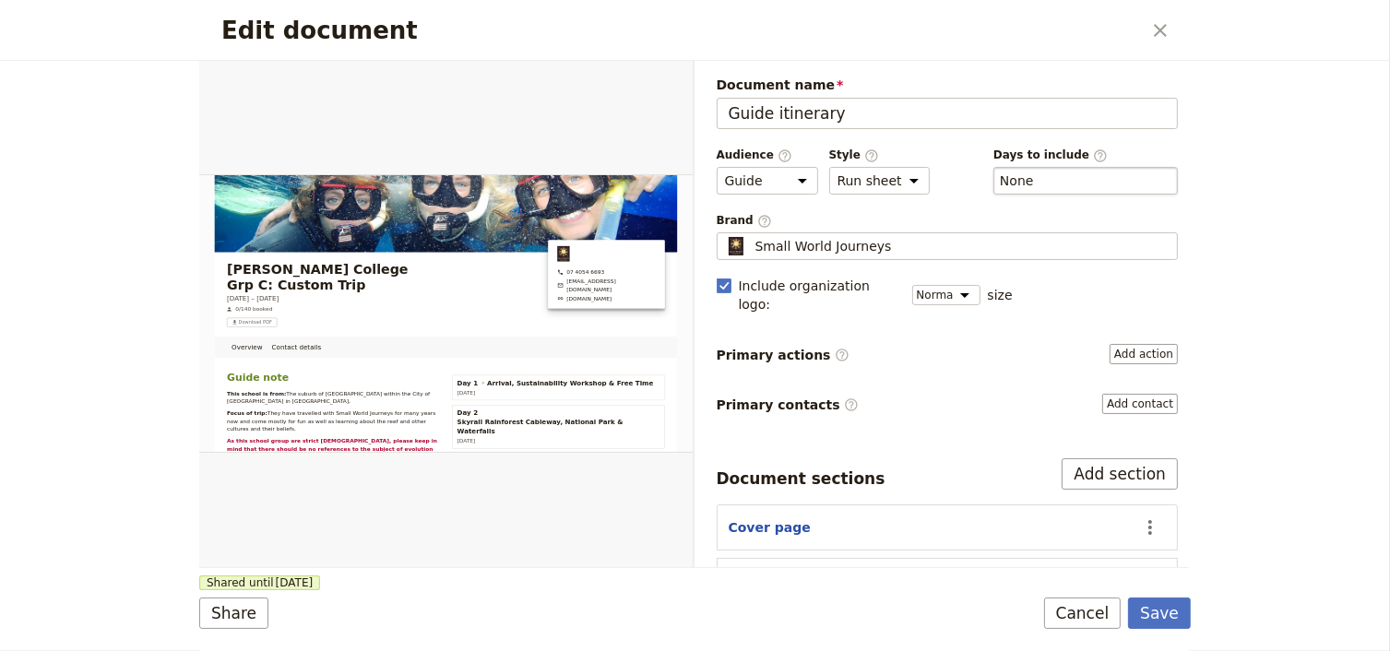
click at [1036, 177] on div "​ None" at bounding box center [1085, 181] width 184 height 28
click at [1034, 177] on button "​ None" at bounding box center [1017, 181] width 34 height 18
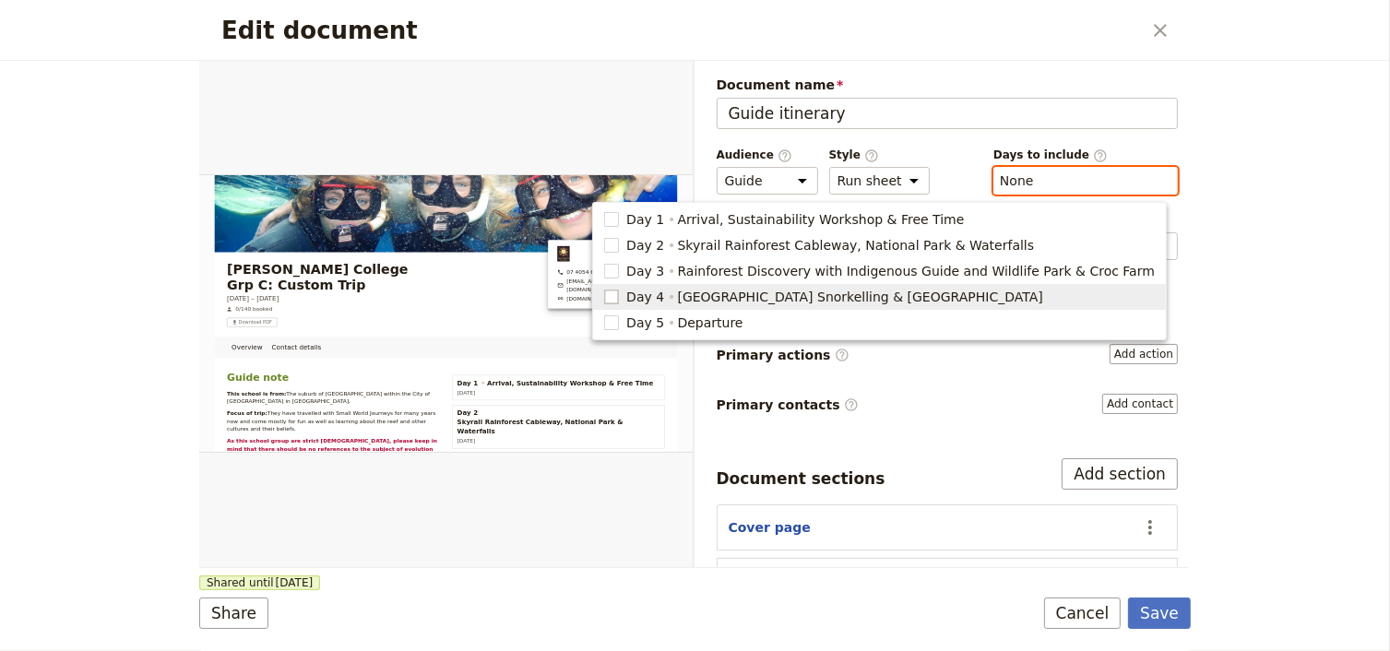
click at [619, 299] on rect "button" at bounding box center [612, 297] width 14 height 14
type input "4"
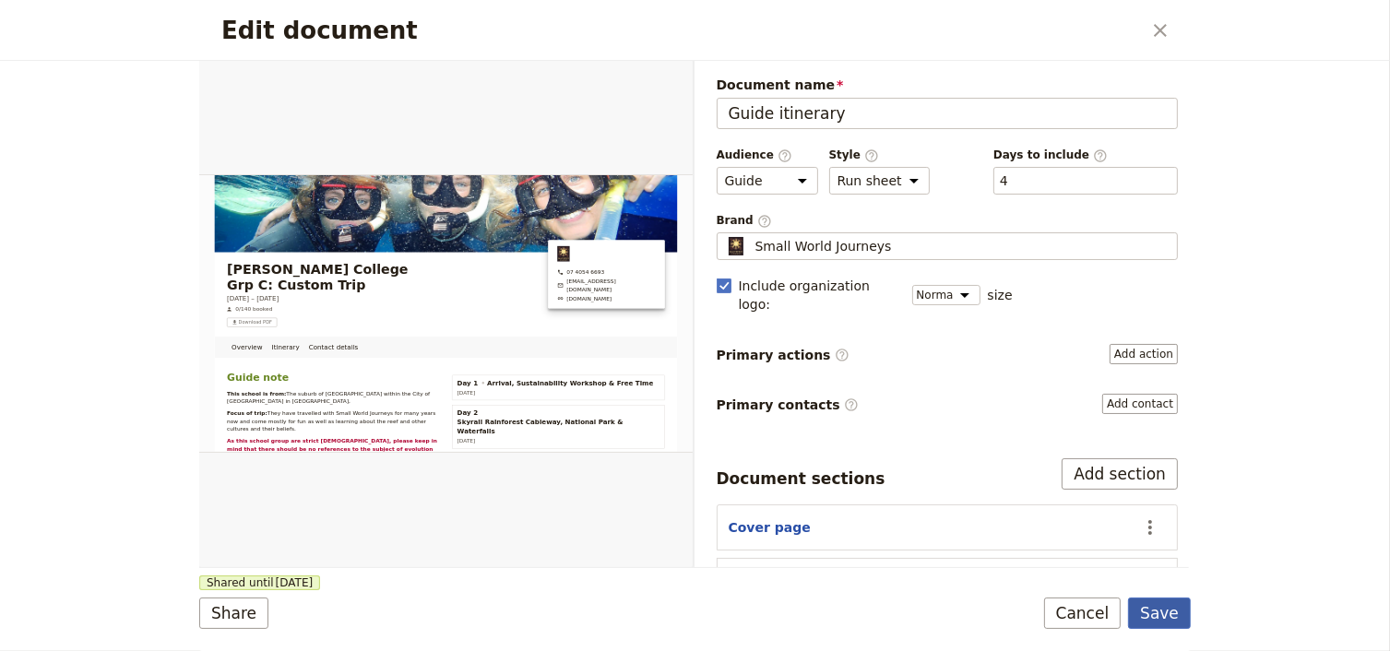
click at [1164, 612] on button "Save" at bounding box center [1159, 613] width 63 height 31
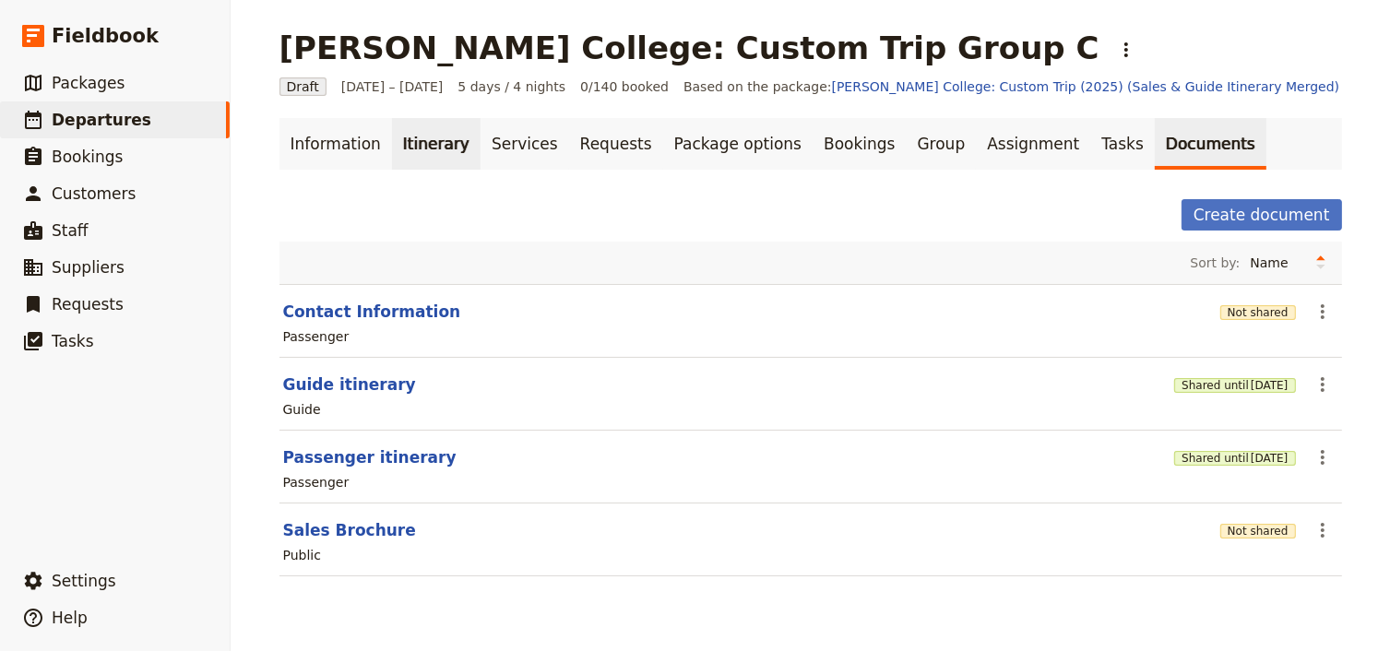
click at [421, 144] on link "Itinerary" at bounding box center [436, 144] width 89 height 52
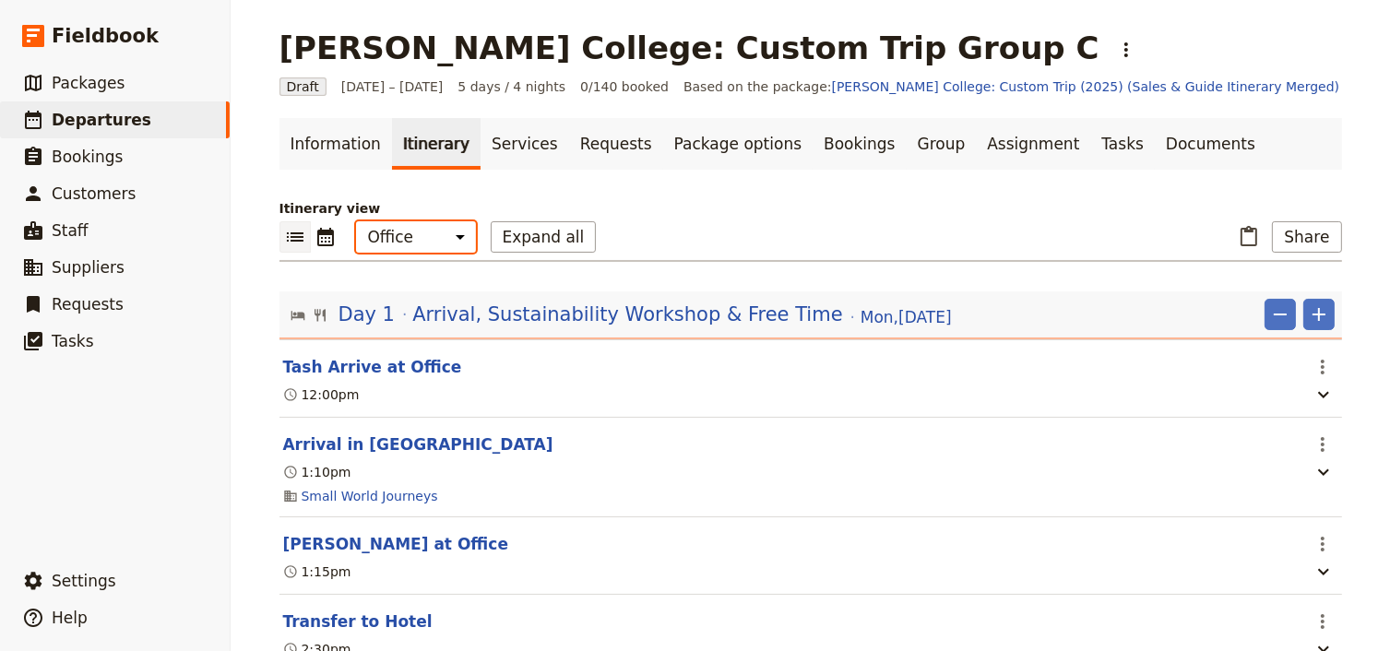
click at [417, 240] on select "Office Guide Passenger Sales" at bounding box center [416, 236] width 120 height 31
select select "STAFF"
click at [356, 221] on select "Office Guide Passenger Sales" at bounding box center [416, 236] width 120 height 31
click at [1308, 236] on button "Share" at bounding box center [1306, 236] width 69 height 31
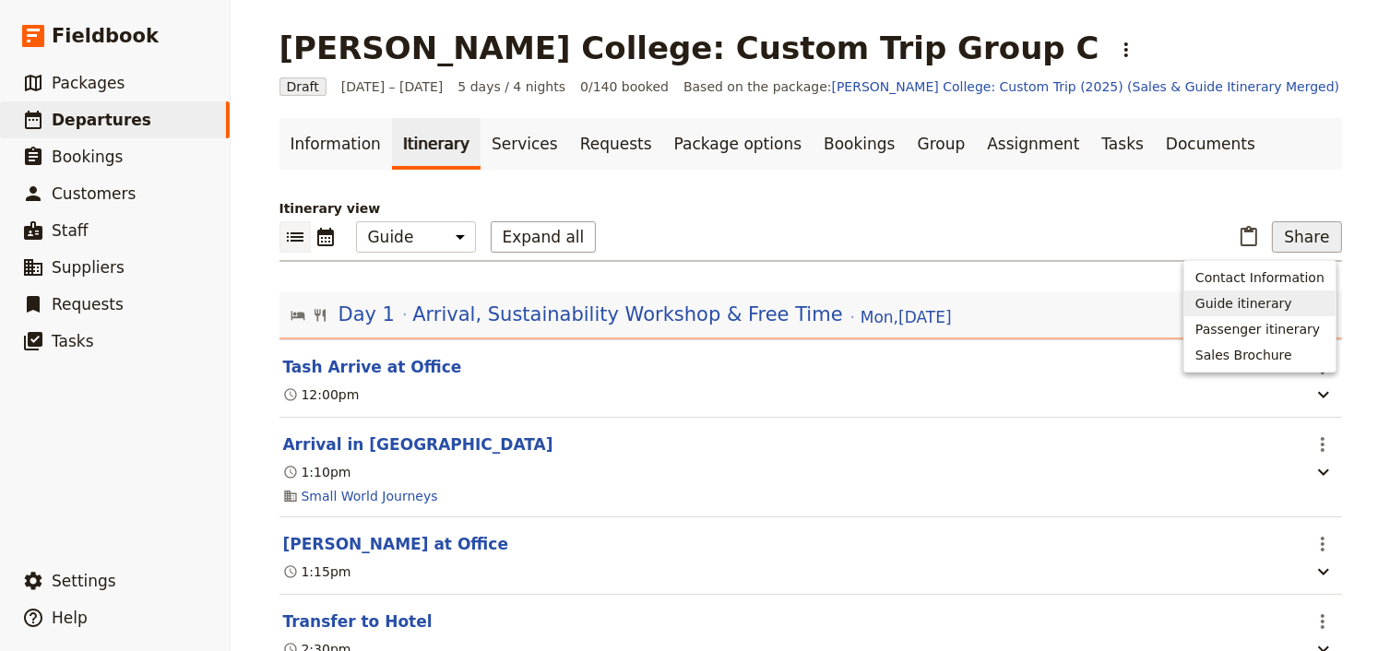
click at [1279, 302] on span "Guide itinerary" at bounding box center [1243, 303] width 97 height 18
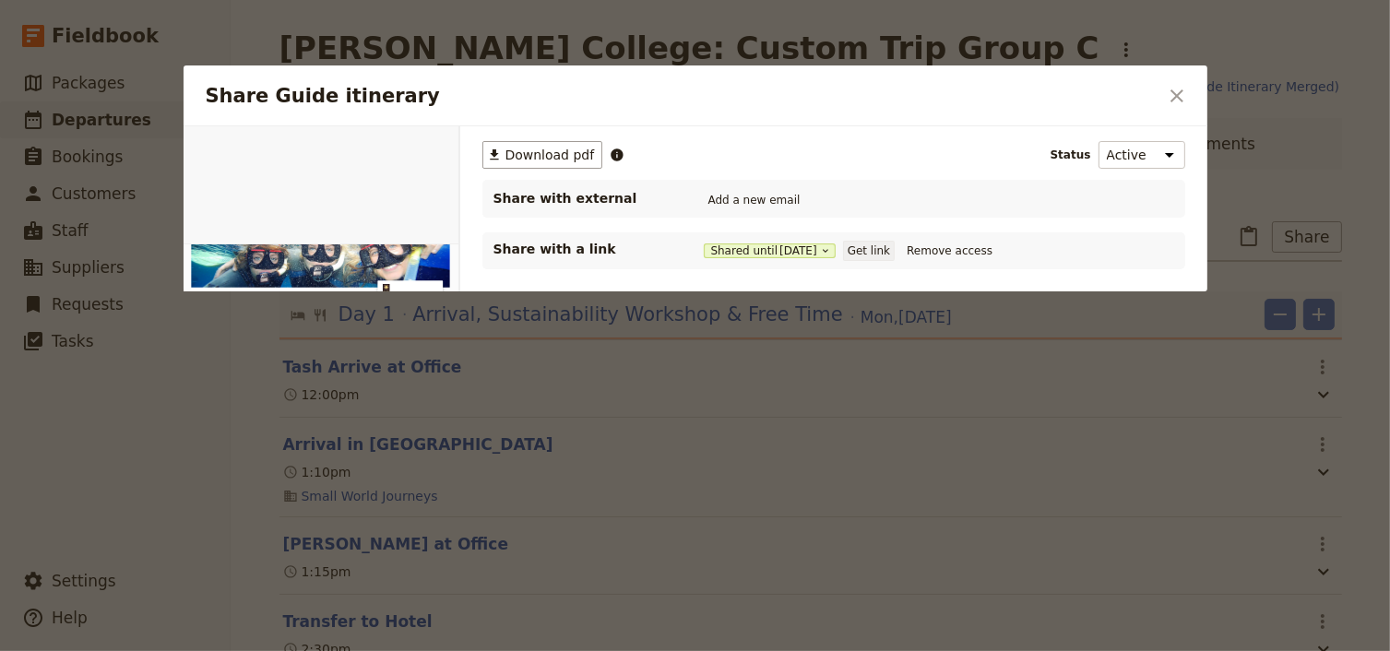
click at [862, 249] on button "Get link" at bounding box center [869, 251] width 52 height 20
click at [1167, 98] on icon "Close dialog" at bounding box center [1177, 96] width 22 height 22
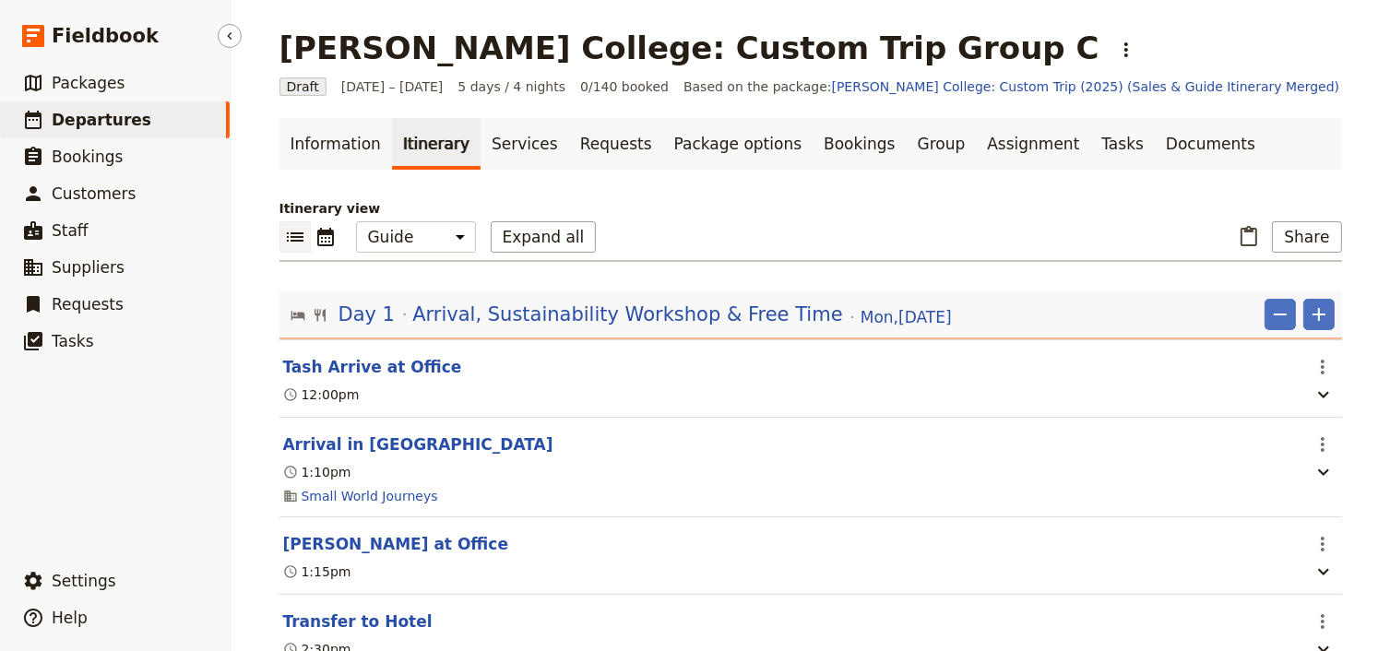
click at [132, 117] on link "​ Departures" at bounding box center [115, 119] width 230 height 37
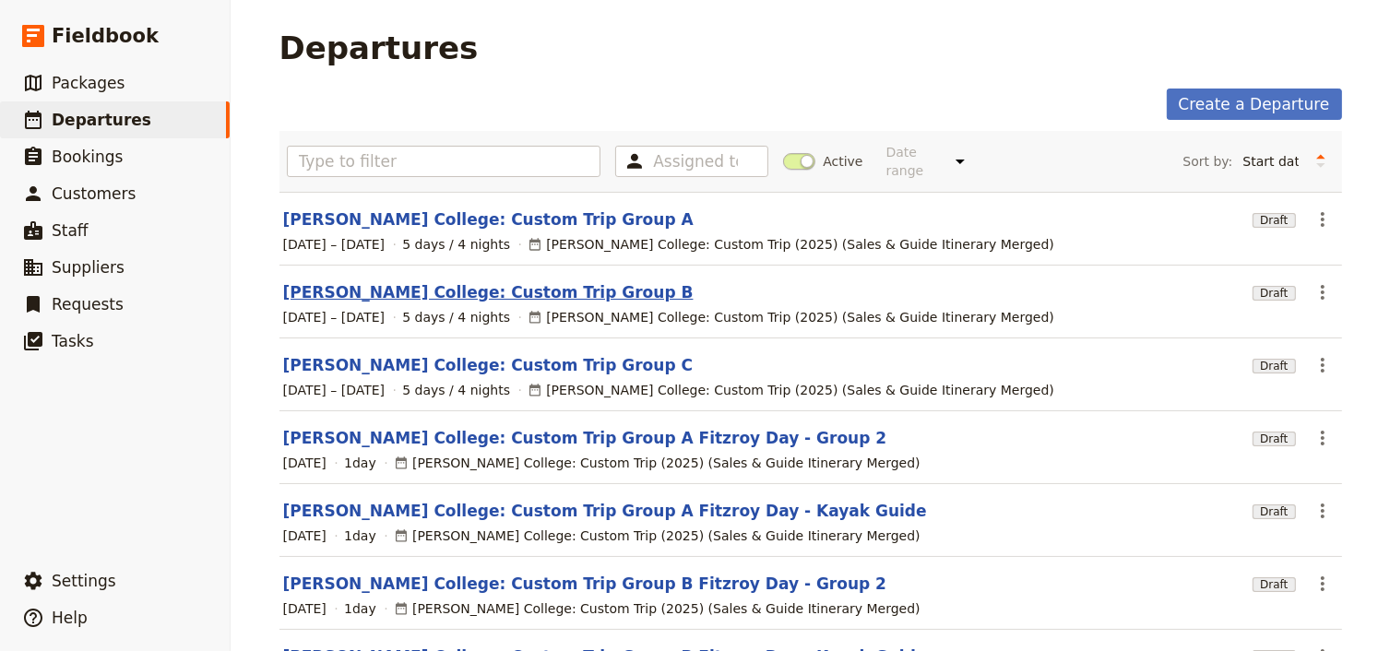
click at [461, 281] on link "[PERSON_NAME] College: Custom Trip Group B" at bounding box center [488, 292] width 410 height 22
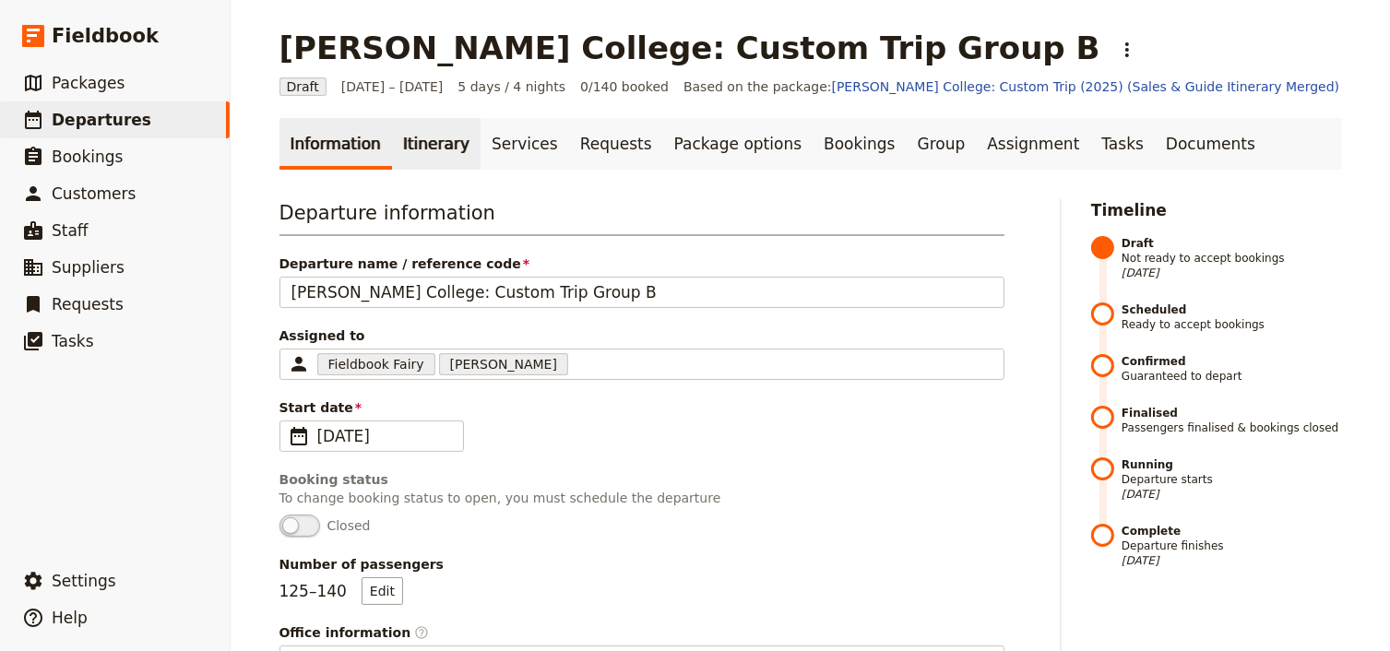
click at [436, 141] on link "Itinerary" at bounding box center [436, 144] width 89 height 52
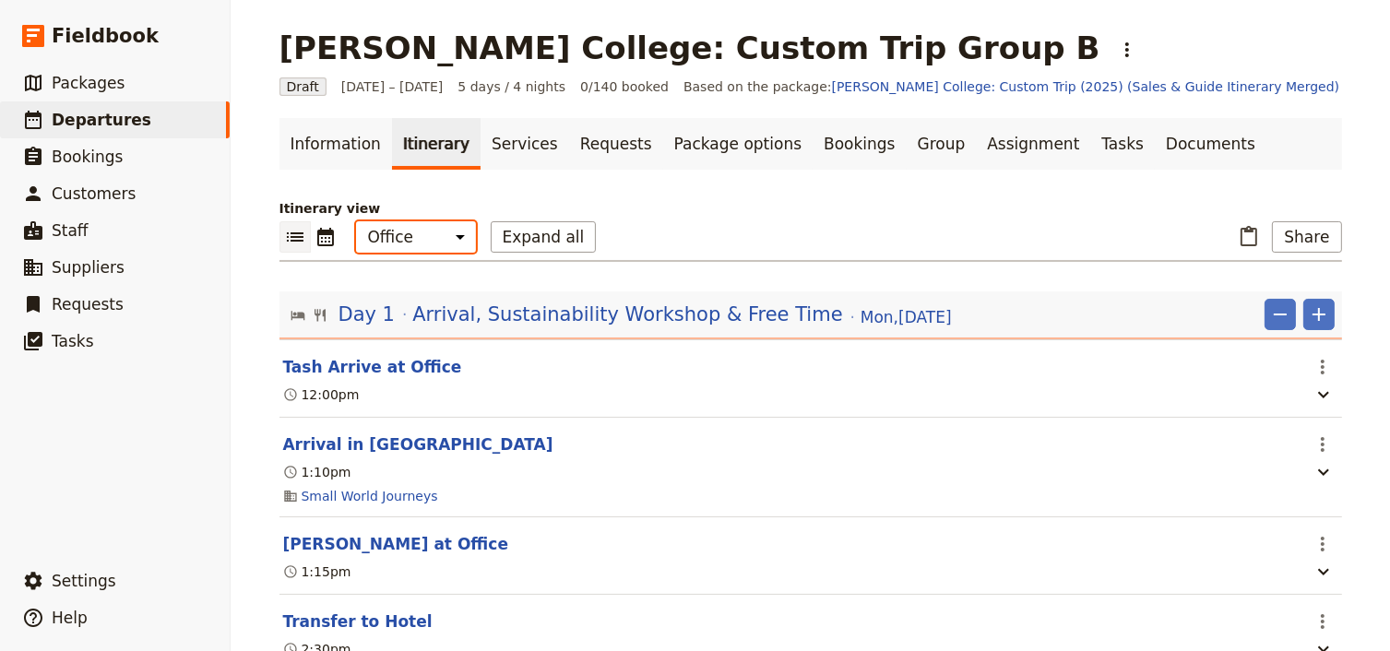
click at [422, 233] on select "Office Guide Passenger Sales" at bounding box center [416, 236] width 120 height 31
select select "PASSENGER"
click at [356, 221] on select "Office Guide Passenger Sales" at bounding box center [416, 236] width 120 height 31
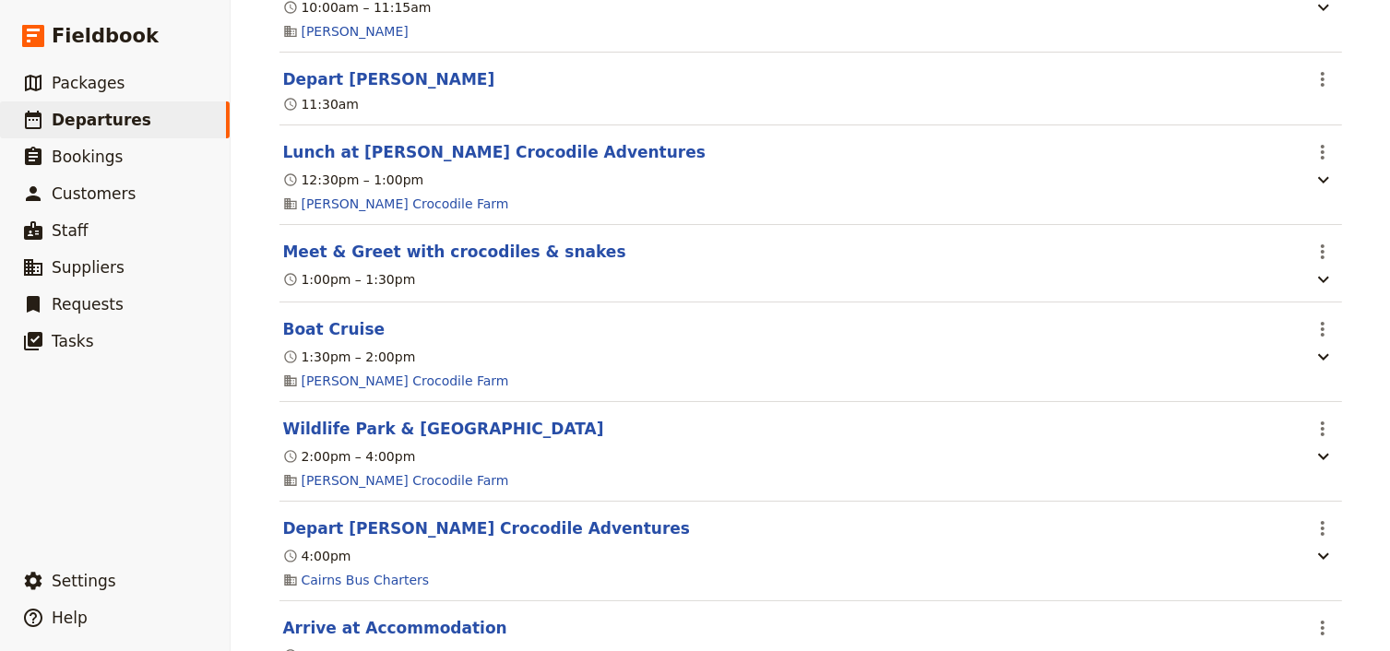
scroll to position [1623, 0]
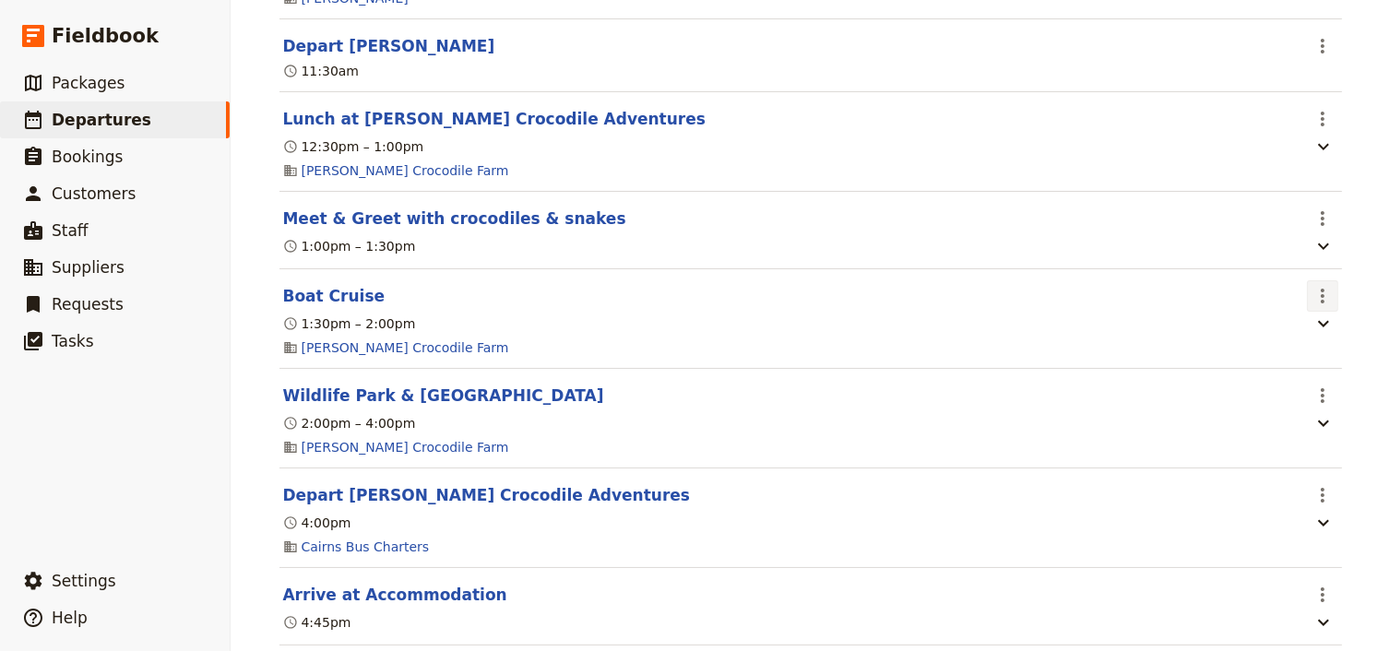
click at [1322, 307] on icon "Actions" at bounding box center [1322, 296] width 22 height 22
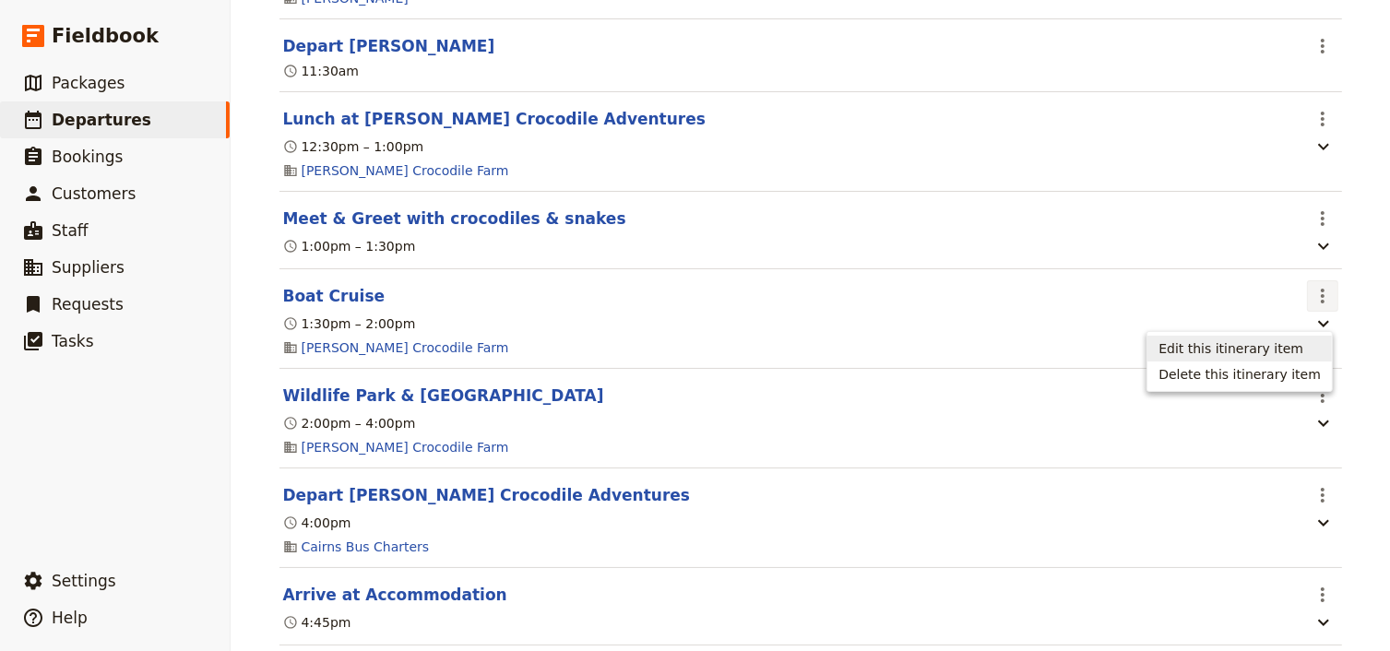
click at [1292, 352] on span "Edit this itinerary item" at bounding box center [1230, 348] width 145 height 18
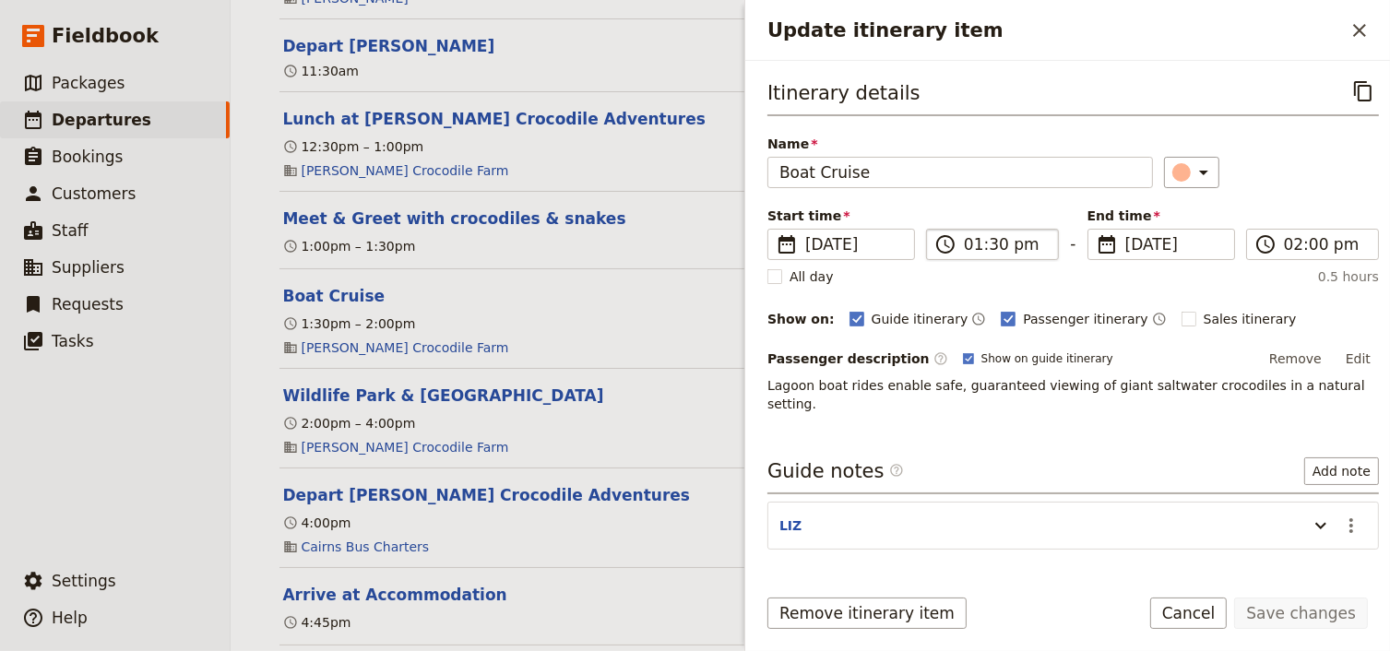
click at [959, 241] on label "​ 01:30 pm" at bounding box center [992, 244] width 133 height 31
click at [964, 241] on input "01:30 pm" at bounding box center [1005, 244] width 83 height 22
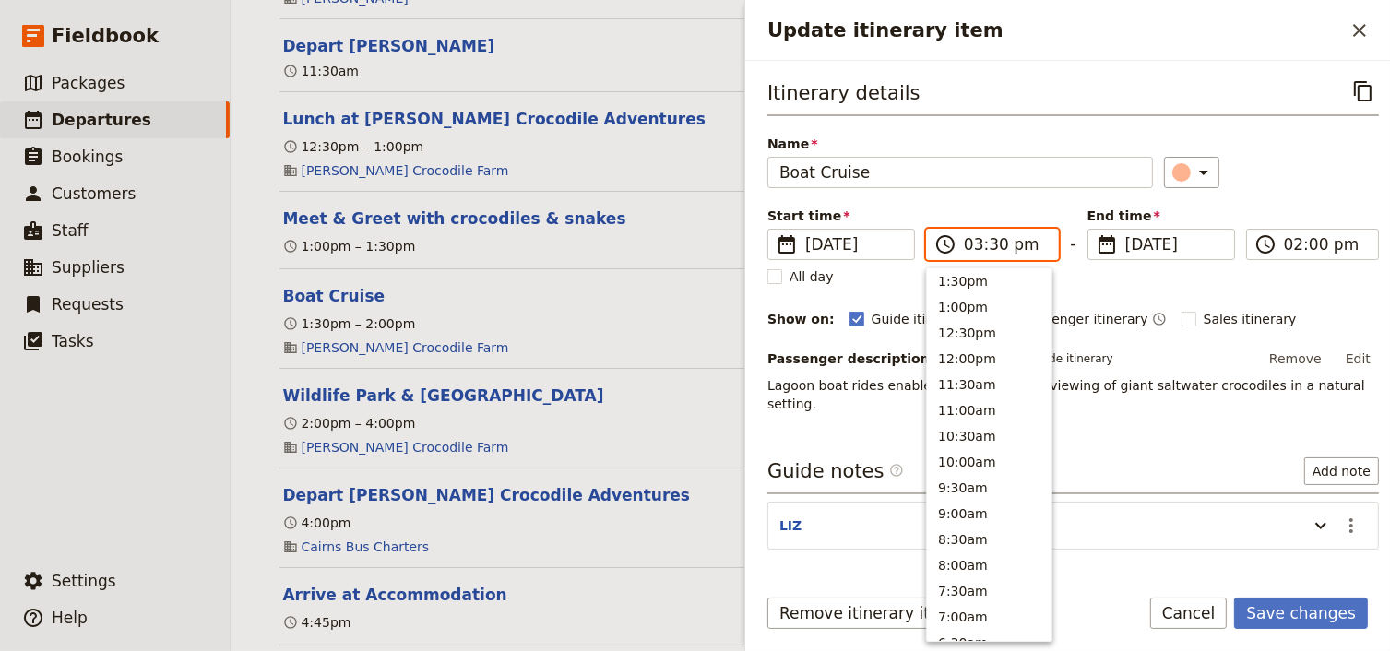
scroll to position [417, 0]
click at [991, 245] on input "03:30 pm" at bounding box center [1005, 244] width 83 height 22
type input "03:40 pm"
click at [1291, 243] on input "03:40 pm" at bounding box center [1325, 244] width 83 height 22
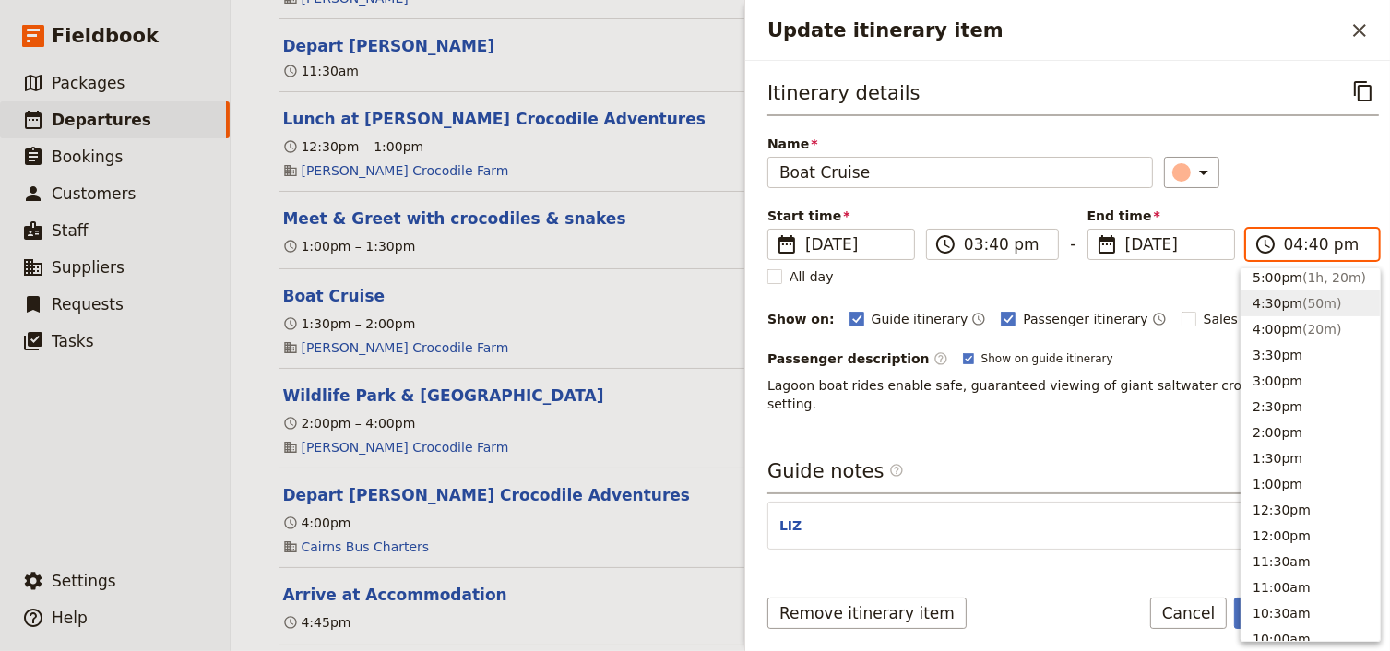
scroll to position [365, 0]
click at [1307, 243] on input "04:40 pm" at bounding box center [1325, 244] width 83 height 22
type input "04:00 pm"
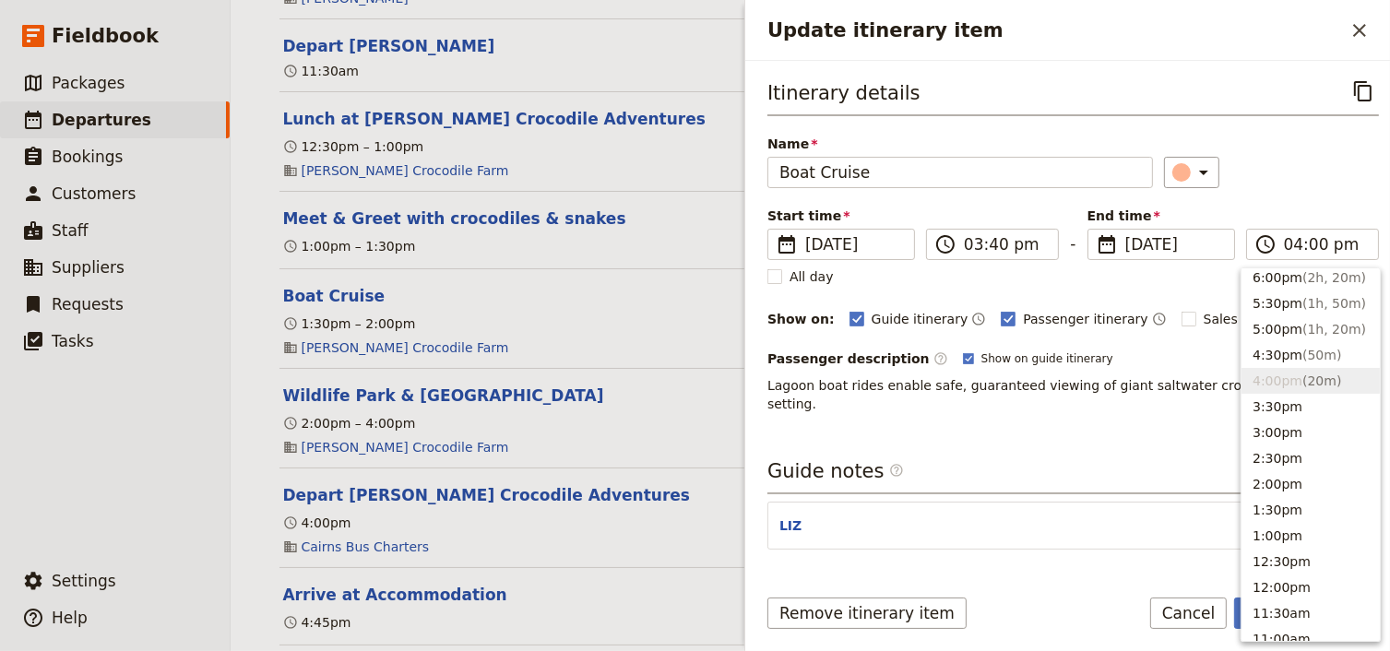
click at [1309, 202] on div "Itinerary details ​ Name Boat Cruise ​ Start time ​ [DATE] [DATE] [DATE] 15:40 …" at bounding box center [1072, 244] width 611 height 337
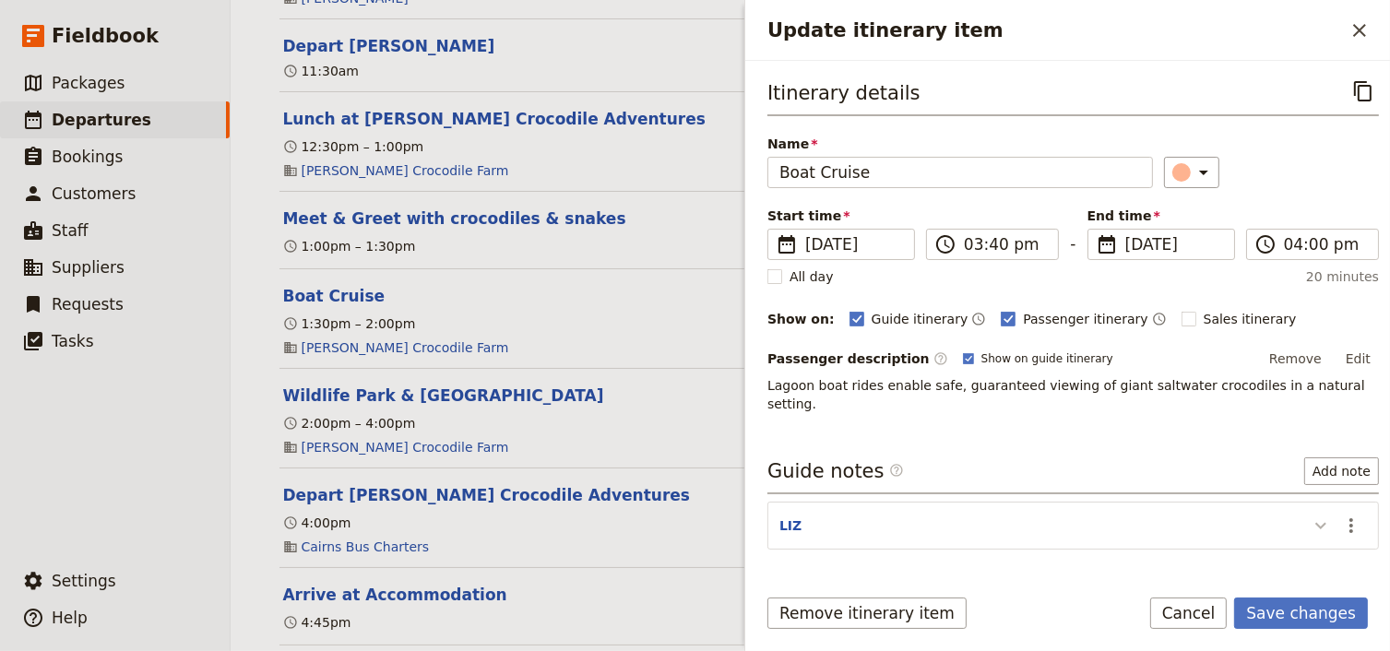
click at [1315, 523] on icon "Update itinerary item" at bounding box center [1320, 526] width 11 height 6
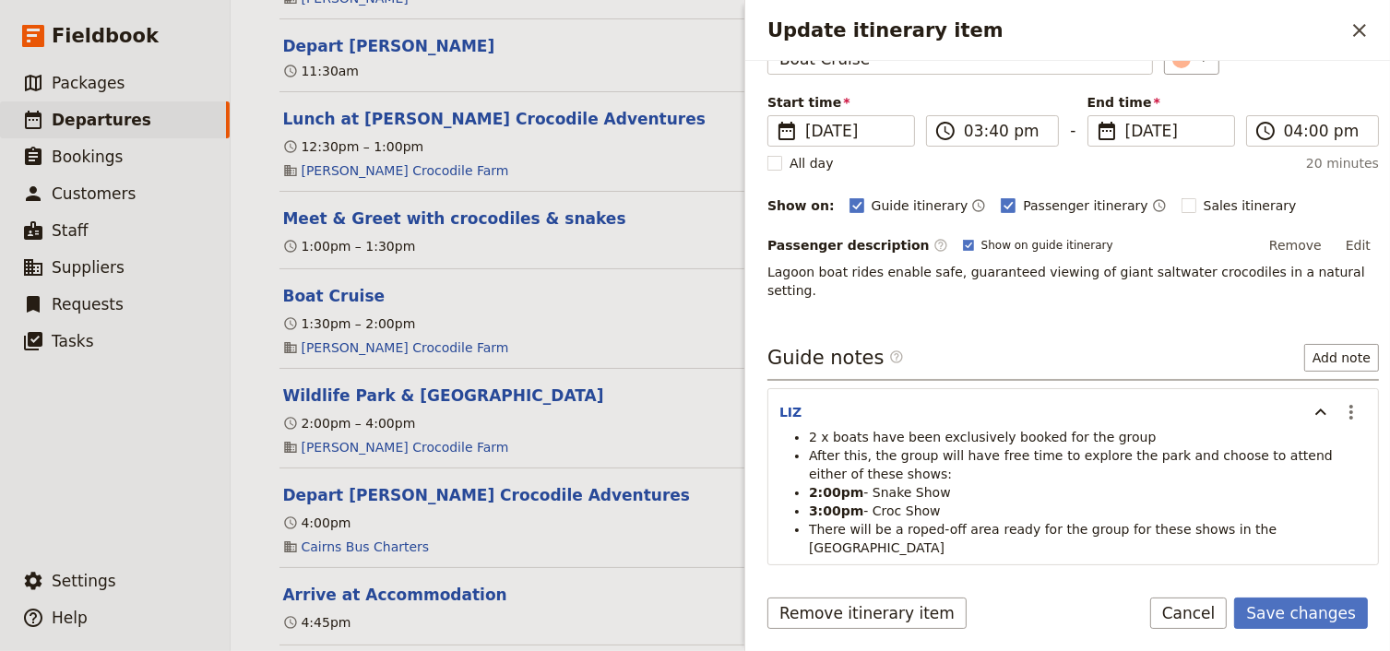
scroll to position [148, 0]
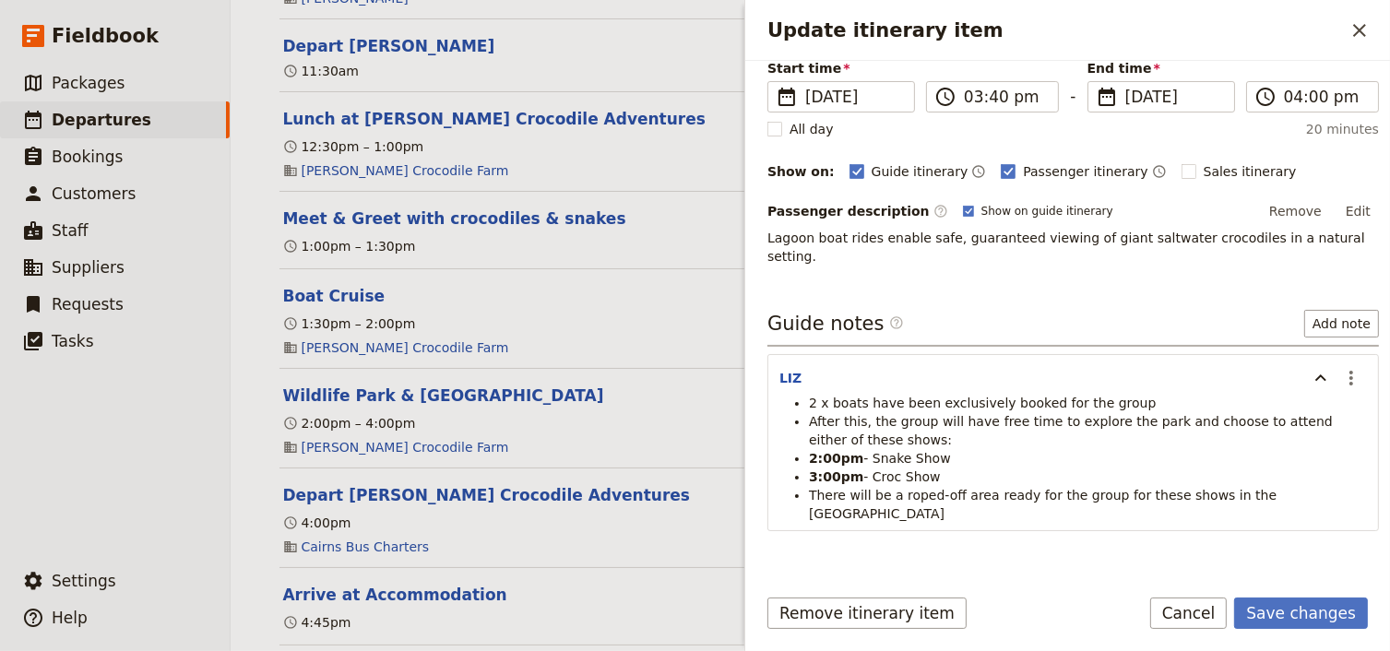
click at [1095, 449] on li "2:00pm - Snake Show" at bounding box center [1088, 458] width 558 height 18
click at [1202, 467] on li "3:00pm - Croc Show" at bounding box center [1088, 476] width 558 height 18
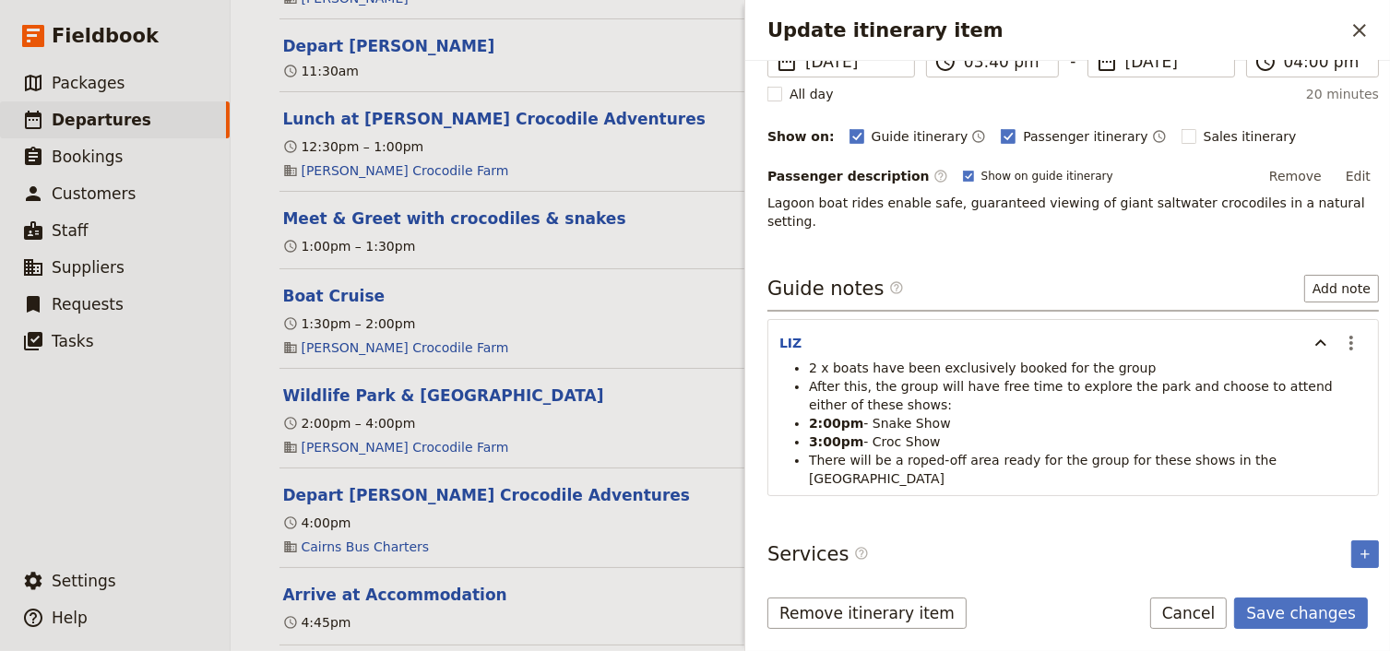
scroll to position [214, 0]
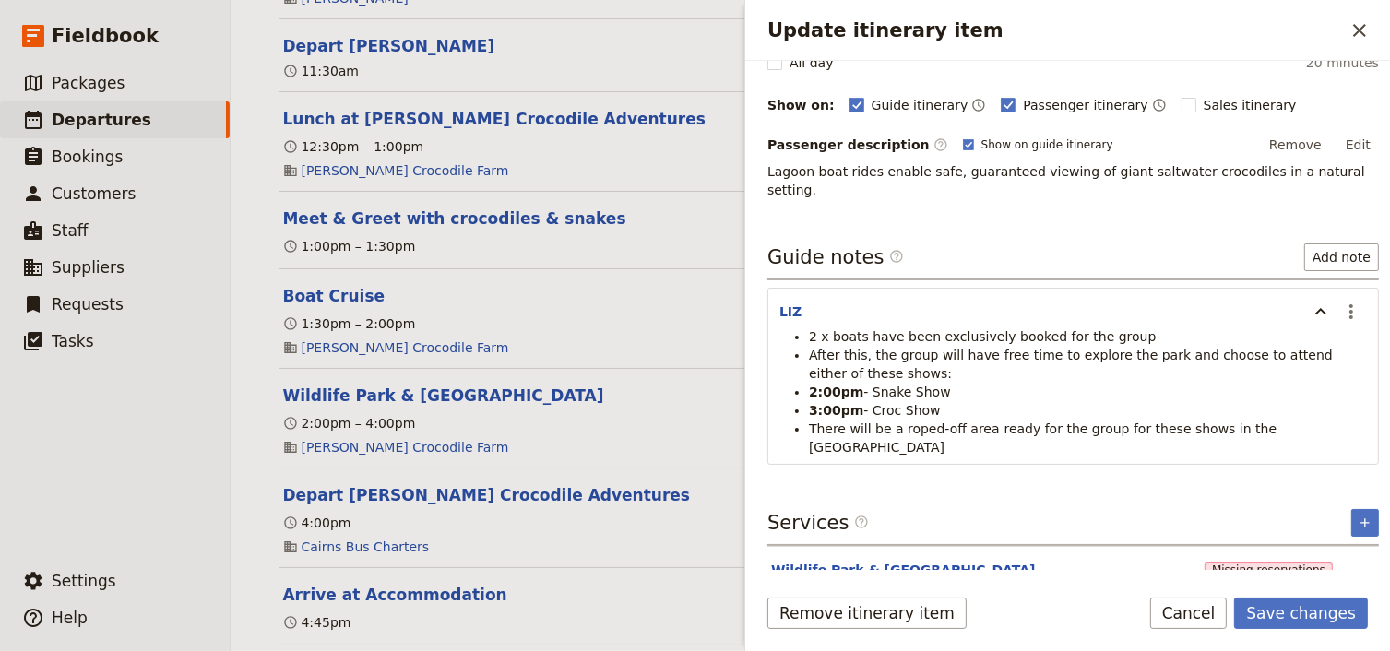
drag, startPoint x: 1343, startPoint y: 410, endPoint x: 811, endPoint y: 337, distance: 538.0
click at [811, 337] on ul "2 x boats have been exclusively booked for the group After this, the group will…" at bounding box center [1072, 391] width 587 height 129
drag, startPoint x: 811, startPoint y: 337, endPoint x: 1341, endPoint y: 290, distance: 532.2
click at [1349, 304] on icon "Actions" at bounding box center [1351, 311] width 4 height 15
click at [1297, 330] on span "Edit note" at bounding box center [1287, 329] width 58 height 18
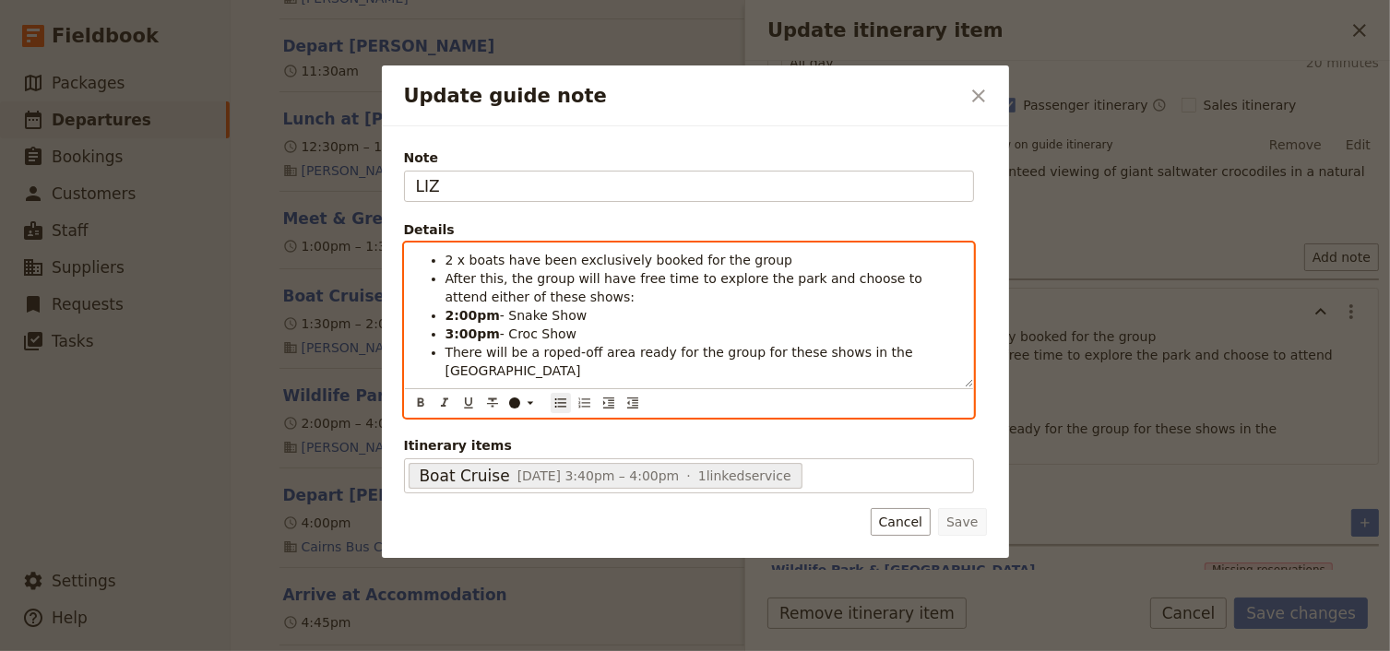
drag, startPoint x: 533, startPoint y: 376, endPoint x: 444, endPoint y: 310, distance: 110.6
click at [444, 310] on ul "2 x boats have been exclusively booked for the group After this, the group will…" at bounding box center [689, 315] width 546 height 129
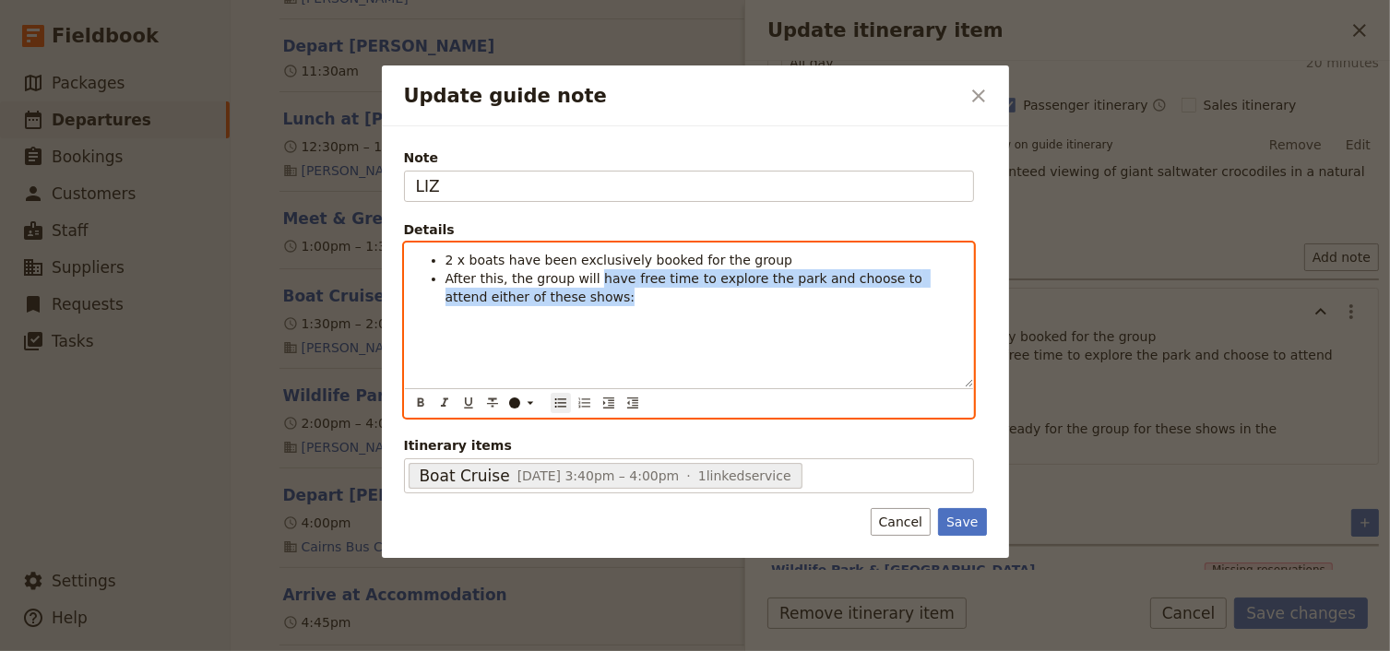
drag, startPoint x: 584, startPoint y: 274, endPoint x: 608, endPoint y: 288, distance: 27.7
click at [608, 288] on li "After this, the group will have free time to explore the park and choose to att…" at bounding box center [703, 287] width 516 height 37
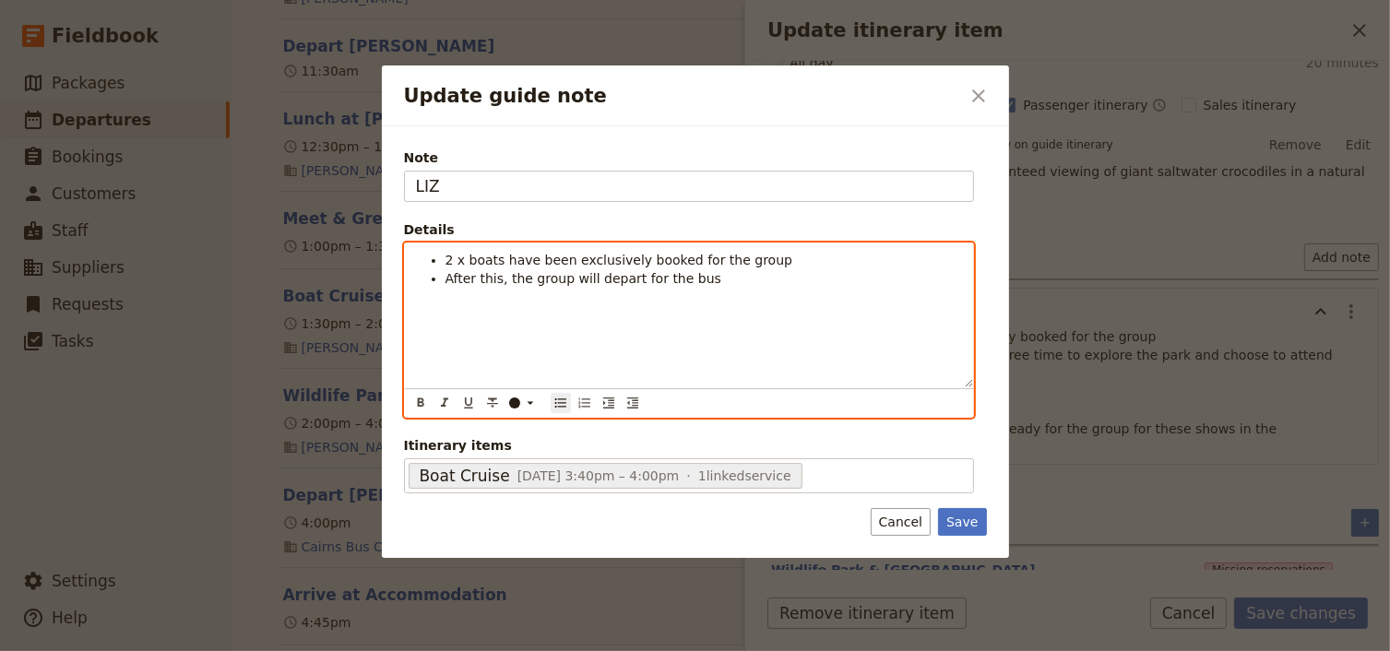
click at [623, 277] on span "After this, the group will depart for the bus" at bounding box center [583, 278] width 276 height 15
drag, startPoint x: 764, startPoint y: 273, endPoint x: 775, endPoint y: 285, distance: 16.3
click at [764, 273] on span "After this, the group will depart the park to meet the bus" at bounding box center [628, 278] width 367 height 15
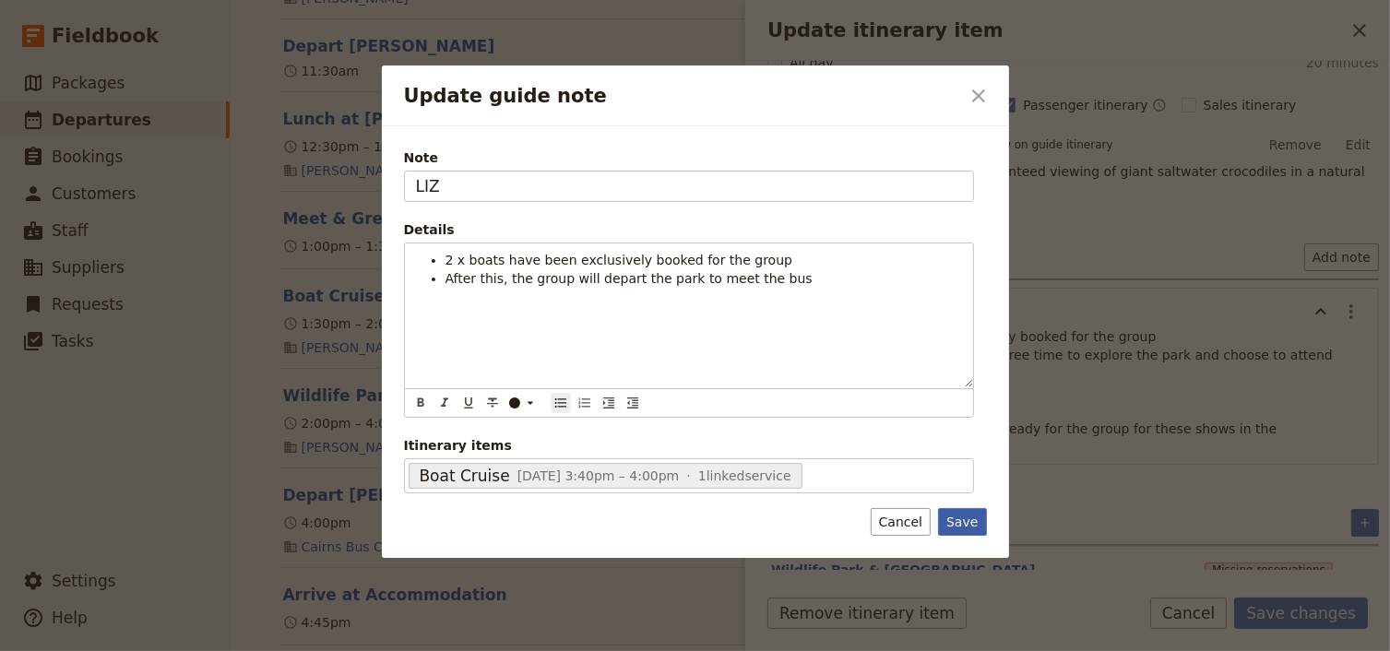
click at [959, 522] on button "Save" at bounding box center [962, 522] width 48 height 28
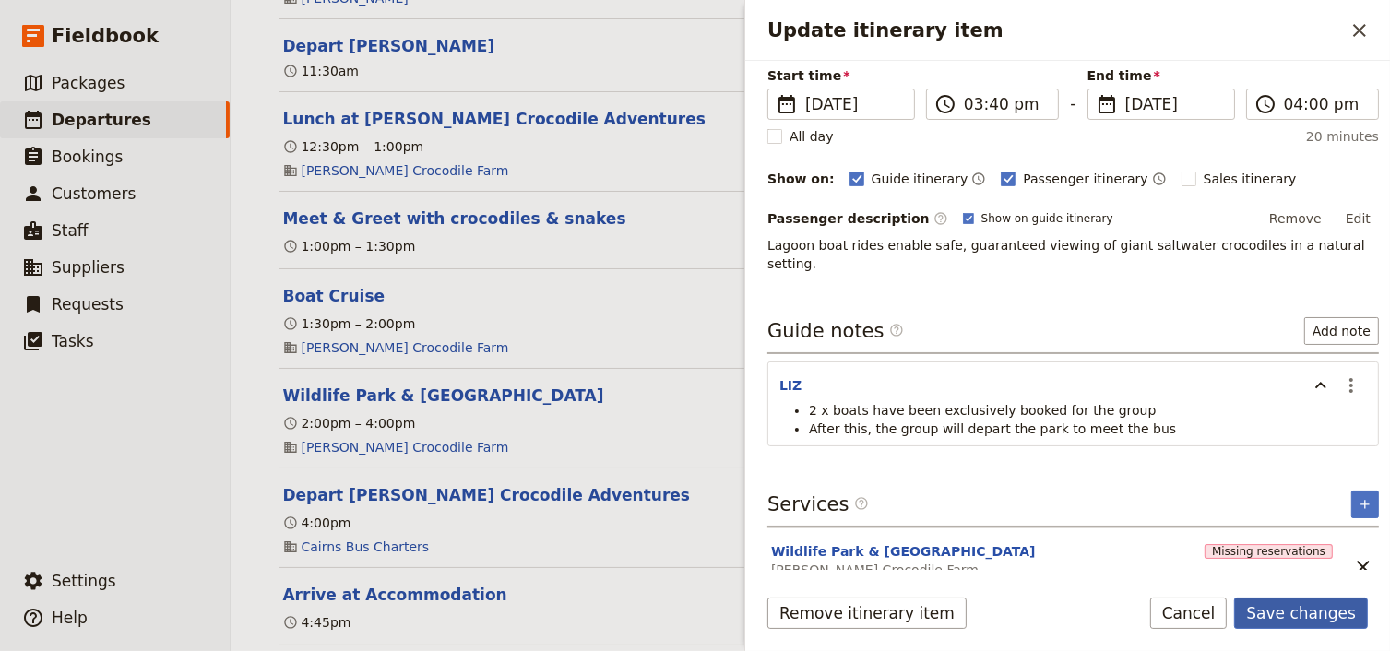
click at [1276, 609] on button "Save changes" at bounding box center [1301, 613] width 134 height 31
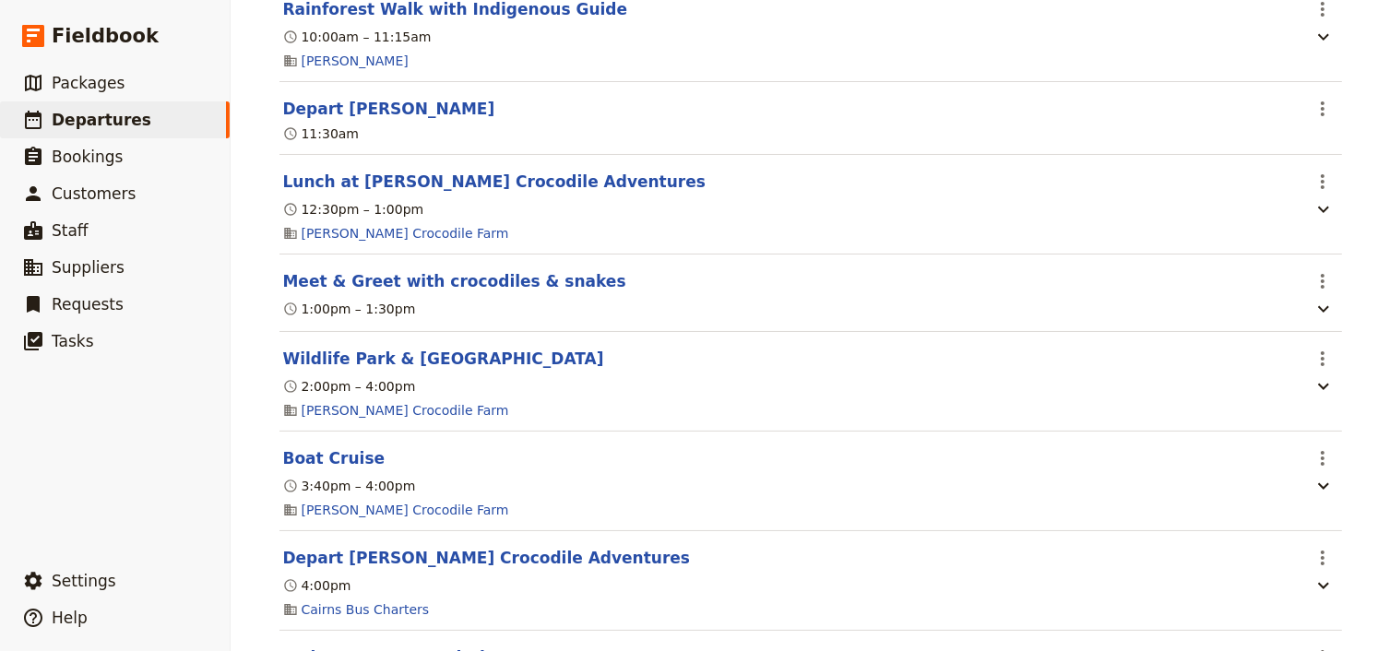
scroll to position [1475, 0]
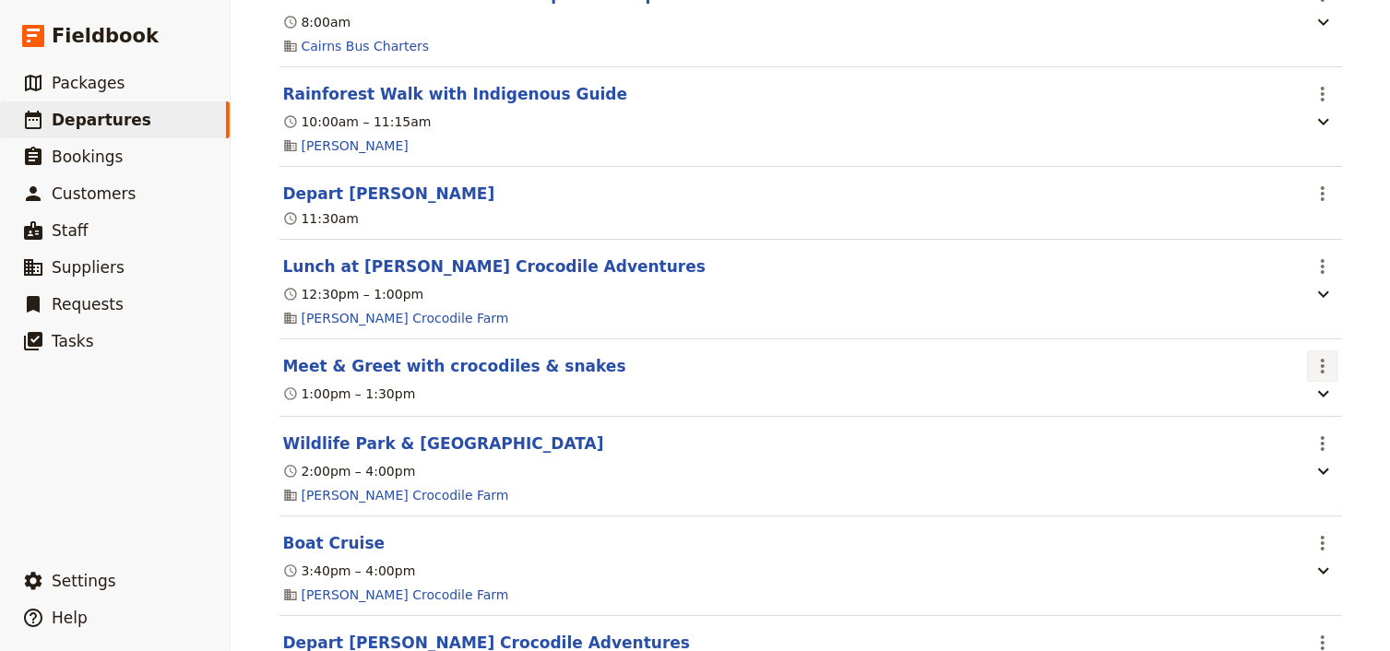
click at [1313, 369] on icon "Actions" at bounding box center [1322, 366] width 22 height 22
click at [1308, 409] on span "Edit this itinerary item" at bounding box center [1239, 417] width 162 height 18
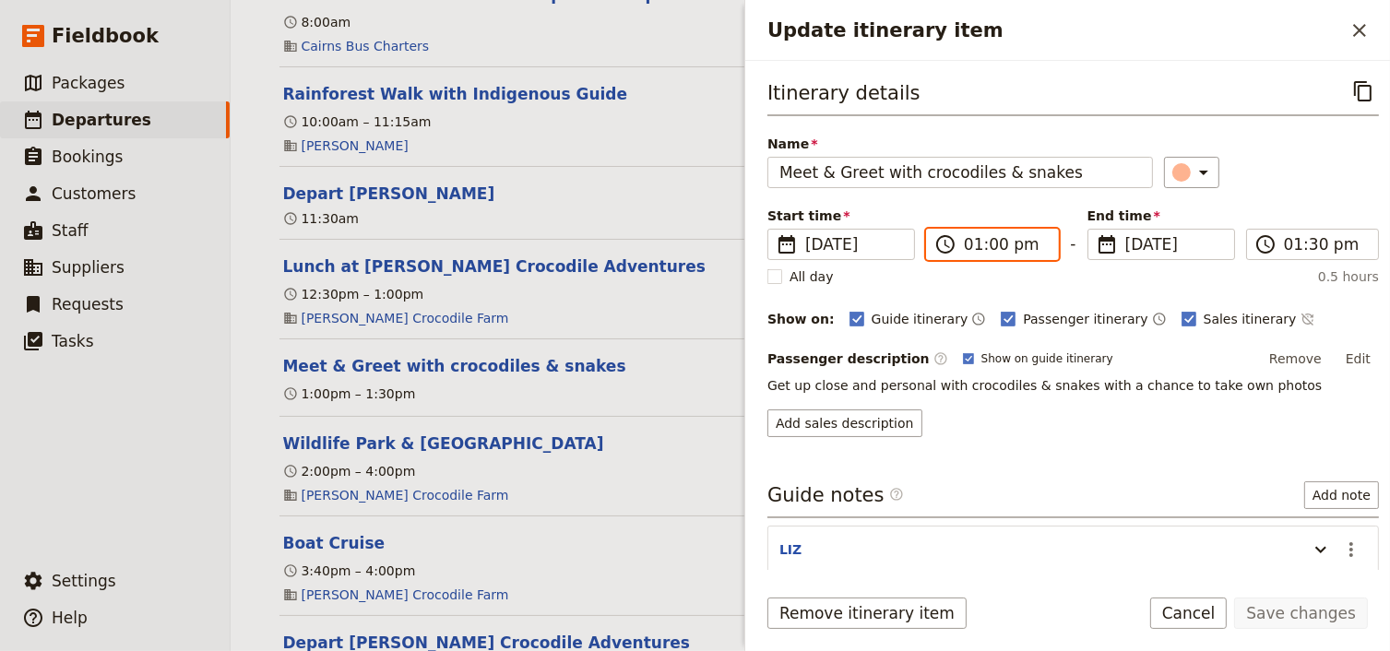
click at [986, 252] on input "01:00 pm" at bounding box center [1005, 244] width 83 height 22
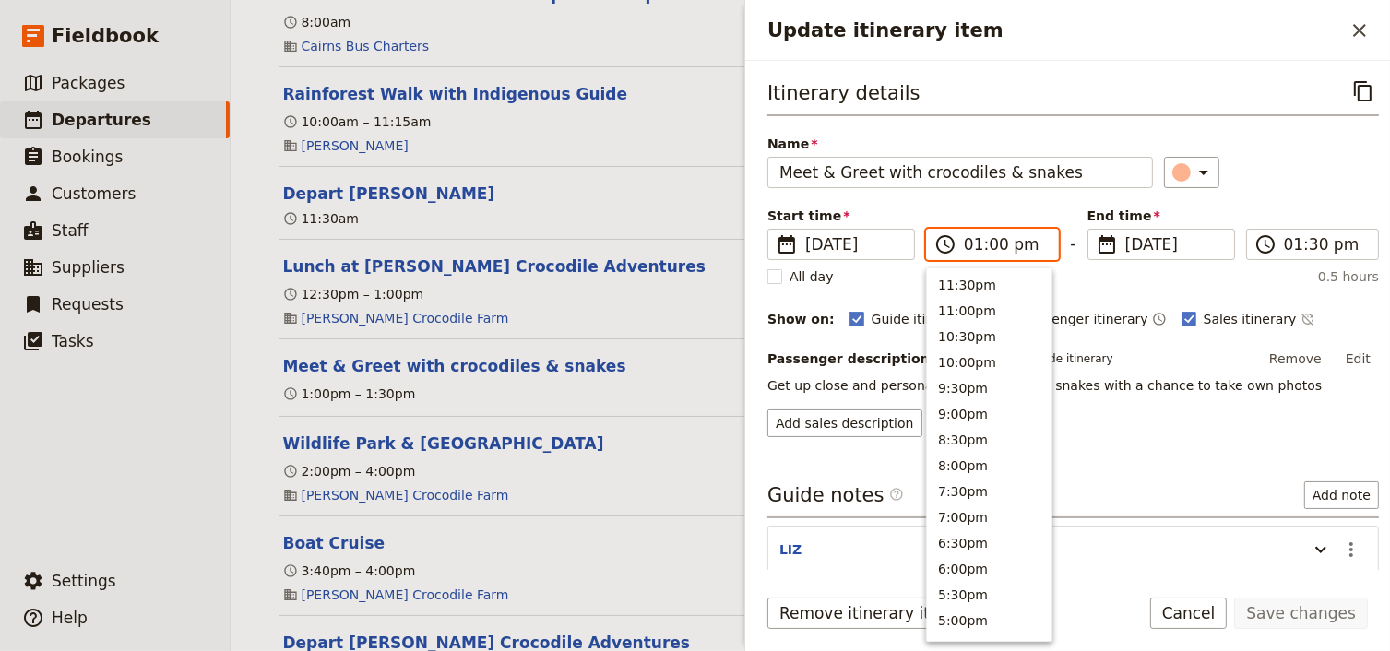
scroll to position [546, 0]
click at [995, 248] on input "01:00 pm" at bounding box center [1005, 244] width 83 height 22
type input "01:40 pm"
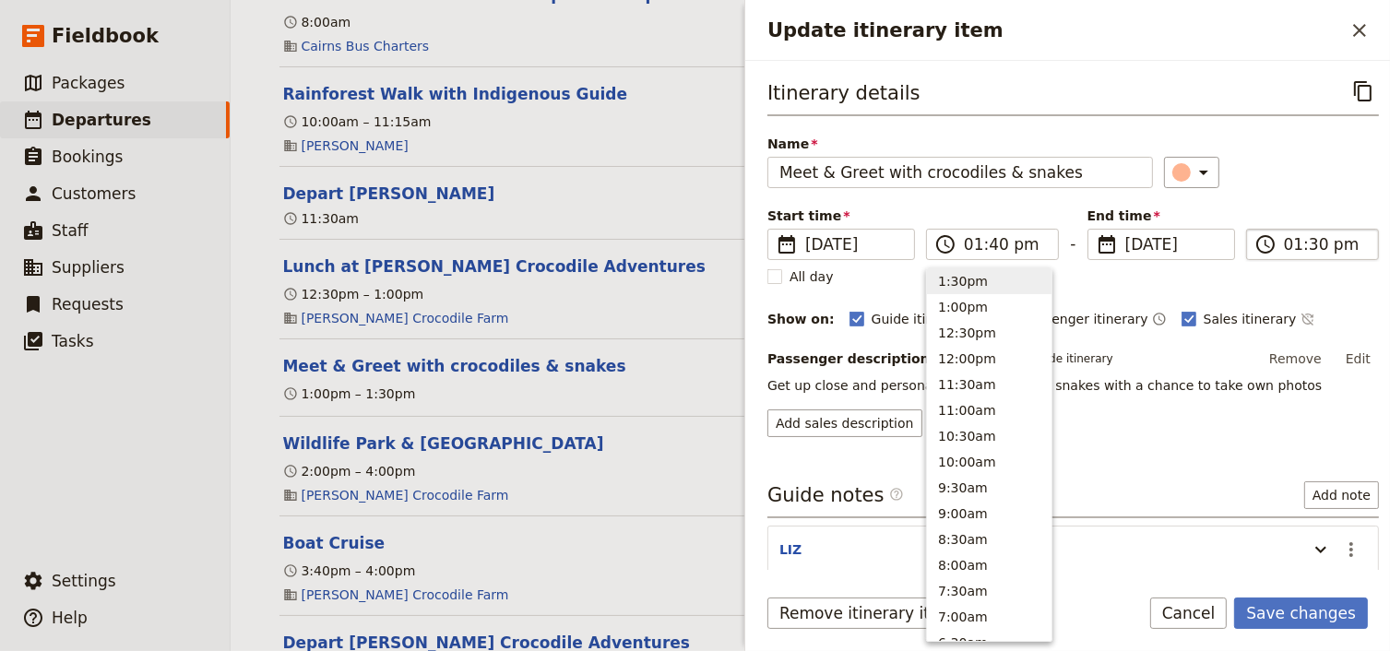
type input "01:40 pm"
click at [1307, 246] on input "01:40 pm" at bounding box center [1325, 244] width 83 height 22
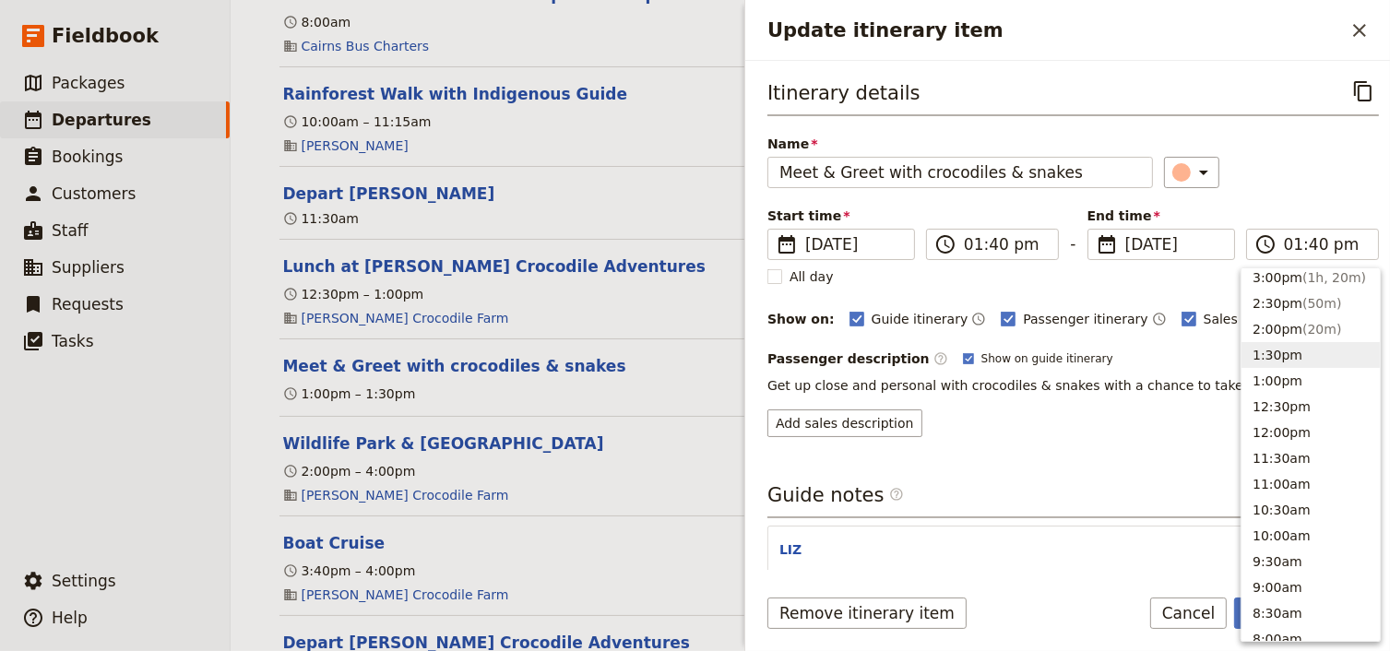
click at [1295, 207] on div "Start time ​ [DATE] [DATE] [DATE] 13:40 ​ 01:40 pm - End time ​ [DATE] [DATE] […" at bounding box center [1072, 233] width 611 height 53
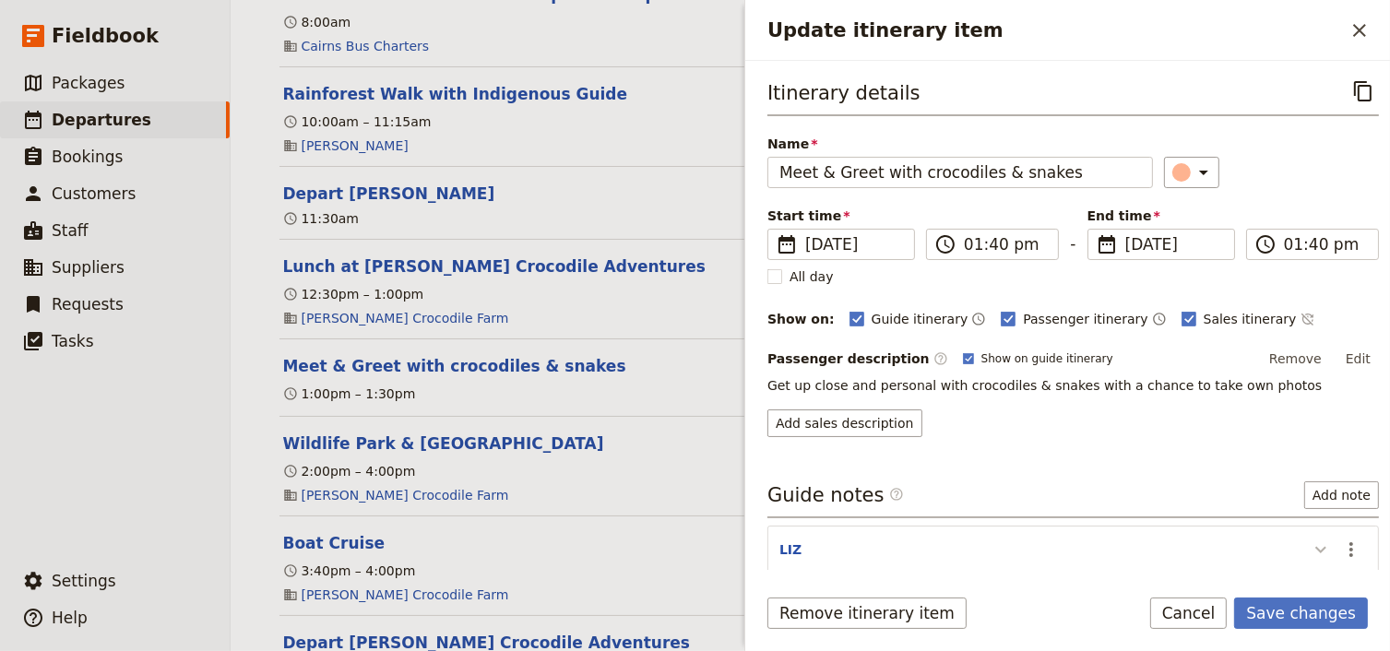
click at [1309, 542] on icon "Update itinerary item" at bounding box center [1320, 549] width 22 height 22
click at [1349, 546] on icon "Actions" at bounding box center [1351, 549] width 4 height 15
click at [1312, 581] on span "Edit note" at bounding box center [1287, 585] width 58 height 18
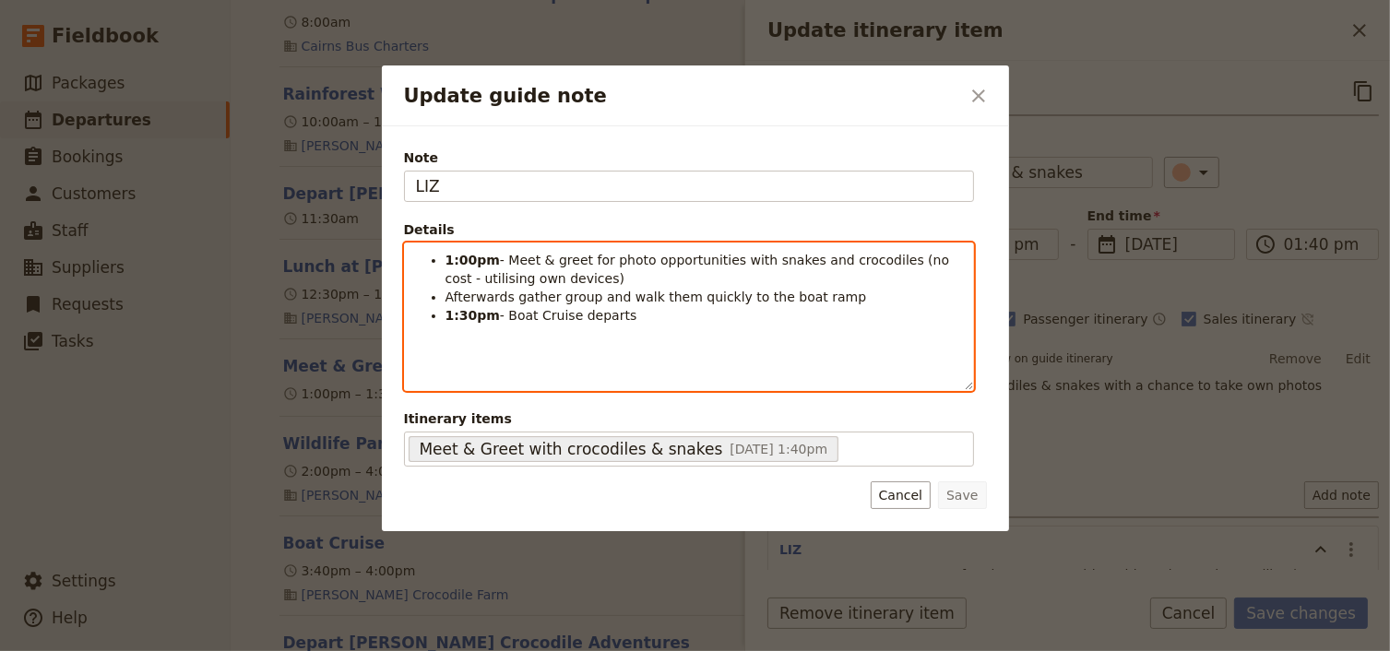
click at [464, 255] on strong "1:00pm" at bounding box center [472, 260] width 54 height 15
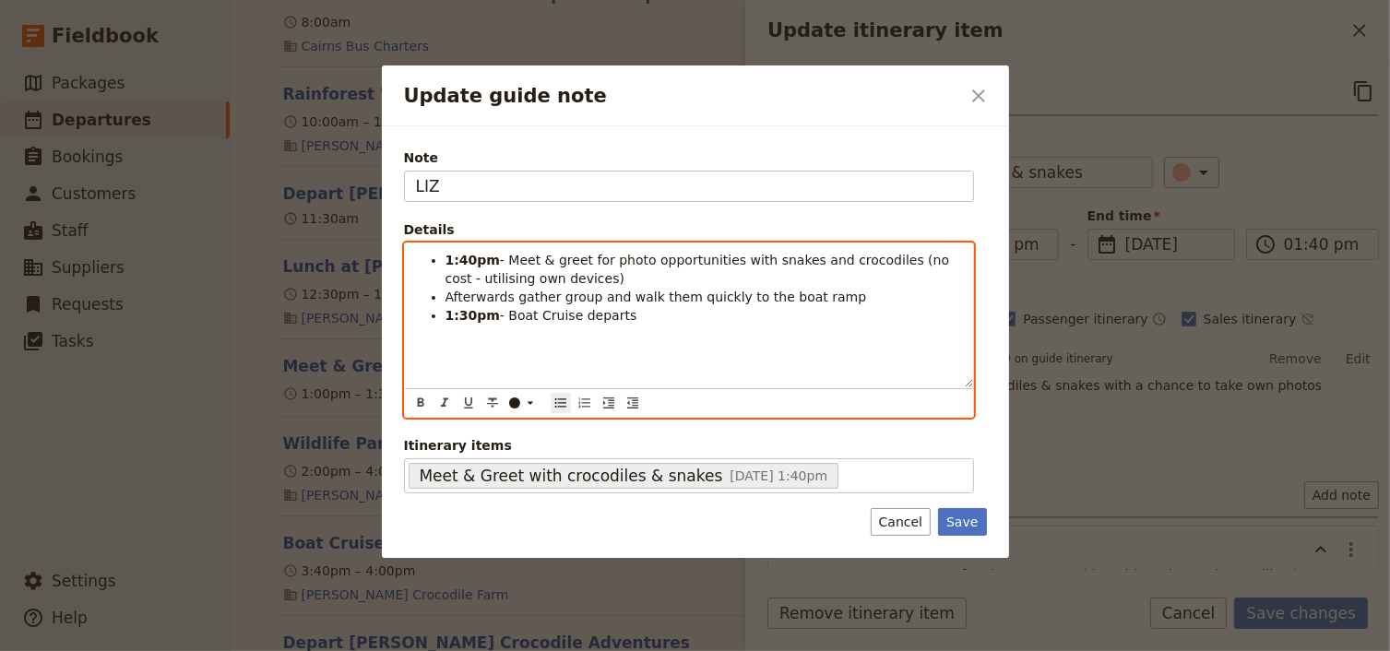
drag, startPoint x: 507, startPoint y: 295, endPoint x: 628, endPoint y: 325, distance: 124.3
click at [628, 325] on div "1:40pm - Meet & greet for photo opportunities with snakes and crocodiles (no co…" at bounding box center [689, 315] width 568 height 144
click at [522, 298] on li "Afterwards" at bounding box center [703, 297] width 516 height 18
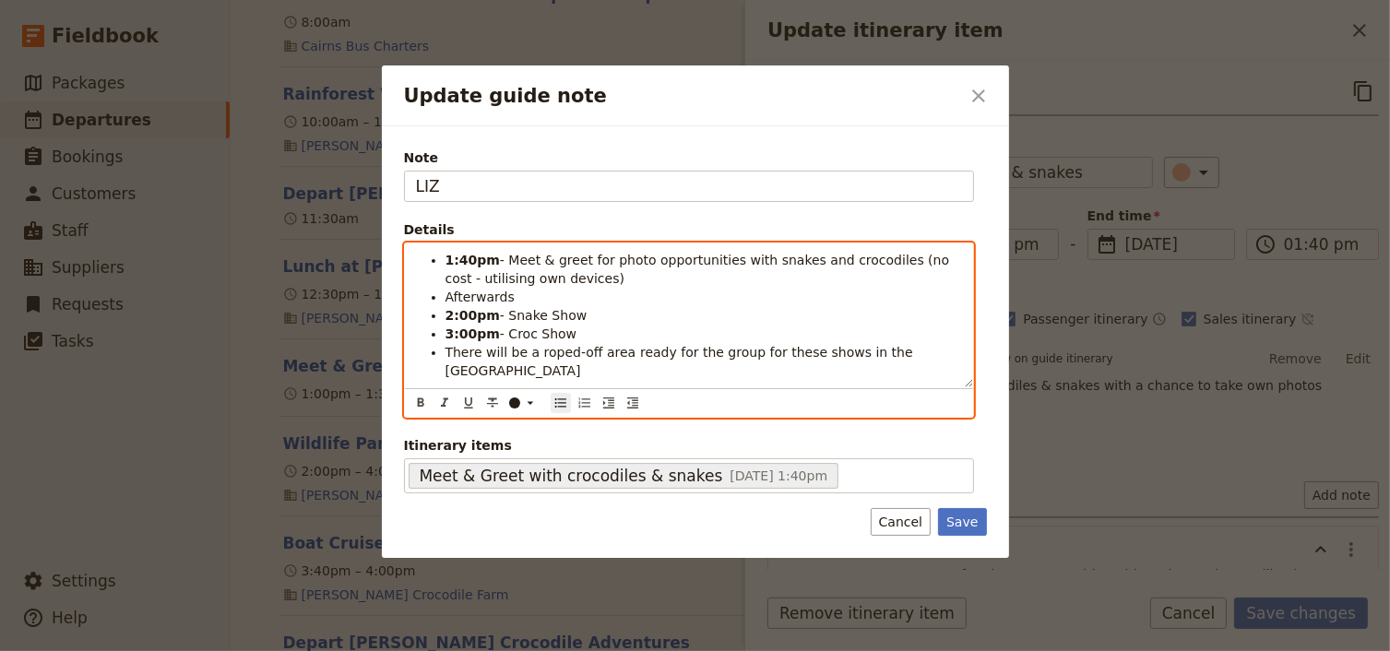
click at [514, 298] on li "Afterwards" at bounding box center [703, 297] width 516 height 18
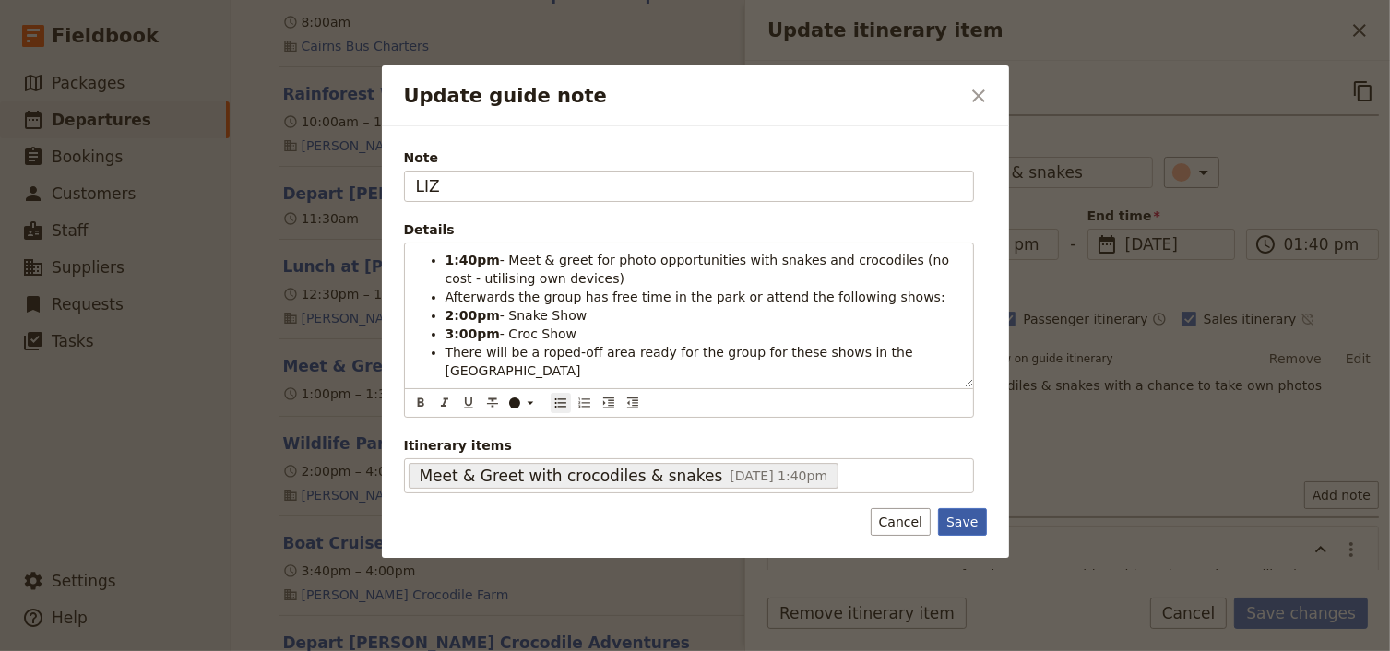
click at [962, 521] on button "Save" at bounding box center [962, 522] width 48 height 28
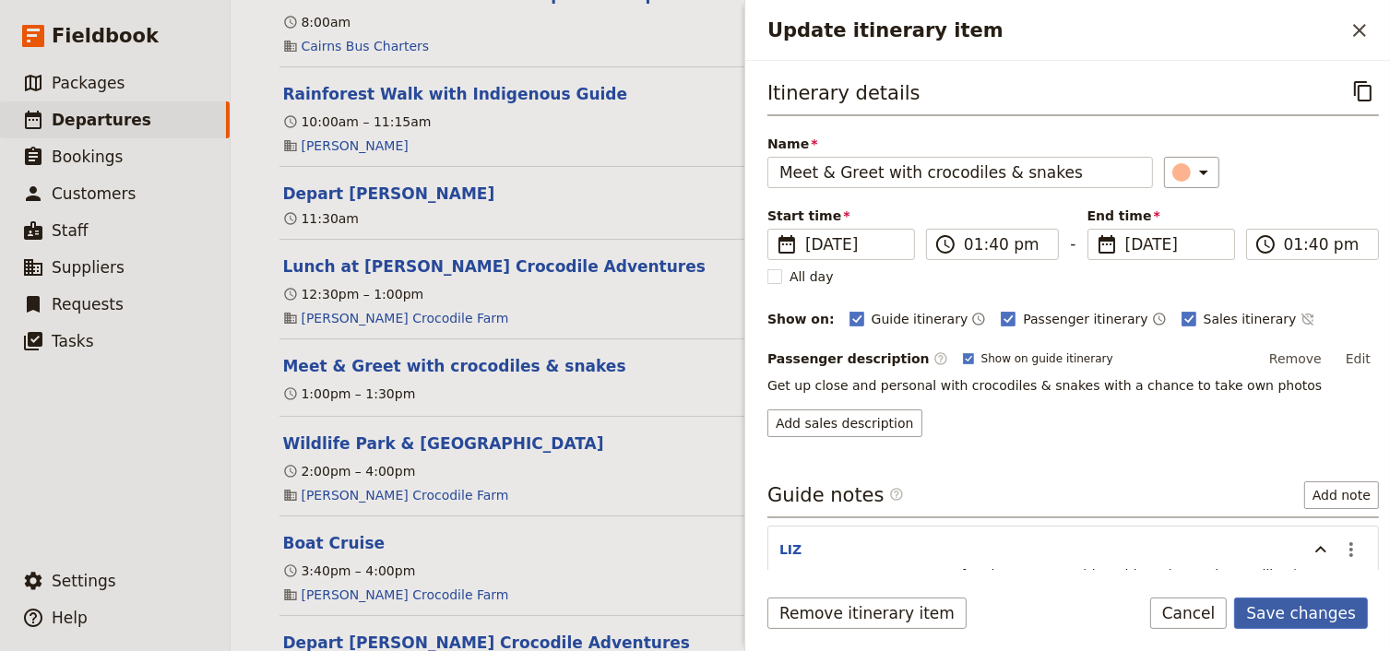
click at [1290, 606] on button "Save changes" at bounding box center [1301, 613] width 134 height 31
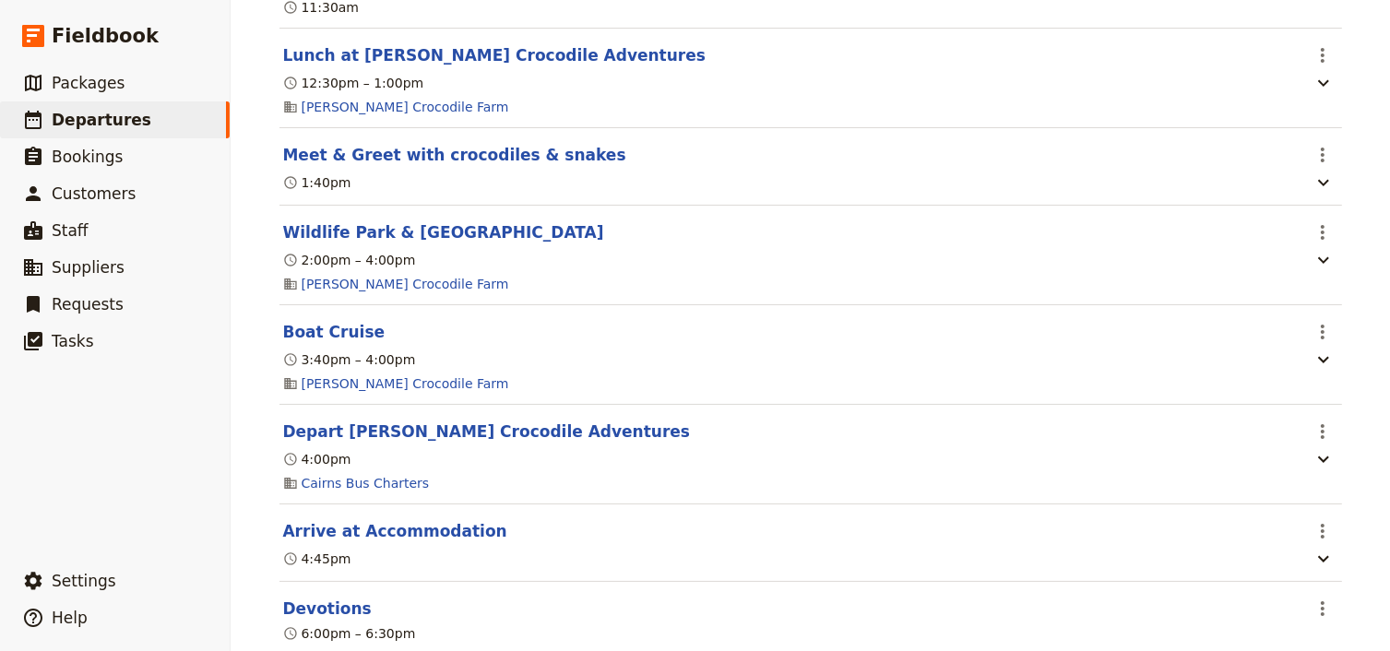
scroll to position [1697, 0]
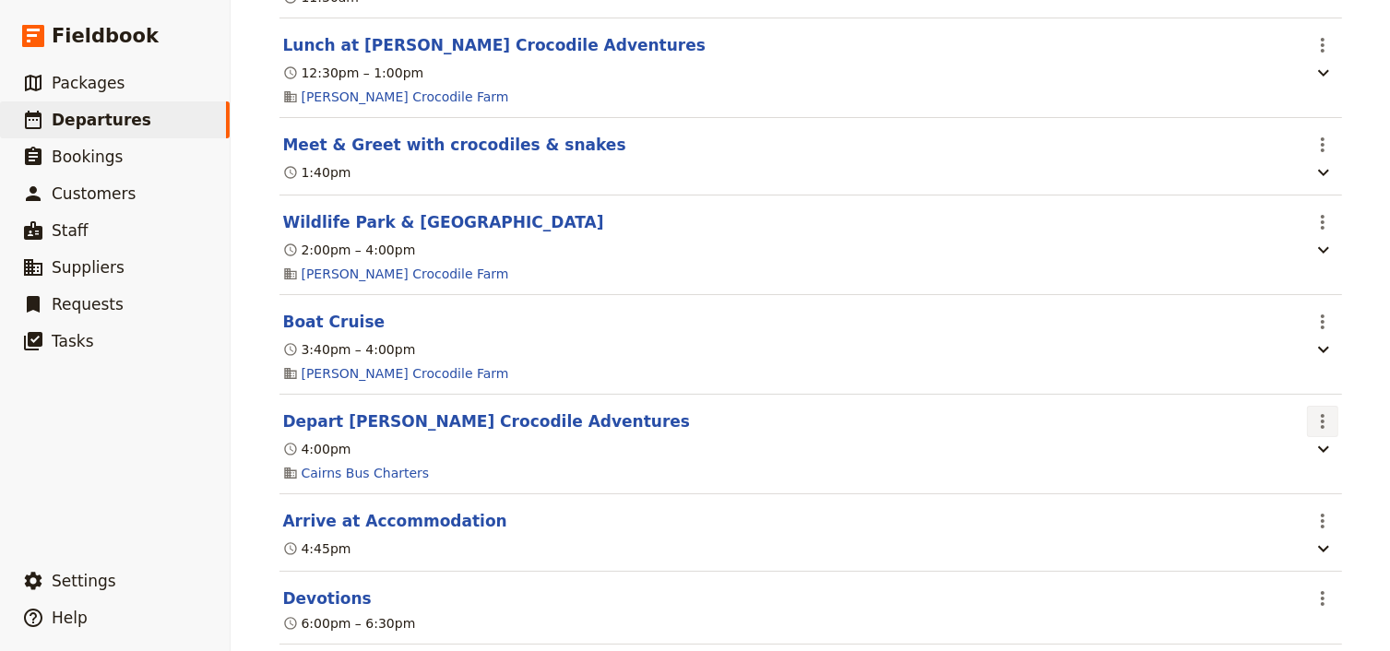
click at [1324, 432] on icon "Actions" at bounding box center [1322, 421] width 22 height 22
click at [1297, 476] on span "Edit this itinerary item" at bounding box center [1230, 476] width 145 height 18
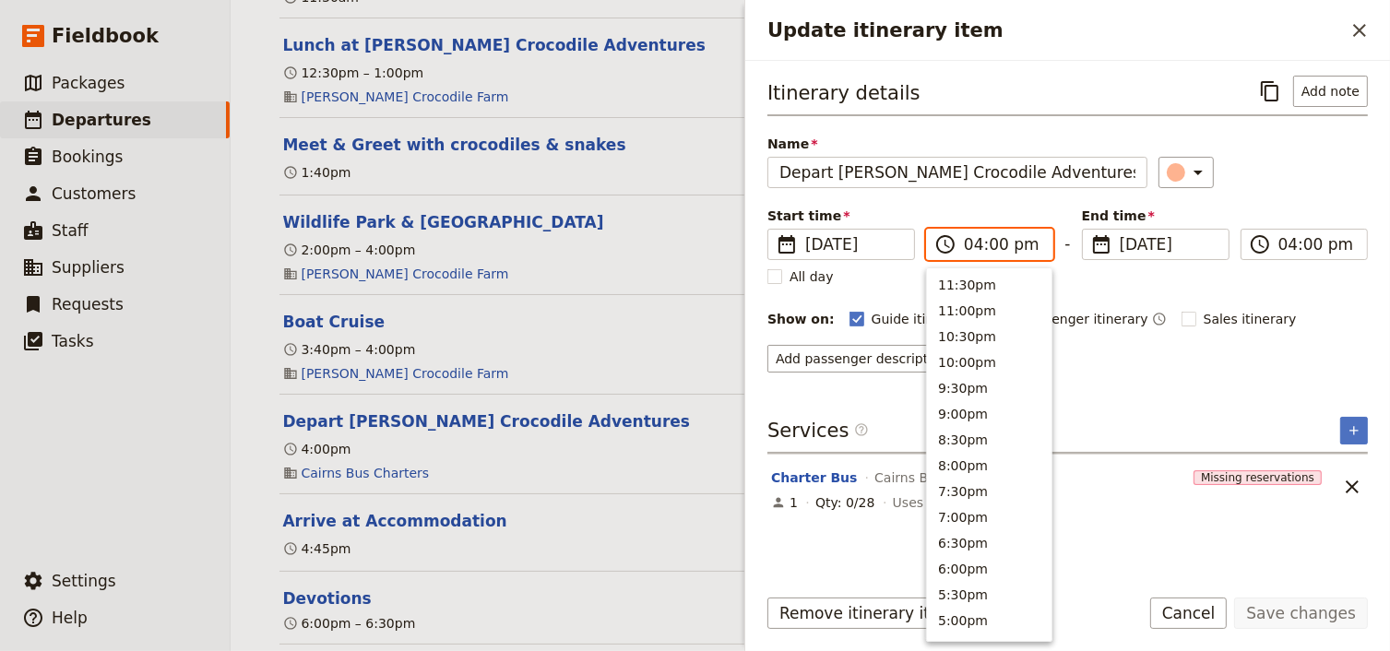
click at [980, 243] on input "04:00 pm" at bounding box center [1002, 244] width 77 height 22
click at [993, 244] on input "04:00 pm" at bounding box center [1002, 244] width 77 height 22
type input "04:15 pm"
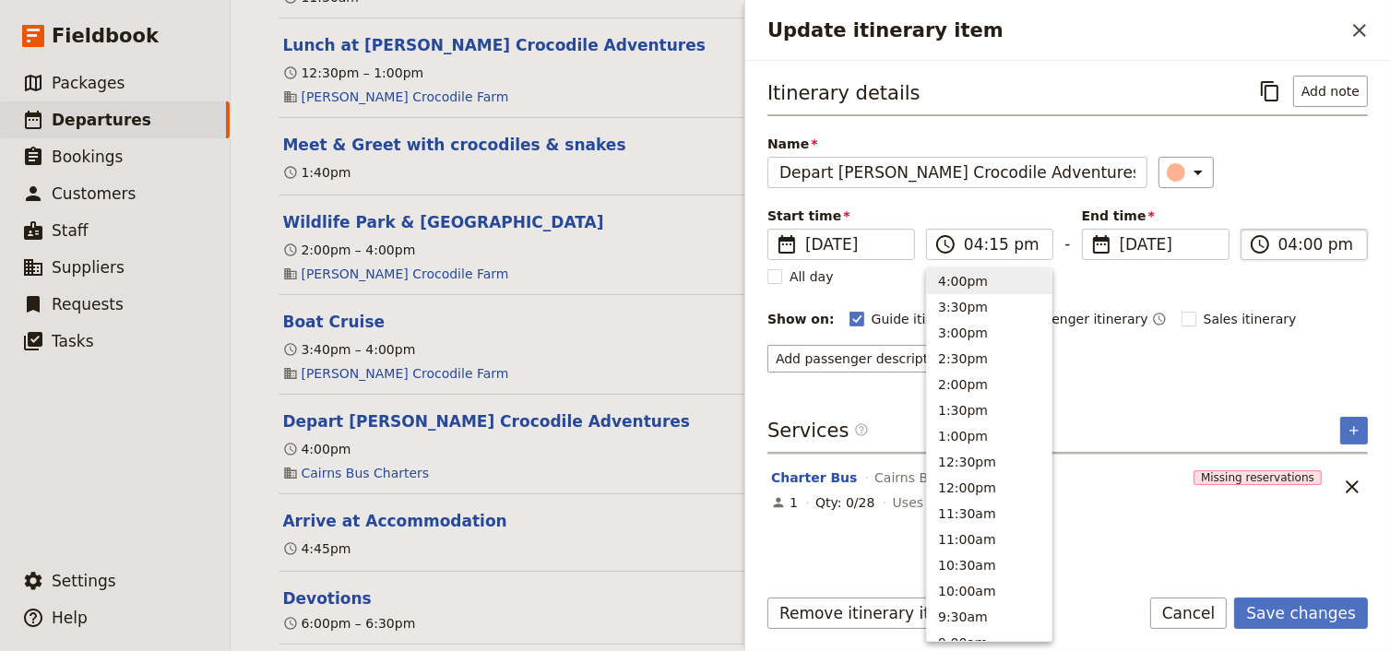
type input "04:15 pm"
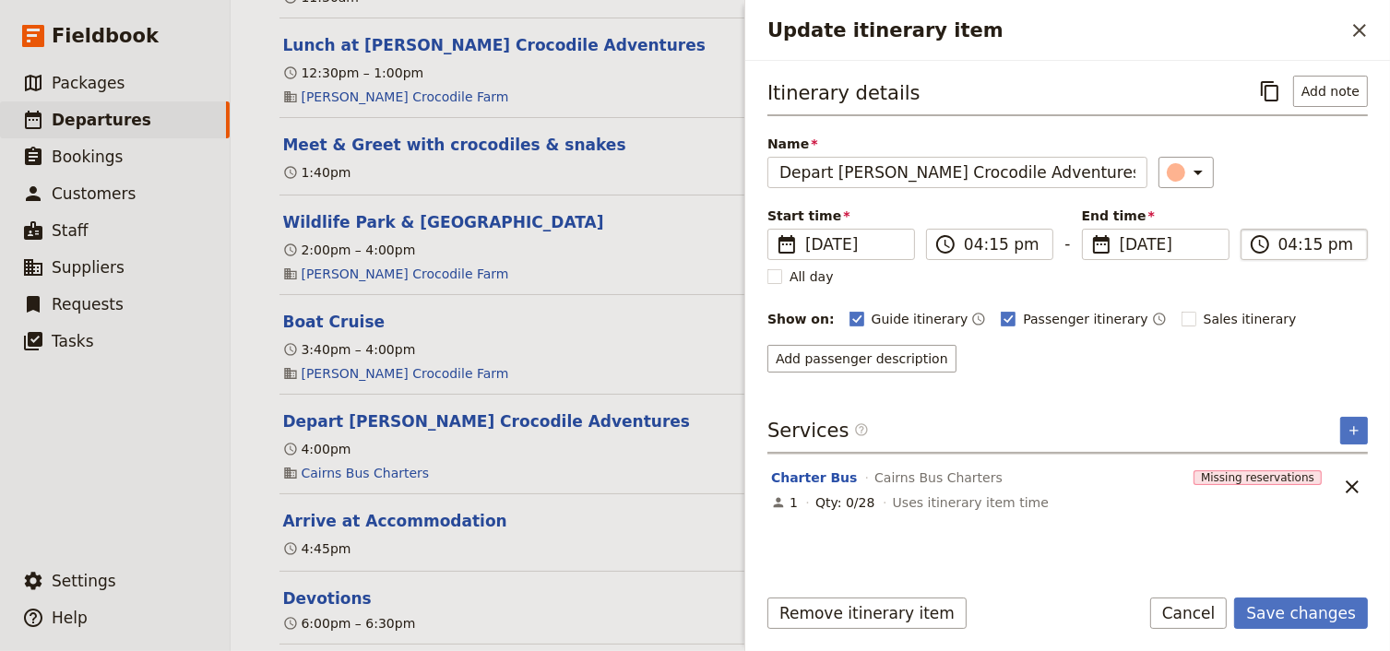
click at [1280, 244] on input "04:15 pm" at bounding box center [1316, 244] width 77 height 22
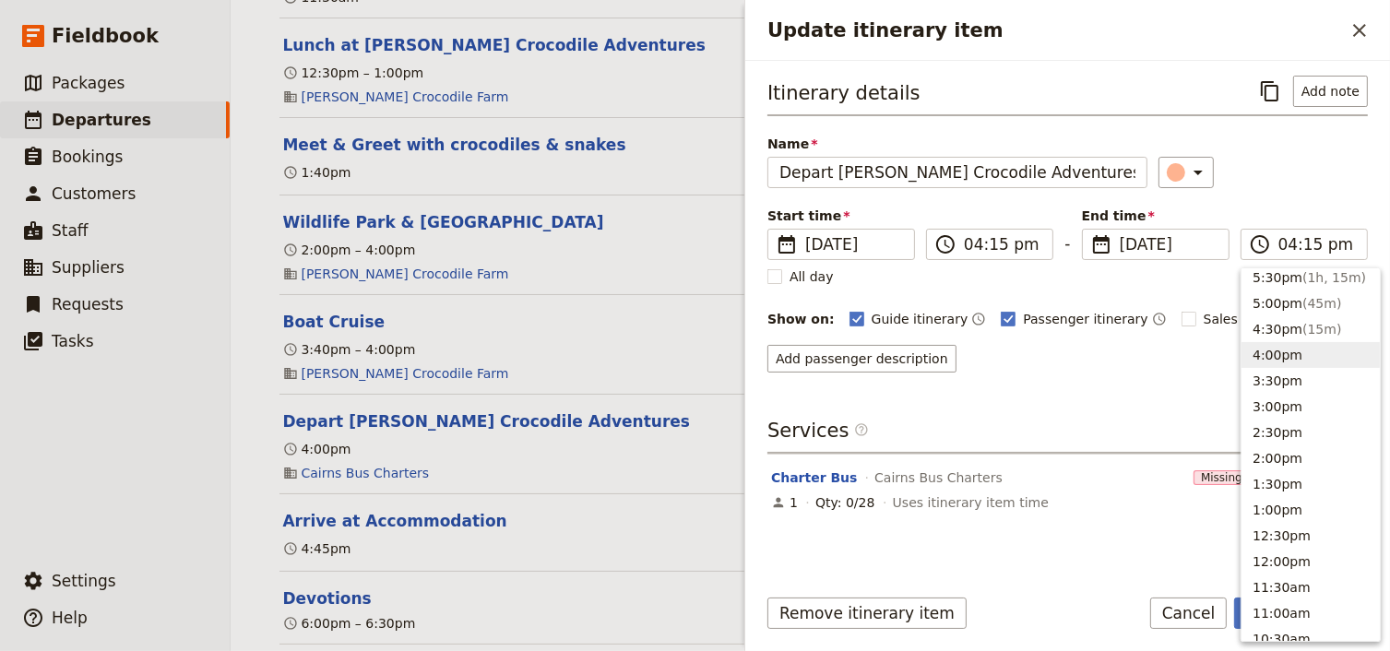
click at [1317, 209] on div "Start time ​ [DATE] [DATE] [DATE] 16:15 ​ 04:15 pm - End time ​ [DATE] [DATE] […" at bounding box center [1067, 233] width 600 height 53
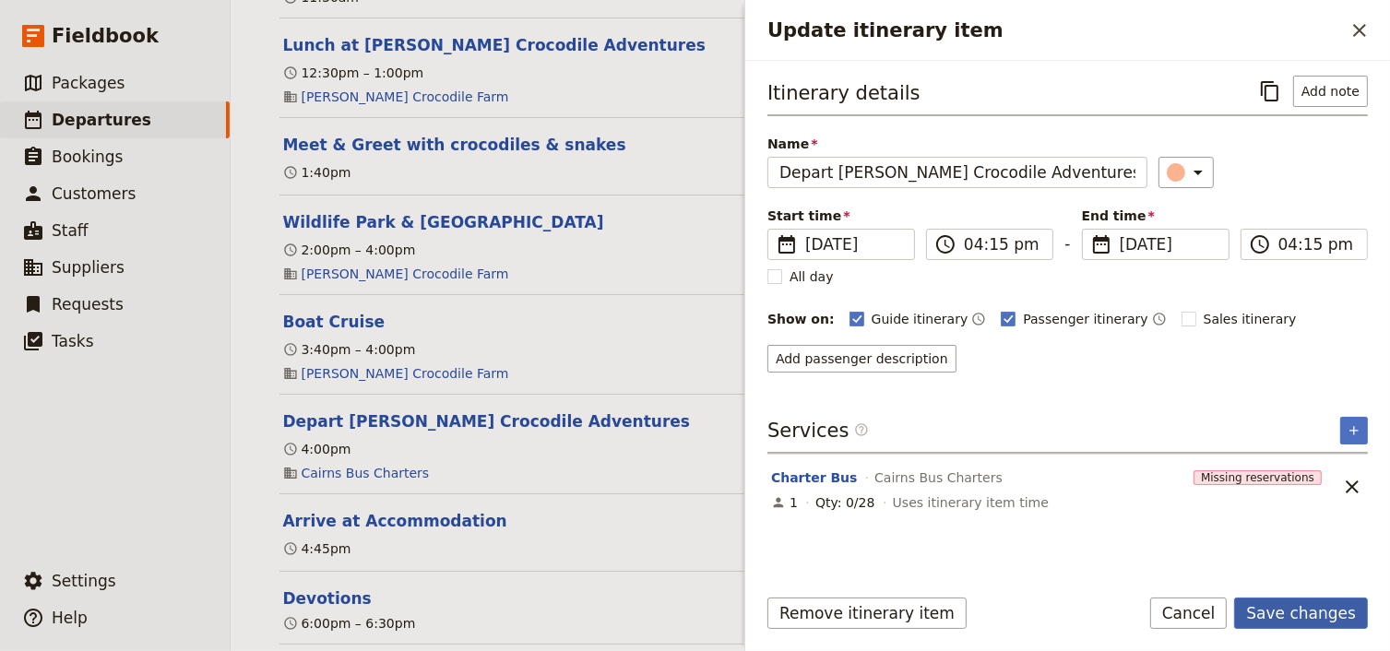
click at [1284, 614] on button "Save changes" at bounding box center [1301, 613] width 134 height 31
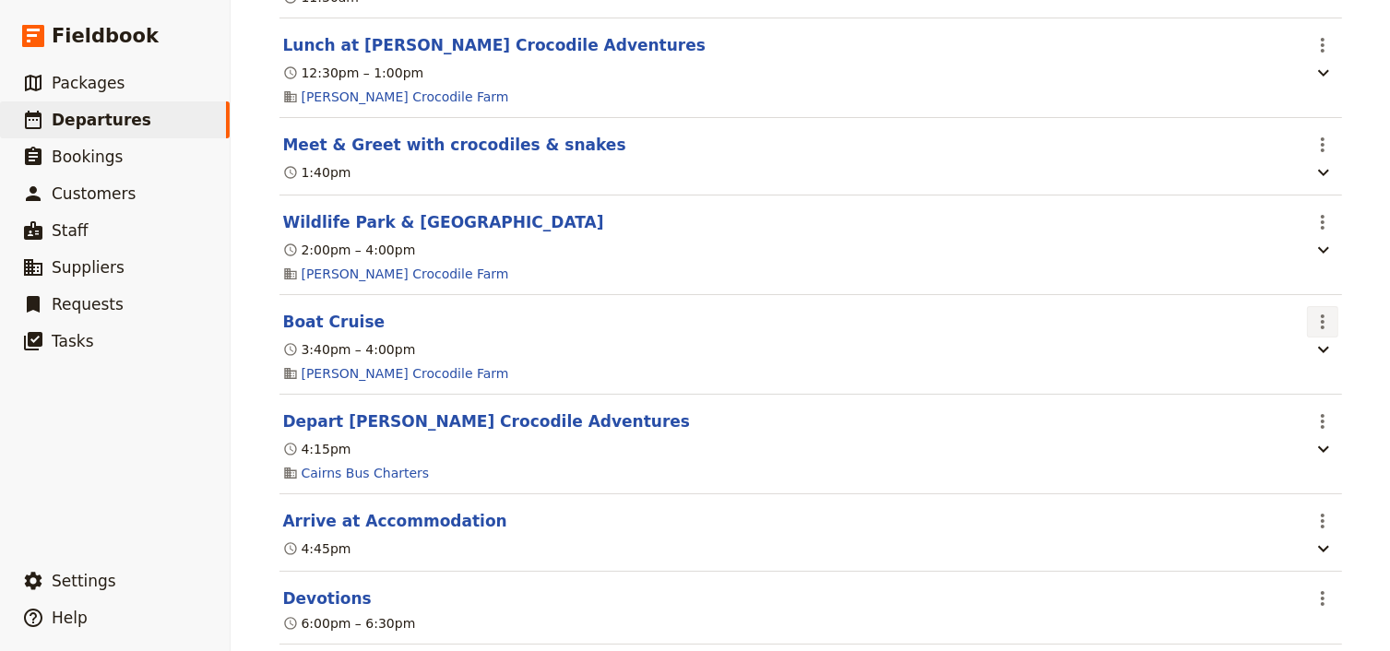
click at [1317, 333] on icon "Actions" at bounding box center [1322, 322] width 22 height 22
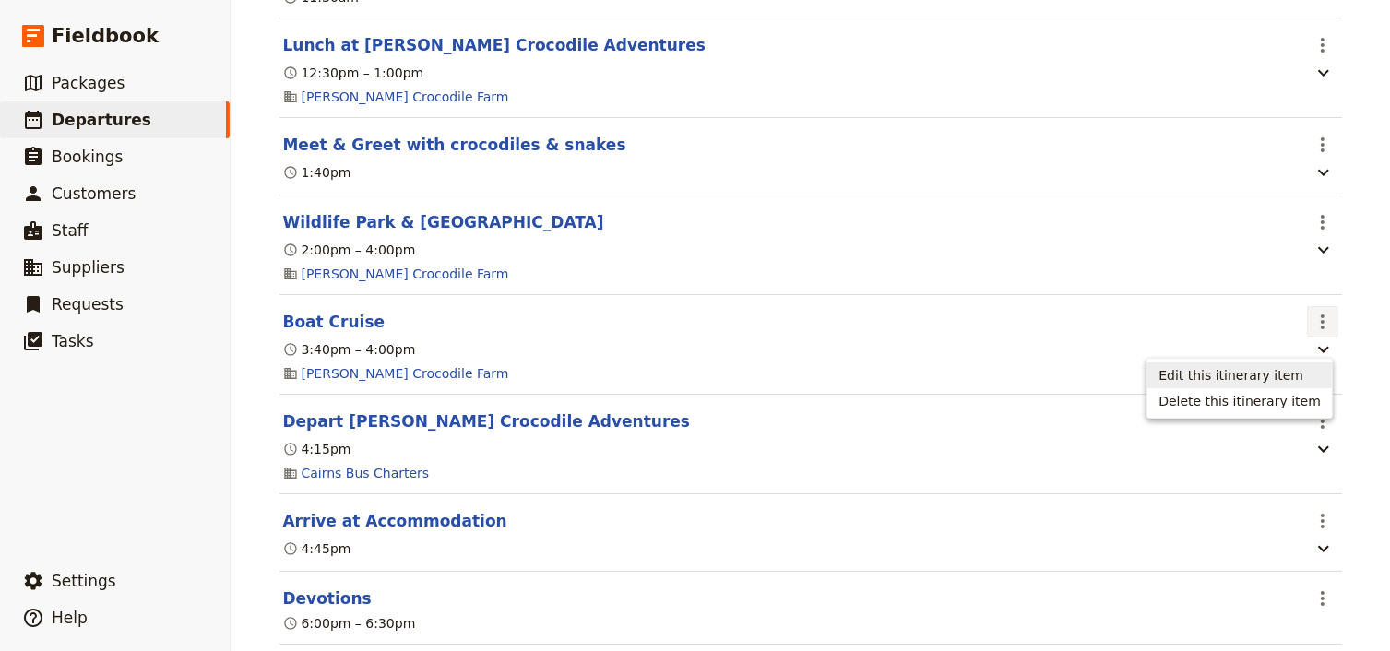
click at [1285, 373] on span "Edit this itinerary item" at bounding box center [1230, 375] width 145 height 18
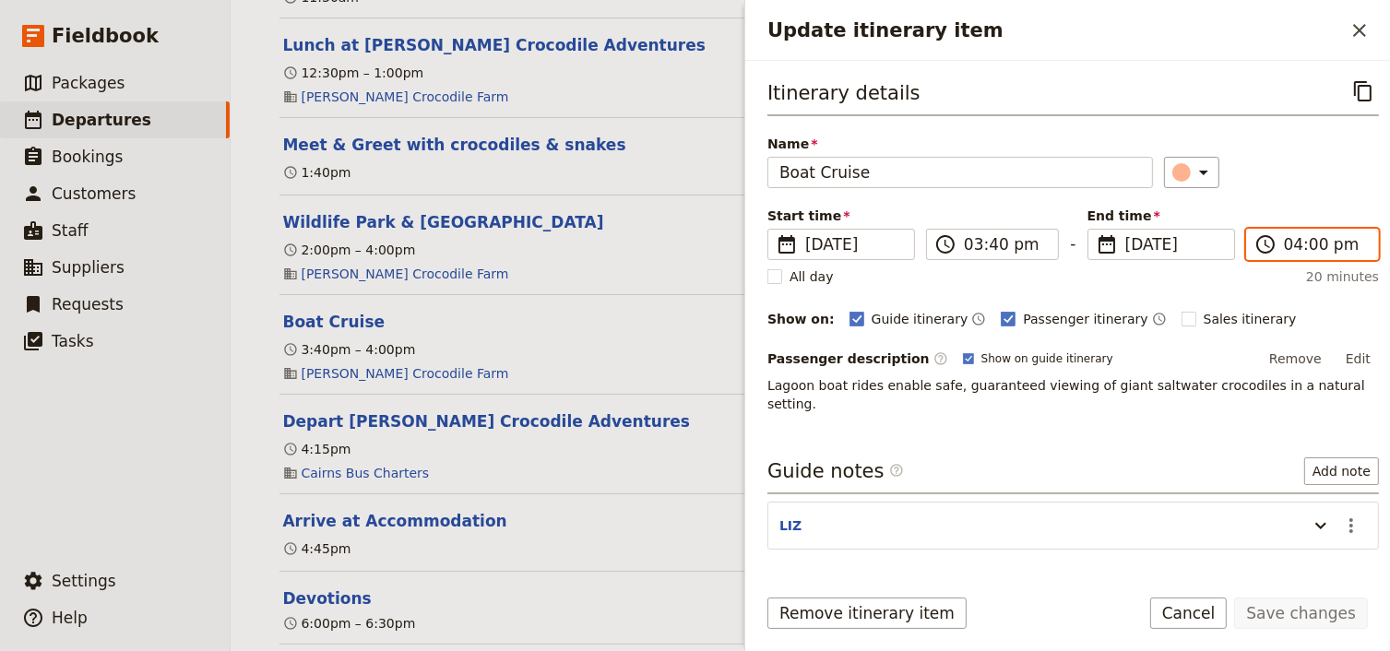
click at [1286, 247] on input "04:00 pm" at bounding box center [1325, 244] width 83 height 22
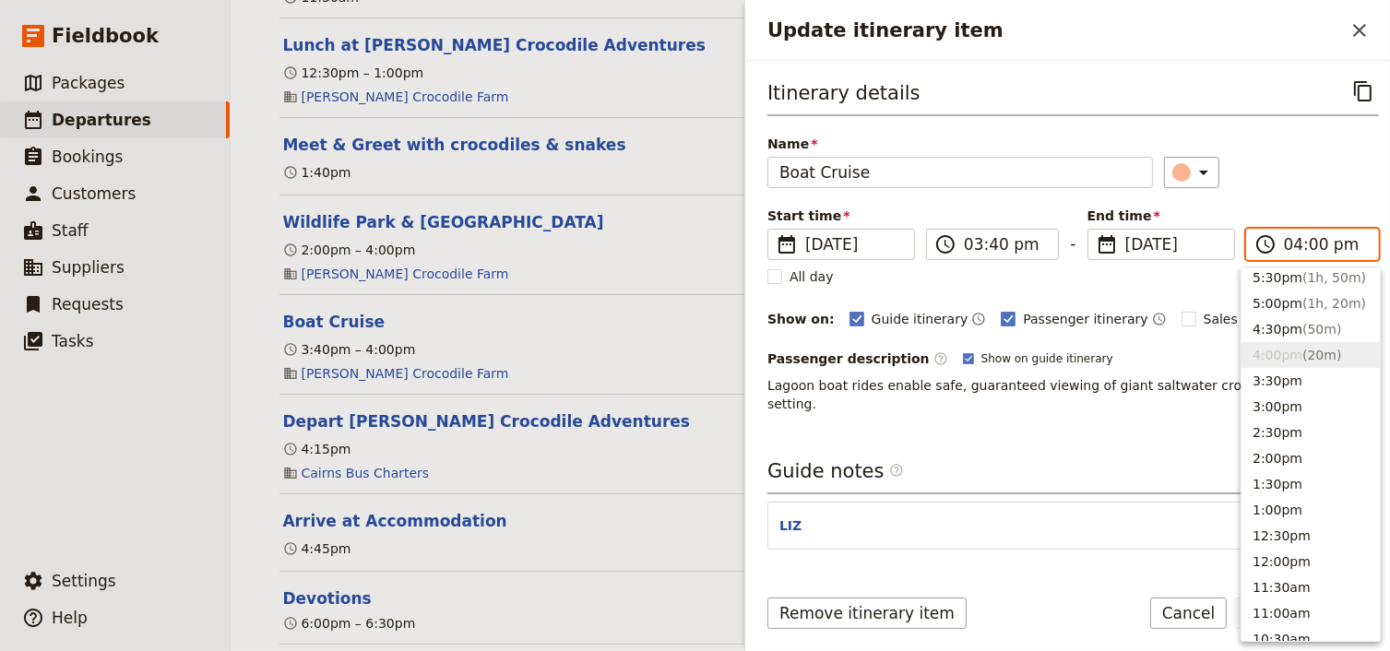
click at [1306, 244] on input "04:00 pm" at bounding box center [1325, 244] width 83 height 22
type input "04:10 pm"
click at [1296, 212] on div "Start time ​ [DATE] [DATE] [DATE] 15:40 ​ 03:40 pm - End time ​ [DATE] [DATE] […" at bounding box center [1072, 233] width 611 height 53
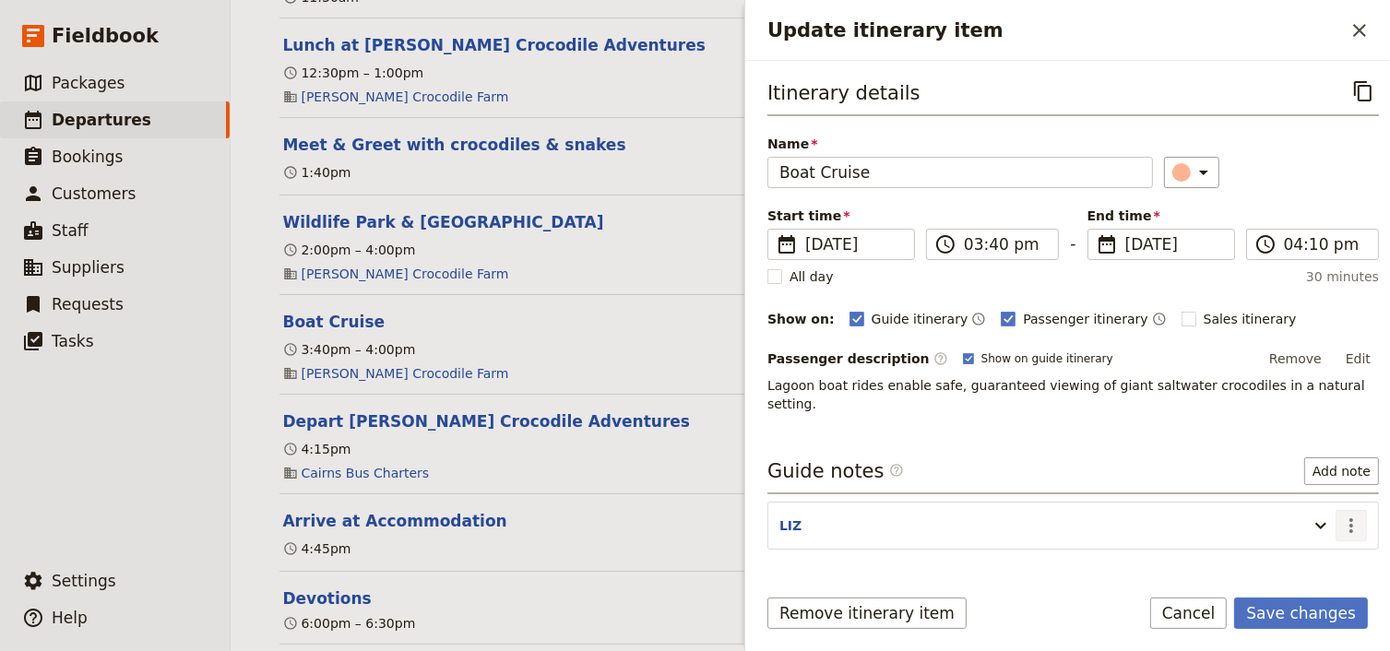
click at [1343, 515] on icon "Actions" at bounding box center [1351, 526] width 22 height 22
click at [1296, 542] on span "Edit note" at bounding box center [1287, 543] width 58 height 18
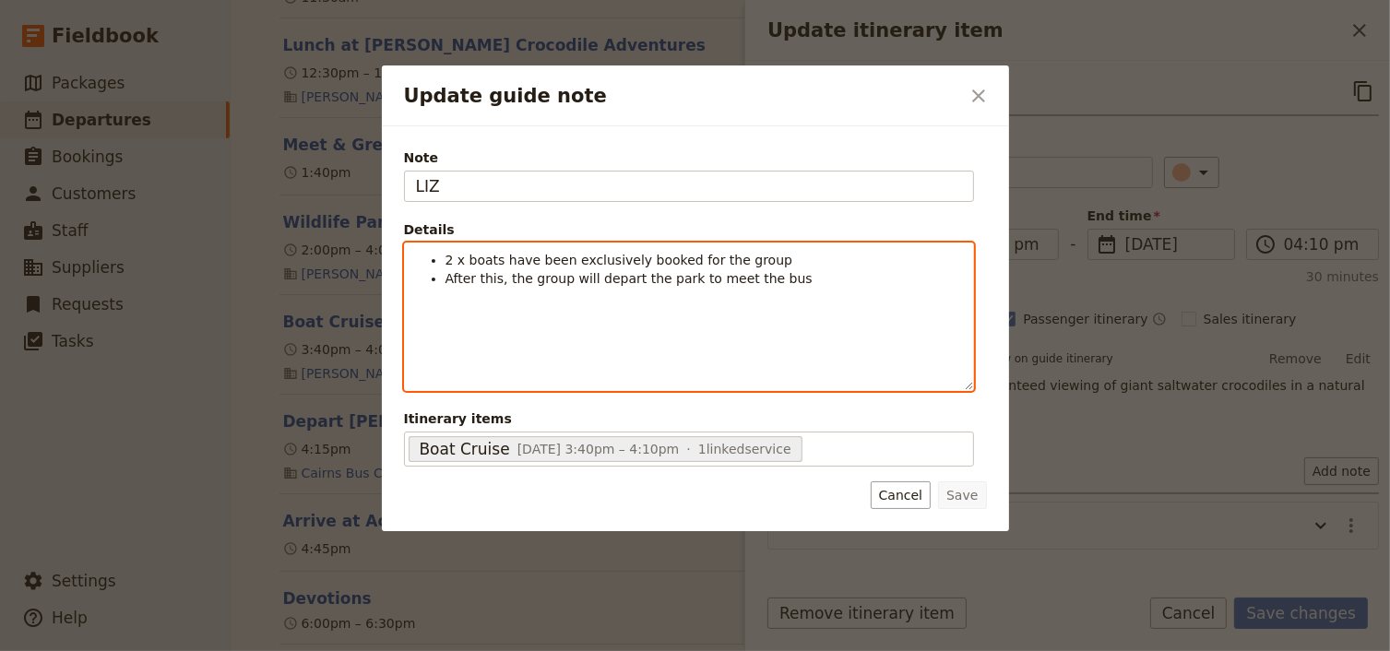
click at [444, 258] on ul "2 x boats have been exclusively booked for the group After this, the group will…" at bounding box center [689, 269] width 546 height 37
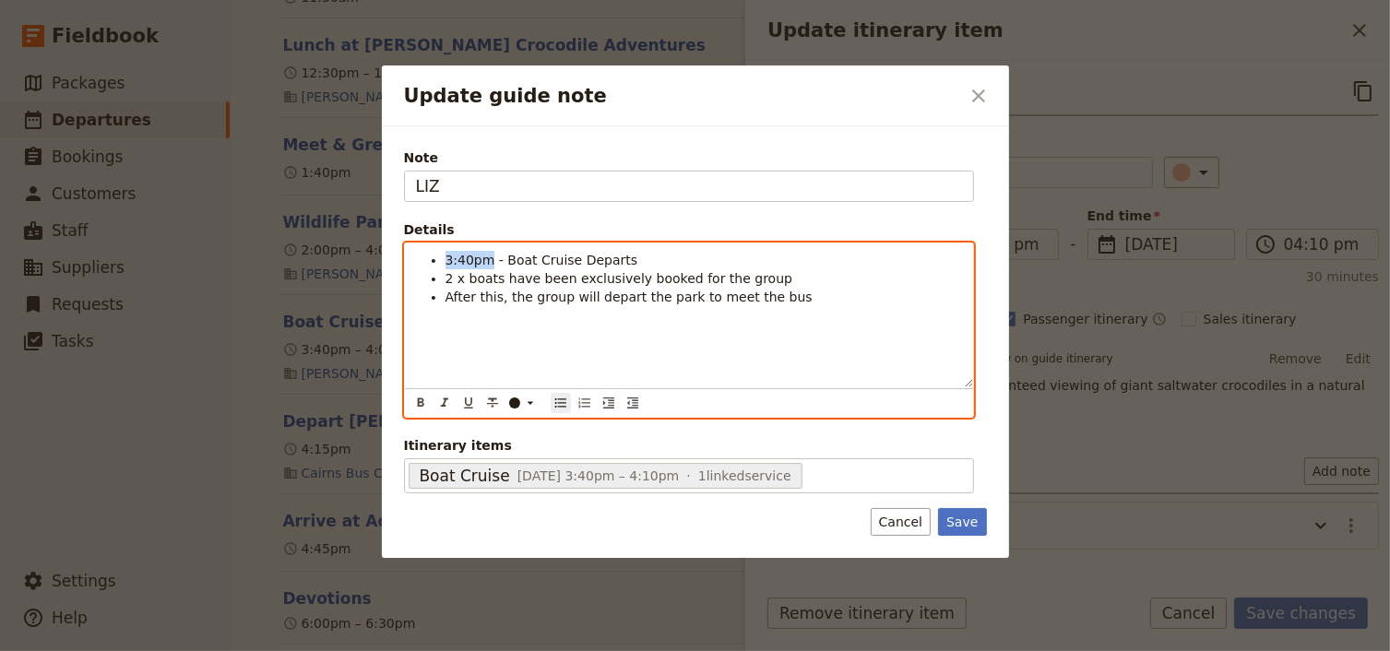
drag, startPoint x: 487, startPoint y: 262, endPoint x: 444, endPoint y: 262, distance: 42.4
click at [445, 262] on span "3:40pm - Boat Cruise Departs" at bounding box center [541, 260] width 193 height 15
click at [415, 398] on icon "Format bold" at bounding box center [420, 403] width 15 height 15
drag, startPoint x: 476, startPoint y: 350, endPoint x: 486, endPoint y: 328, distance: 24.3
click at [477, 349] on div "3:40pm - Boat Cruise Departs 2 x boats have been exclusively booked for the gro…" at bounding box center [689, 315] width 568 height 144
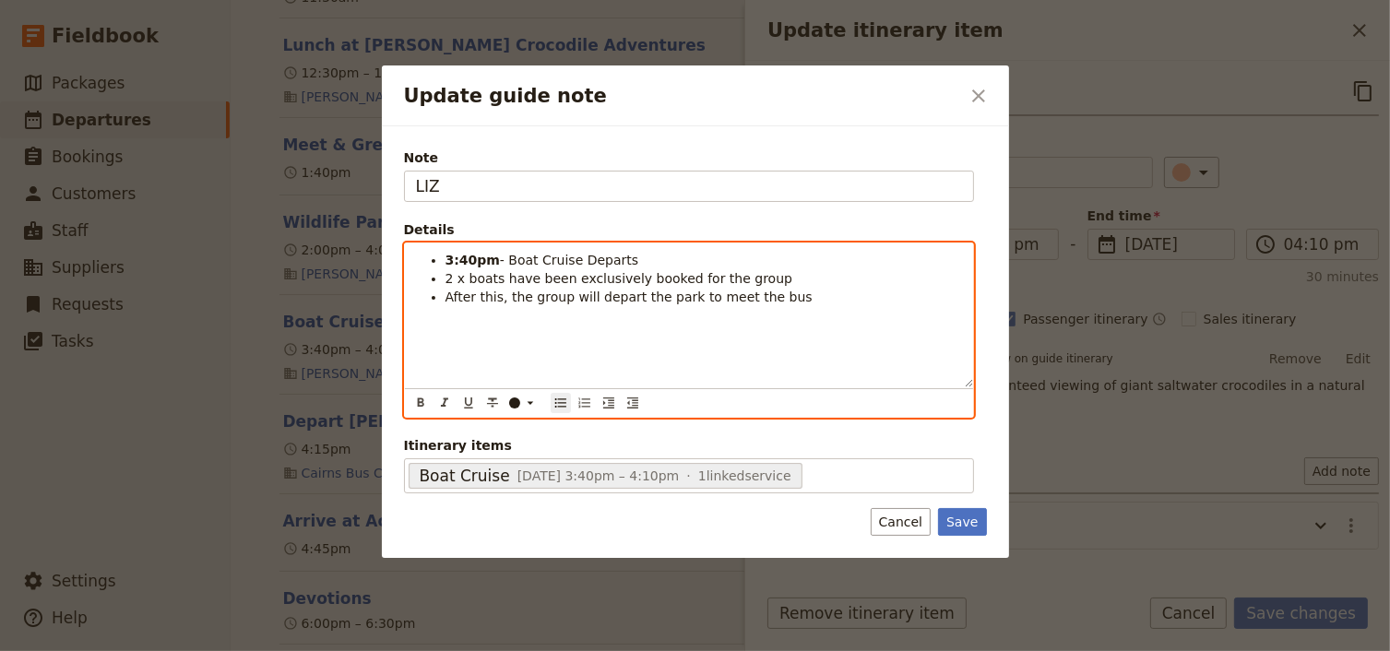
click at [771, 297] on li "After this, the group will depart the park to meet the bus" at bounding box center [703, 297] width 516 height 18
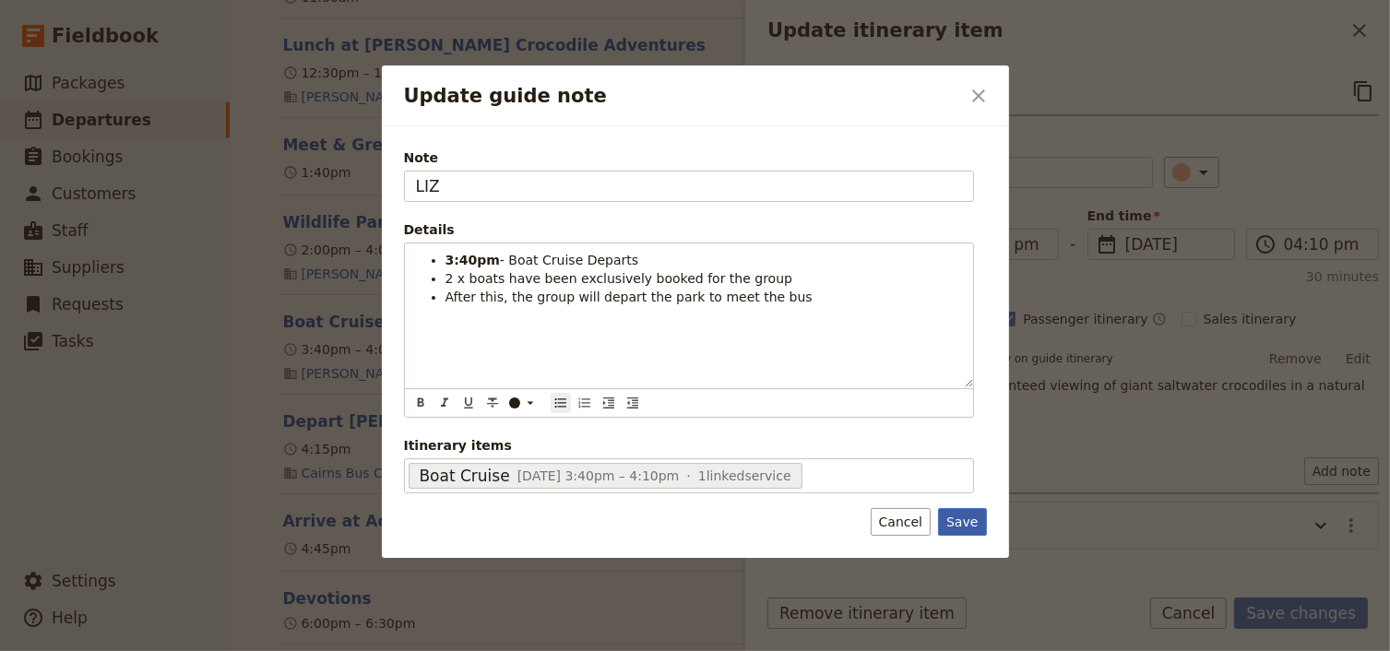
click at [970, 521] on button "Save" at bounding box center [962, 522] width 48 height 28
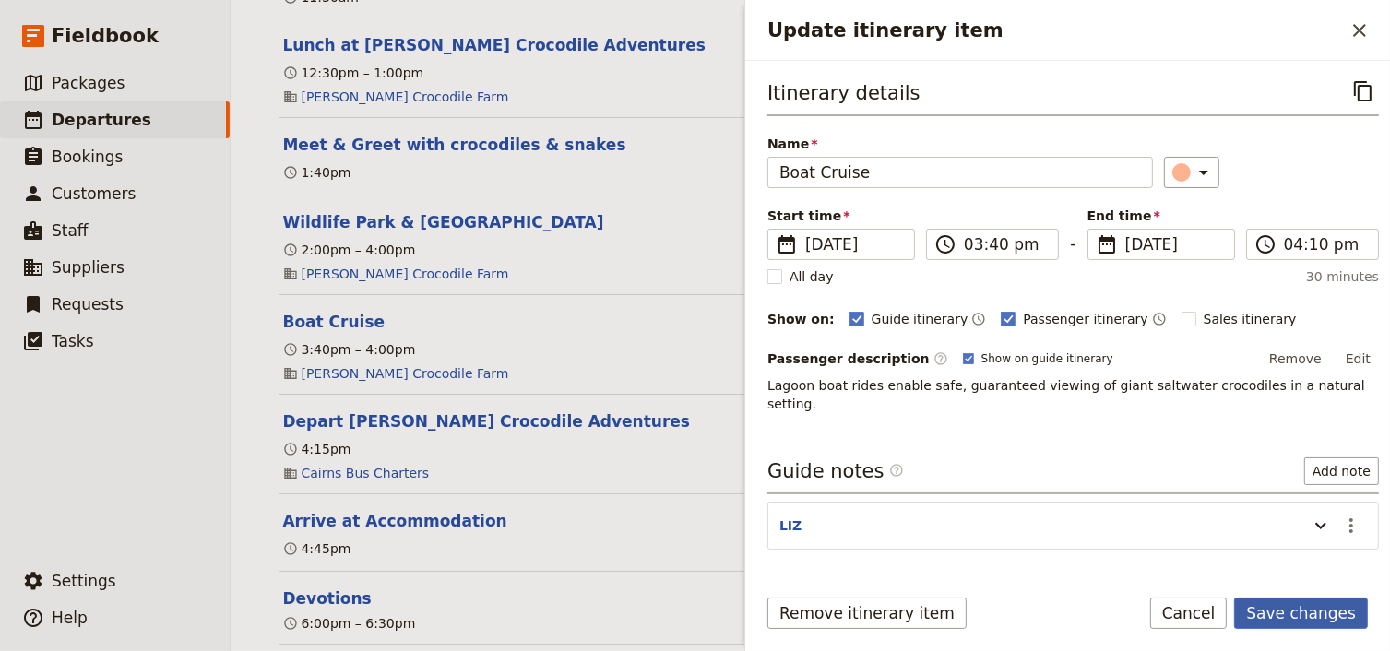
click at [1288, 616] on button "Save changes" at bounding box center [1301, 613] width 134 height 31
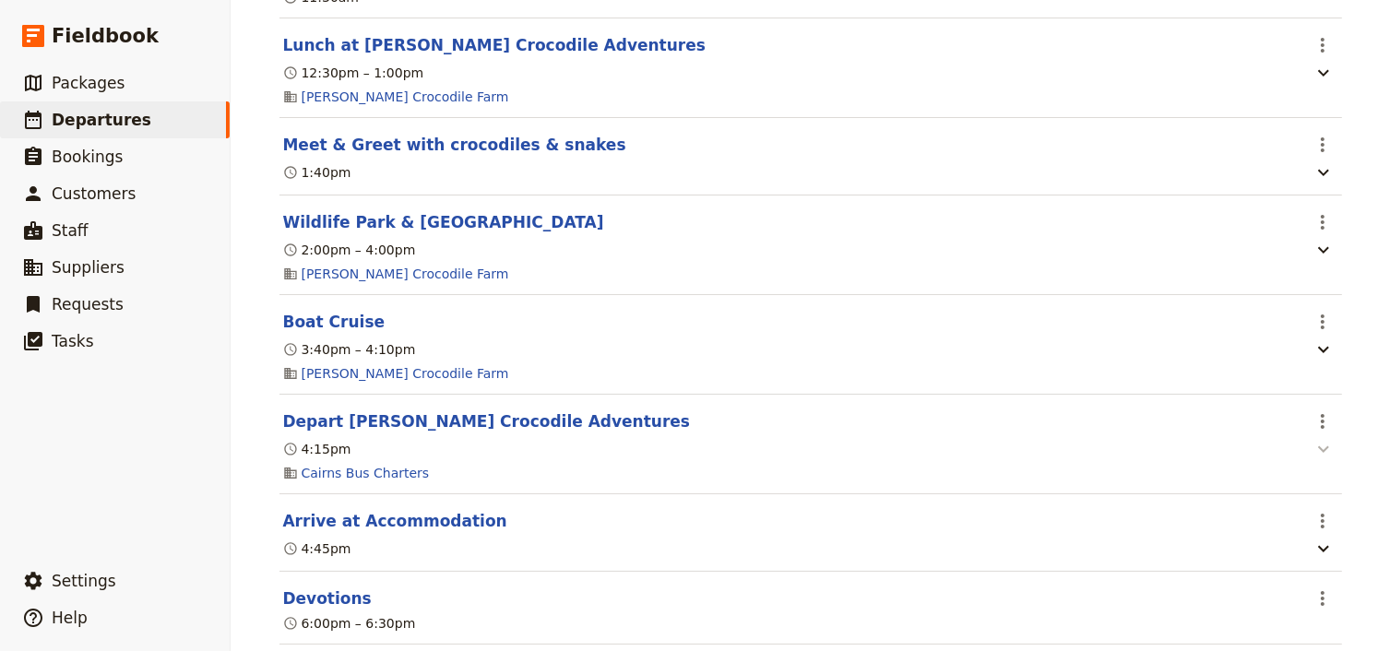
click at [1312, 460] on icon "button" at bounding box center [1323, 449] width 22 height 22
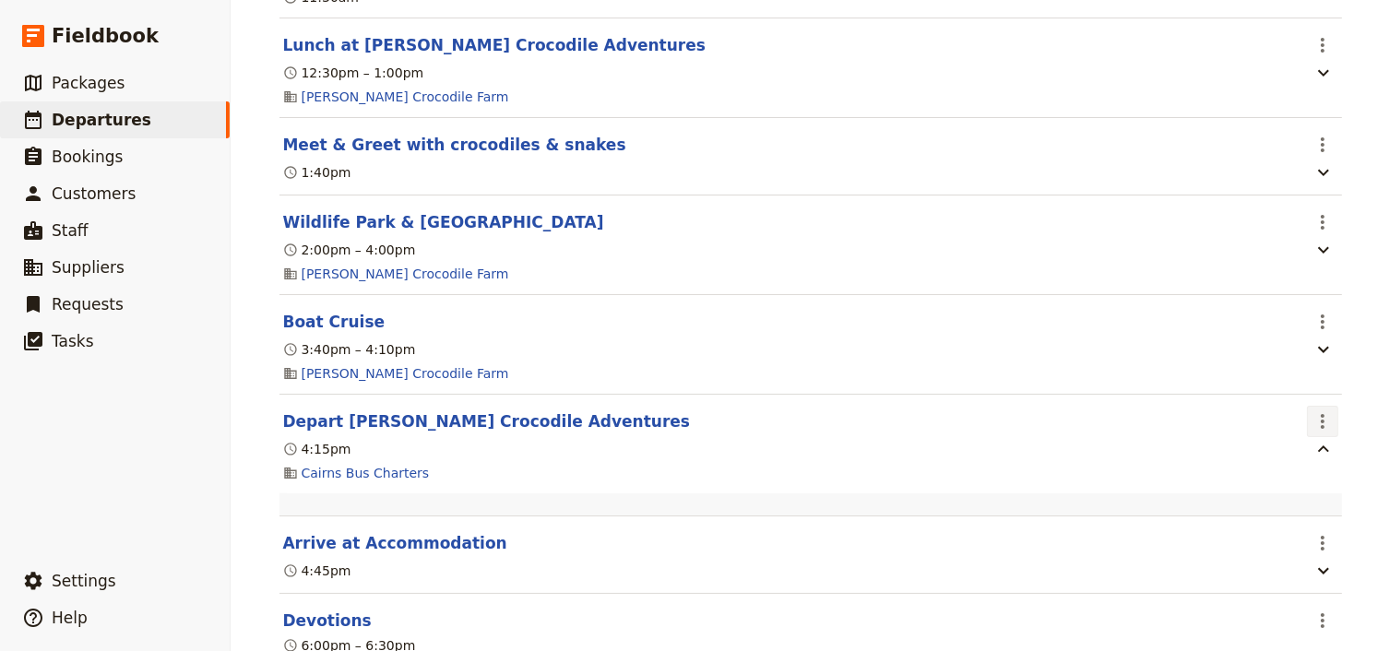
click at [1320, 429] on icon "Actions" at bounding box center [1322, 421] width 4 height 15
click at [1302, 471] on span "Edit this itinerary item" at bounding box center [1230, 476] width 145 height 18
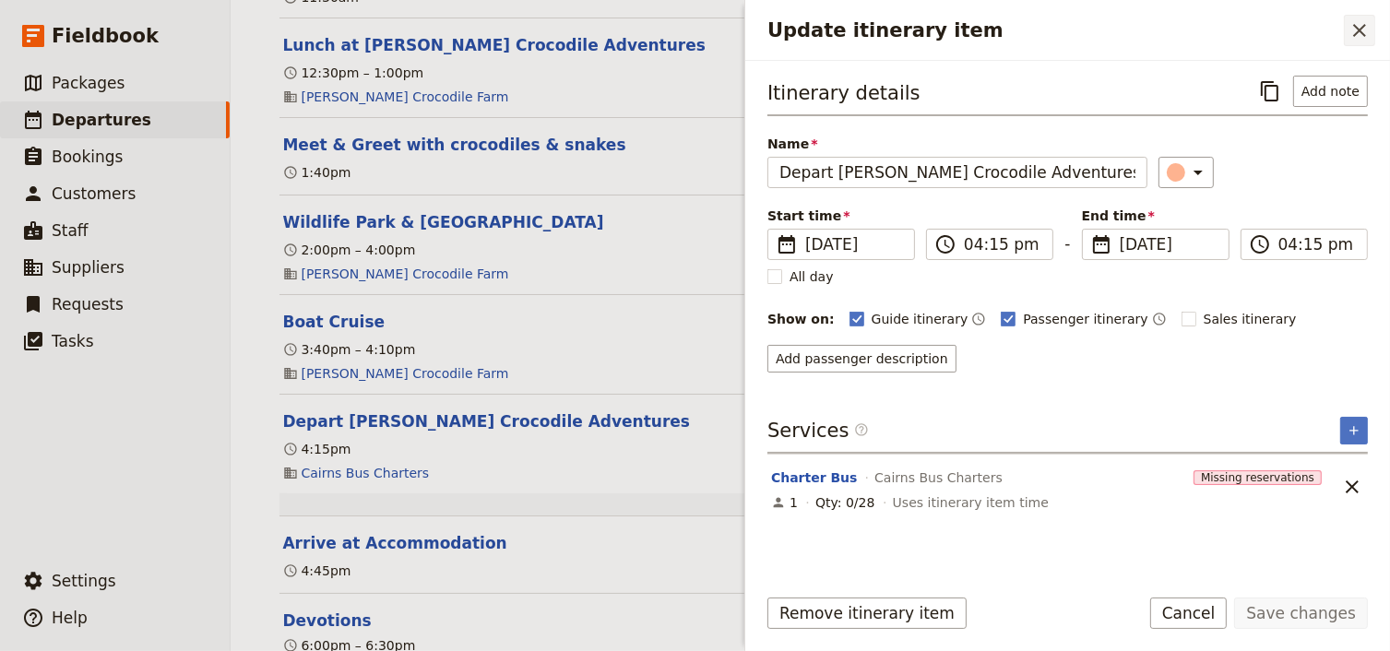
click at [1366, 31] on icon "Close drawer" at bounding box center [1359, 30] width 22 height 22
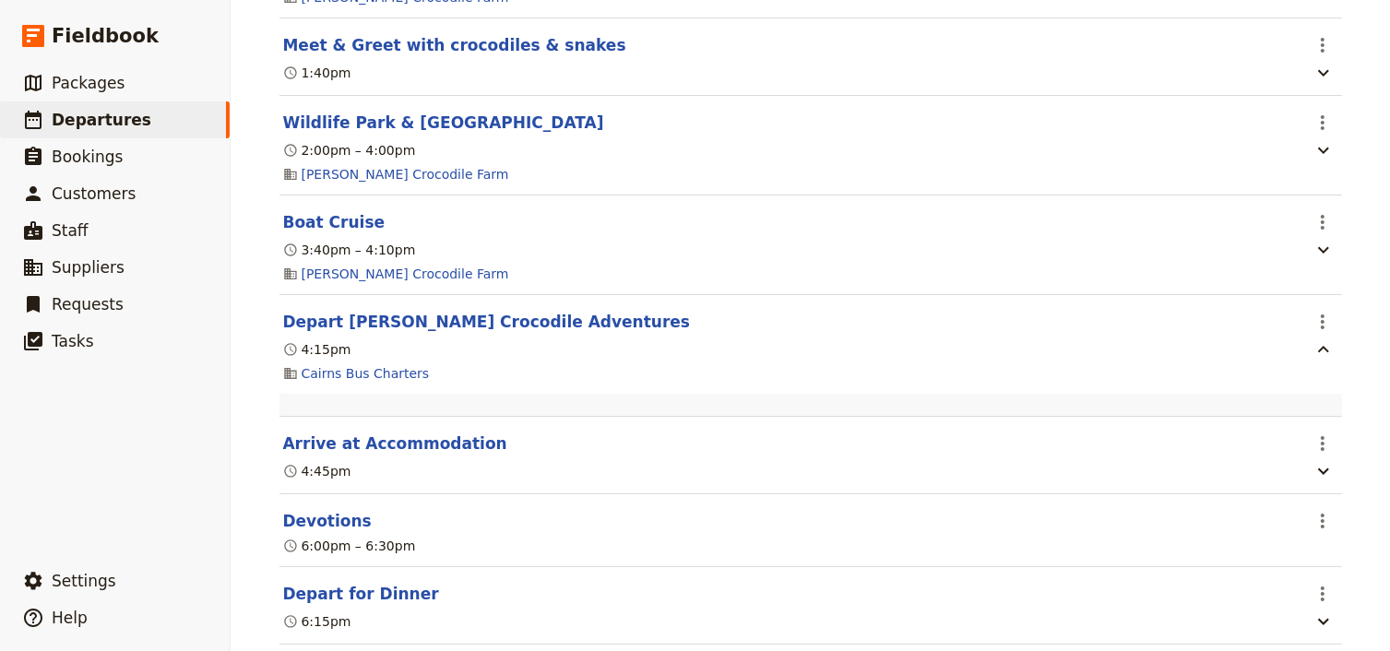
scroll to position [1770, 0]
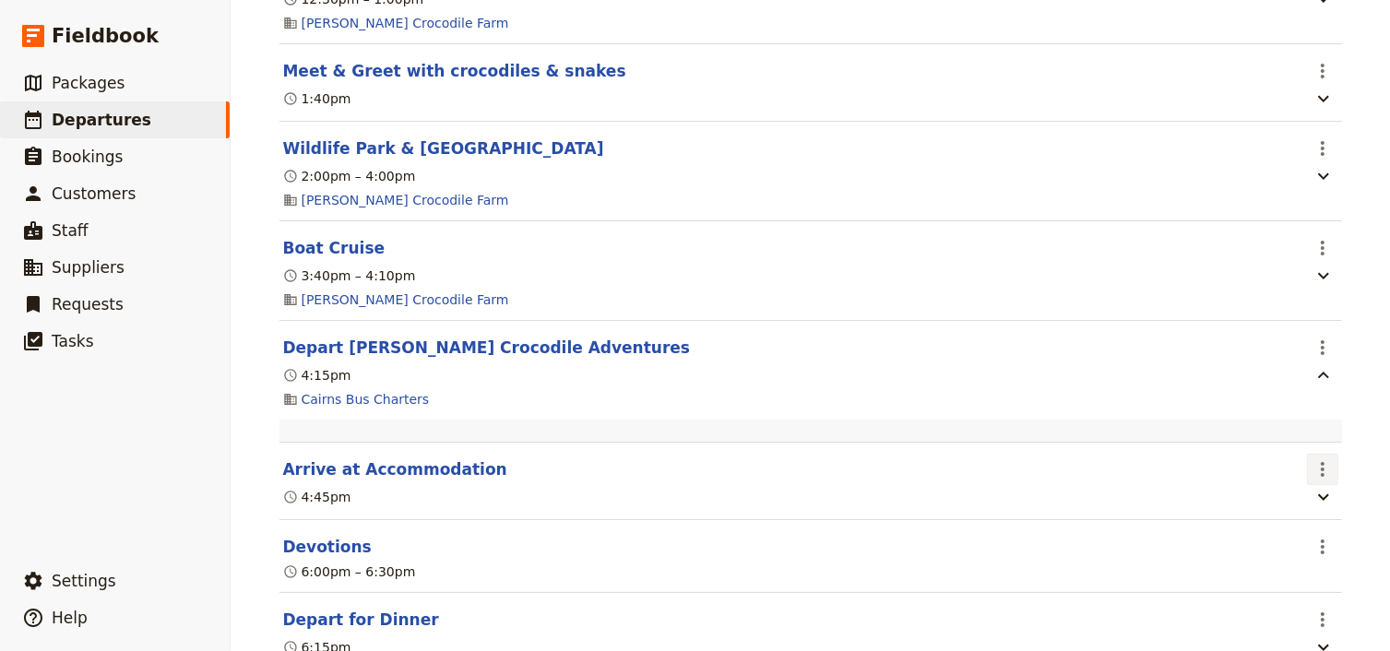
drag, startPoint x: 1314, startPoint y: 487, endPoint x: 1312, endPoint y: 497, distance: 10.3
click at [1314, 480] on icon "Actions" at bounding box center [1322, 469] width 22 height 22
click at [1286, 527] on span "Edit this itinerary item" at bounding box center [1230, 525] width 145 height 18
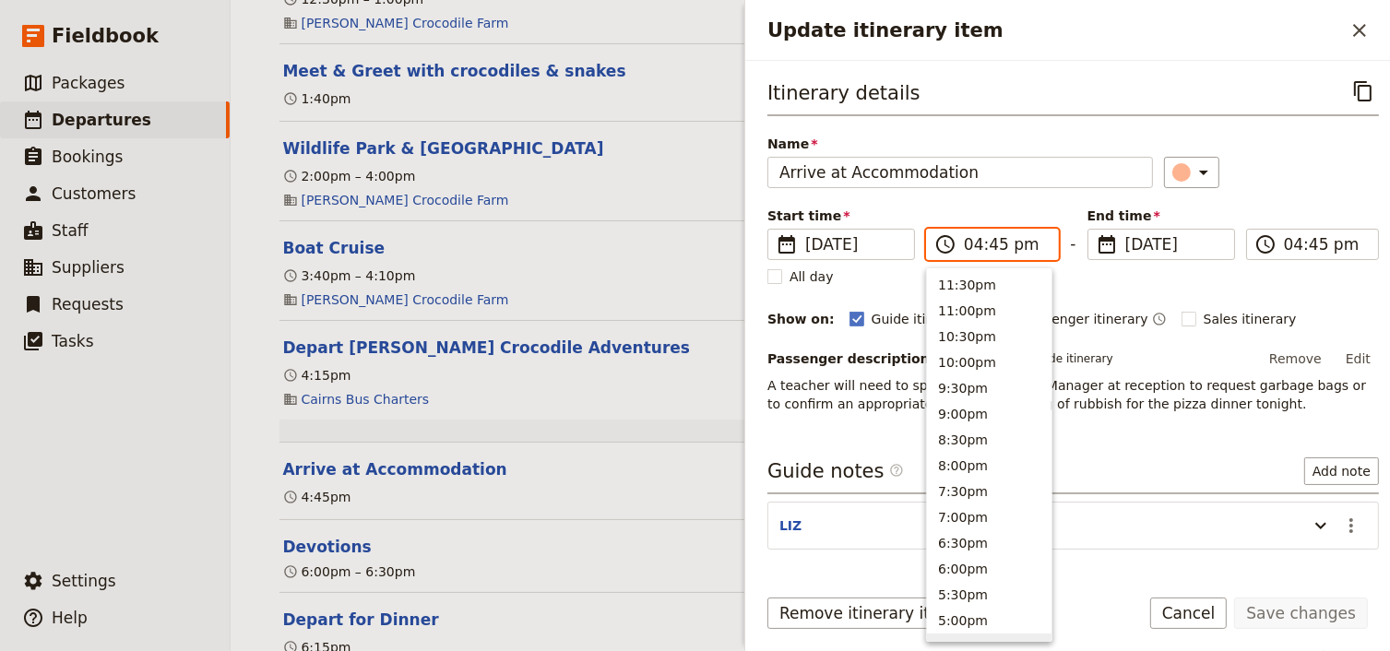
click at [970, 247] on input "04:45 pm" at bounding box center [1005, 244] width 83 height 22
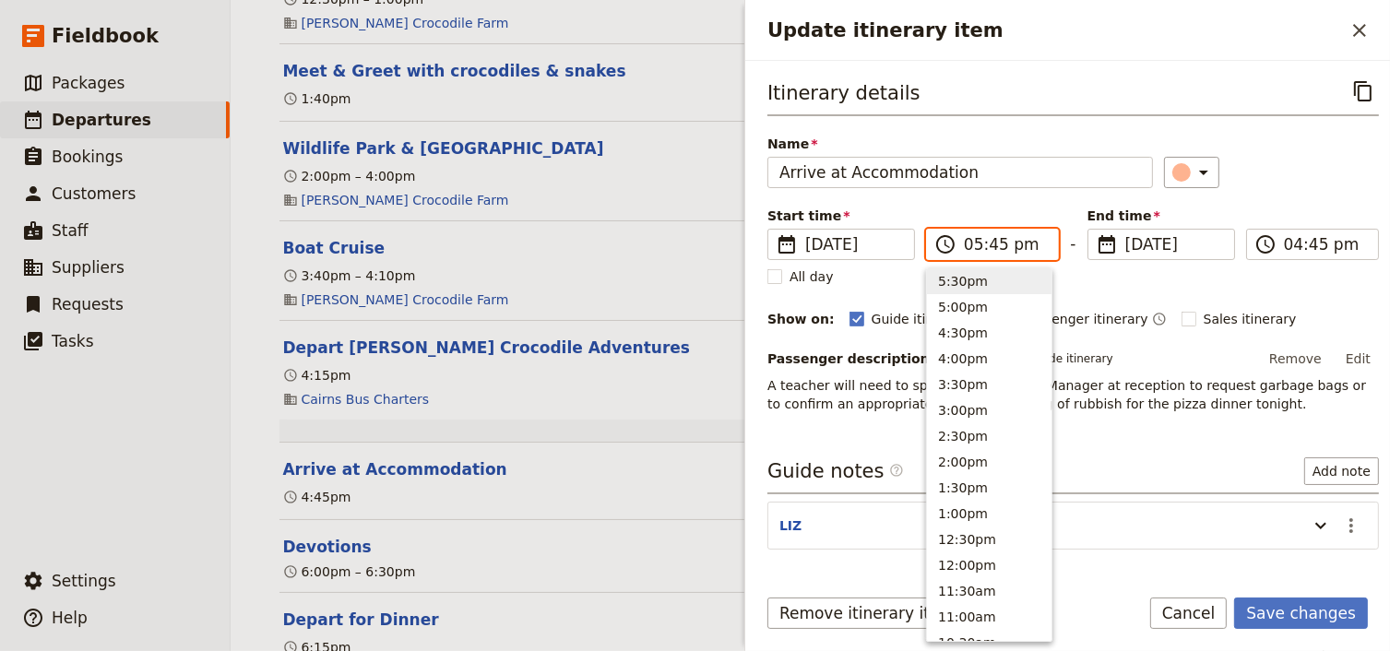
click at [991, 247] on input "05:45 pm" at bounding box center [1005, 244] width 83 height 22
type input "05:15 pm"
click at [1285, 244] on input "05:15 pm" at bounding box center [1325, 244] width 83 height 22
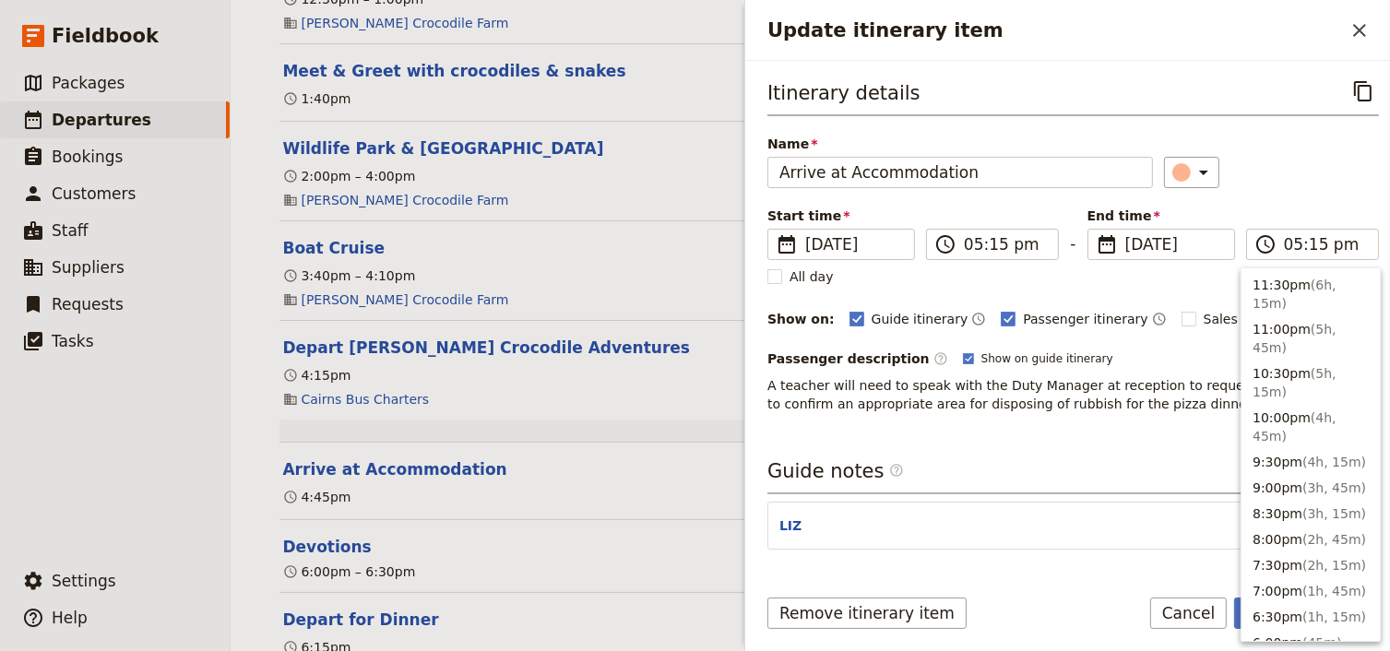
click at [1305, 199] on div "Itinerary details ​ Name Arrive at Accommodation ​ Start time ​ [DATE] [DATE] […" at bounding box center [1072, 244] width 611 height 337
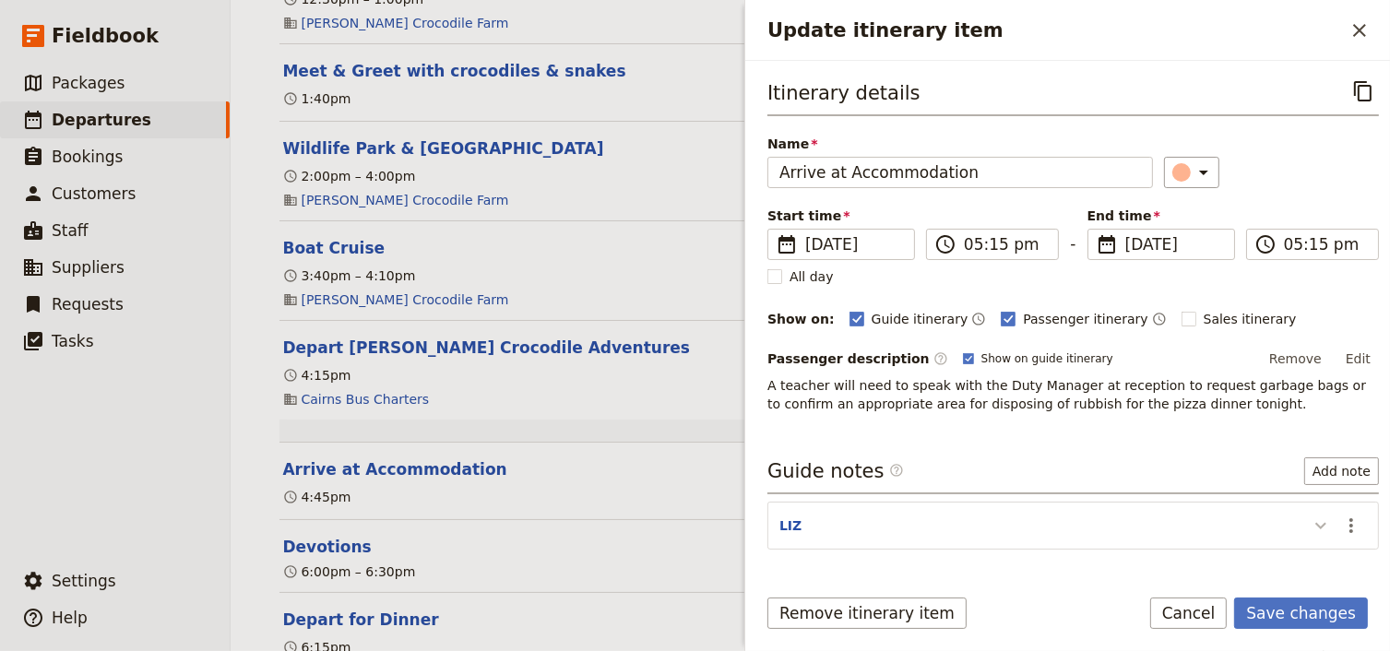
click at [1309, 518] on icon "Update itinerary item" at bounding box center [1320, 526] width 22 height 22
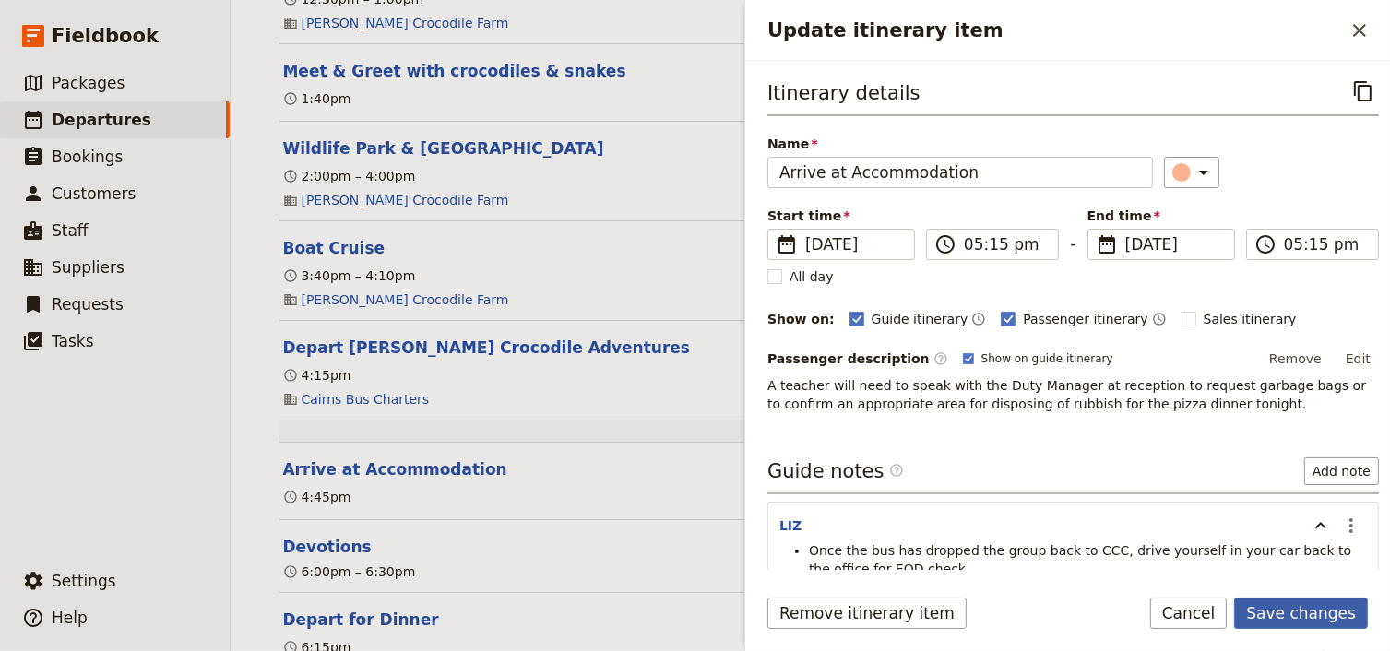
click at [1307, 611] on button "Save changes" at bounding box center [1301, 613] width 134 height 31
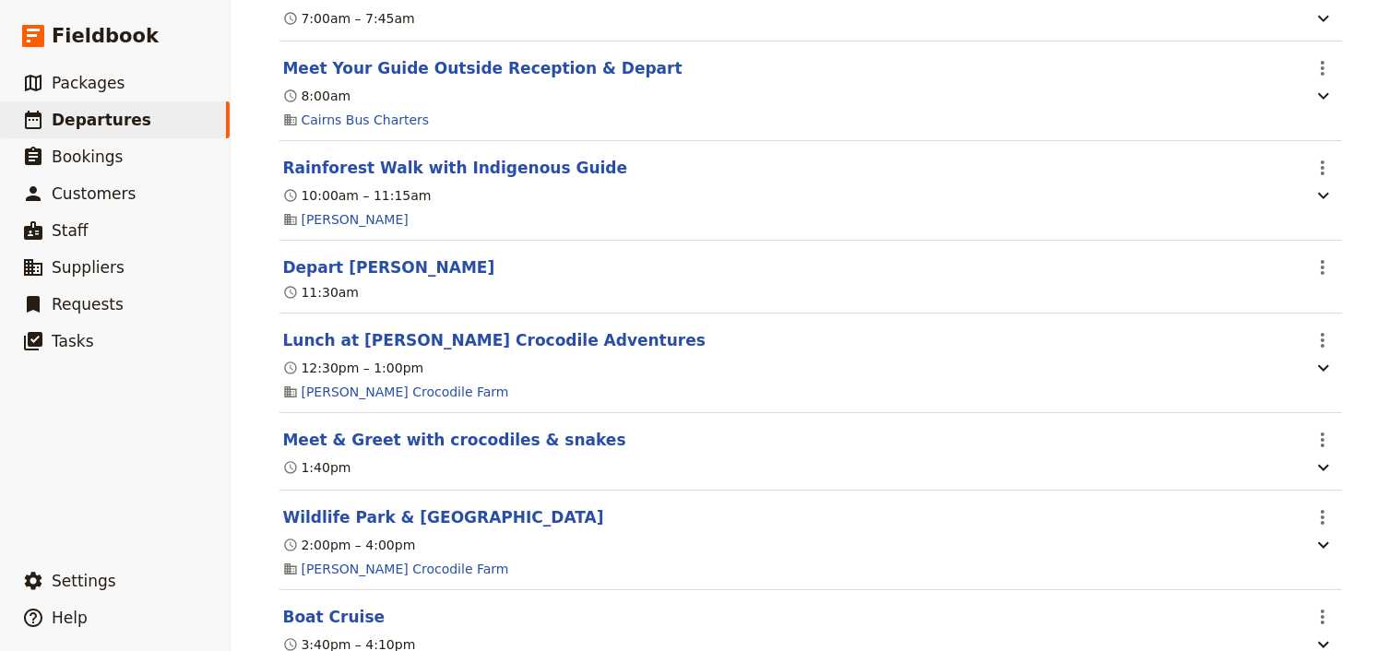
scroll to position [1475, 0]
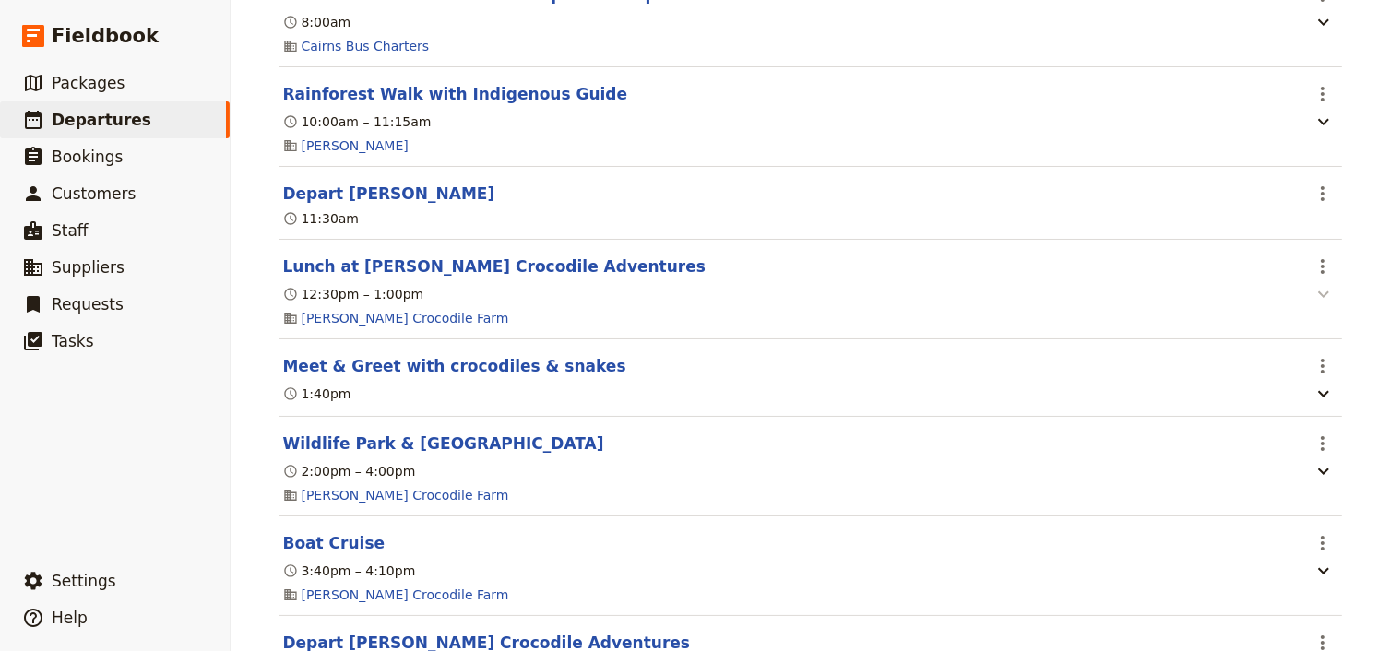
click at [1315, 305] on icon "button" at bounding box center [1323, 294] width 22 height 22
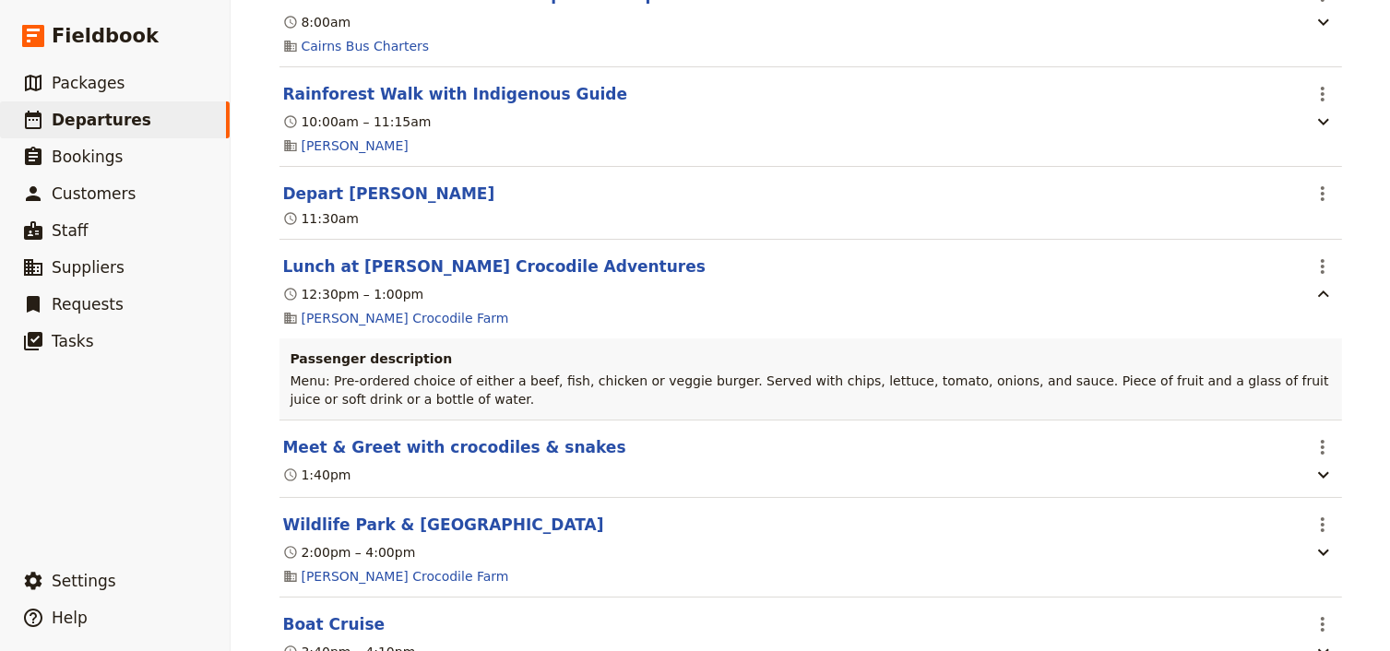
click at [1359, 325] on div "[PERSON_NAME] College: Custom Trip Group B ​ Draft [DATE] – [DATE] 5 days / 4 n…" at bounding box center [810, 325] width 1159 height 651
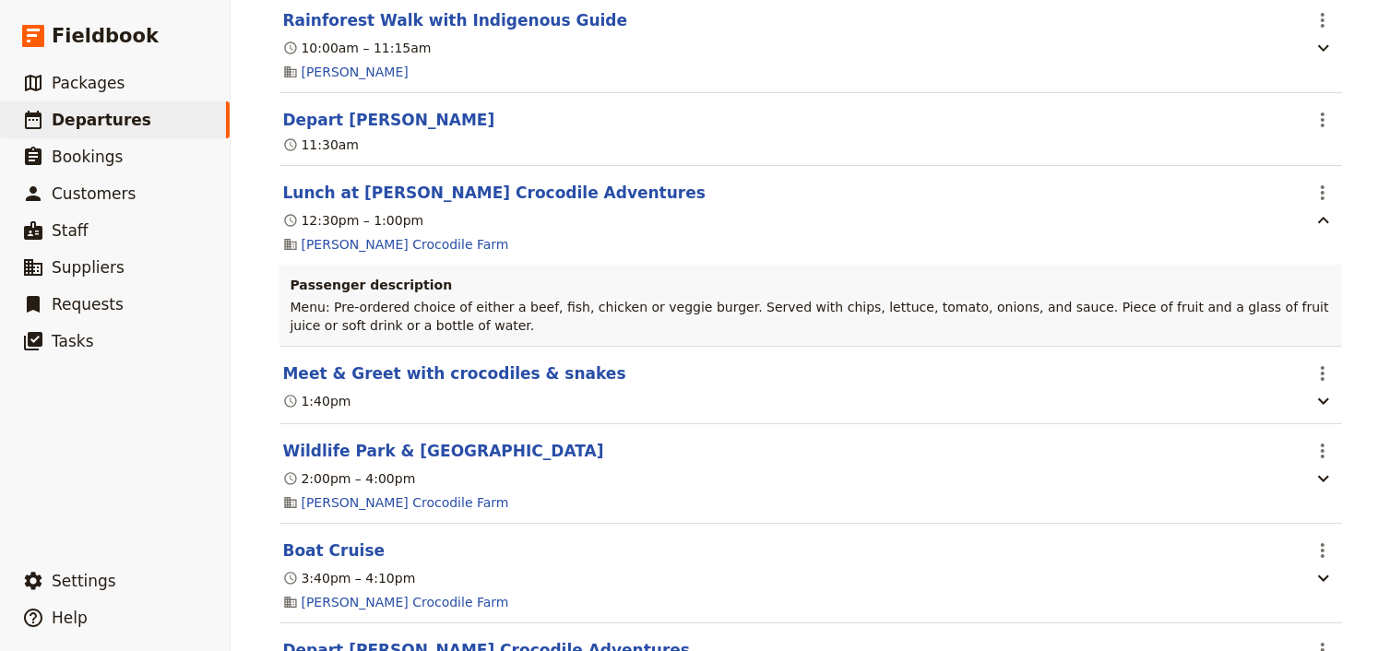
scroll to position [1623, 0]
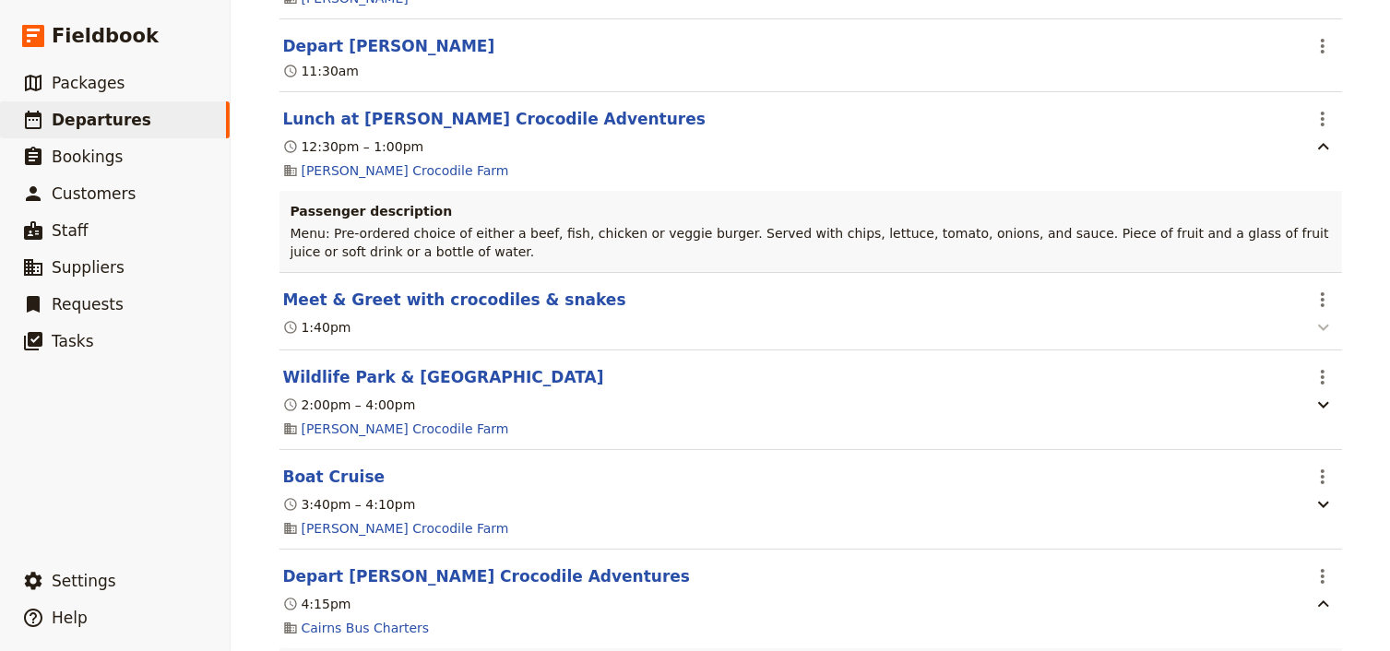
click at [1318, 331] on icon "button" at bounding box center [1323, 328] width 11 height 6
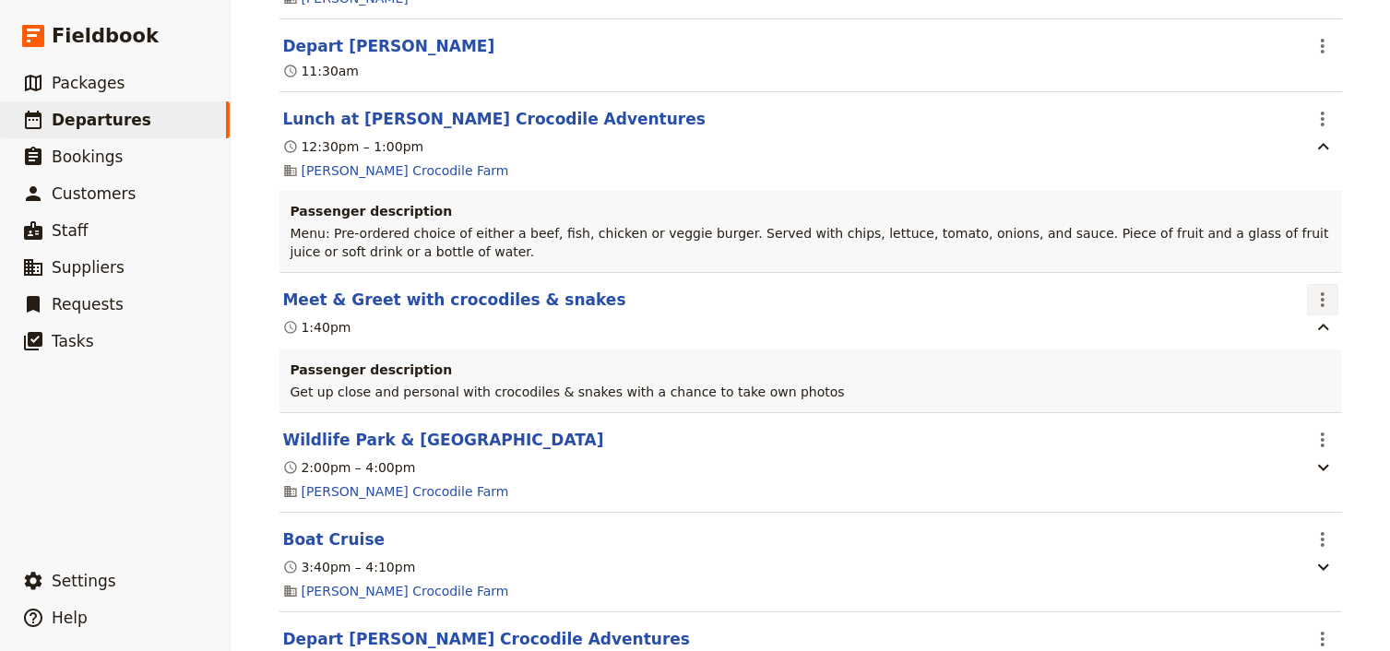
click at [1314, 311] on icon "Actions" at bounding box center [1322, 300] width 22 height 22
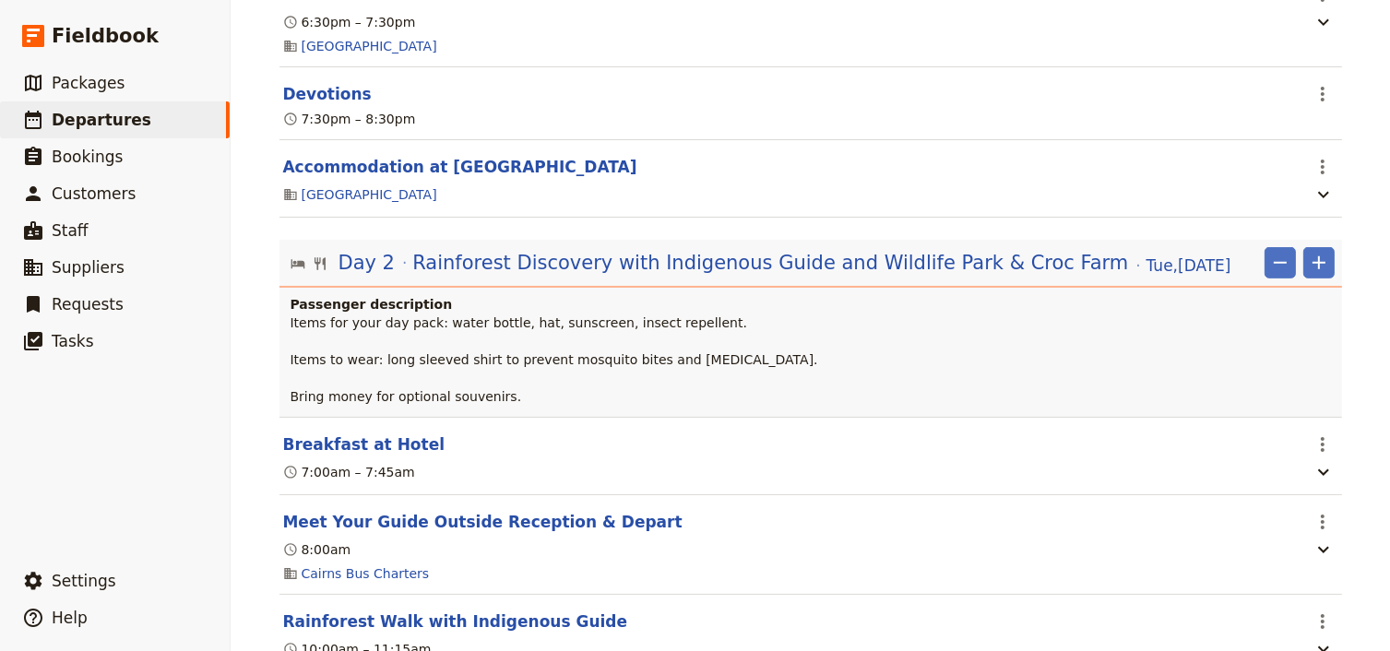
scroll to position [0, 0]
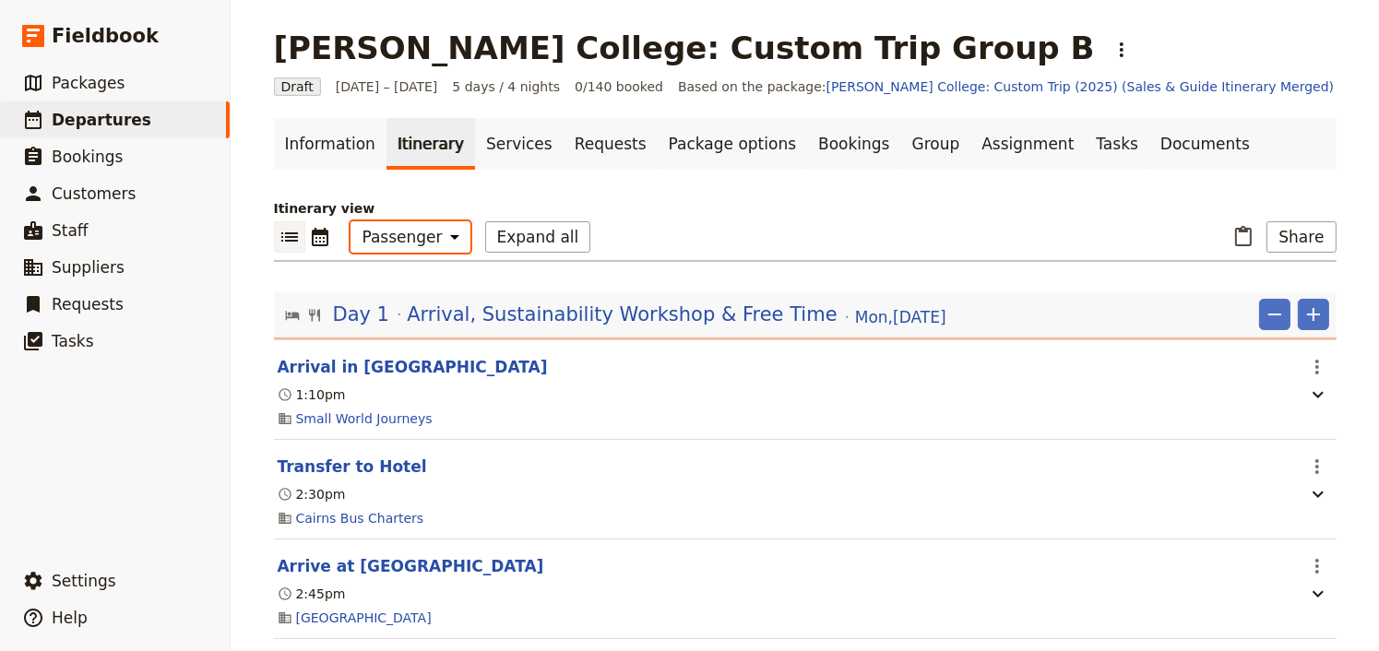
click at [398, 235] on select "Office Guide Passenger Sales" at bounding box center [410, 236] width 120 height 31
select select "ALL"
click at [356, 221] on select "Office Guide Passenger Sales" at bounding box center [416, 236] width 120 height 31
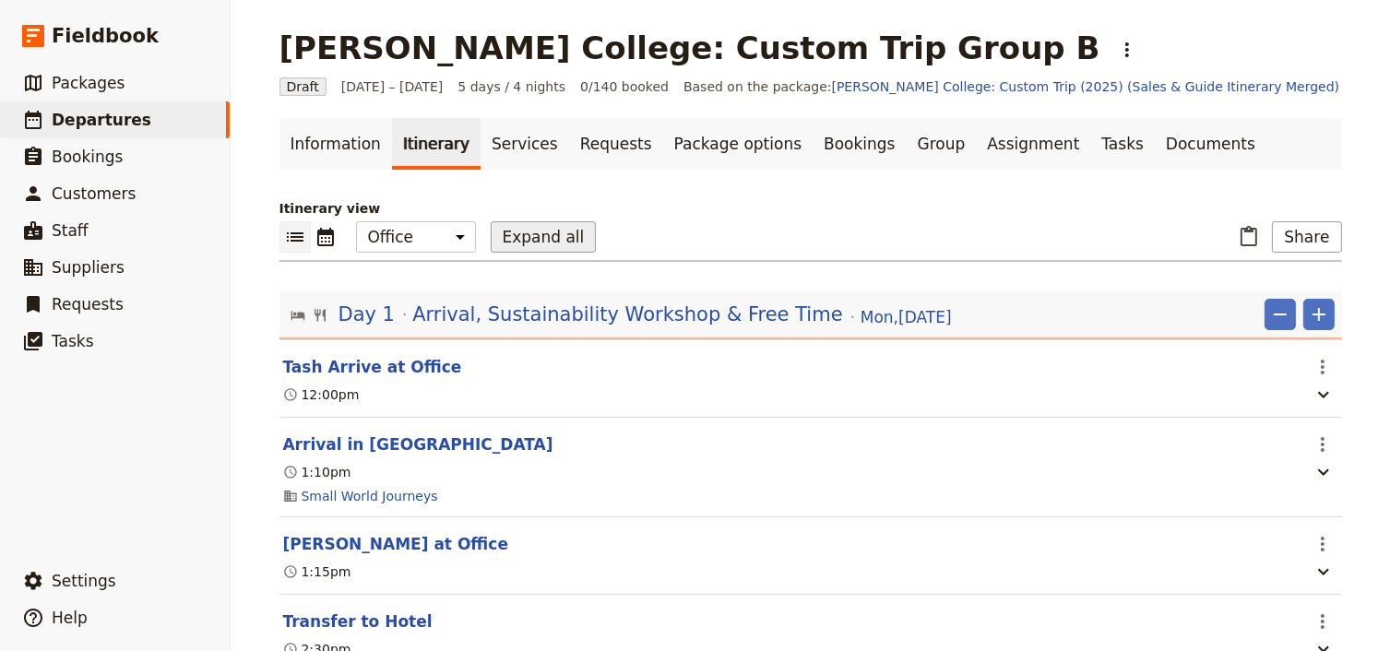
click at [498, 242] on button "Expand all" at bounding box center [544, 236] width 106 height 31
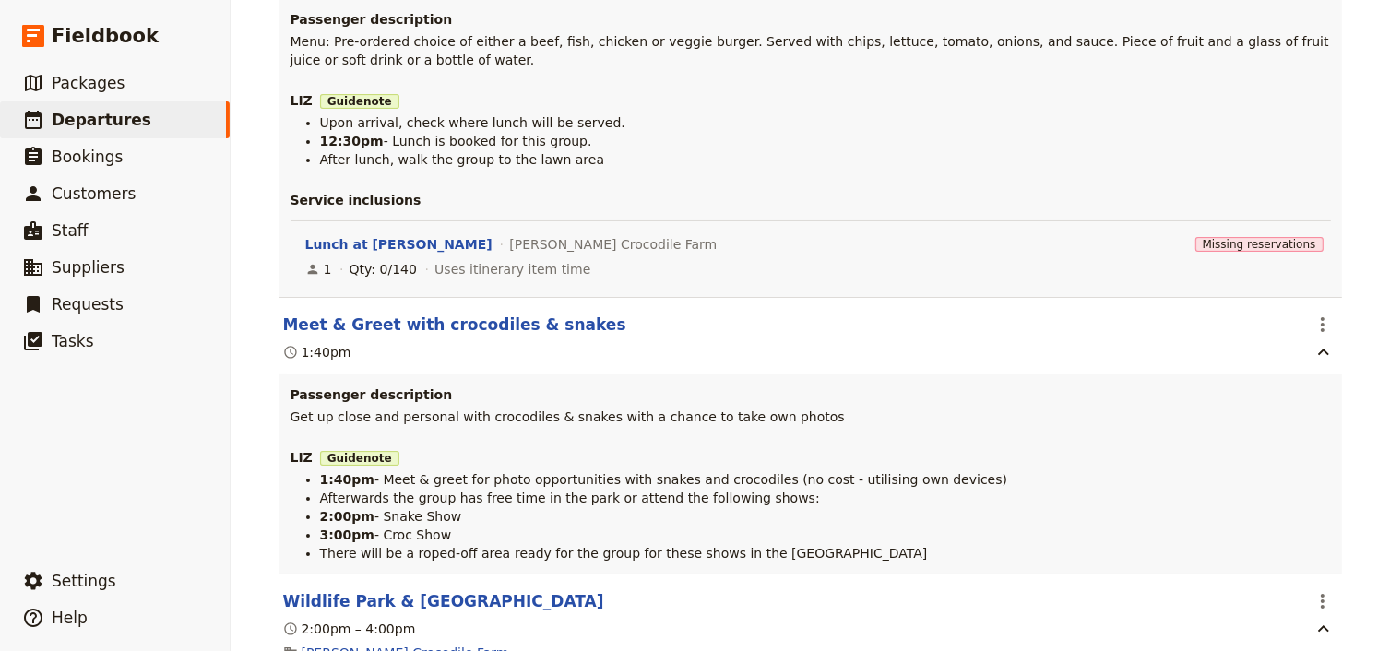
scroll to position [5016, 0]
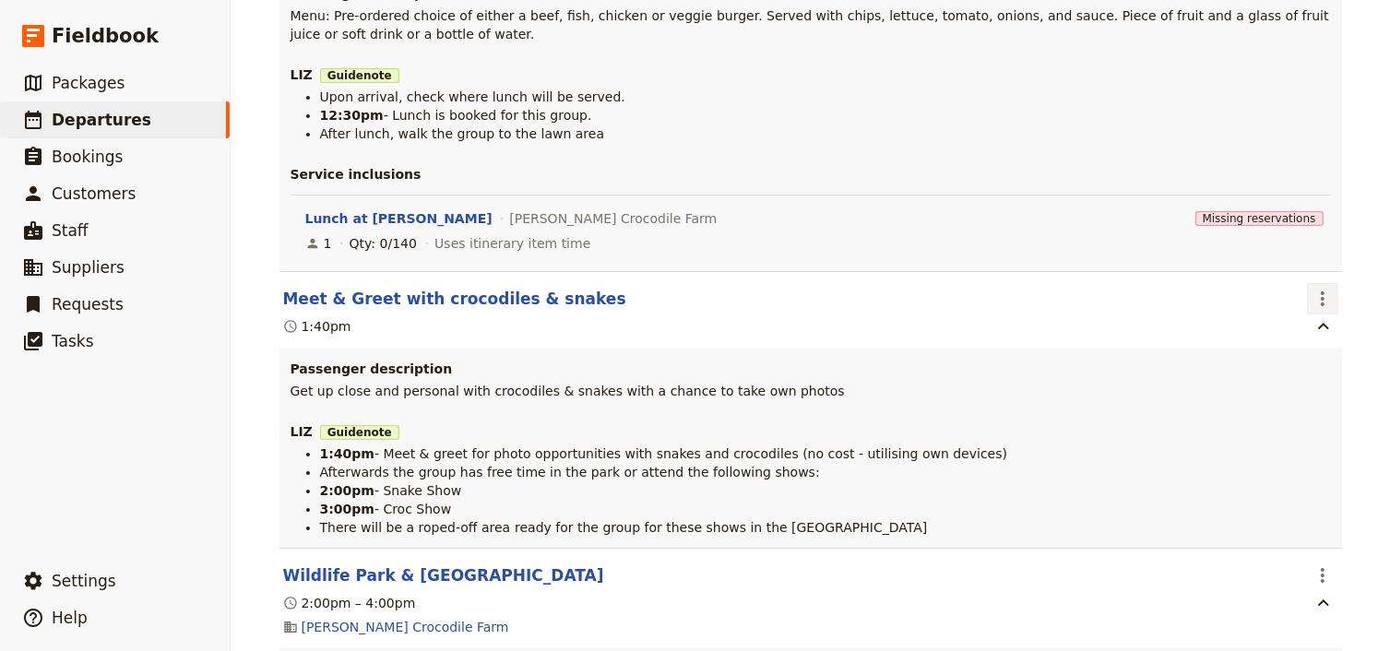
click at [1320, 288] on icon "Actions" at bounding box center [1322, 299] width 22 height 22
click at [1306, 294] on span "Edit this itinerary item" at bounding box center [1239, 299] width 162 height 18
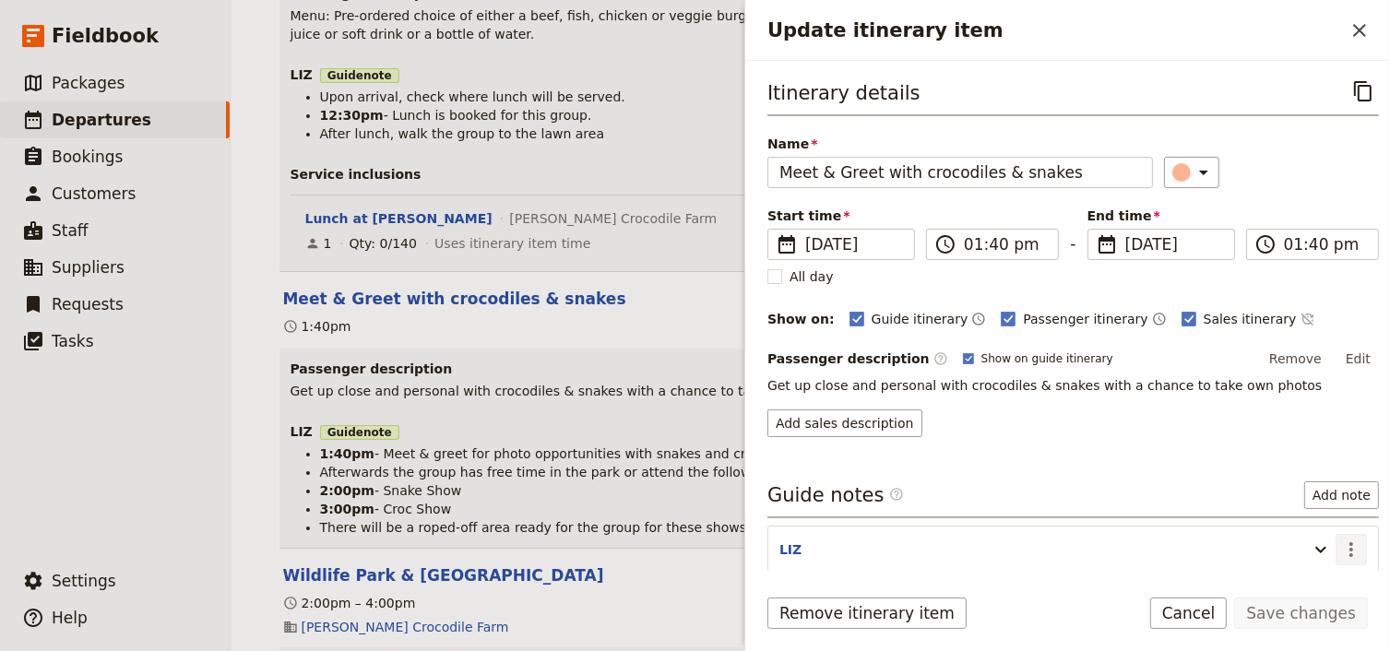
click at [1340, 553] on icon "Actions" at bounding box center [1351, 549] width 22 height 22
click at [1296, 585] on span "Edit note" at bounding box center [1287, 585] width 58 height 18
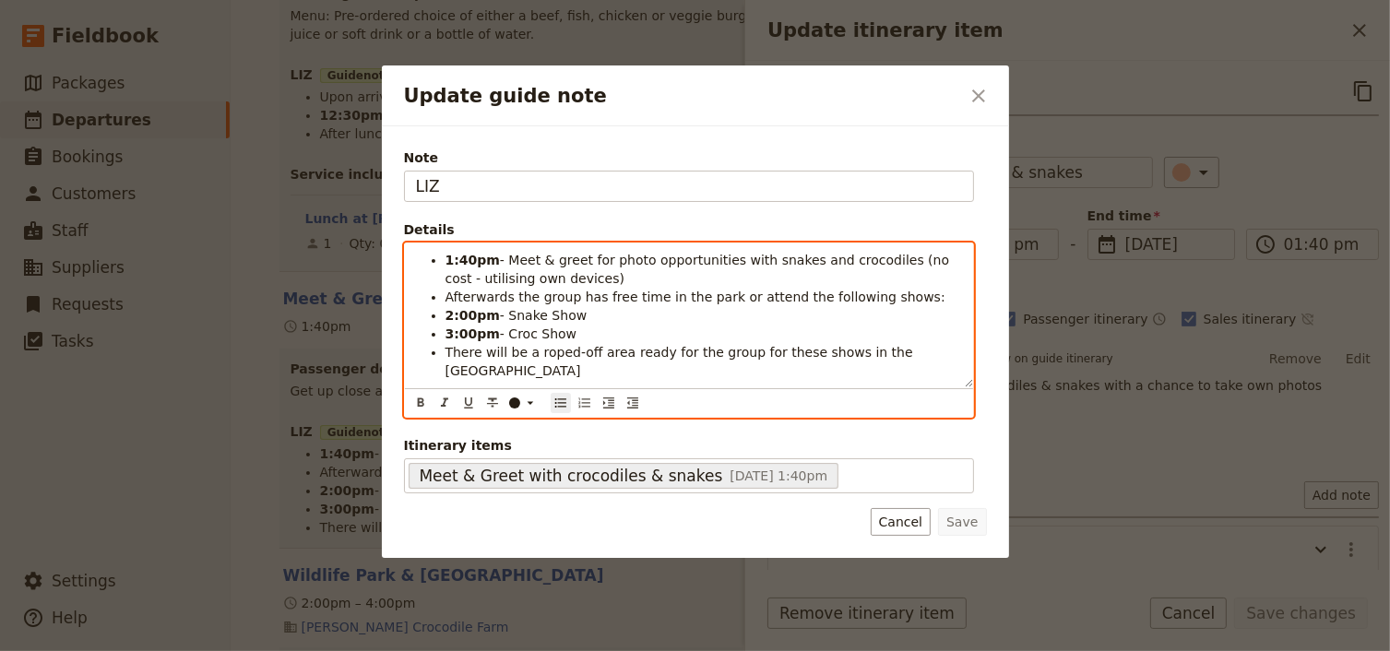
drag, startPoint x: 513, startPoint y: 370, endPoint x: 446, endPoint y: 296, distance: 99.2
click at [446, 296] on ul "1:40pm - Meet & greet for photo opportunities with snakes and crocodiles (no co…" at bounding box center [689, 315] width 546 height 129
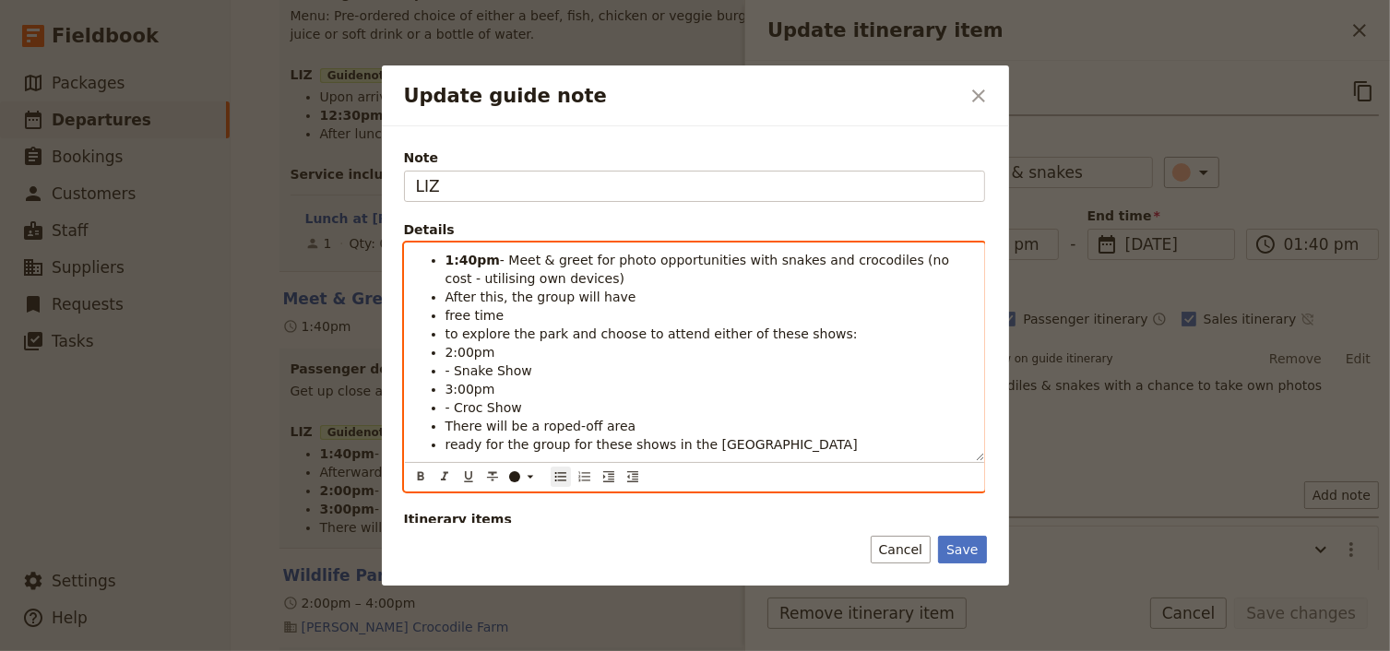
click at [445, 314] on span "free time" at bounding box center [474, 315] width 59 height 15
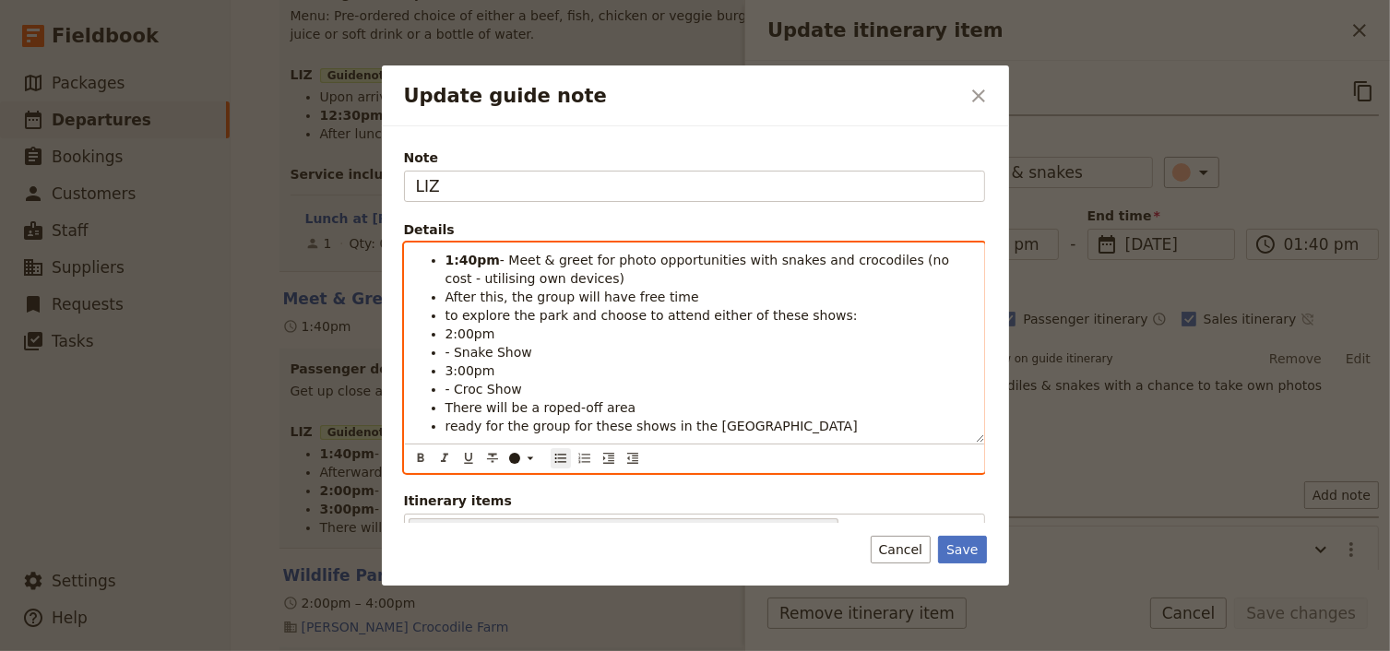
click at [445, 317] on span "to explore the park and choose to attend either of these shows:" at bounding box center [651, 315] width 412 height 15
click at [443, 349] on ul "1:40pm - Meet & greet for photo opportunities with snakes and crocodiles (no co…" at bounding box center [694, 343] width 557 height 184
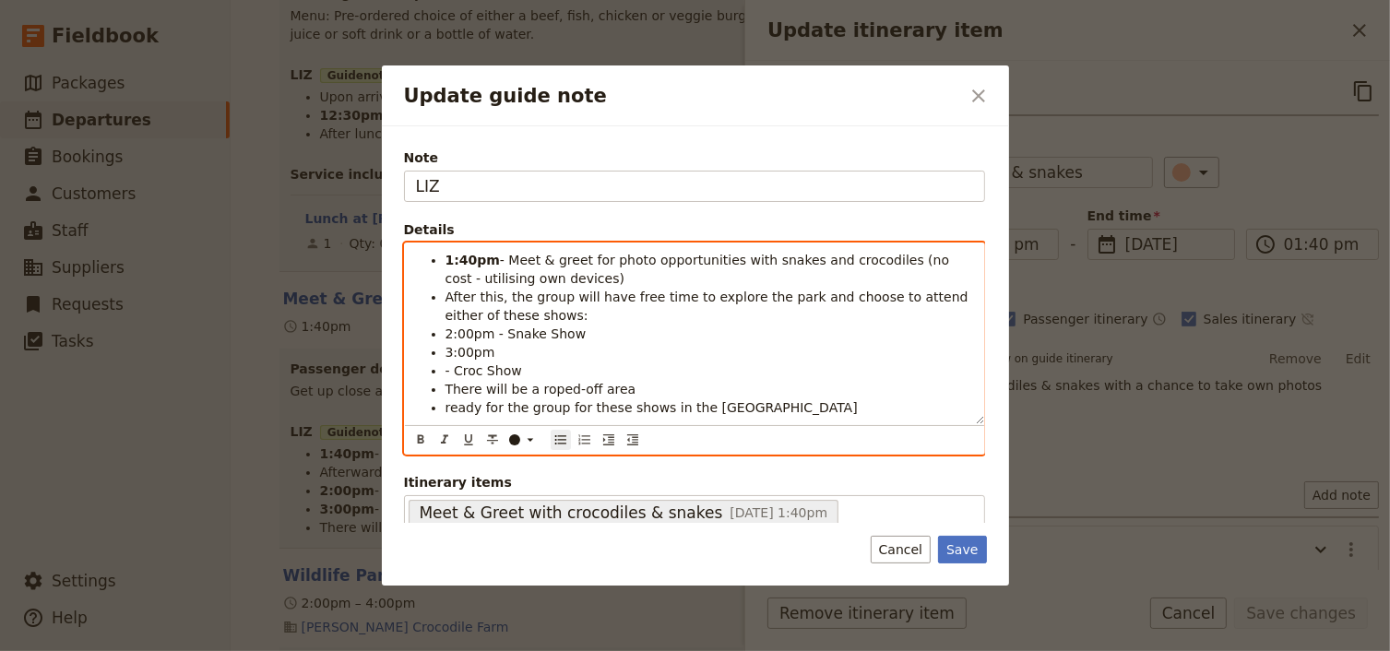
click at [438, 369] on ul "1:40pm - Meet & greet for photo opportunities with snakes and crocodiles (no co…" at bounding box center [694, 334] width 557 height 166
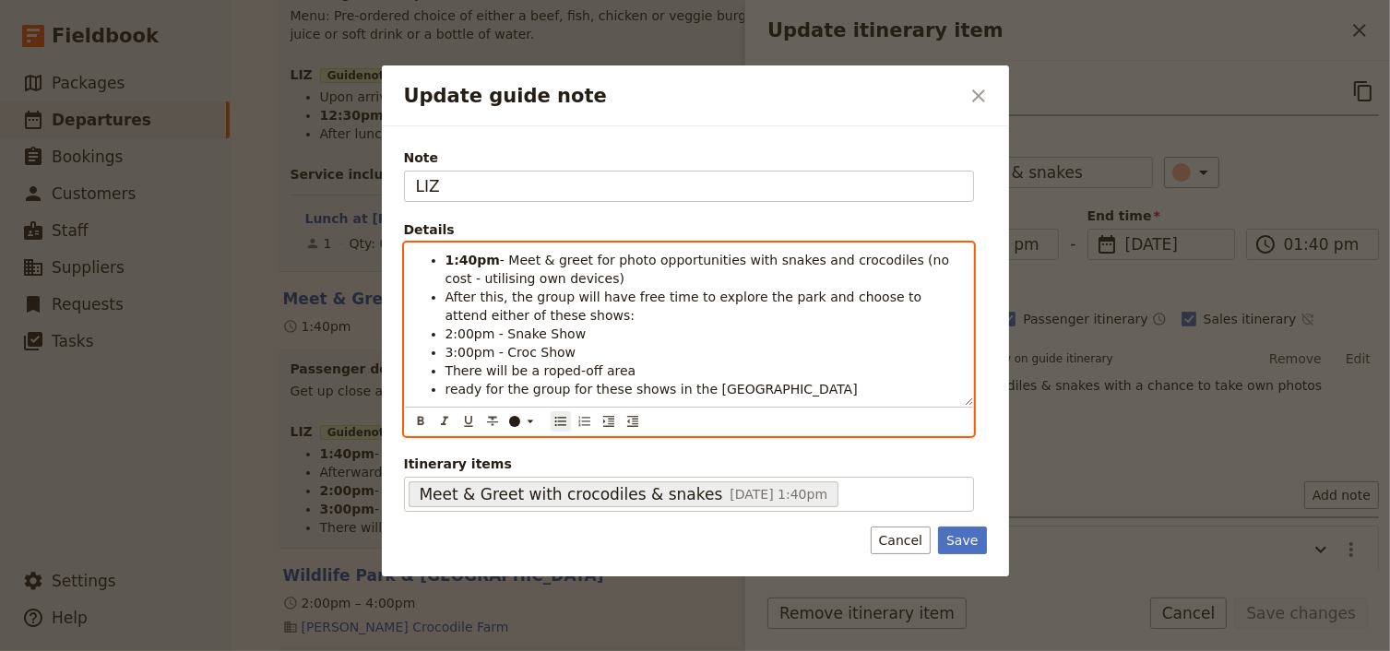
click at [443, 383] on ul "1:40pm - Meet & greet for photo opportunities with snakes and crocodiles (no co…" at bounding box center [689, 325] width 546 height 148
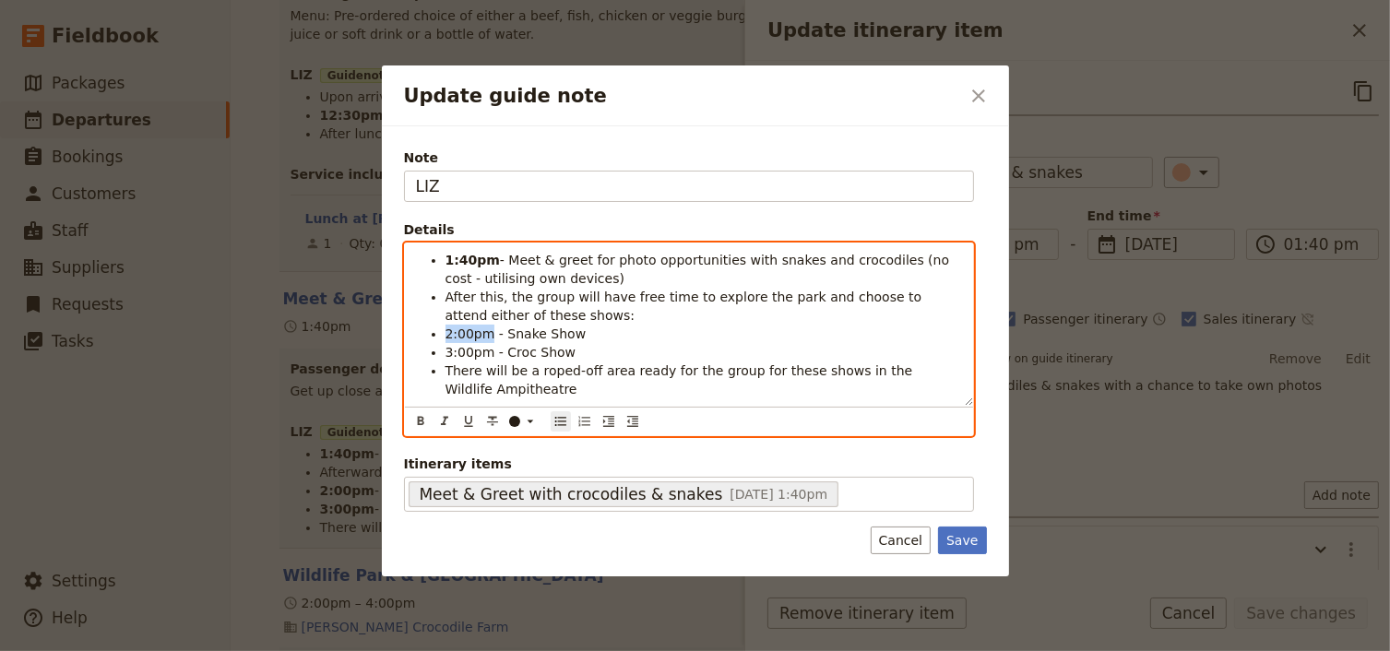
drag, startPoint x: 485, startPoint y: 334, endPoint x: 446, endPoint y: 331, distance: 38.8
click at [446, 331] on span "2:00pm - Snake Show" at bounding box center [515, 333] width 141 height 15
click at [415, 417] on icon "Format bold" at bounding box center [420, 421] width 15 height 15
drag, startPoint x: 487, startPoint y: 350, endPoint x: 447, endPoint y: 349, distance: 39.7
click at [447, 349] on span "3:00pm - Croc Show" at bounding box center [510, 352] width 131 height 15
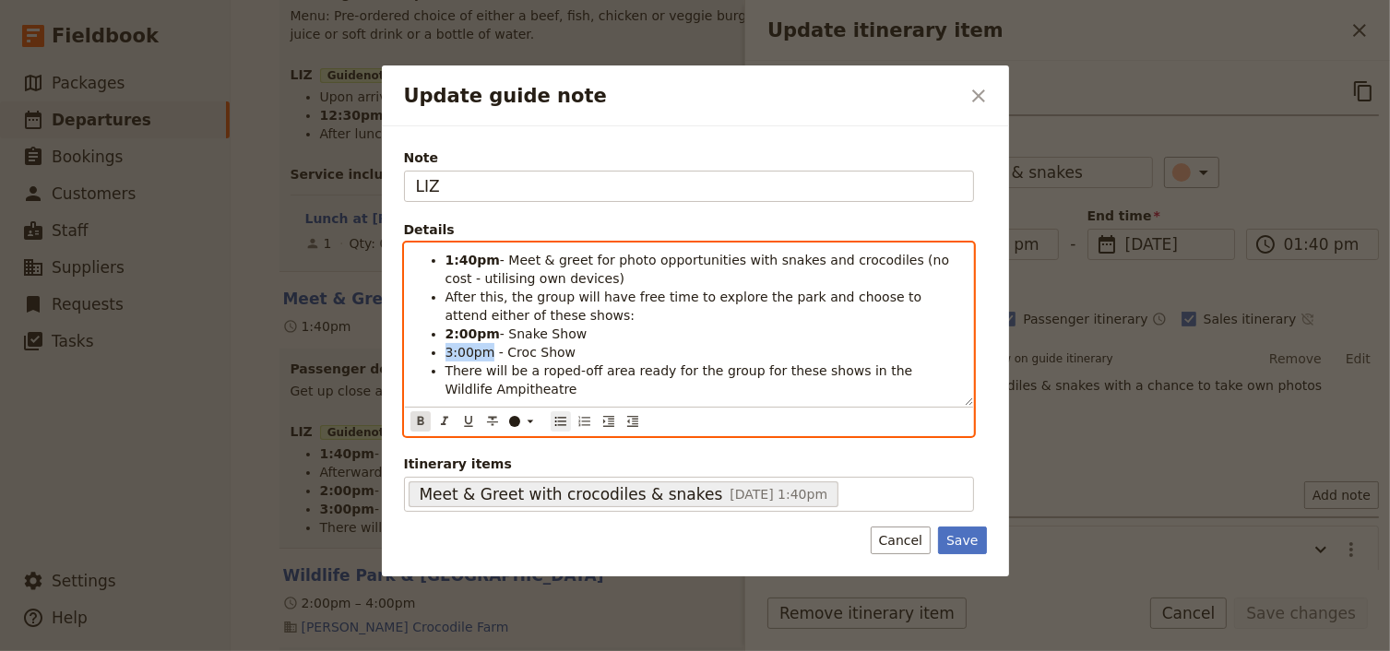
click at [420, 416] on icon "Format bold" at bounding box center [420, 420] width 6 height 8
click at [529, 394] on li "There will be a roped-off area ready for the group for these shows in the Wildl…" at bounding box center [703, 379] width 516 height 37
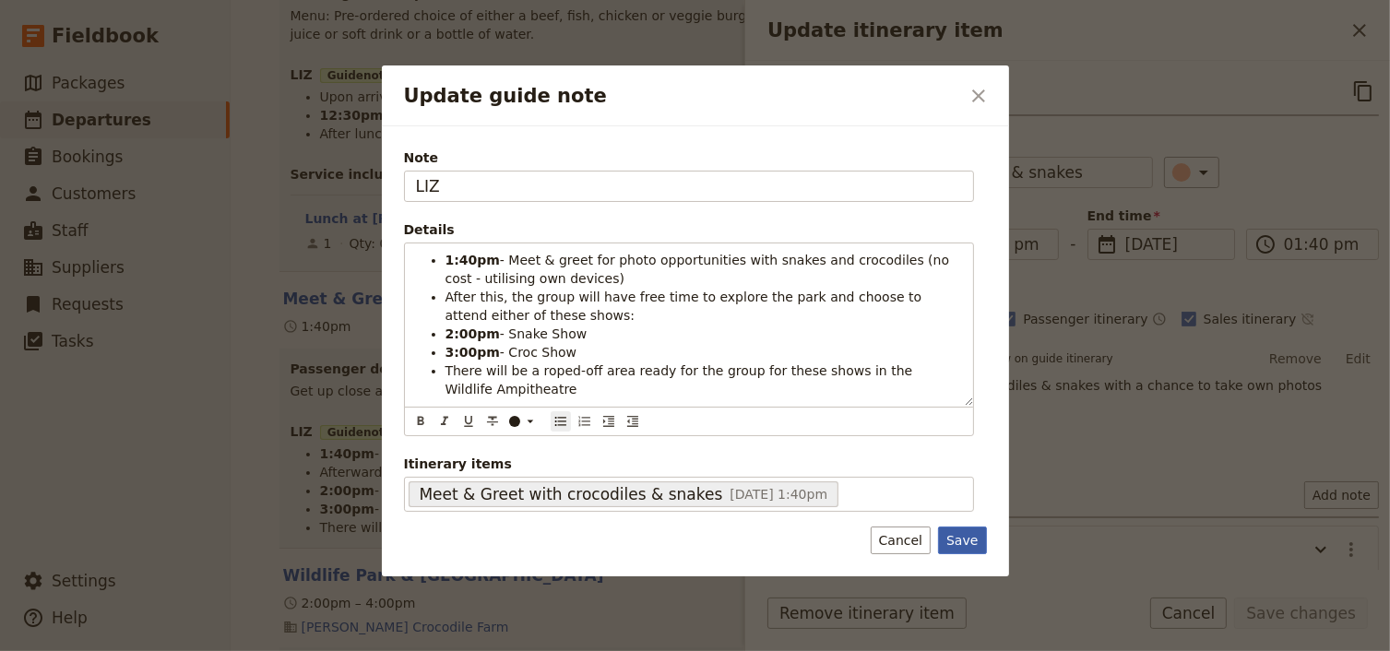
click at [962, 533] on button "Save" at bounding box center [962, 541] width 48 height 28
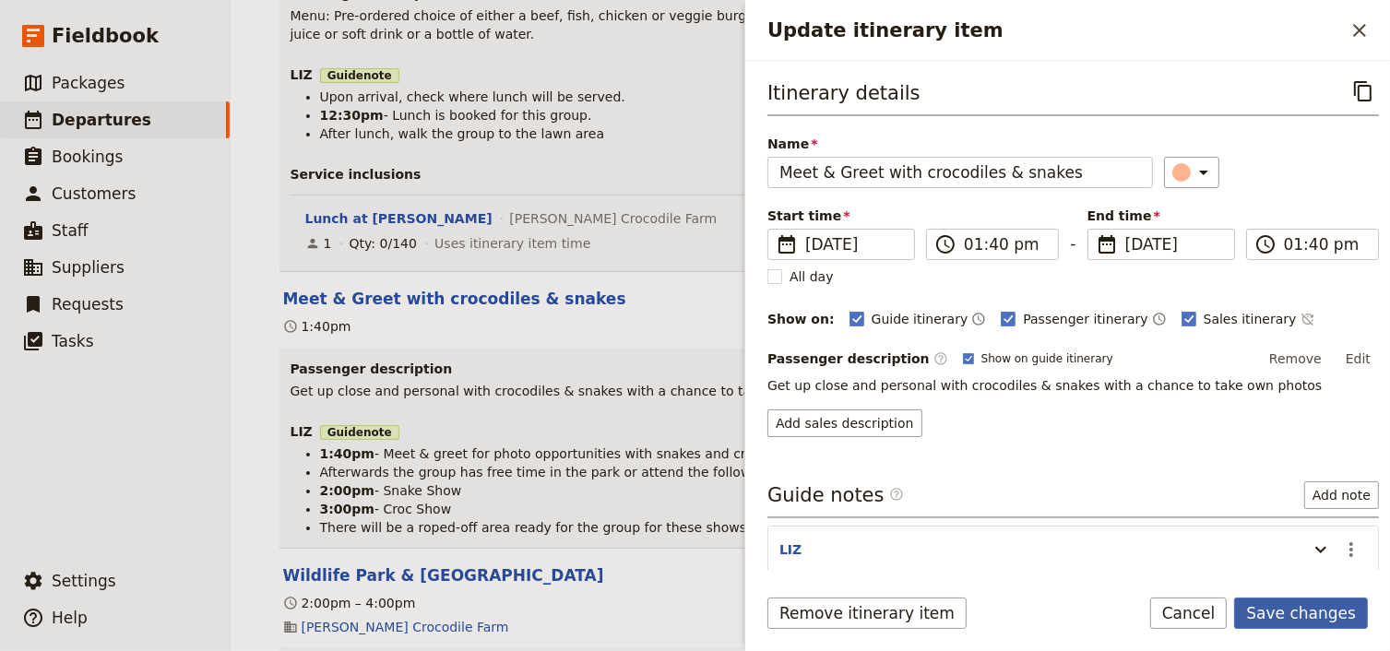
click at [1313, 614] on button "Save changes" at bounding box center [1301, 613] width 134 height 31
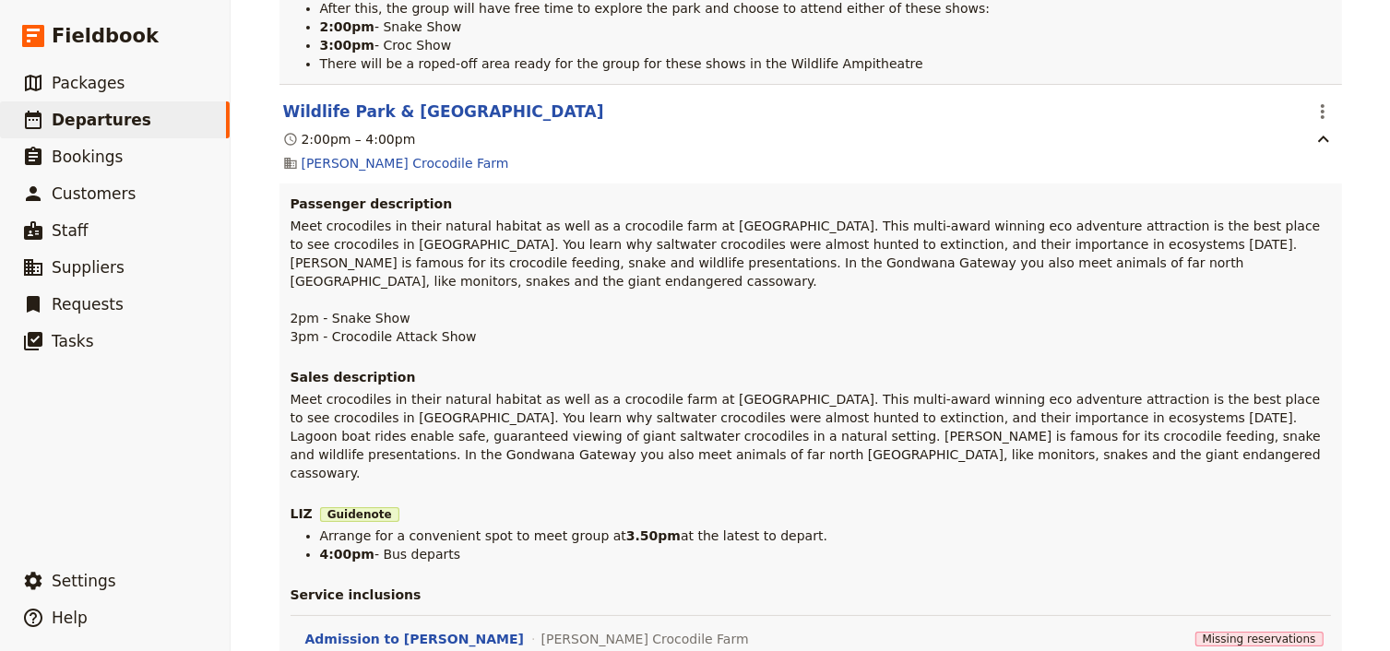
scroll to position [5459, 0]
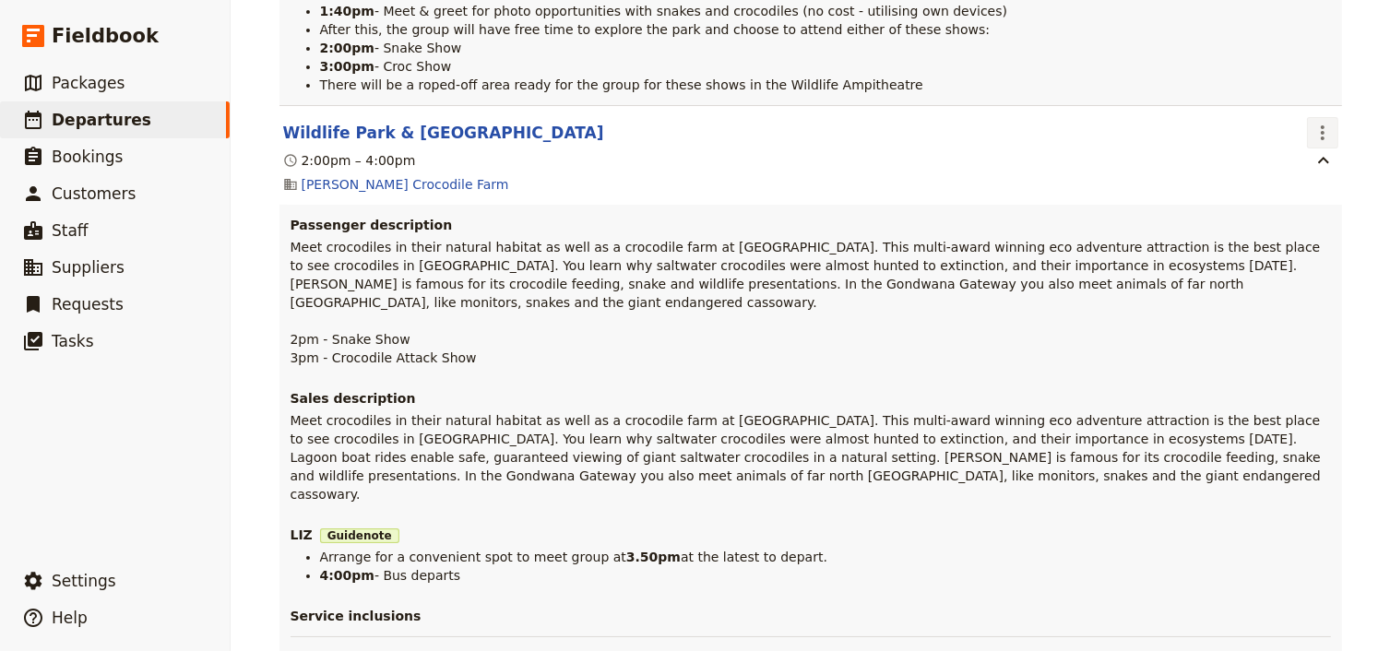
click at [1320, 122] on icon "Actions" at bounding box center [1322, 133] width 22 height 22
click at [1250, 142] on span "Edit this itinerary item" at bounding box center [1230, 133] width 145 height 18
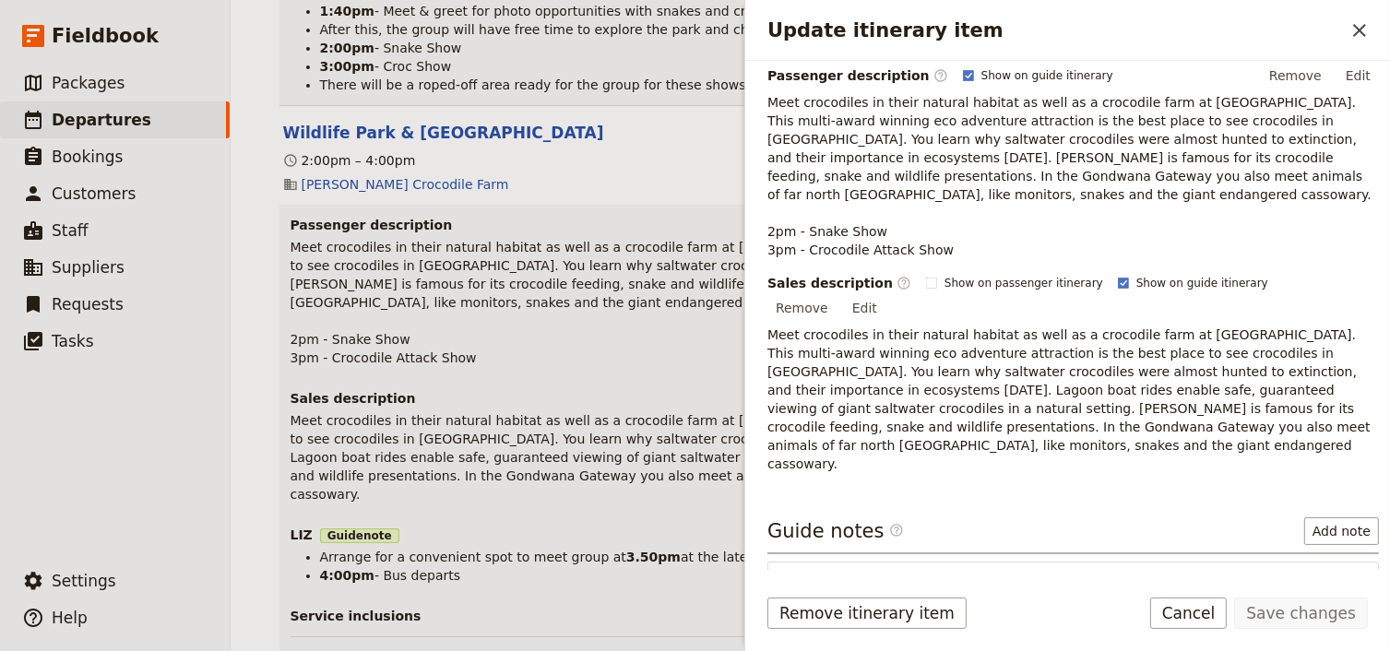
scroll to position [388, 0]
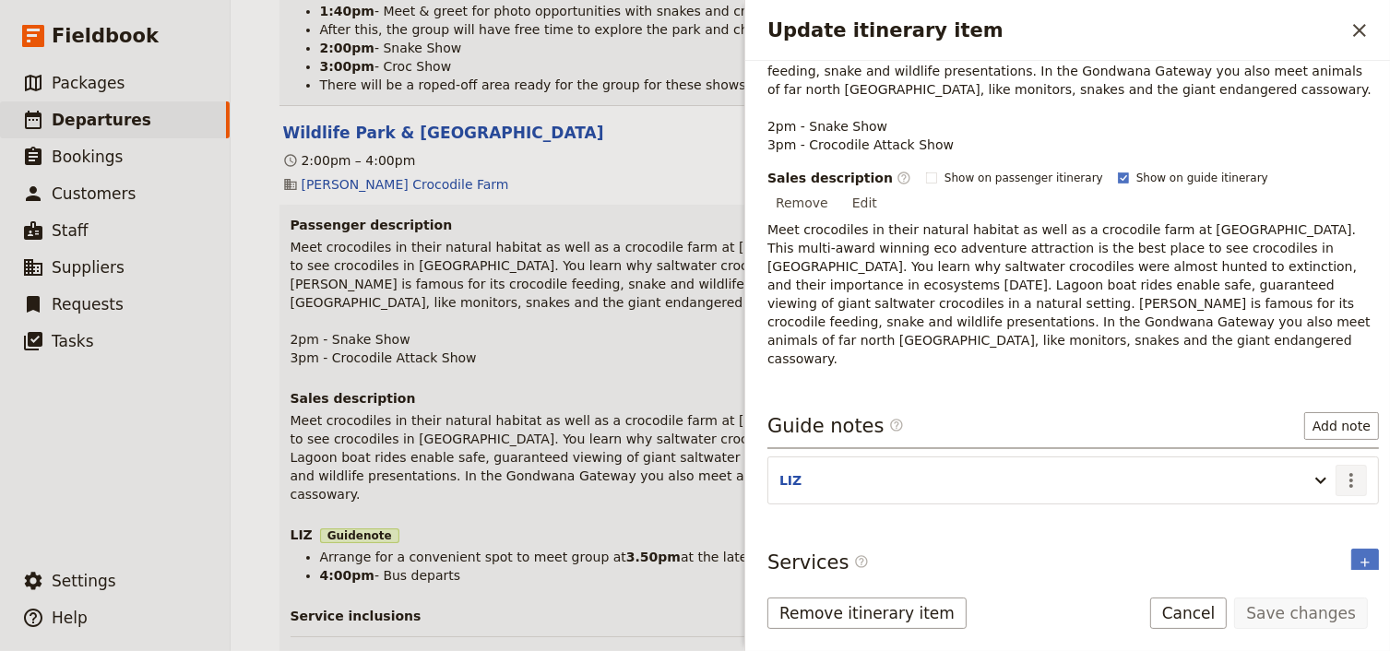
click at [1340, 469] on icon "Actions" at bounding box center [1351, 480] width 22 height 22
click at [1301, 441] on span "Edit note" at bounding box center [1287, 440] width 58 height 18
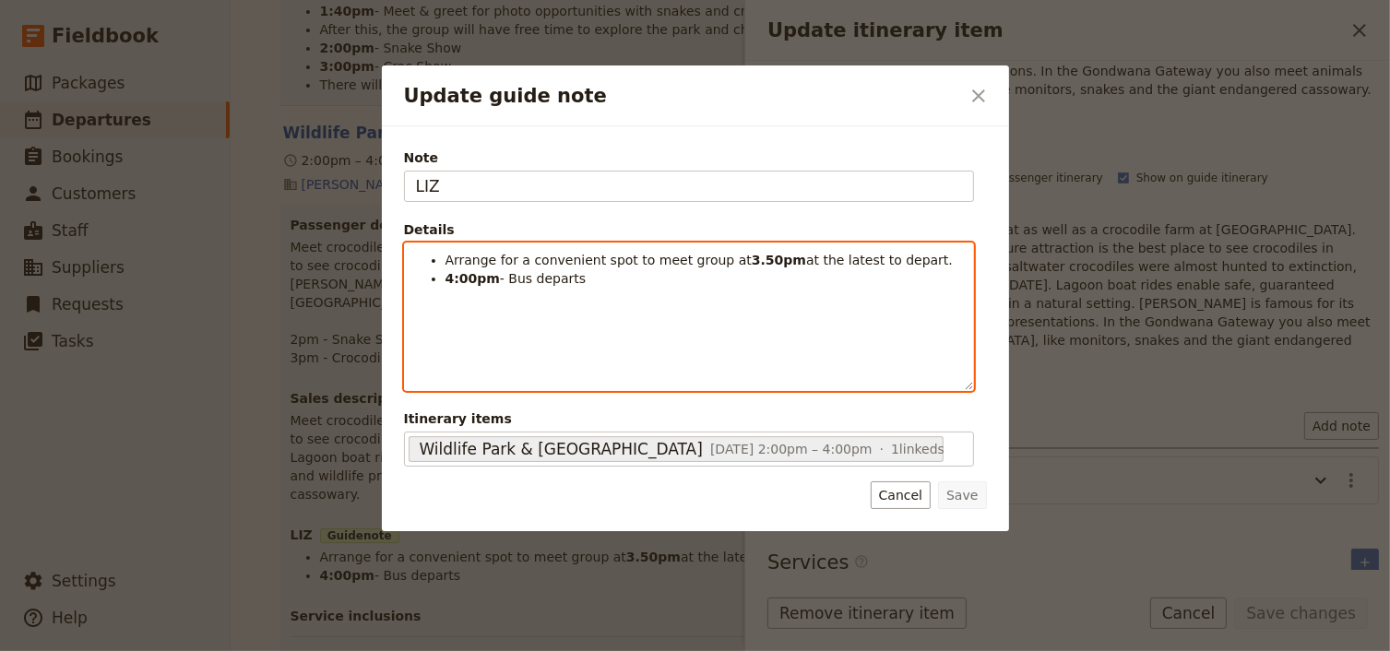
click at [700, 260] on span "Arrange for a convenient spot to meet group at" at bounding box center [598, 260] width 306 height 15
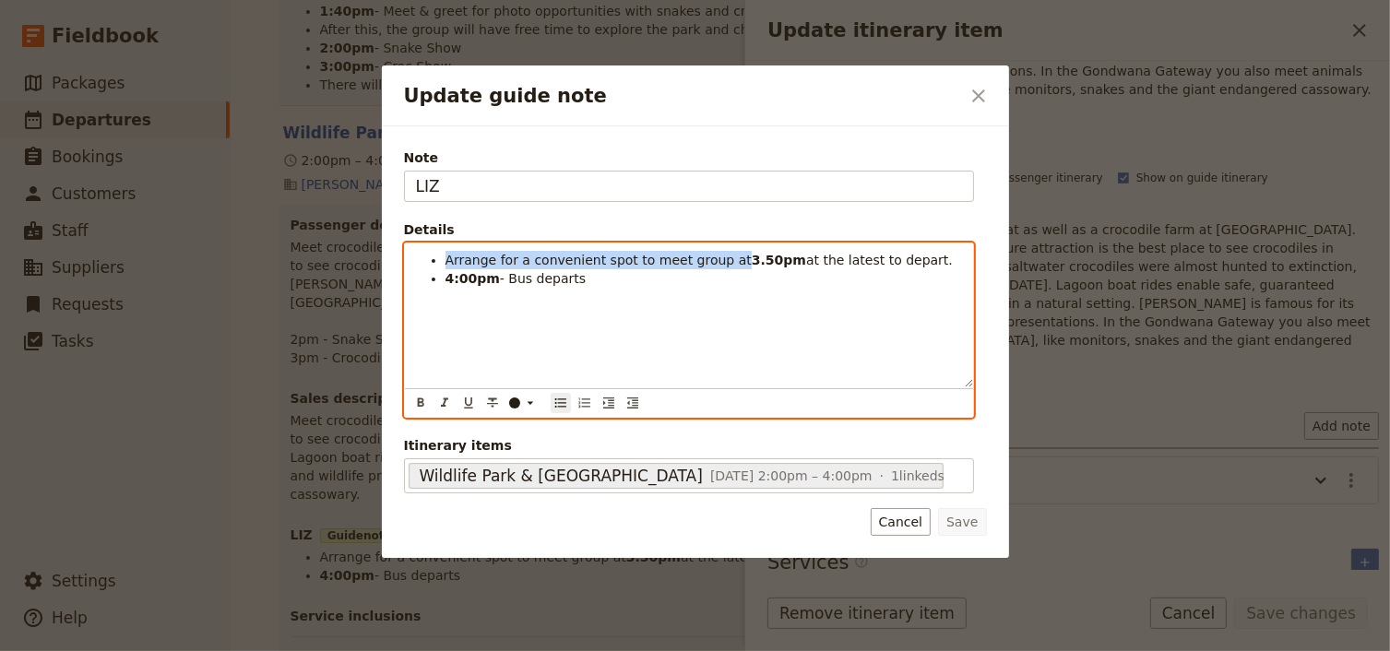
drag, startPoint x: 716, startPoint y: 258, endPoint x: 447, endPoint y: 256, distance: 268.3
click at [447, 256] on span "Arrange for a convenient spot to meet group at" at bounding box center [598, 260] width 306 height 15
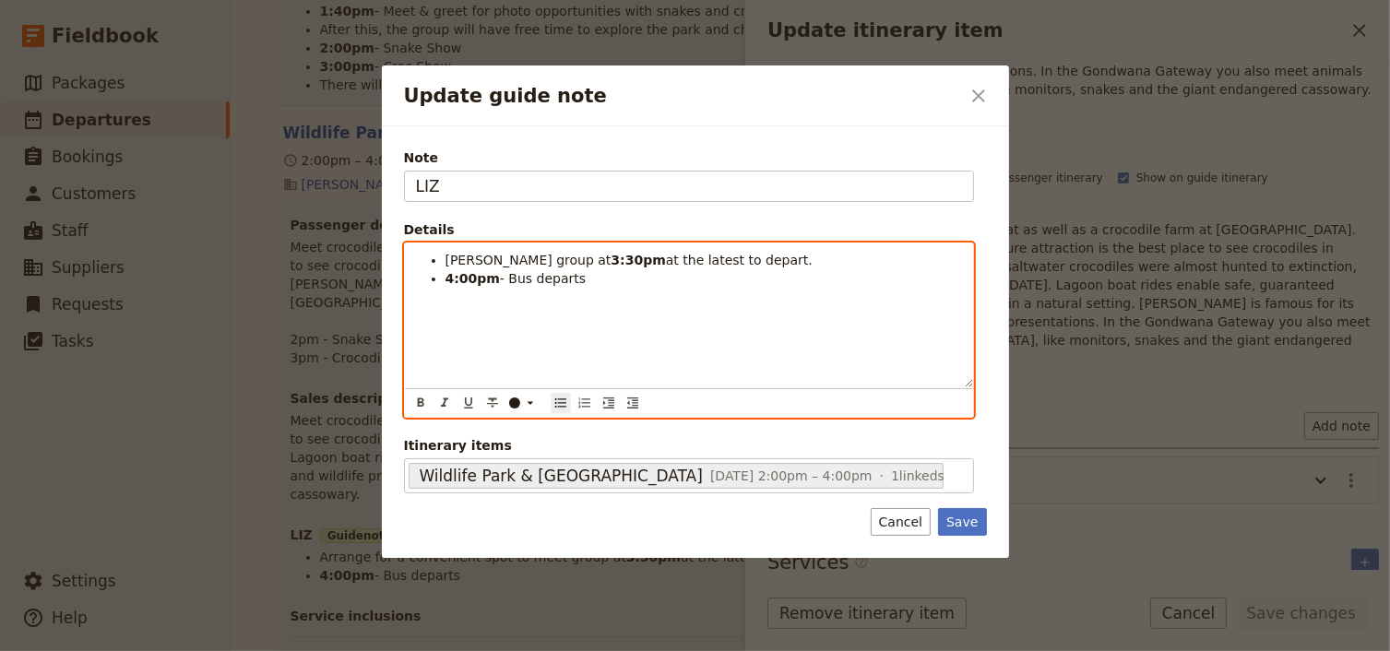
drag, startPoint x: 582, startPoint y: 279, endPoint x: 450, endPoint y: 279, distance: 131.9
click at [450, 279] on li "4:00pm - Bus departs" at bounding box center [703, 278] width 516 height 18
click at [677, 253] on li "[PERSON_NAME] group at 3:30pm and wal" at bounding box center [703, 260] width 516 height 18
drag, startPoint x: 642, startPoint y: 261, endPoint x: 447, endPoint y: 261, distance: 194.6
click at [447, 261] on li "[PERSON_NAME] group at 3:30pm and wal" at bounding box center [703, 260] width 516 height 18
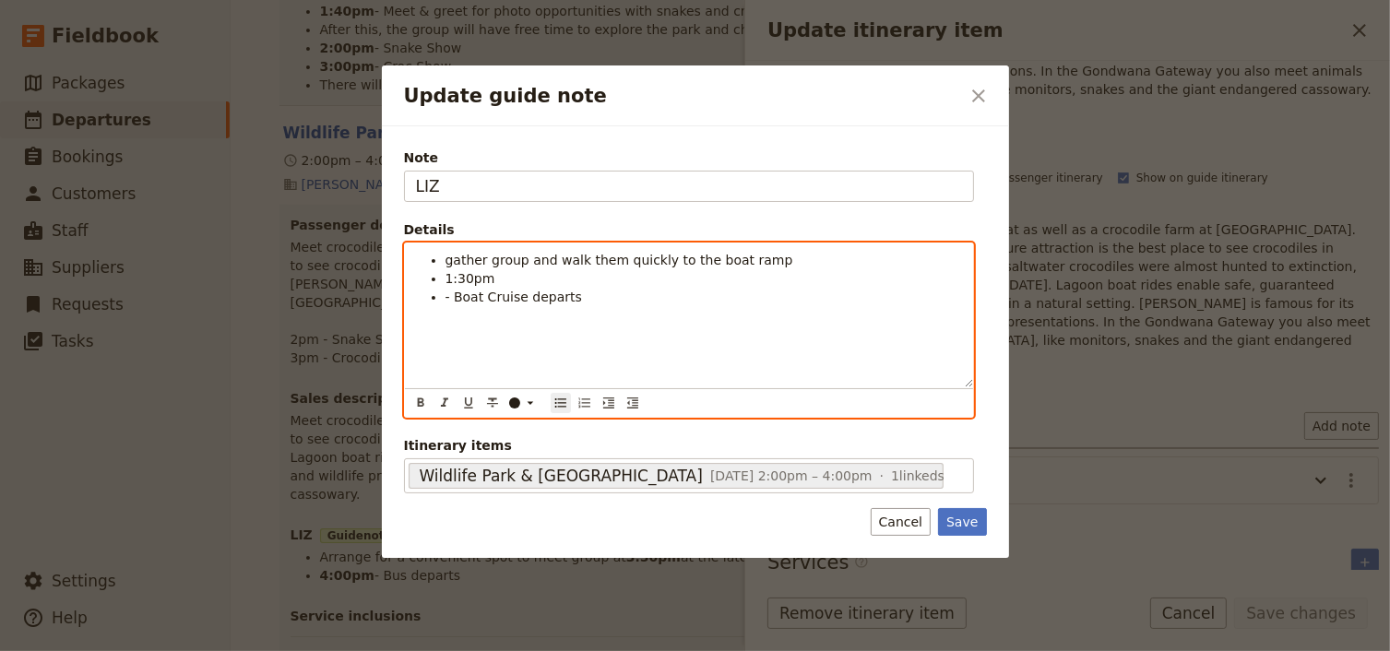
drag, startPoint x: 448, startPoint y: 258, endPoint x: 501, endPoint y: 319, distance: 80.4
click at [450, 260] on span "gather group and walk them quickly to the boat ramp" at bounding box center [619, 260] width 348 height 15
click at [442, 295] on ul "Gather group and walk them quickly to the boat ramp 1:30pm - Boat Cruise departs" at bounding box center [689, 278] width 546 height 55
click at [450, 273] on span "1:30pm - Boat Cruise departs" at bounding box center [540, 278] width 191 height 15
drag, startPoint x: 487, startPoint y: 280, endPoint x: 446, endPoint y: 277, distance: 40.7
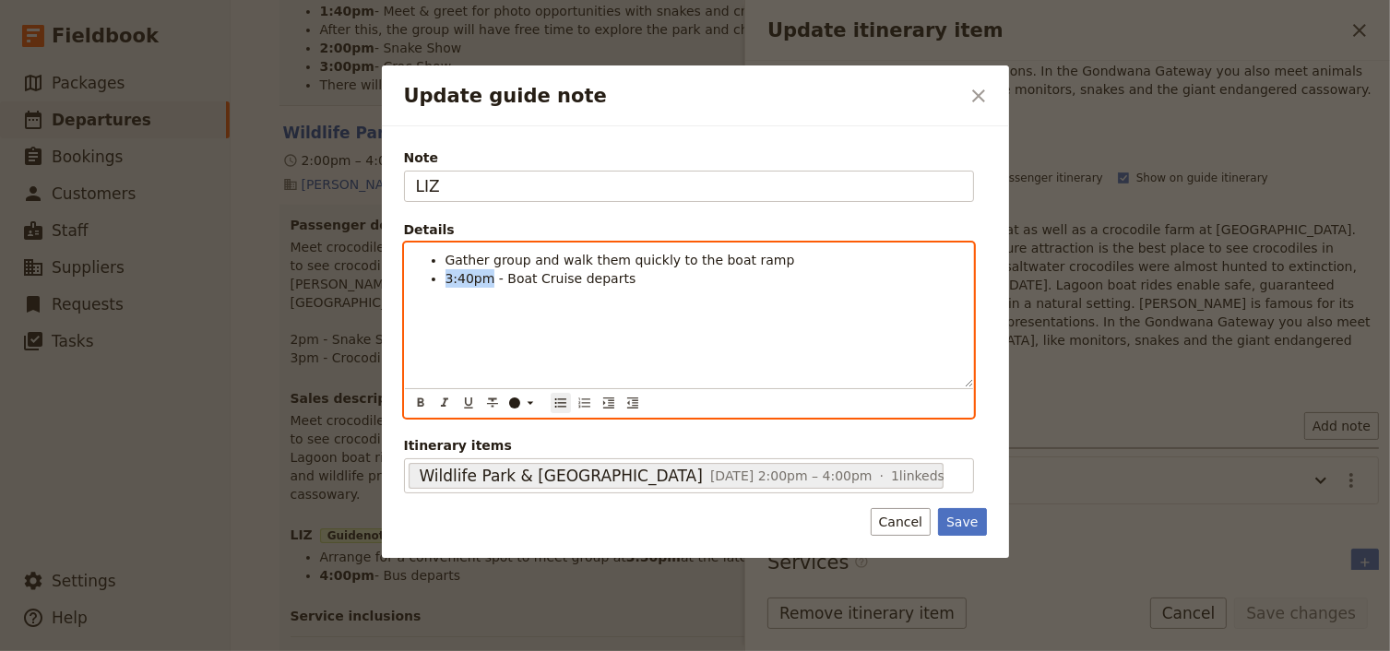
click at [446, 277] on span "3:40pm - Boat Cruise departs" at bounding box center [540, 278] width 191 height 15
drag, startPoint x: 417, startPoint y: 401, endPoint x: 470, endPoint y: 352, distance: 72.4
click at [417, 400] on icon "Format bold" at bounding box center [420, 403] width 15 height 15
click at [527, 329] on div "Gather group and walk them quickly to the boat ramp 3:40pm - Boat Cruise departs" at bounding box center [689, 315] width 568 height 144
click at [445, 254] on span "Gather group and walk them quickly to the boat ramp" at bounding box center [619, 260] width 349 height 15
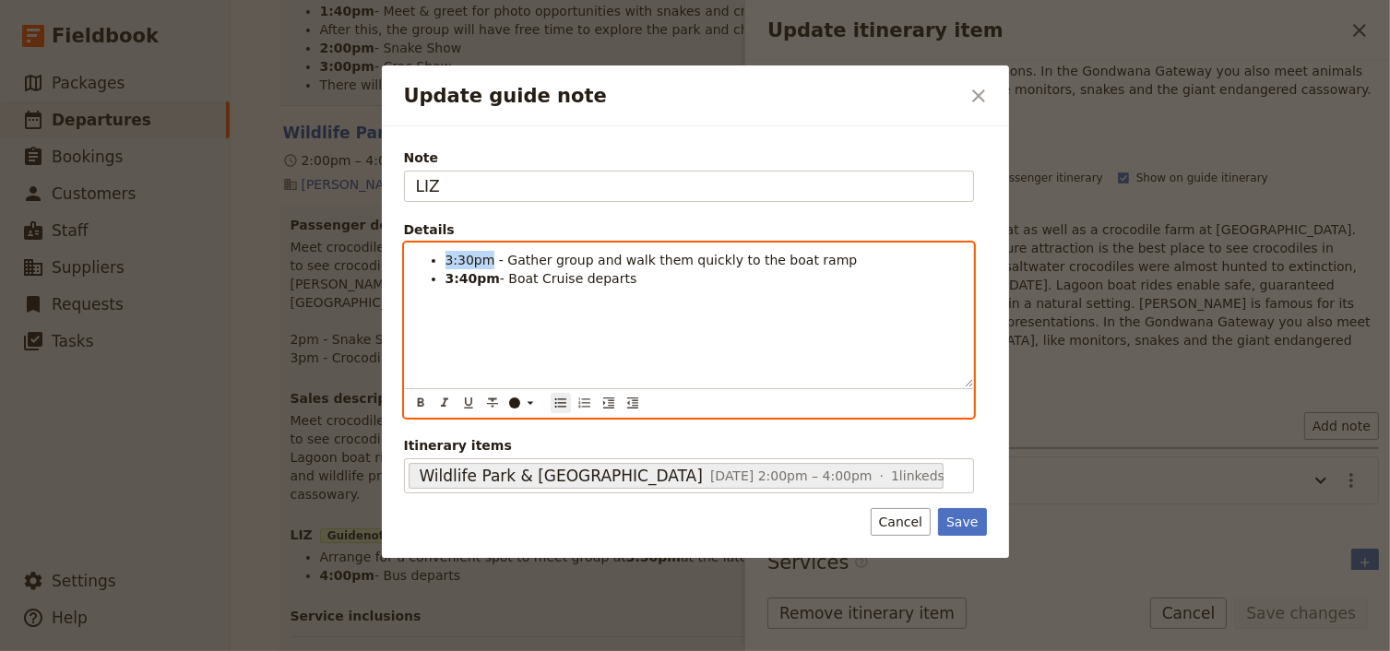
drag, startPoint x: 487, startPoint y: 258, endPoint x: 446, endPoint y: 257, distance: 40.6
click at [446, 257] on span "3:30pm - Gather group and walk them quickly to the boat ramp" at bounding box center [651, 260] width 412 height 15
click at [420, 399] on icon "Format bold" at bounding box center [420, 403] width 15 height 15
click at [550, 343] on div "3:30pm - Gather group and walk them quickly to the boat ramp 3:40pm - Boat Crui…" at bounding box center [689, 315] width 568 height 144
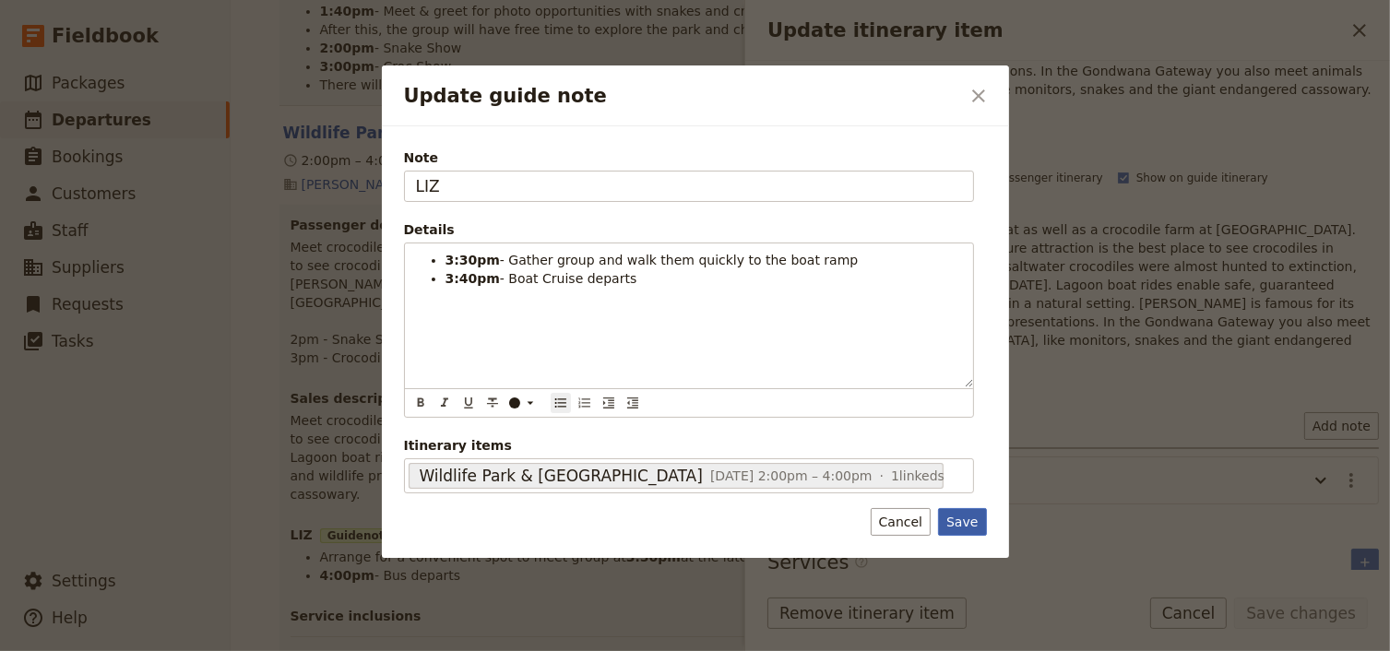
click at [958, 520] on button "Save" at bounding box center [962, 522] width 48 height 28
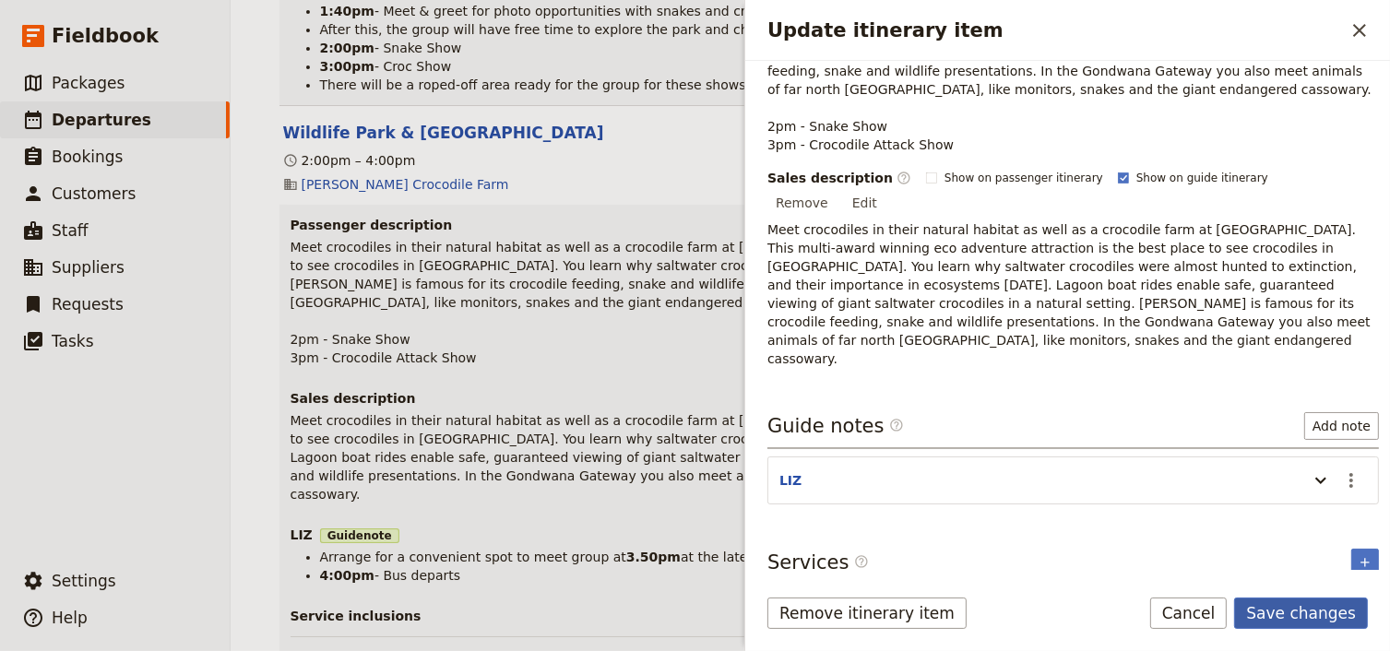
click at [1317, 615] on button "Save changes" at bounding box center [1301, 613] width 134 height 31
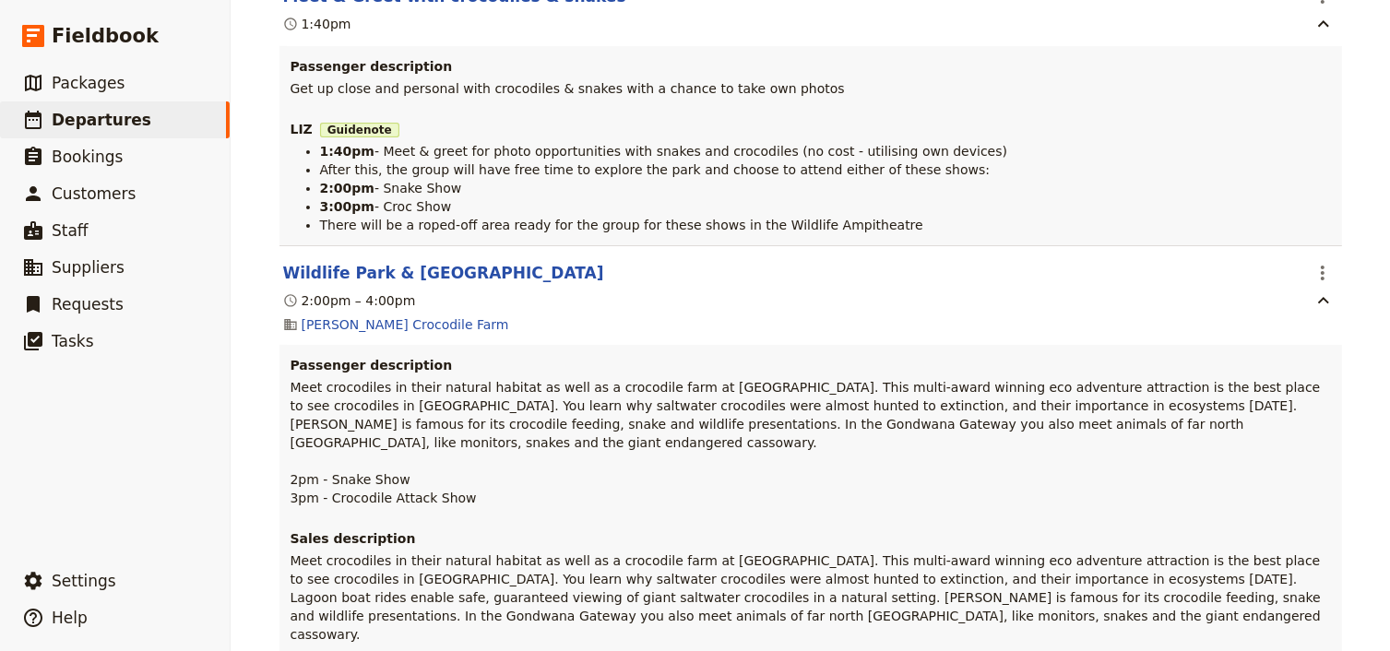
scroll to position [5237, 0]
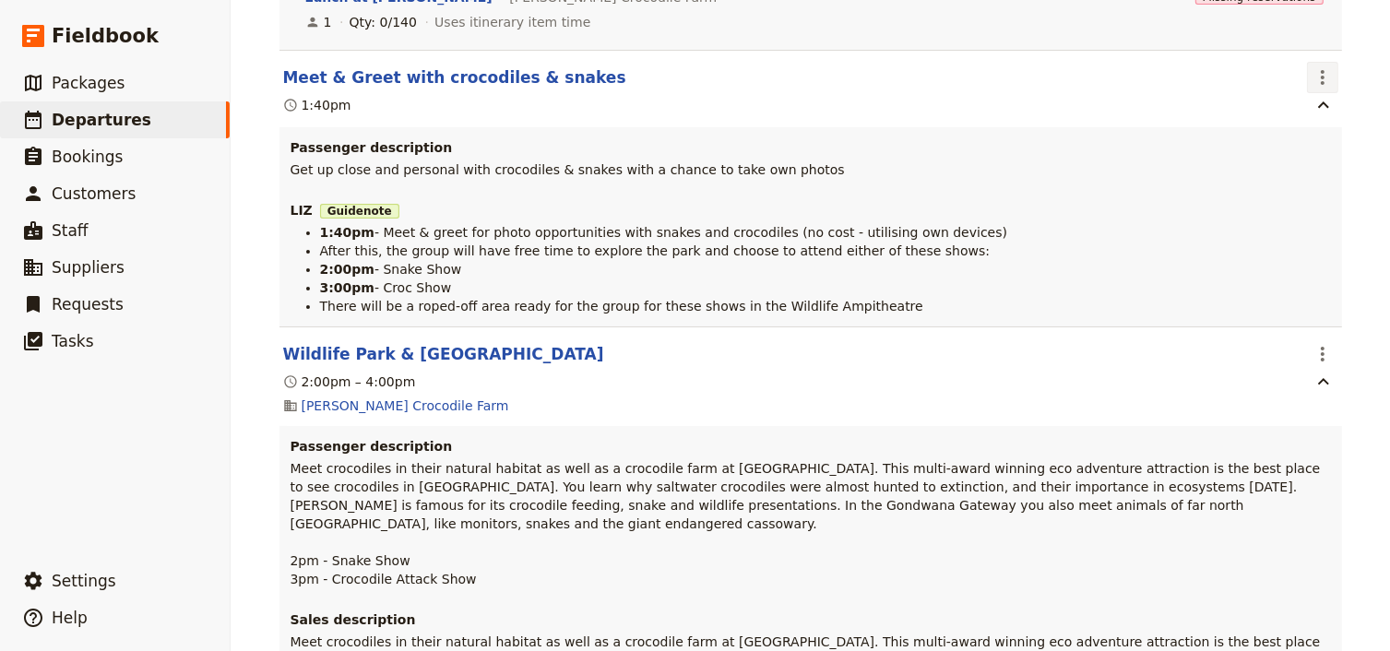
click at [1320, 70] on icon "Actions" at bounding box center [1322, 77] width 4 height 15
click at [1299, 79] on span "Edit this itinerary item" at bounding box center [1230, 77] width 145 height 18
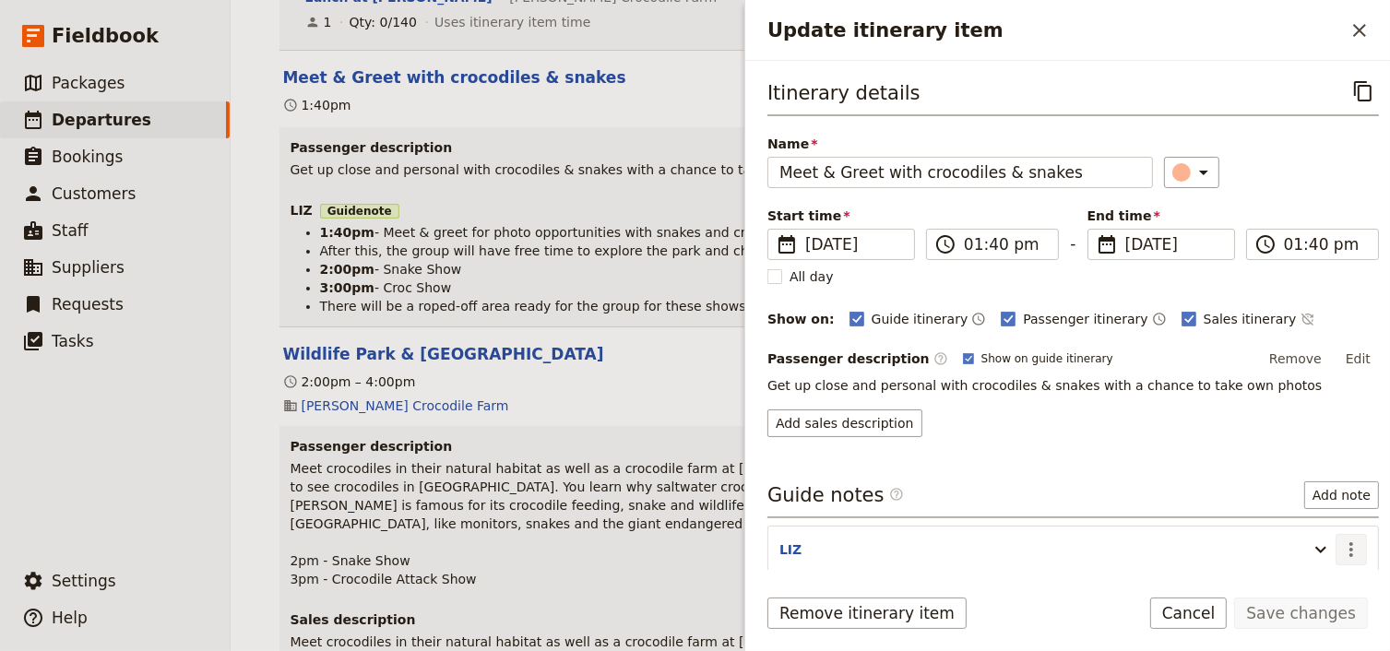
click at [1340, 546] on icon "Actions" at bounding box center [1351, 549] width 22 height 22
click at [1298, 586] on span "Edit note" at bounding box center [1287, 585] width 58 height 18
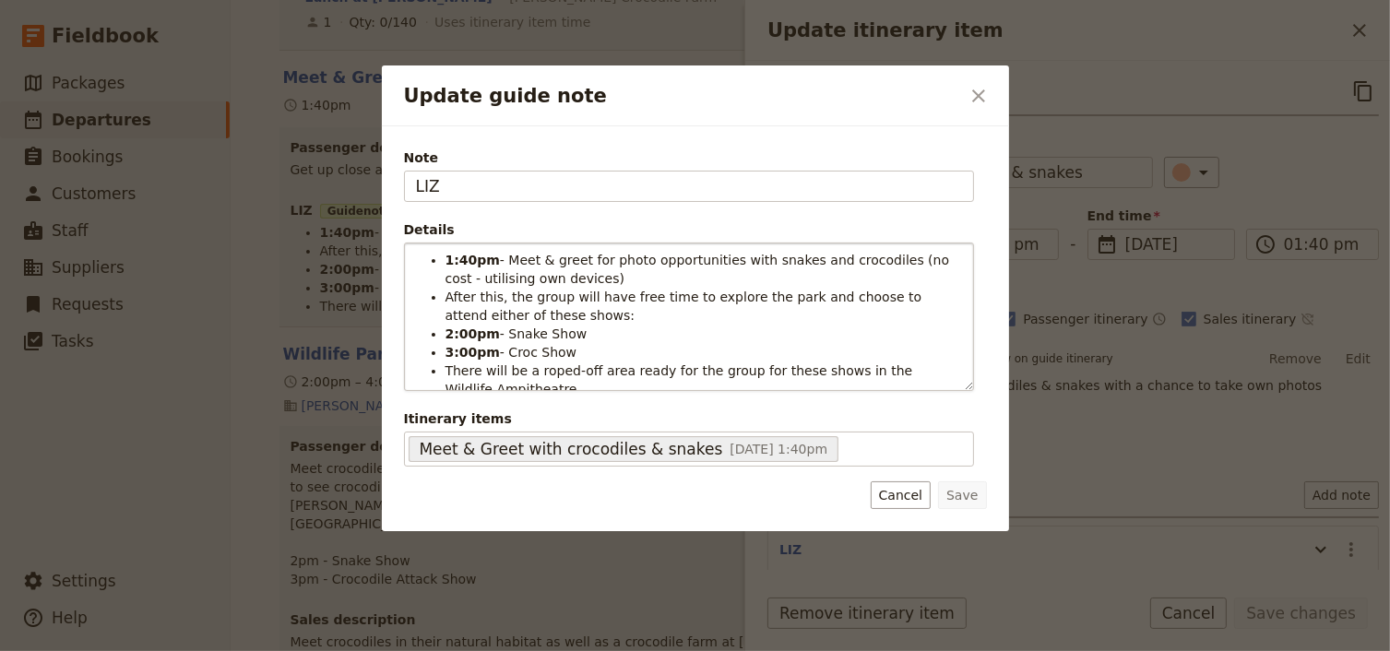
scroll to position [15, 0]
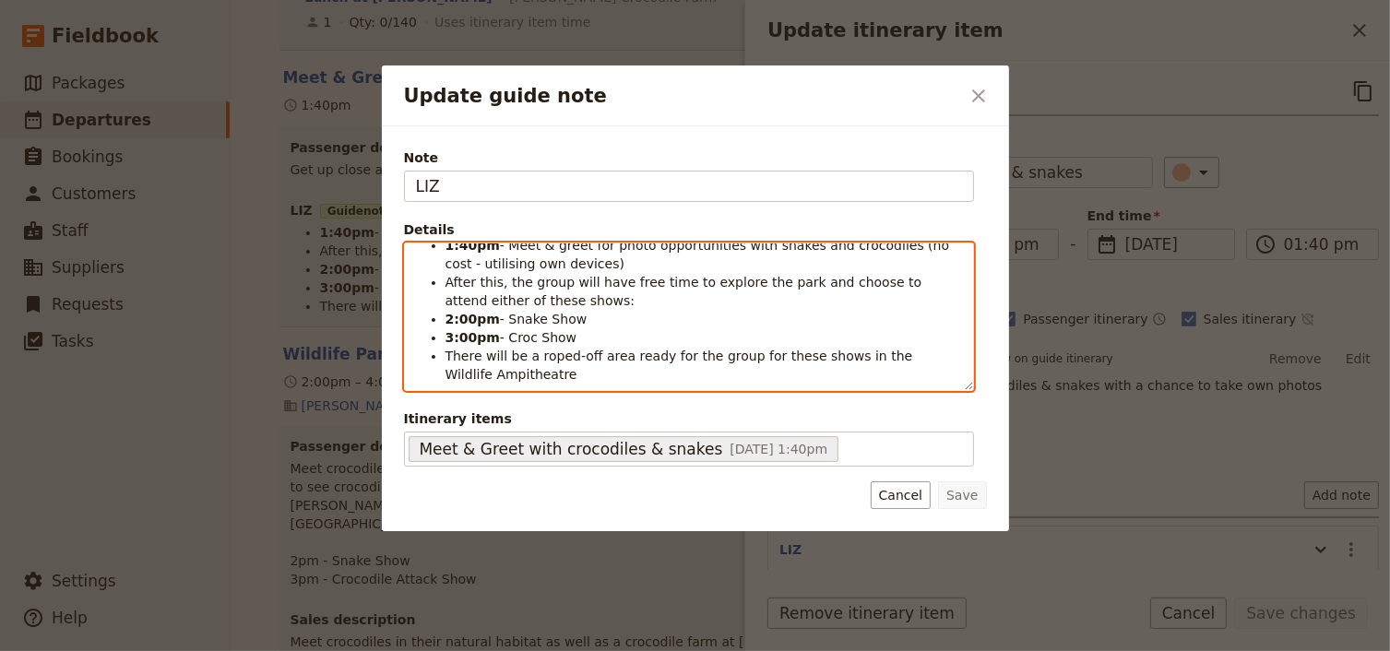
click at [542, 371] on li "There will be a roped-off area ready for the group for these shows in the Wildl…" at bounding box center [703, 365] width 516 height 37
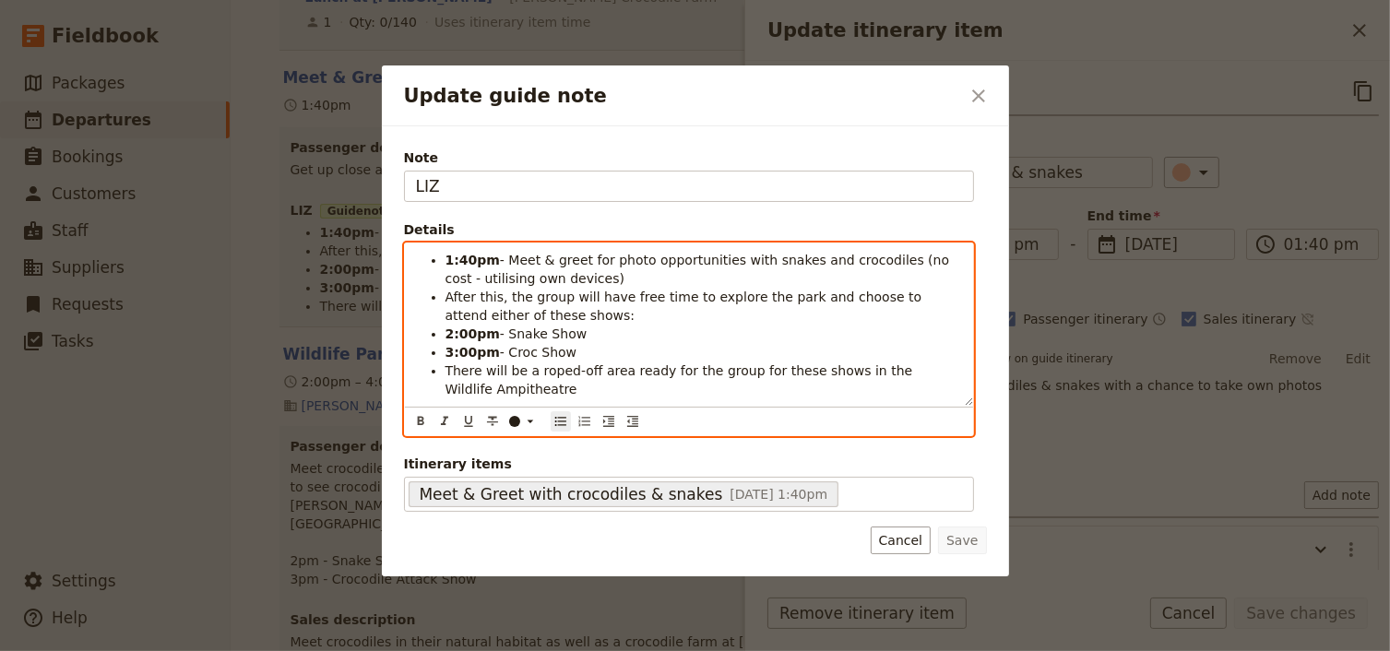
scroll to position [0, 0]
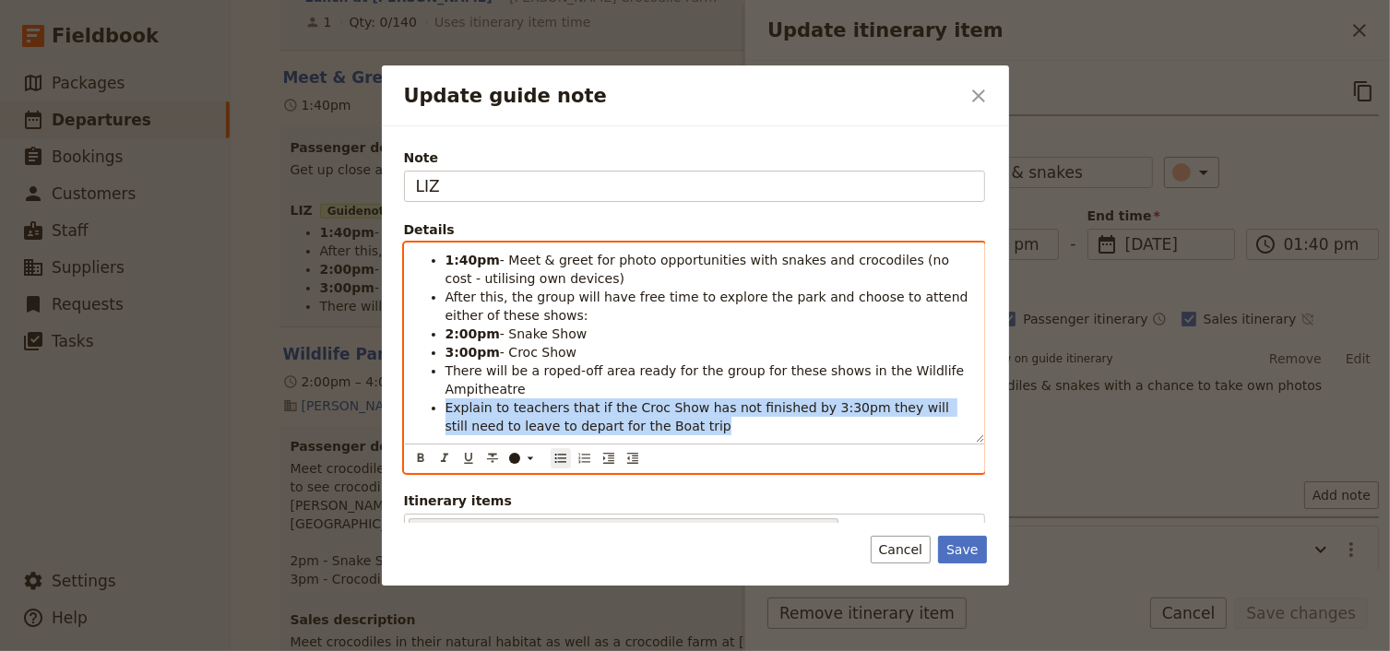
drag, startPoint x: 623, startPoint y: 428, endPoint x: 443, endPoint y: 411, distance: 181.5
click at [443, 411] on ul "1:40pm - Meet & greet for photo opportunities with snakes and crocodiles (no co…" at bounding box center [694, 343] width 557 height 184
click at [527, 456] on icon "Update guide note" at bounding box center [530, 457] width 6 height 3
click at [513, 498] on div "button" at bounding box center [514, 500] width 11 height 11
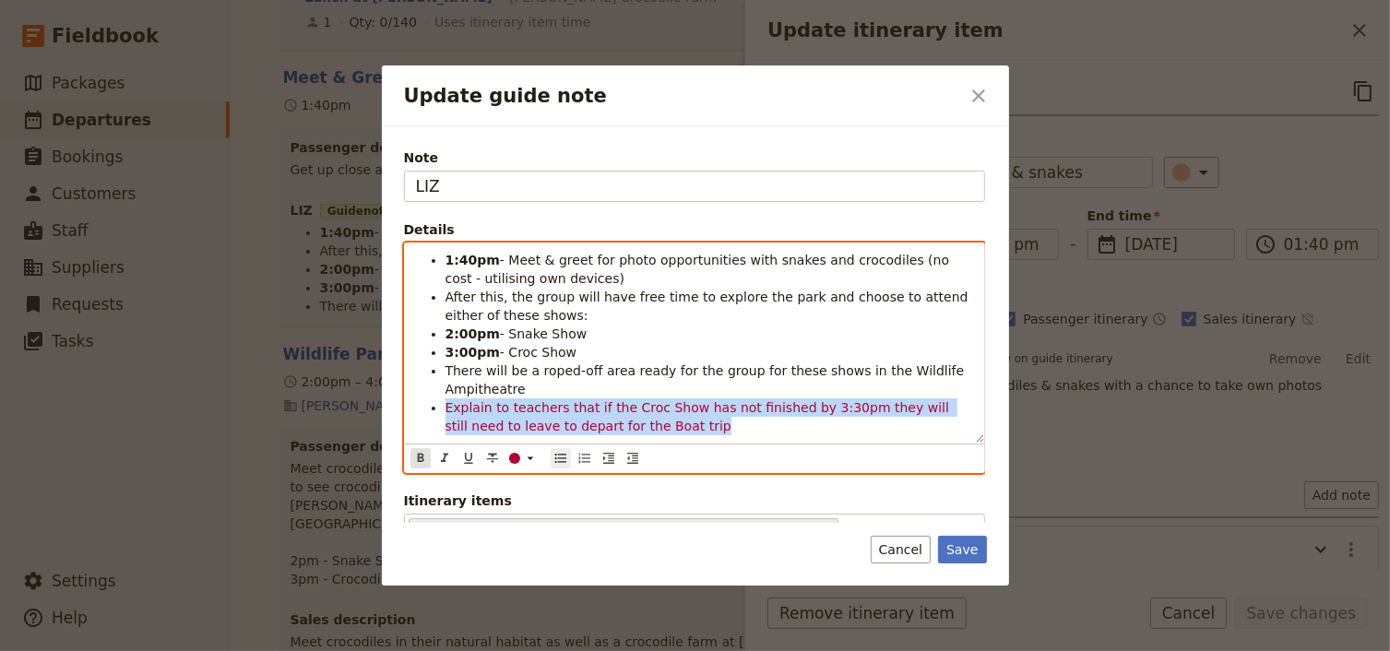
click at [419, 458] on icon "Format bold" at bounding box center [420, 458] width 15 height 15
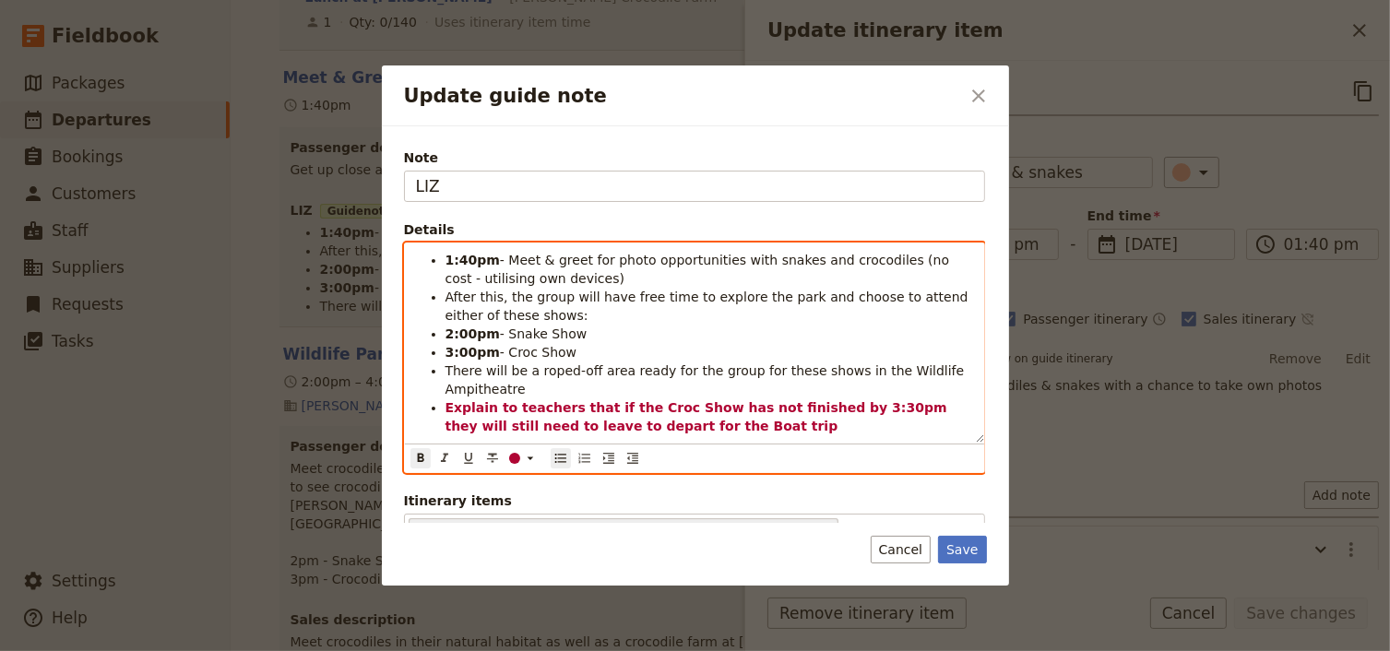
click at [606, 418] on strong "Explain to teachers that if the Croc Show has not finished by 3:30pm they will …" at bounding box center [698, 416] width 506 height 33
click at [491, 422] on strong "Explain to teachers that if the Croc Show has not finished by 3:30pm they will …" at bounding box center [698, 416] width 506 height 33
click at [586, 425] on strong "Explain to teachers that if the Croc Show has not finished by 3:30pm they will …" at bounding box center [698, 416] width 506 height 33
click at [707, 426] on li "Explain to teachers that if the Croc Show has not finished by 3:30pm they will …" at bounding box center [708, 416] width 527 height 37
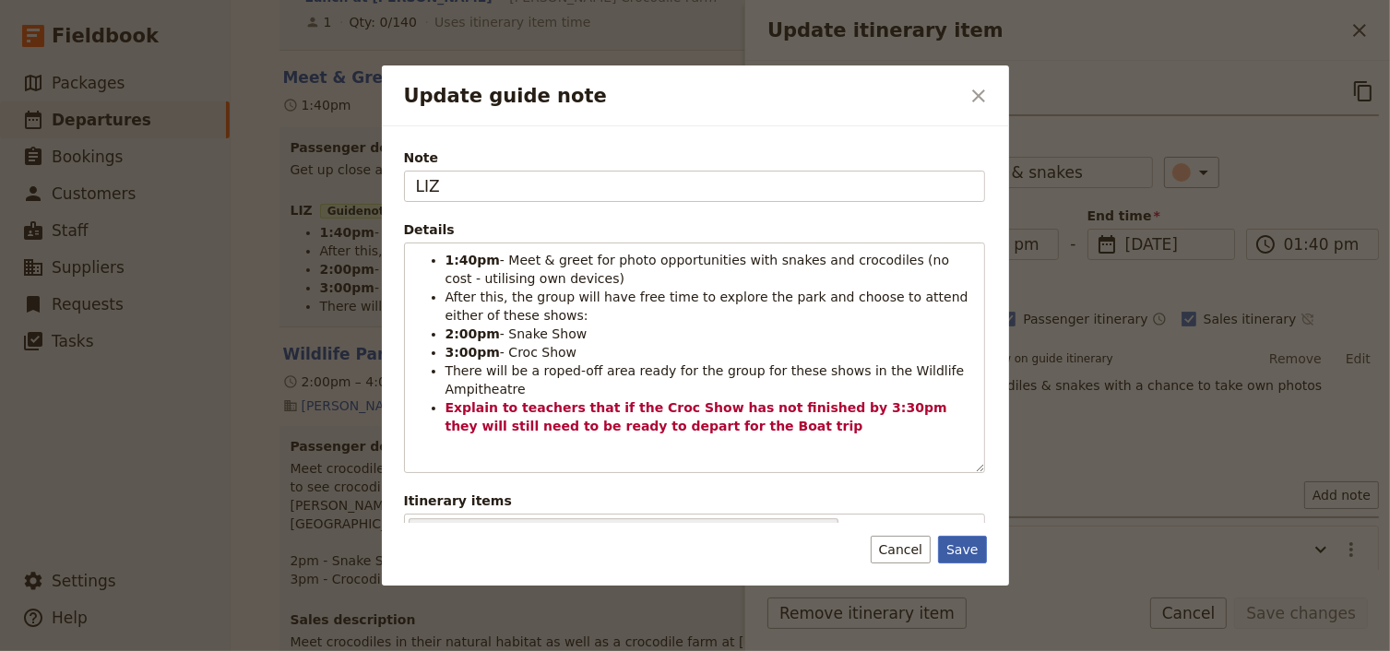
click at [962, 543] on button "Save" at bounding box center [962, 550] width 48 height 28
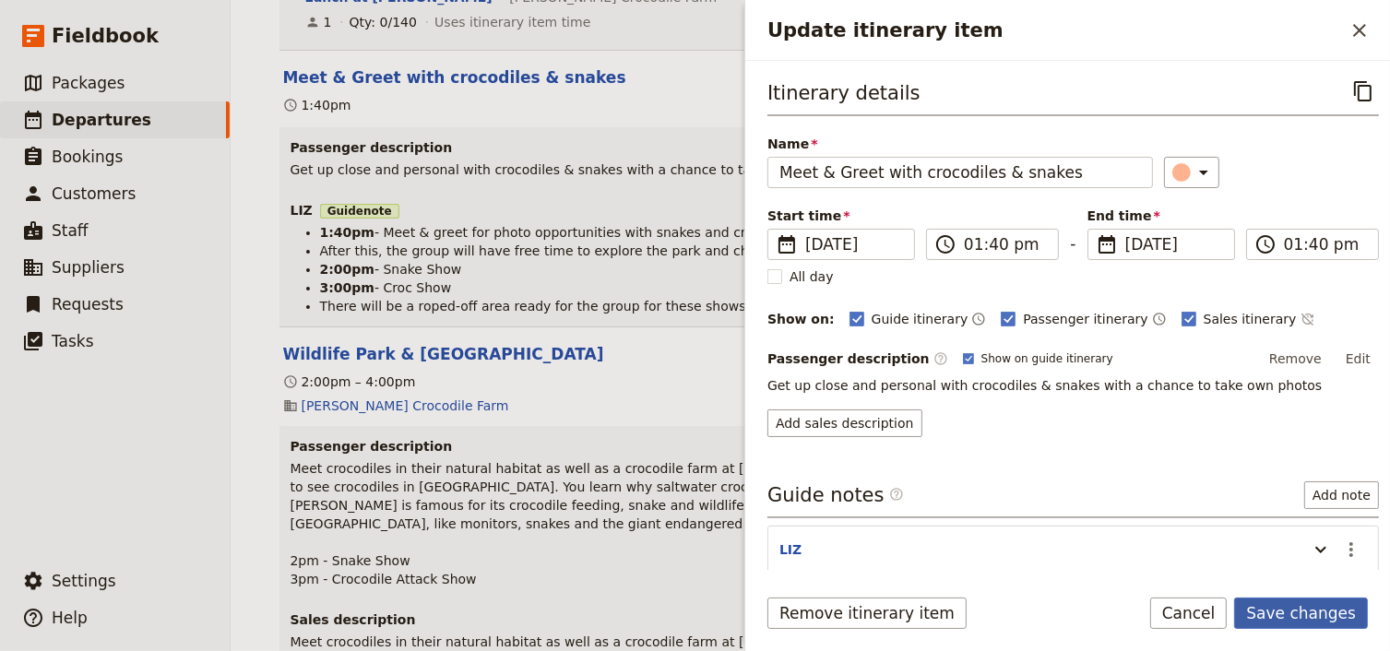
click at [1293, 617] on button "Save changes" at bounding box center [1301, 613] width 134 height 31
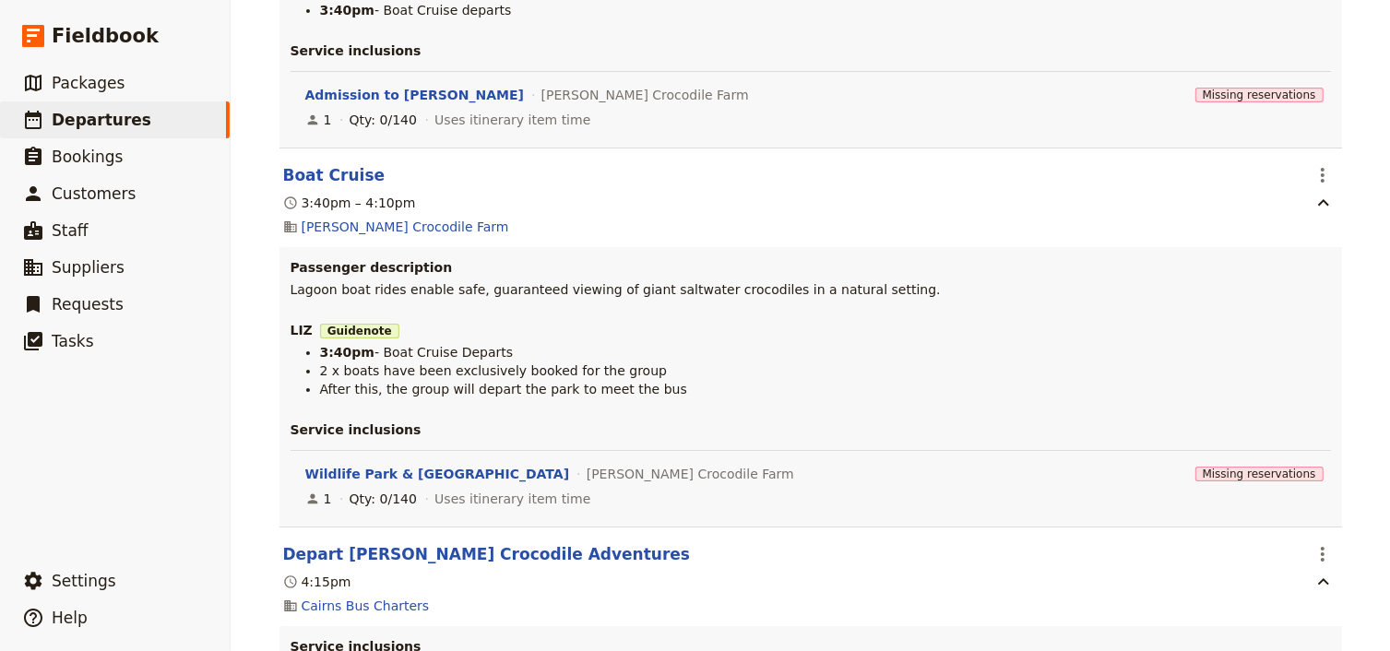
scroll to position [6049, 0]
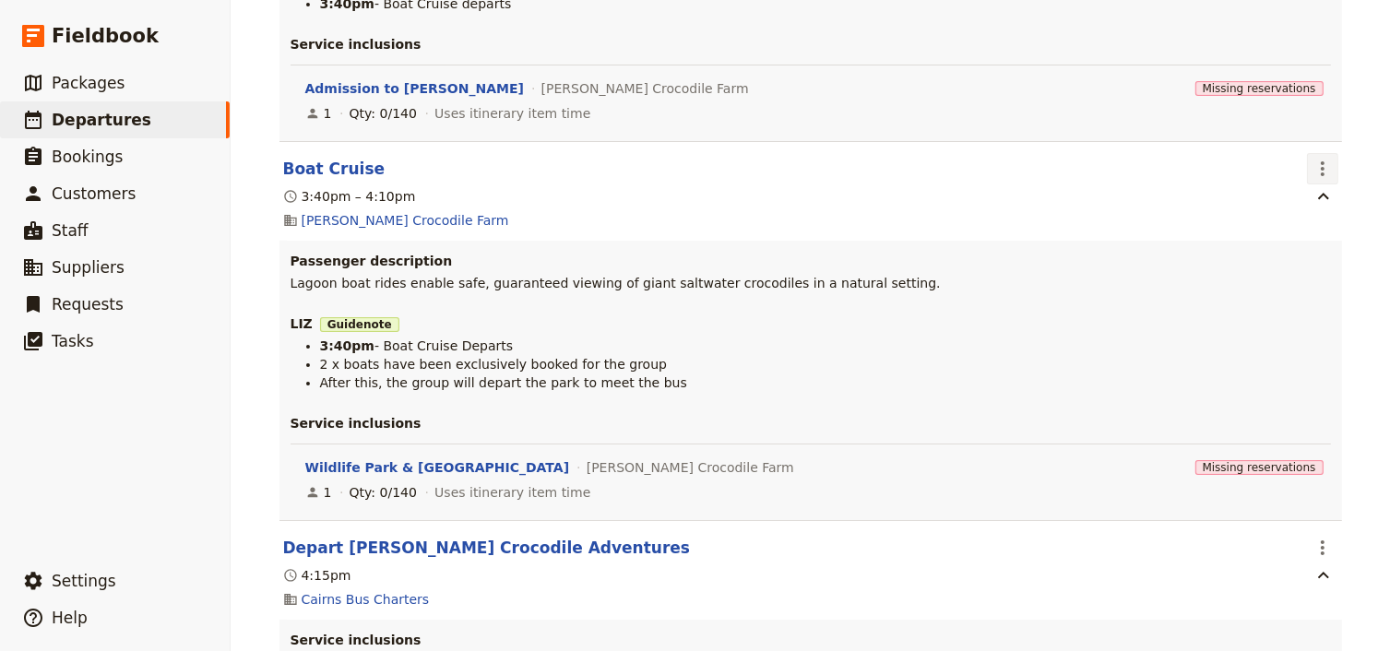
click at [1320, 161] on icon "Actions" at bounding box center [1322, 168] width 4 height 15
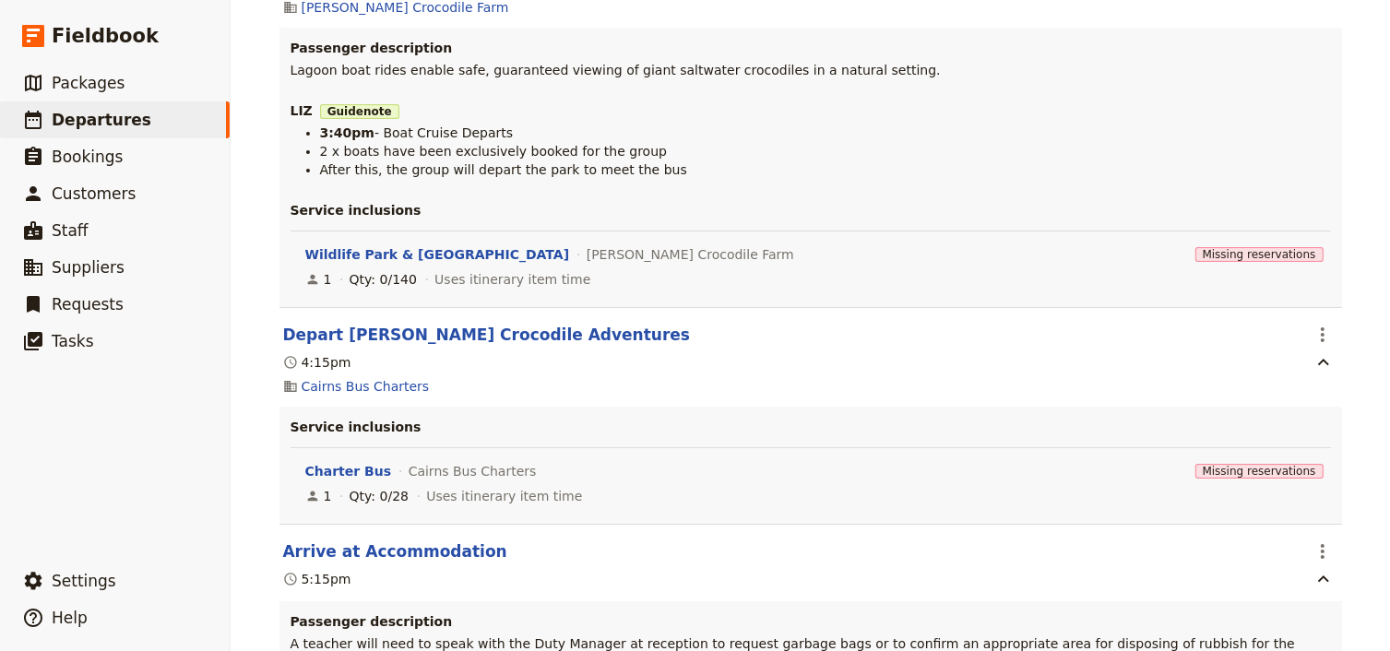
scroll to position [6270, 0]
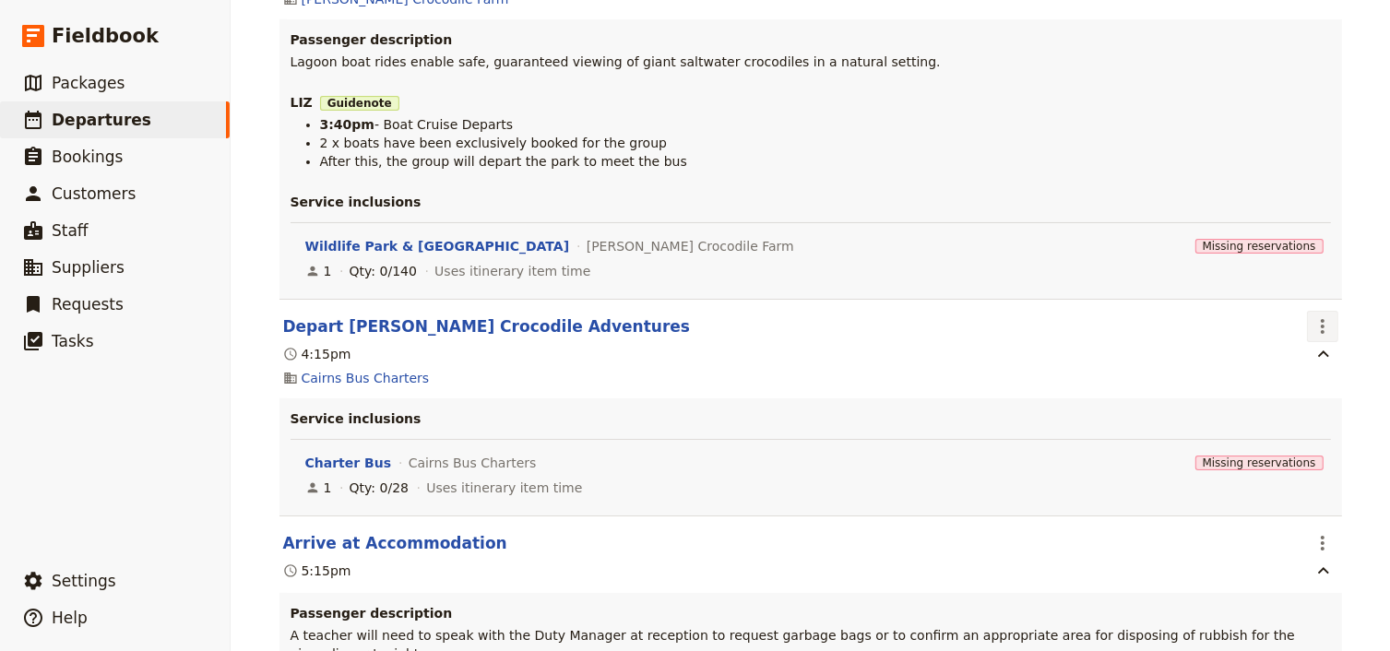
click at [1315, 315] on icon "Actions" at bounding box center [1322, 326] width 22 height 22
click at [1296, 296] on span "Edit this itinerary item" at bounding box center [1230, 292] width 145 height 18
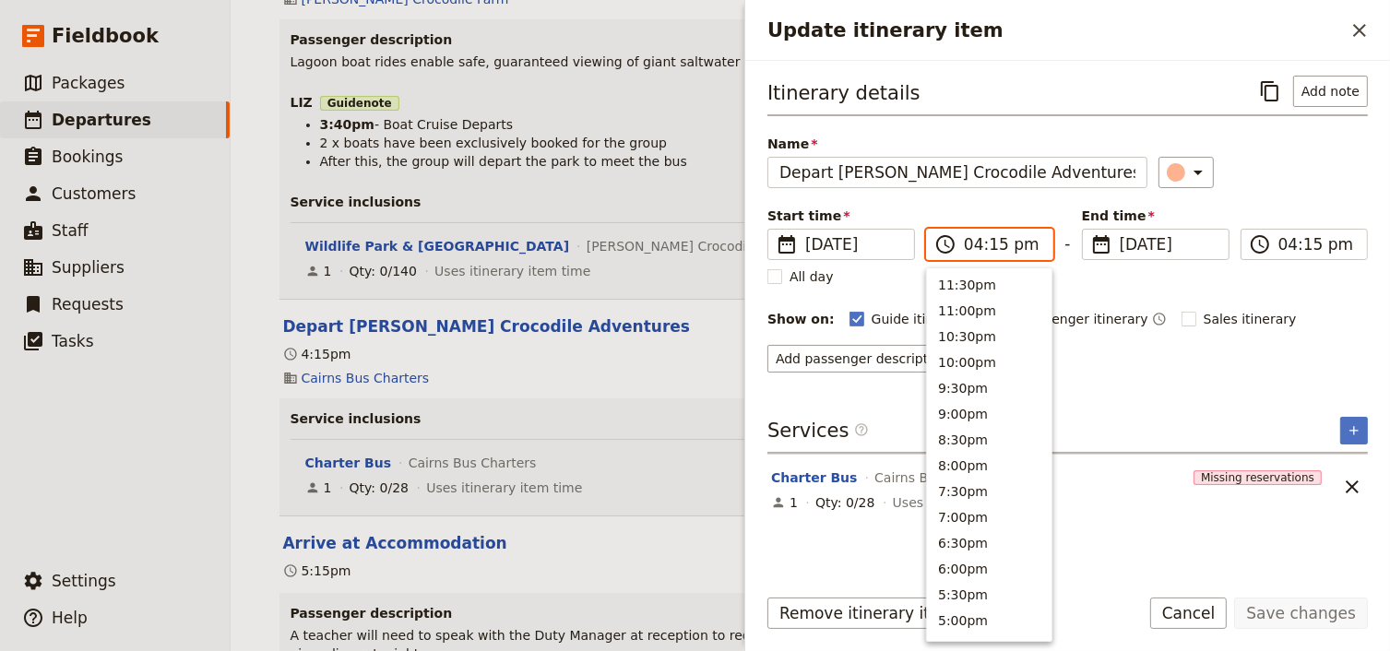
click at [992, 251] on input "04:15 pm" at bounding box center [1002, 244] width 77 height 22
click at [992, 247] on input "04:15 pm" at bounding box center [1002, 244] width 77 height 22
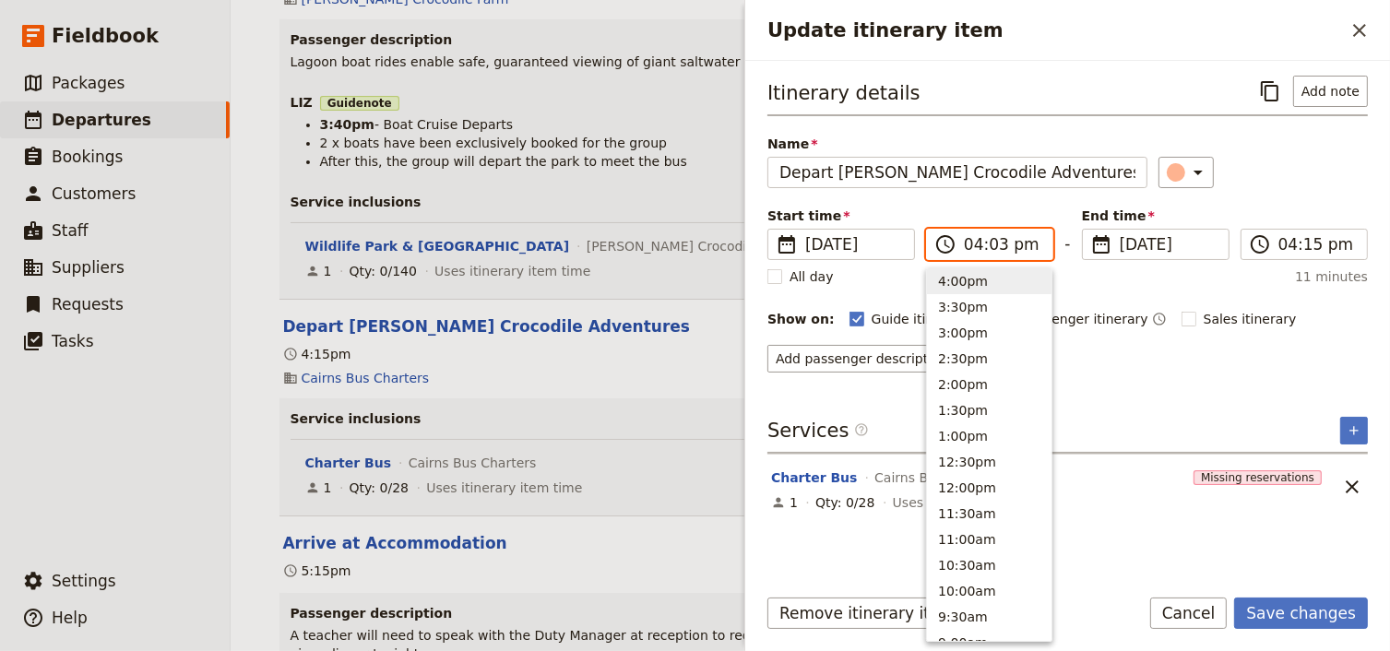
type input "04:30 pm"
click at [1330, 245] on input "04:30 pm" at bounding box center [1316, 244] width 77 height 22
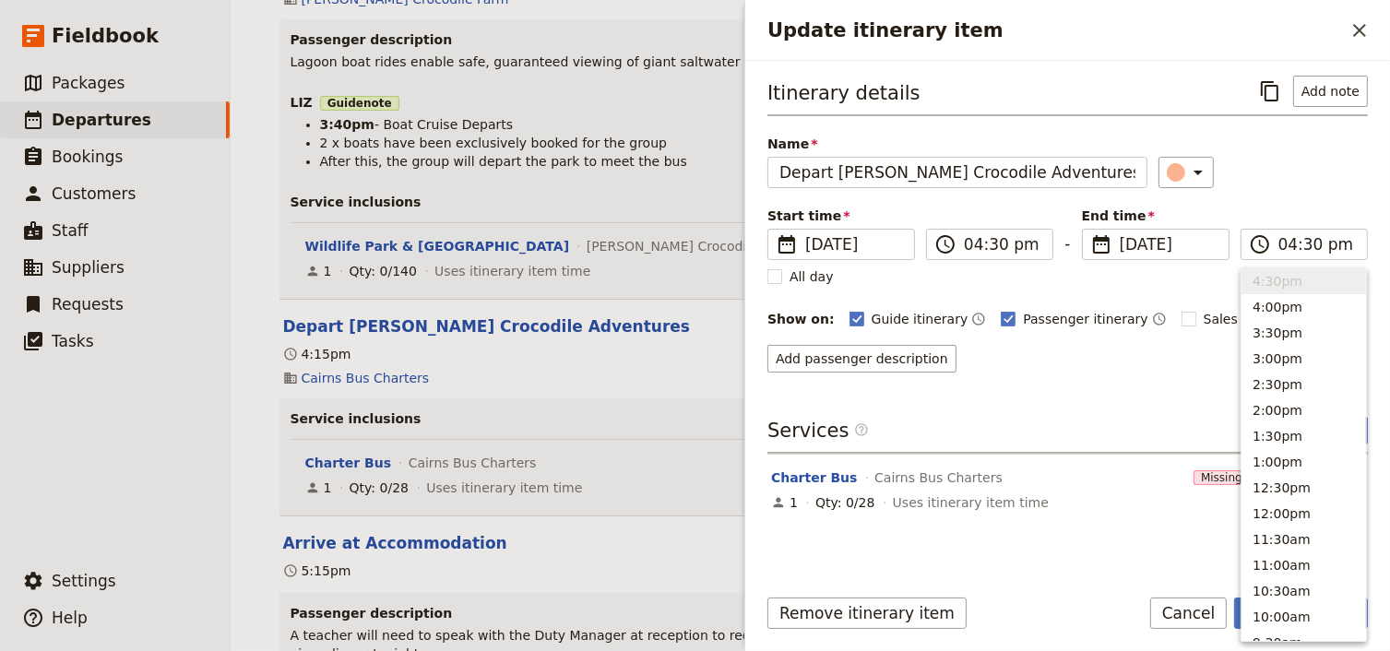
click at [1302, 210] on div "Start time ​ [DATE] [DATE] [DATE] 16:30 ​ 04:30 pm - End time ​ [DATE] [DATE] […" at bounding box center [1067, 233] width 600 height 53
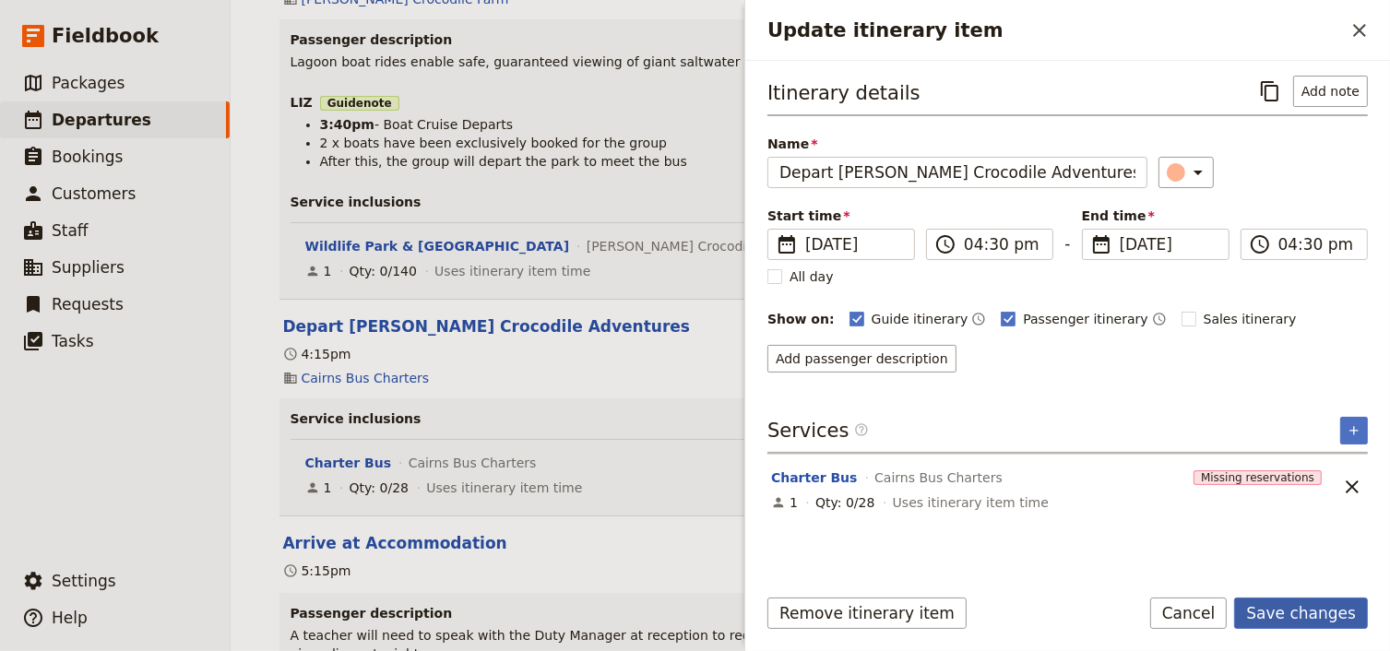
click at [1309, 615] on button "Save changes" at bounding box center [1301, 613] width 134 height 31
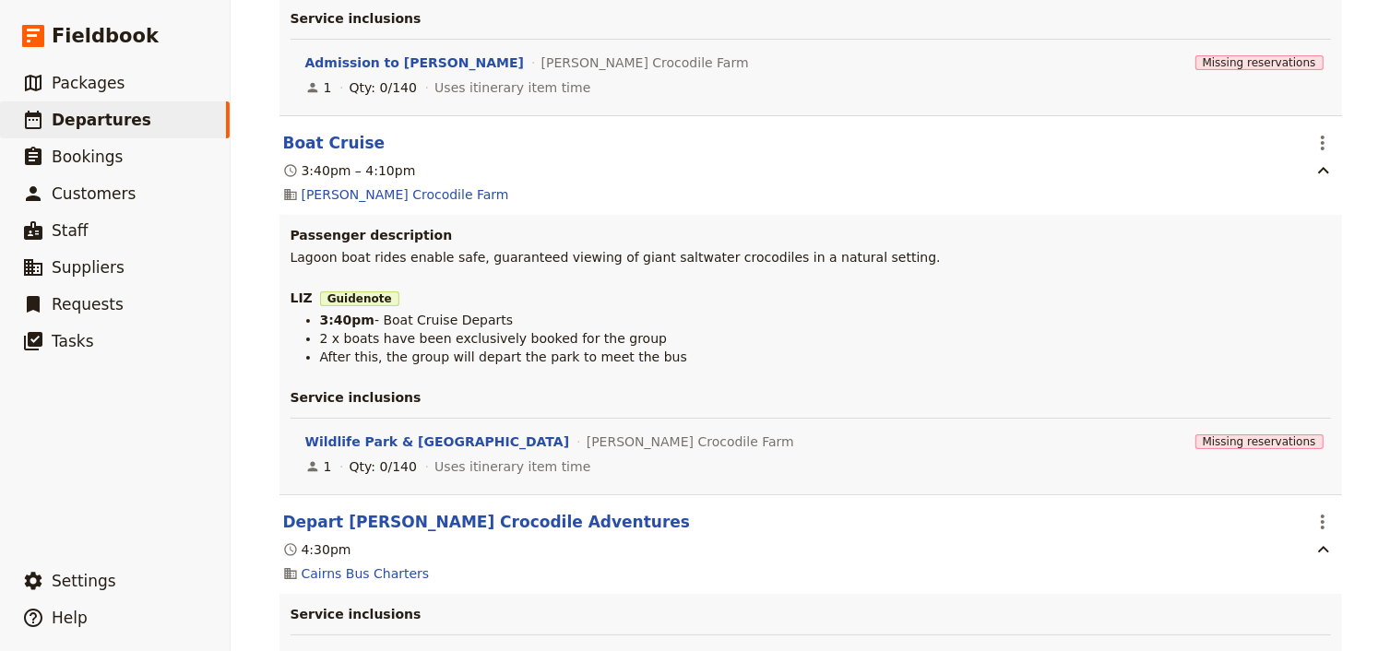
scroll to position [6049, 0]
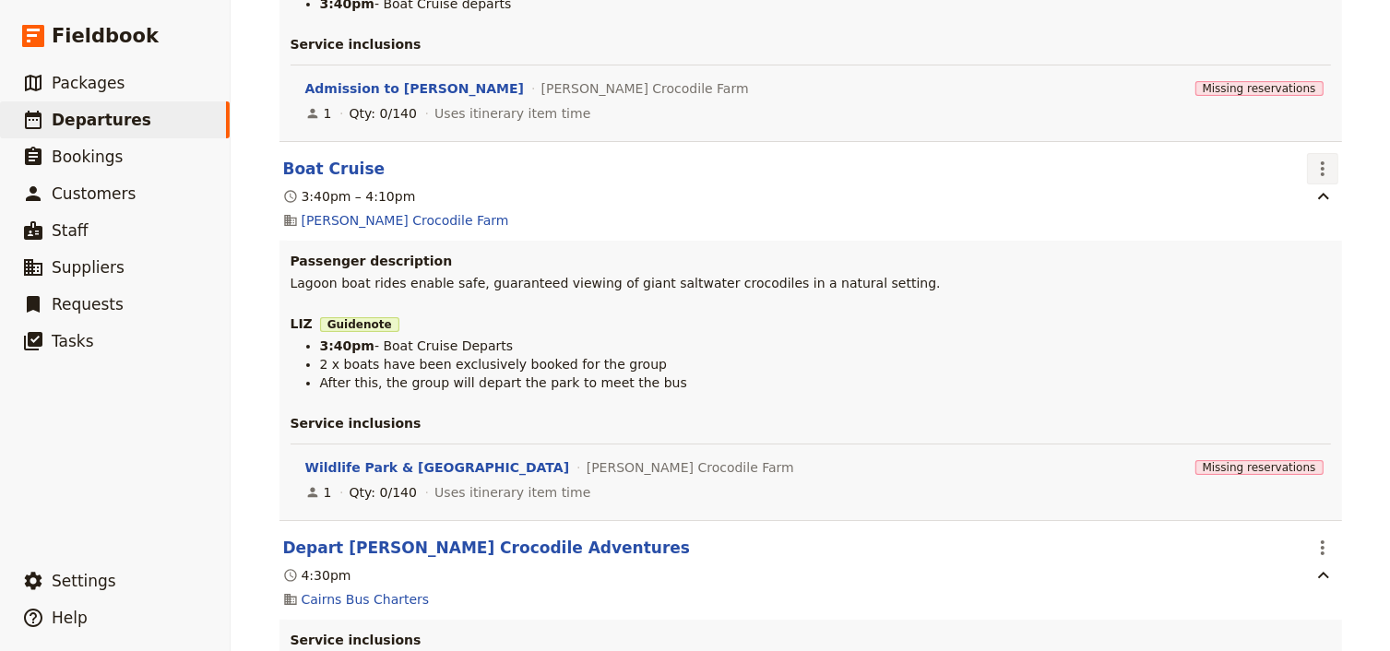
click at [1314, 158] on icon "Actions" at bounding box center [1322, 169] width 22 height 22
click at [1312, 136] on span "Edit this itinerary item" at bounding box center [1239, 133] width 162 height 18
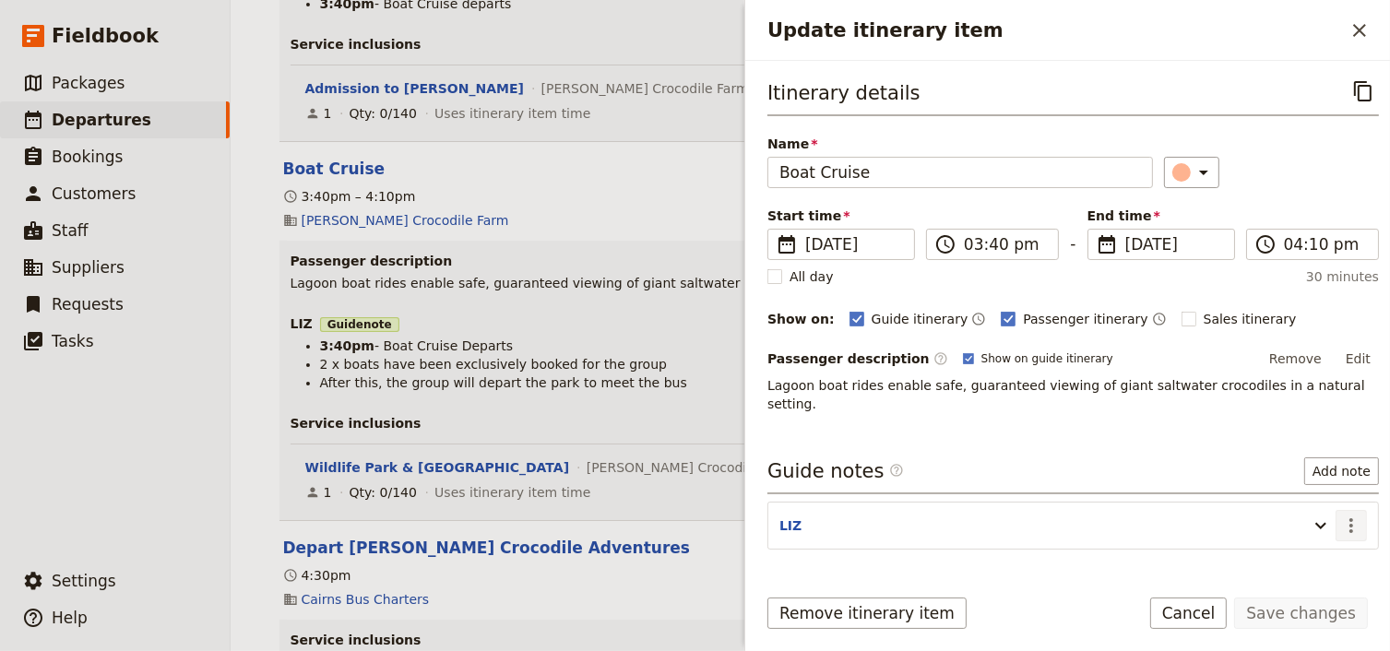
click at [1349, 518] on icon "Actions" at bounding box center [1351, 525] width 4 height 15
click at [1295, 542] on span "Edit note" at bounding box center [1287, 543] width 58 height 18
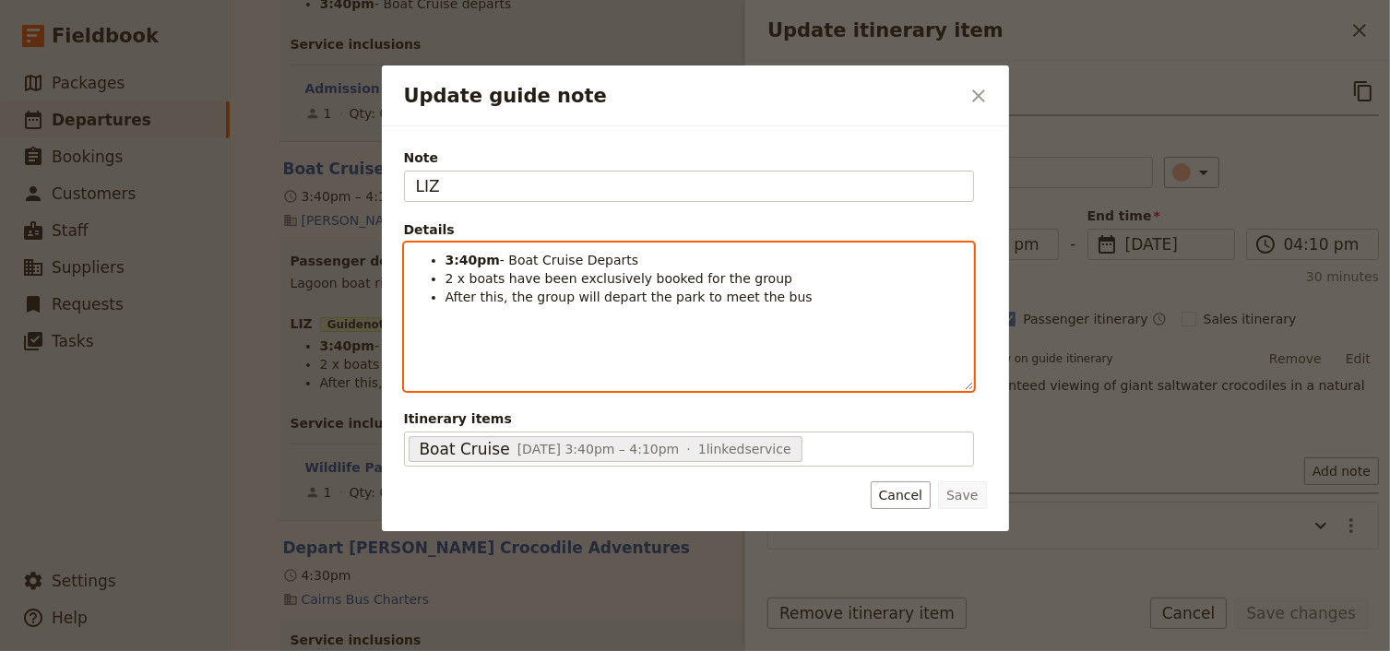
click at [770, 292] on li "After this, the group will depart the park to meet the bus" at bounding box center [703, 297] width 516 height 18
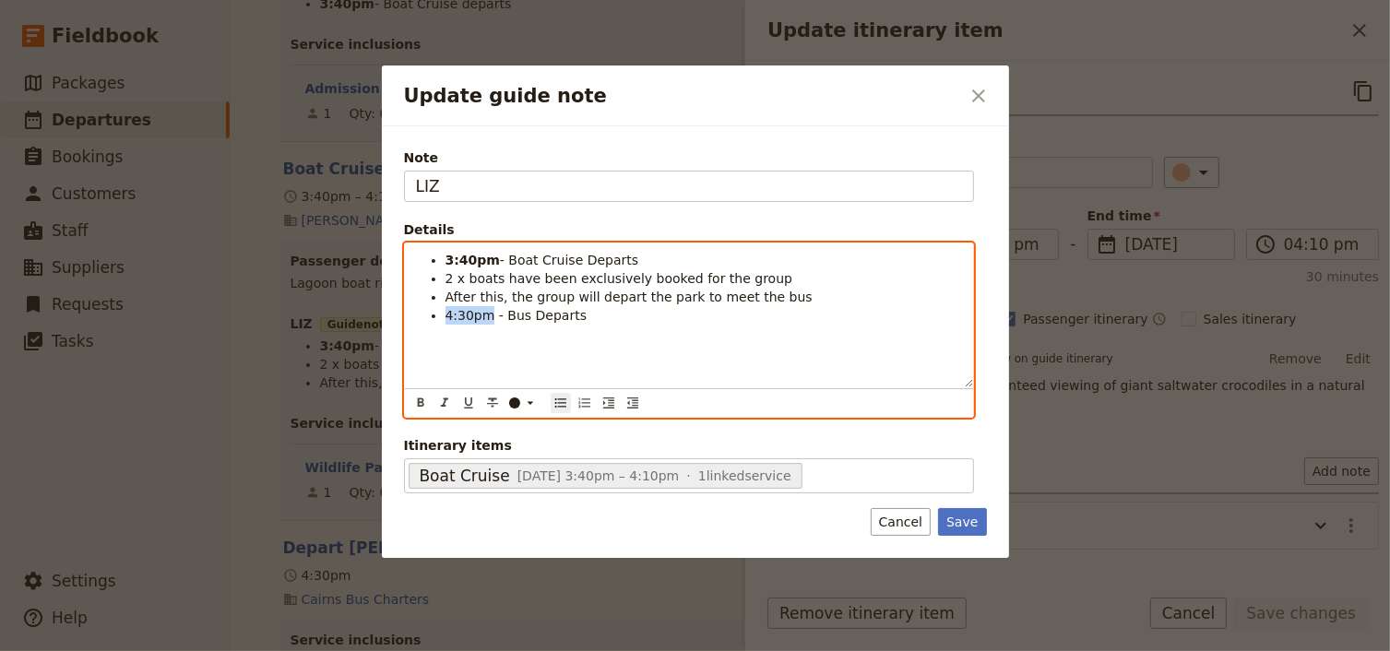
drag, startPoint x: 483, startPoint y: 317, endPoint x: 445, endPoint y: 316, distance: 37.8
click at [445, 316] on span "4:30pm - Bus Departs" at bounding box center [516, 315] width 142 height 15
click at [418, 401] on icon "Format bold" at bounding box center [420, 401] width 6 height 8
click at [553, 356] on div "3:40pm - Boat Cruise Departs 2 x boats have been exclusively booked for the gro…" at bounding box center [689, 315] width 568 height 144
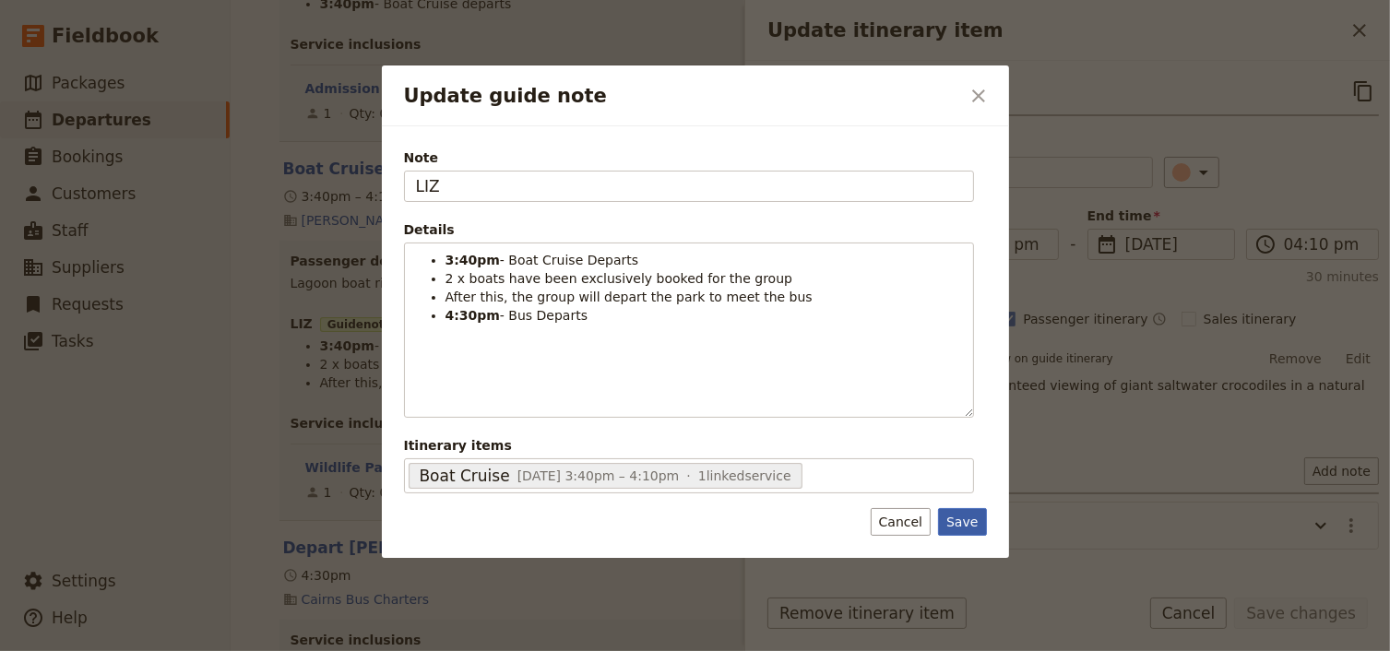
click at [953, 522] on button "Save" at bounding box center [962, 522] width 48 height 28
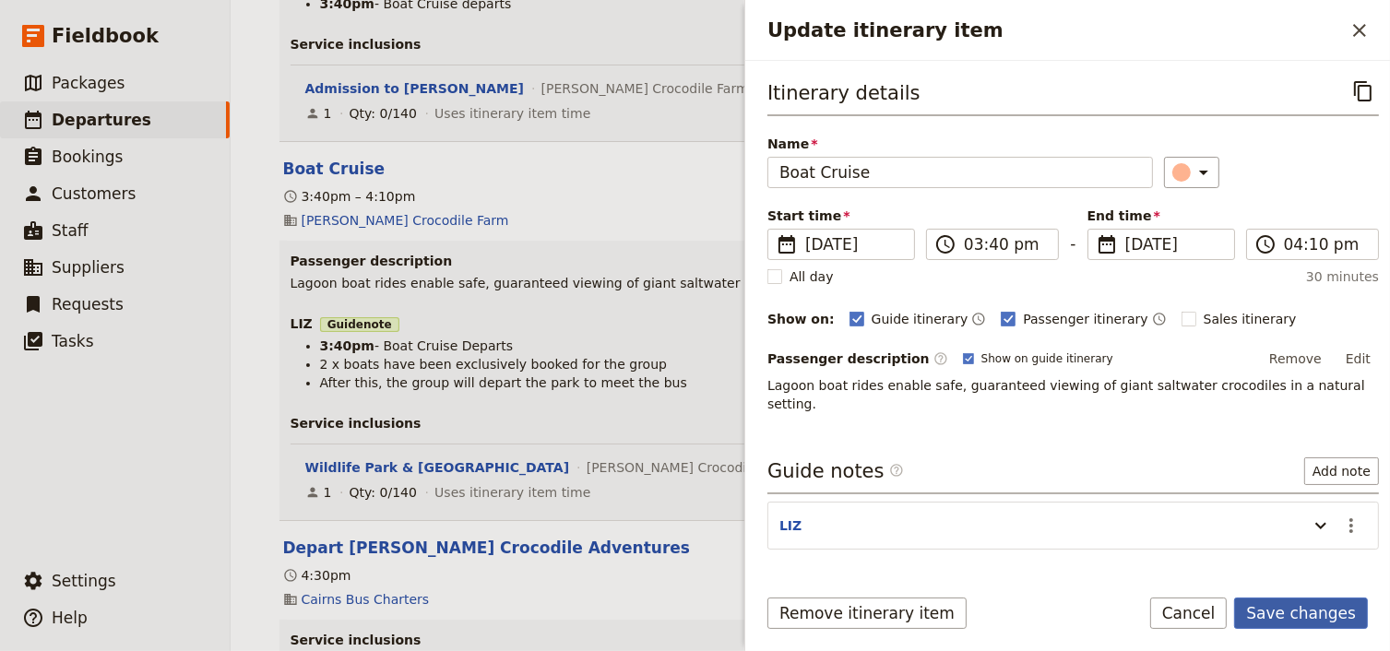
click at [1283, 610] on button "Save changes" at bounding box center [1301, 613] width 134 height 31
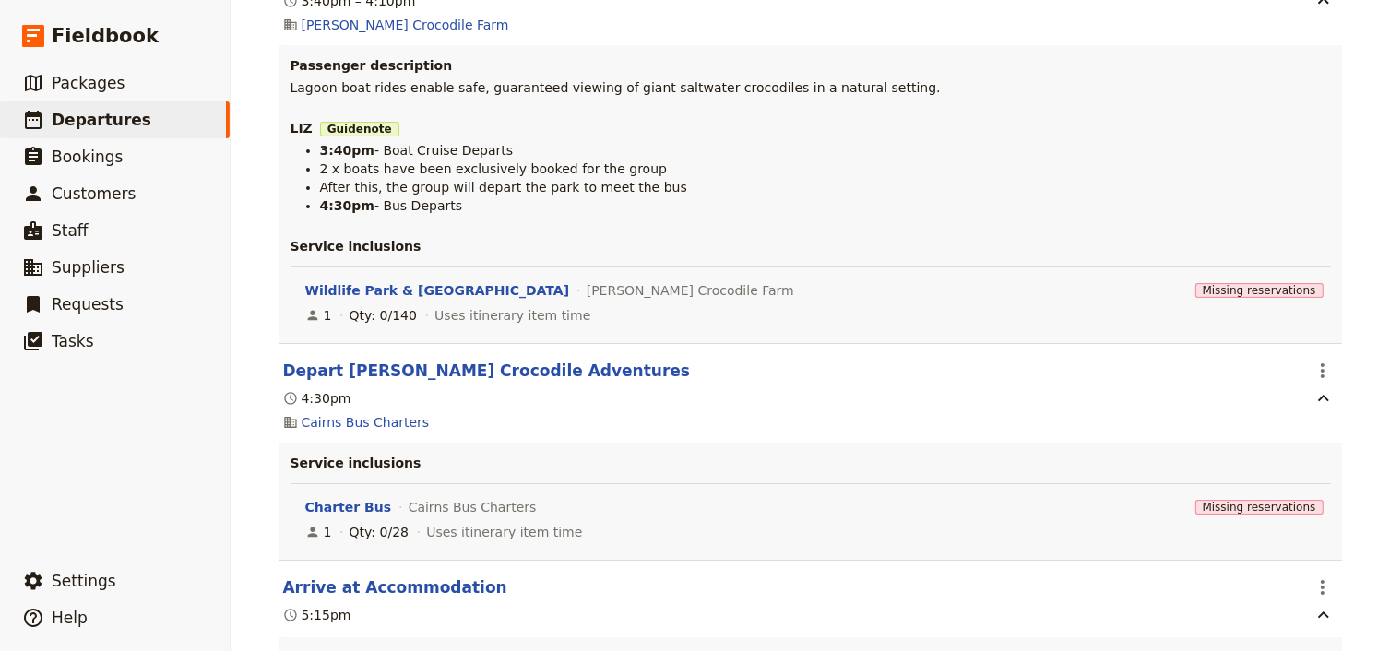
scroll to position [6270, 0]
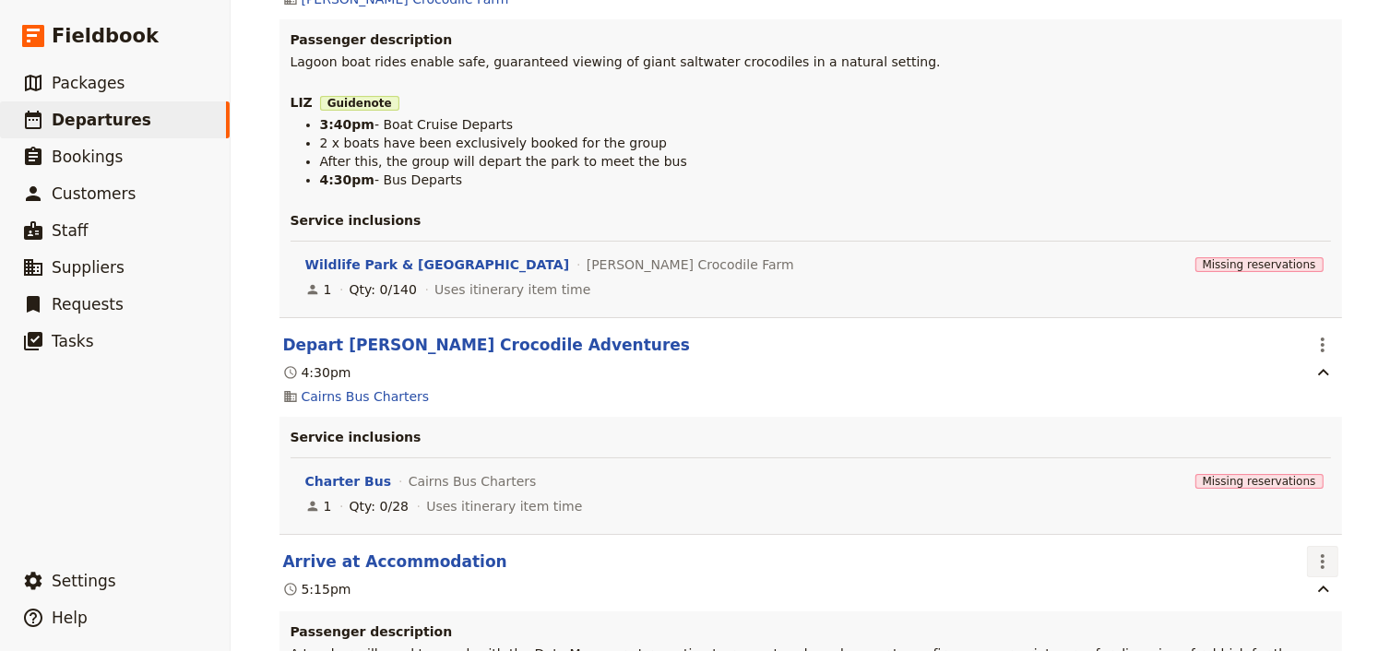
click at [1313, 550] on icon "Actions" at bounding box center [1322, 561] width 22 height 22
click at [1287, 532] on span "Edit this itinerary item" at bounding box center [1230, 529] width 145 height 18
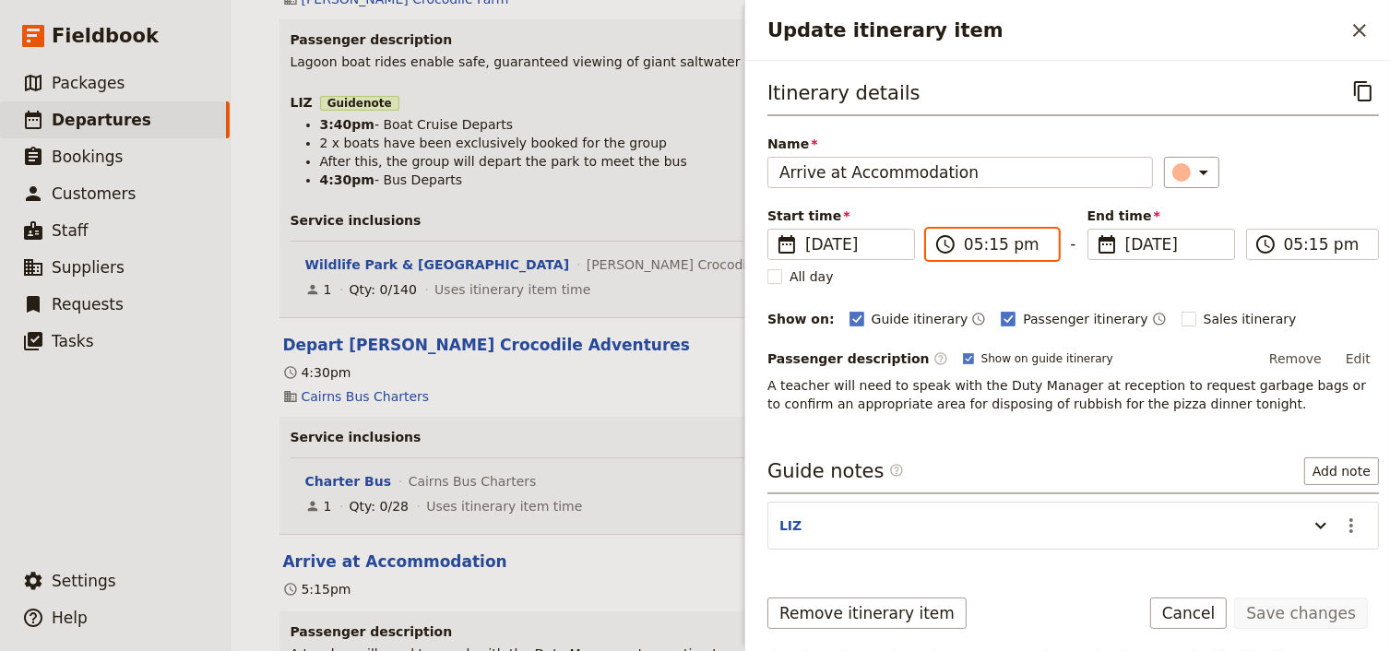
click at [998, 251] on input "05:15 pm" at bounding box center [1005, 244] width 83 height 22
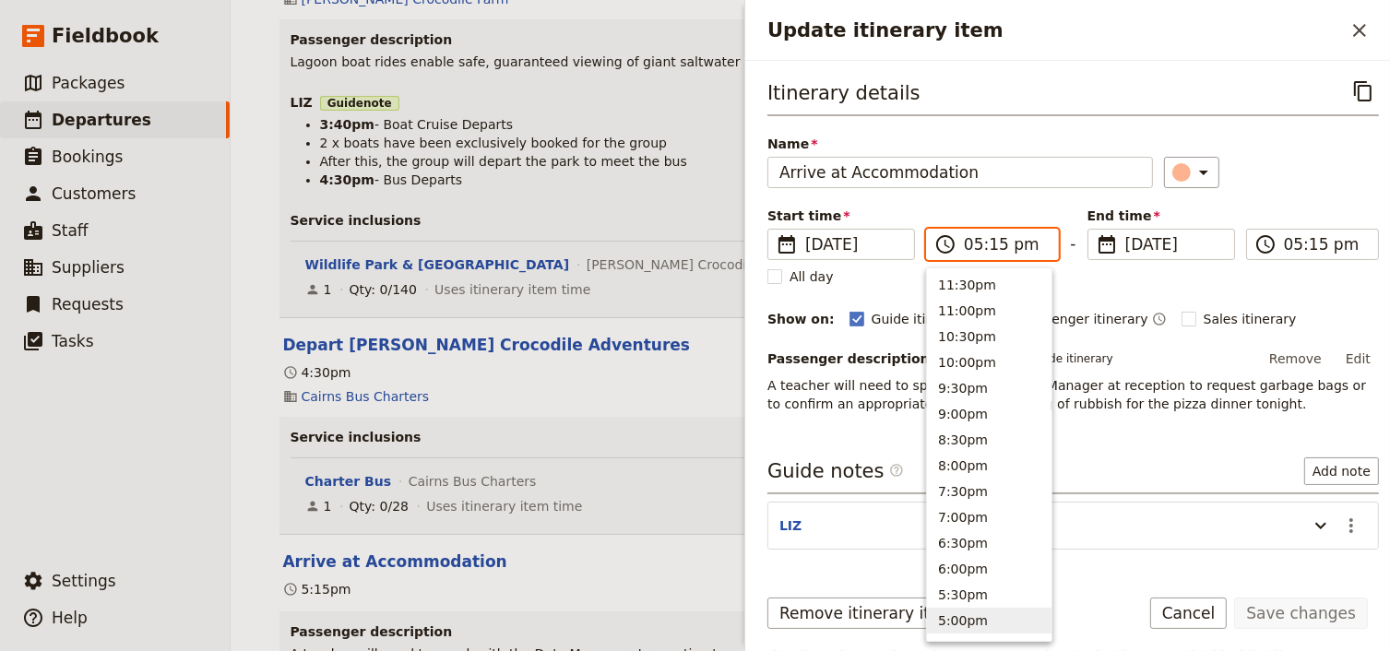
click at [990, 243] on input "05:15 pm" at bounding box center [1005, 244] width 83 height 22
type input "05:30 pm"
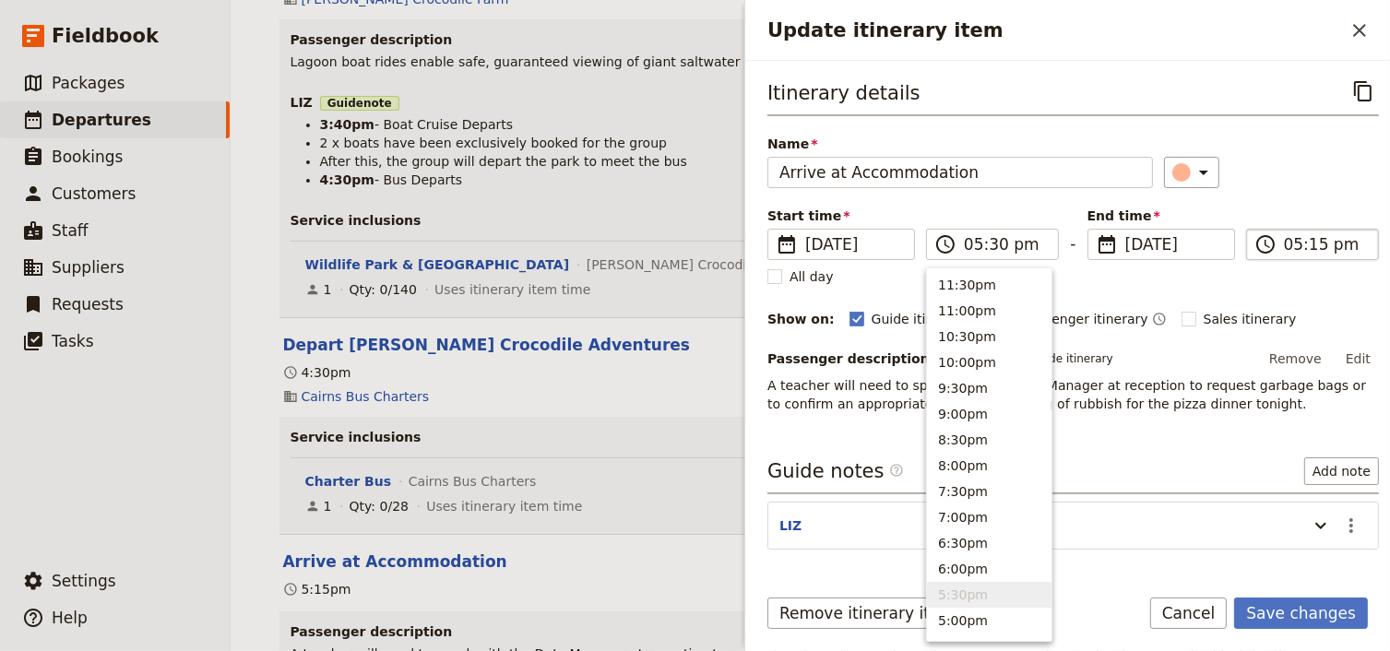
type input "05:30 pm"
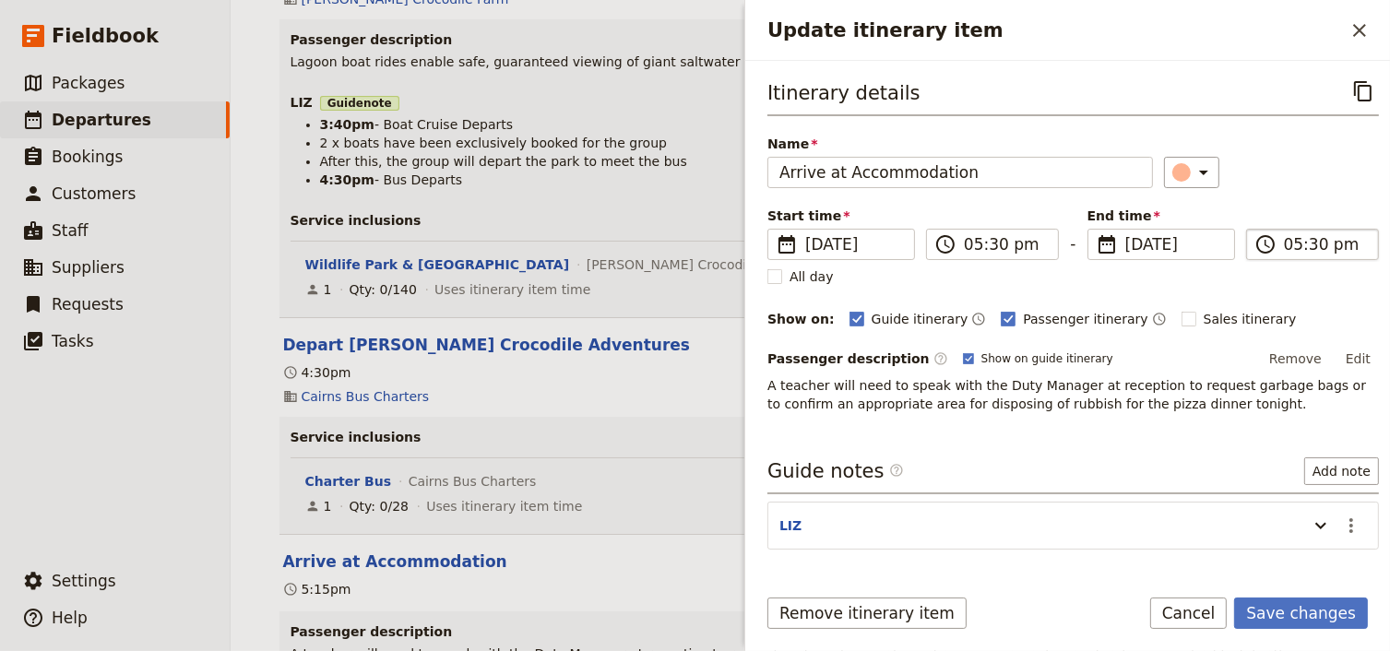
click at [1286, 249] on input "05:30 pm" at bounding box center [1325, 244] width 83 height 22
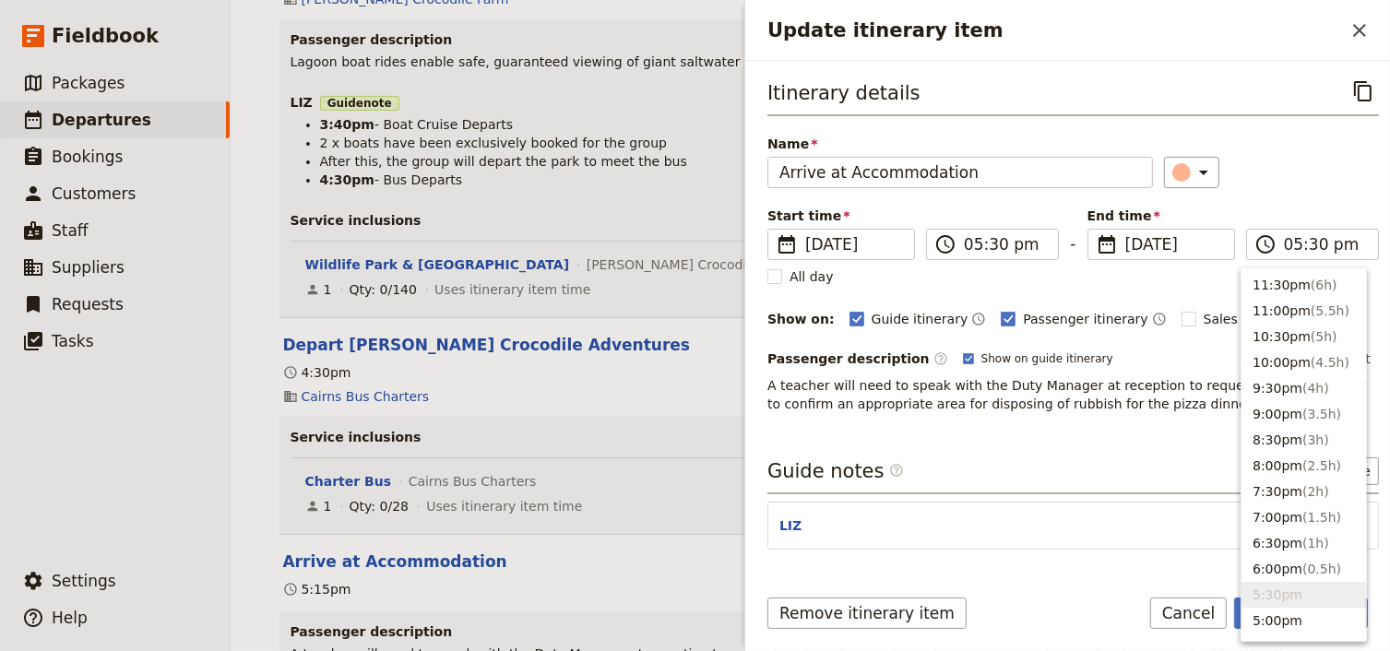
click at [1302, 202] on div "Itinerary details ​ Name Arrive at Accommodation ​ Start time ​ [DATE] [DATE] […" at bounding box center [1072, 244] width 611 height 337
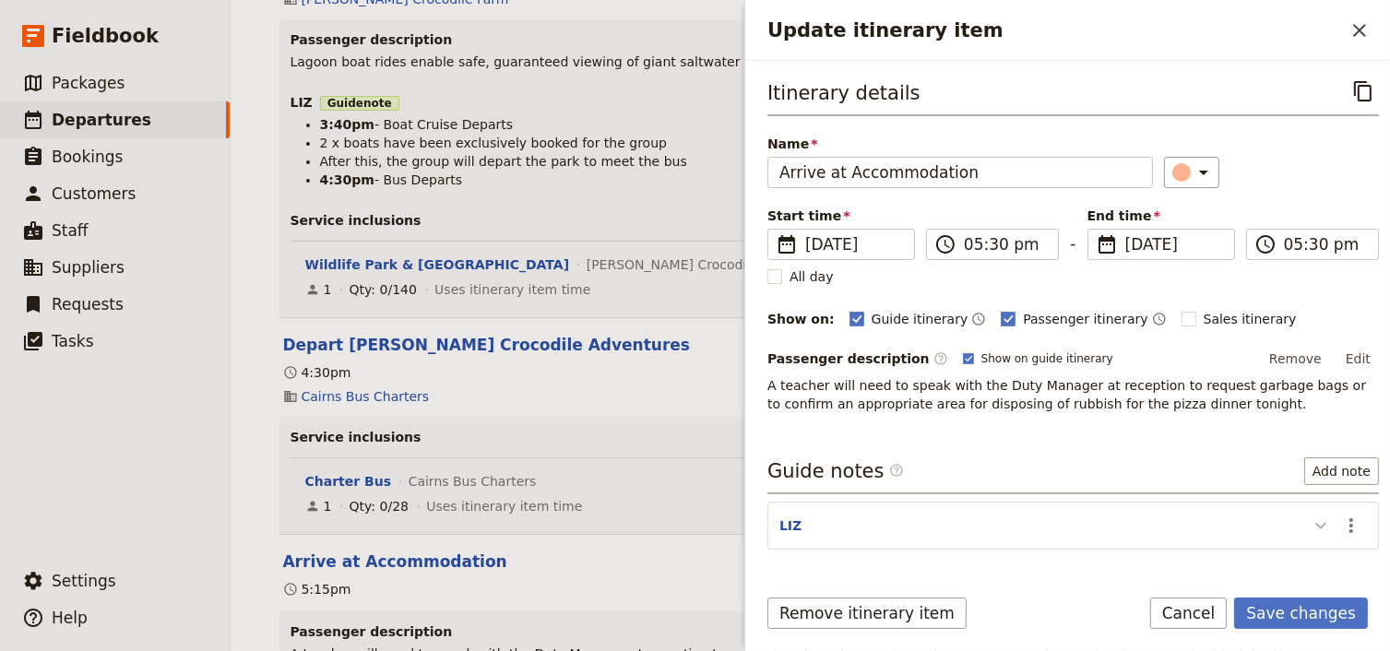
click at [1315, 524] on icon "Update itinerary item" at bounding box center [1320, 526] width 11 height 6
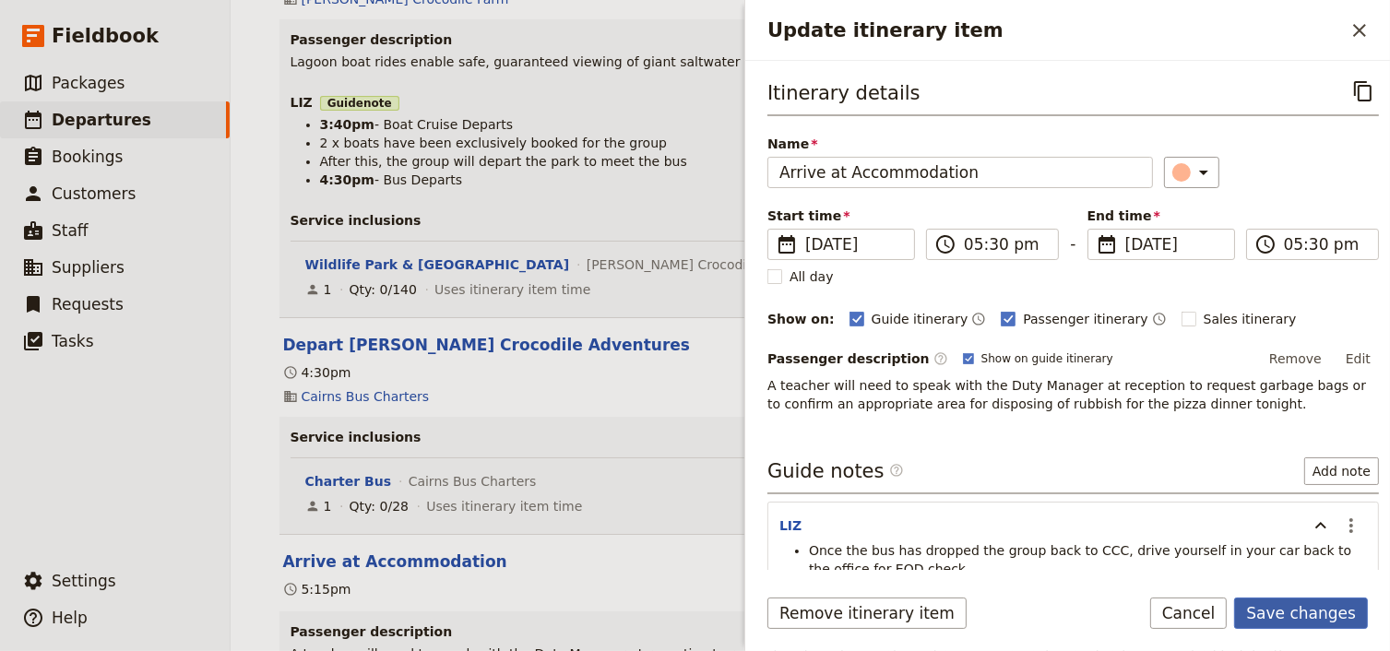
click at [1299, 613] on button "Save changes" at bounding box center [1301, 613] width 134 height 31
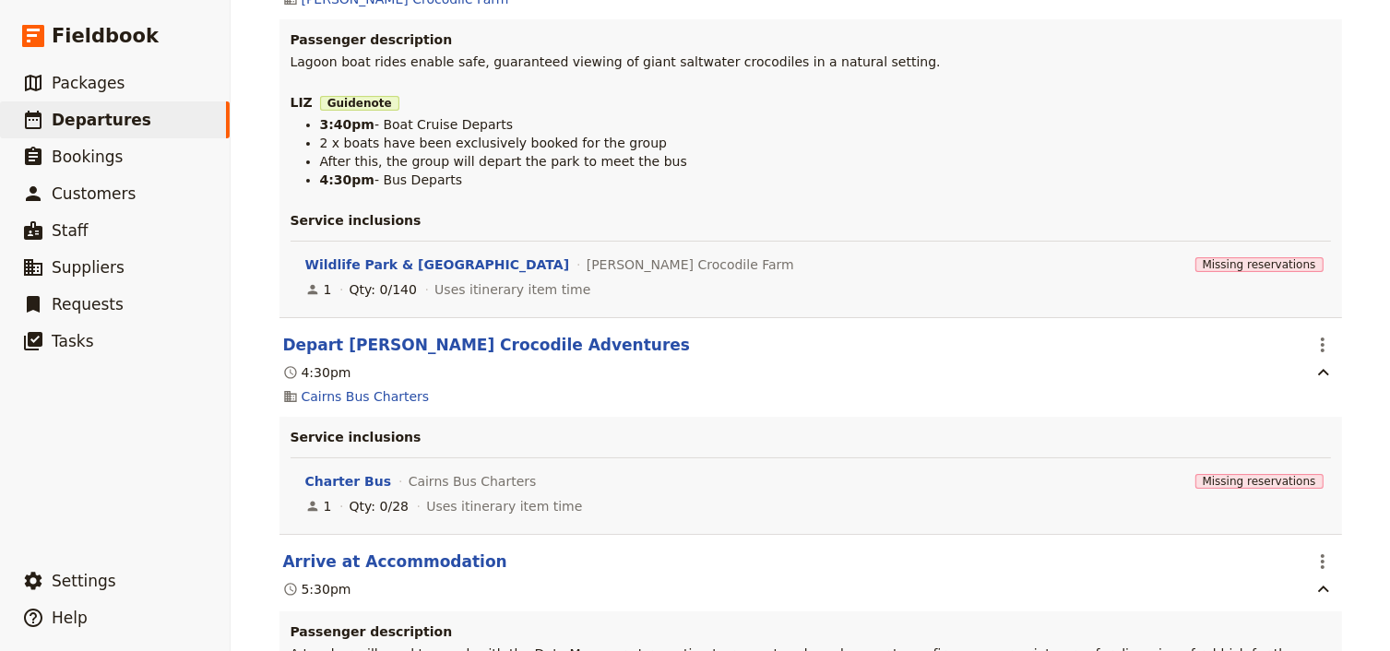
click at [1334, 417] on div "Service inclusions Charter Bus Cairns Bus Charters Missing reservations 1 Qty: …" at bounding box center [810, 475] width 1062 height 117
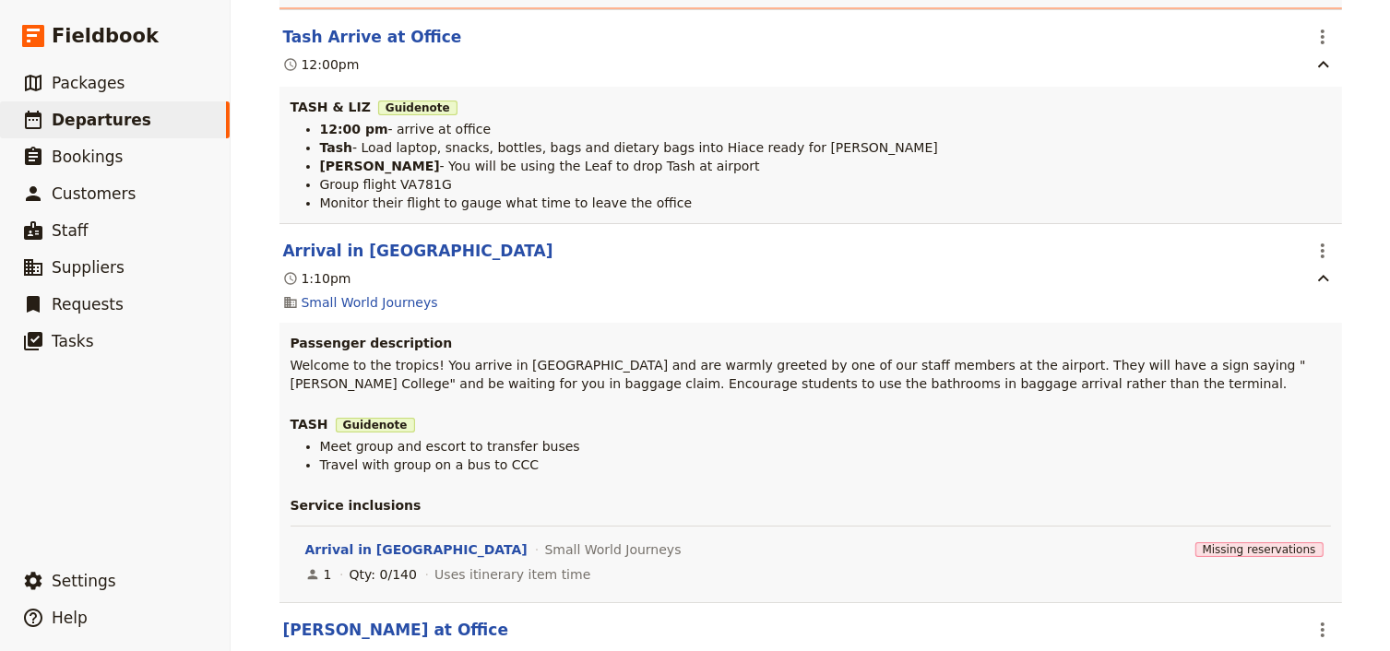
scroll to position [74, 0]
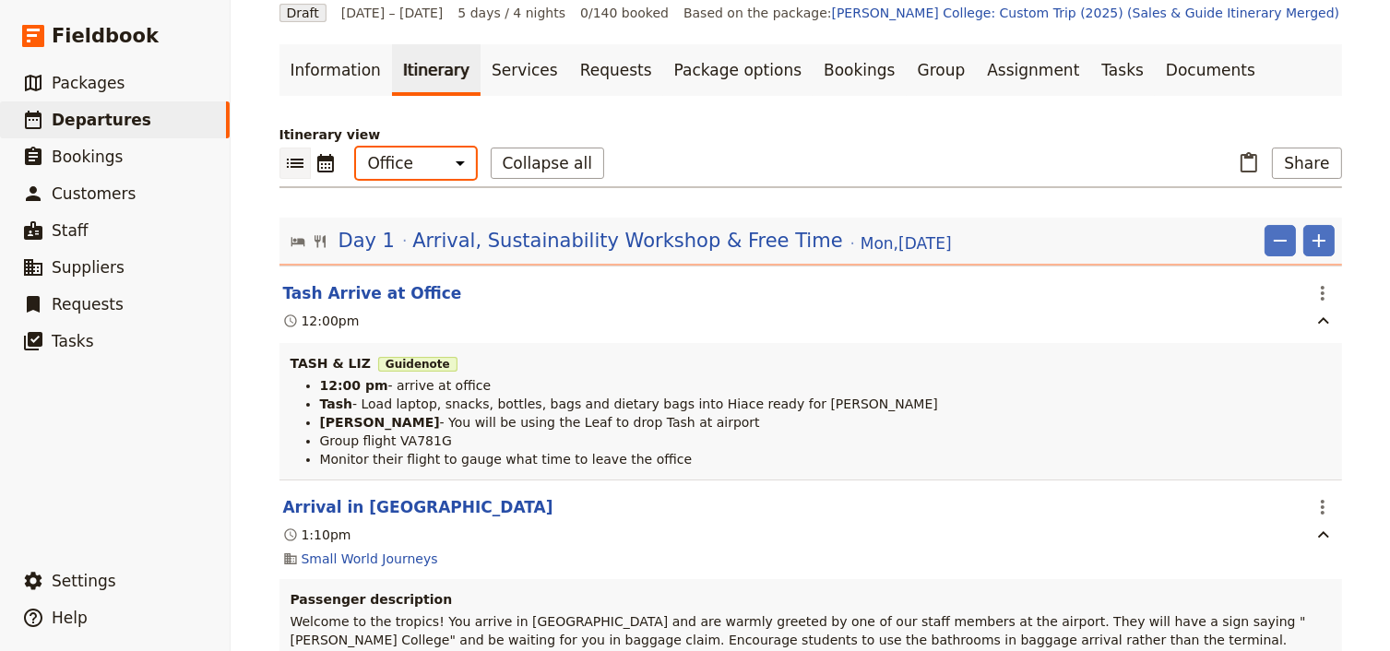
click at [432, 166] on select "Office Guide Passenger Sales" at bounding box center [416, 163] width 120 height 31
select select "STAFF"
click at [356, 148] on select "Office Guide Passenger Sales" at bounding box center [416, 163] width 120 height 31
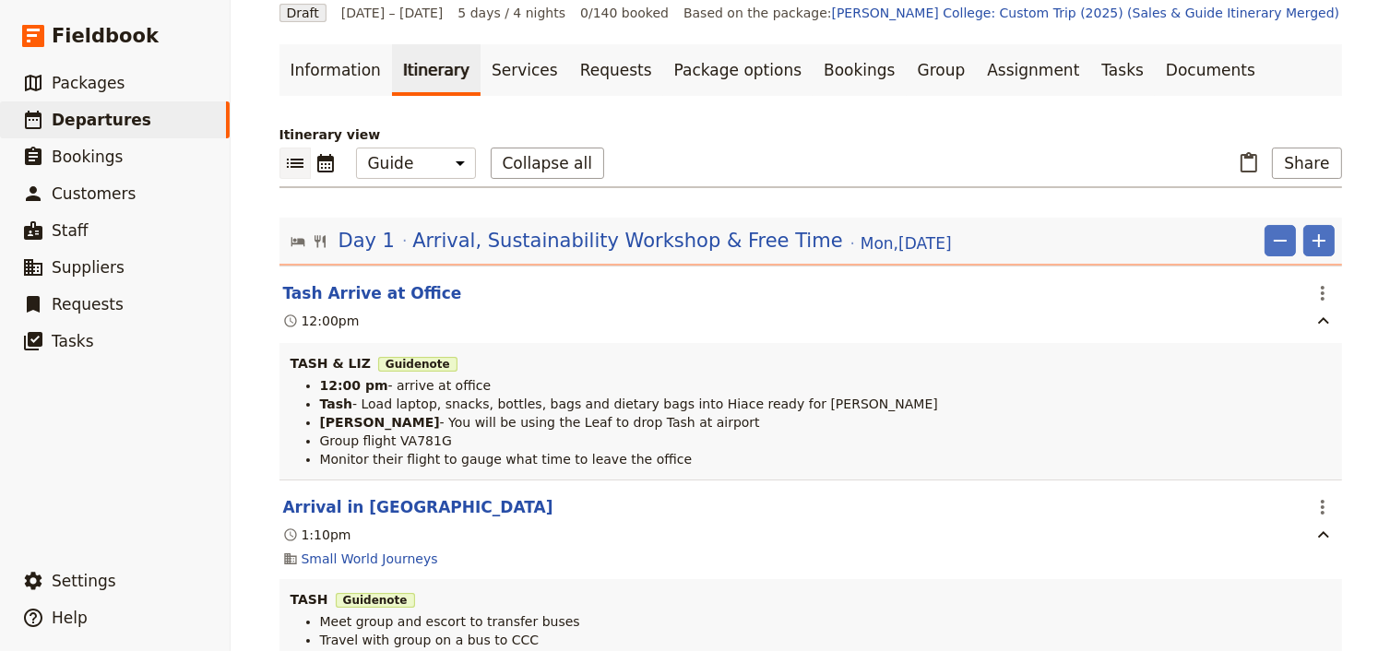
click at [1154, 76] on link "Documents" at bounding box center [1210, 70] width 112 height 52
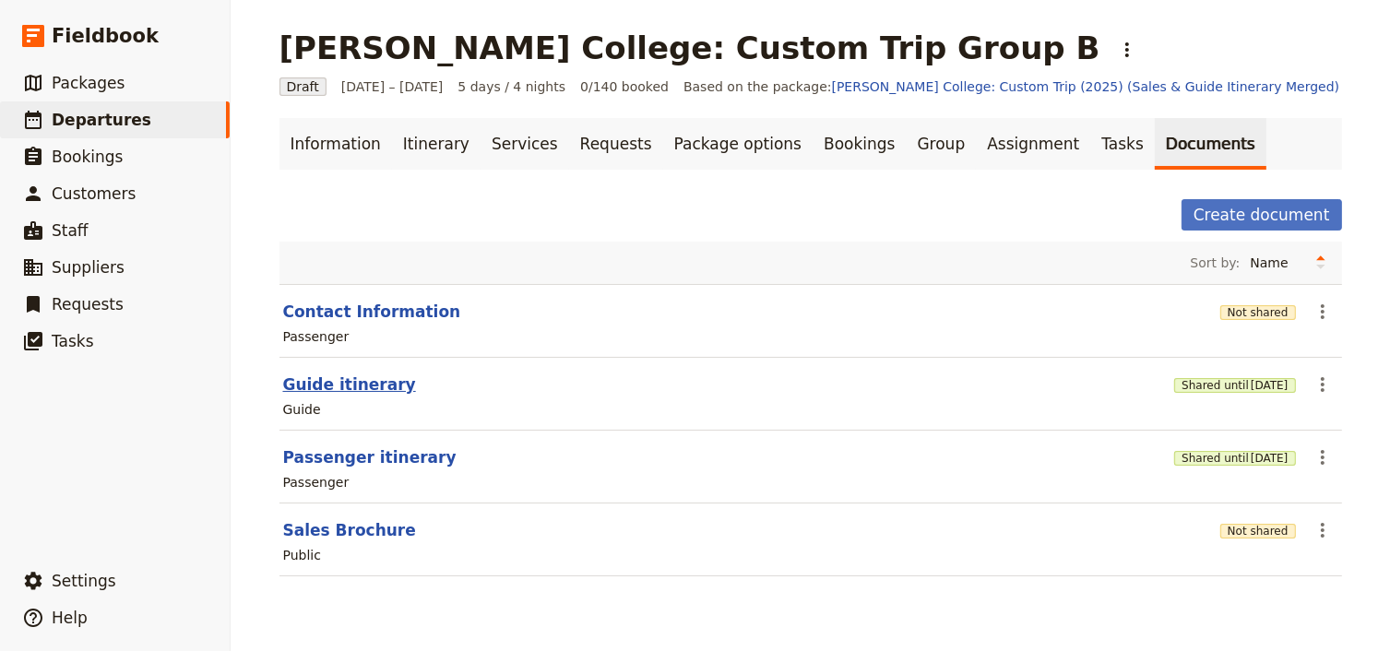
click at [371, 391] on button "Guide itinerary" at bounding box center [349, 384] width 133 height 22
select select "STAFF"
select select "RUN_SHEET"
select select "DEFAULT"
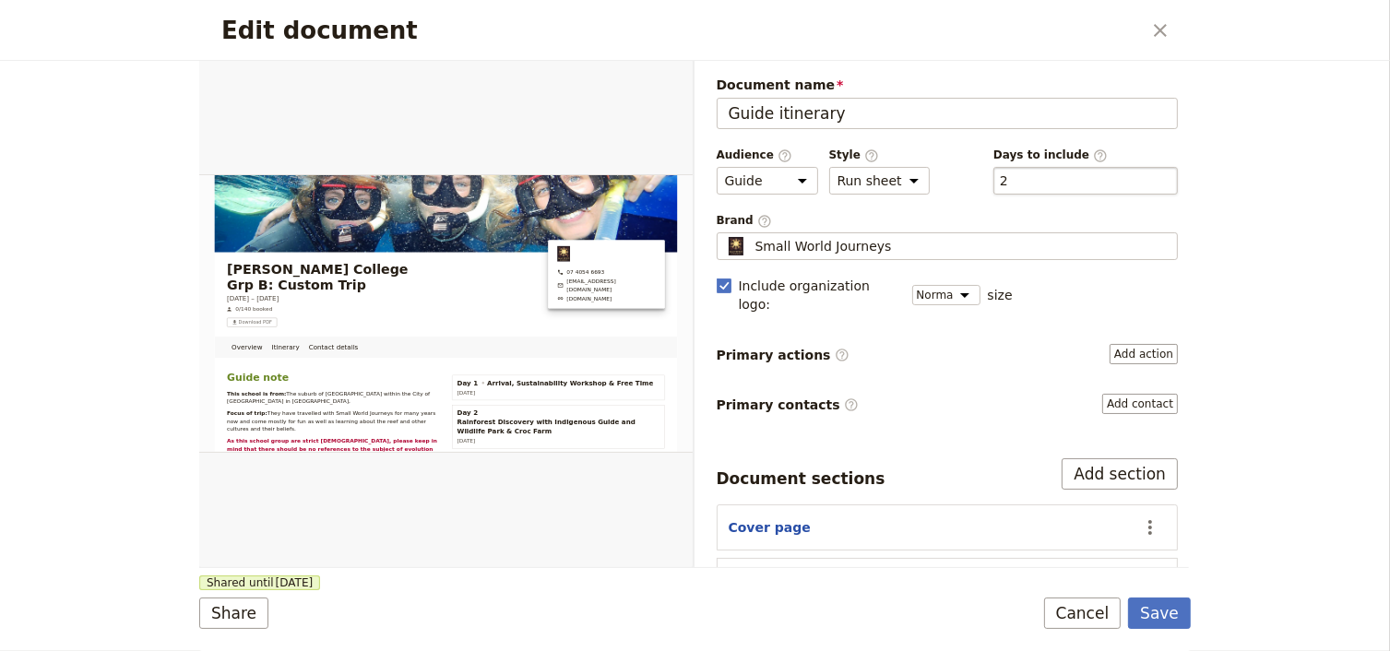
click at [1012, 181] on div "​ 2 2" at bounding box center [1085, 181] width 184 height 28
click at [1008, 181] on button "​ 2" at bounding box center [1004, 181] width 8 height 18
click at [1166, 615] on button "Save" at bounding box center [1159, 613] width 63 height 31
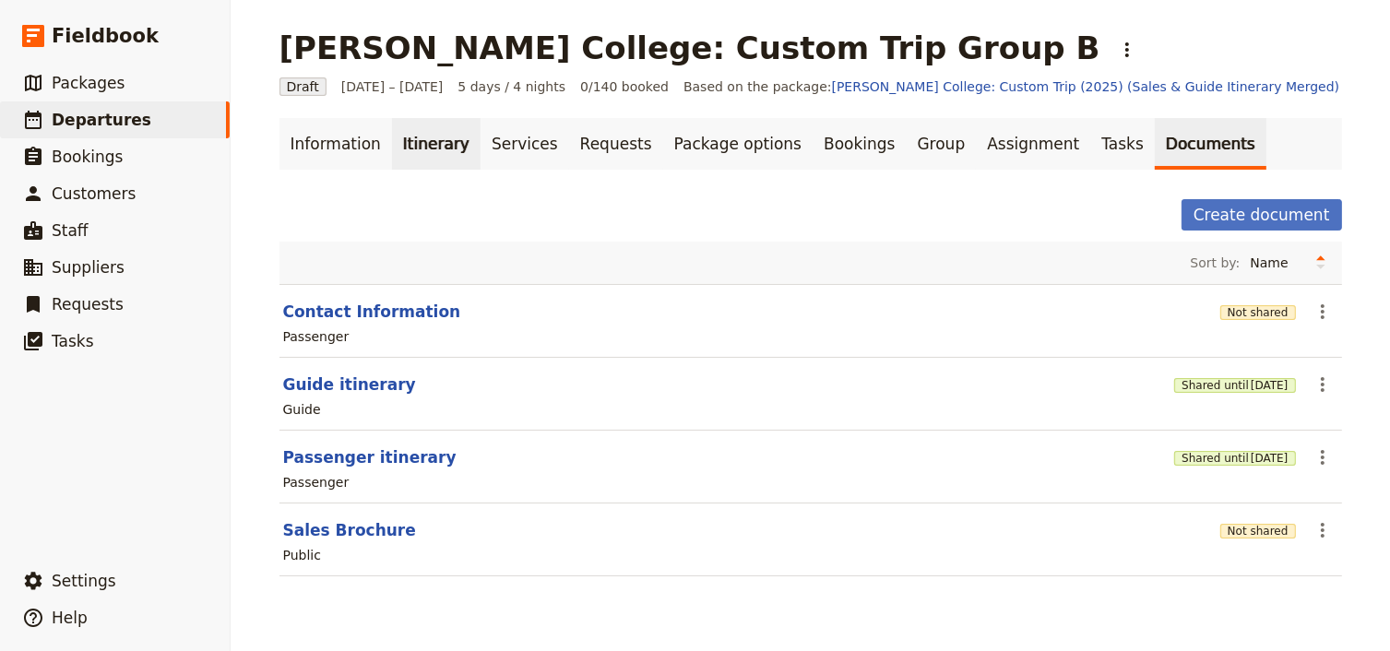
click at [417, 148] on link "Itinerary" at bounding box center [436, 144] width 89 height 52
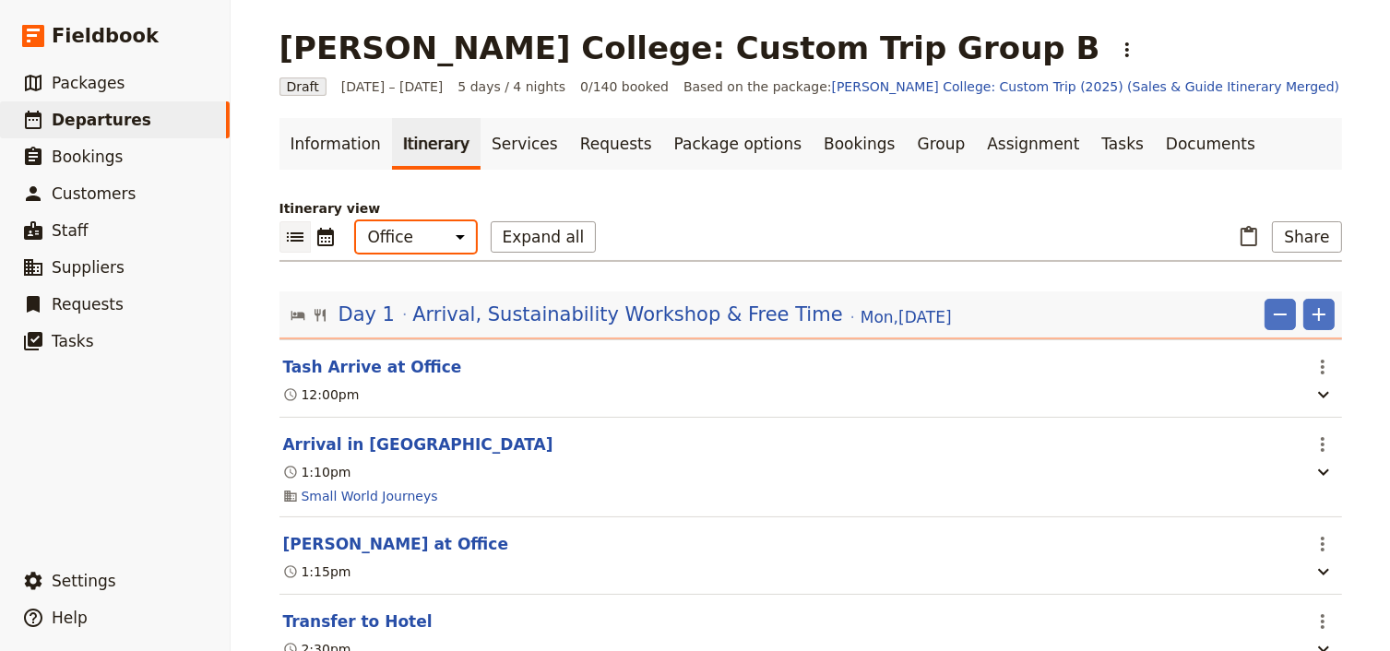
click at [413, 237] on select "Office Guide Passenger Sales" at bounding box center [416, 236] width 120 height 31
select select "STAFF"
click at [356, 221] on select "Office Guide Passenger Sales" at bounding box center [416, 236] width 120 height 31
click at [1306, 243] on button "Share" at bounding box center [1306, 236] width 69 height 31
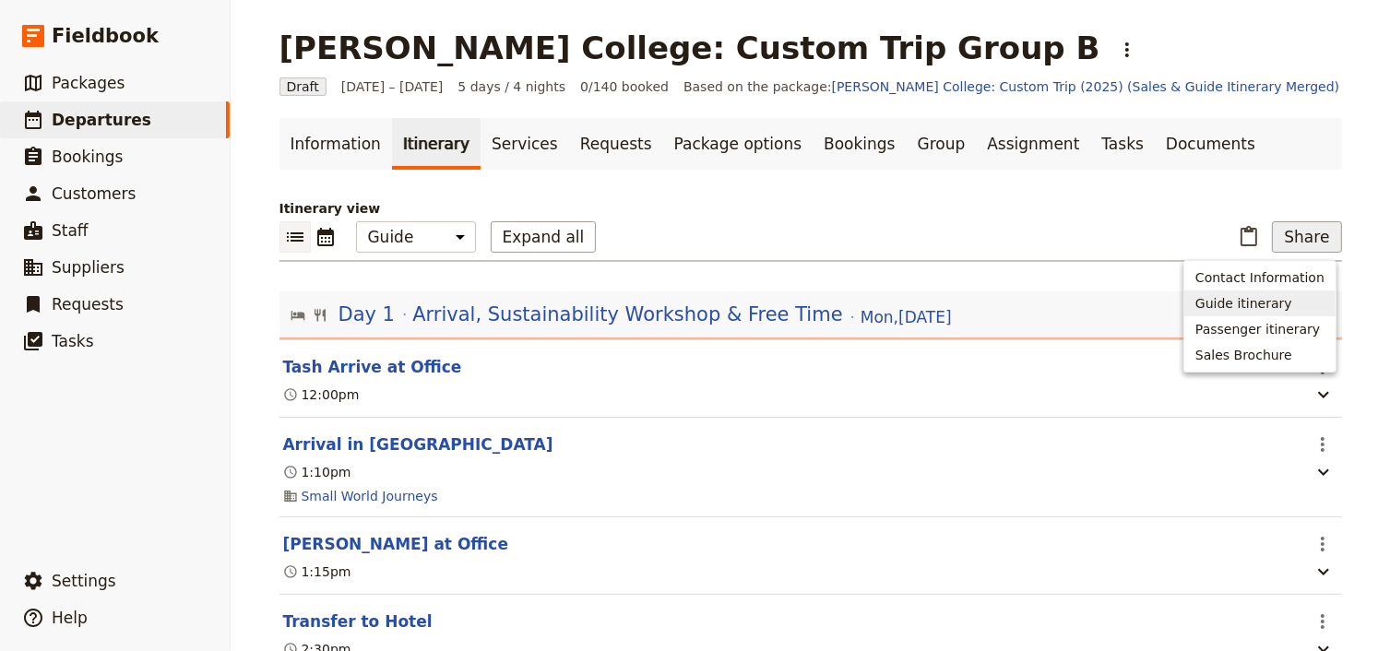
click at [1254, 309] on span "Guide itinerary" at bounding box center [1243, 303] width 97 height 18
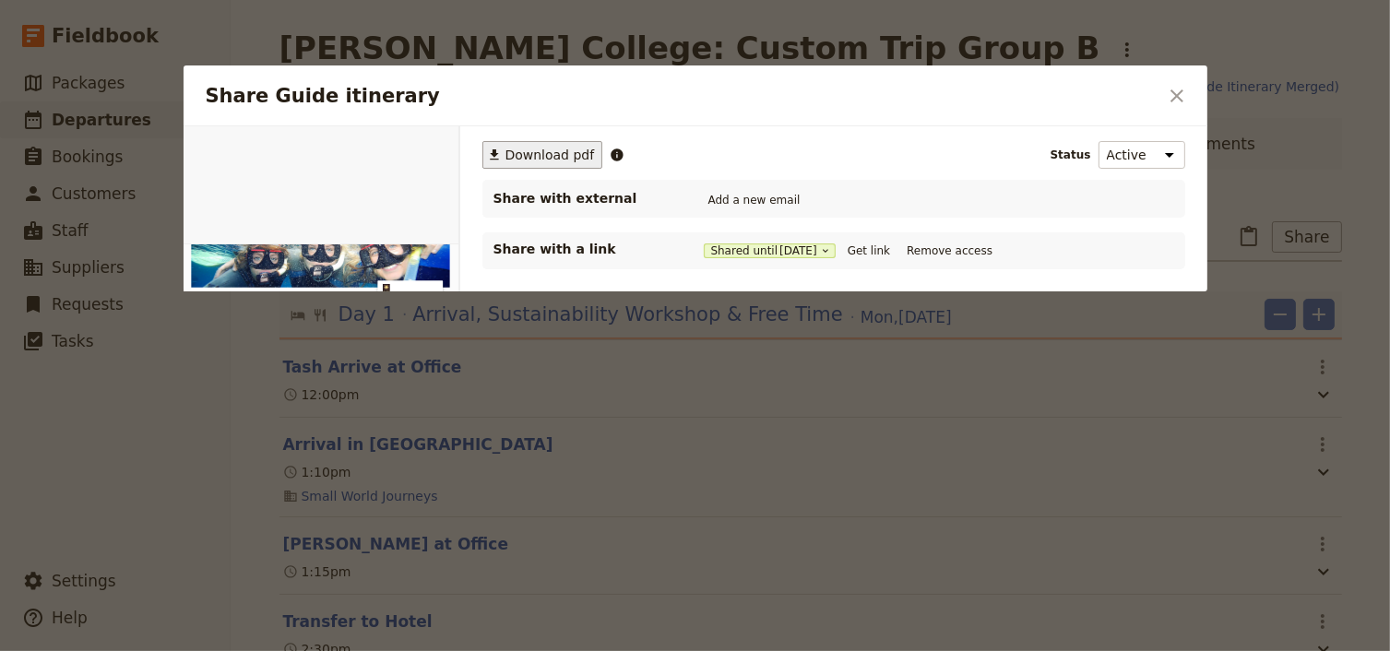
click at [551, 158] on span "Download pdf" at bounding box center [549, 155] width 89 height 18
